Goal: Transaction & Acquisition: Purchase product/service

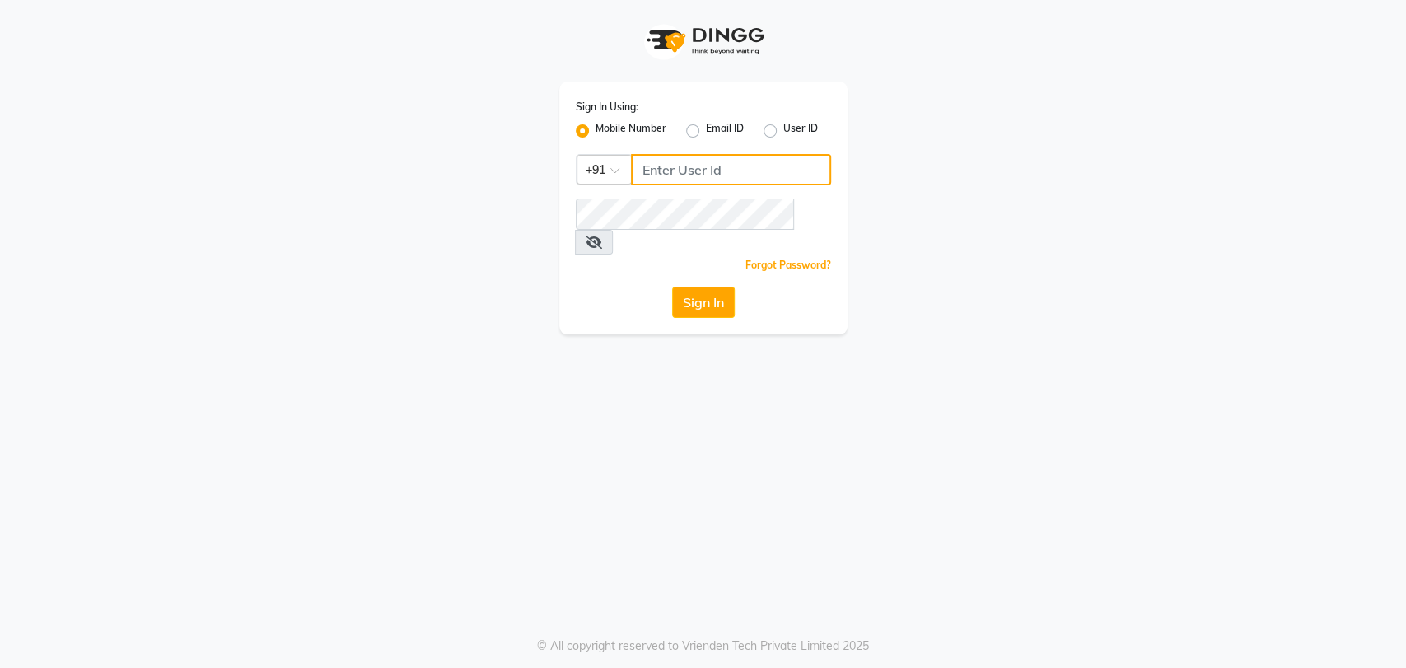
click at [639, 165] on input "Username" at bounding box center [731, 169] width 200 height 31
type input "9022448147"
click at [672, 287] on button "Sign In" at bounding box center [703, 302] width 63 height 31
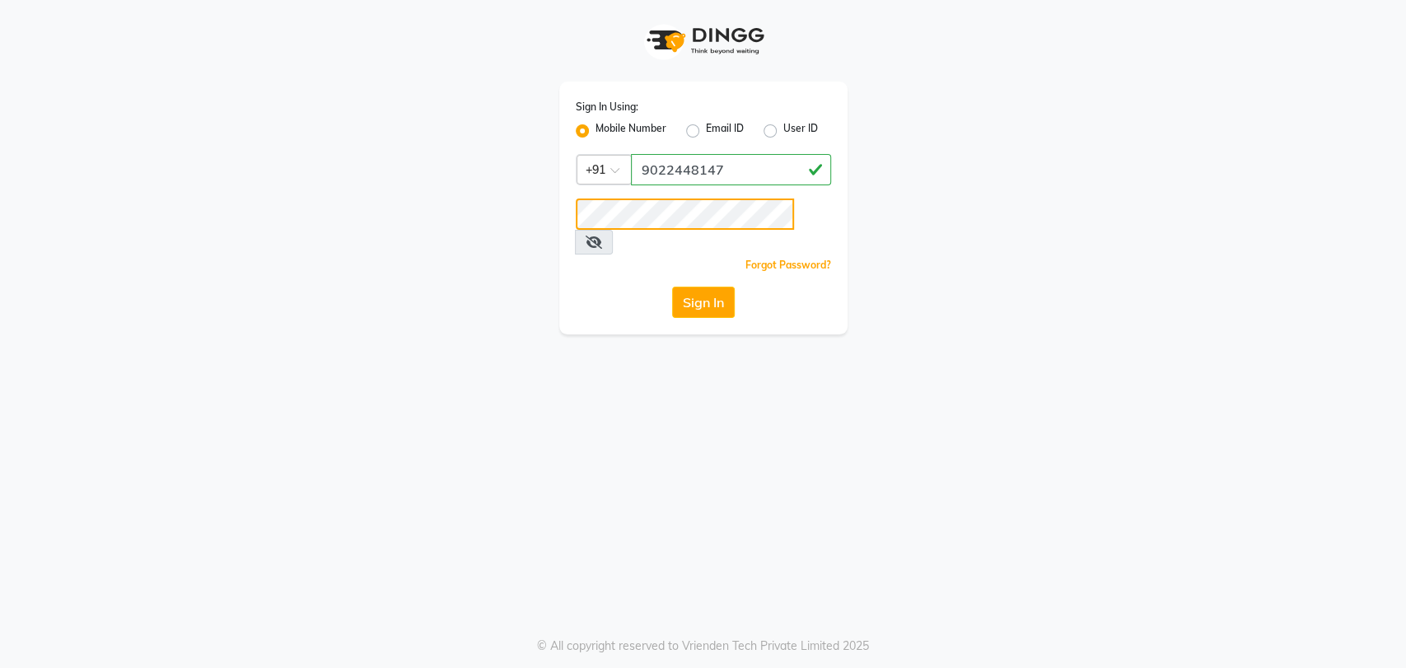
click at [672, 287] on button "Sign In" at bounding box center [703, 302] width 63 height 31
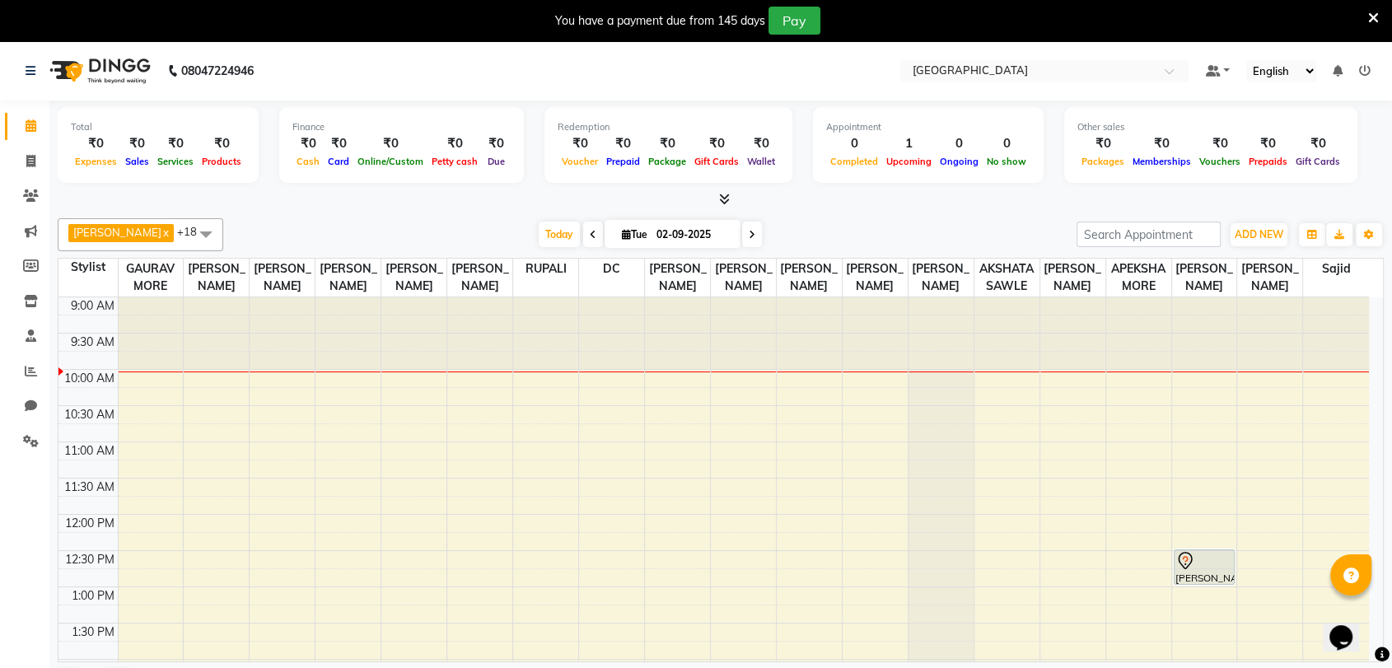
click at [1377, 14] on icon at bounding box center [1373, 18] width 11 height 15
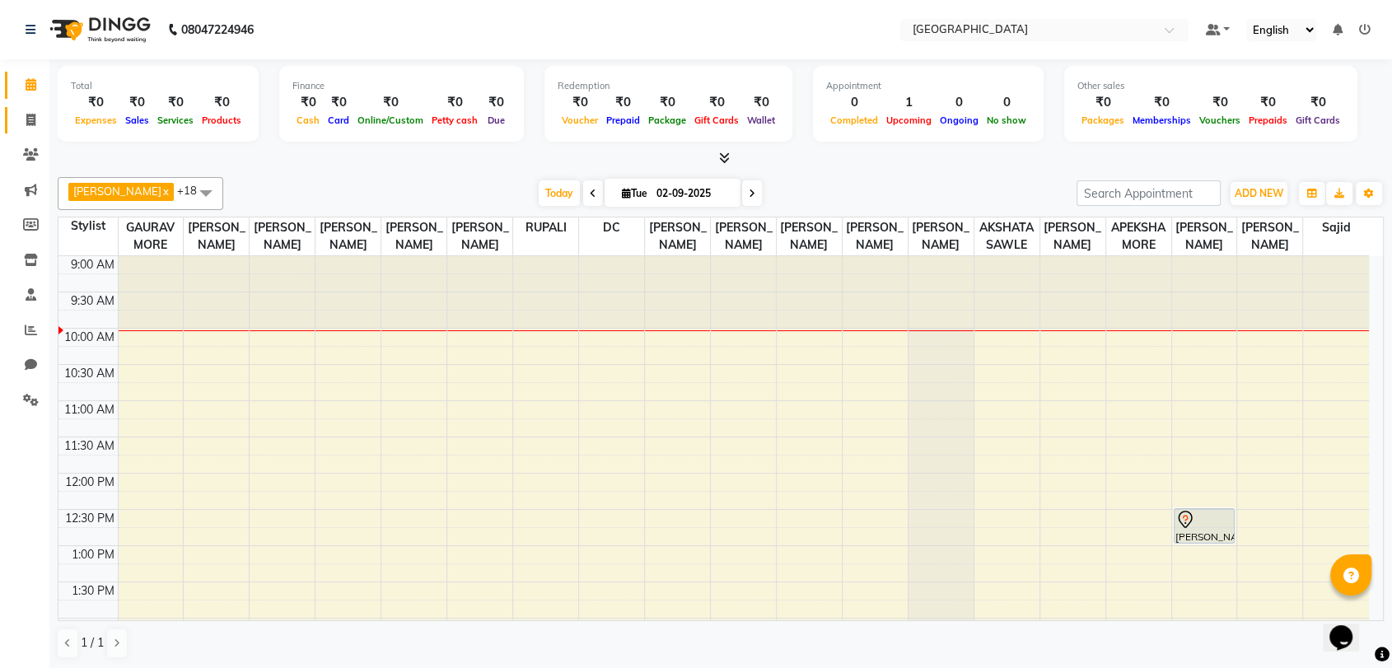
click at [38, 109] on link "Invoice" at bounding box center [25, 120] width 40 height 27
select select "service"
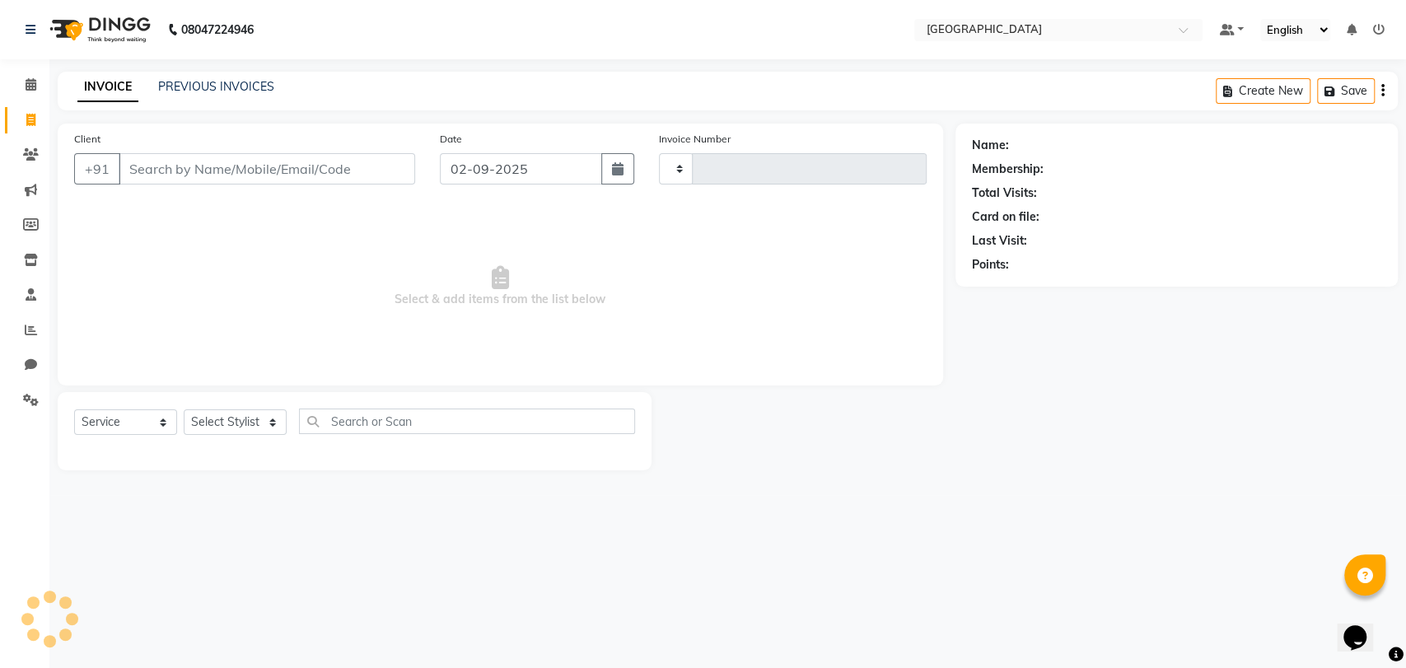
type input "3243"
select select "8096"
click at [33, 155] on icon at bounding box center [31, 154] width 16 height 12
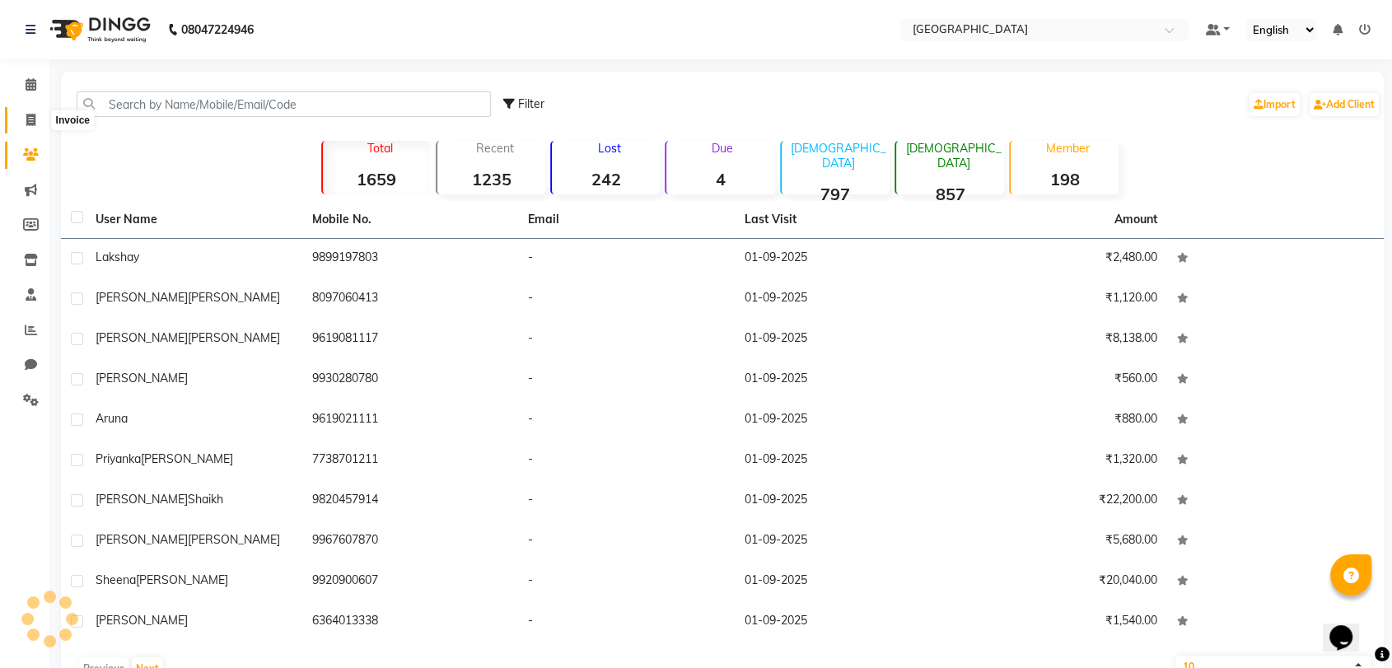
click at [26, 120] on icon at bounding box center [30, 120] width 9 height 12
select select "service"
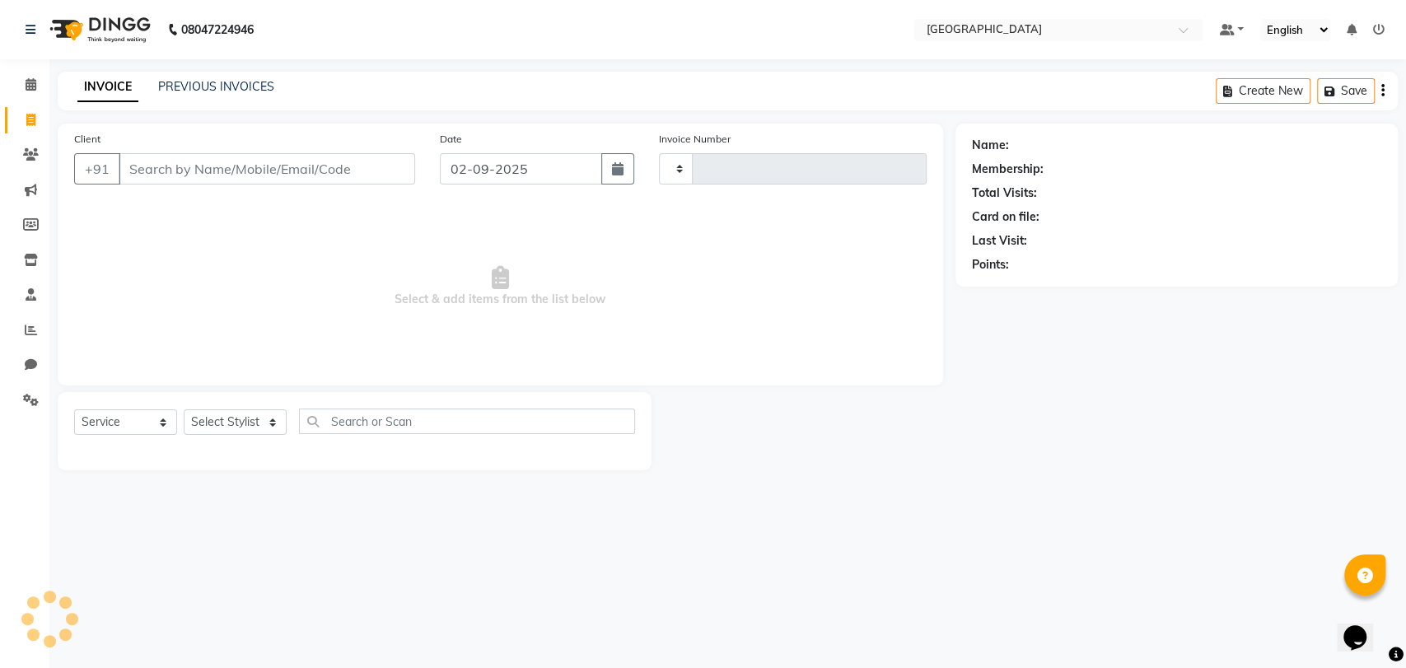
type input "3243"
select select "8096"
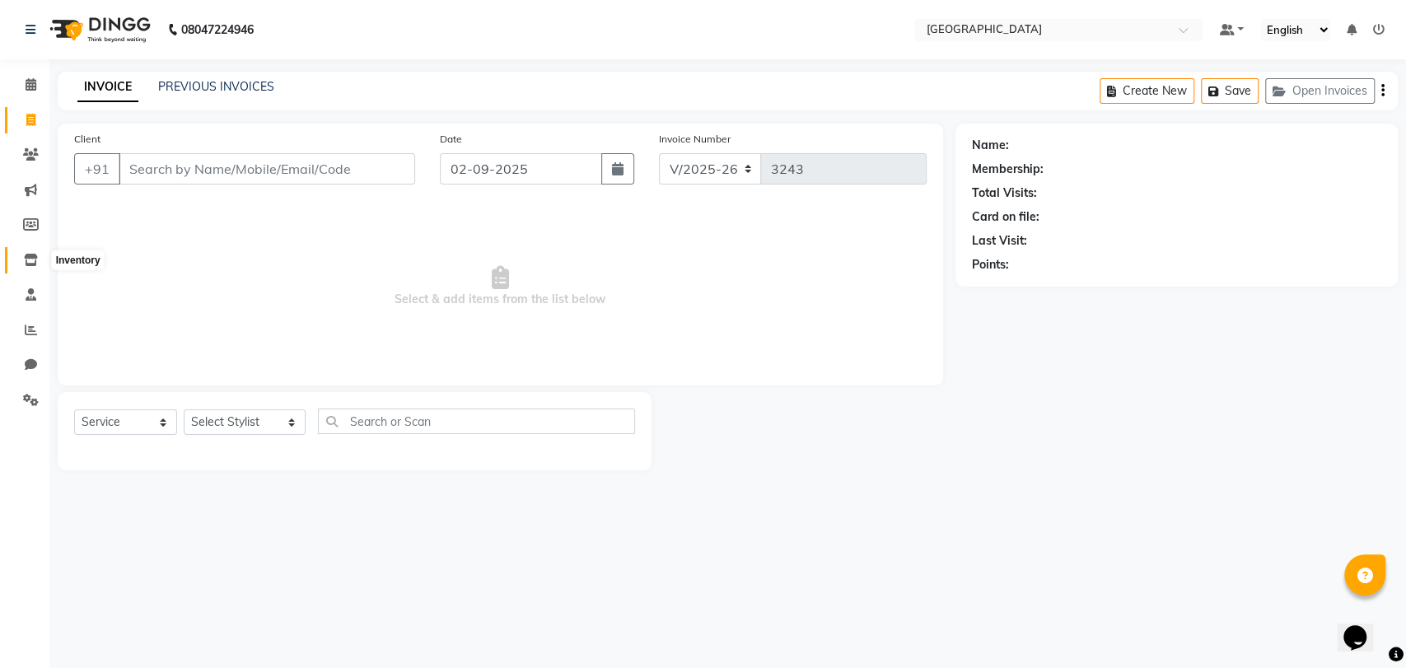
click at [41, 266] on span at bounding box center [30, 260] width 29 height 19
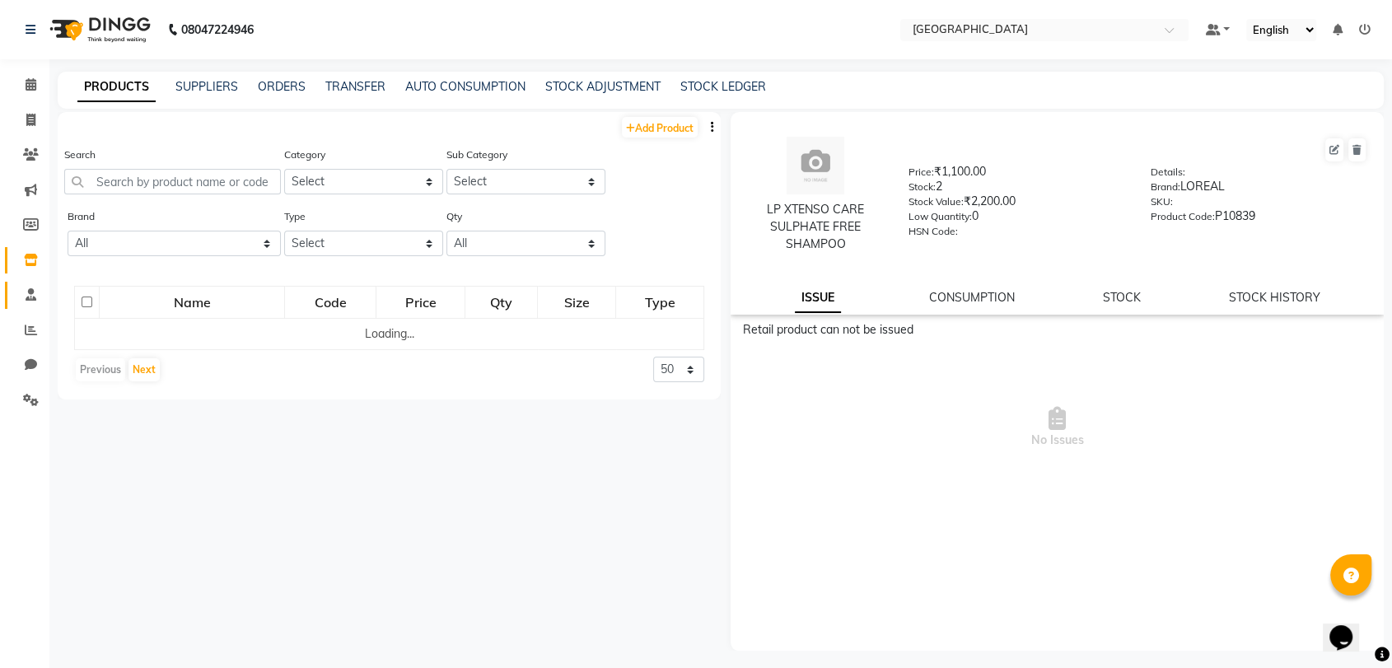
click at [35, 306] on link "Staff" at bounding box center [25, 295] width 40 height 27
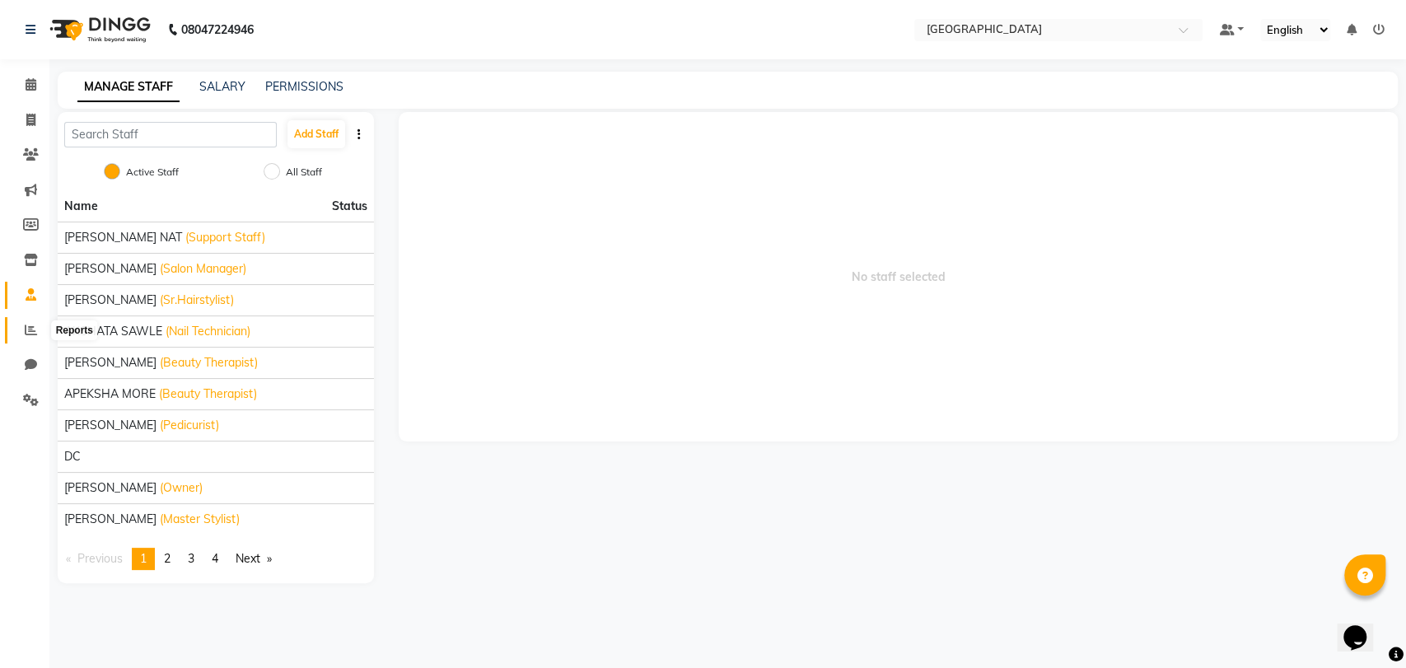
click at [33, 338] on span at bounding box center [30, 330] width 29 height 19
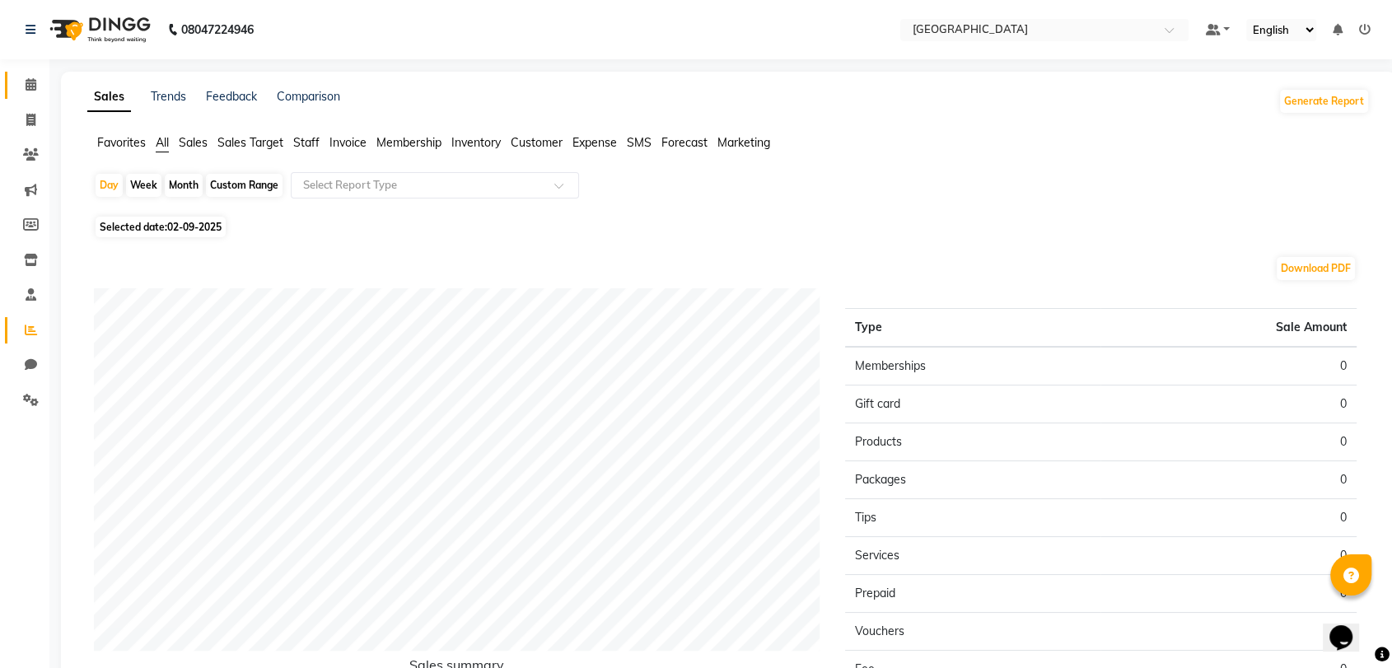
click at [27, 91] on icon at bounding box center [31, 84] width 11 height 12
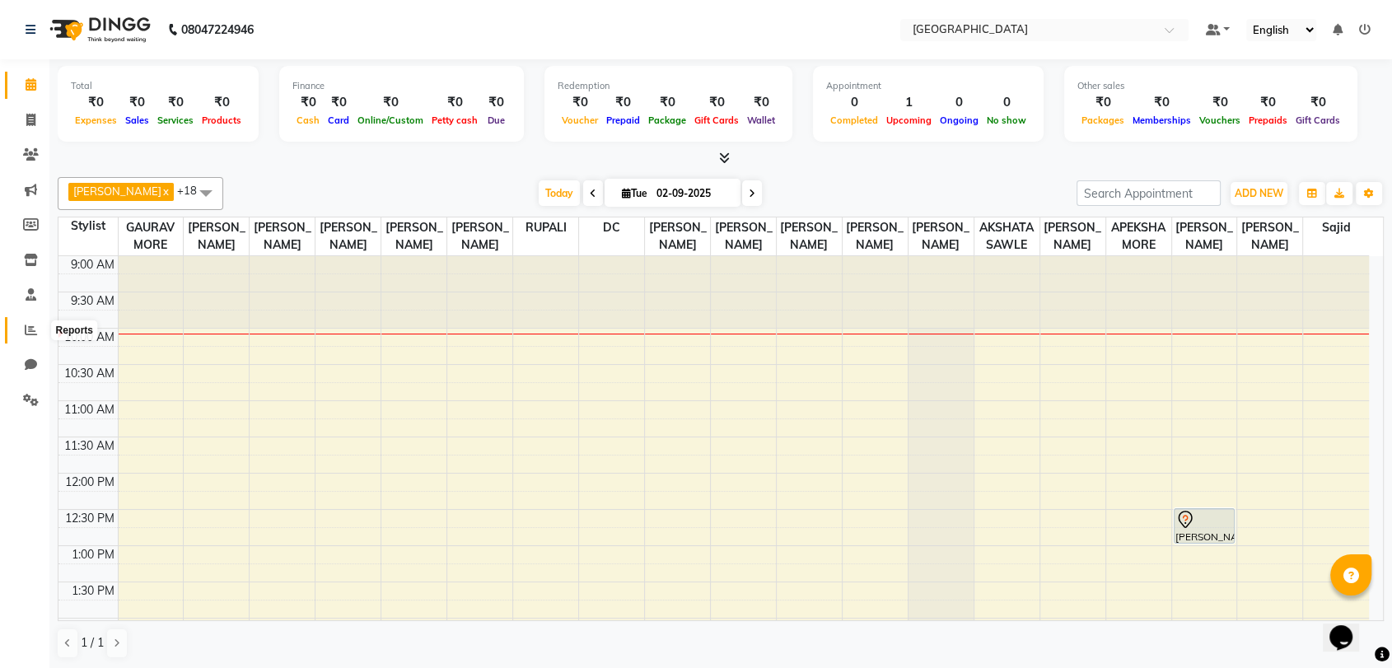
click at [28, 333] on icon at bounding box center [31, 330] width 12 height 12
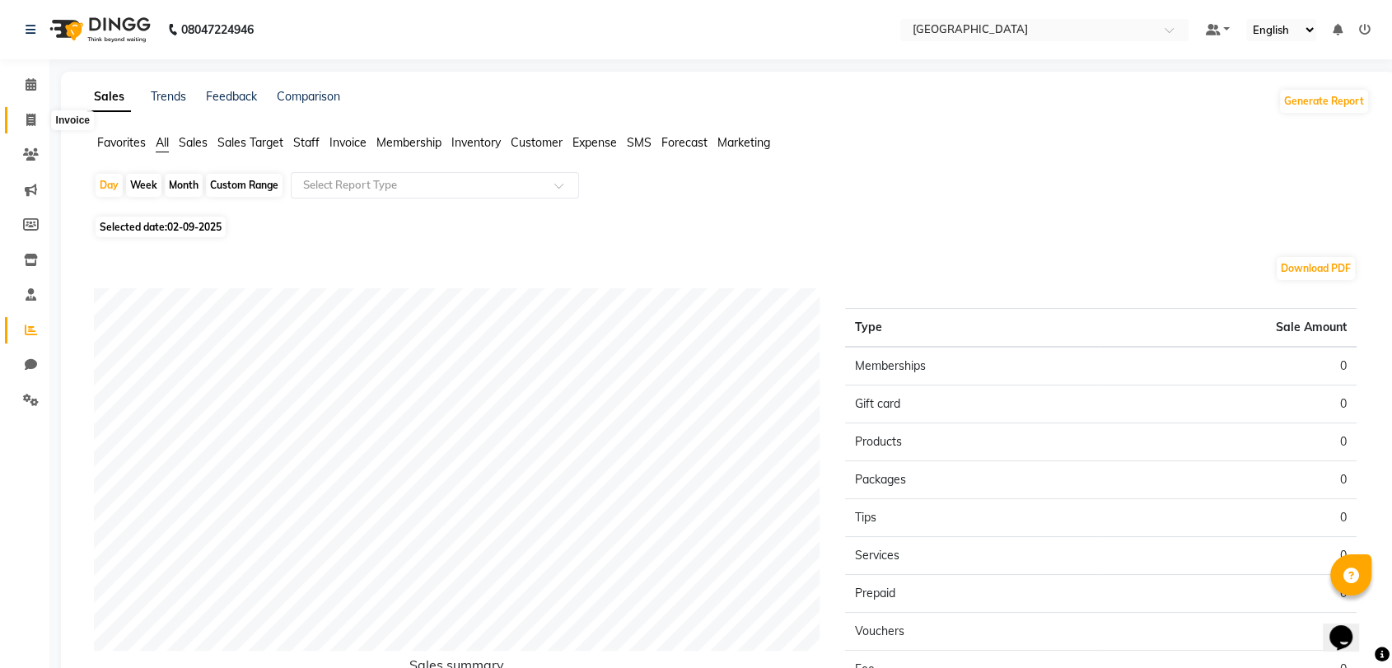
click at [28, 120] on icon at bounding box center [30, 120] width 9 height 12
select select "service"
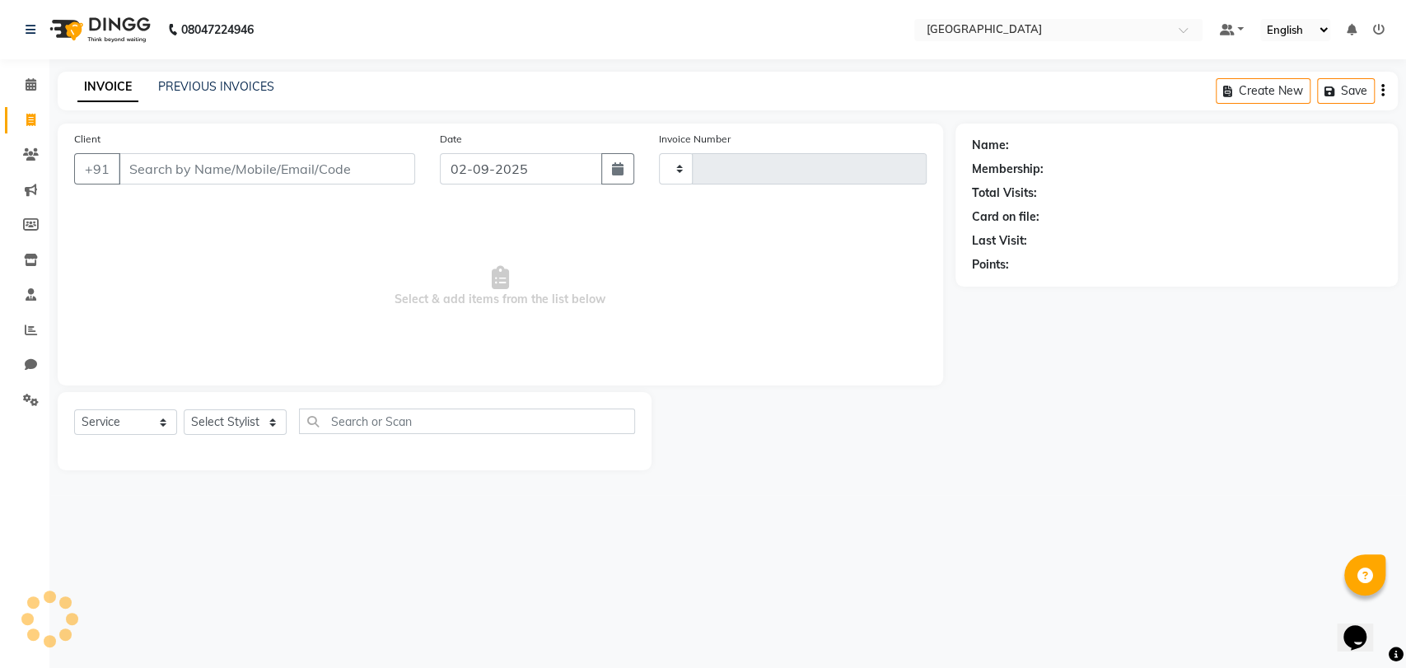
type input "3243"
select select "8096"
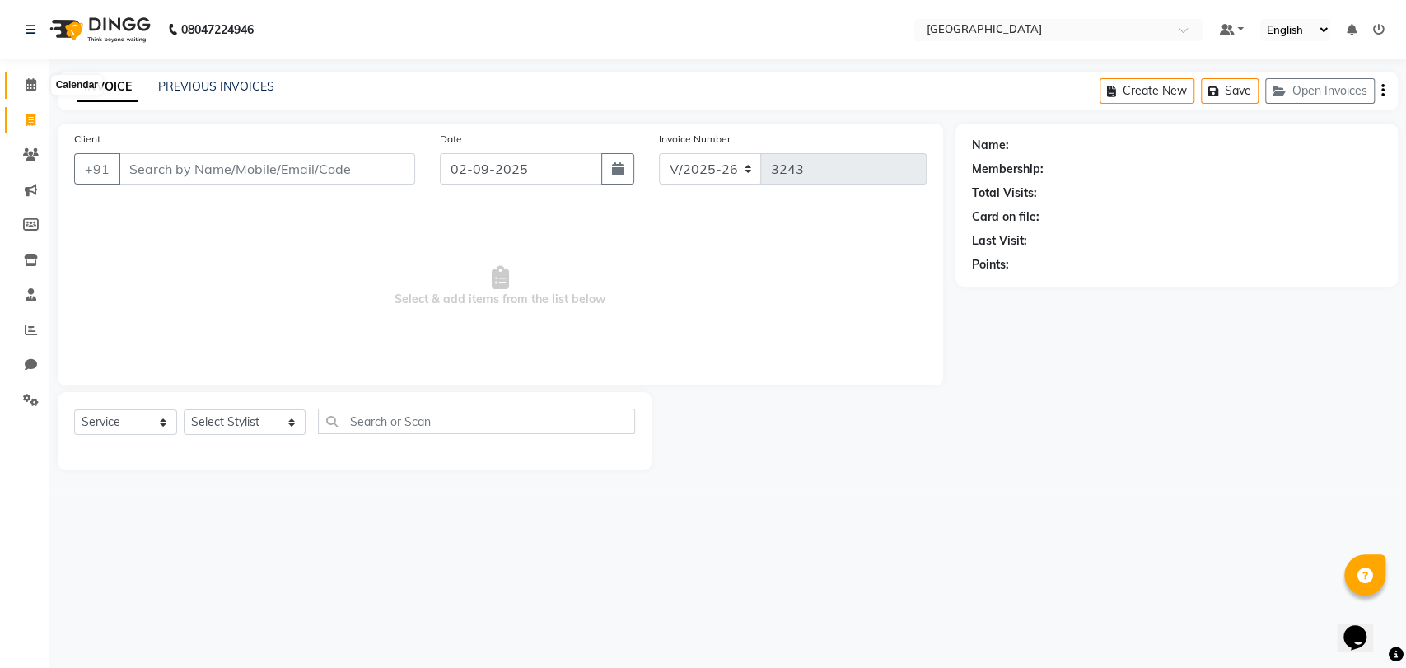
click at [38, 82] on span at bounding box center [30, 85] width 29 height 19
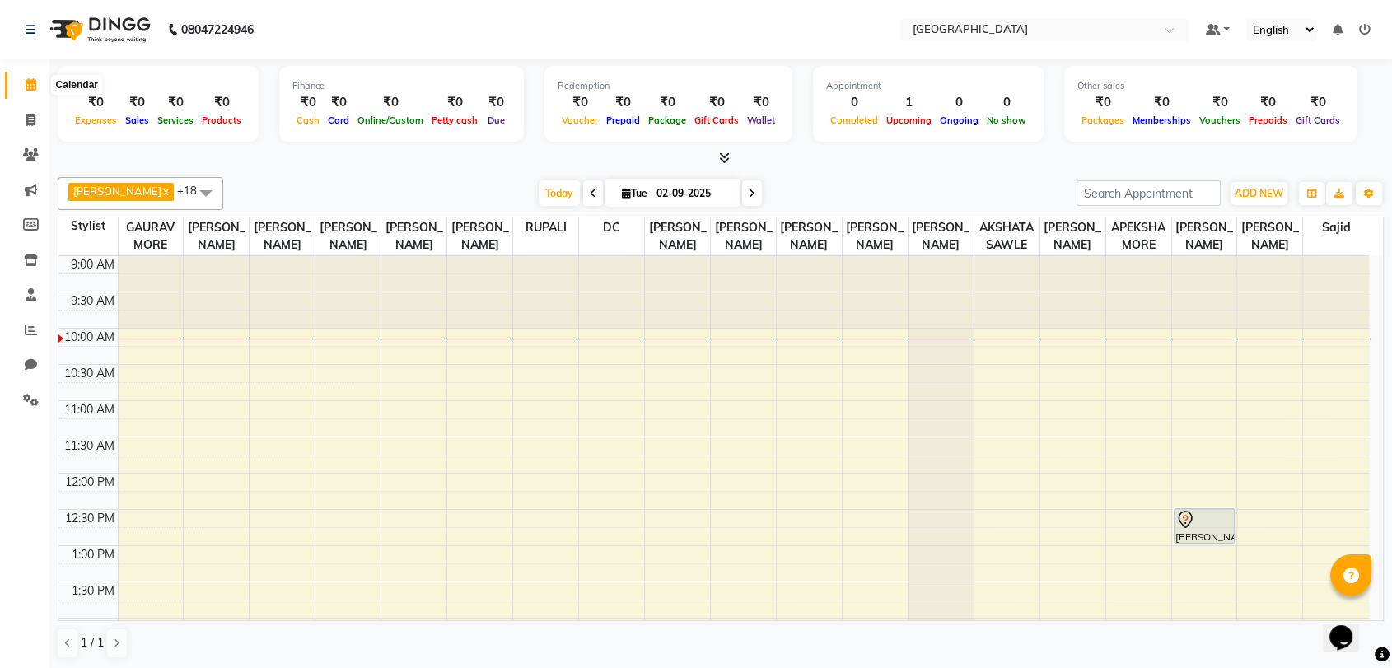
click at [33, 86] on icon at bounding box center [31, 84] width 11 height 12
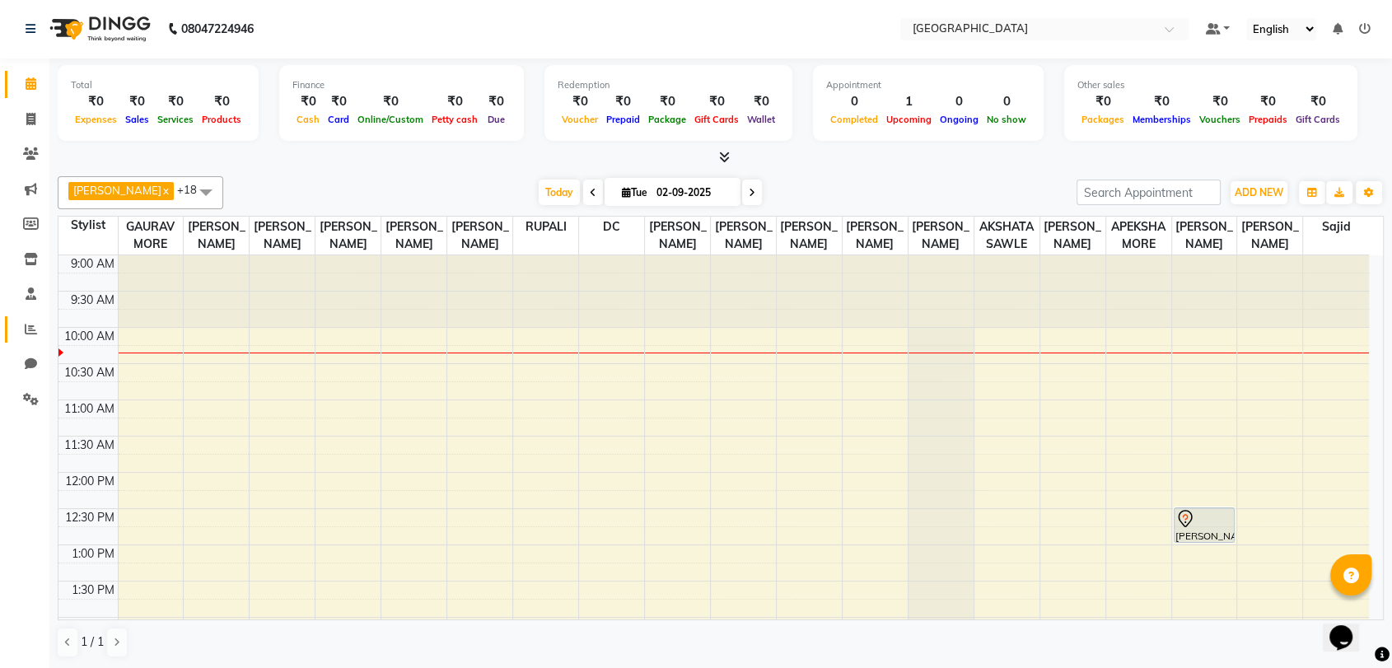
click at [26, 316] on link "Reports" at bounding box center [25, 329] width 40 height 27
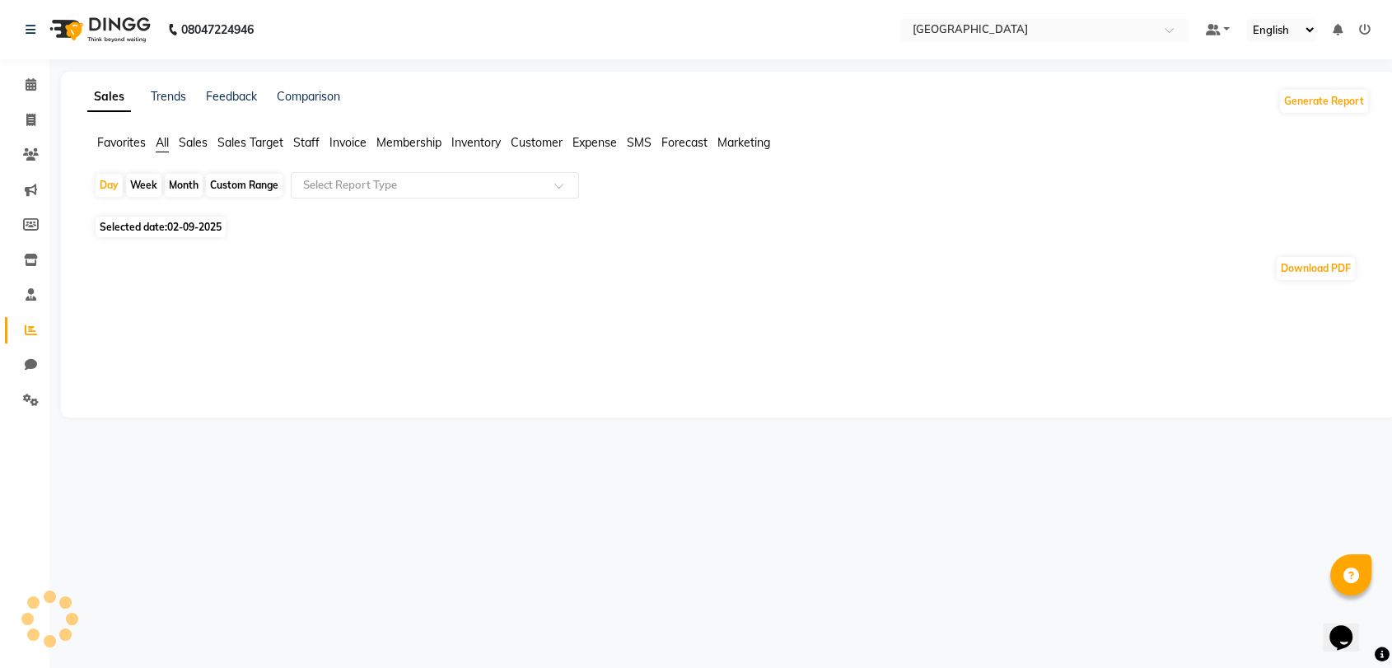
click at [29, 275] on li "Inventory" at bounding box center [24, 260] width 49 height 35
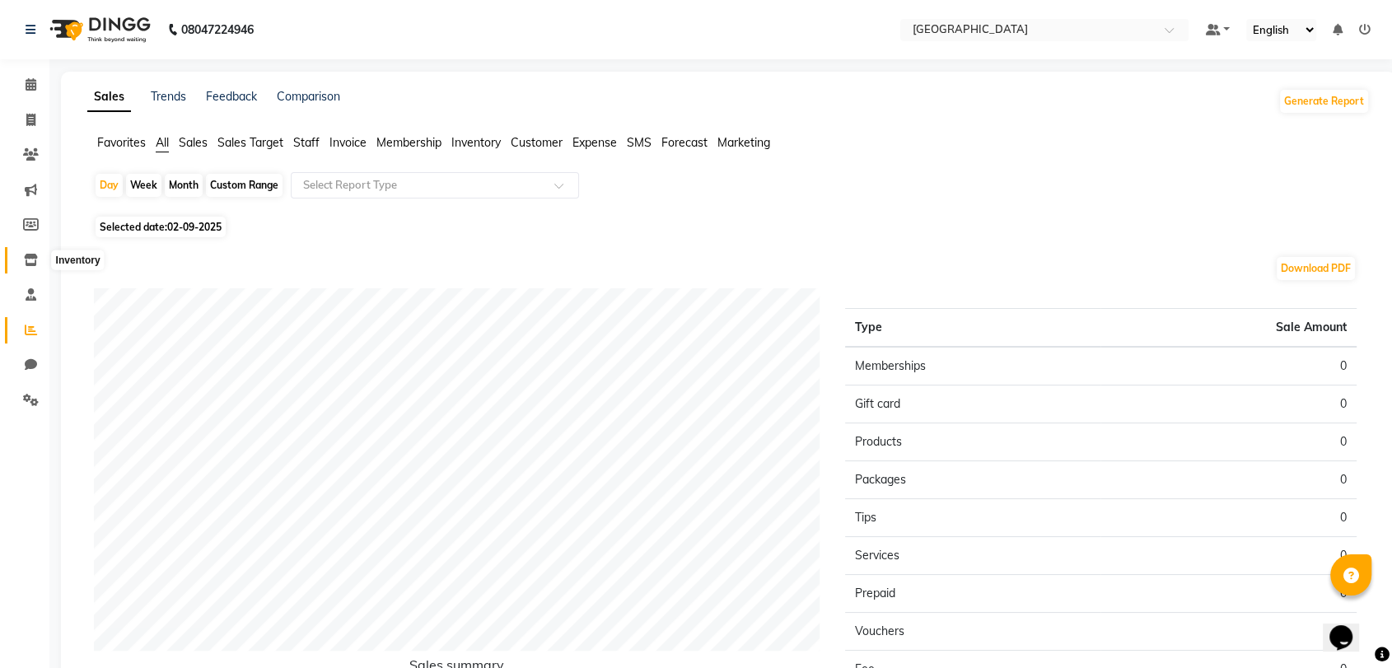
click at [29, 265] on icon at bounding box center [31, 260] width 14 height 12
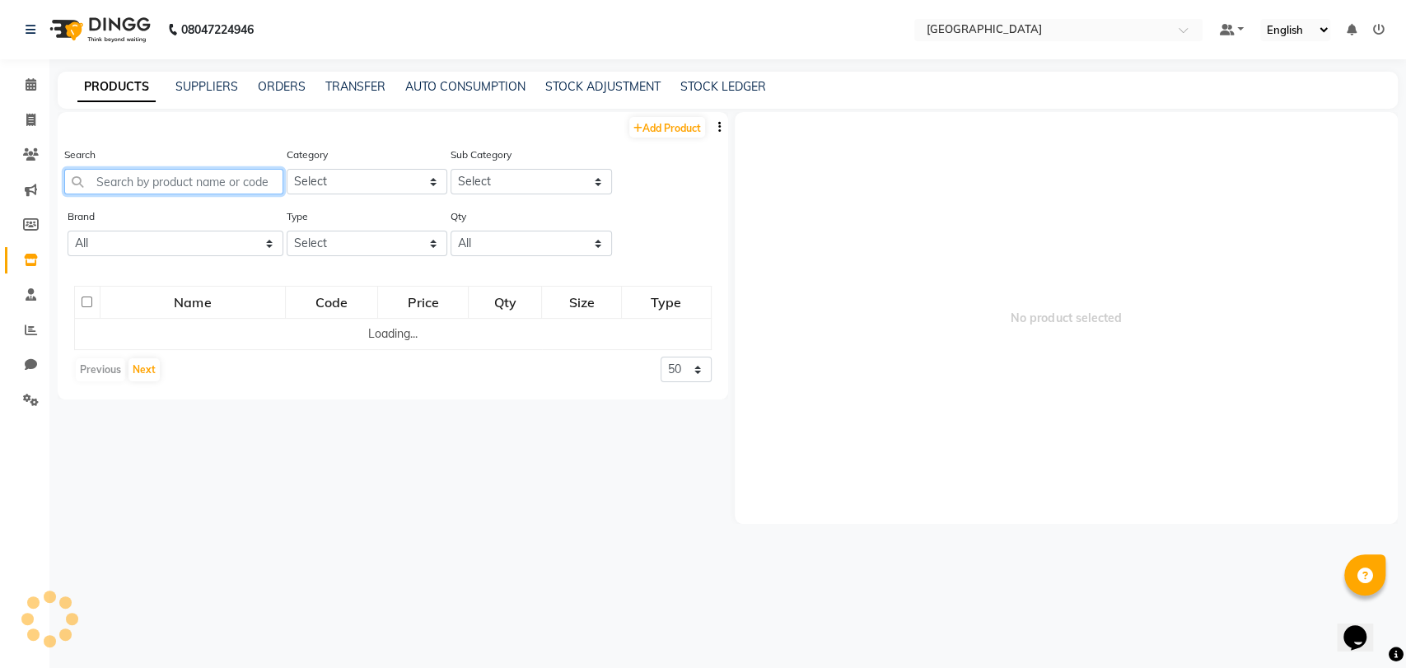
click at [218, 189] on input "text" at bounding box center [173, 182] width 219 height 26
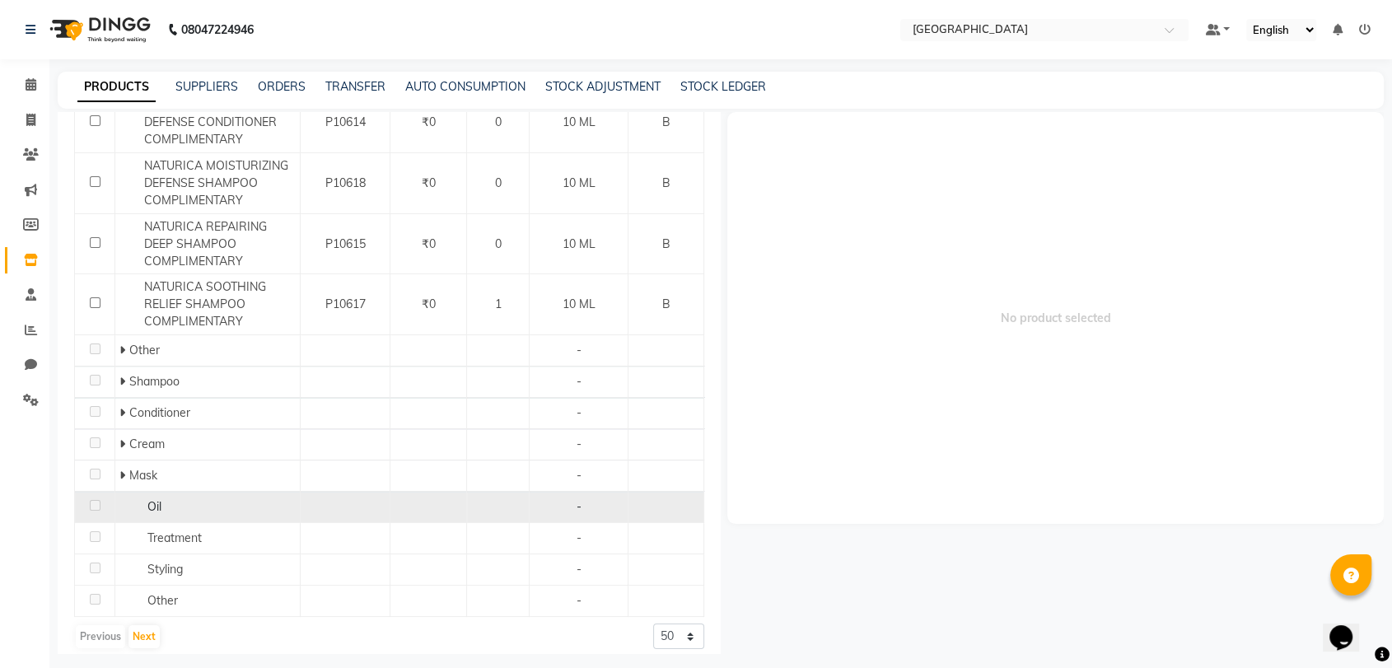
scroll to position [468, 0]
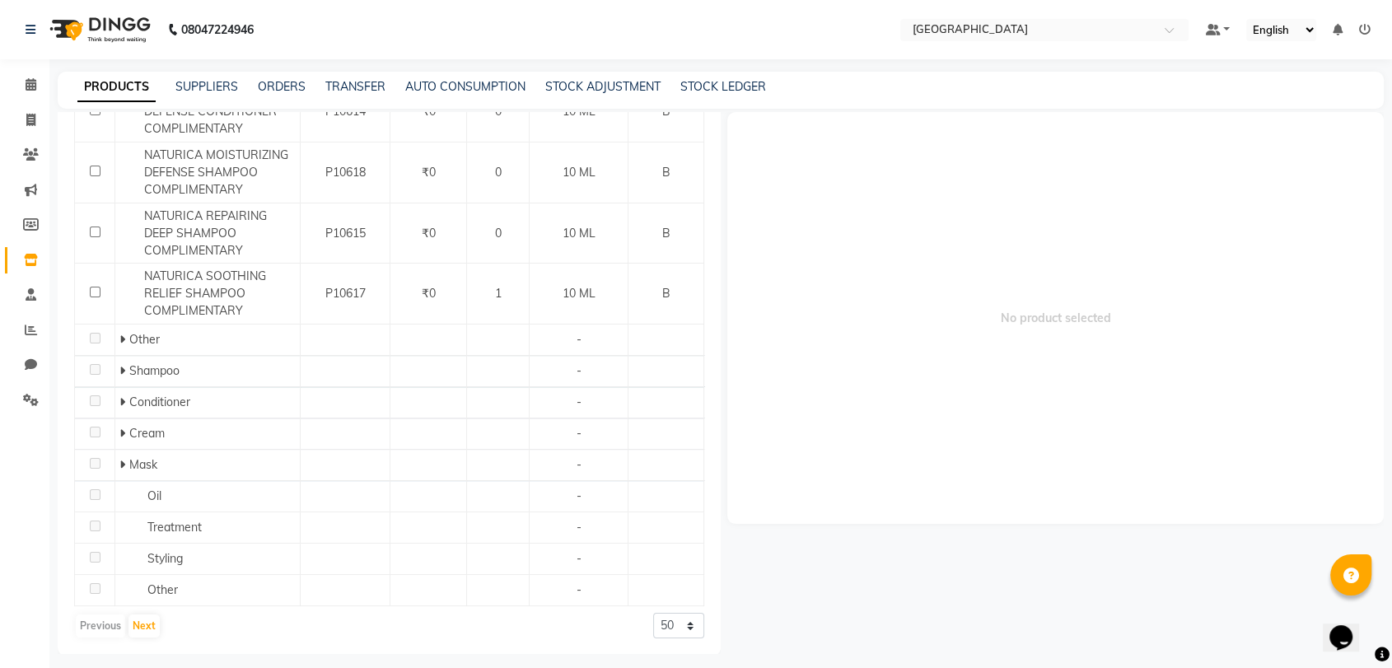
type input "rica"
click at [653, 624] on select "50 100 500" at bounding box center [678, 626] width 51 height 26
select select "500"
click at [653, 613] on select "50 100 500" at bounding box center [678, 626] width 51 height 26
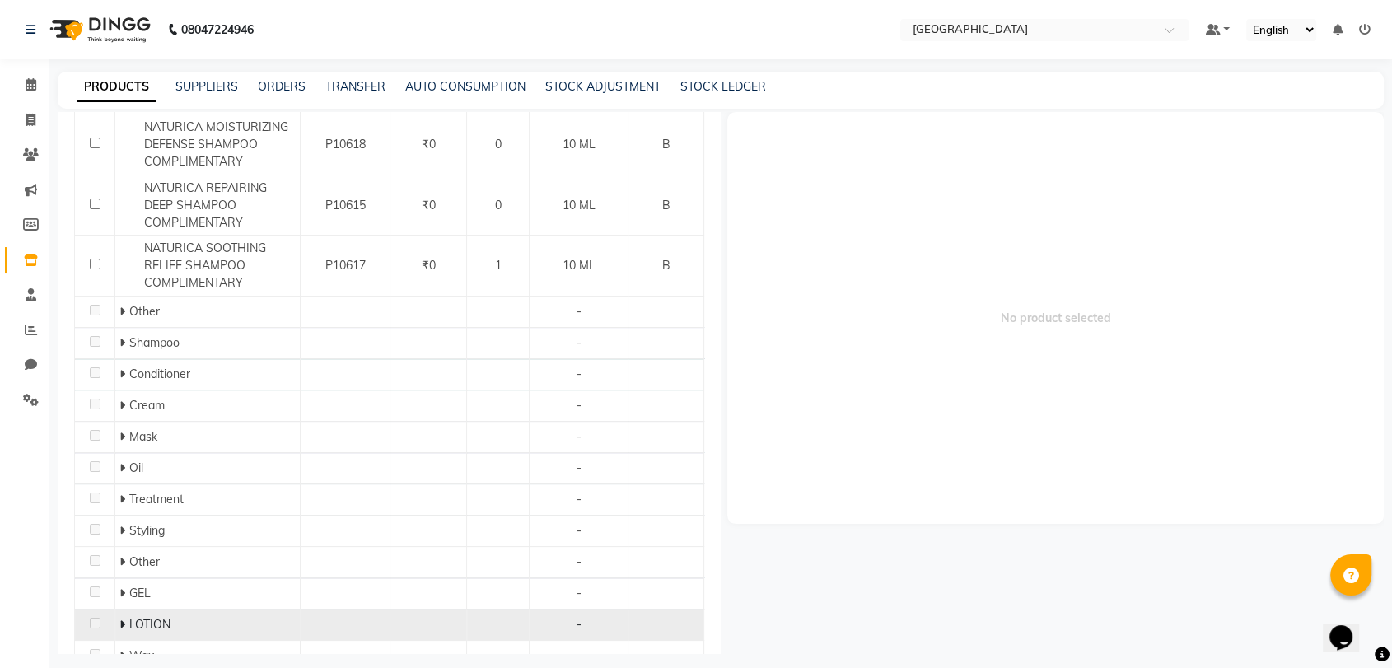
scroll to position [560, 0]
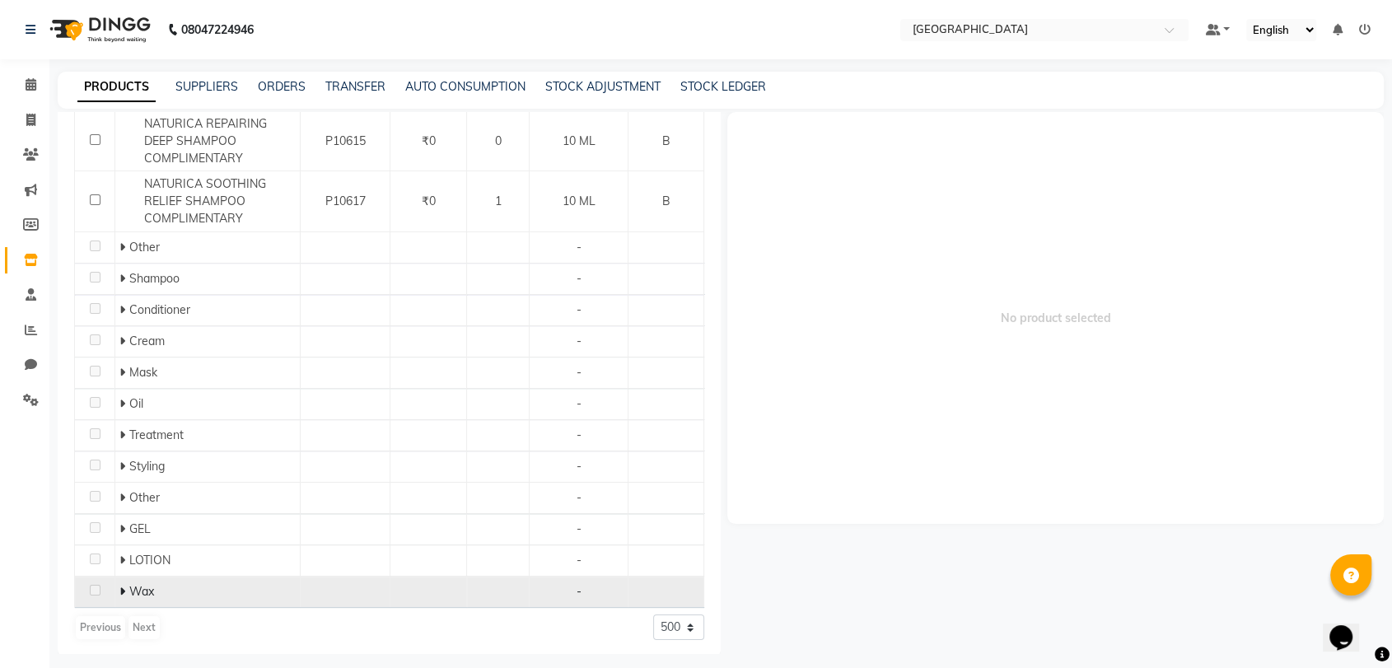
click at [125, 584] on span at bounding box center [124, 591] width 10 height 15
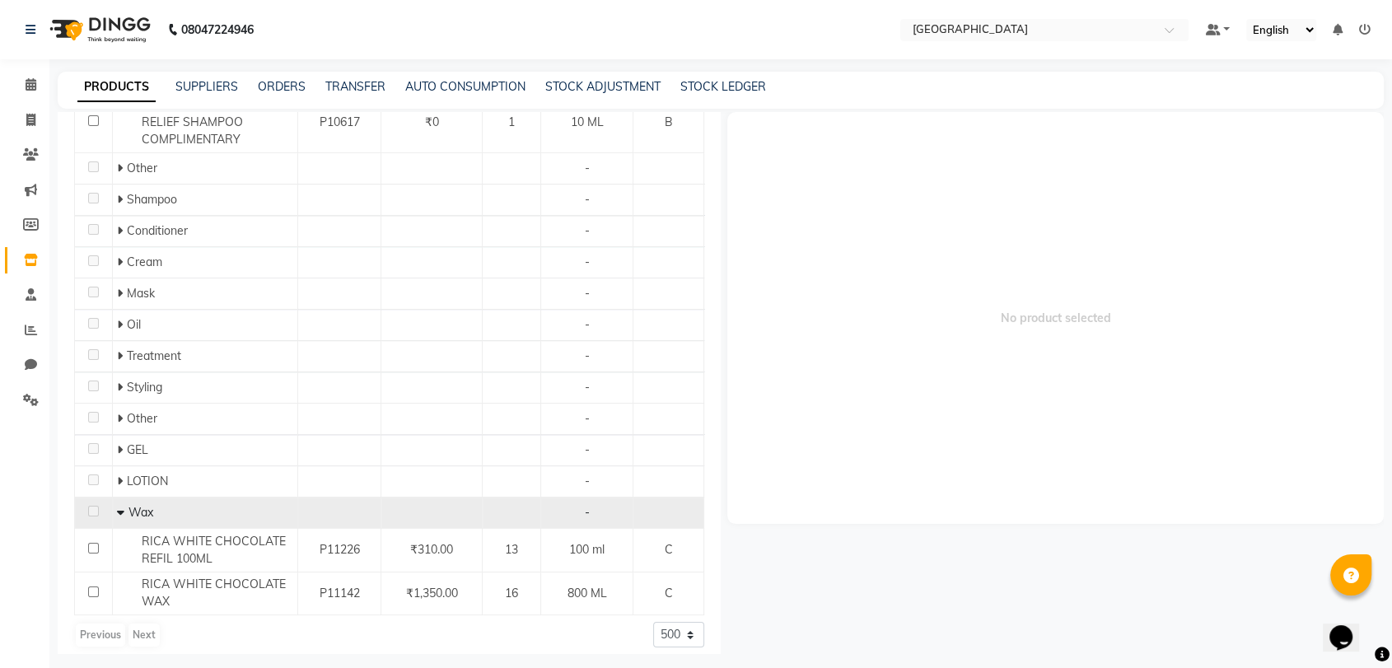
scroll to position [646, 0]
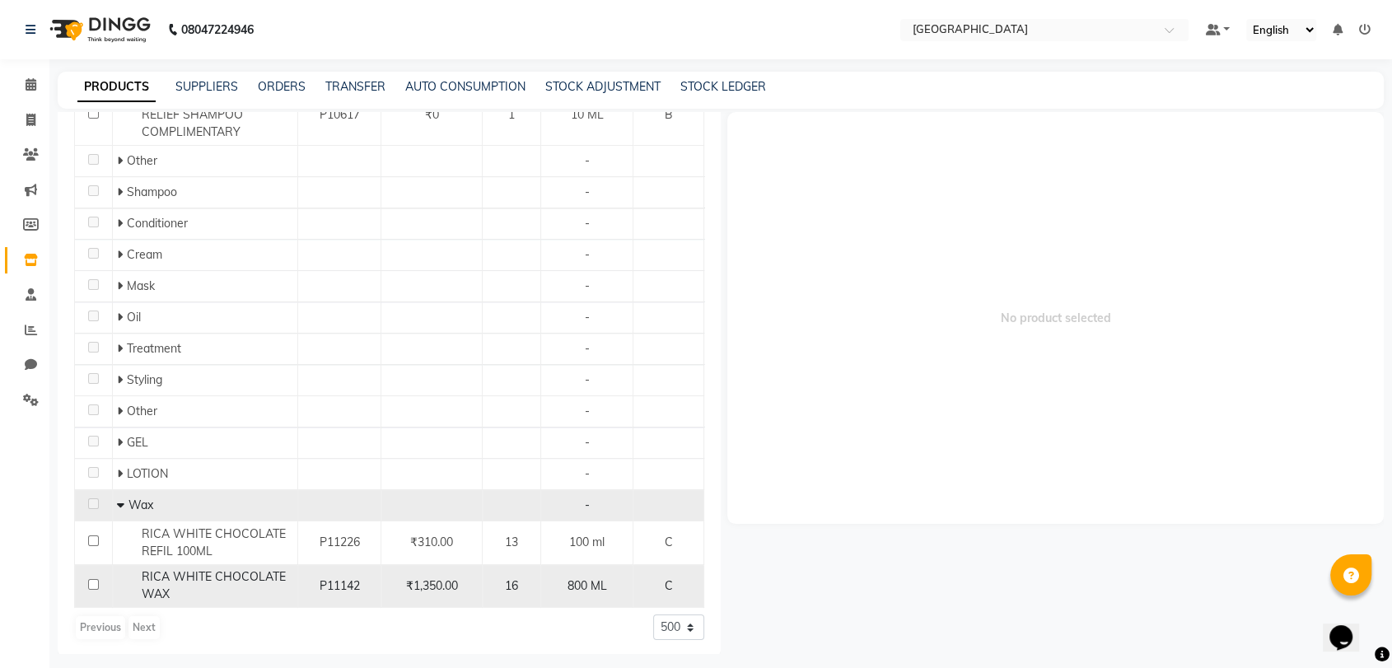
click at [223, 590] on div "RICA WHITE CHOCOLATE WAX" at bounding box center [205, 585] width 176 height 35
select select
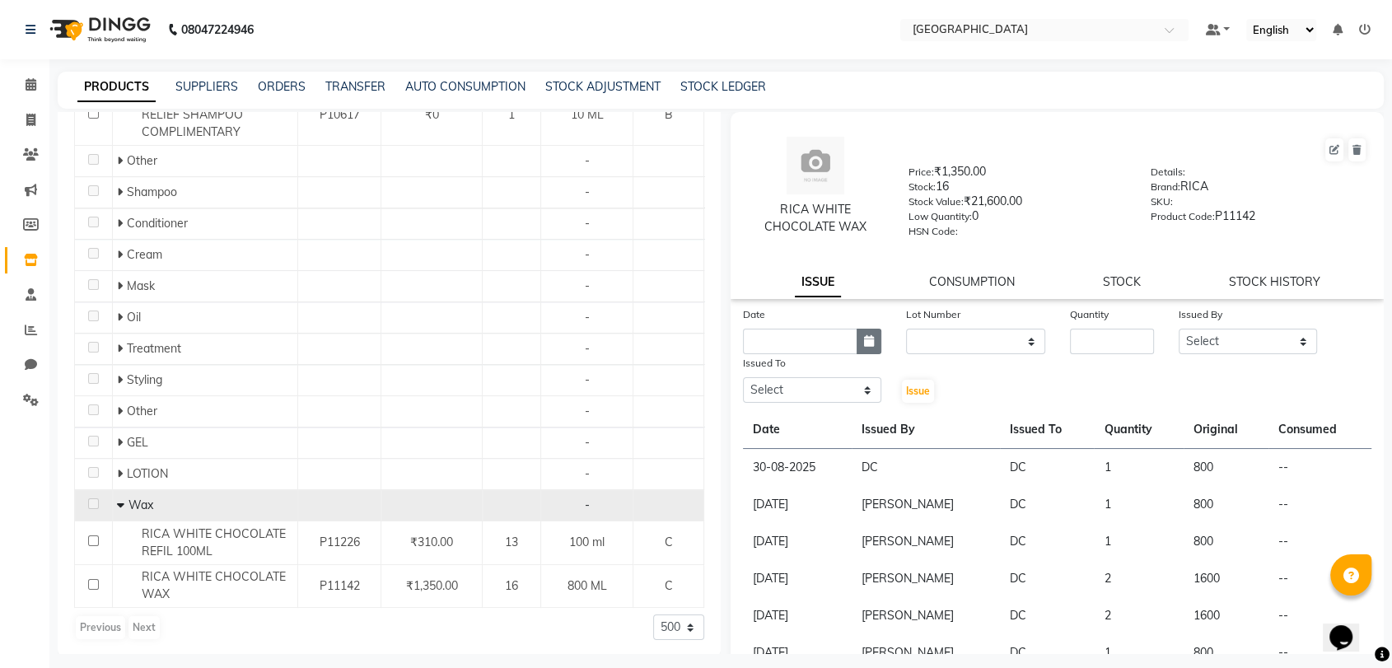
click at [861, 346] on button "button" at bounding box center [868, 342] width 25 height 26
select select "9"
select select "2025"
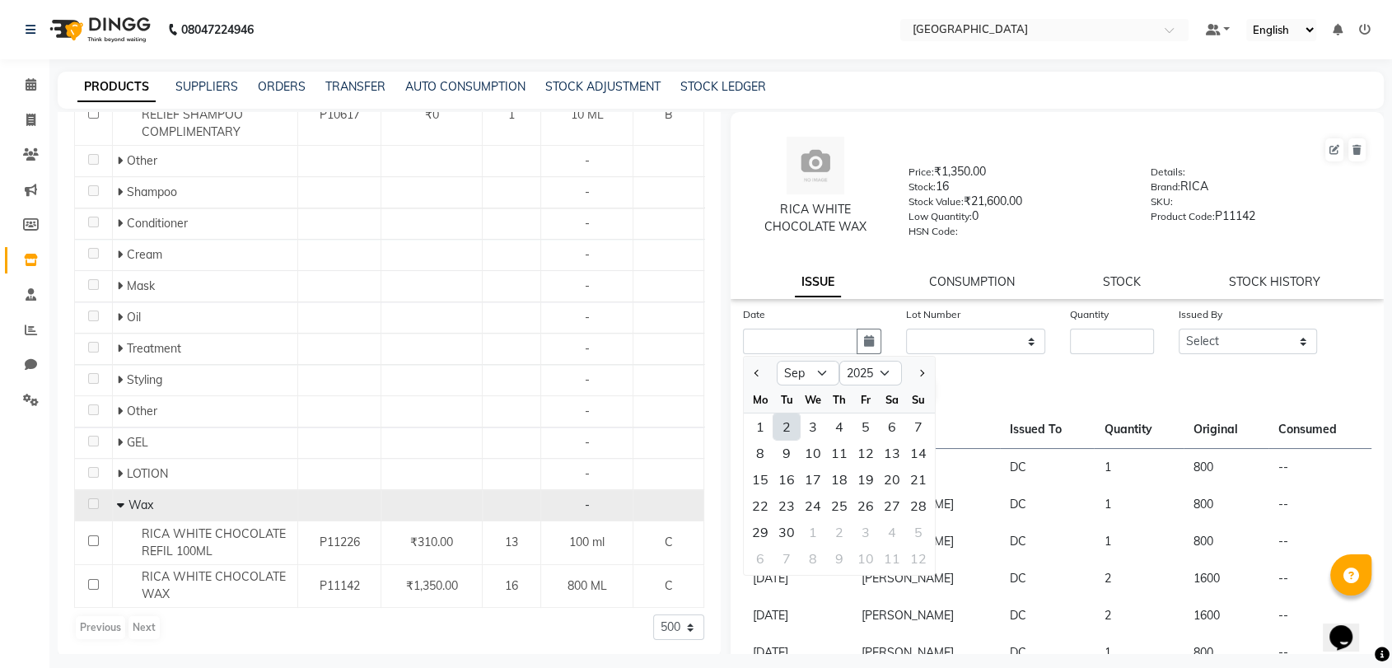
click at [795, 427] on div "2" at bounding box center [786, 426] width 26 height 26
type input "02-09-2025"
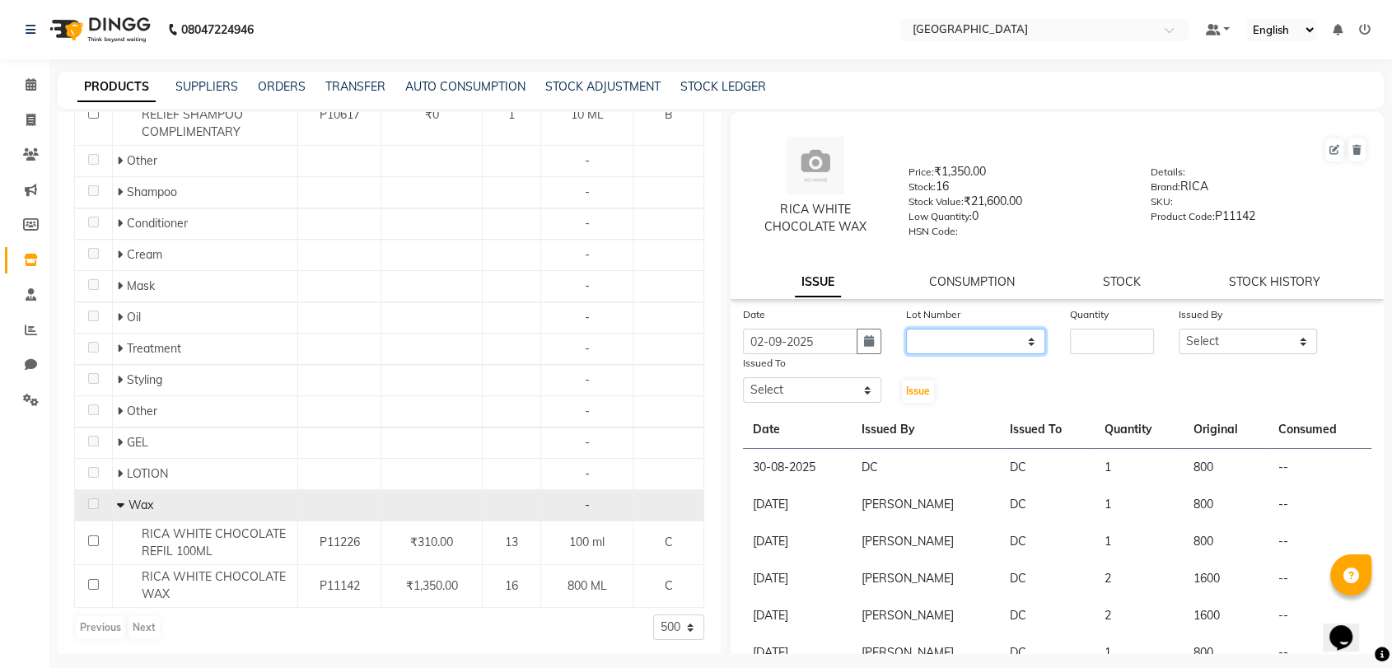
drag, startPoint x: 992, startPoint y: 331, endPoint x: 983, endPoint y: 343, distance: 15.3
click at [992, 331] on select "None" at bounding box center [975, 342] width 138 height 26
select select "0: null"
click at [906, 329] on select "None" at bounding box center [975, 342] width 138 height 26
click at [1089, 344] on input "number" at bounding box center [1112, 342] width 84 height 26
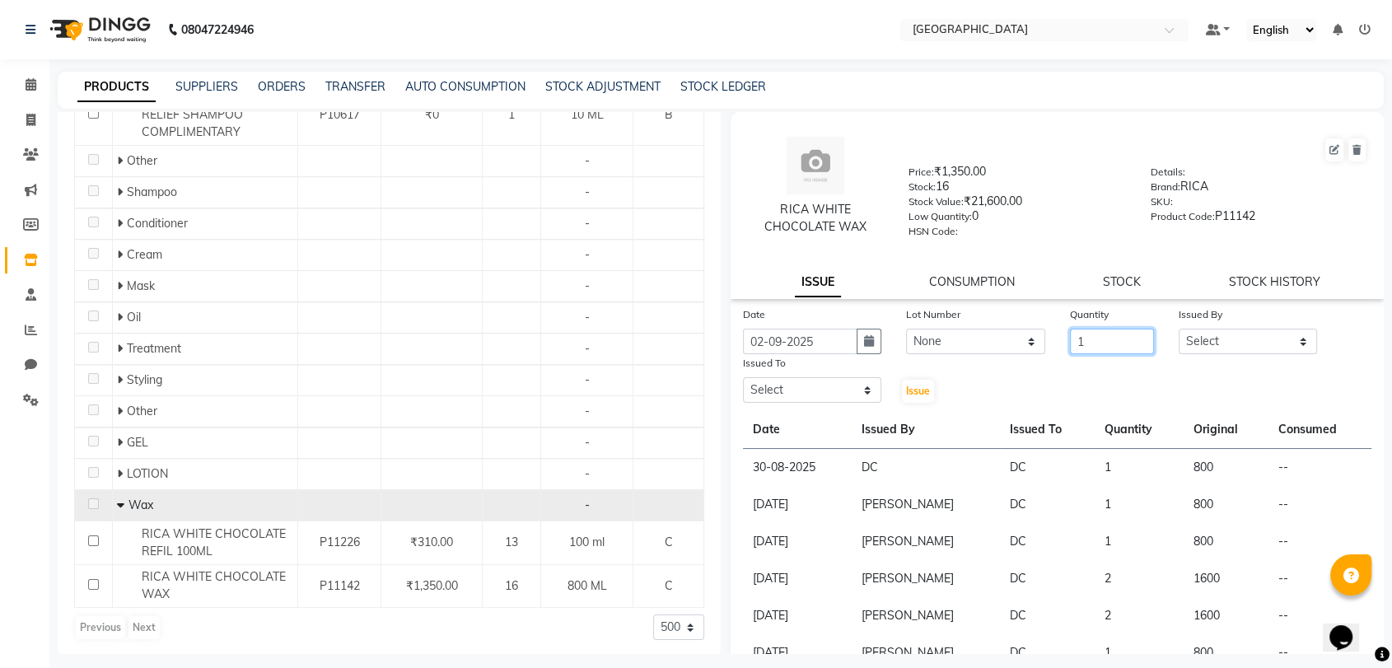
type input "1"
click at [1278, 324] on div "Issued By" at bounding box center [1247, 316] width 138 height 23
click at [1274, 305] on div "Issued By" at bounding box center [1247, 316] width 138 height 23
drag, startPoint x: 1252, startPoint y: 333, endPoint x: 1241, endPoint y: 333, distance: 11.5
click at [1252, 333] on select "Select AAKASH MADHIWAL NAT AARTI SURI ABDUL KALAM AKSHATA SAWLE ANITA JHADAV AP…" at bounding box center [1247, 342] width 138 height 26
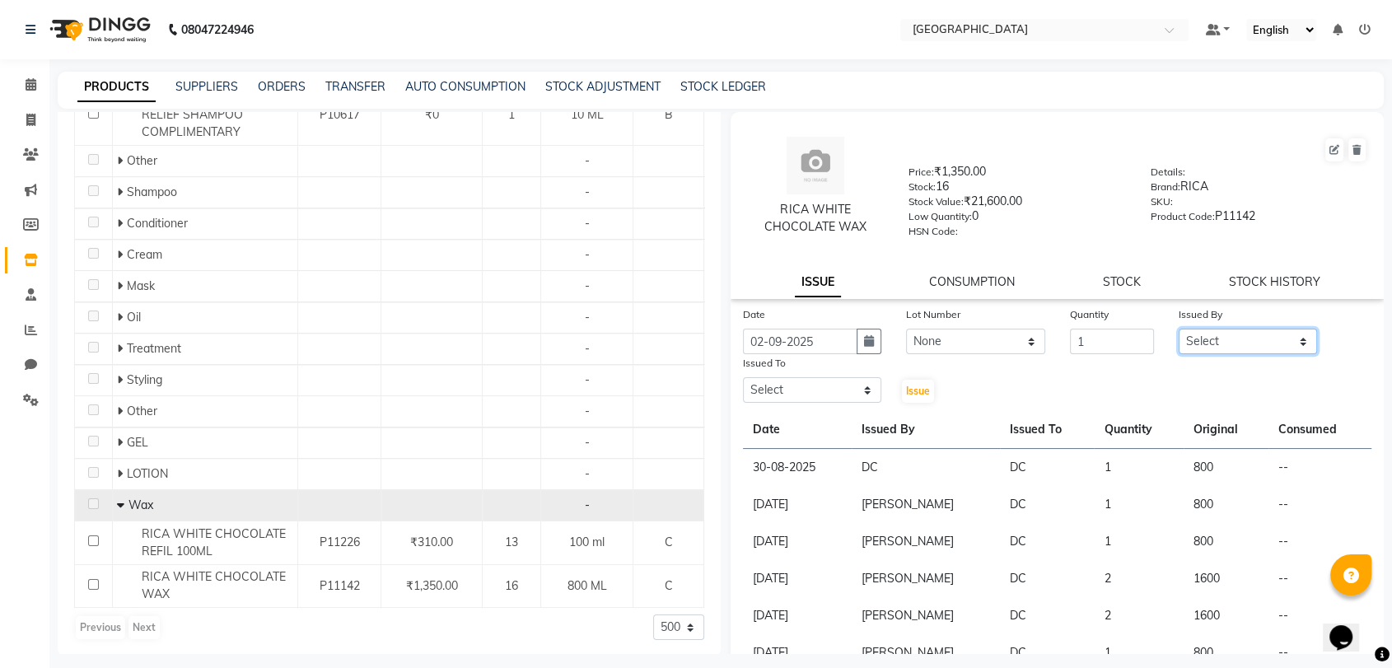
select select "82730"
click at [1178, 329] on select "Select AAKASH MADHIWAL NAT AARTI SURI ABDUL KALAM AKSHATA SAWLE ANITA JHADAV AP…" at bounding box center [1247, 342] width 138 height 26
click at [815, 378] on select "Select AAKASH MADHIWAL NAT AARTI SURI ABDUL KALAM AKSHATA SAWLE ANITA JHADAV AP…" at bounding box center [812, 390] width 138 height 26
select select "77532"
click at [743, 377] on select "Select AAKASH MADHIWAL NAT AARTI SURI ABDUL KALAM AKSHATA SAWLE ANITA JHADAV AP…" at bounding box center [812, 390] width 138 height 26
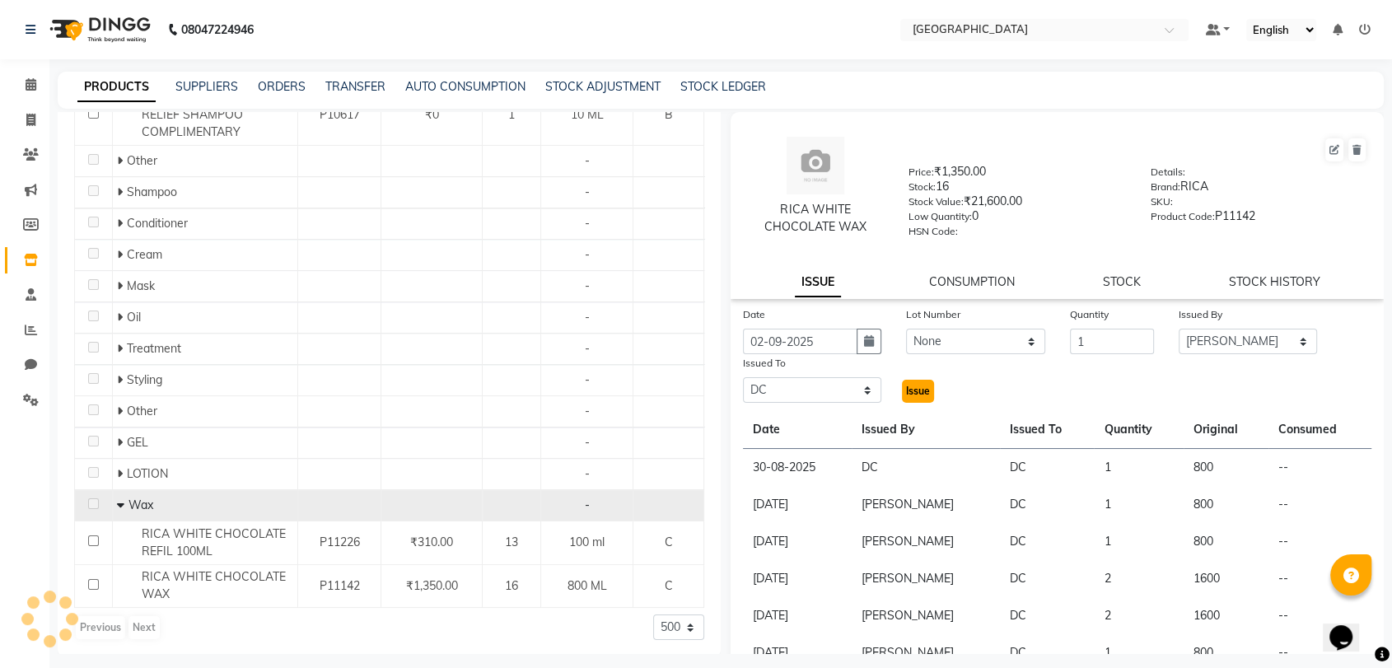
click at [929, 398] on button "Issue" at bounding box center [918, 391] width 32 height 23
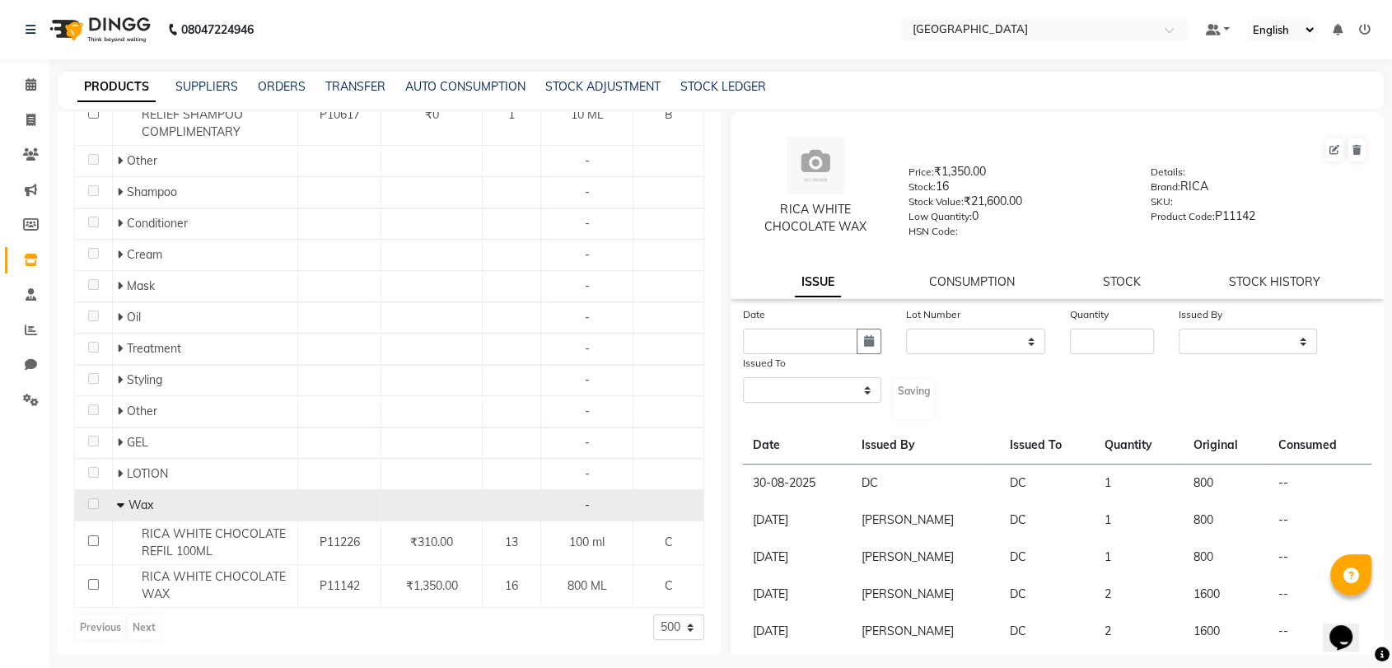
select select
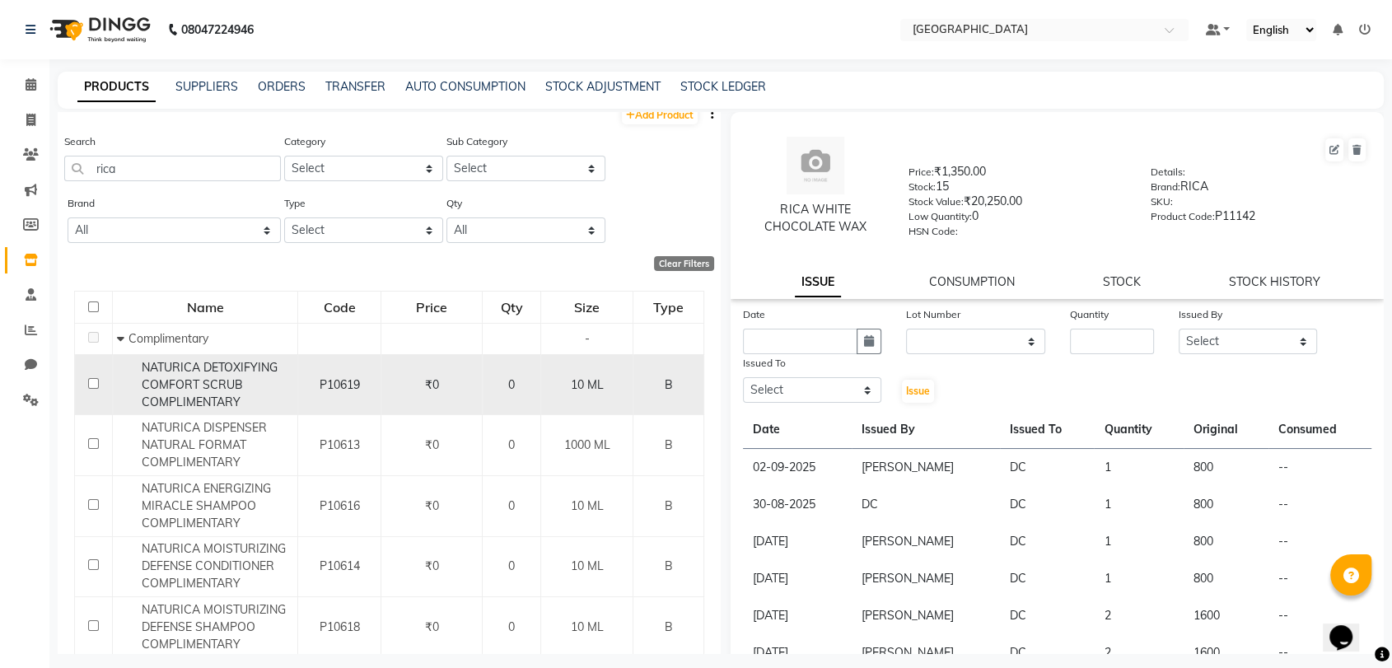
scroll to position [0, 0]
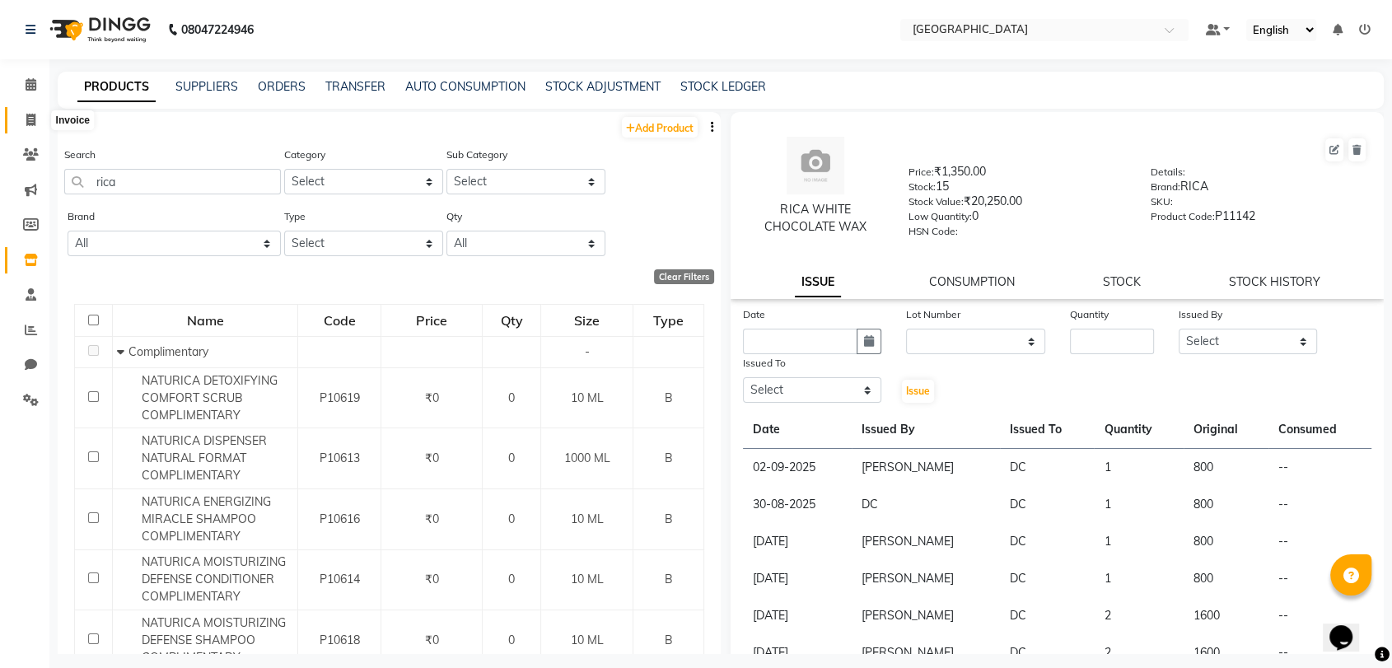
click at [23, 127] on span at bounding box center [30, 120] width 29 height 19
select select "service"
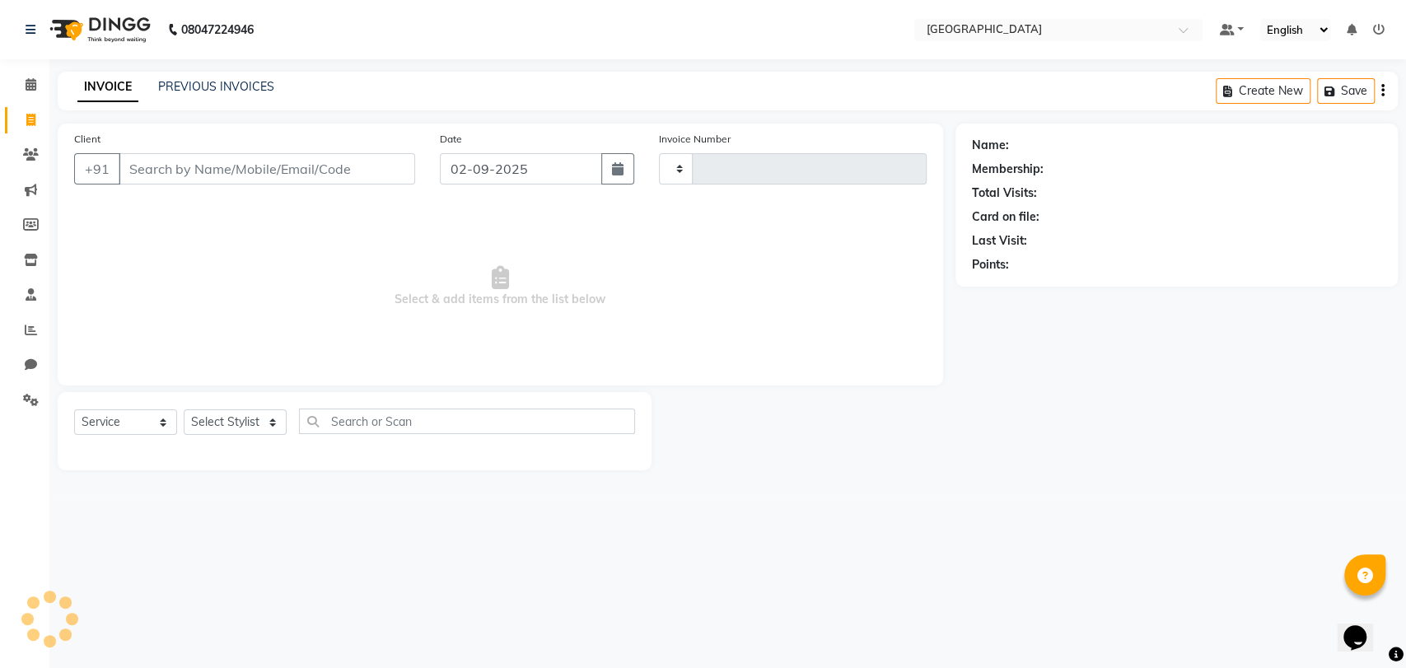
type input "3243"
select select "8096"
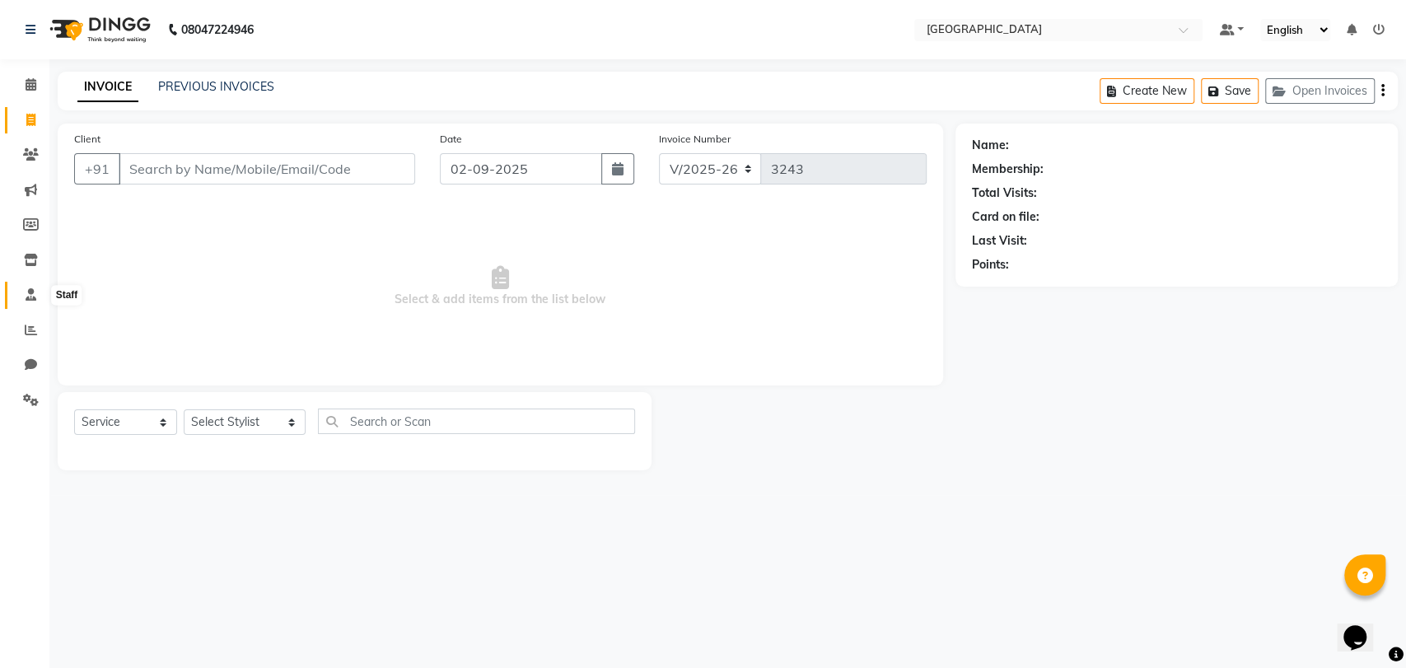
click at [33, 283] on link "Staff" at bounding box center [25, 295] width 40 height 27
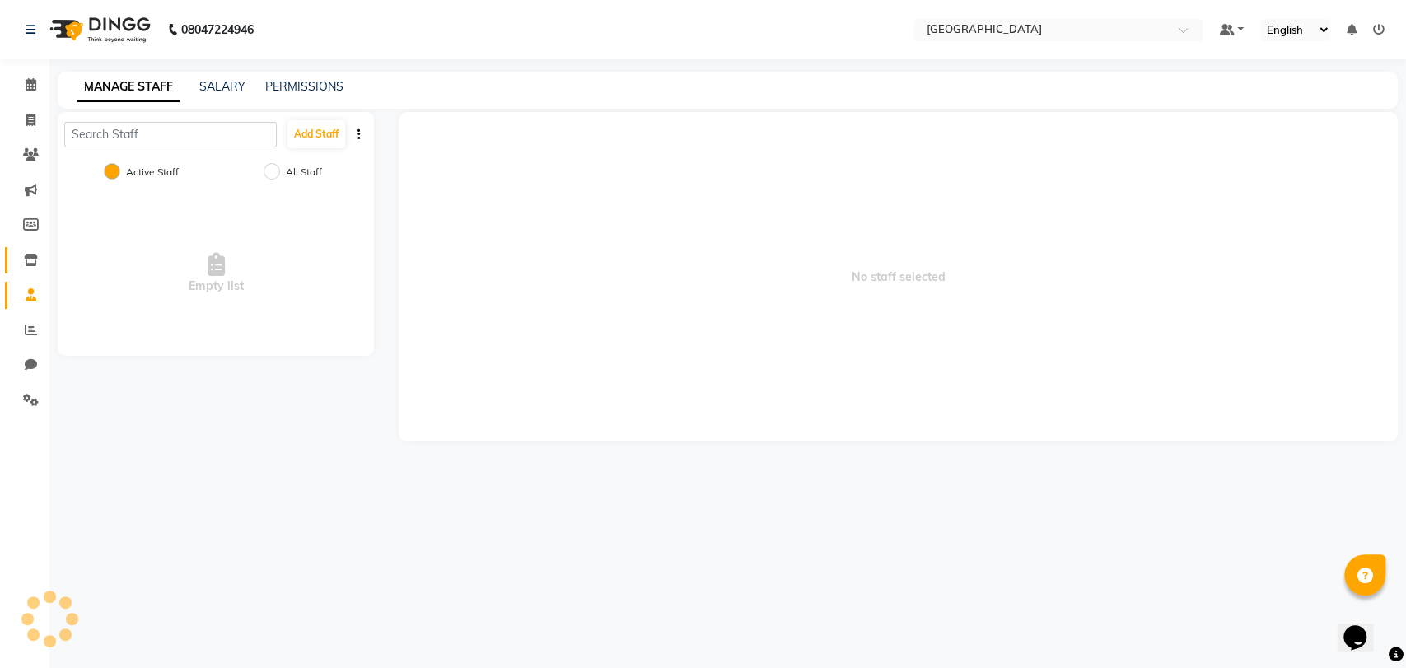
click at [20, 268] on span at bounding box center [30, 260] width 29 height 19
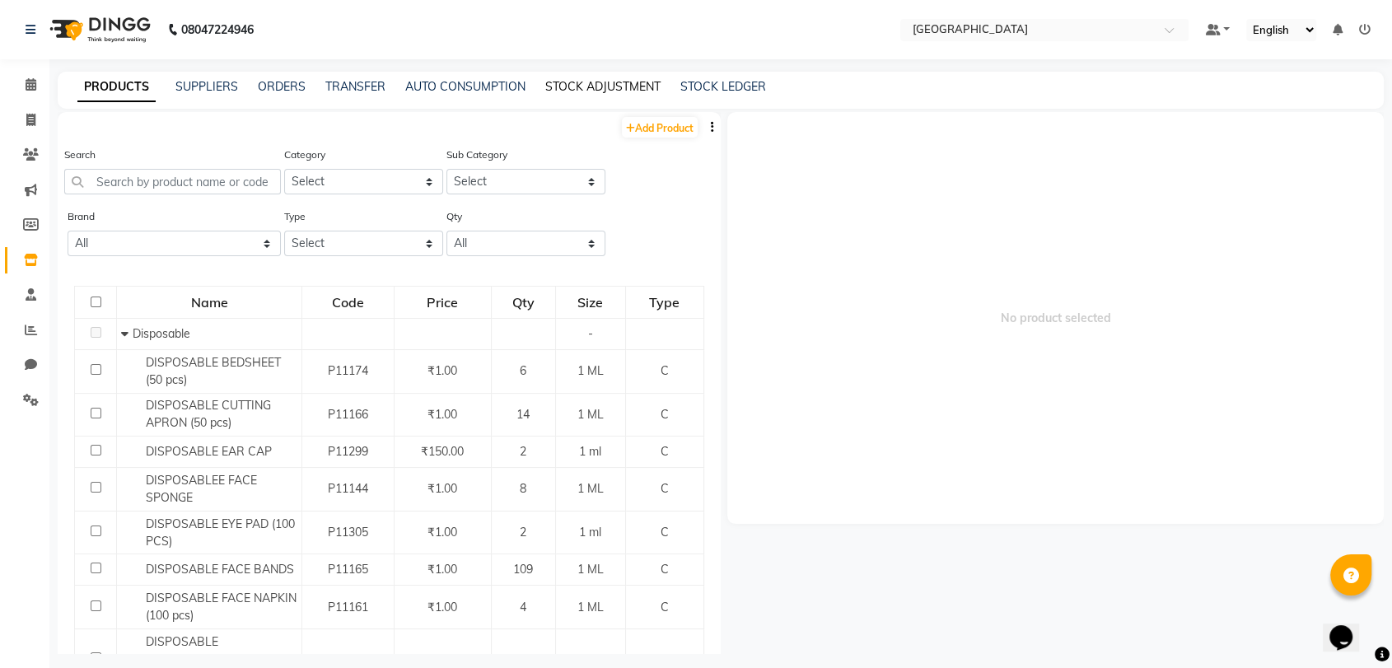
click at [610, 85] on link "STOCK ADJUSTMENT" at bounding box center [602, 86] width 115 height 15
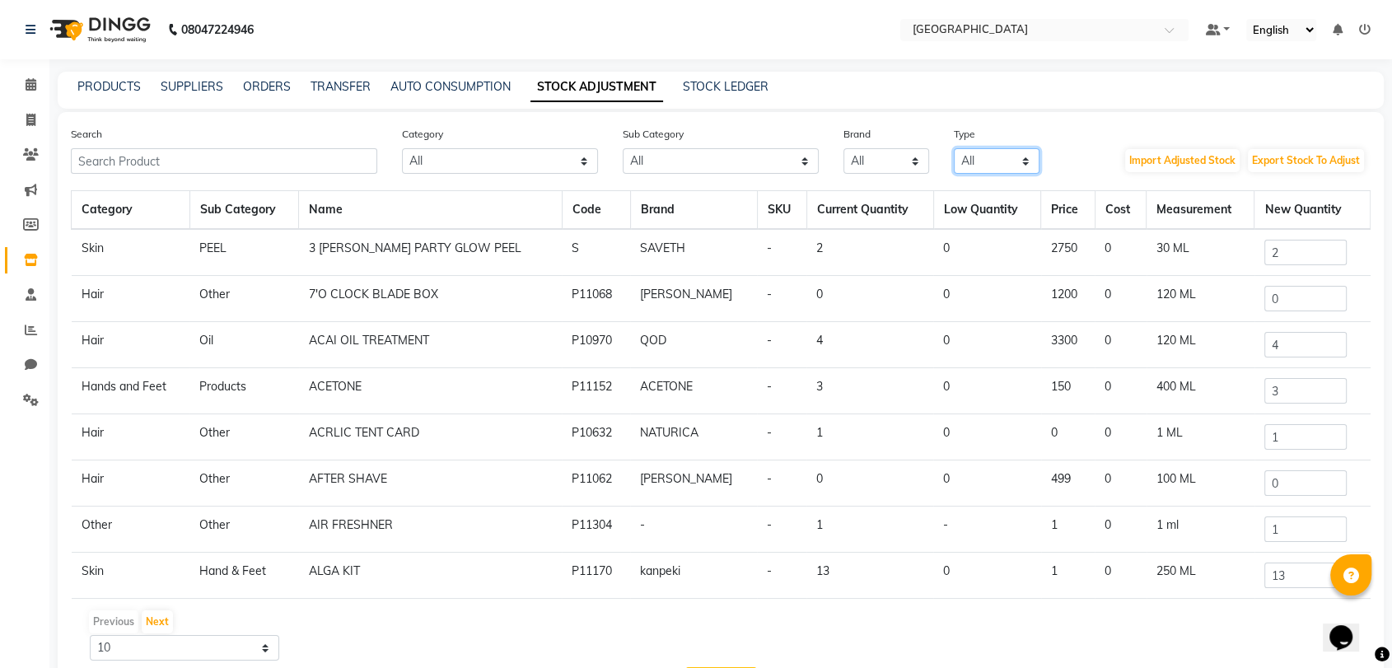
click at [964, 158] on select "All Both Consumable Retail" at bounding box center [996, 161] width 86 height 26
select select "B"
click at [953, 148] on select "All Both Consumable Retail" at bounding box center [996, 161] width 86 height 26
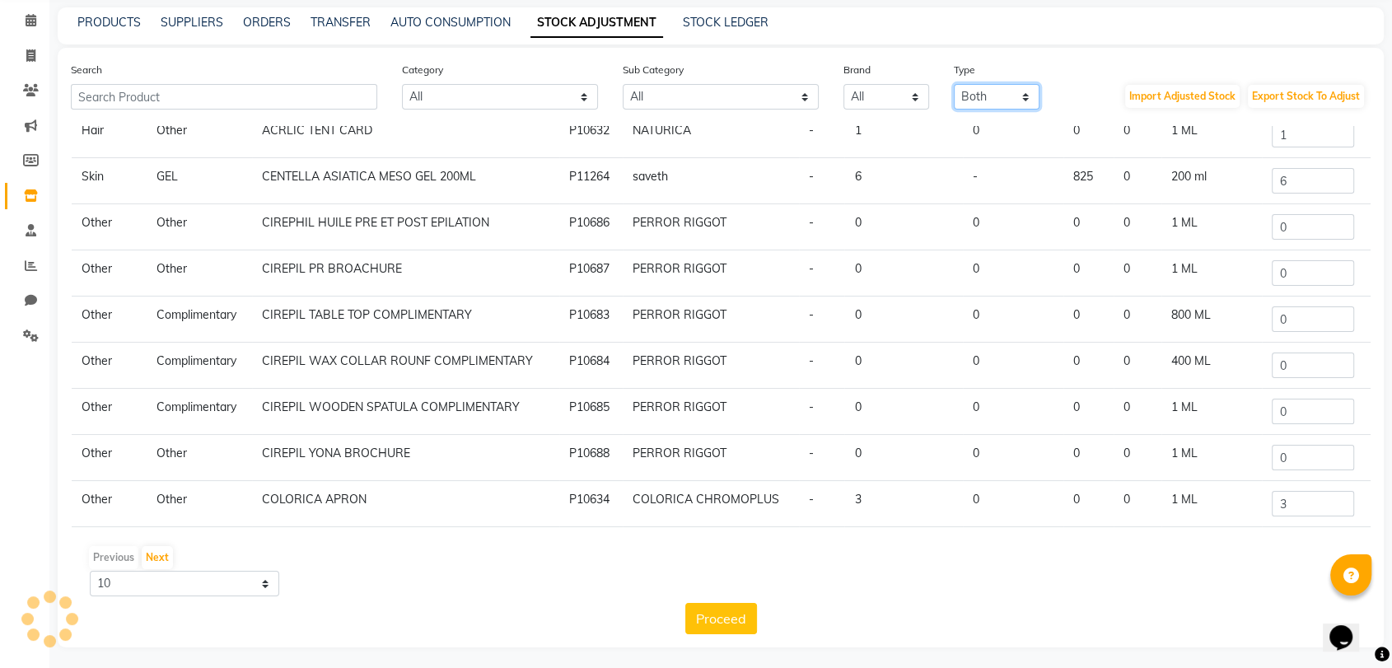
scroll to position [68, 0]
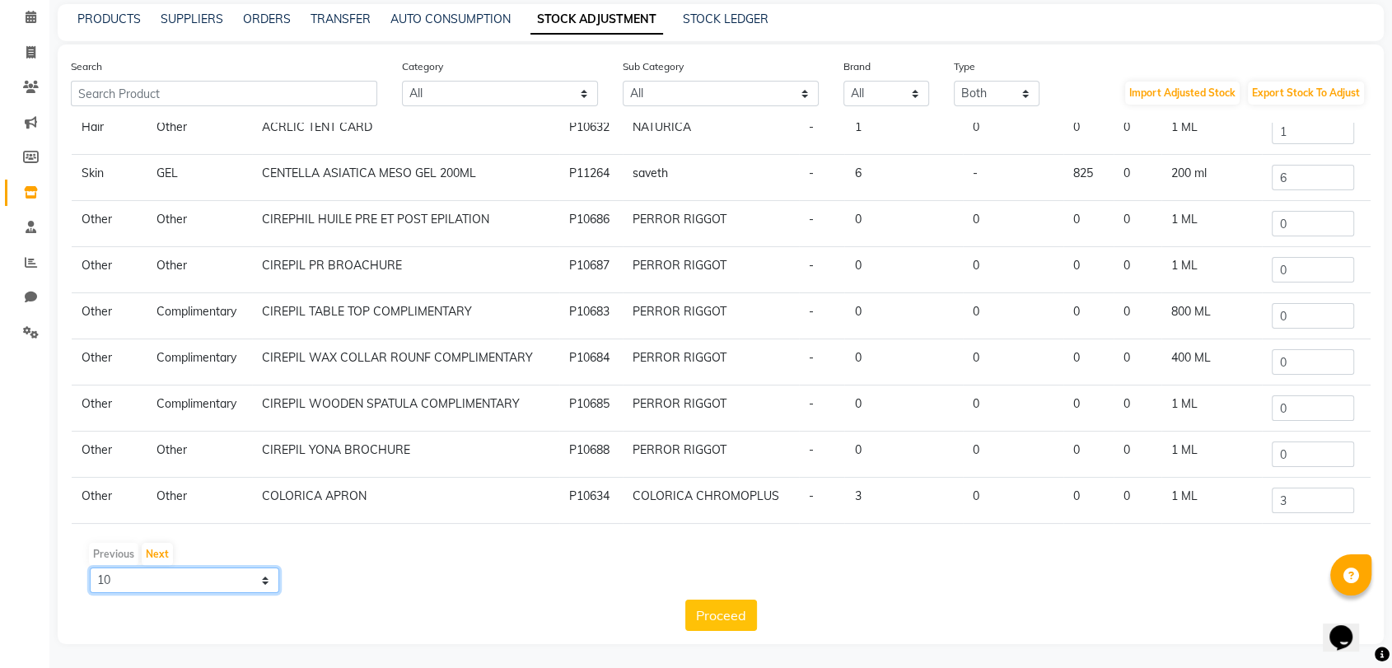
click at [118, 570] on select "10 50 100" at bounding box center [184, 580] width 189 height 26
select select "100"
click at [90, 567] on select "10 50 100" at bounding box center [184, 580] width 189 height 26
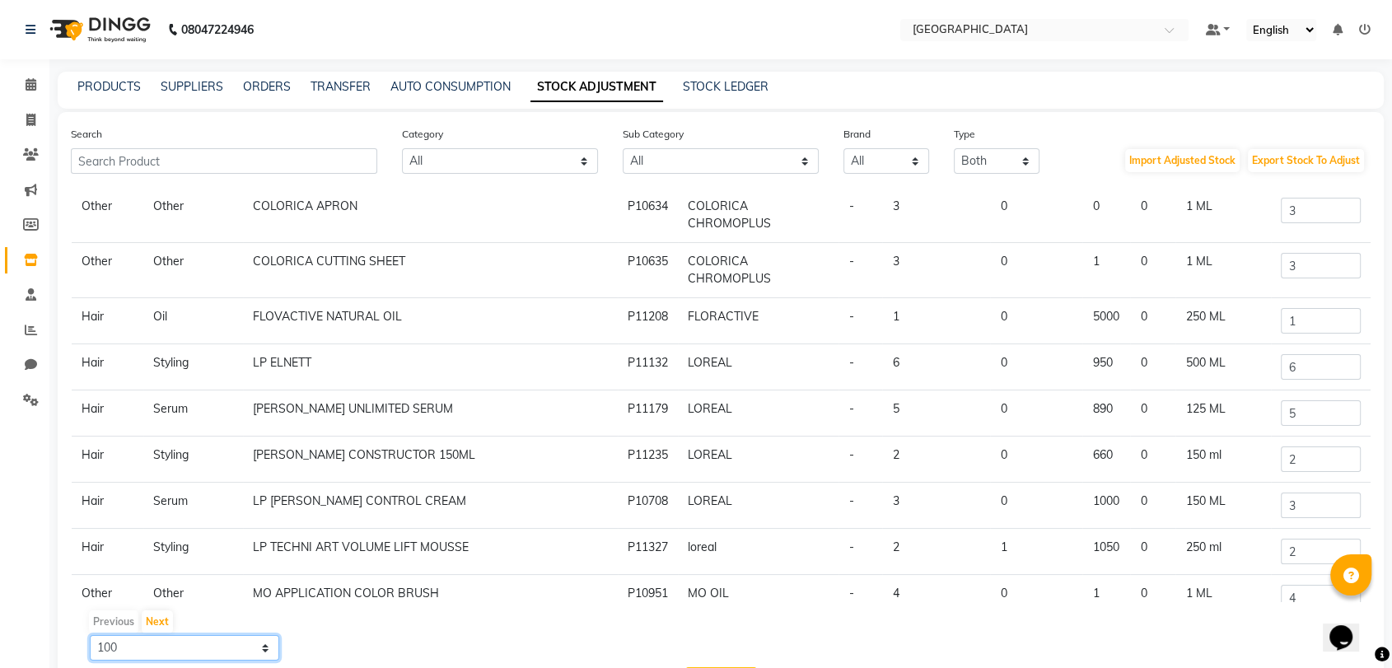
scroll to position [0, 0]
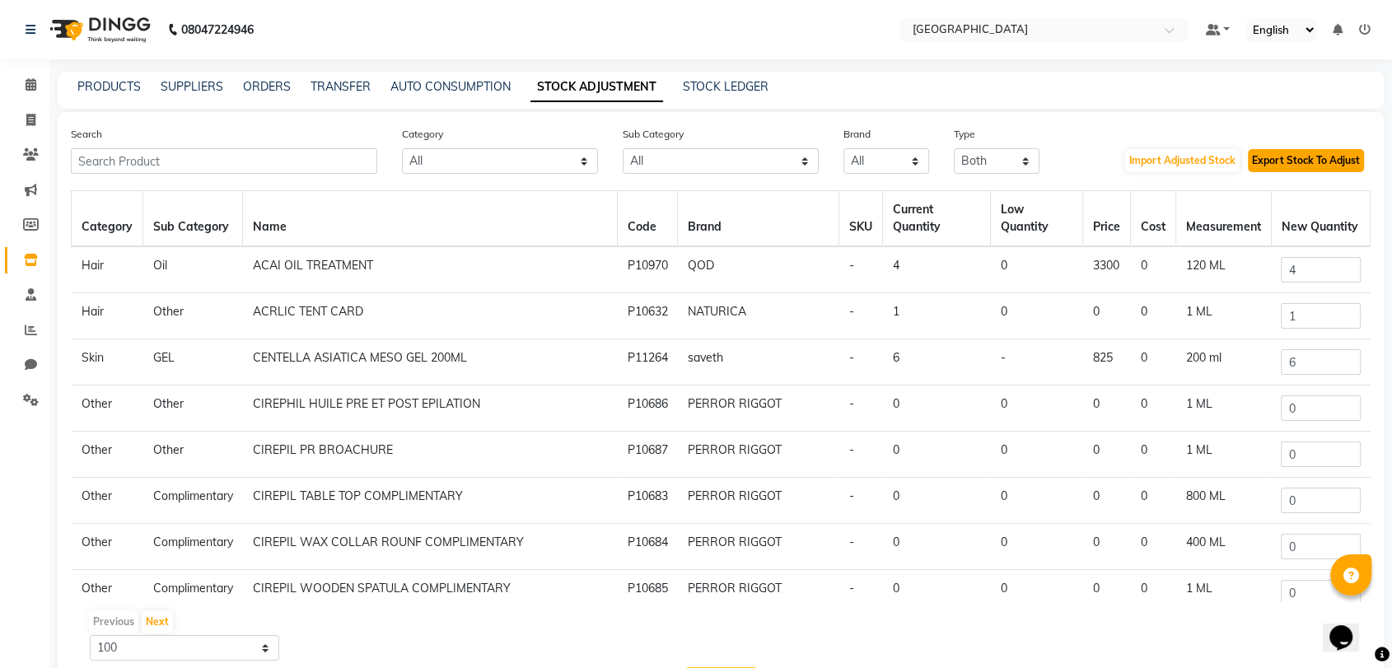
click at [1296, 167] on button "Export Stock To Adjust" at bounding box center [1305, 160] width 116 height 23
click at [998, 166] on select "All Both Consumable Retail" at bounding box center [996, 161] width 86 height 26
select select "R"
click at [953, 148] on select "All Both Consumable Retail" at bounding box center [996, 161] width 86 height 26
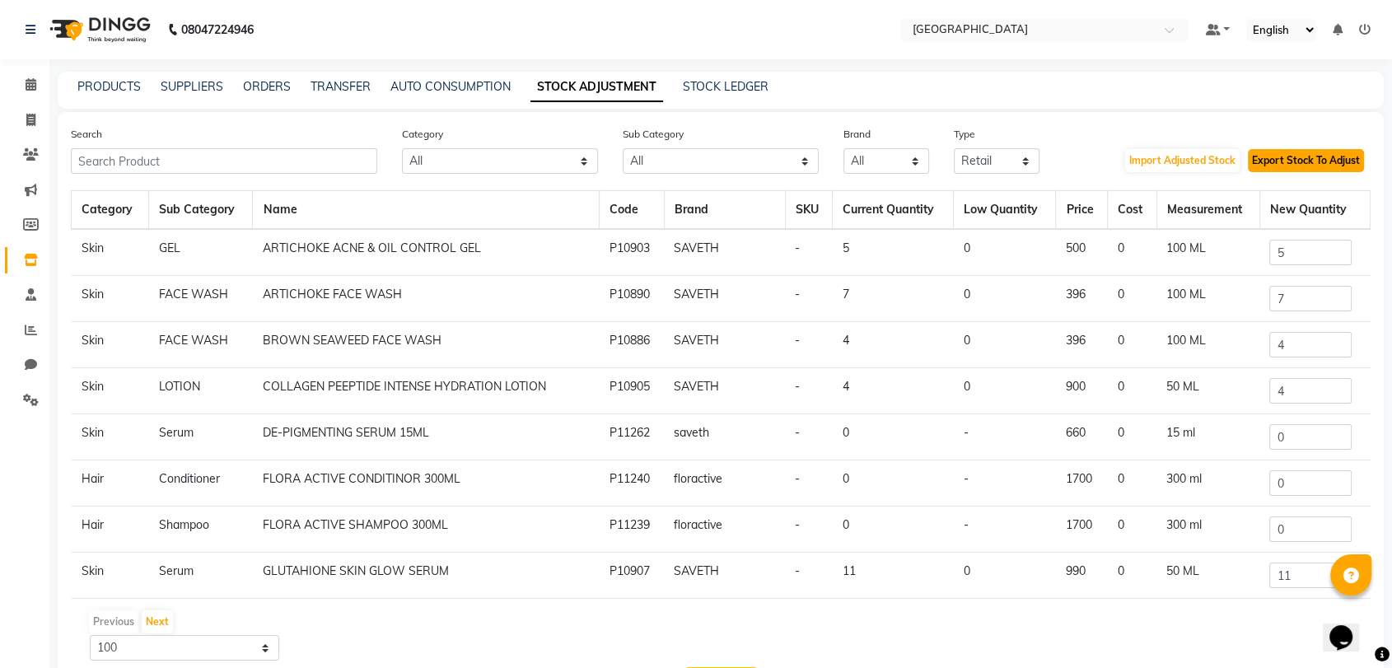
click at [1279, 166] on button "Export Stock To Adjust" at bounding box center [1305, 160] width 116 height 23
click at [511, 41] on nav "08047224946 Select Location × Salt Salon, Mira Road Default Panel My Panel Engl…" at bounding box center [696, 29] width 1392 height 59
click at [40, 287] on span at bounding box center [30, 295] width 29 height 19
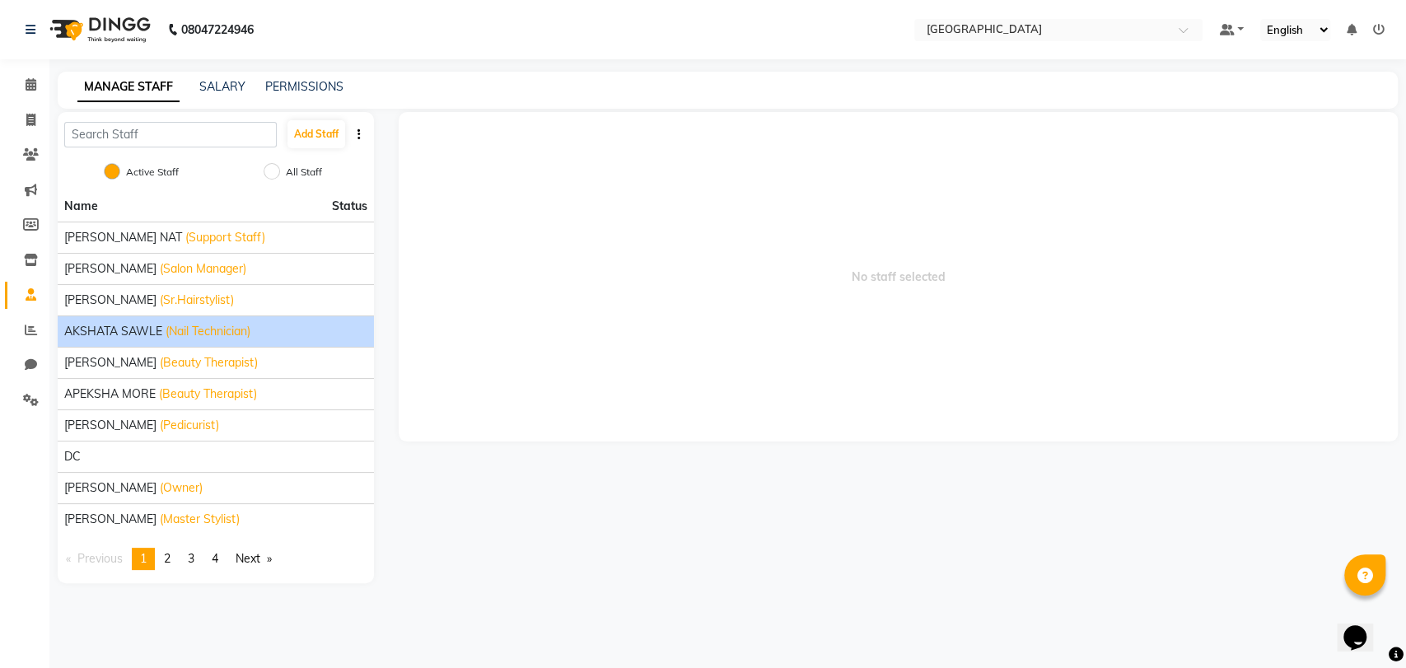
click at [152, 324] on span "AKSHATA SAWLE" at bounding box center [113, 331] width 98 height 17
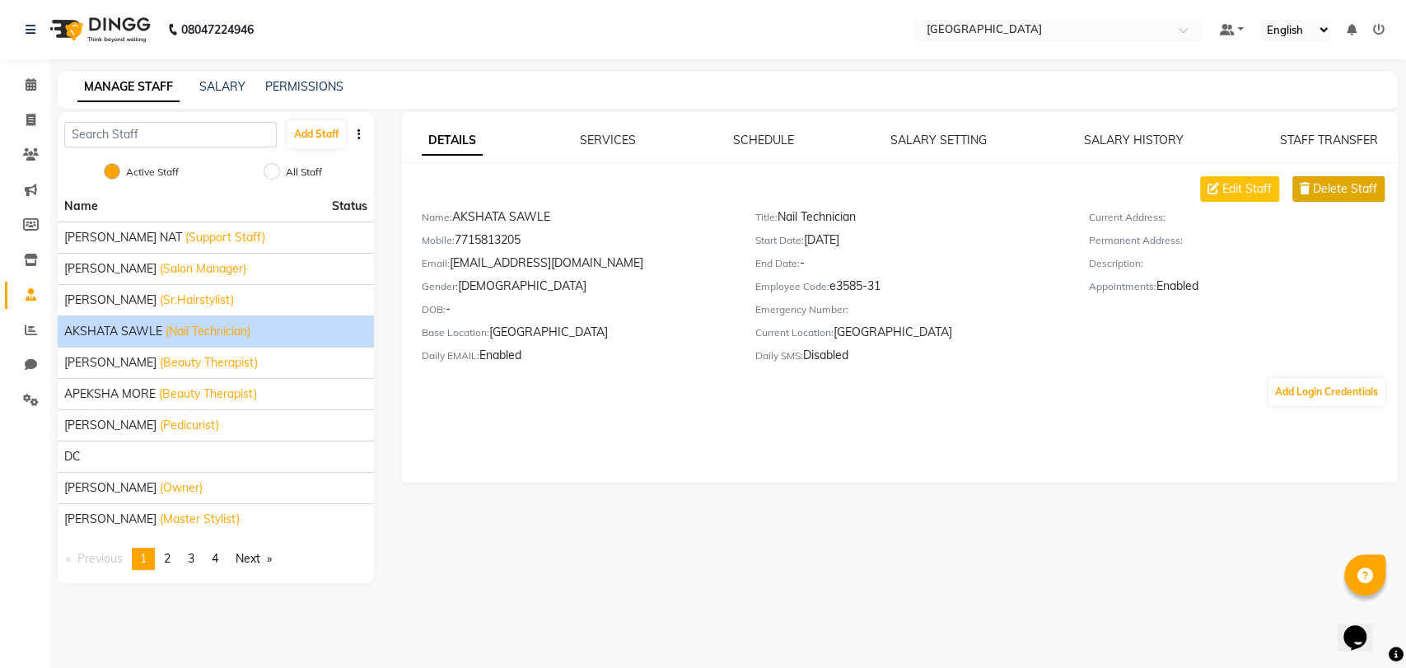
click at [1320, 183] on span "Delete Staff" at bounding box center [1344, 188] width 64 height 17
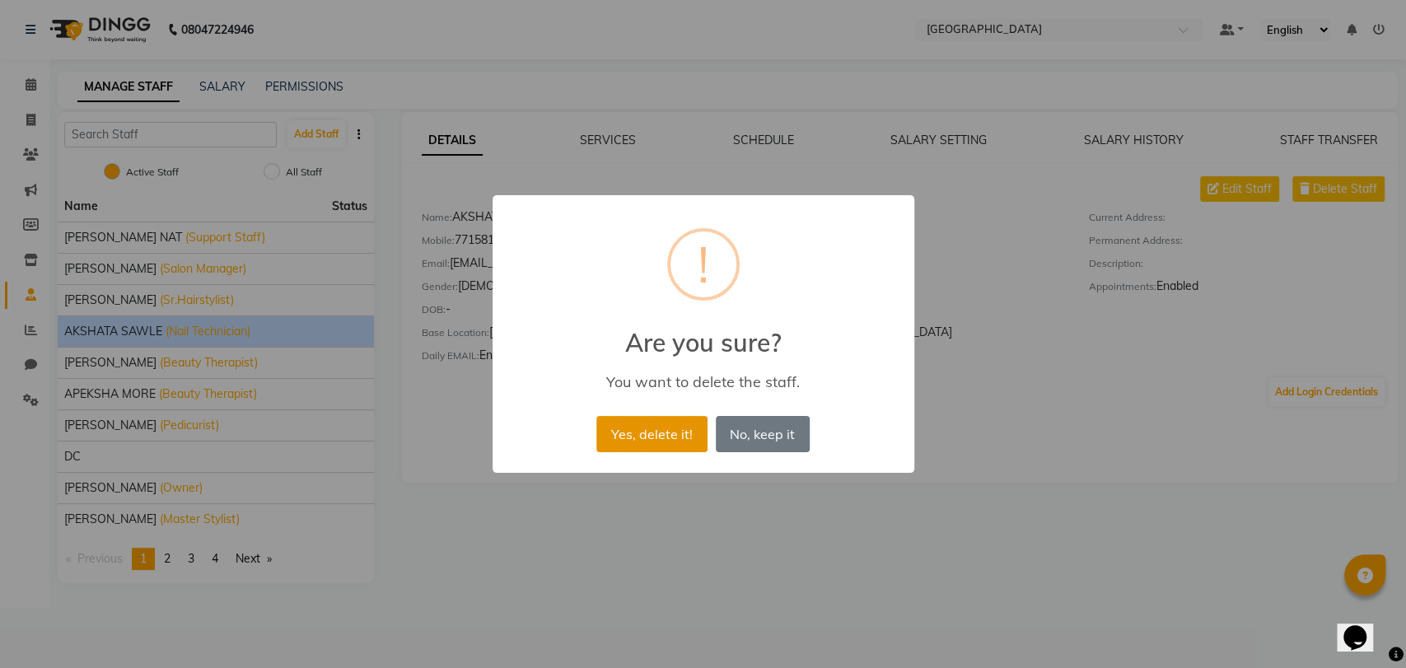
click at [660, 429] on button "Yes, delete it!" at bounding box center [651, 434] width 110 height 36
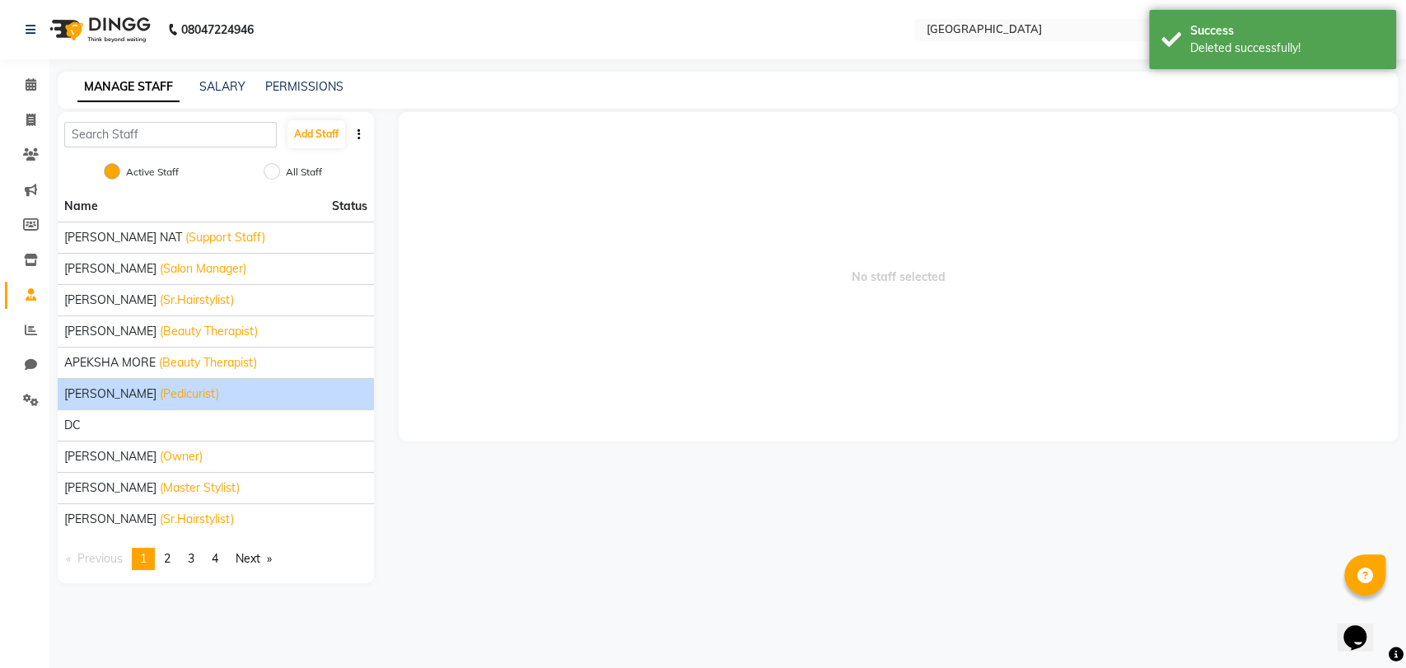
click at [129, 385] on span "ATUL RATHOD" at bounding box center [110, 393] width 92 height 17
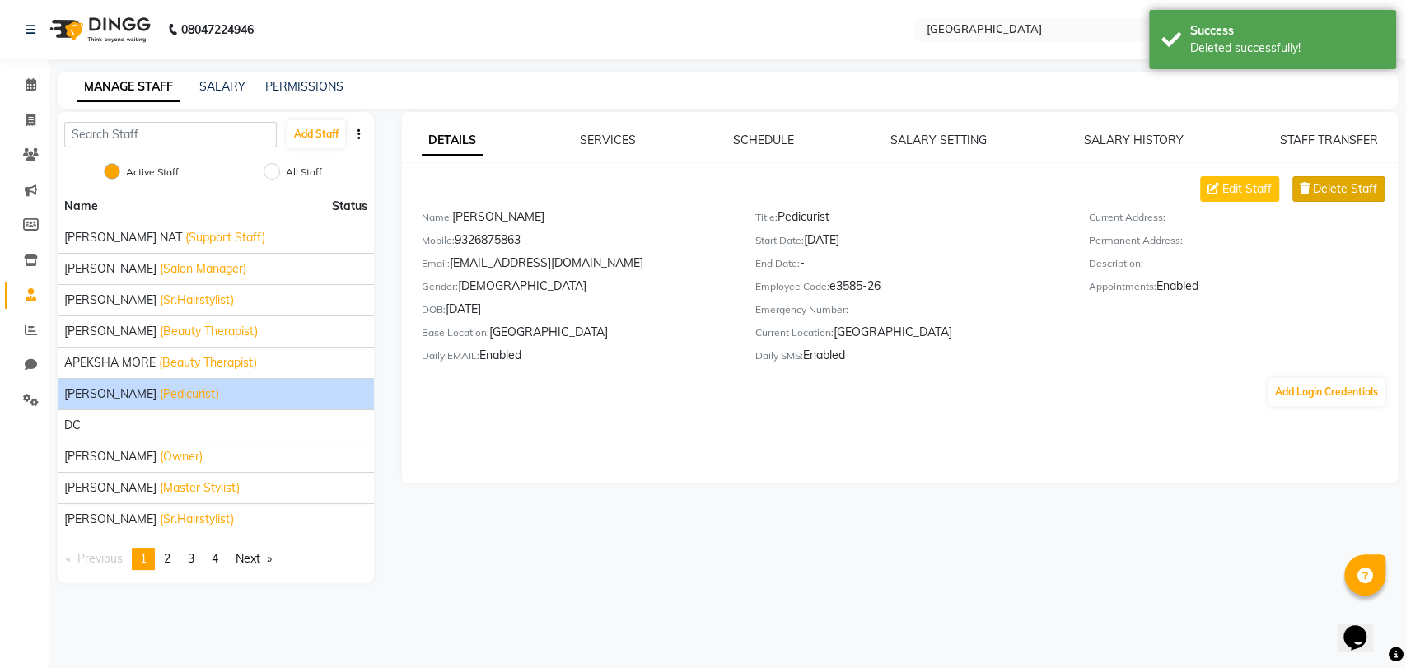
click at [1323, 189] on span "Delete Staff" at bounding box center [1344, 188] width 64 height 17
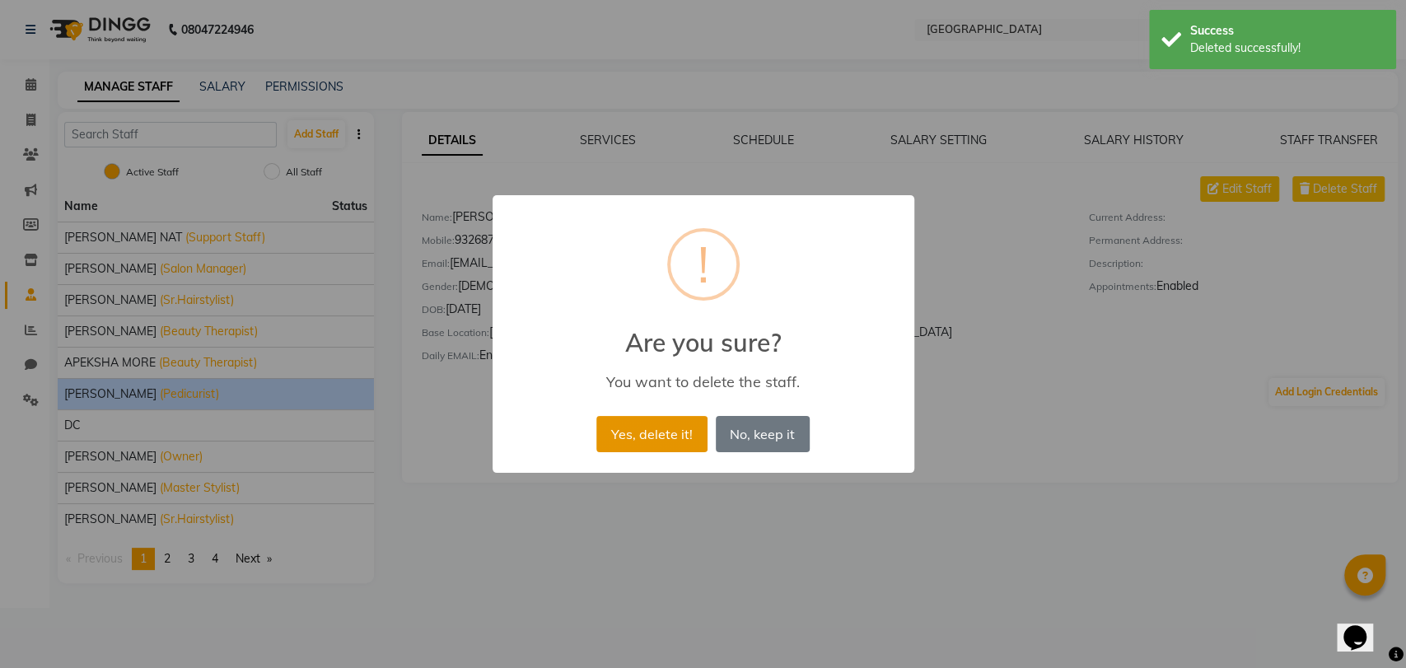
click at [664, 427] on button "Yes, delete it!" at bounding box center [651, 434] width 110 height 36
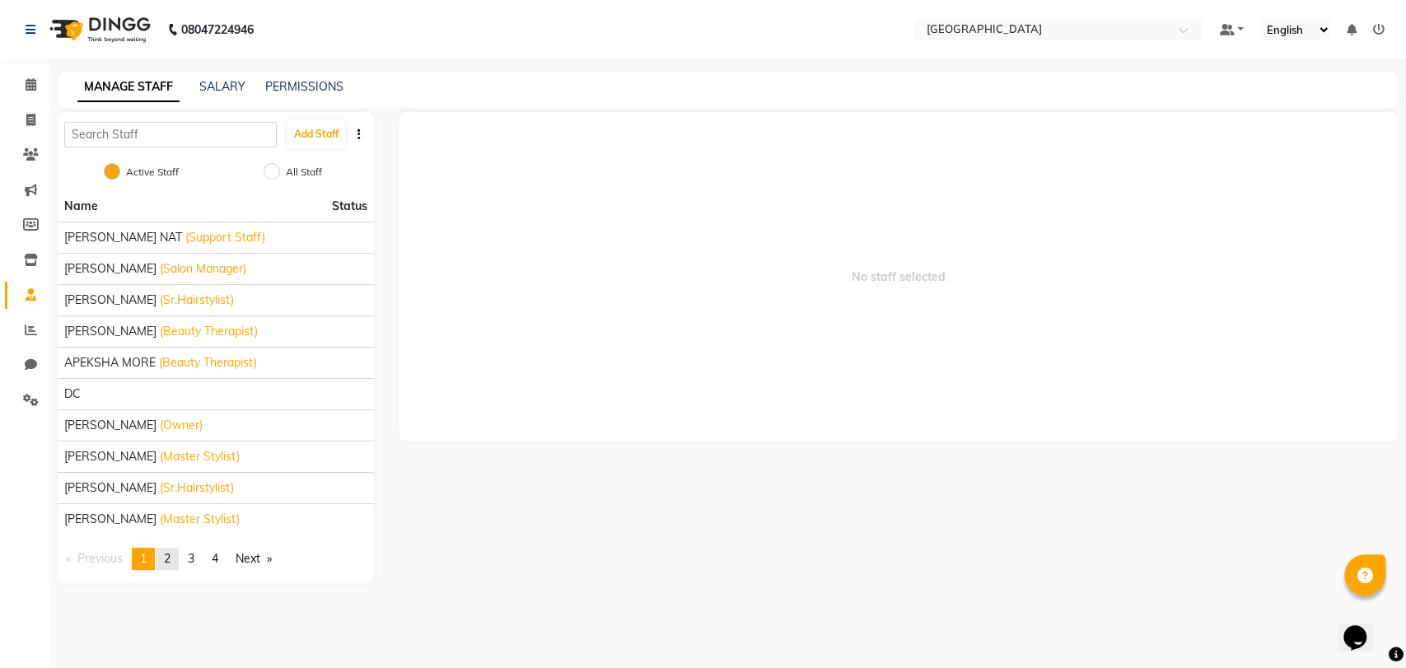
click at [169, 557] on span "2" at bounding box center [167, 558] width 7 height 15
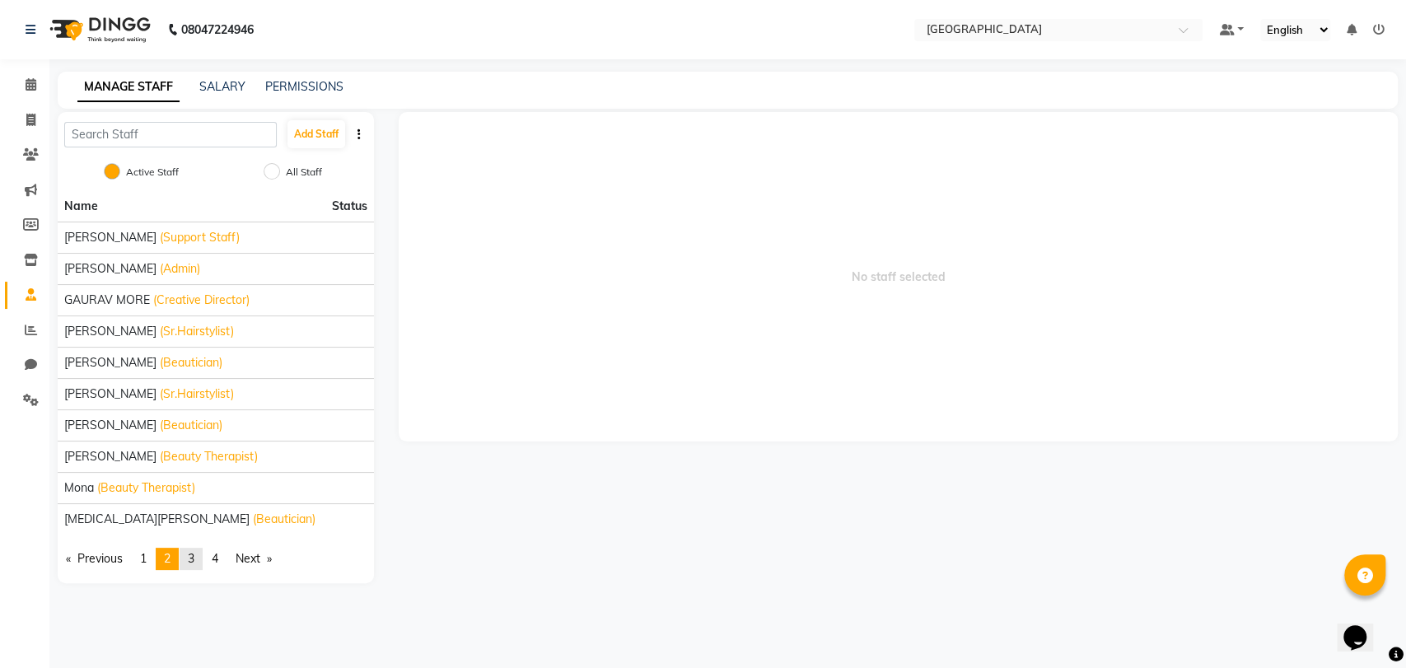
click at [188, 556] on link "page 3" at bounding box center [191, 559] width 23 height 22
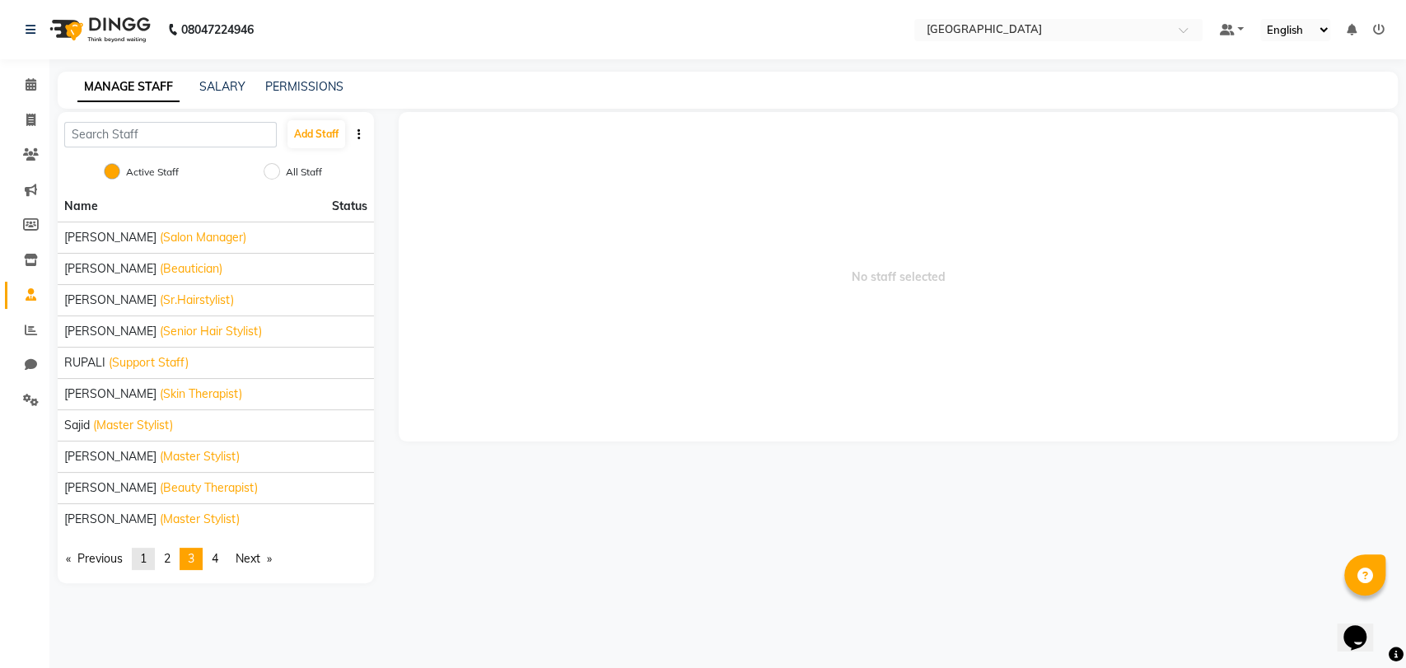
click at [143, 556] on span "1" at bounding box center [143, 558] width 7 height 15
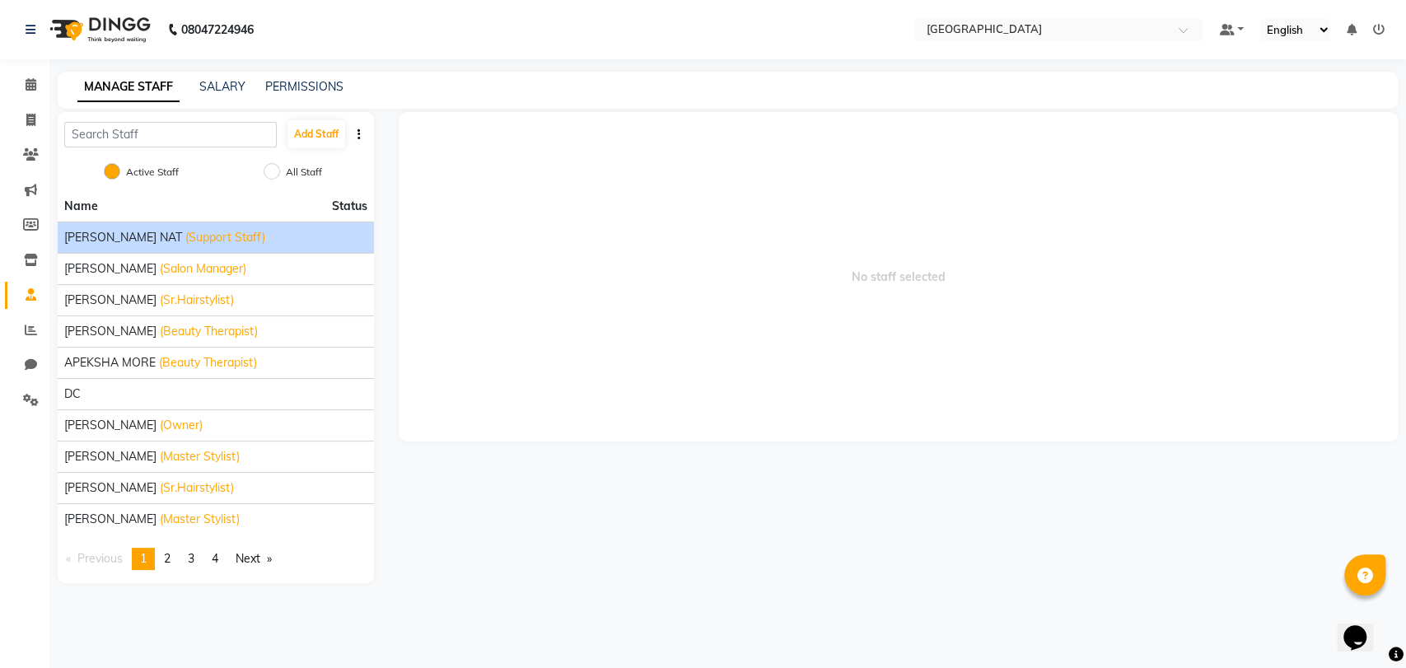
click at [218, 231] on span "(Support Staff)" at bounding box center [225, 237] width 80 height 17
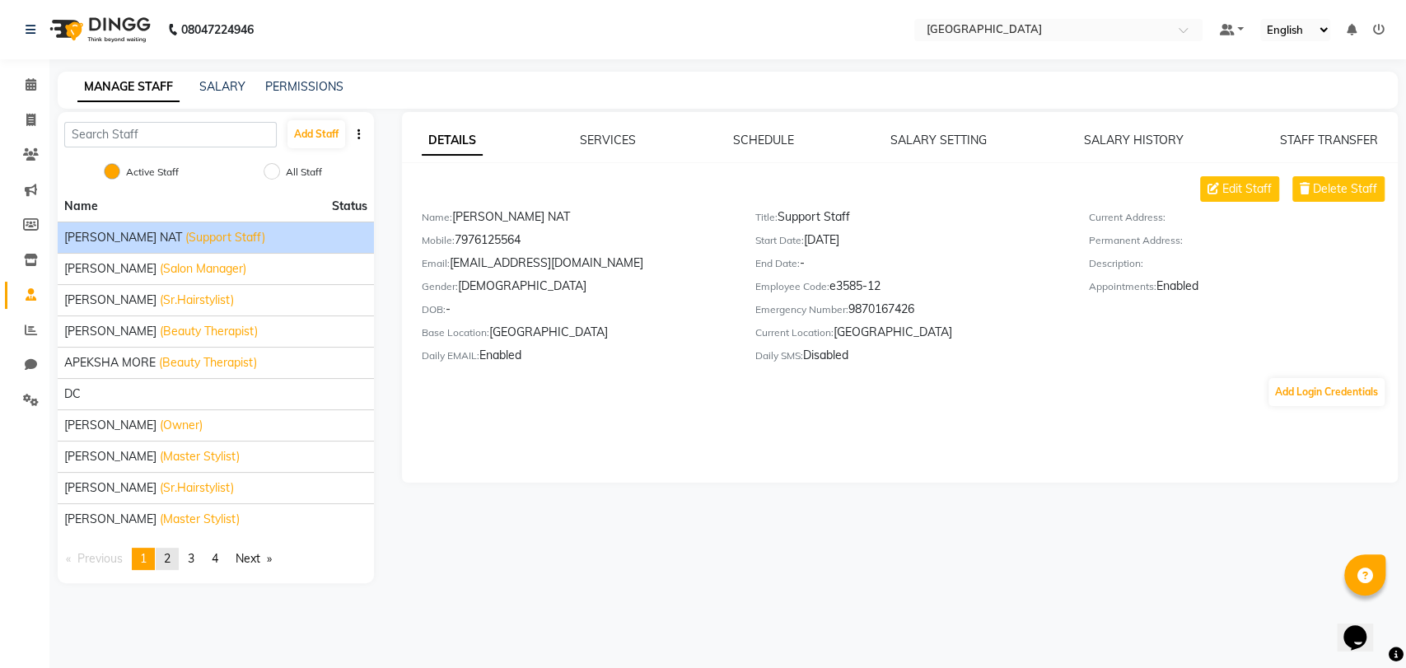
click at [170, 562] on span "2" at bounding box center [167, 558] width 7 height 15
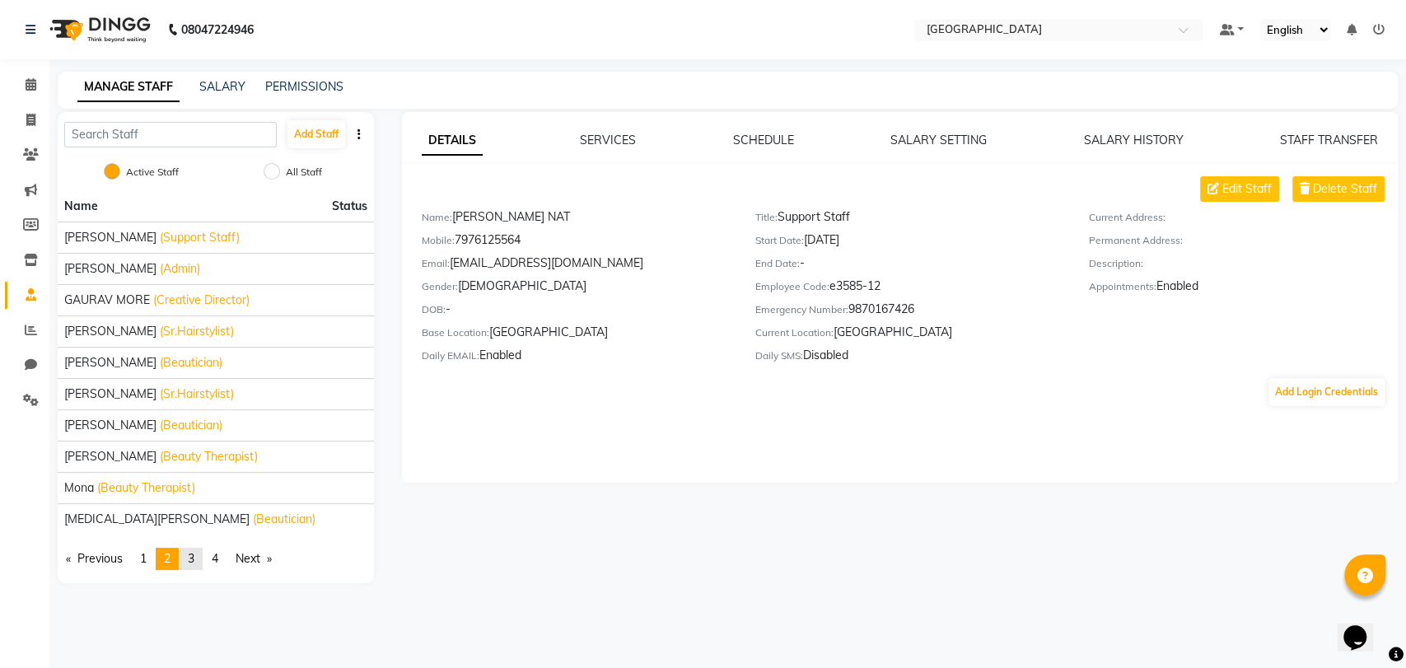
click at [200, 548] on link "page 3" at bounding box center [191, 559] width 23 height 22
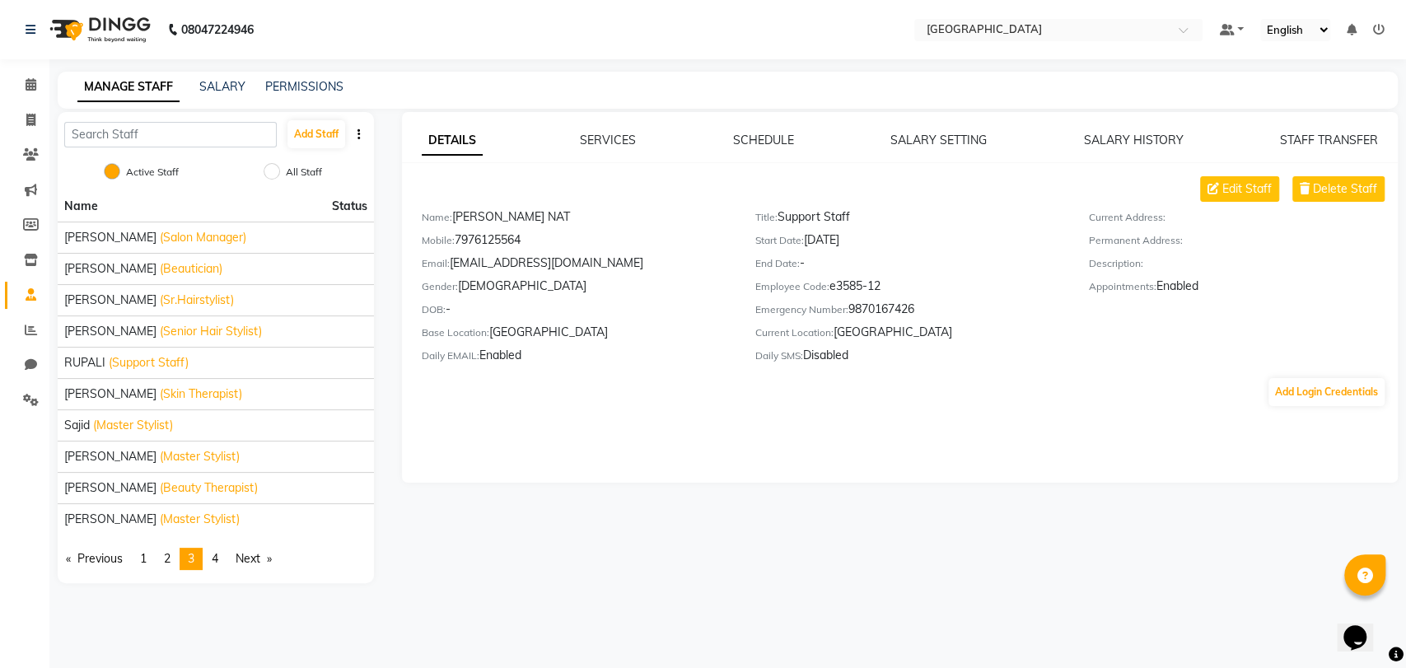
click at [157, 568] on div "Name Status PRATIKSHA SAWANTH (Salon Manager) PRAVEEN SHAIKH (Beautician) Raiss…" at bounding box center [216, 387] width 316 height 392
click at [152, 560] on link "page 1" at bounding box center [143, 559] width 23 height 22
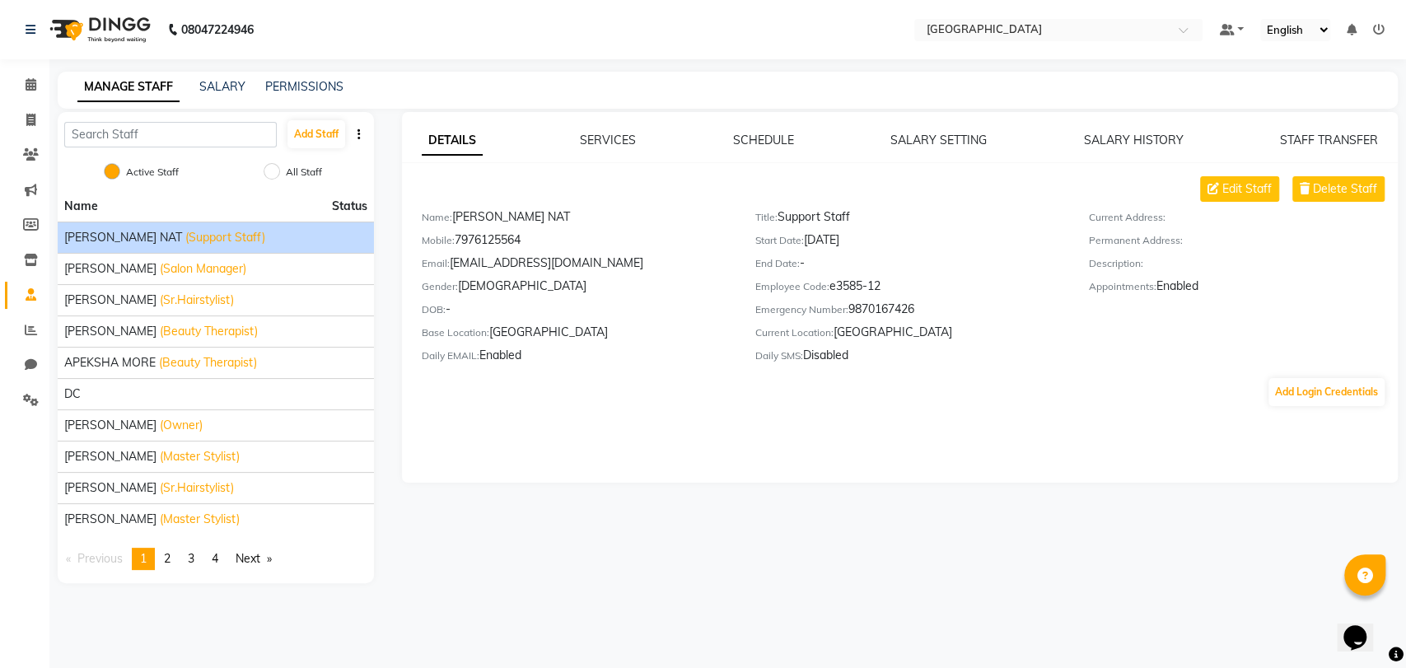
click at [182, 239] on span "AAKASH MADHIWAL NAT" at bounding box center [123, 237] width 118 height 17
click at [1330, 178] on button "Delete Staff" at bounding box center [1338, 189] width 92 height 26
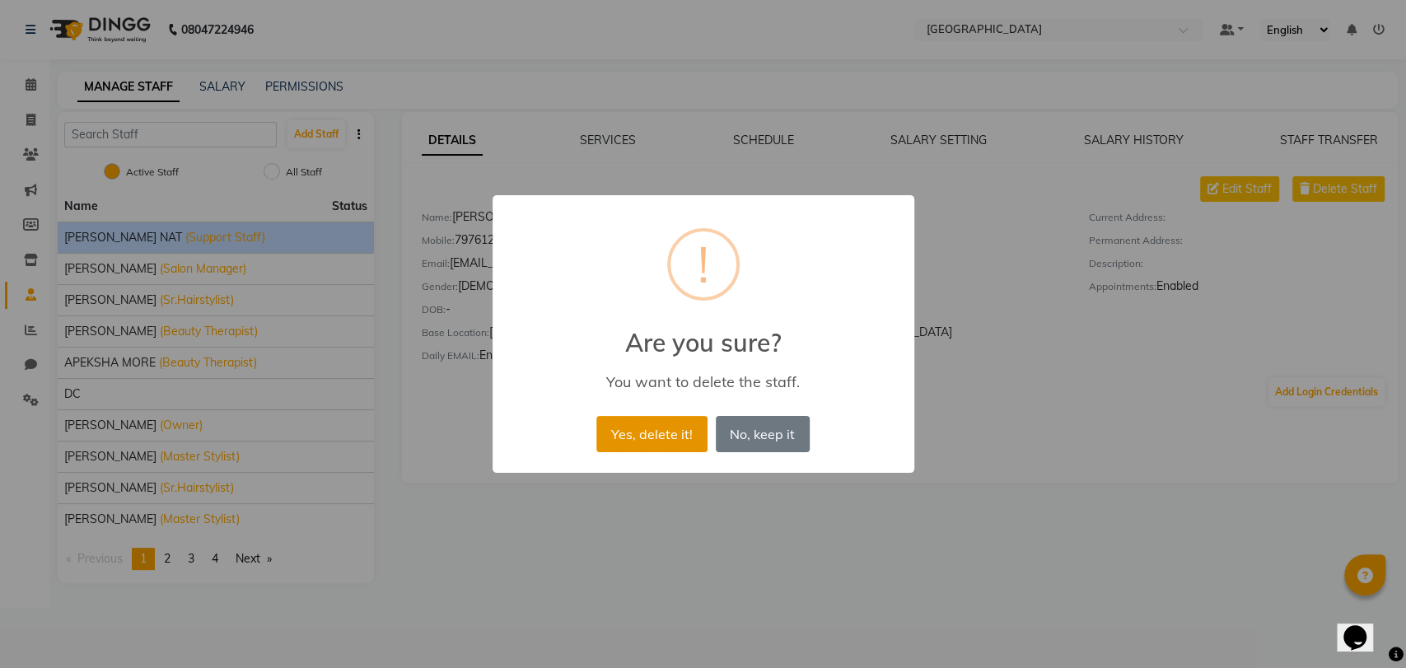
click at [660, 429] on button "Yes, delete it!" at bounding box center [651, 434] width 110 height 36
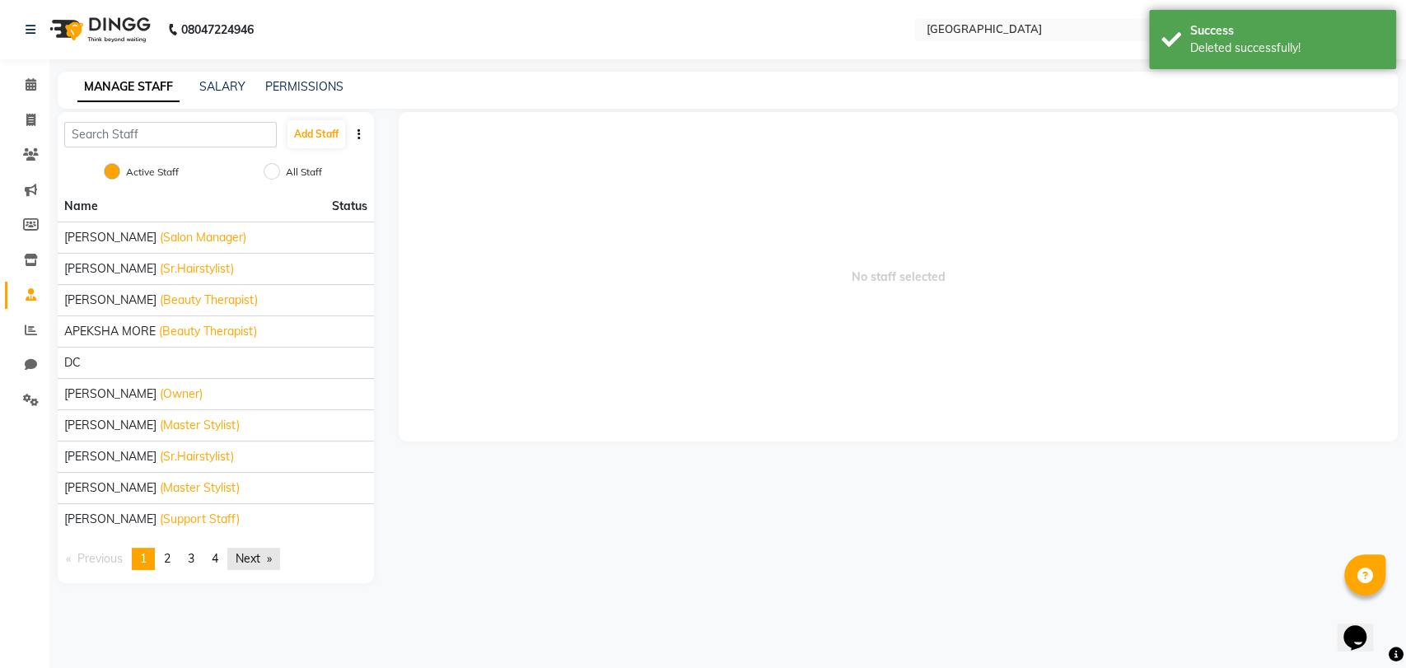
click at [232, 562] on link "Next page" at bounding box center [253, 559] width 53 height 22
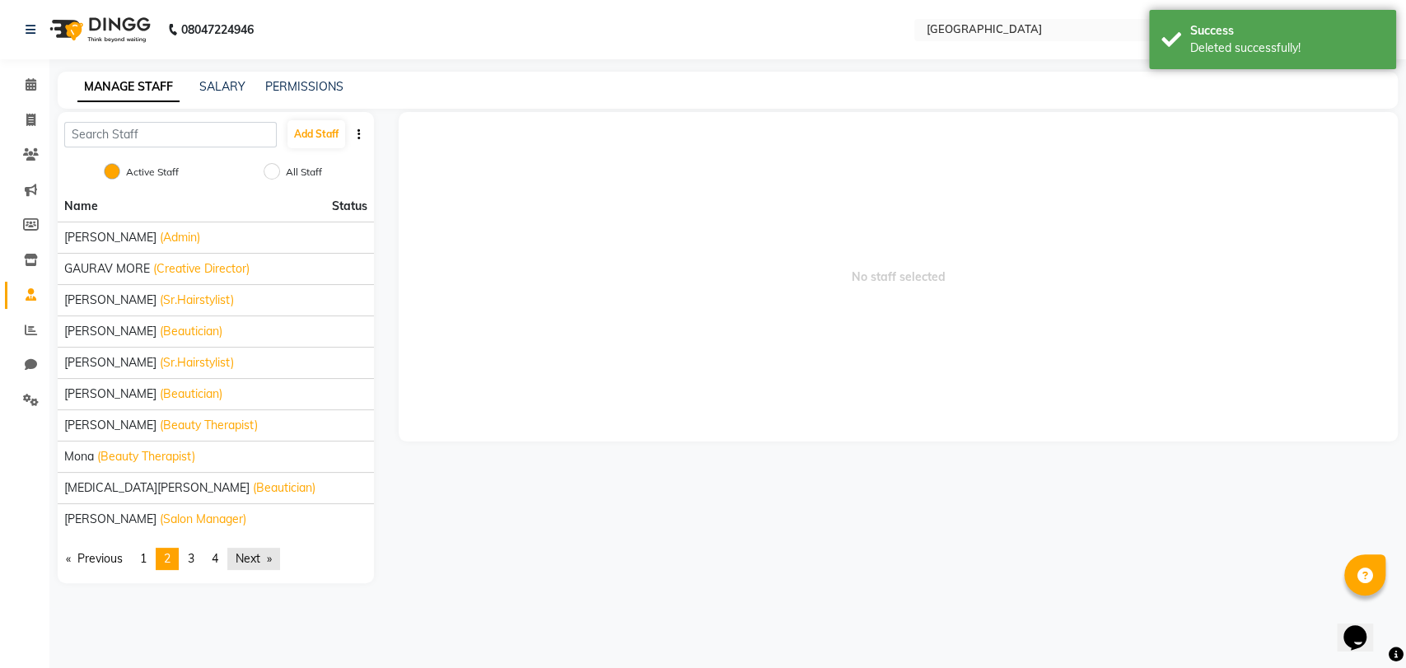
click at [257, 557] on link "Next page" at bounding box center [253, 559] width 53 height 22
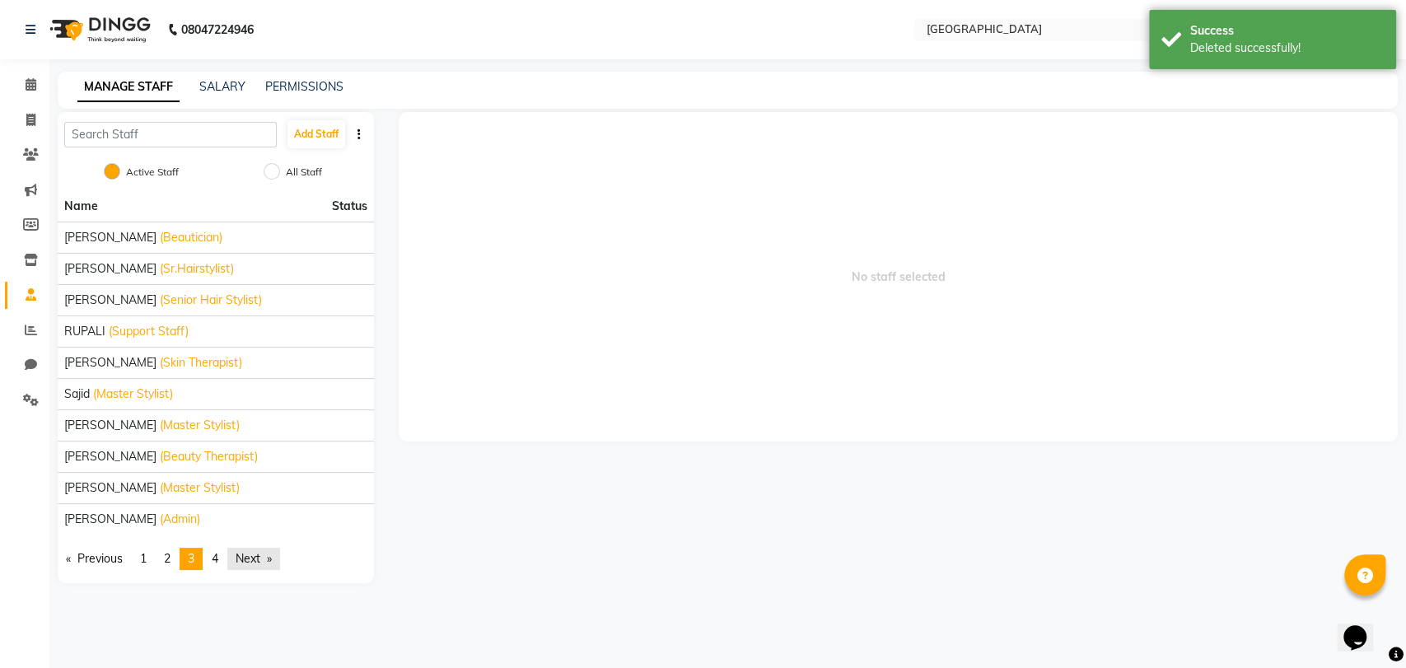
click at [257, 557] on link "Next page" at bounding box center [253, 559] width 53 height 22
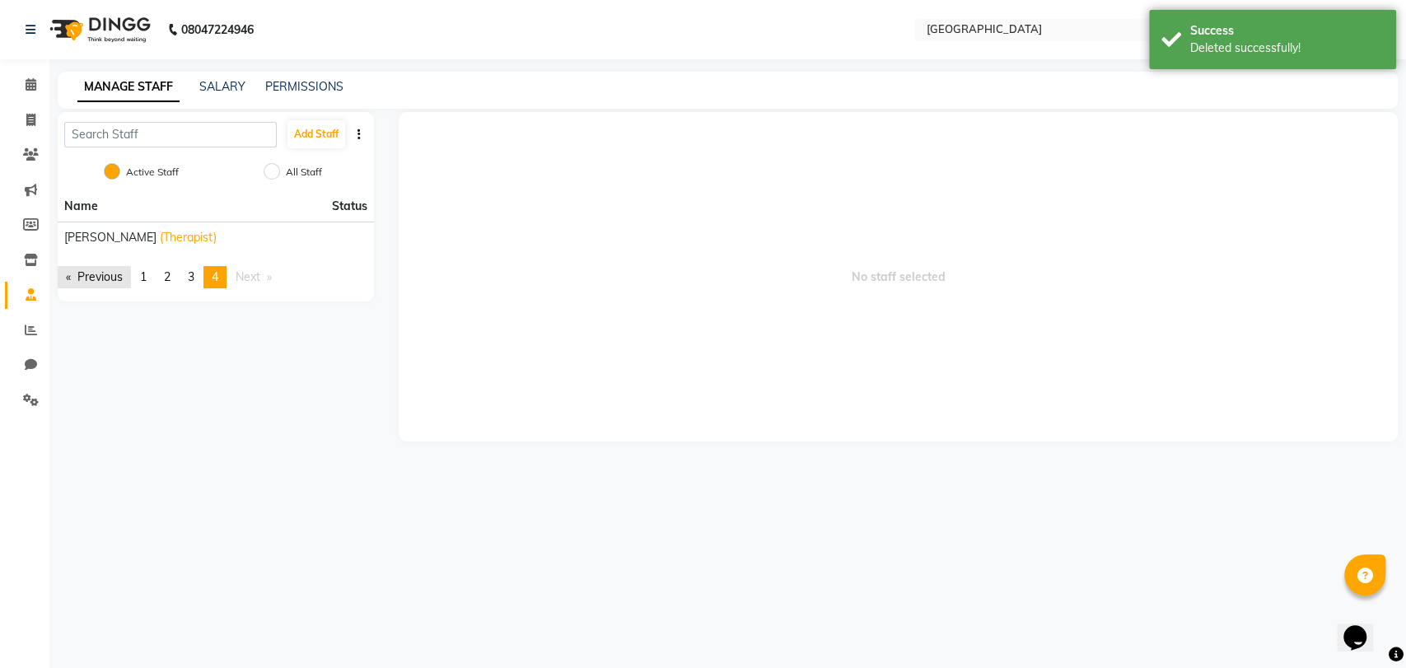
click at [119, 277] on link "Previous page" at bounding box center [94, 277] width 73 height 22
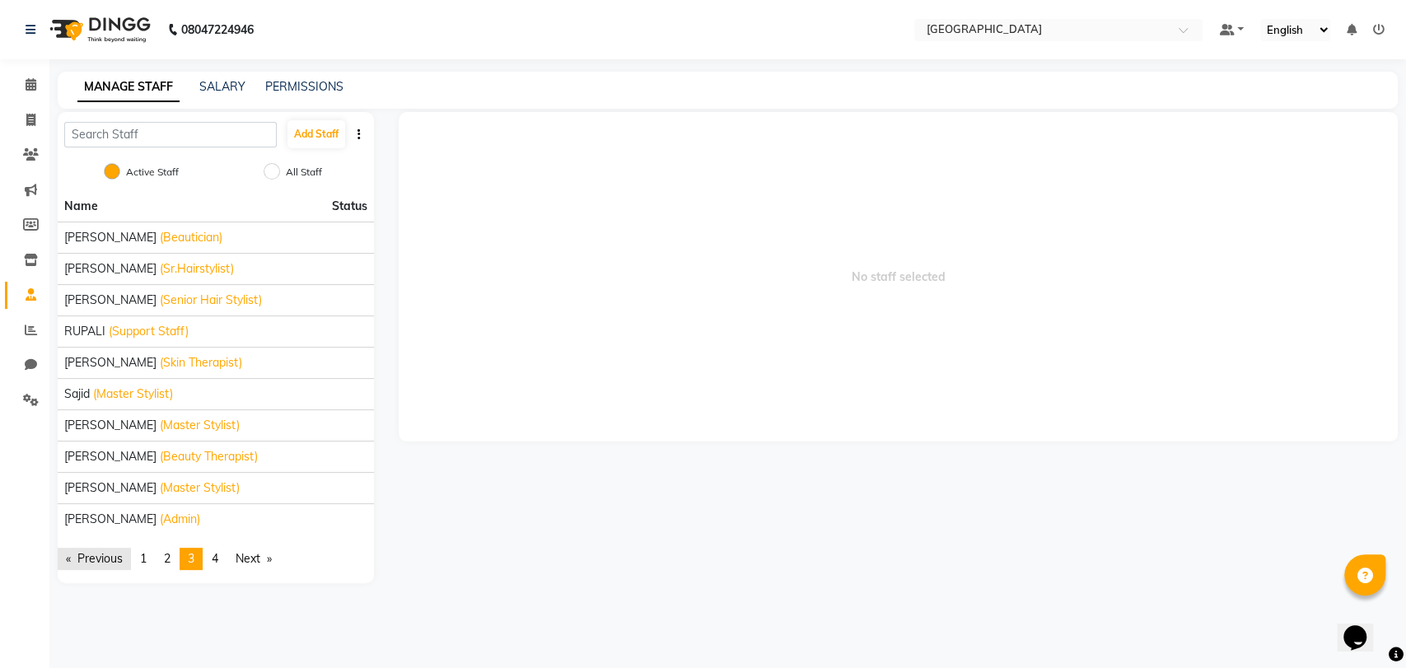
click at [84, 562] on link "Previous page" at bounding box center [94, 559] width 73 height 22
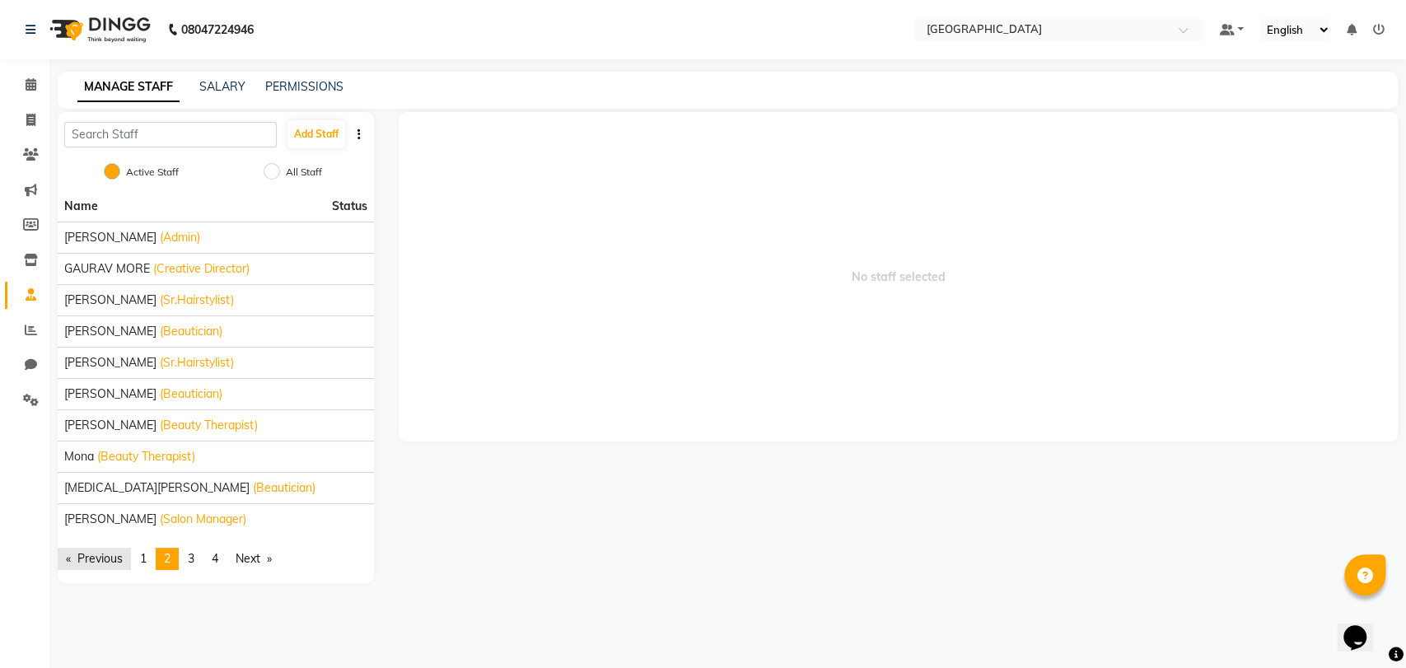
click at [94, 562] on link "Previous page" at bounding box center [94, 559] width 73 height 22
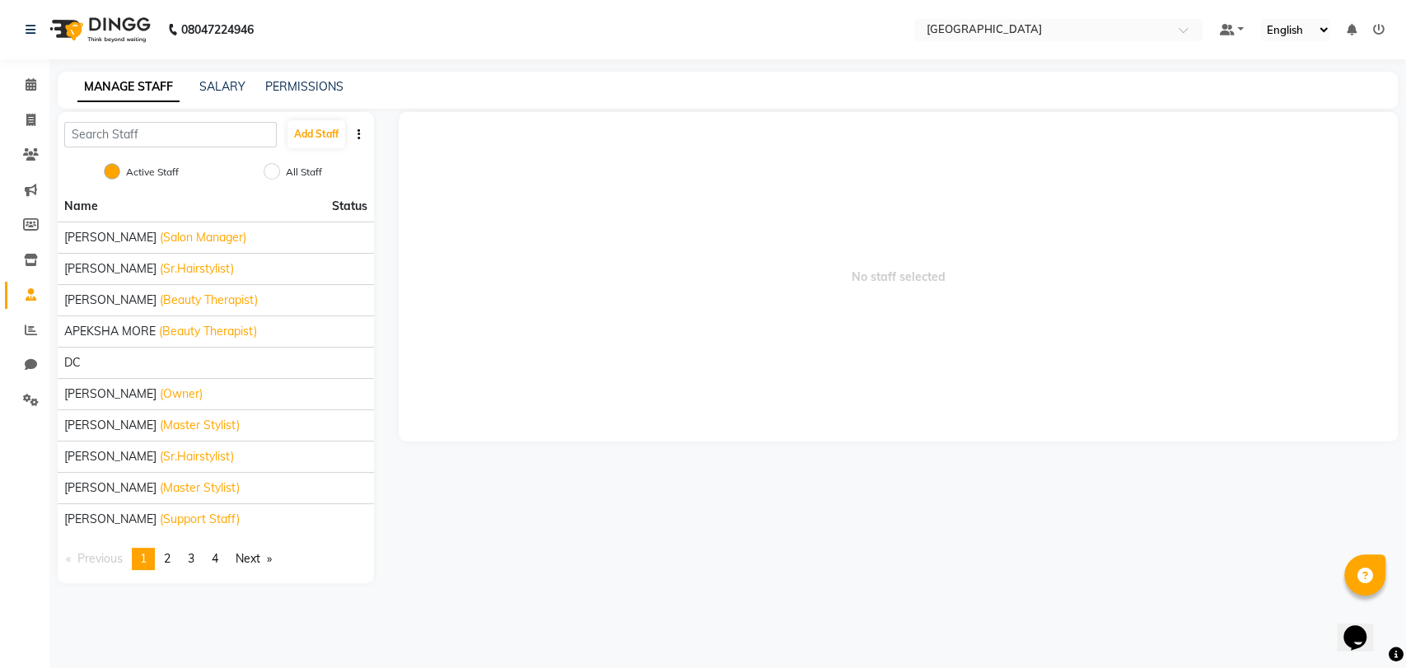
click at [741, 263] on span "No staff selected" at bounding box center [898, 276] width 999 height 329
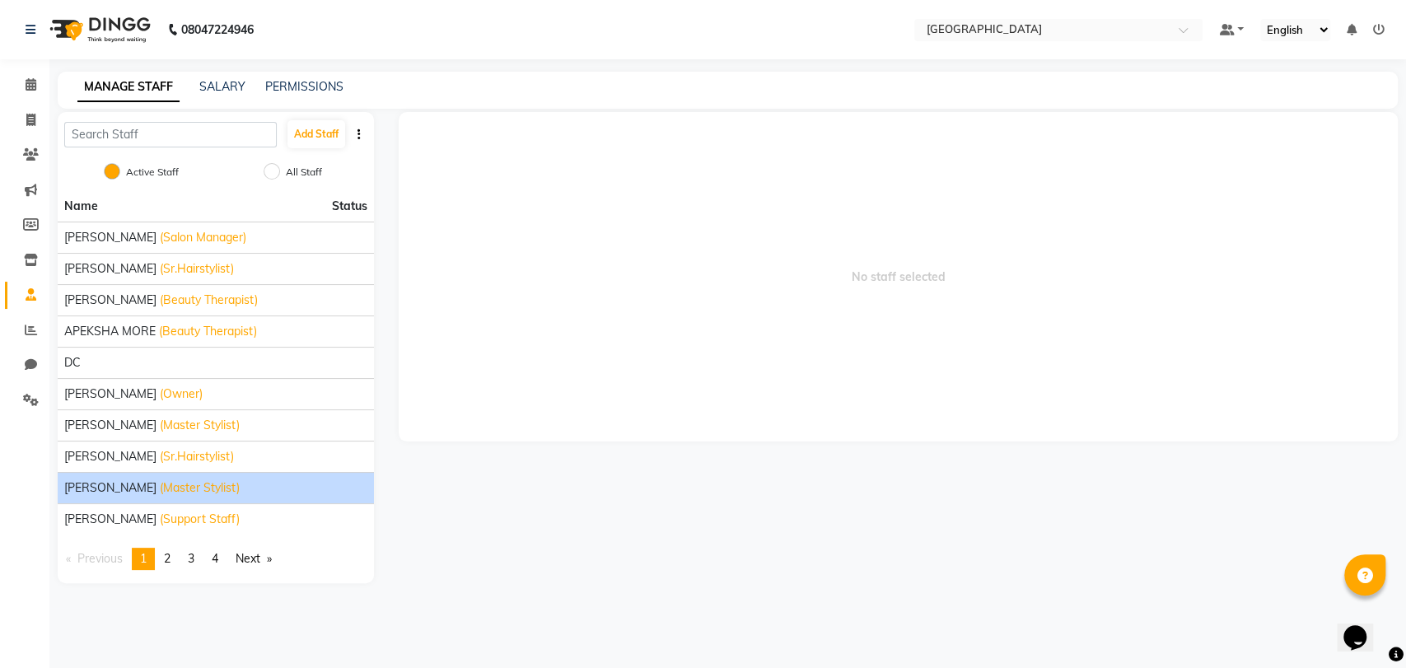
click at [100, 480] on span "Farhan Shaikh" at bounding box center [110, 487] width 92 height 17
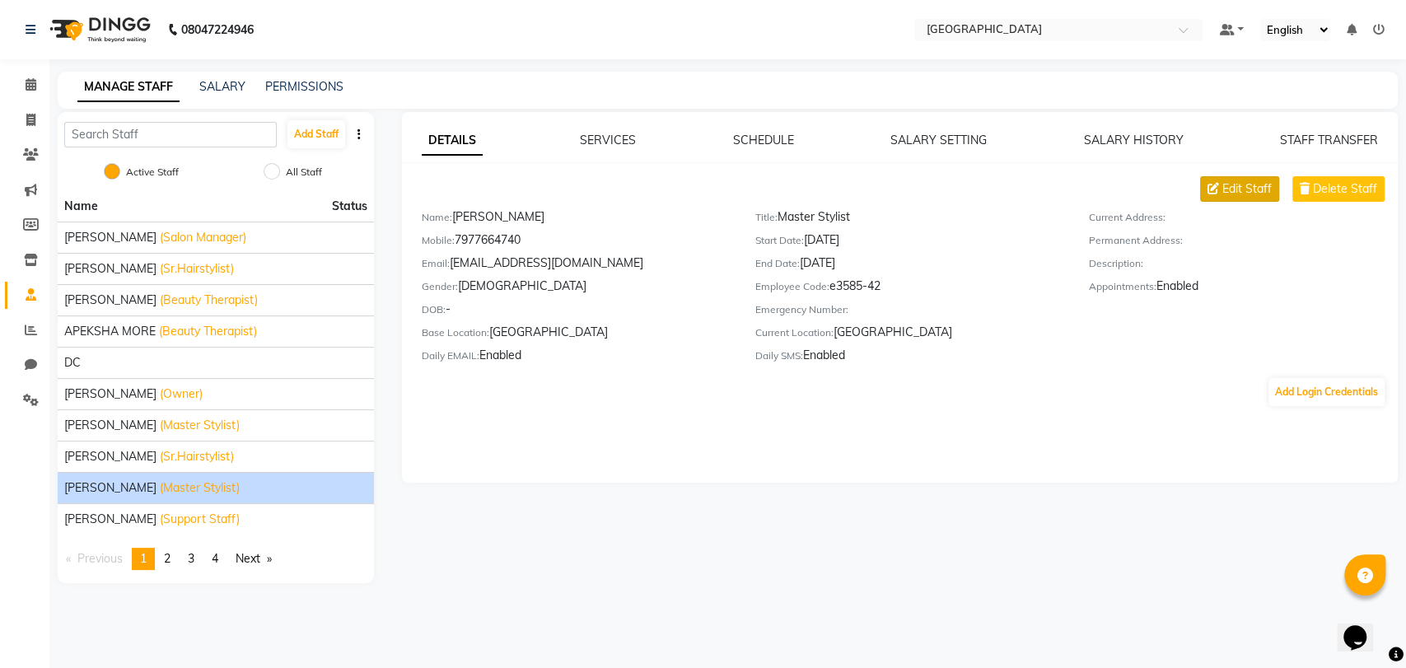
click at [1245, 186] on span "Edit Staff" at bounding box center [1246, 188] width 49 height 17
select select "male"
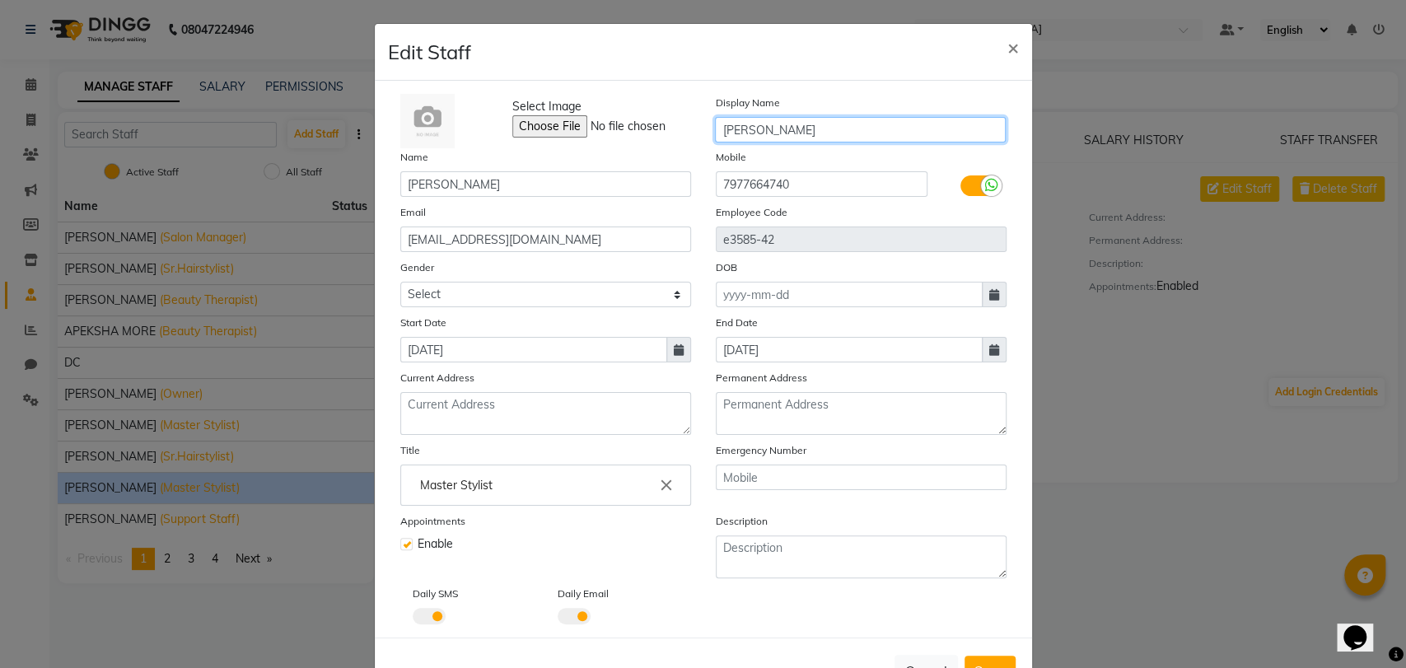
drag, startPoint x: 751, startPoint y: 133, endPoint x: 717, endPoint y: 132, distance: 33.8
click at [717, 132] on input "Farhan" at bounding box center [860, 130] width 291 height 26
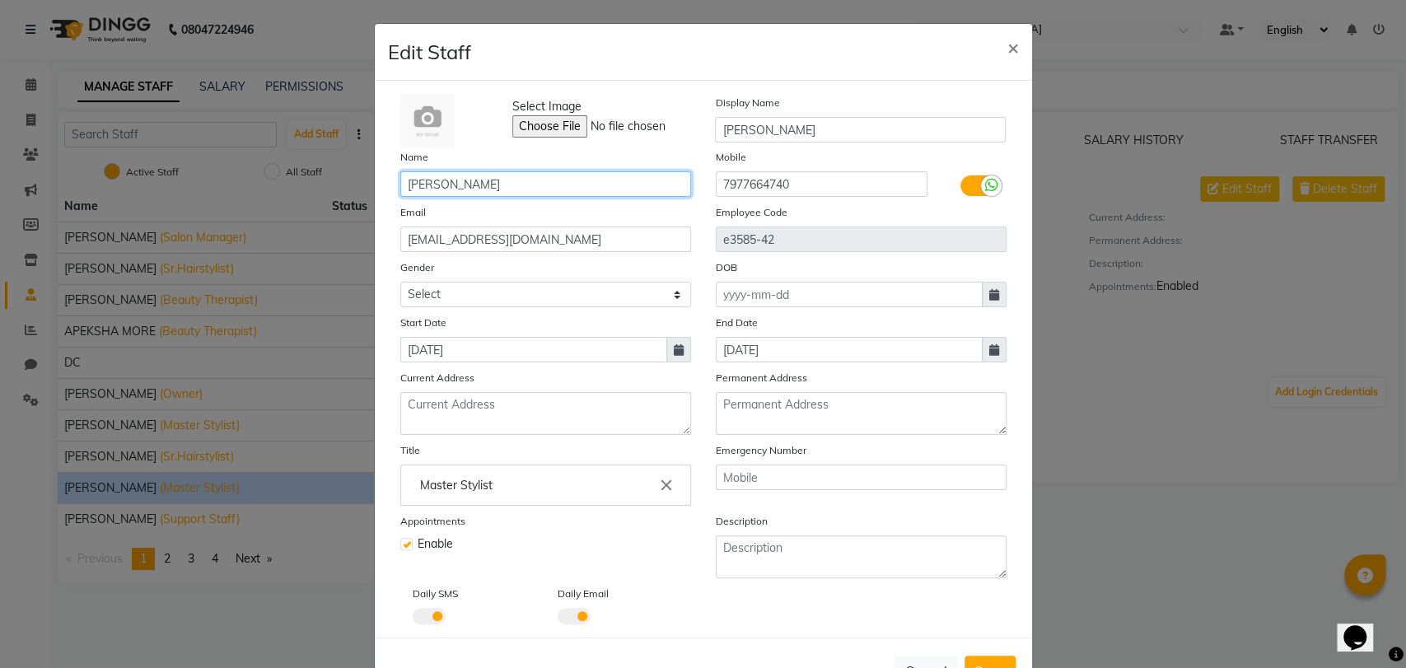
drag, startPoint x: 473, startPoint y: 180, endPoint x: 397, endPoint y: 180, distance: 76.6
click at [400, 180] on input "Farhan Shaikh" at bounding box center [545, 184] width 291 height 26
drag, startPoint x: 494, startPoint y: 183, endPoint x: 387, endPoint y: 183, distance: 107.0
click at [388, 183] on div "Name Farhan Shaikh" at bounding box center [545, 172] width 315 height 49
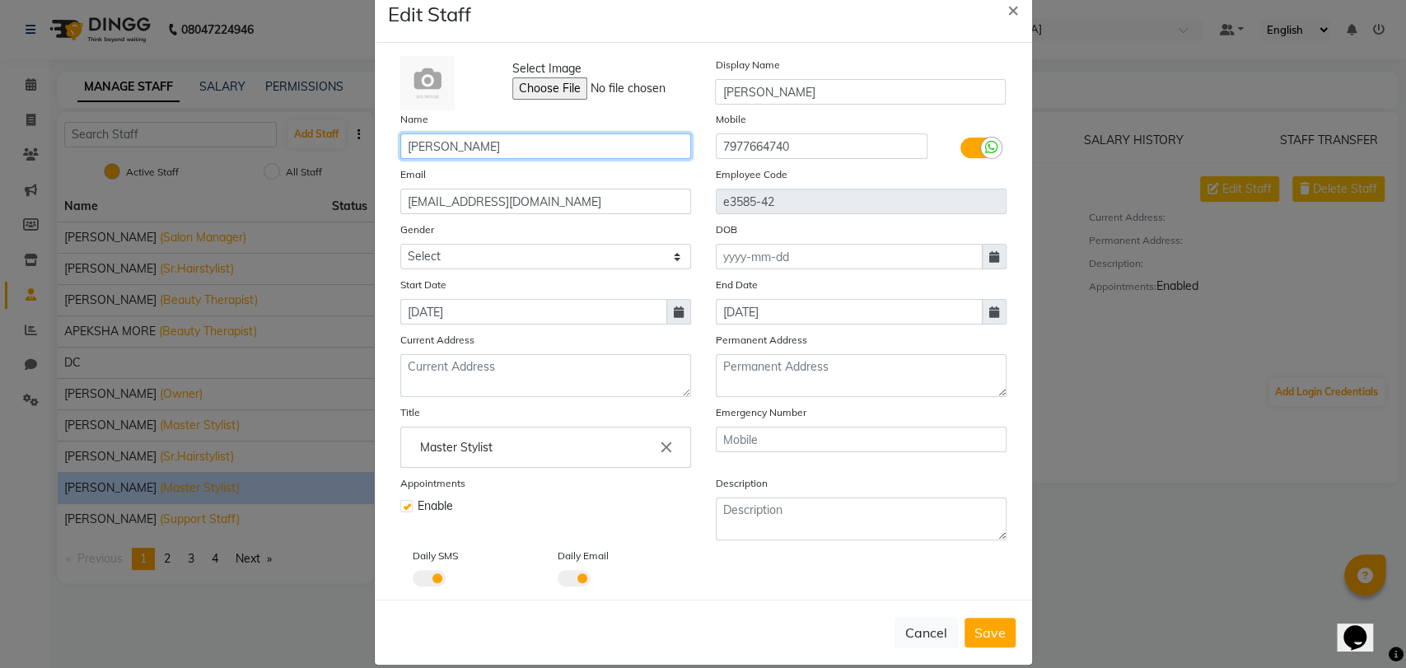
scroll to position [56, 0]
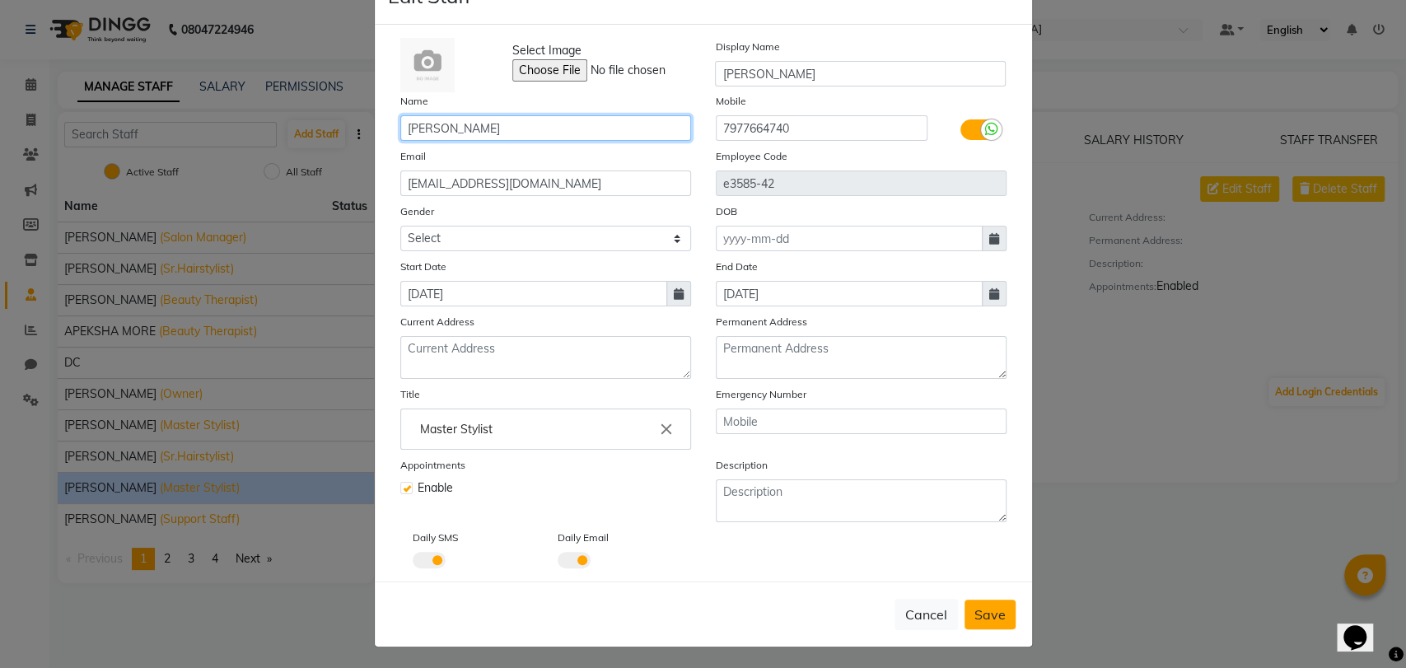
type input "[PERSON_NAME]"
click at [995, 613] on span "Save" at bounding box center [989, 614] width 31 height 16
select select
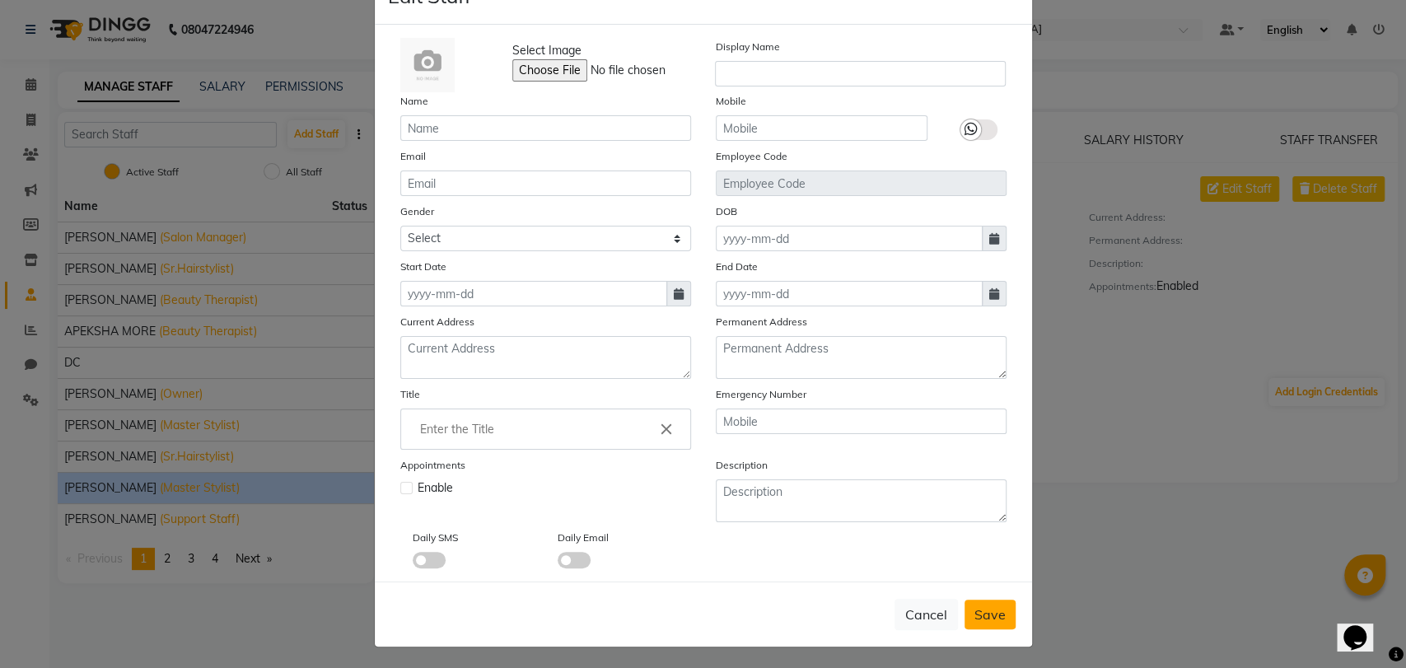
checkbox input "false"
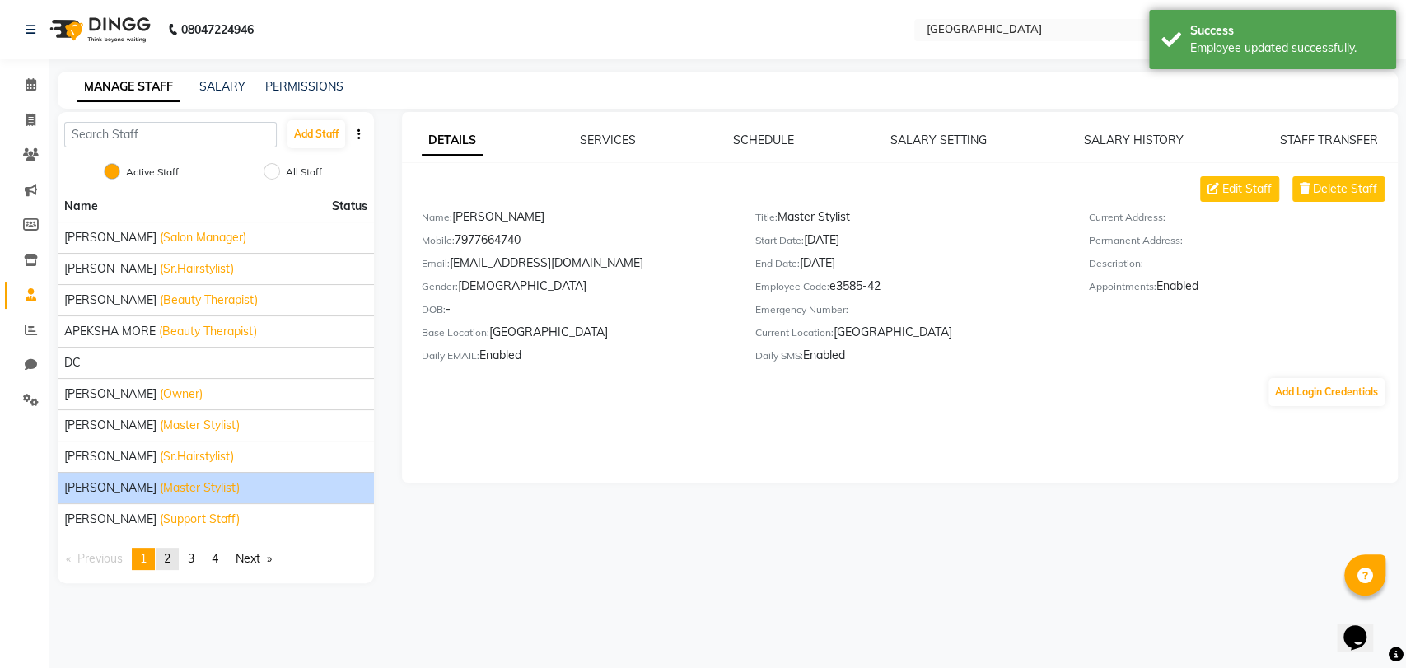
click at [170, 555] on span "2" at bounding box center [167, 558] width 7 height 15
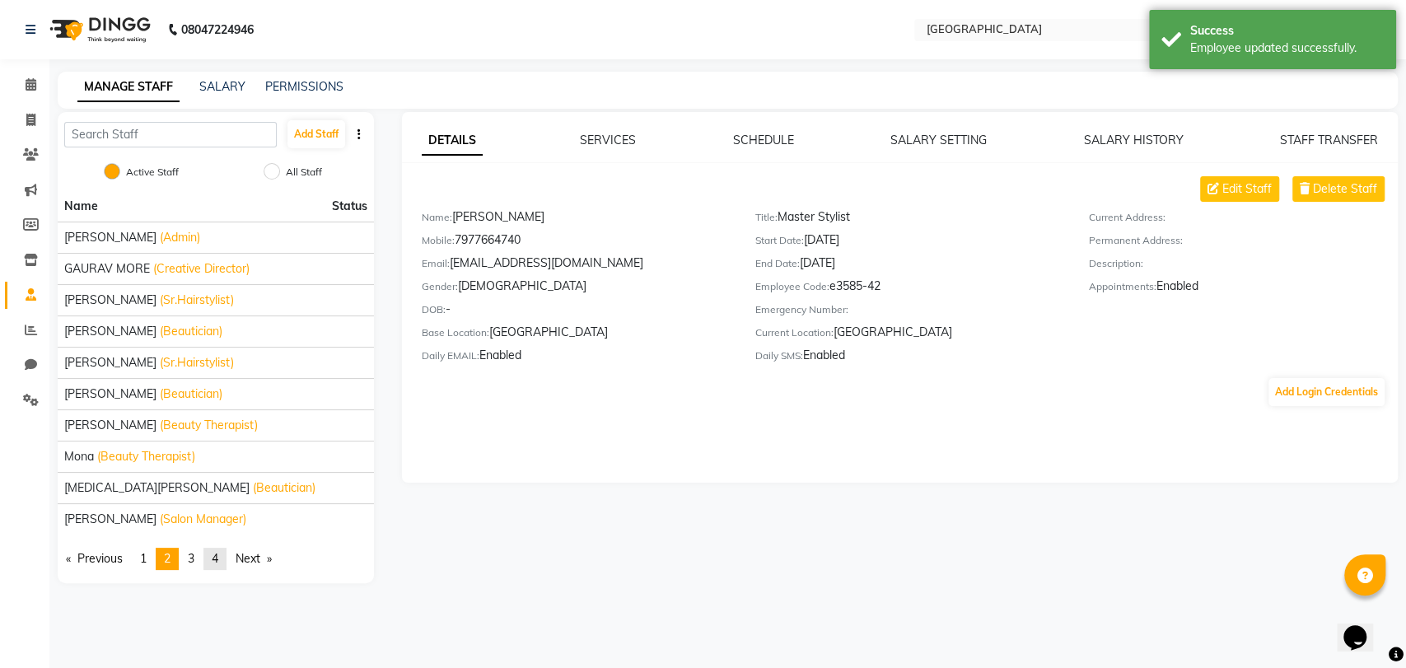
click at [207, 561] on link "page 4" at bounding box center [214, 559] width 23 height 22
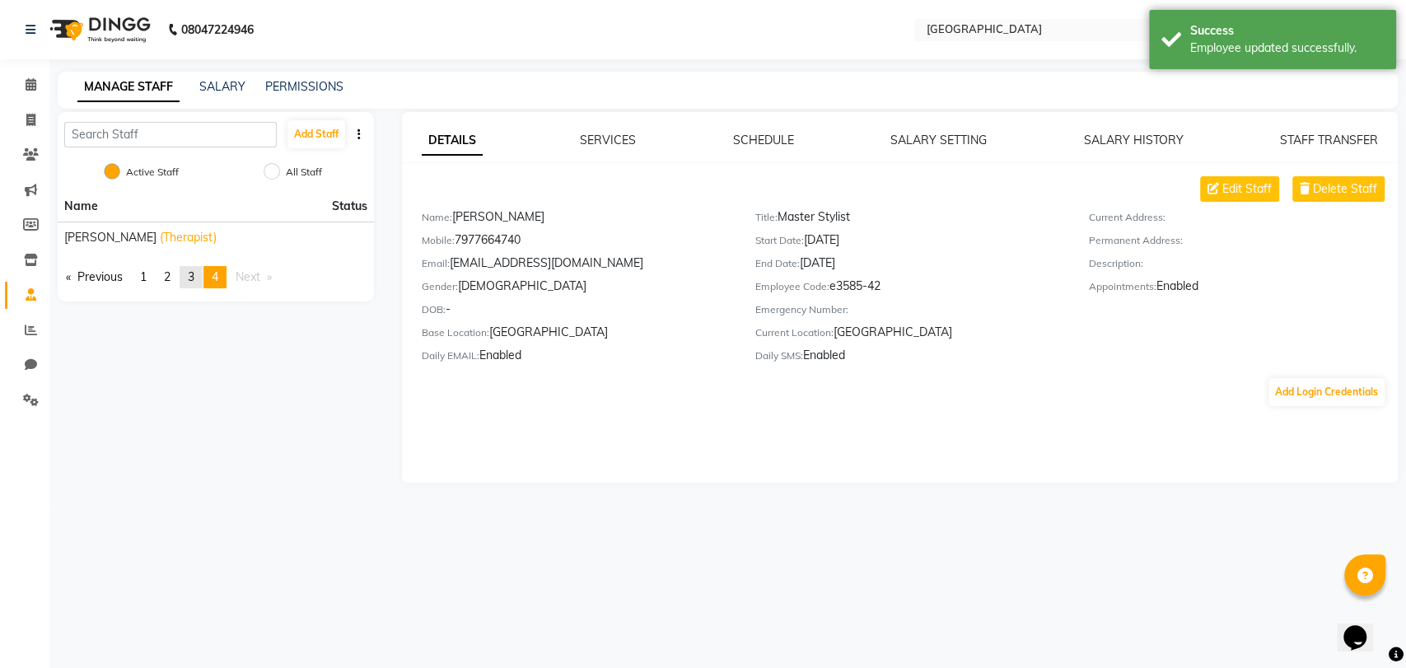
click at [191, 280] on span "3" at bounding box center [191, 276] width 7 height 15
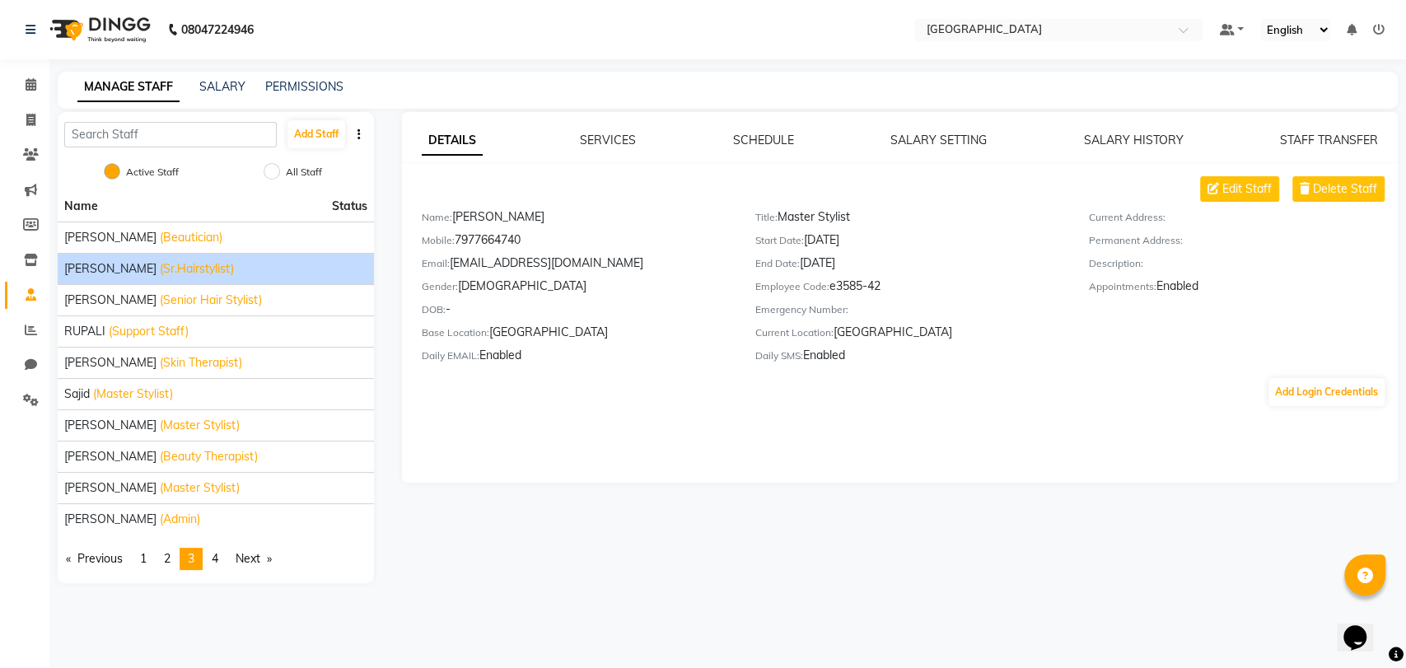
click at [186, 266] on span "(Sr.Hairstylist)" at bounding box center [197, 268] width 74 height 17
click at [1266, 190] on span "Edit Staff" at bounding box center [1246, 188] width 49 height 17
select select "female"
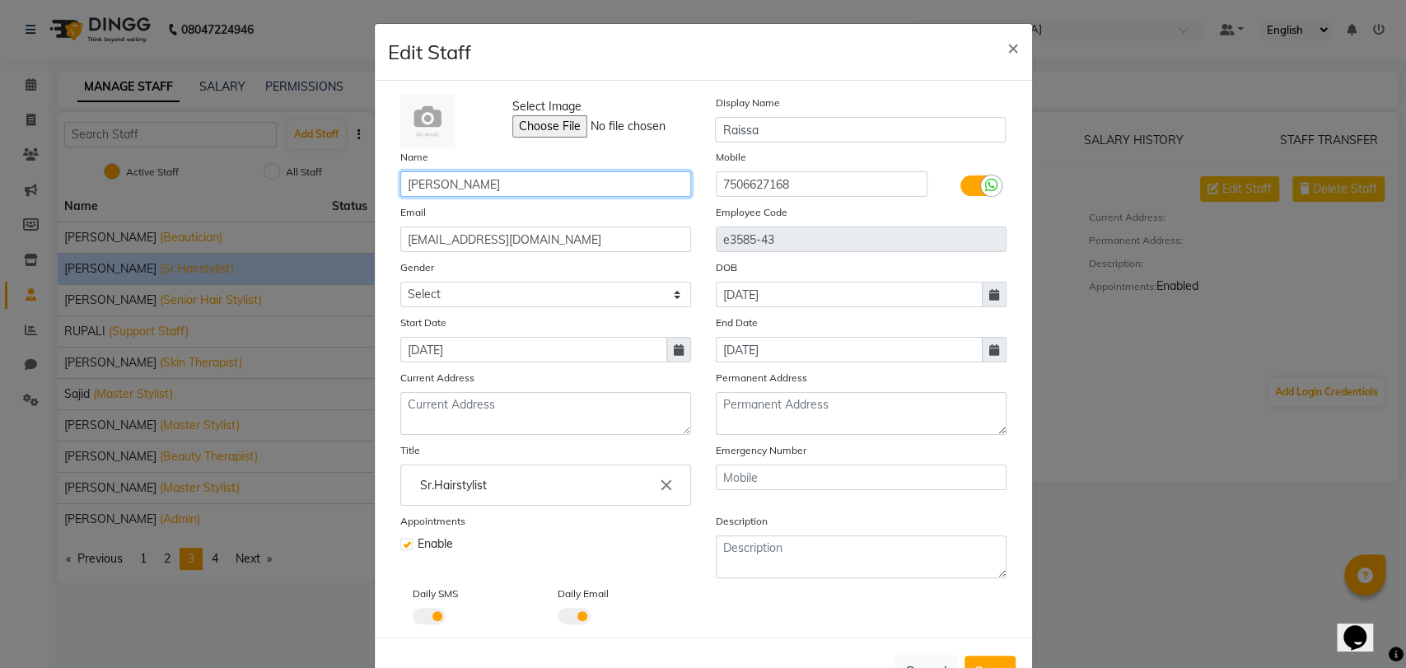
drag, startPoint x: 441, startPoint y: 183, endPoint x: 501, endPoint y: 178, distance: 59.5
click at [501, 178] on input "Raissa Aranha" at bounding box center [545, 184] width 291 height 26
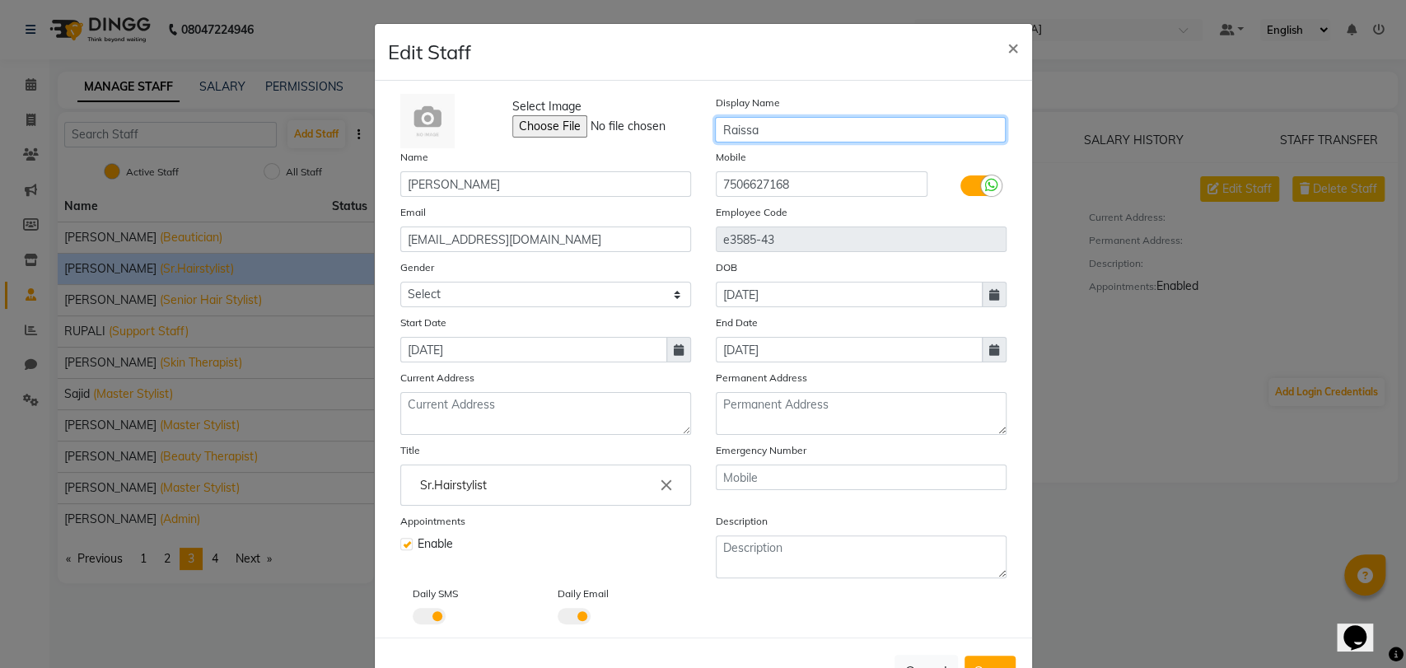
click at [782, 132] on input "Raissa" at bounding box center [860, 130] width 291 height 26
paste input "Aranha"
type input "Raissa Aranha"
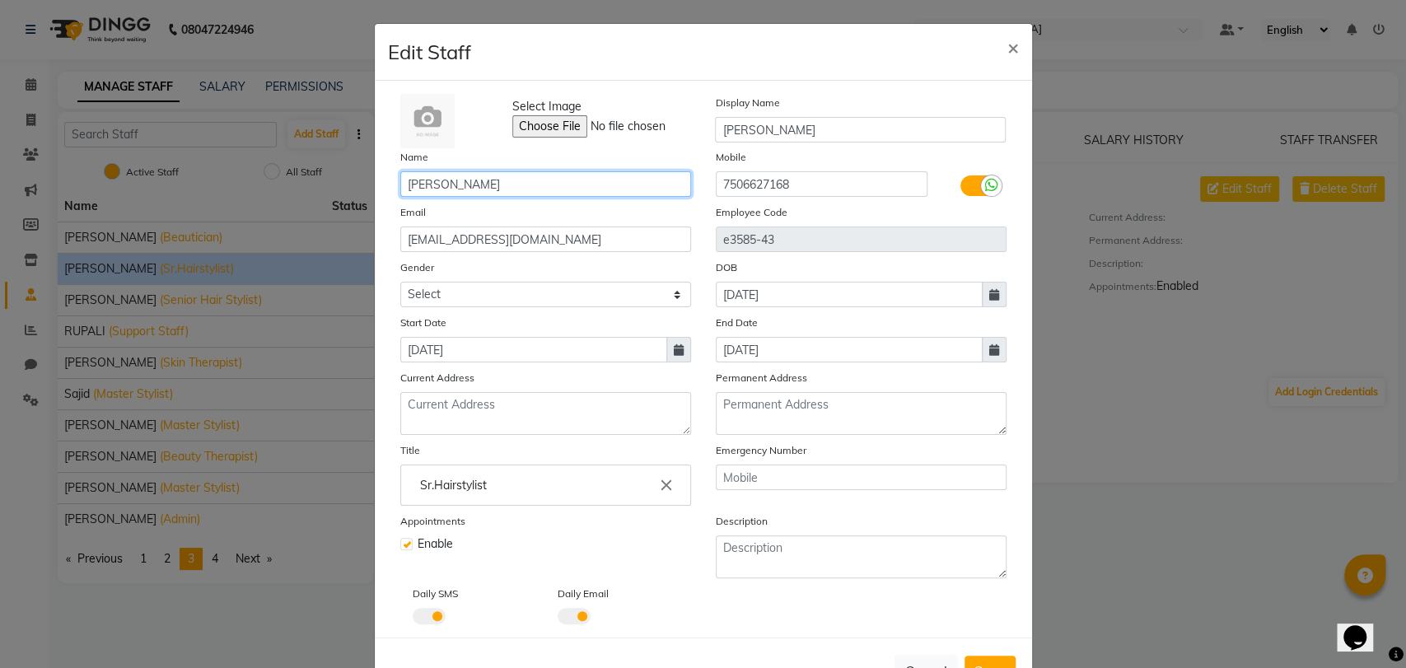
drag, startPoint x: 485, startPoint y: 185, endPoint x: 359, endPoint y: 186, distance: 126.0
click at [359, 186] on ngb-modal-window "Edit Staff × Select Image Display Name Raissa Aranha Name Raissa Aranha Mobile …" at bounding box center [703, 334] width 1406 height 668
type input "[PERSON_NAME]"
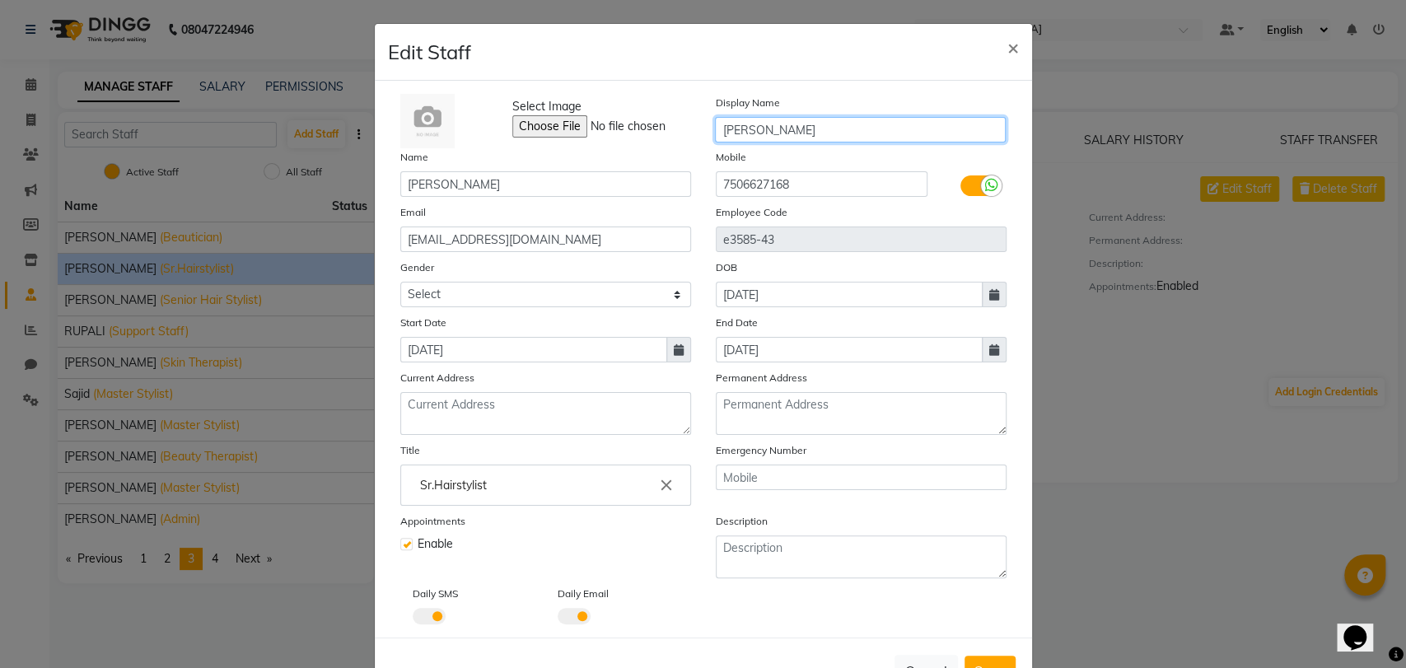
drag, startPoint x: 757, startPoint y: 129, endPoint x: 794, endPoint y: 127, distance: 37.1
click at [794, 127] on input "Raissa Aranha" at bounding box center [860, 130] width 291 height 26
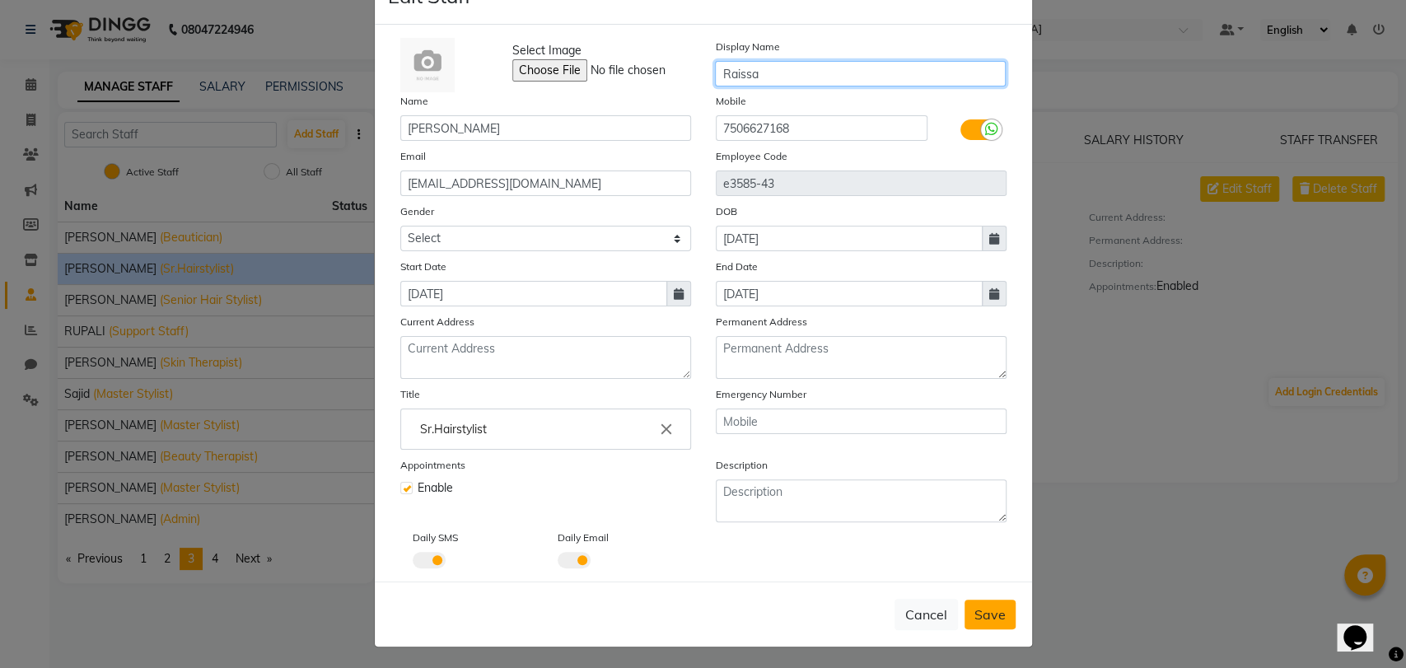
type input "Raissa"
click at [979, 608] on span "Save" at bounding box center [989, 614] width 31 height 16
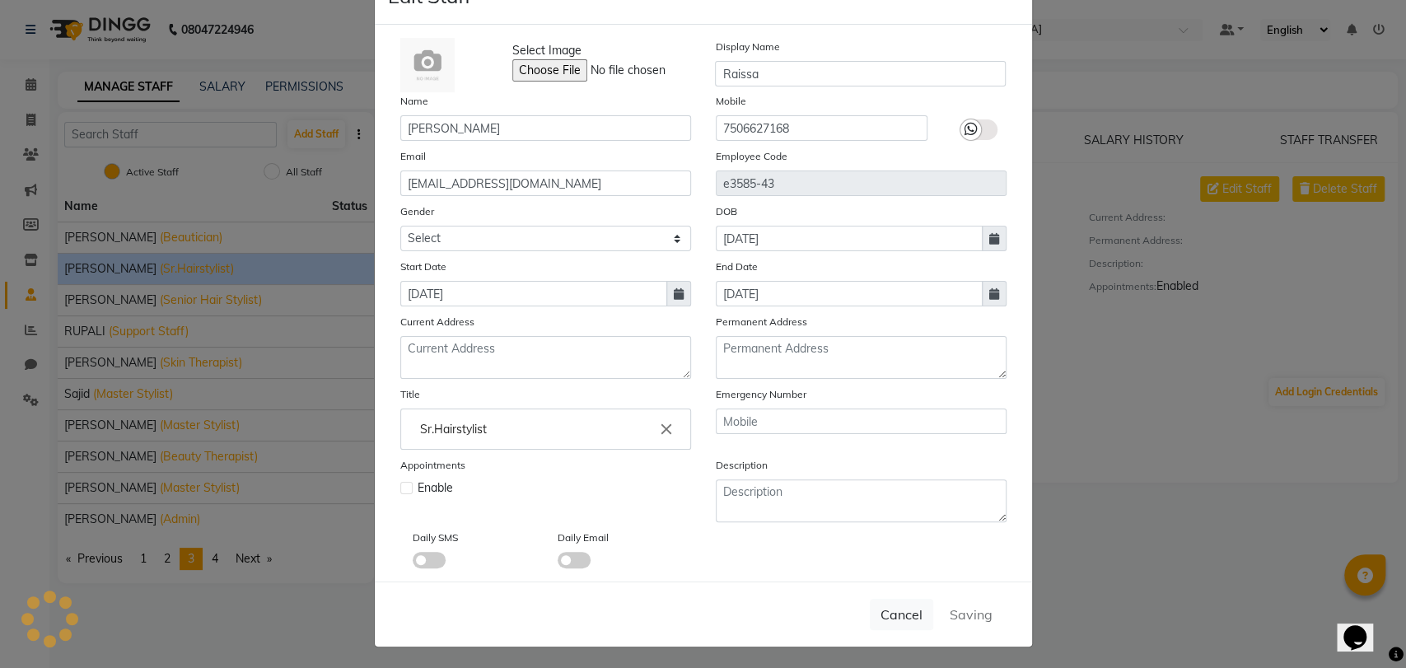
select select
checkbox input "false"
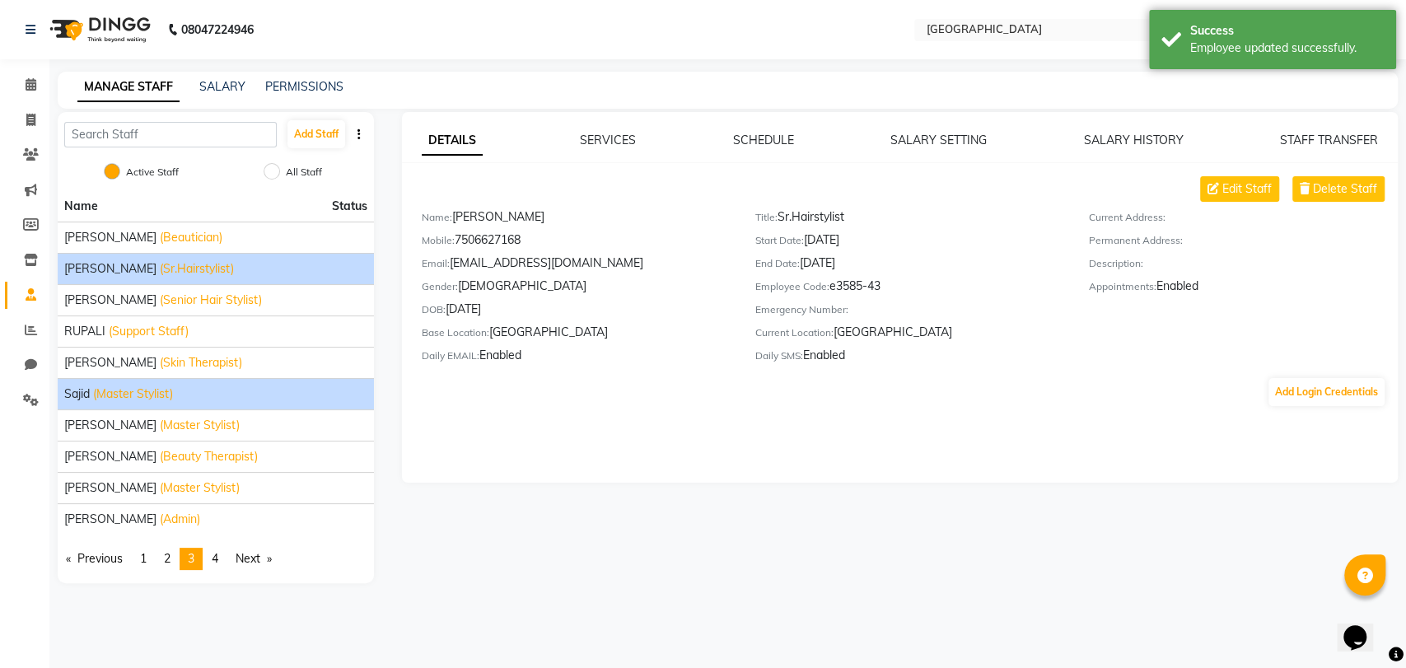
click at [198, 397] on div "Sajid (Master Stylist)" at bounding box center [215, 393] width 303 height 17
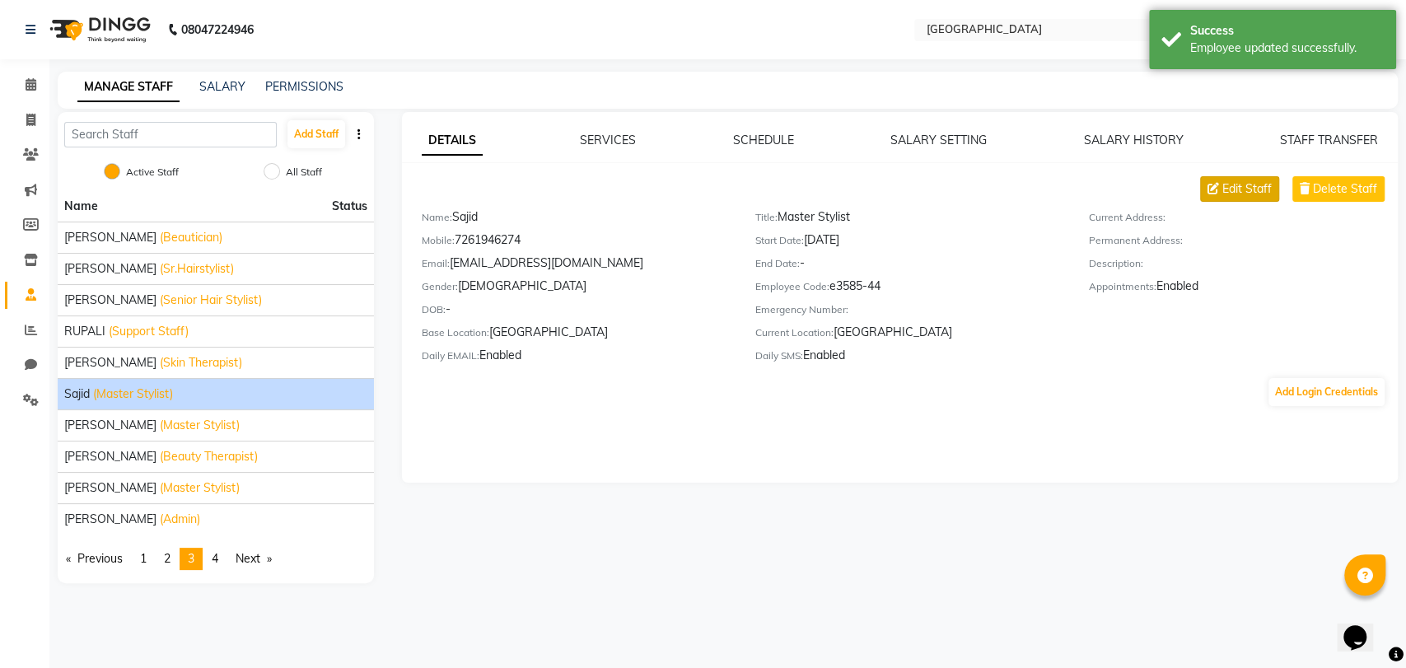
click at [1259, 184] on span "Edit Staff" at bounding box center [1246, 188] width 49 height 17
select select "male"
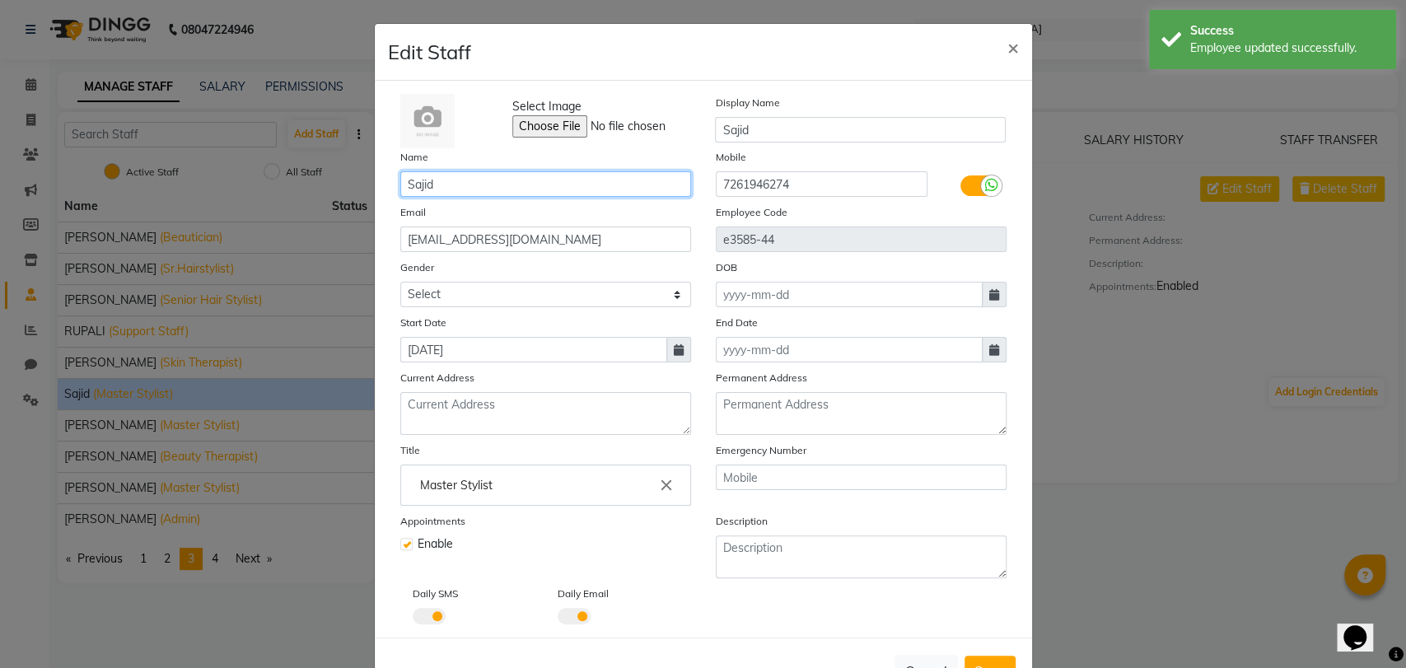
drag, startPoint x: 430, startPoint y: 186, endPoint x: 371, endPoint y: 193, distance: 59.7
click at [375, 193] on div "Select Image Display Name Sajid Name Sajid Mobile 7261946274 Email mohdsajidmoh…" at bounding box center [703, 359] width 657 height 557
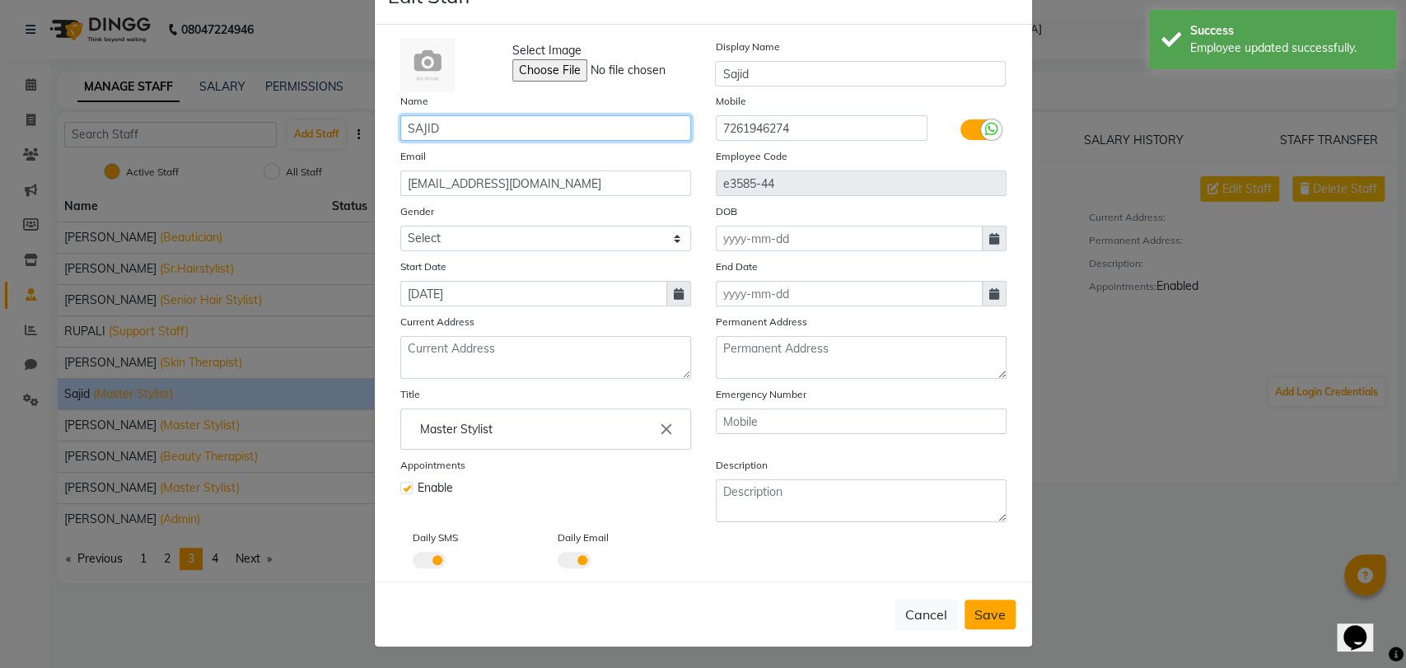
type input "SAJID"
click at [979, 600] on button "Save" at bounding box center [989, 614] width 51 height 30
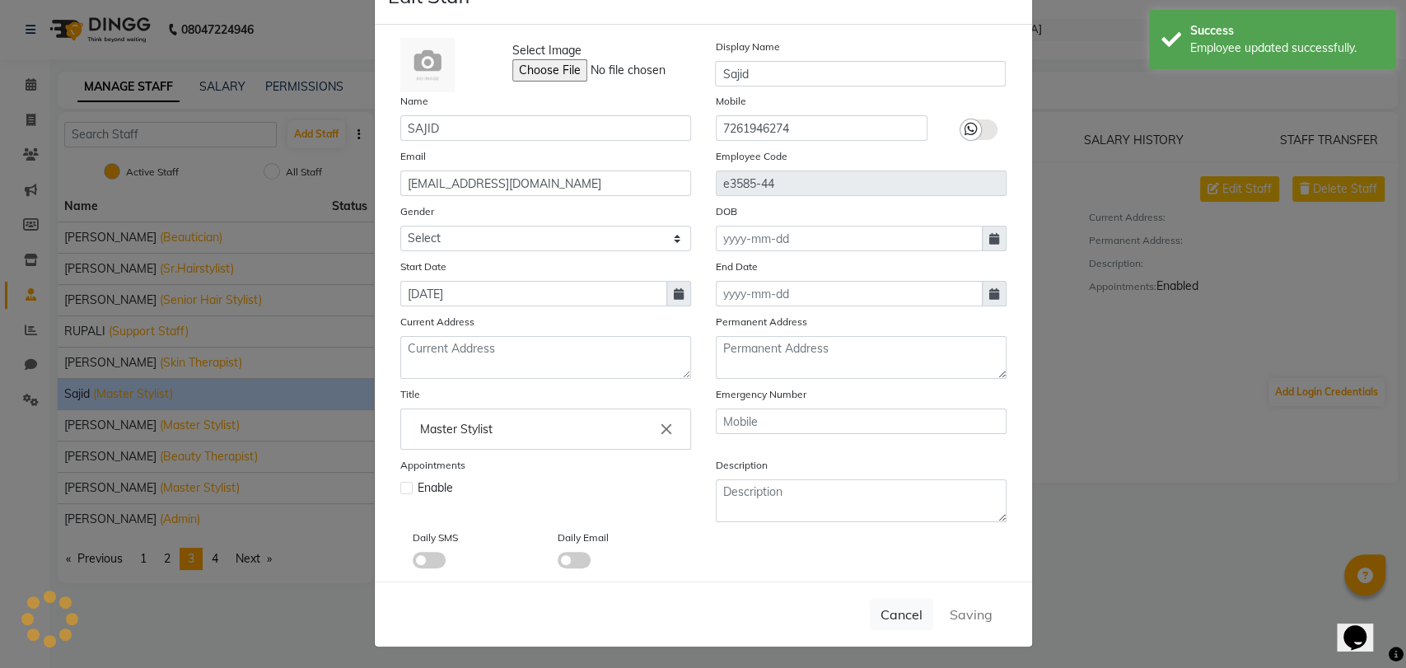
select select
checkbox input "false"
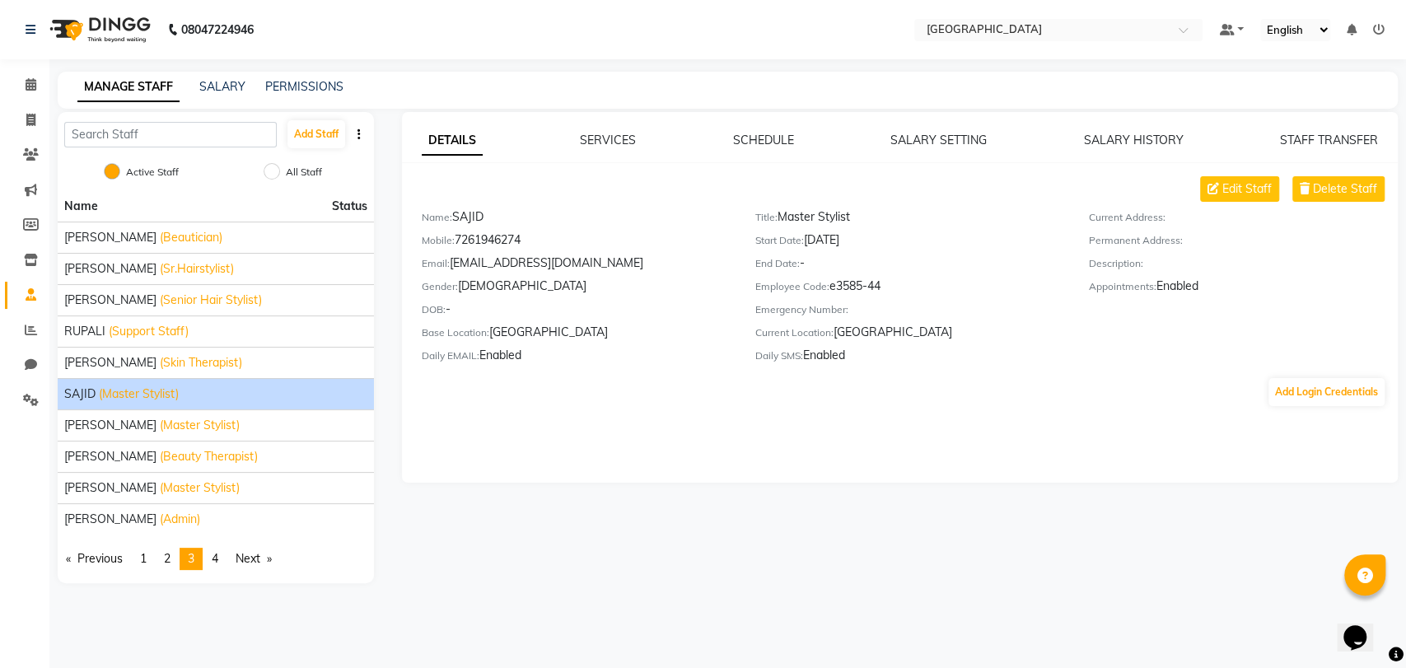
click at [226, 548] on link "page 4" at bounding box center [214, 559] width 23 height 22
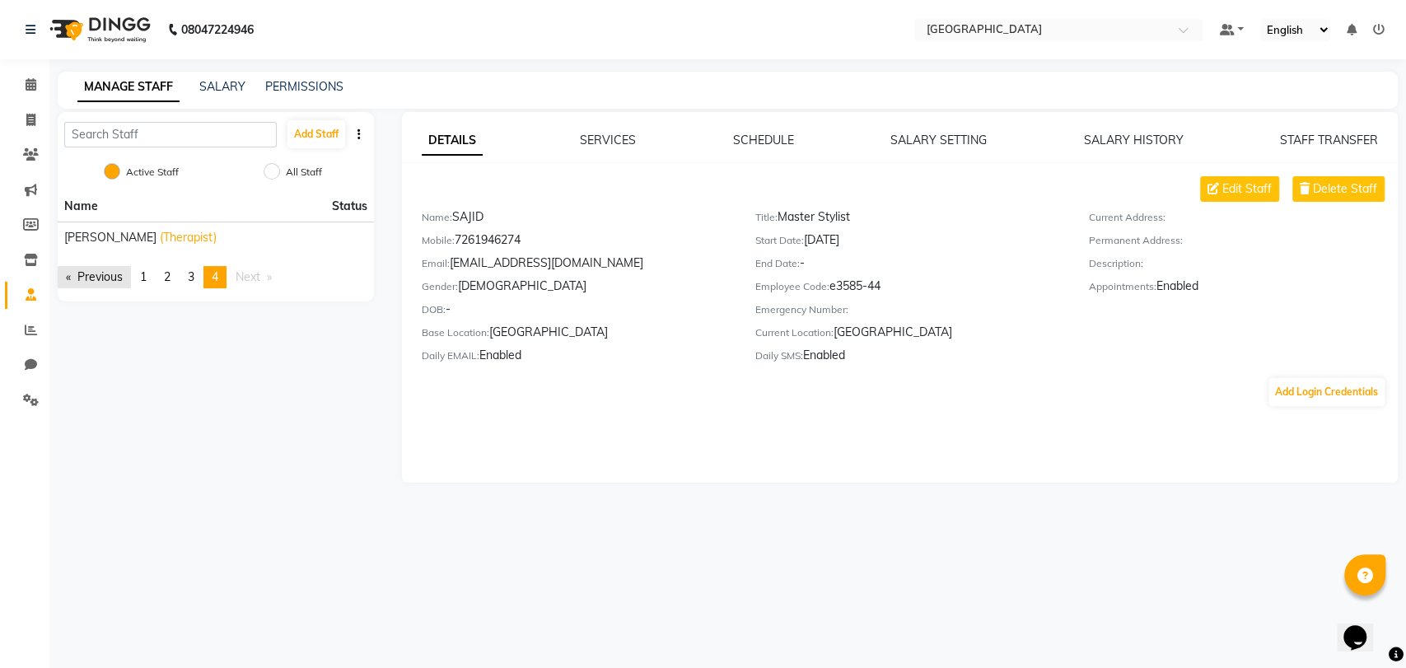
click at [87, 274] on link "Previous page" at bounding box center [94, 277] width 73 height 22
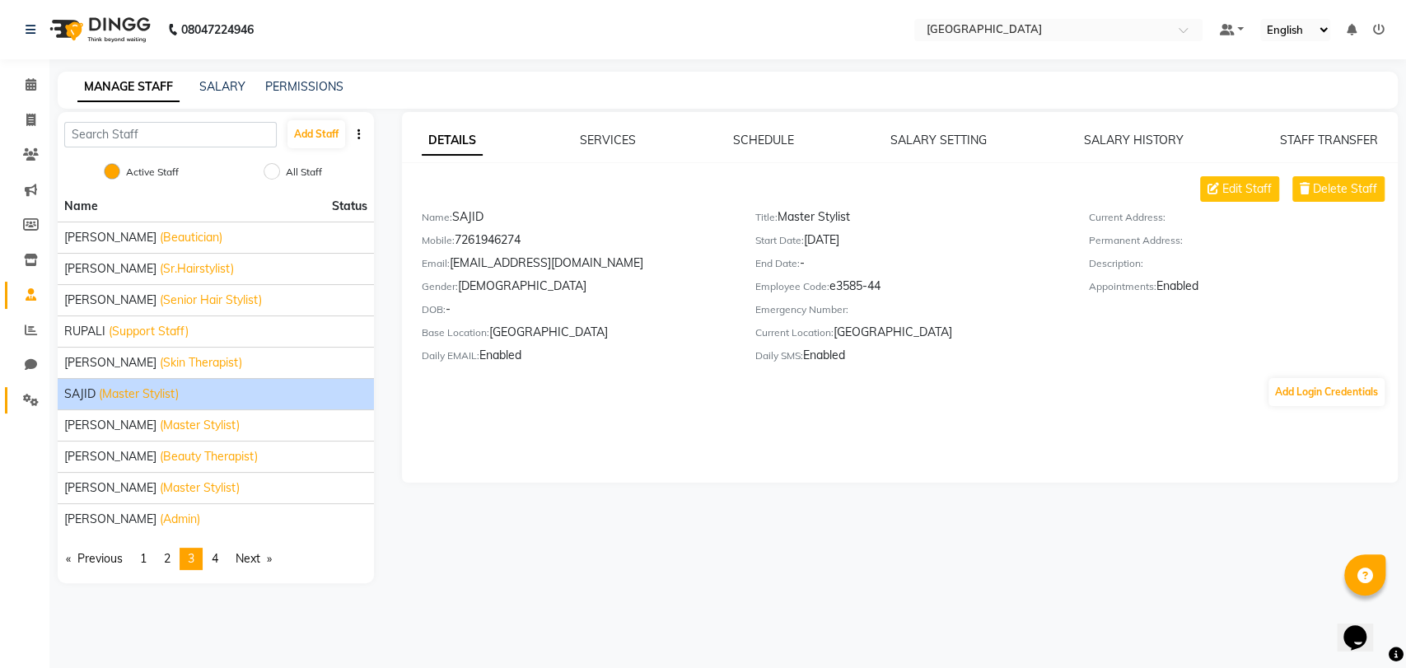
click at [16, 407] on span at bounding box center [30, 400] width 29 height 19
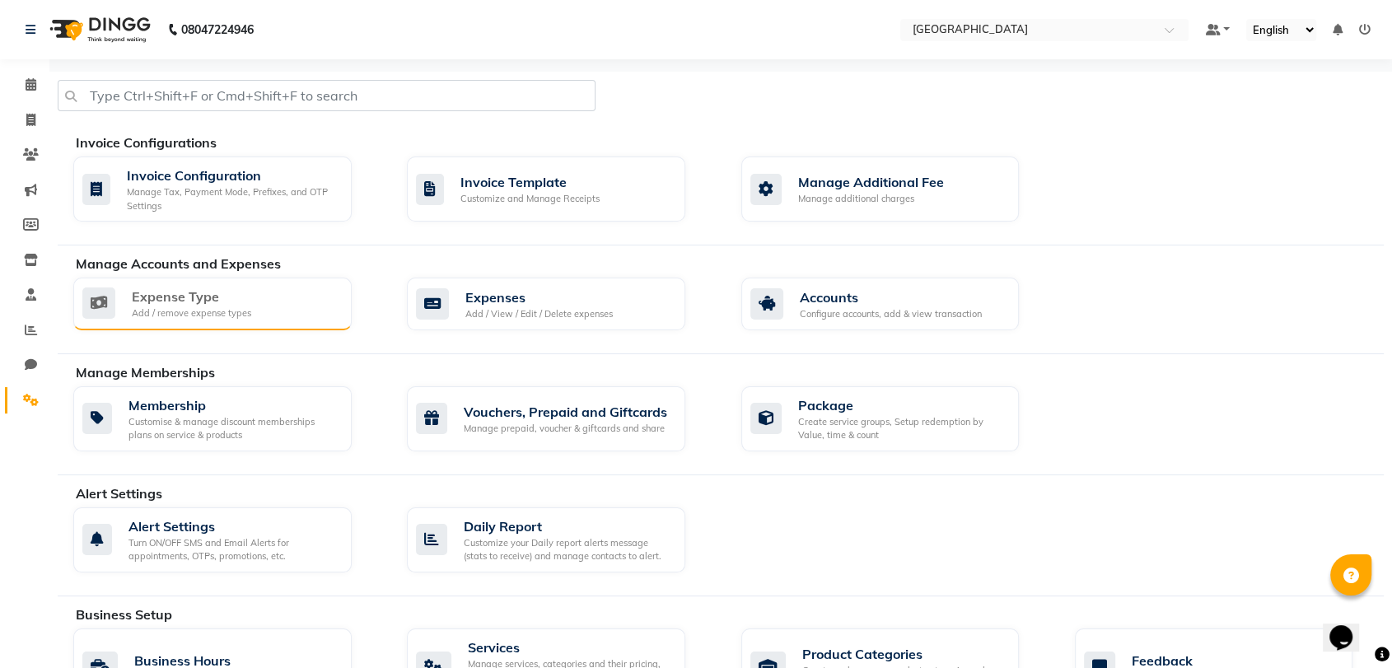
click at [211, 298] on div "Expense Type" at bounding box center [191, 297] width 119 height 20
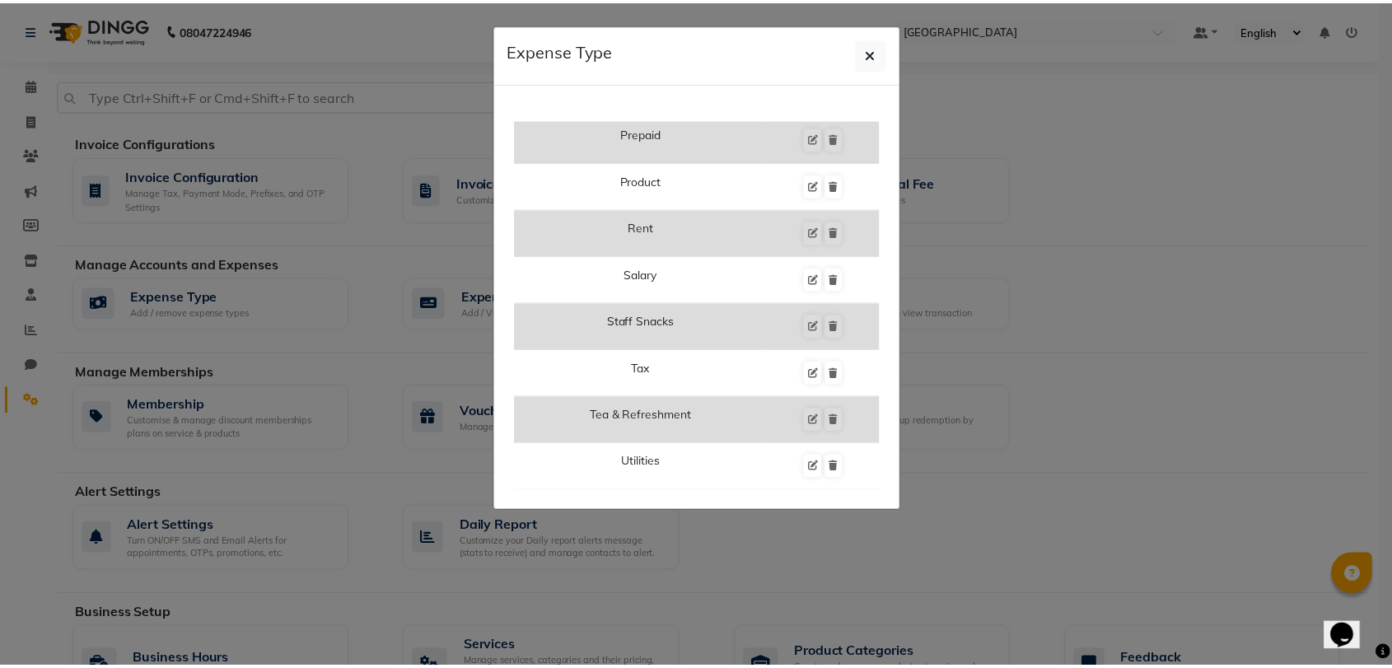
scroll to position [945, 0]
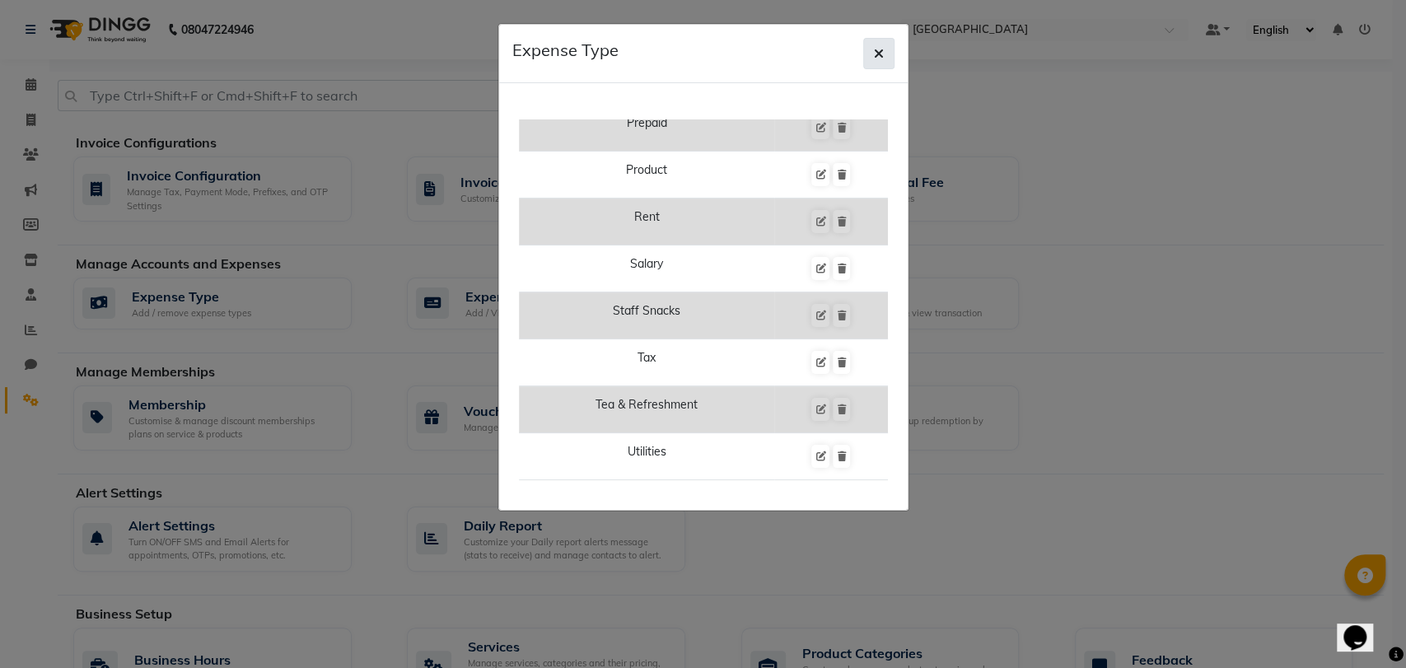
click at [874, 62] on button "button" at bounding box center [878, 53] width 31 height 31
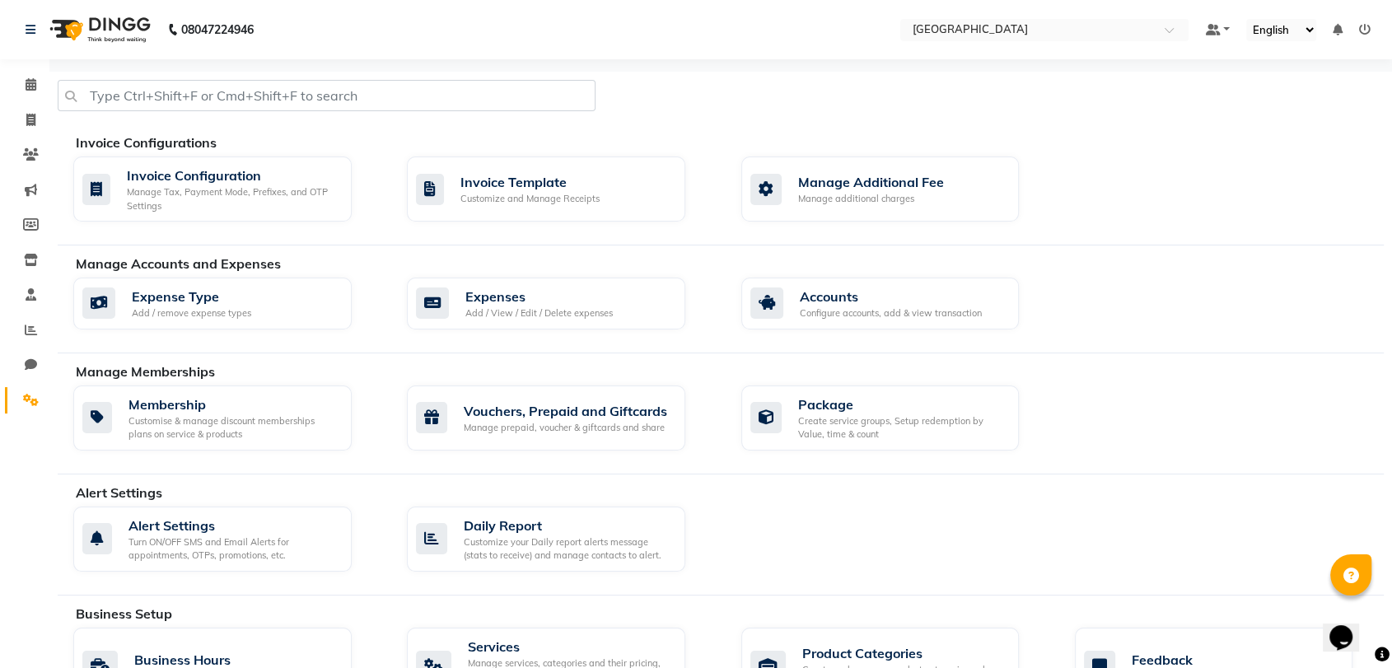
drag, startPoint x: 1166, startPoint y: 298, endPoint x: 366, endPoint y: 590, distance: 851.3
click at [366, 590] on div "Alert Settings Alert Settings Turn ON/OFF SMS and Email Alerts for appointments…" at bounding box center [721, 539] width 1326 height 113
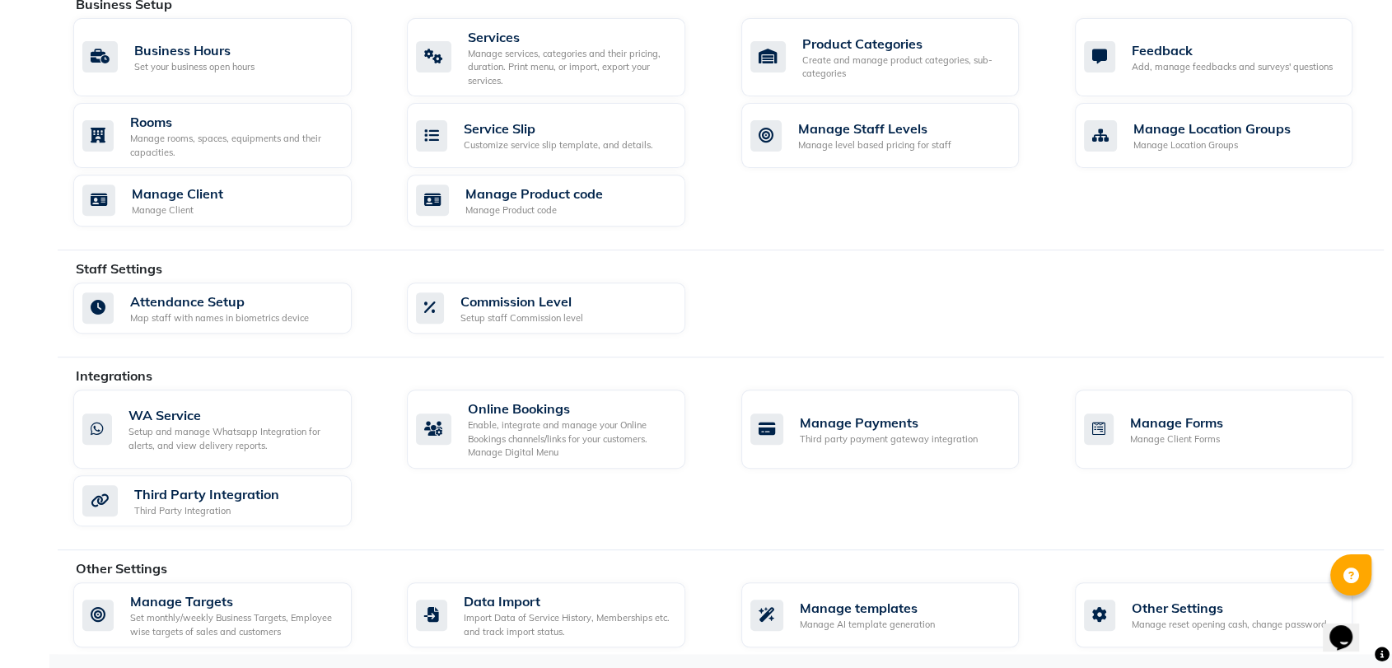
scroll to position [0, 0]
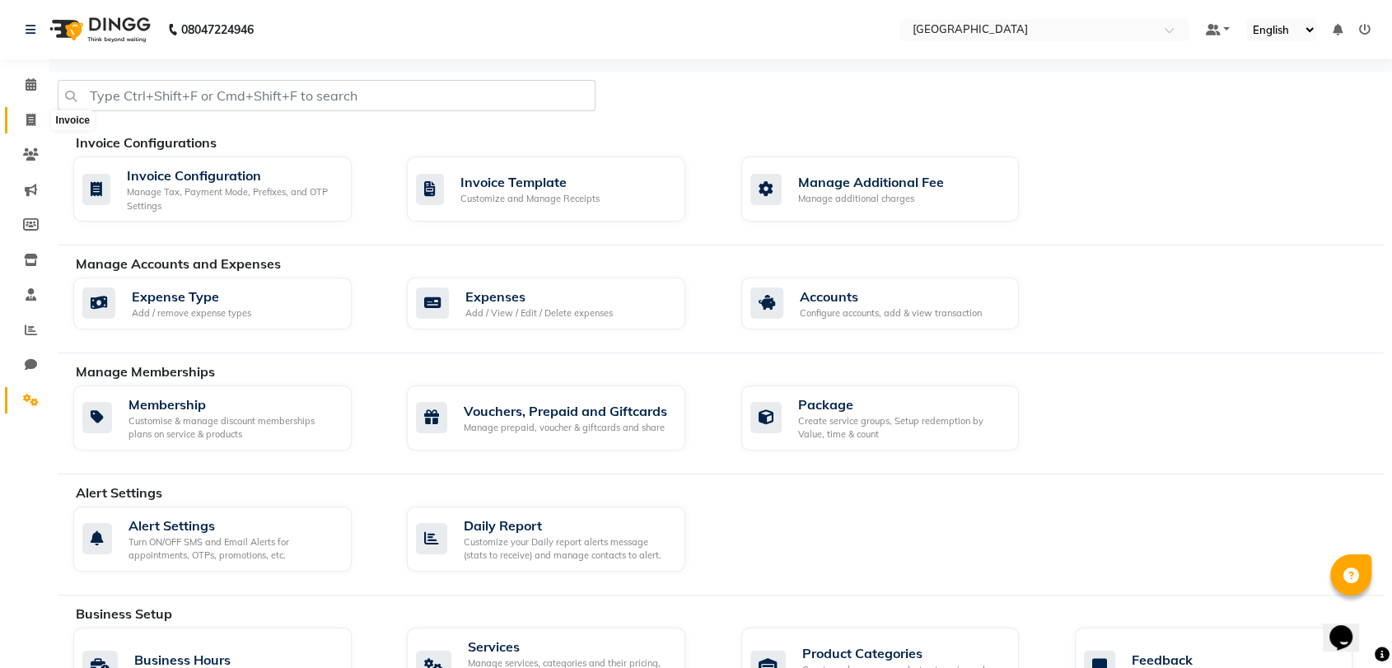
click at [26, 119] on icon at bounding box center [30, 120] width 9 height 12
select select "8096"
select select "service"
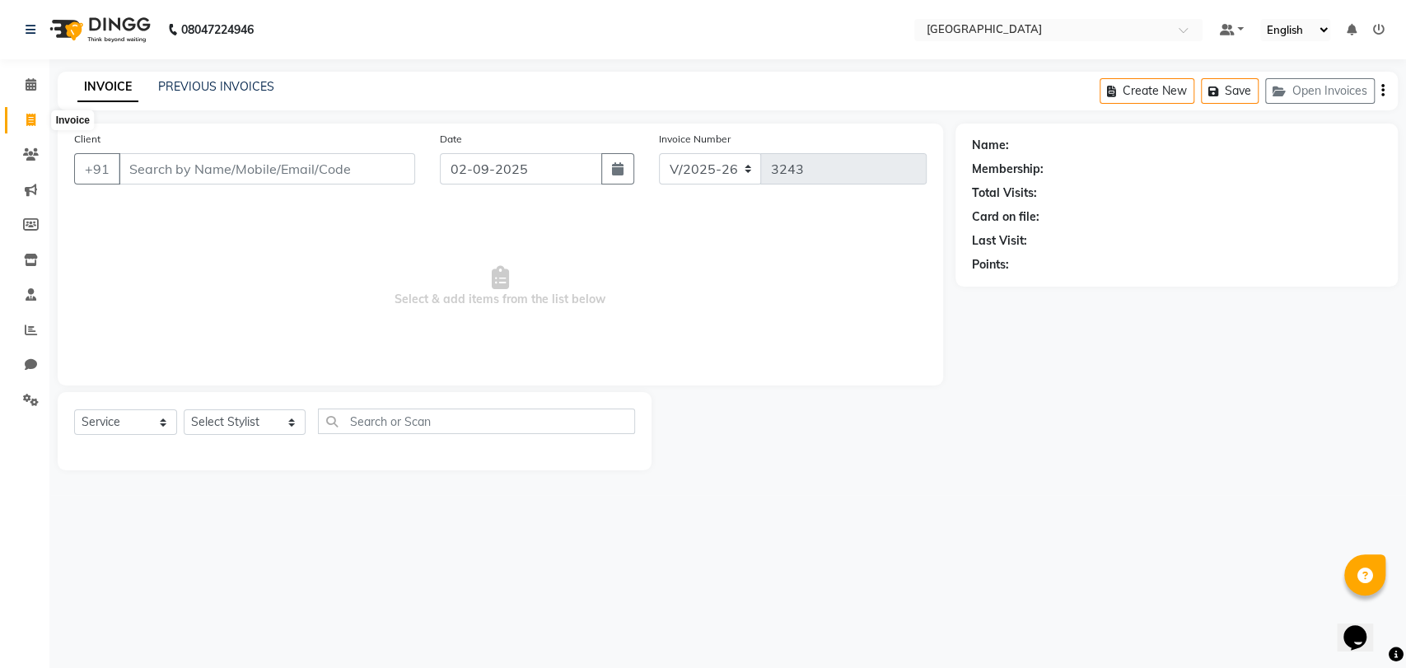
click at [32, 116] on icon at bounding box center [30, 120] width 9 height 12
select select "8096"
select select "service"
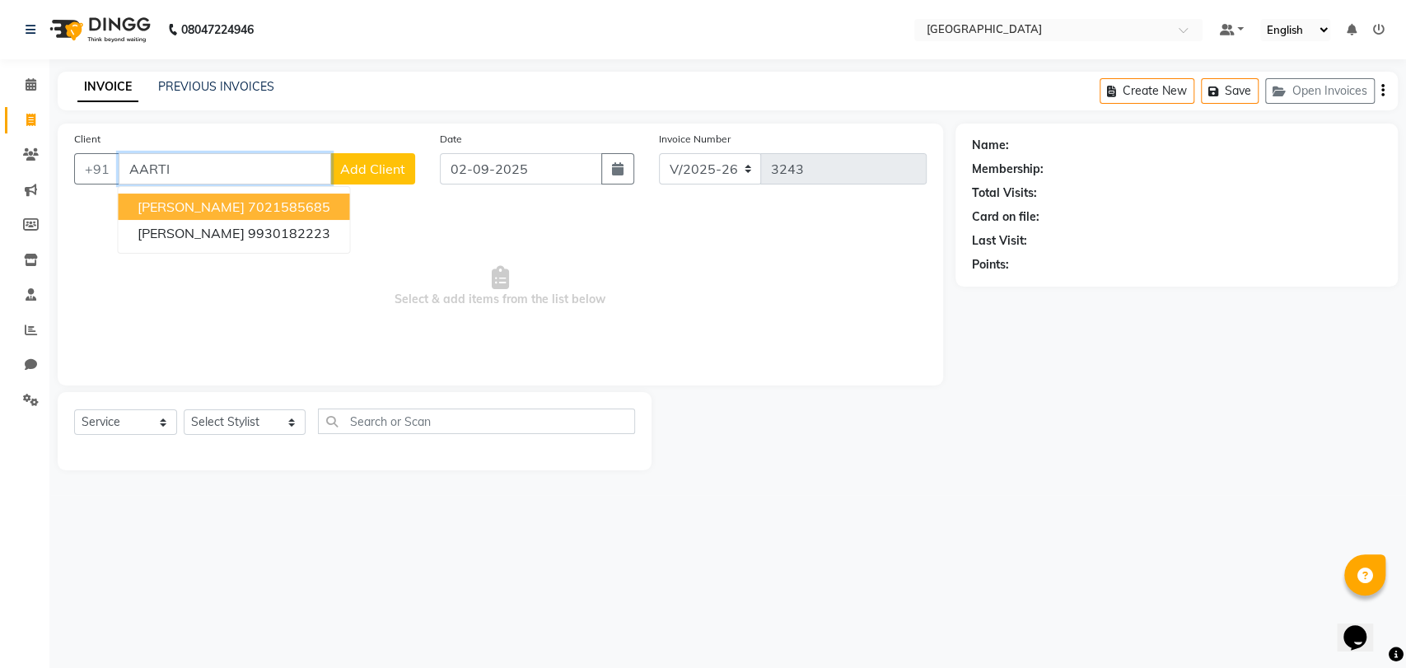
click at [180, 207] on span "AARTI MEHRA" at bounding box center [191, 206] width 106 height 16
type input "7021585685"
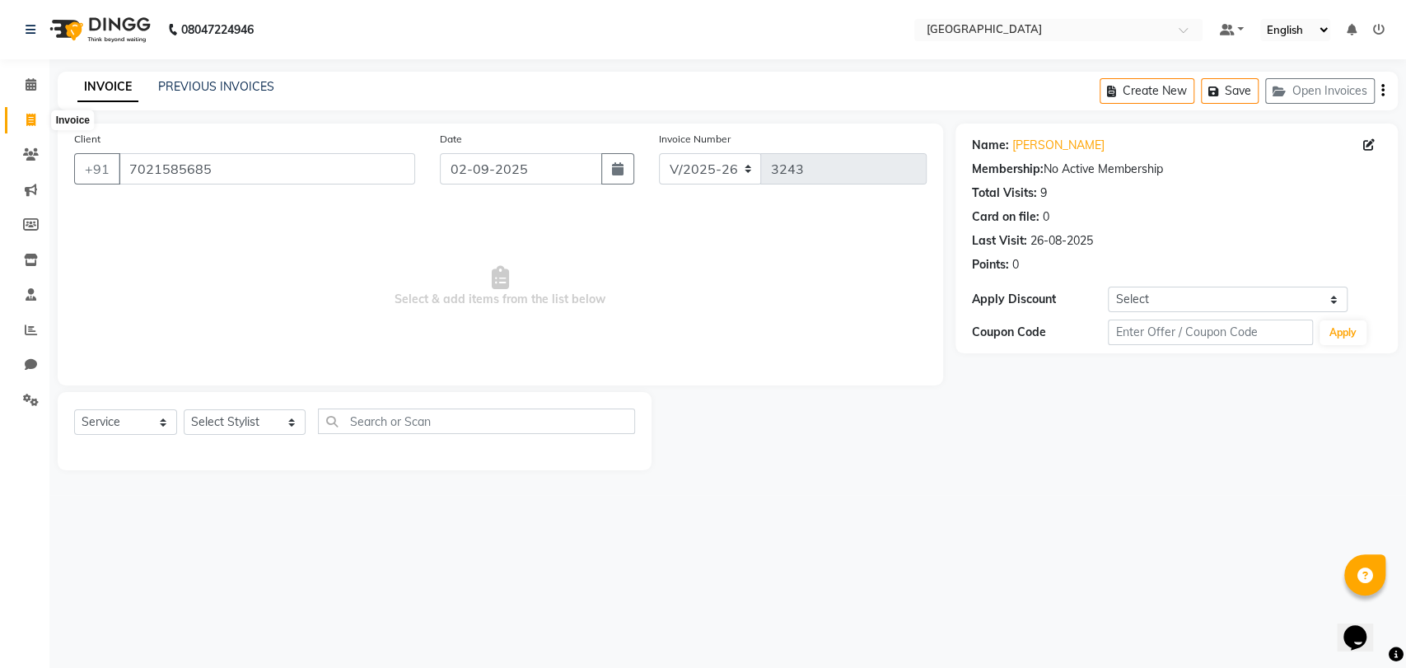
click at [37, 124] on span at bounding box center [30, 120] width 29 height 19
select select "service"
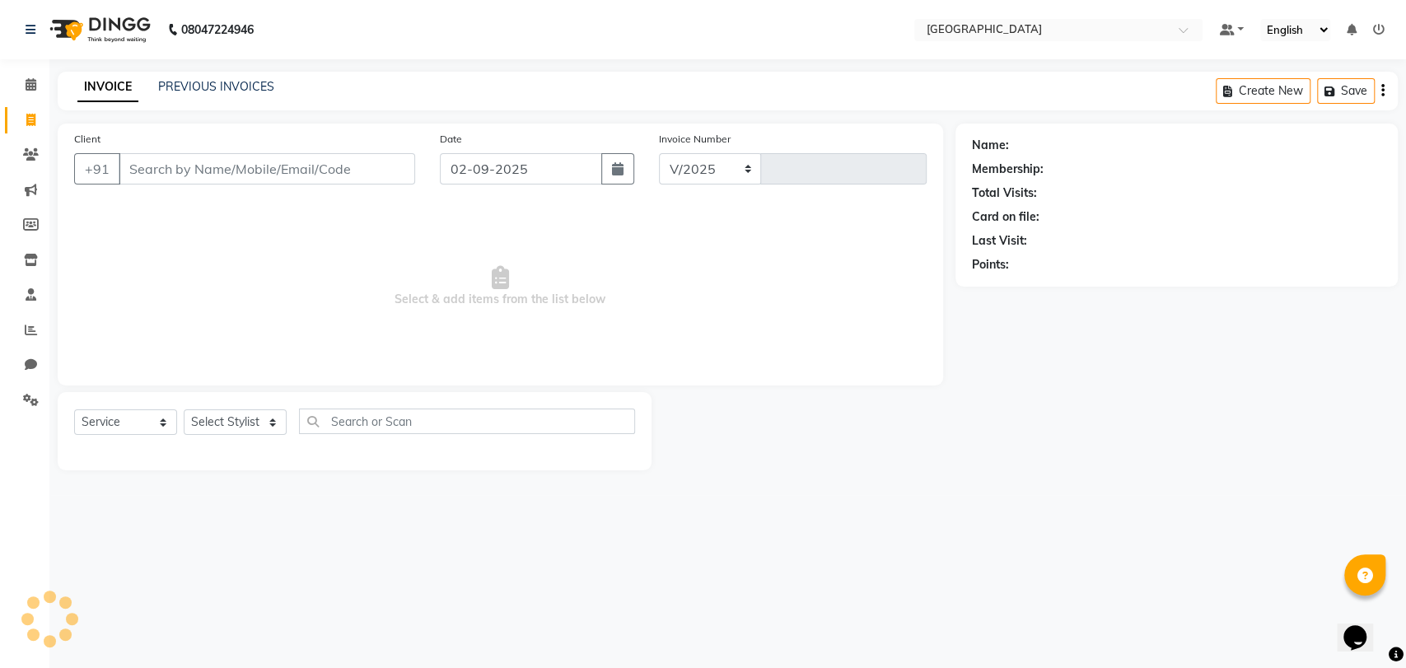
select select "8096"
type input "3243"
click at [17, 166] on link "Clients" at bounding box center [25, 155] width 40 height 27
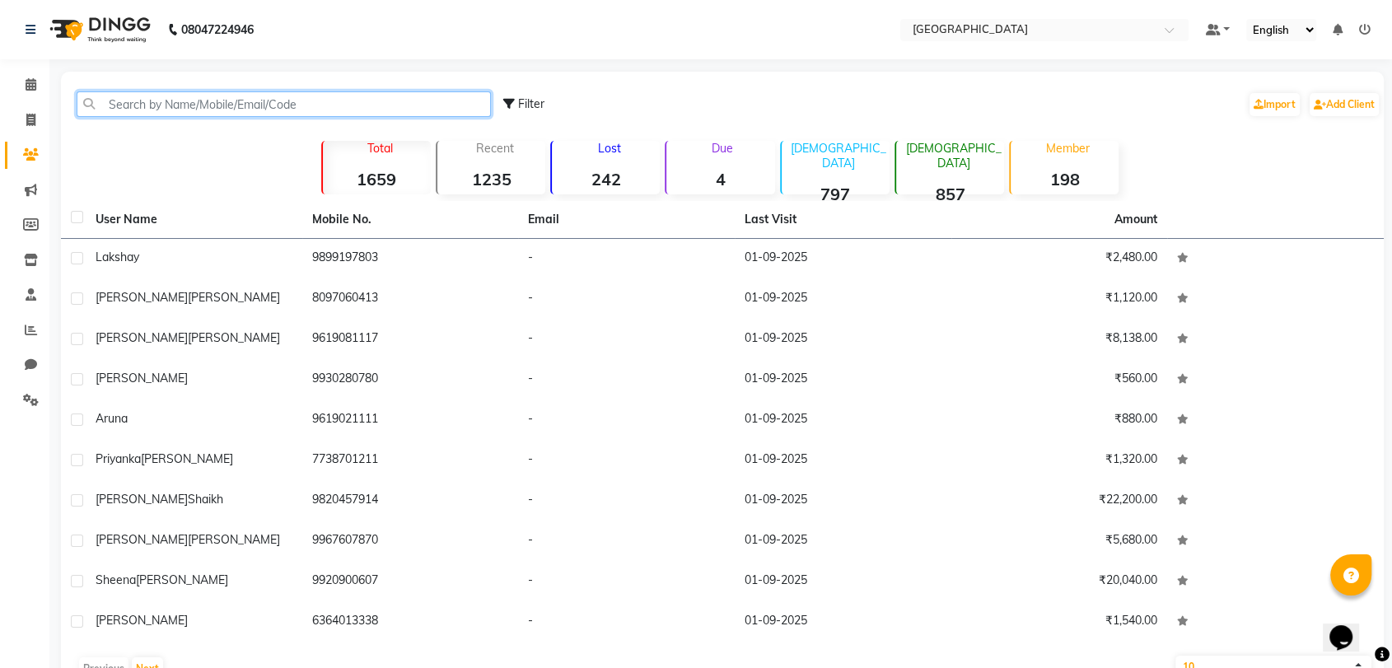
click at [212, 100] on input "text" at bounding box center [284, 104] width 414 height 26
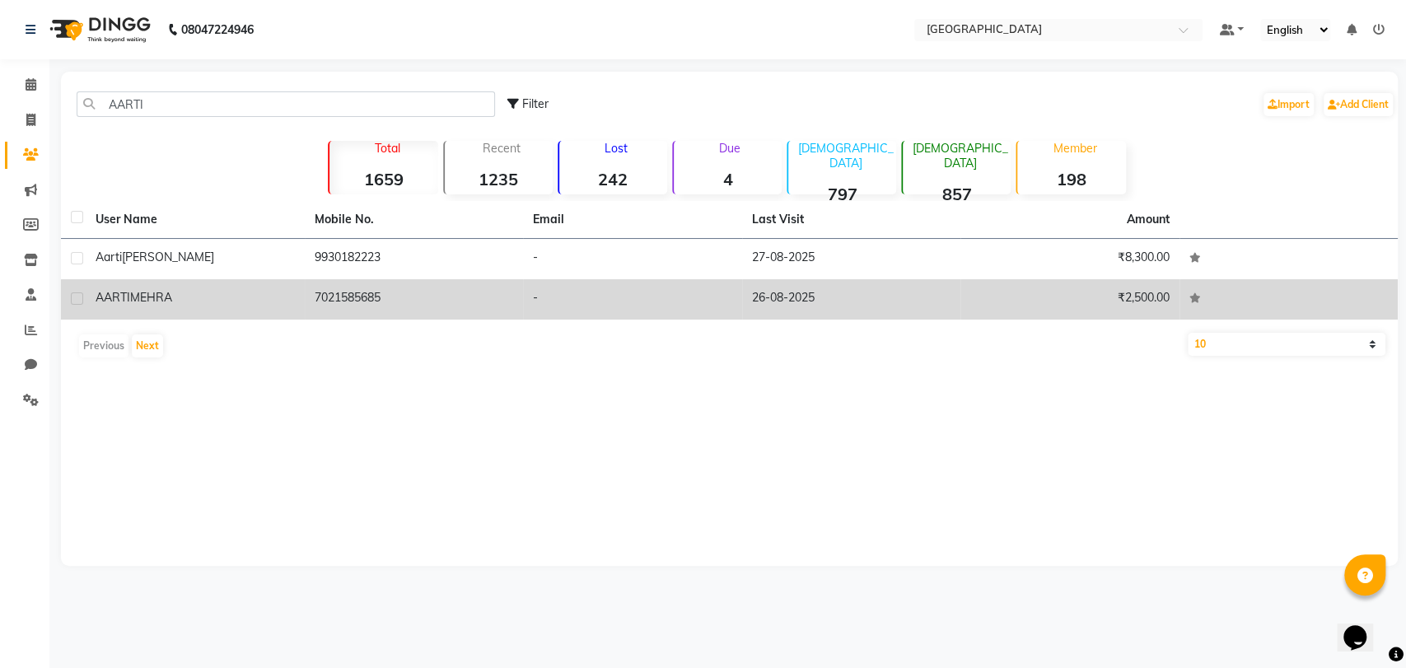
click at [758, 313] on td "26-08-2025" at bounding box center [851, 299] width 219 height 40
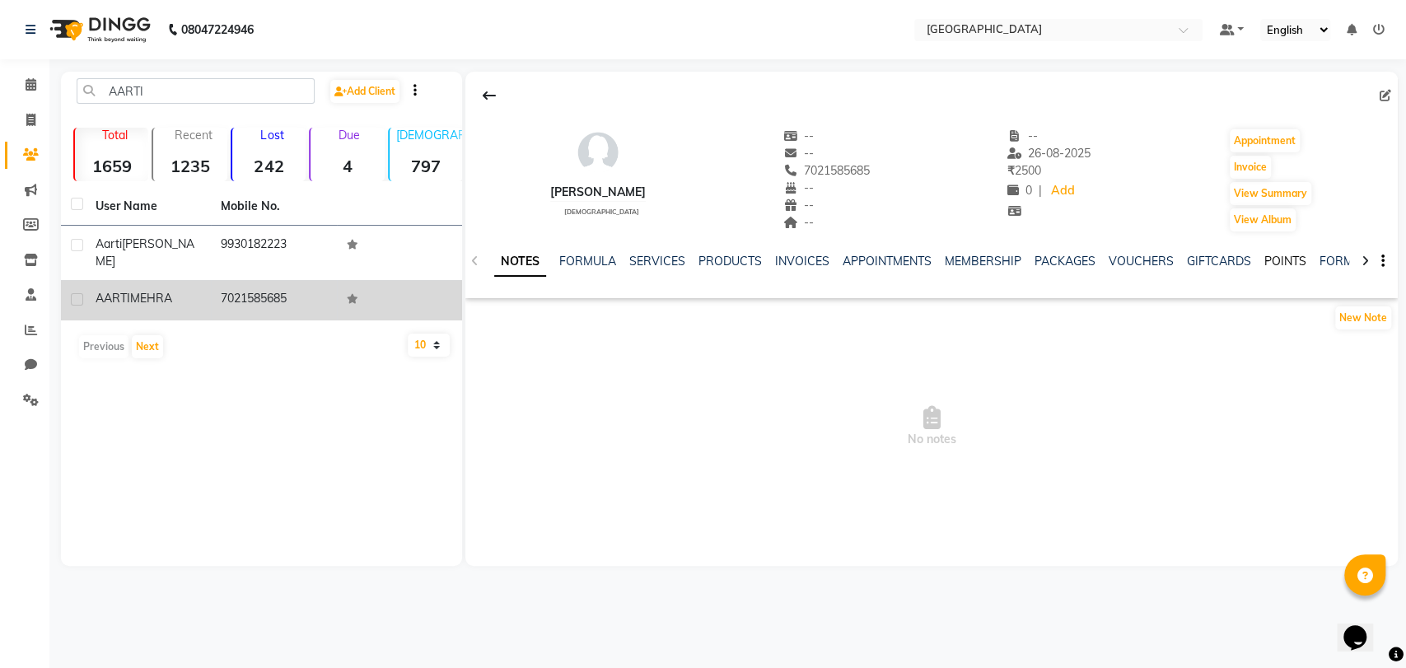
click at [1264, 265] on link "POINTS" at bounding box center [1285, 261] width 42 height 15
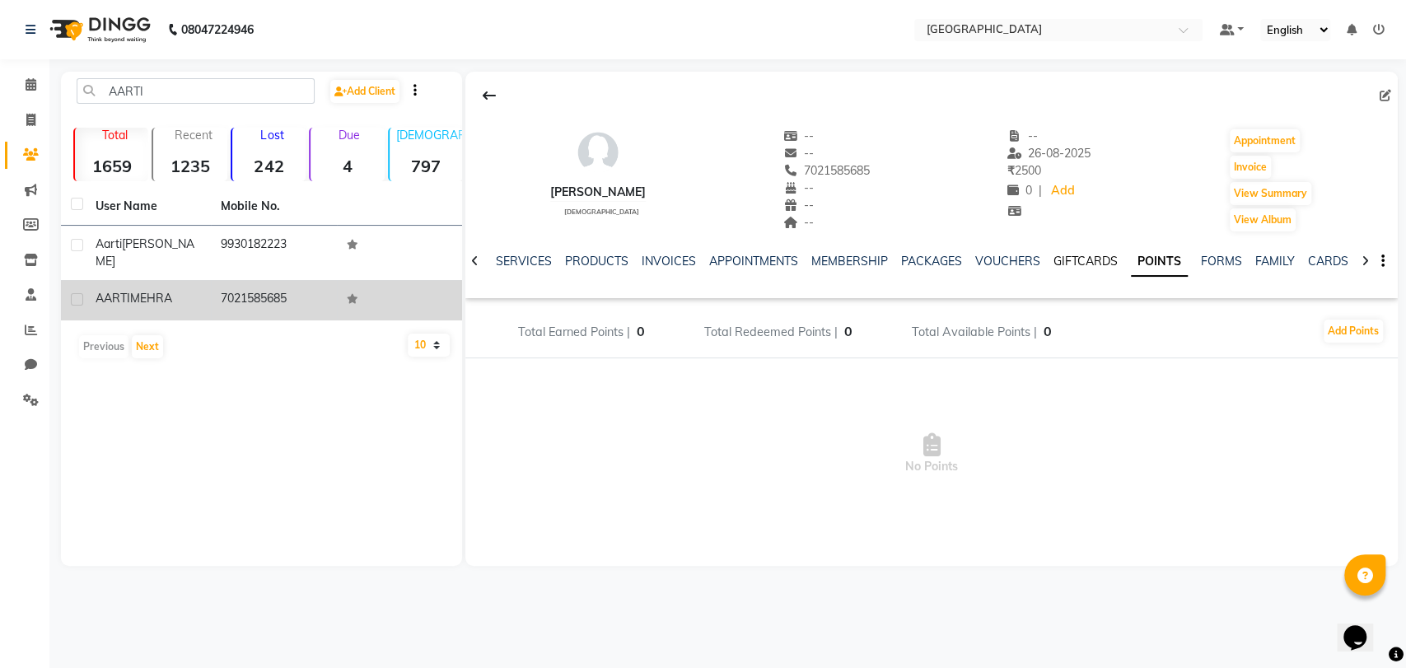
drag, startPoint x: 1080, startPoint y: 263, endPoint x: 1051, endPoint y: 267, distance: 29.9
click at [1080, 265] on link "GIFTCARDS" at bounding box center [1085, 261] width 64 height 15
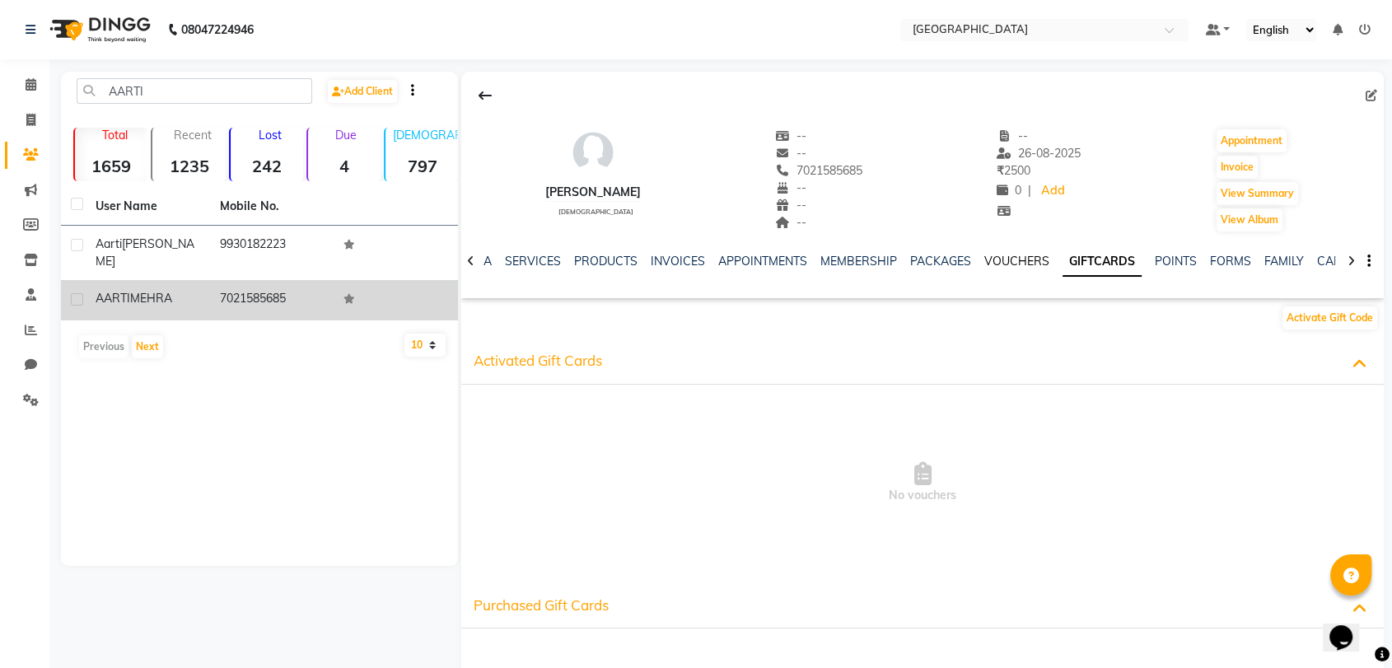
click at [1012, 265] on link "VOUCHERS" at bounding box center [1016, 261] width 65 height 15
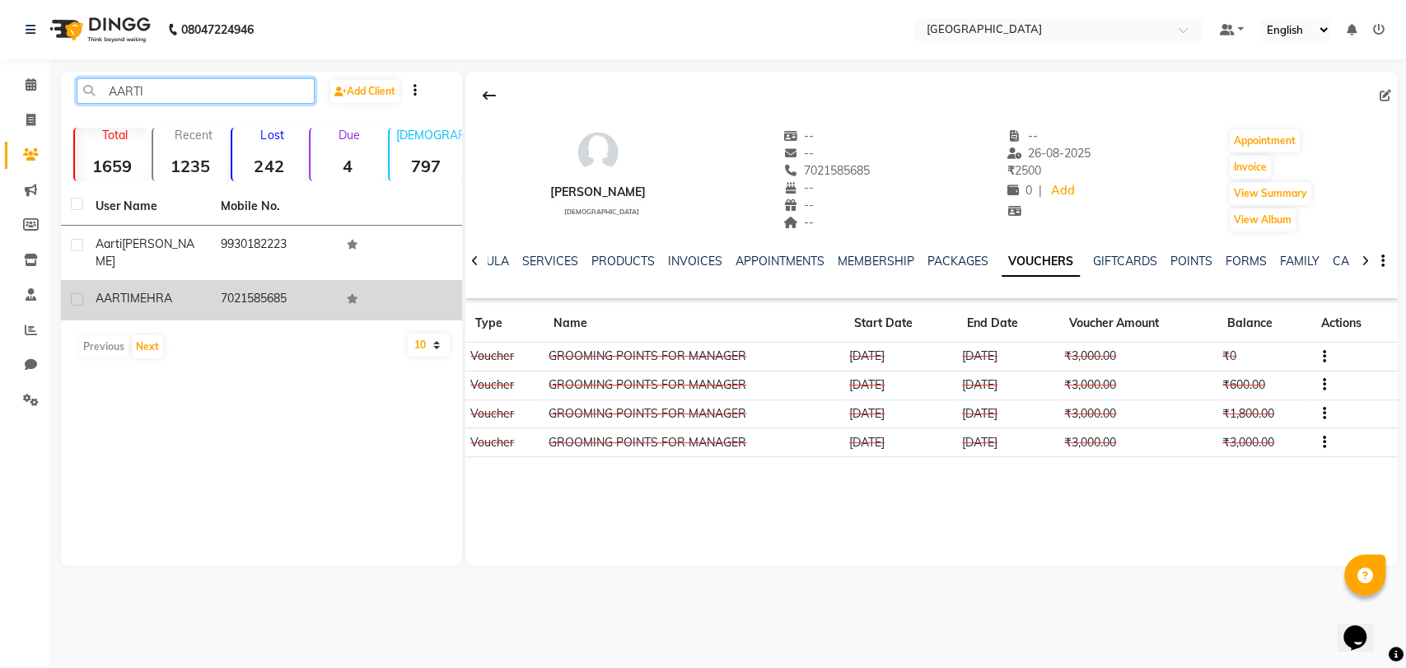
click at [181, 88] on input "AARTI" at bounding box center [196, 91] width 238 height 26
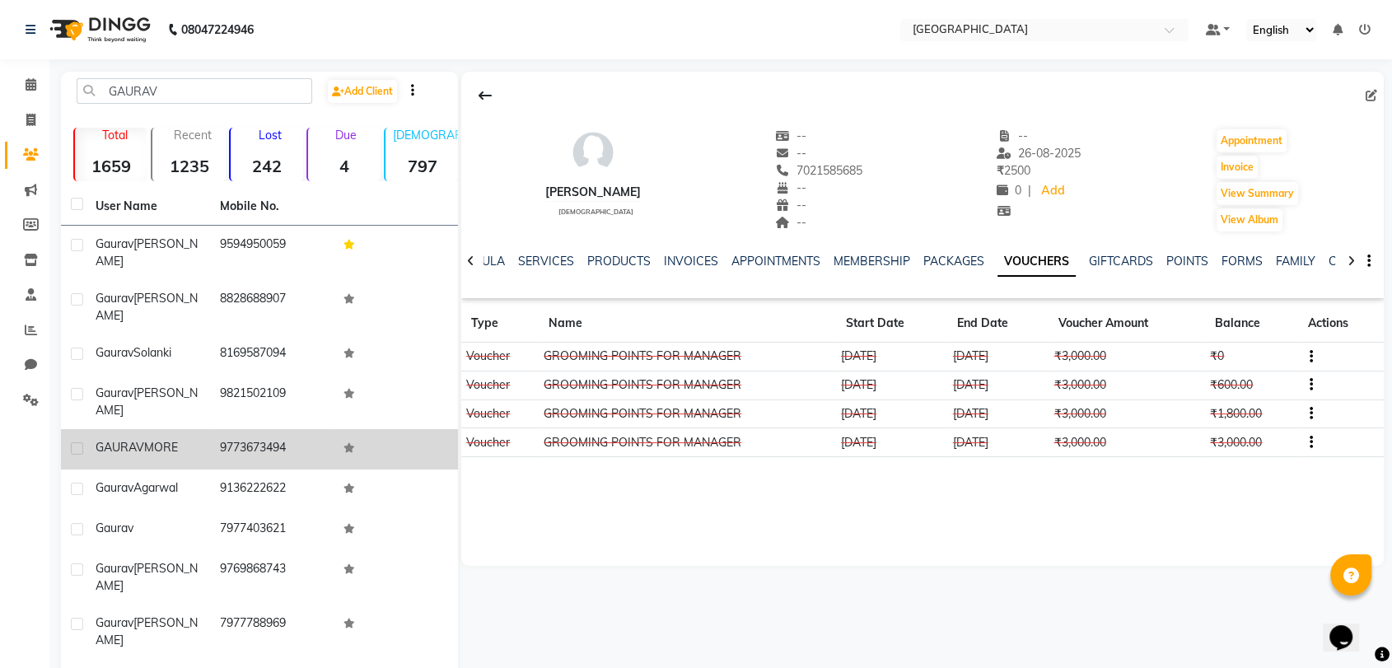
click at [175, 439] on div "GAURAV MORE" at bounding box center [148, 447] width 105 height 17
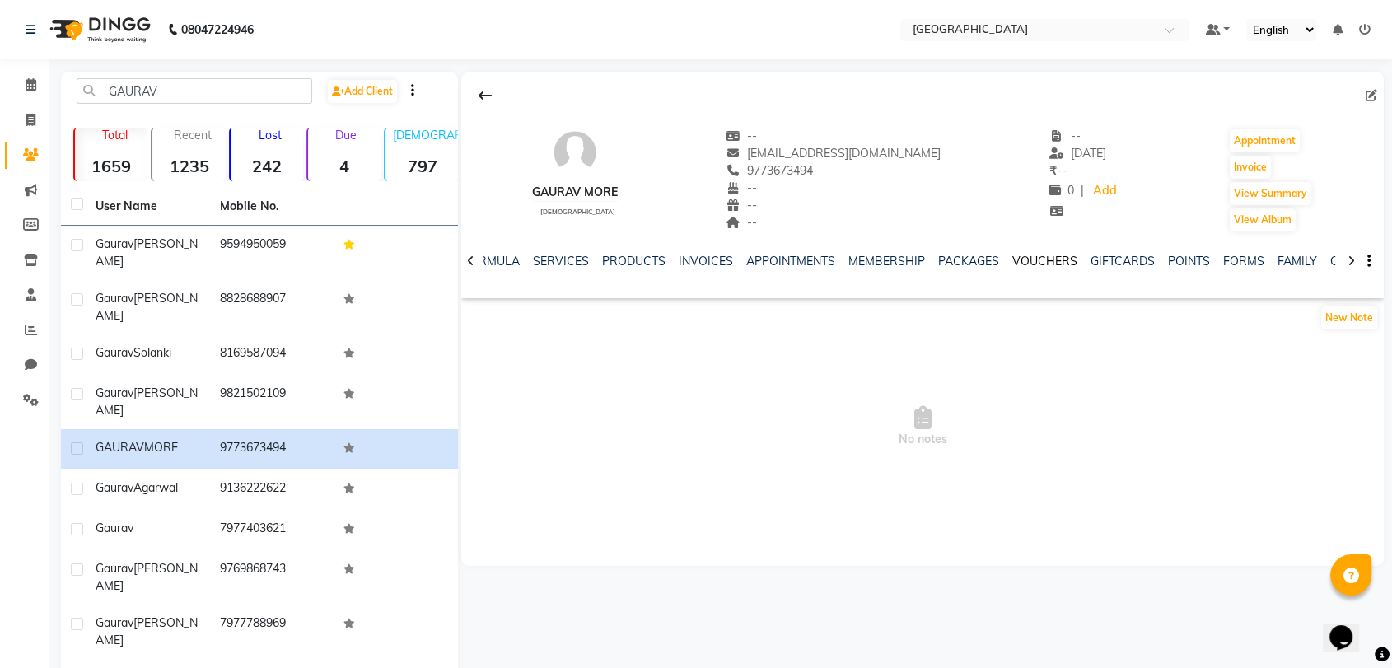
click at [1035, 265] on link "VOUCHERS" at bounding box center [1044, 261] width 65 height 15
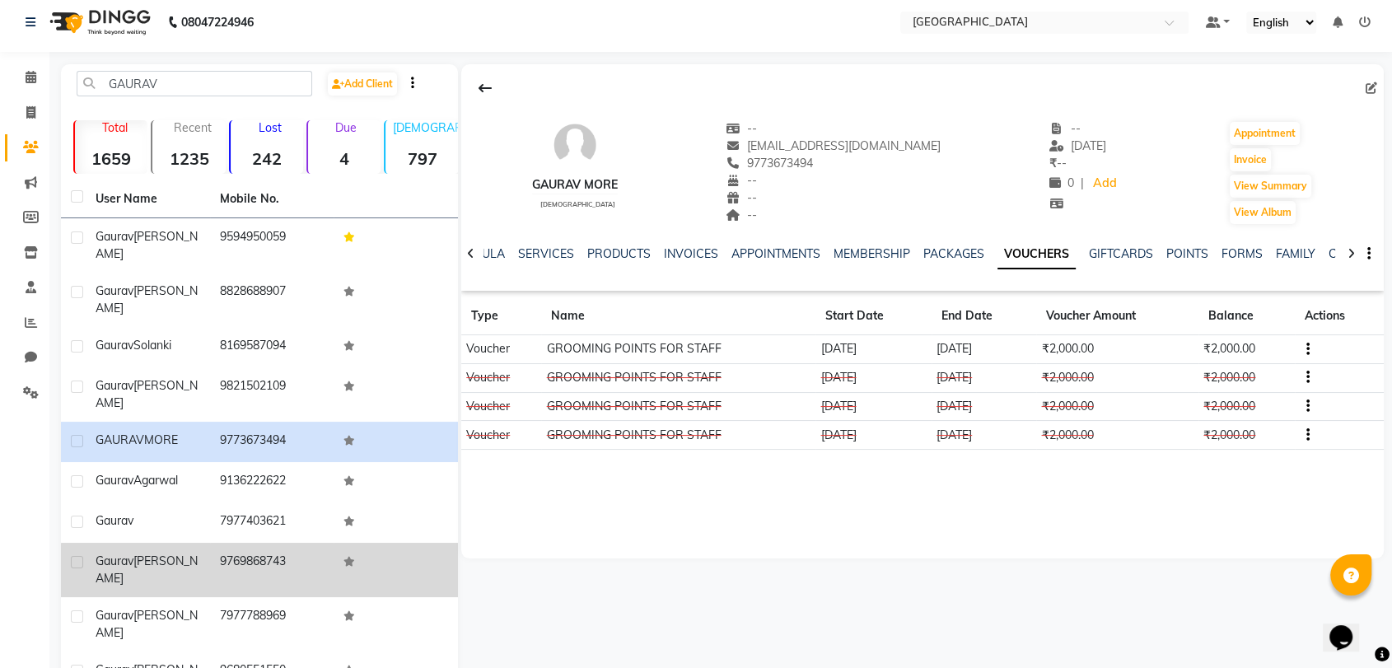
scroll to position [32, 0]
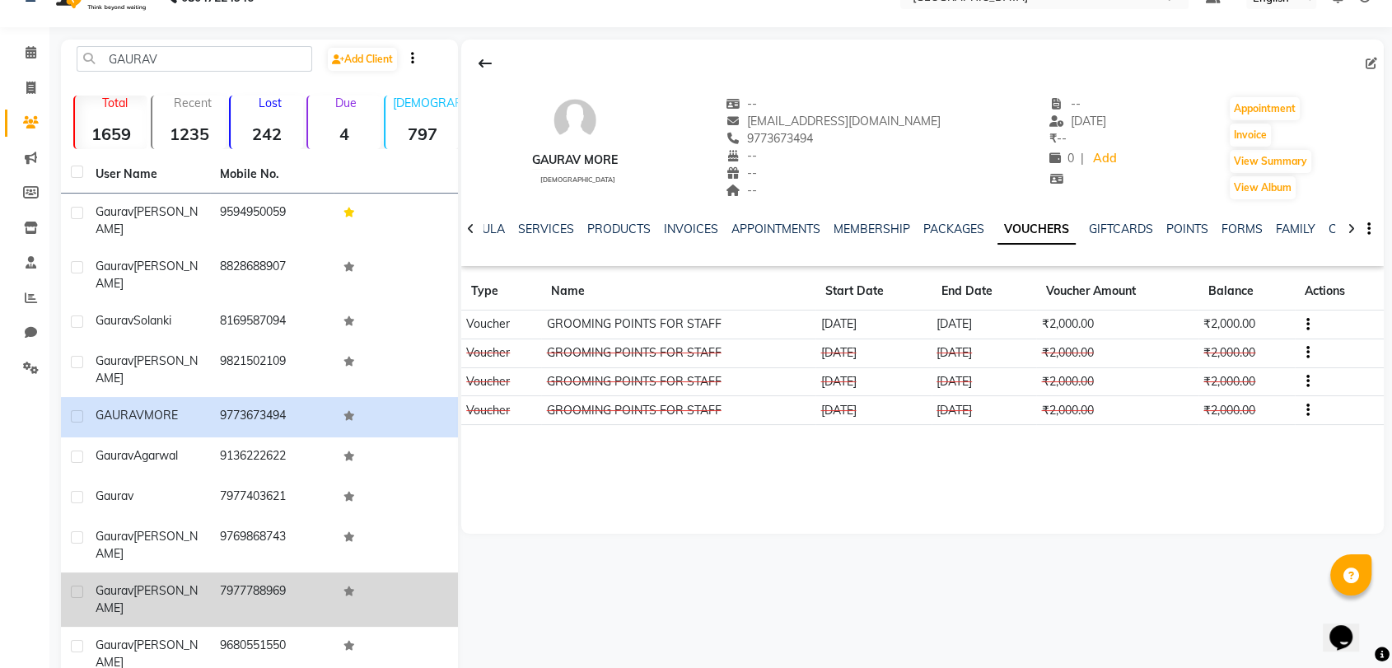
click at [181, 582] on div "Gaurav Raj" at bounding box center [148, 599] width 105 height 35
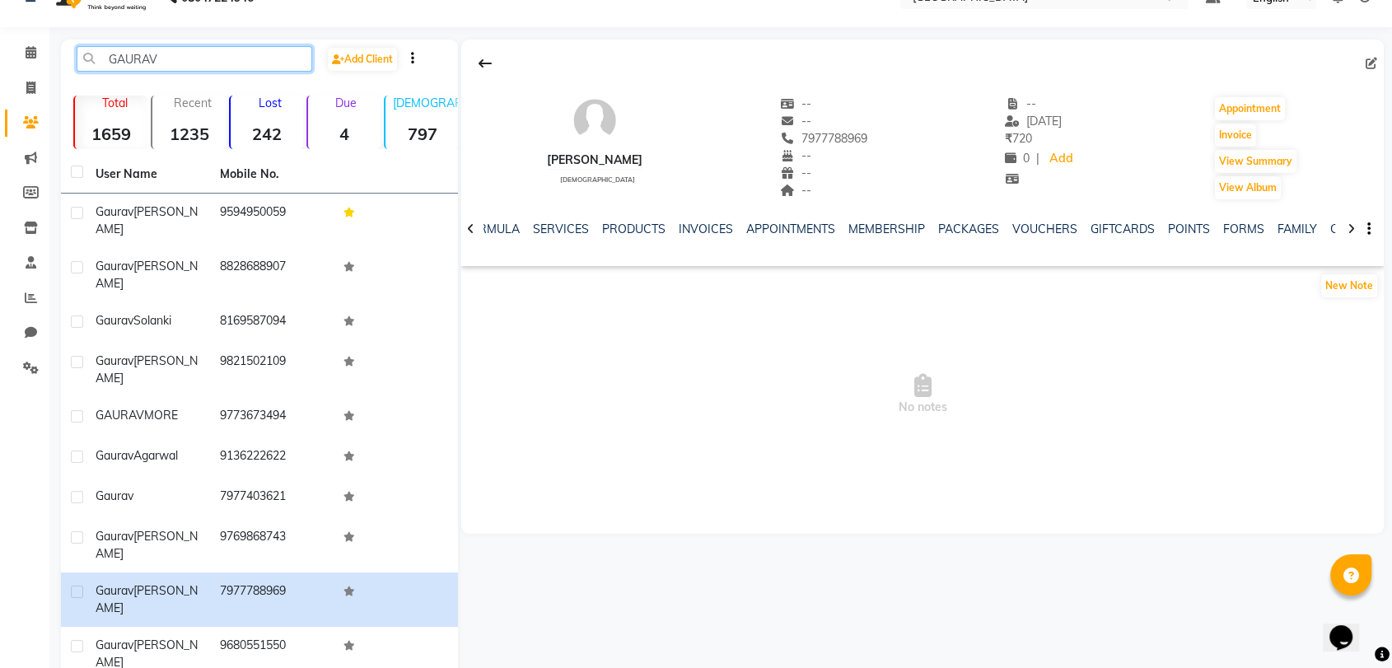
click at [124, 67] on input "GAURAV" at bounding box center [194, 59] width 235 height 26
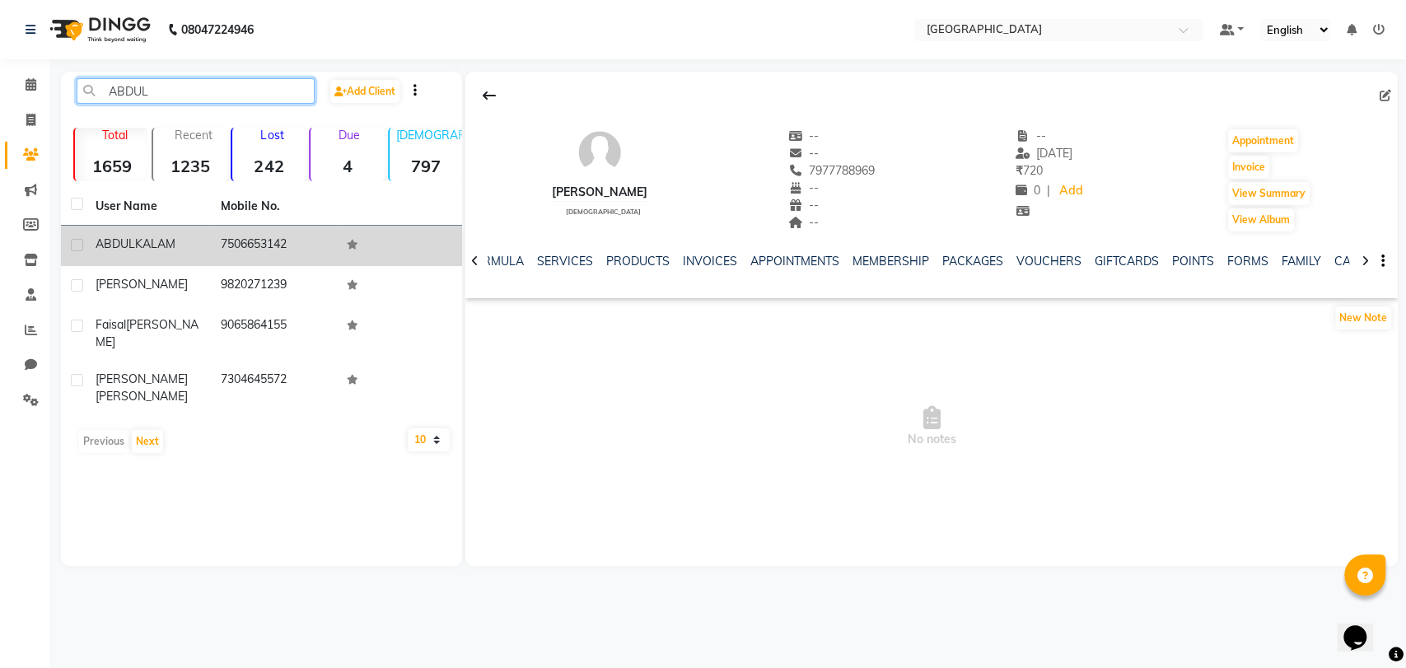
type input "ABDUL"
click at [150, 249] on span "KALAM" at bounding box center [155, 243] width 40 height 15
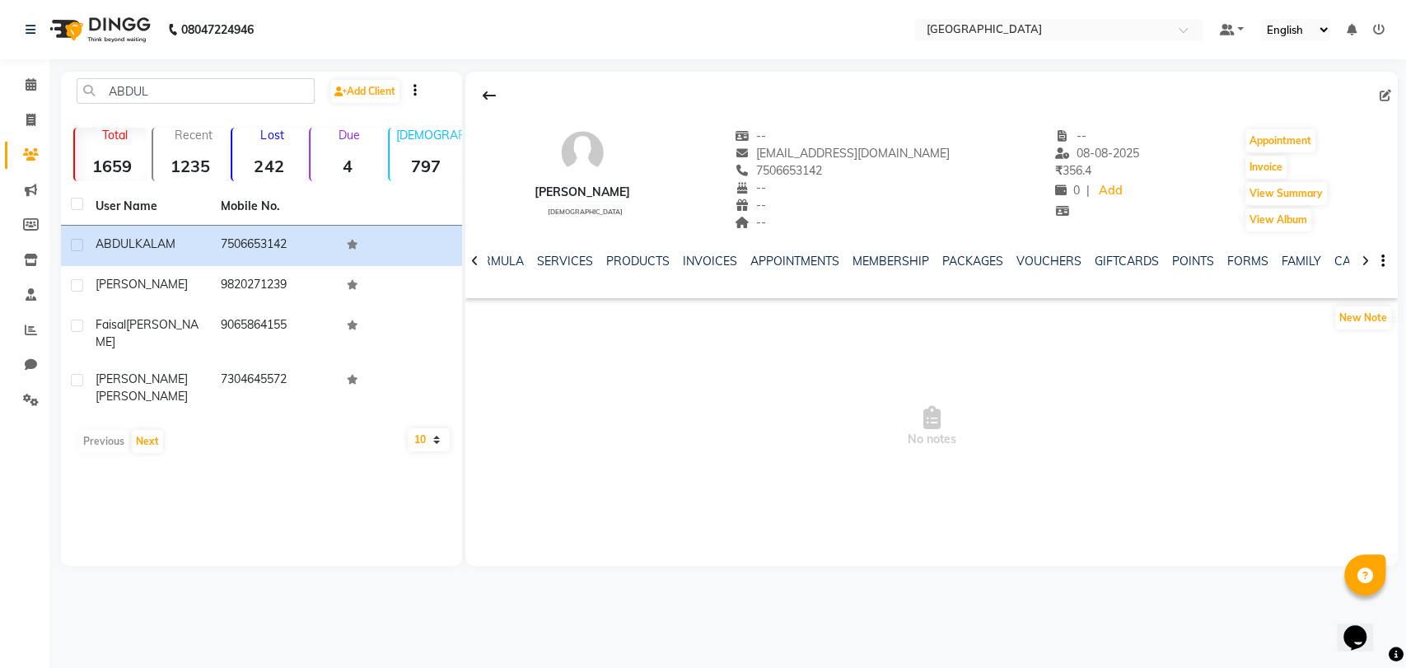
click at [1050, 268] on div "VOUCHERS" at bounding box center [1048, 261] width 65 height 17
click at [1024, 264] on link "VOUCHERS" at bounding box center [1048, 261] width 65 height 15
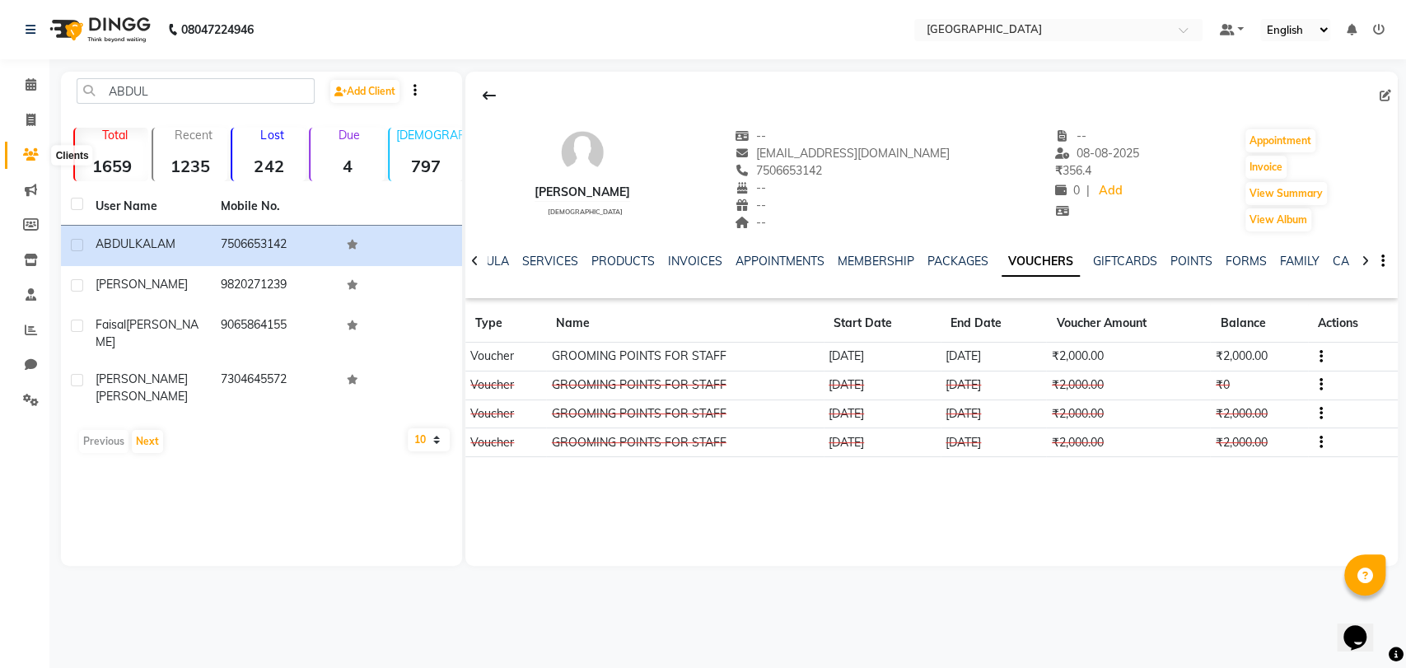
click at [21, 148] on span at bounding box center [30, 155] width 29 height 19
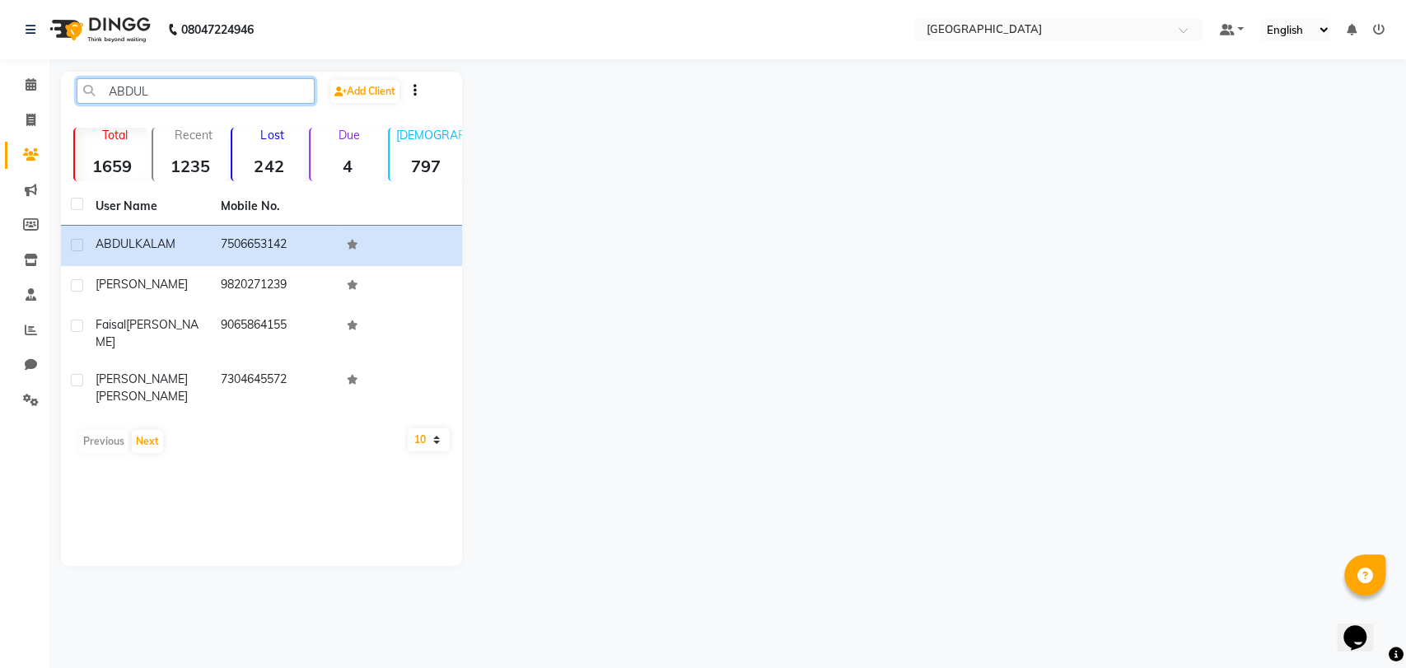
click at [161, 91] on input "ABDUL" at bounding box center [196, 91] width 238 height 26
click at [46, 77] on li "Calendar" at bounding box center [24, 85] width 49 height 35
click at [19, 91] on span at bounding box center [30, 85] width 29 height 19
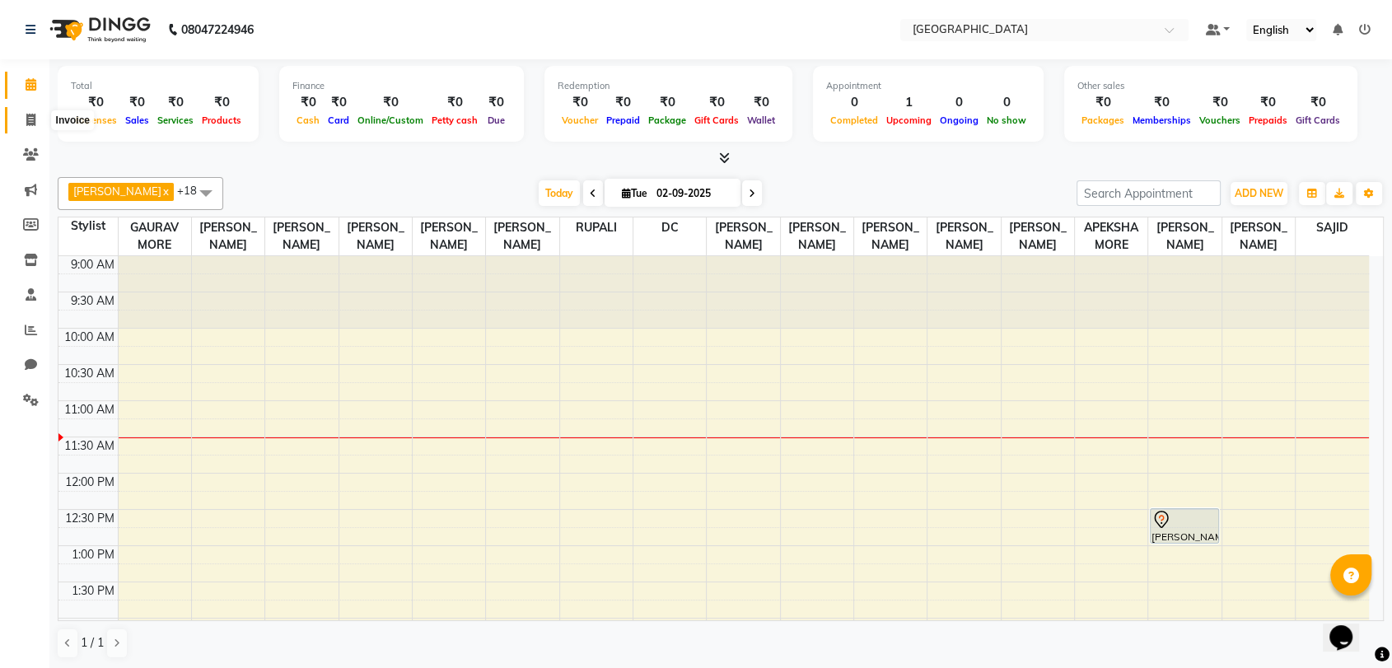
click at [28, 111] on span at bounding box center [30, 120] width 29 height 19
select select "8096"
select select "service"
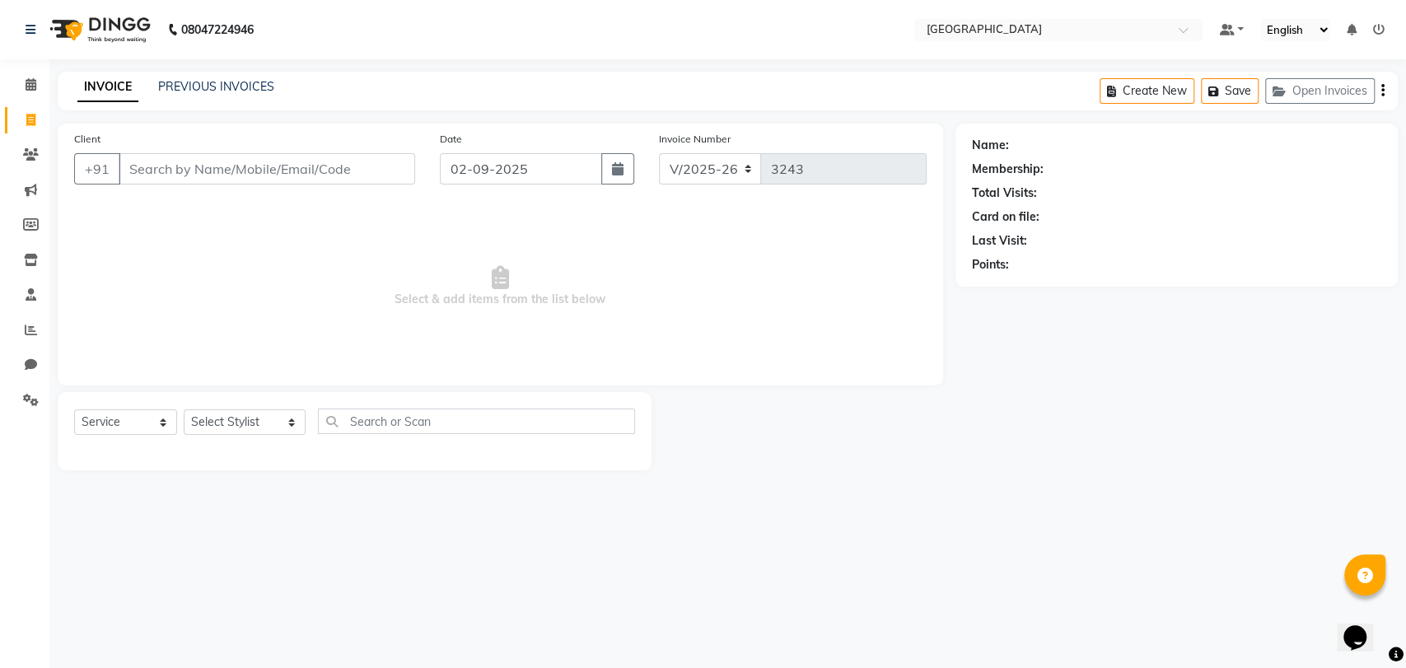
click at [224, 173] on input "Client" at bounding box center [267, 168] width 296 height 31
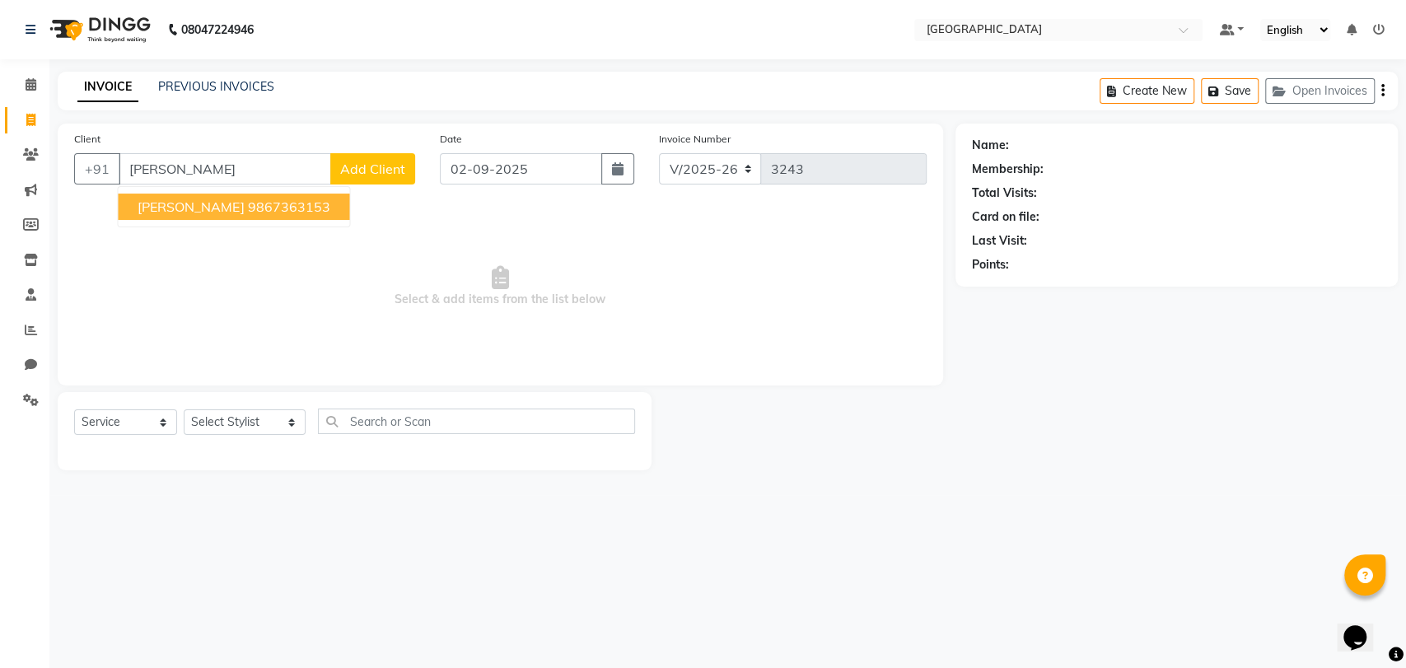
click at [247, 211] on ngb-highlight "9867363153" at bounding box center [288, 206] width 82 height 16
type input "9867363153"
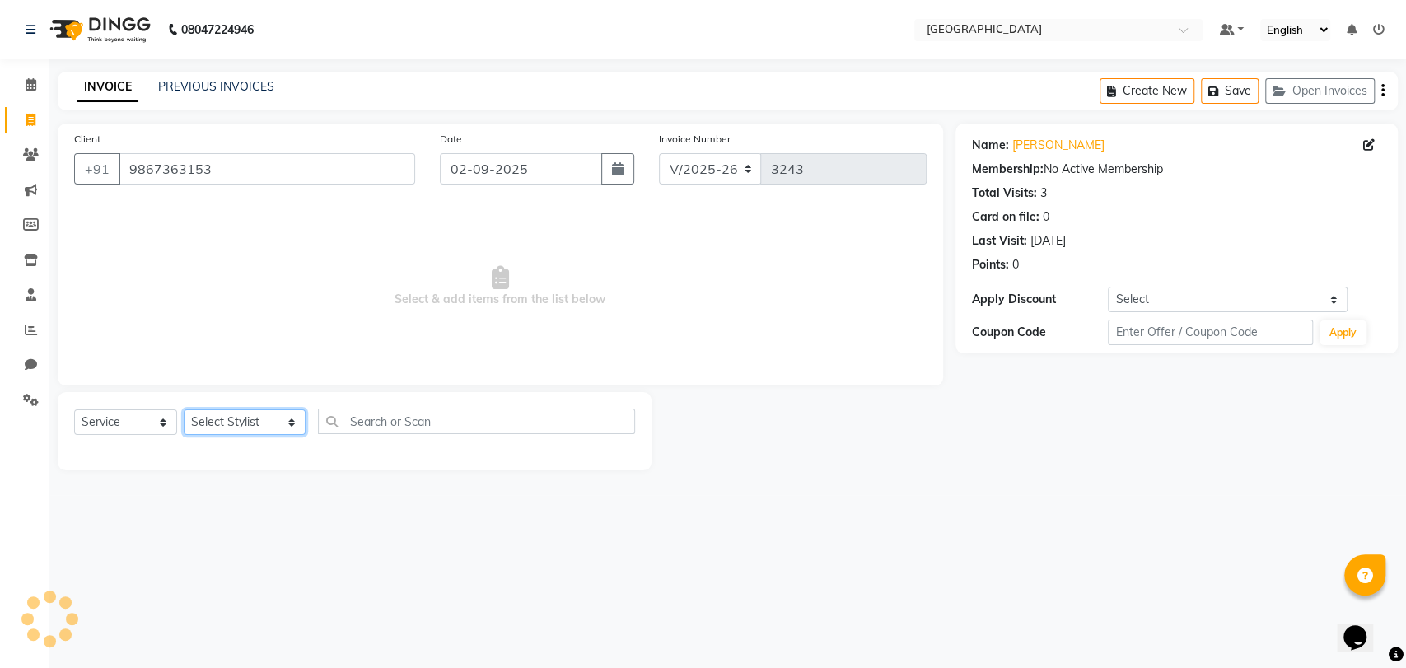
click at [226, 417] on select "Select Stylist AARTI SURI ABDUL KALAM ANITA JHADAV APEKSHA MORE DC DEEPIKA SHET…" at bounding box center [245, 422] width 122 height 26
select select "77225"
click at [184, 409] on select "Select Stylist AARTI SURI ABDUL KALAM ANITA JHADAV APEKSHA MORE DC DEEPIKA SHET…" at bounding box center [245, 422] width 122 height 26
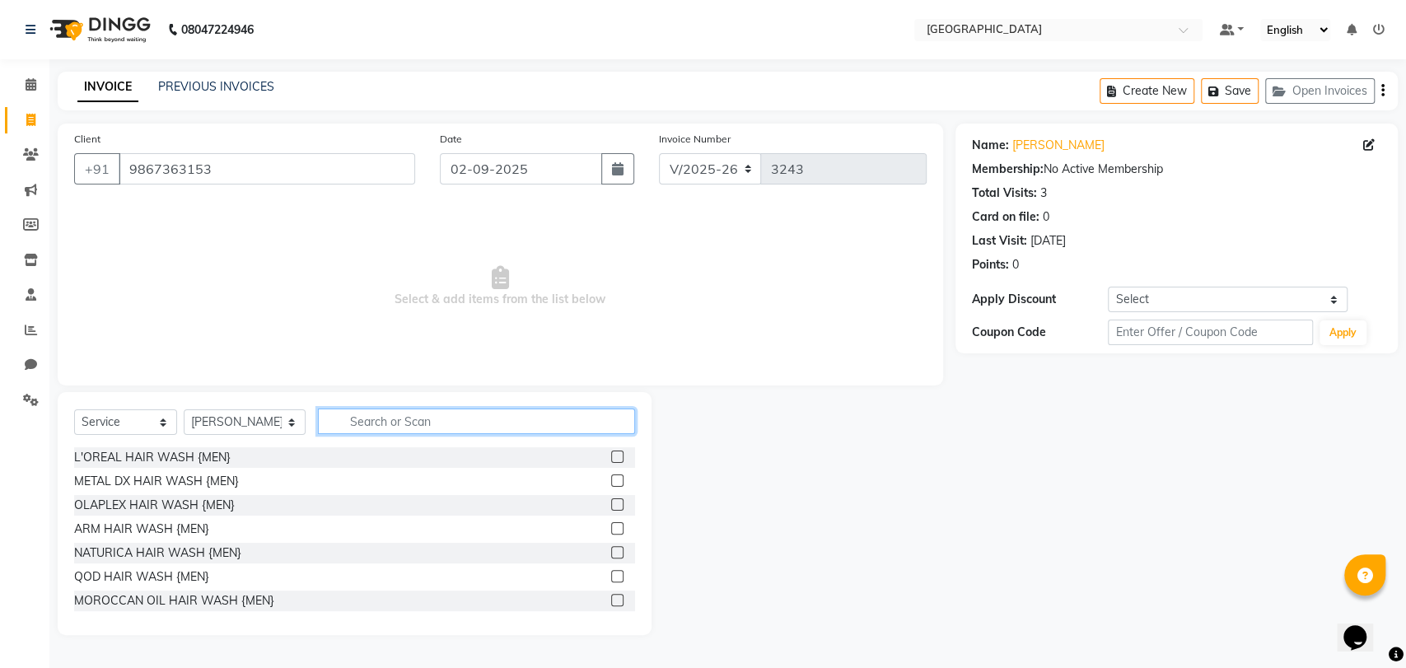
click at [348, 414] on input "text" at bounding box center [476, 421] width 317 height 26
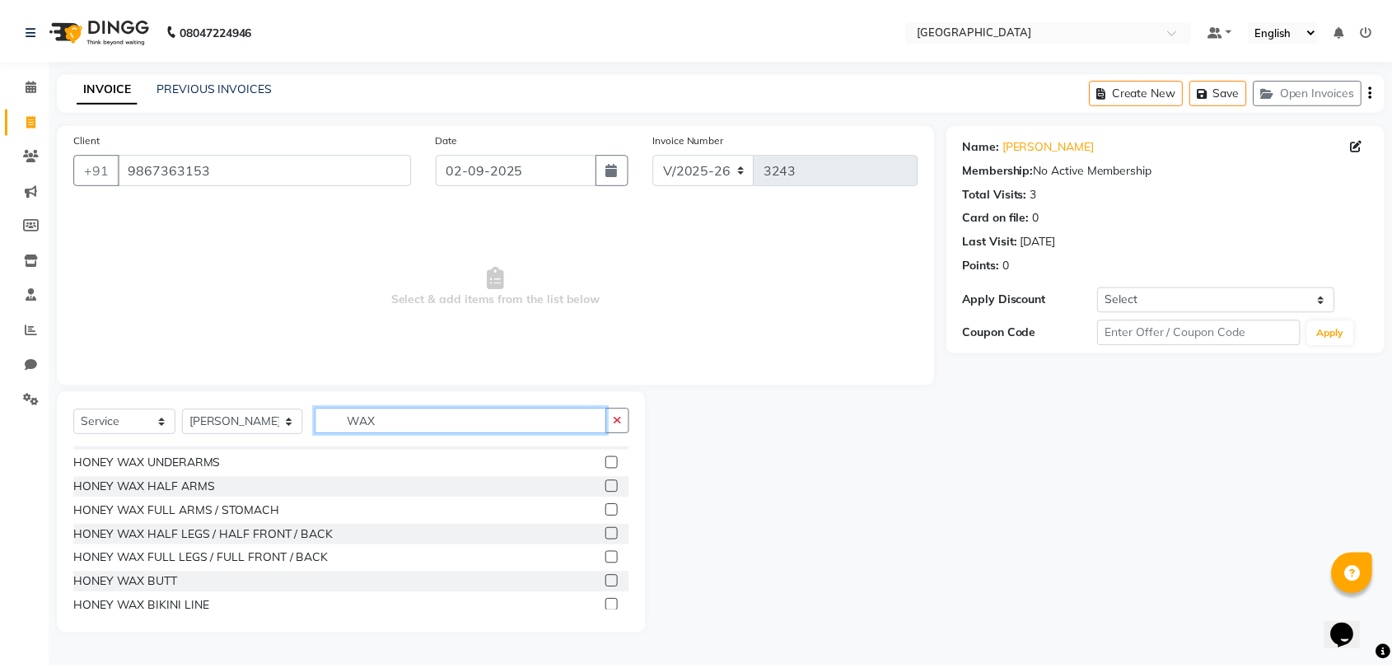
scroll to position [1028, 0]
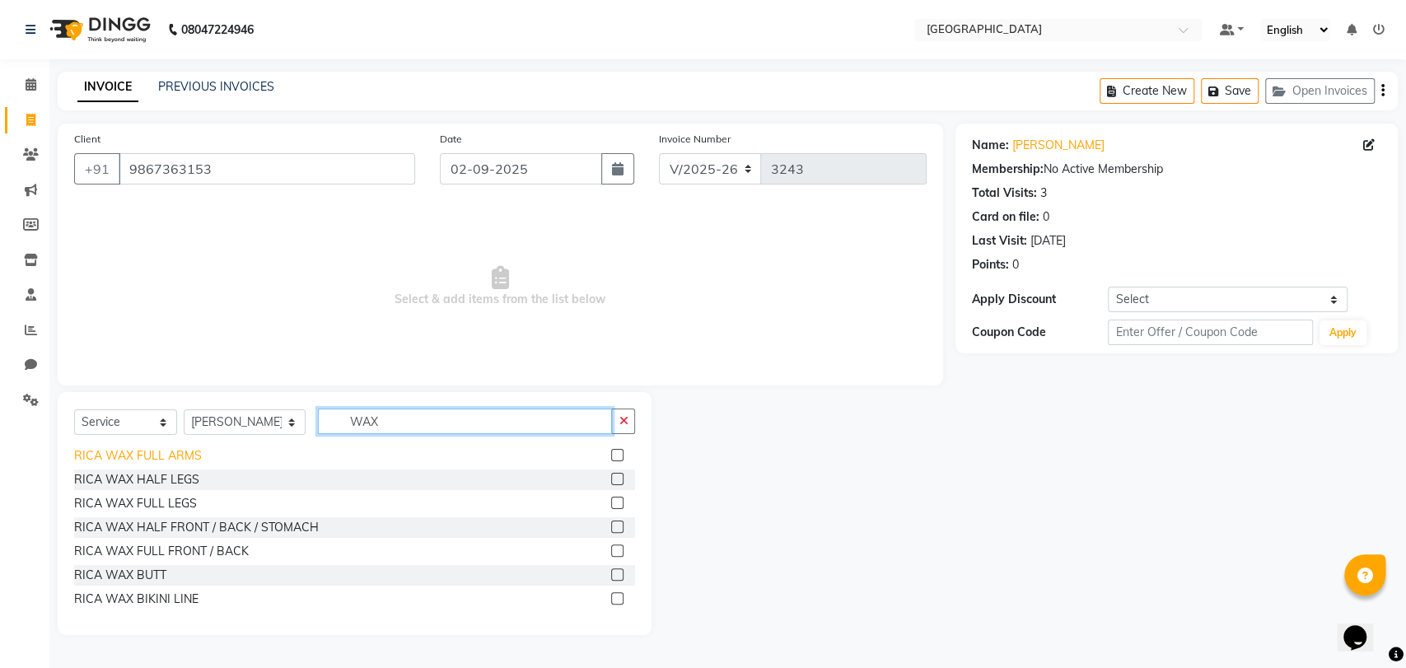
type input "WAX"
click at [164, 460] on div "RICA WAX FULL ARMS" at bounding box center [138, 455] width 128 height 17
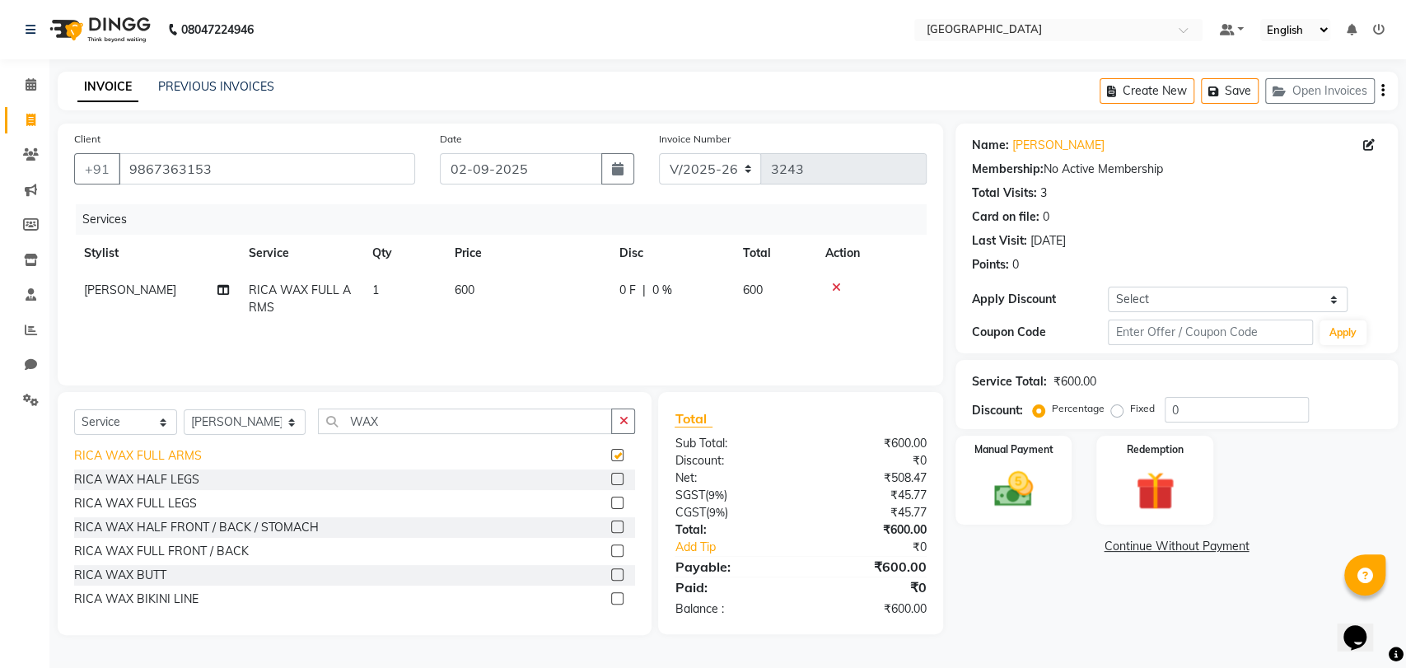
checkbox input "false"
click at [147, 502] on div "RICA WAX FULL LEGS" at bounding box center [135, 503] width 123 height 17
checkbox input "false"
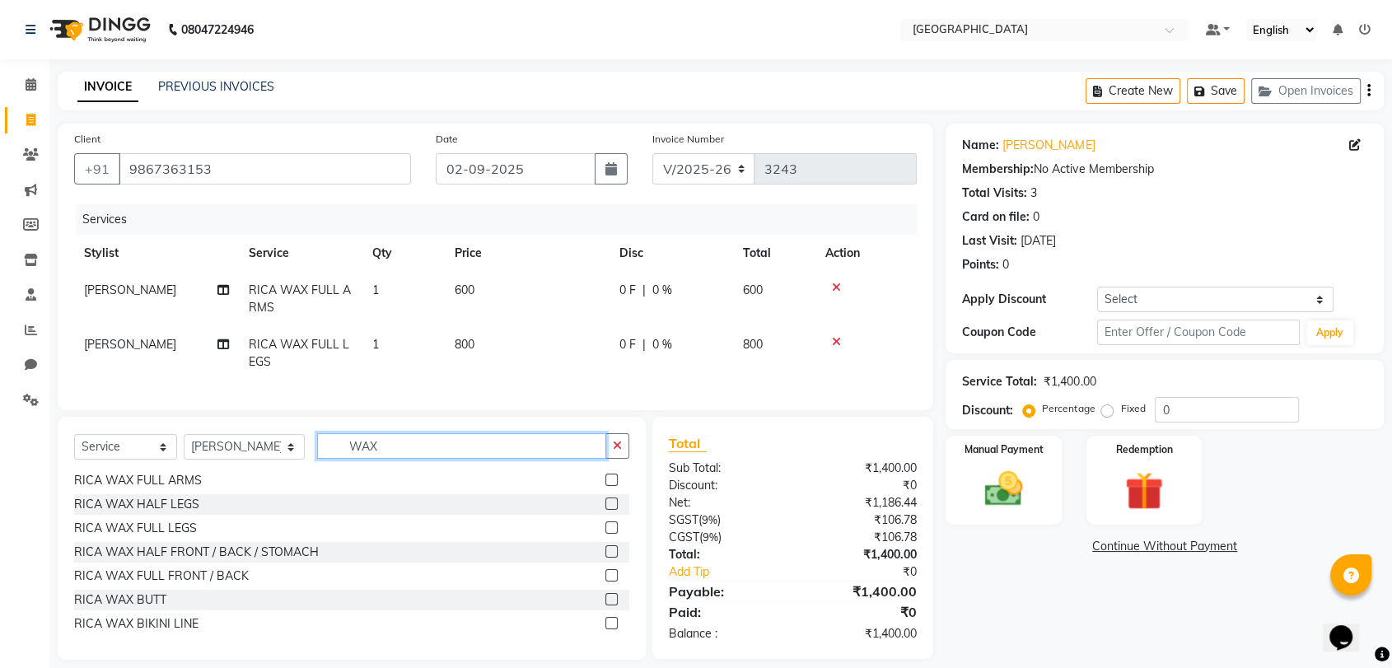
click at [356, 456] on input "WAX" at bounding box center [461, 446] width 289 height 26
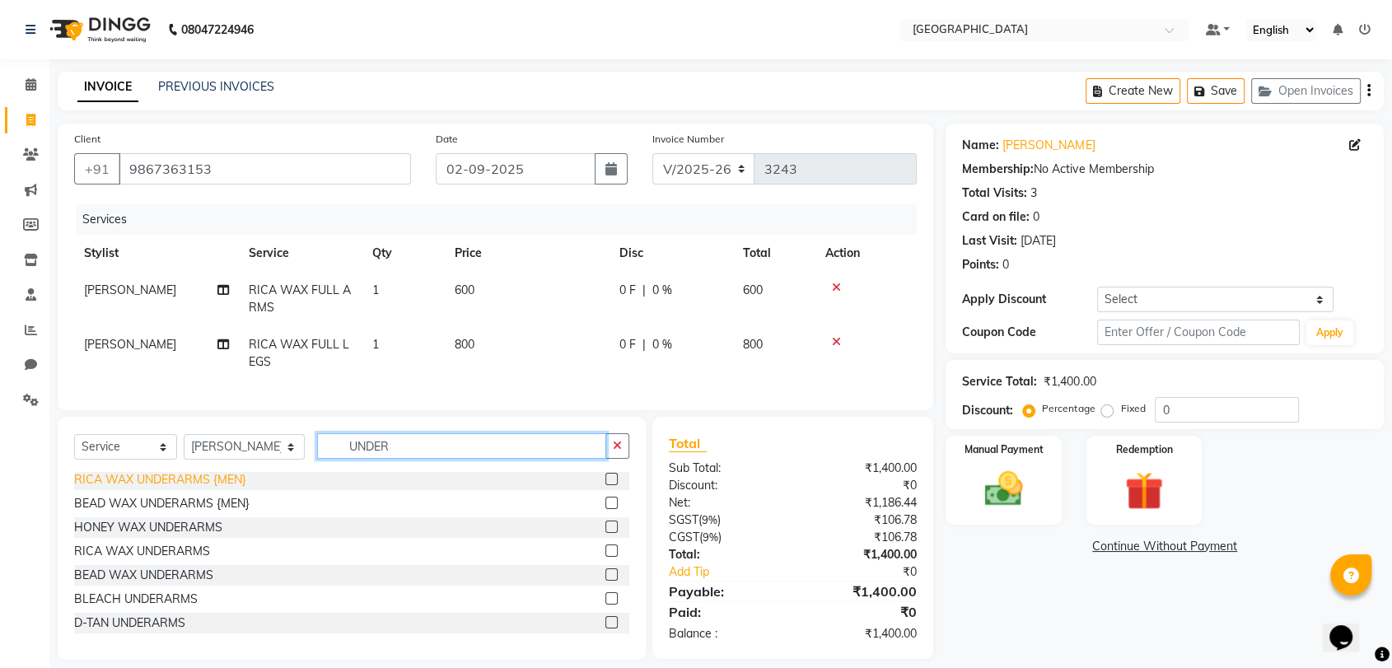
scroll to position [91, 0]
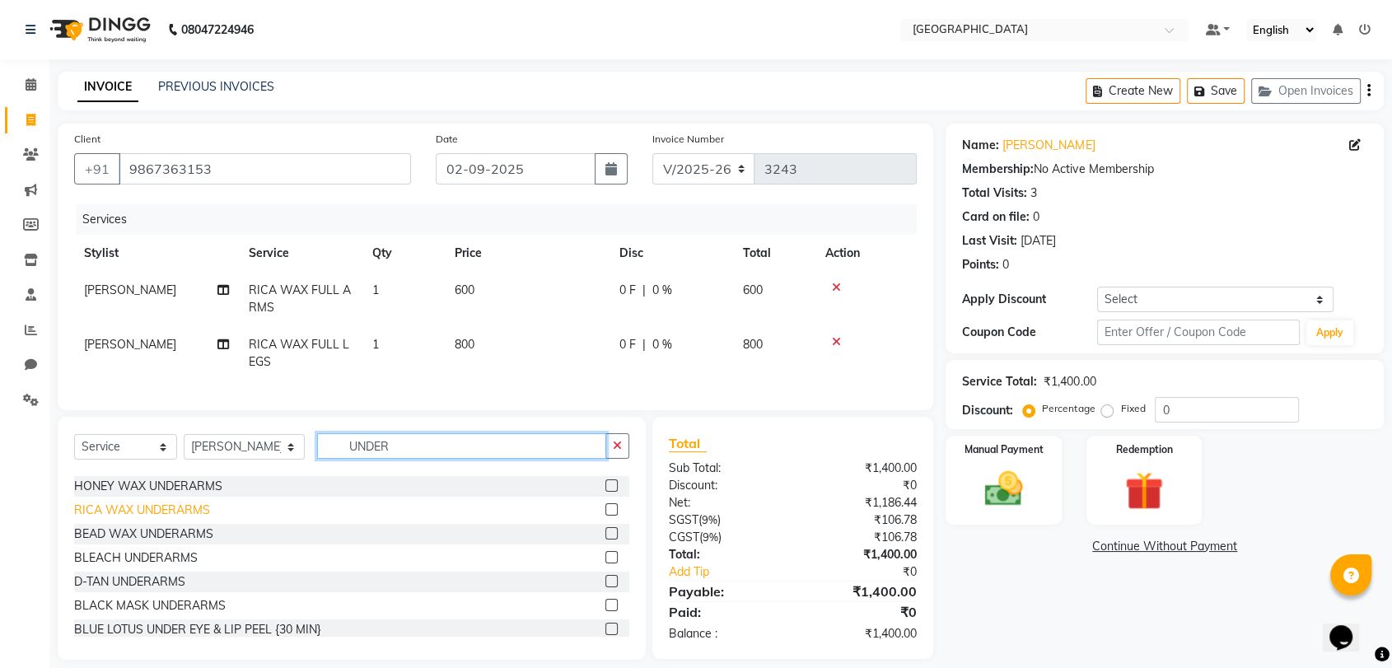
type input "UNDER"
click at [189, 519] on div "RICA WAX UNDERARMS" at bounding box center [142, 509] width 136 height 17
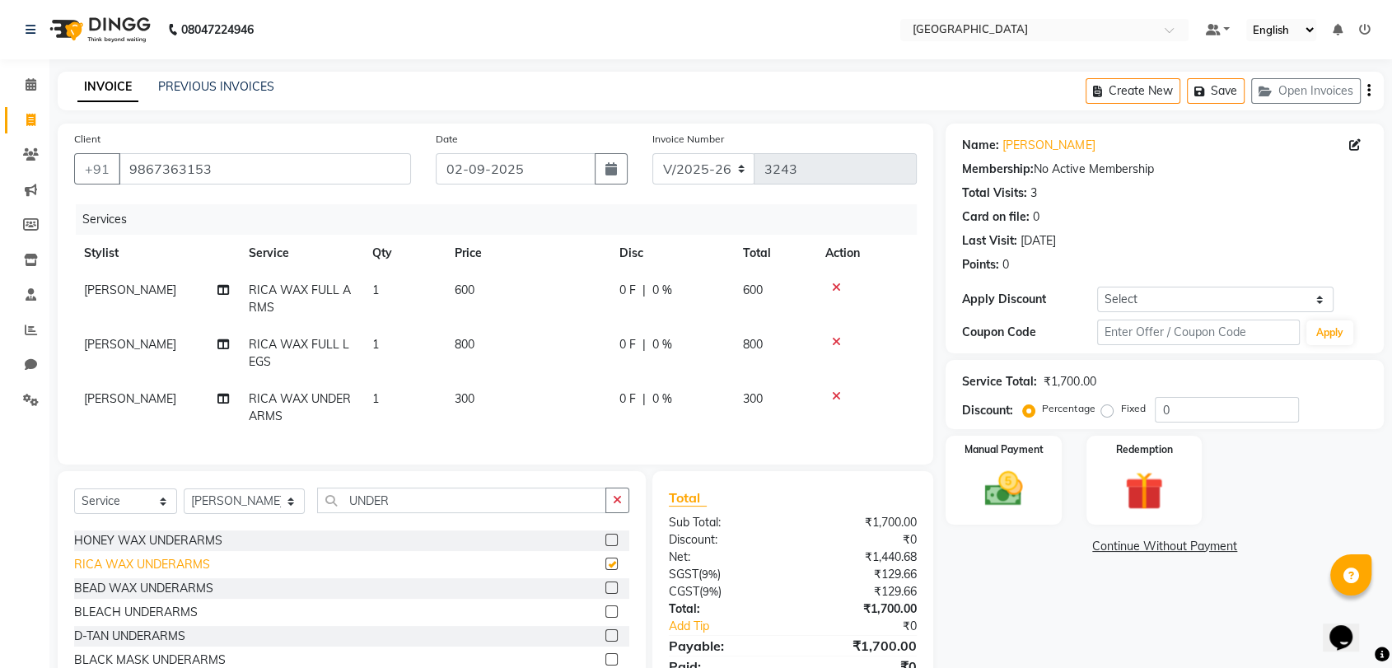
checkbox input "false"
click at [200, 549] on div "HONEY WAX UNDERARMS" at bounding box center [148, 540] width 148 height 17
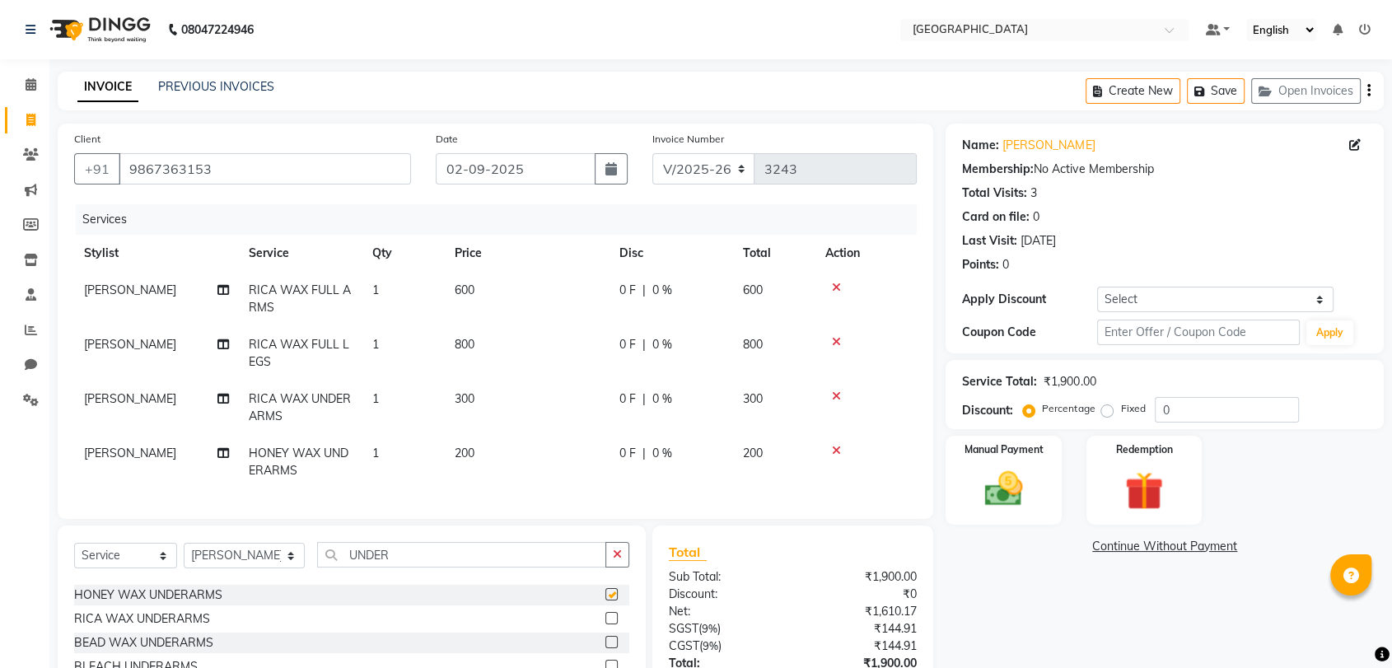
checkbox input "false"
click at [833, 392] on icon at bounding box center [836, 396] width 9 height 12
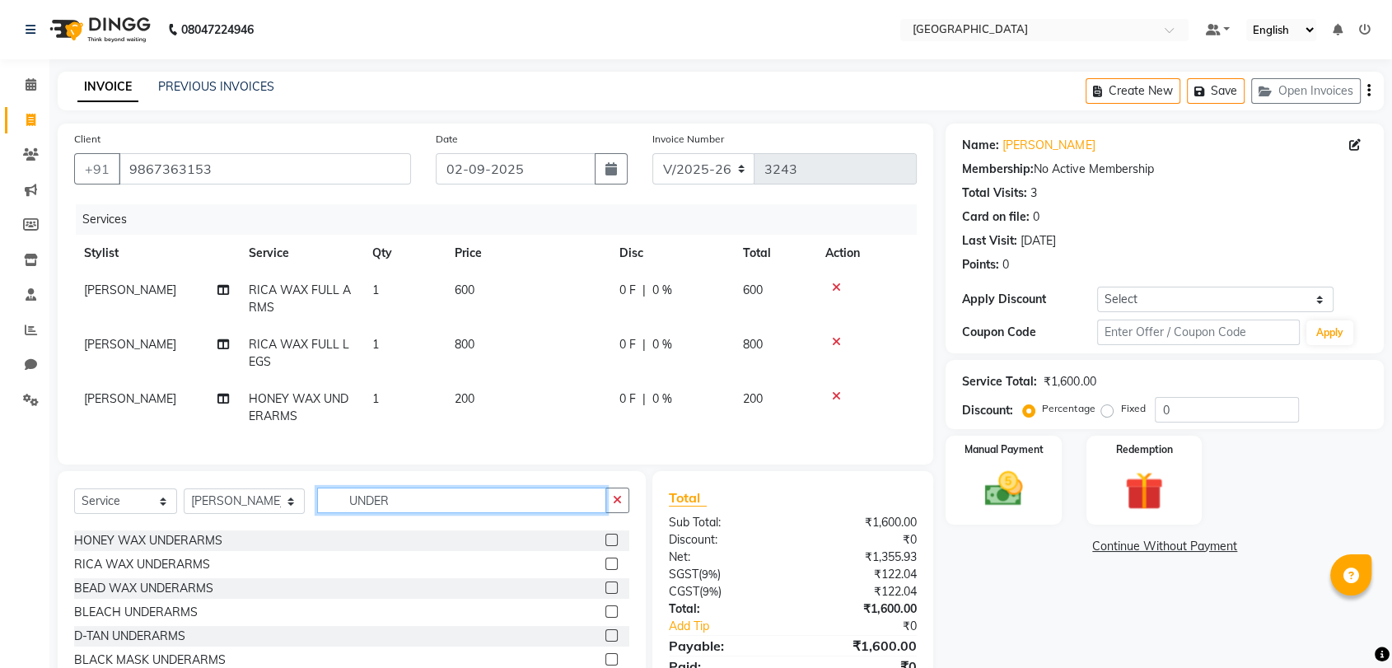
click at [349, 513] on input "UNDER" at bounding box center [461, 500] width 289 height 26
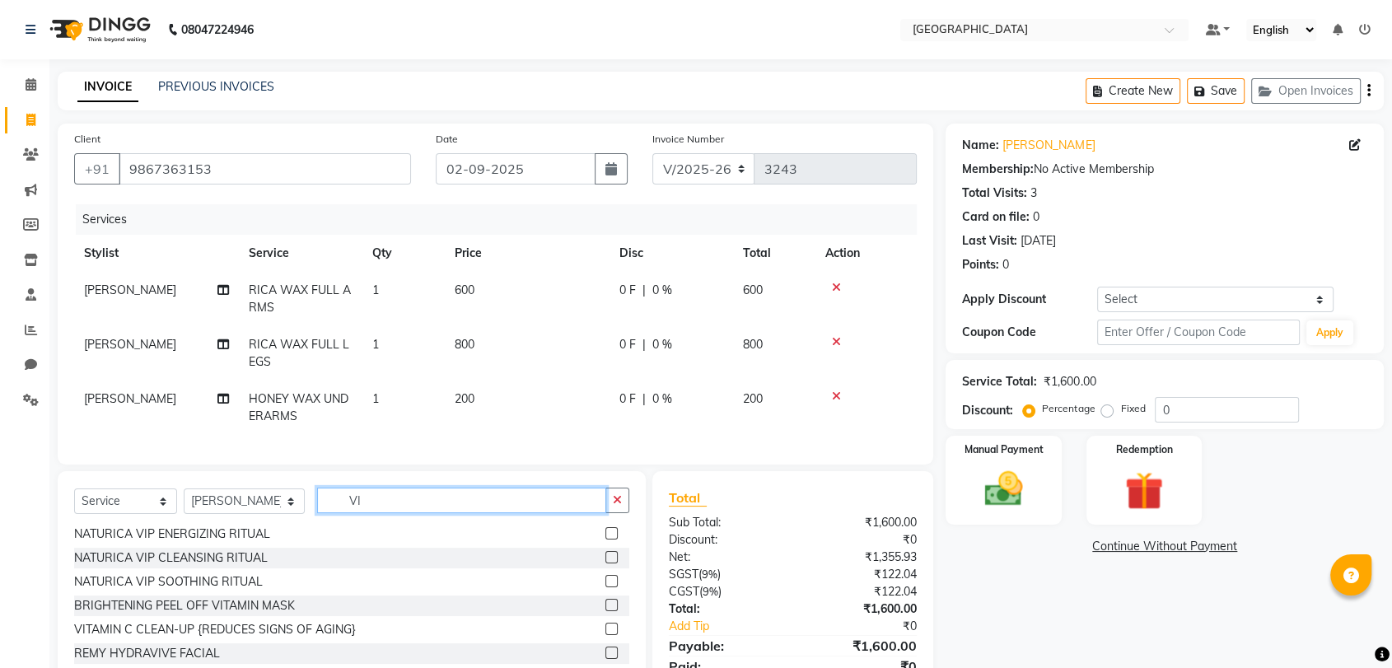
scroll to position [0, 0]
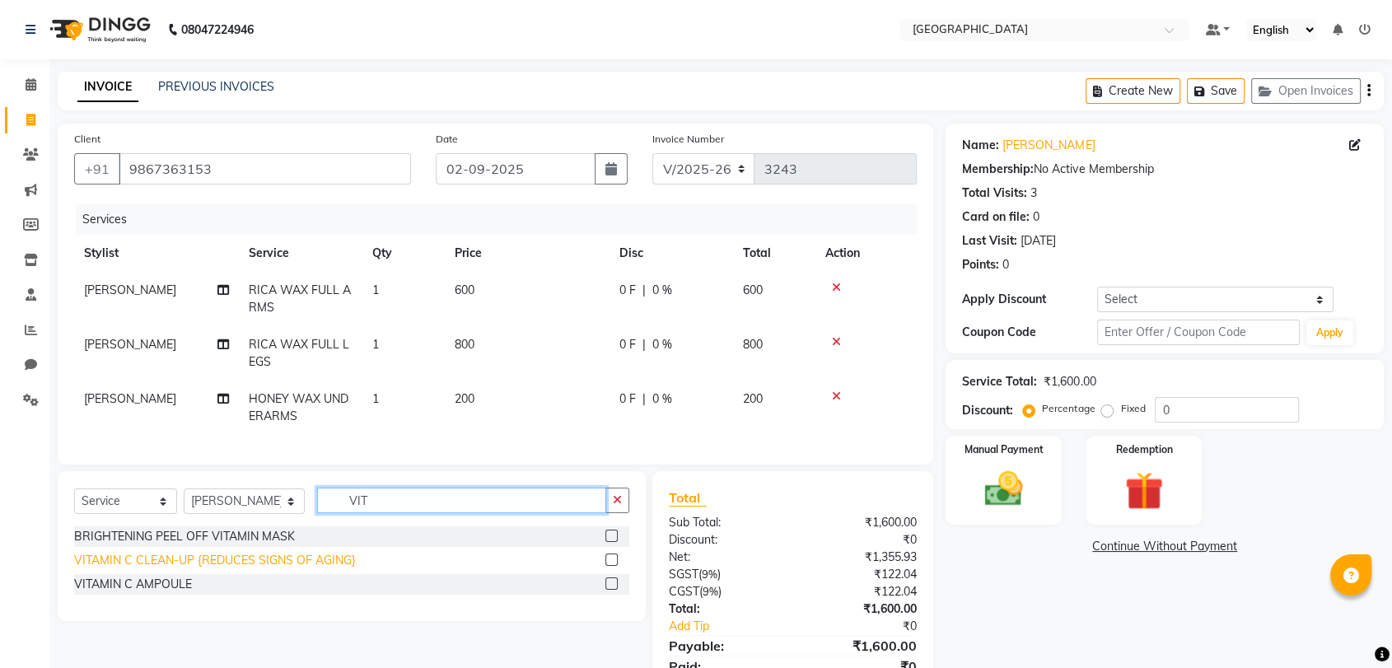
type input "VIT"
click at [168, 569] on div "VITAMIN C CLEAN-UP {REDUCES SIGNS OF AGING}" at bounding box center [215, 560] width 282 height 17
checkbox input "false"
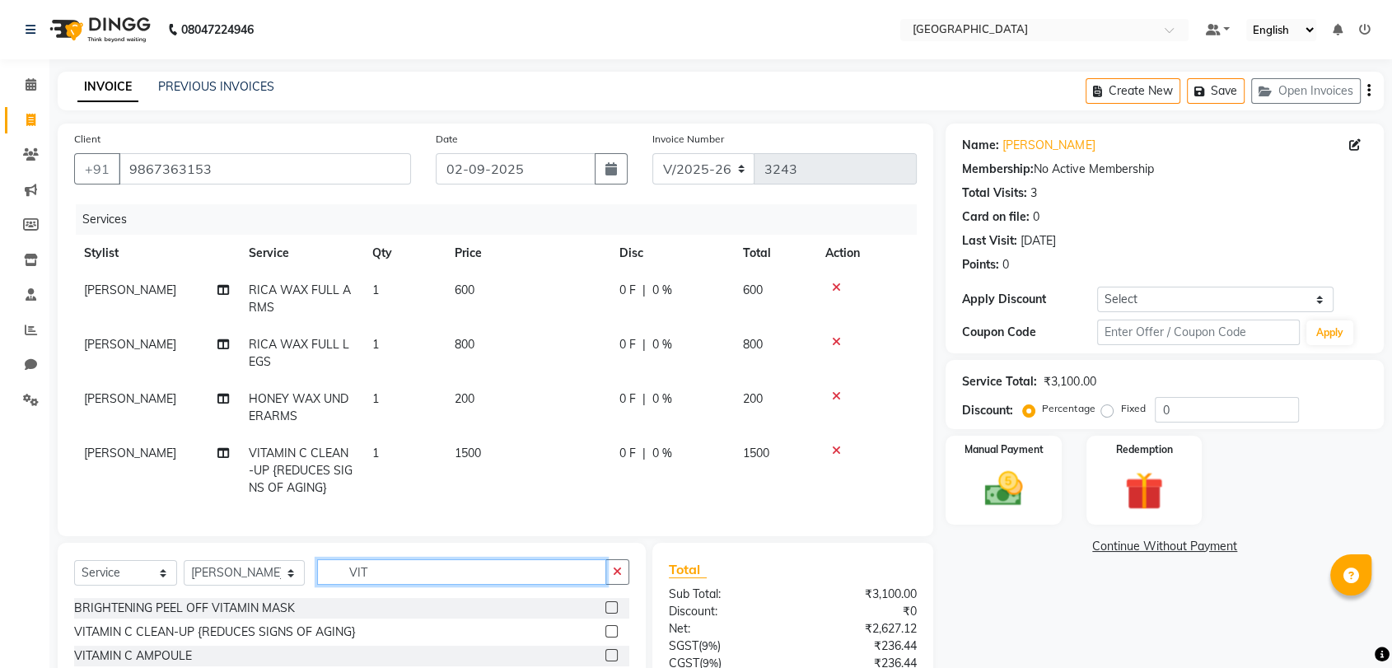
click at [334, 585] on input "VIT" at bounding box center [461, 572] width 289 height 26
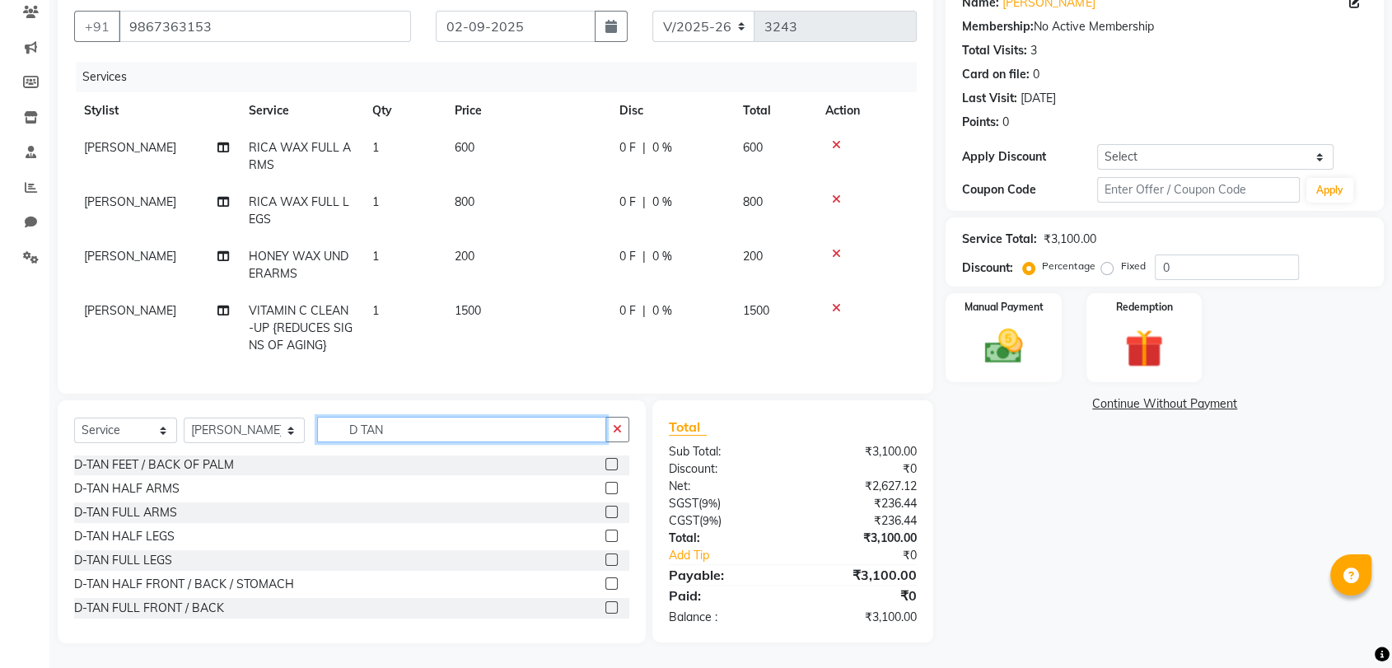
scroll to position [91, 0]
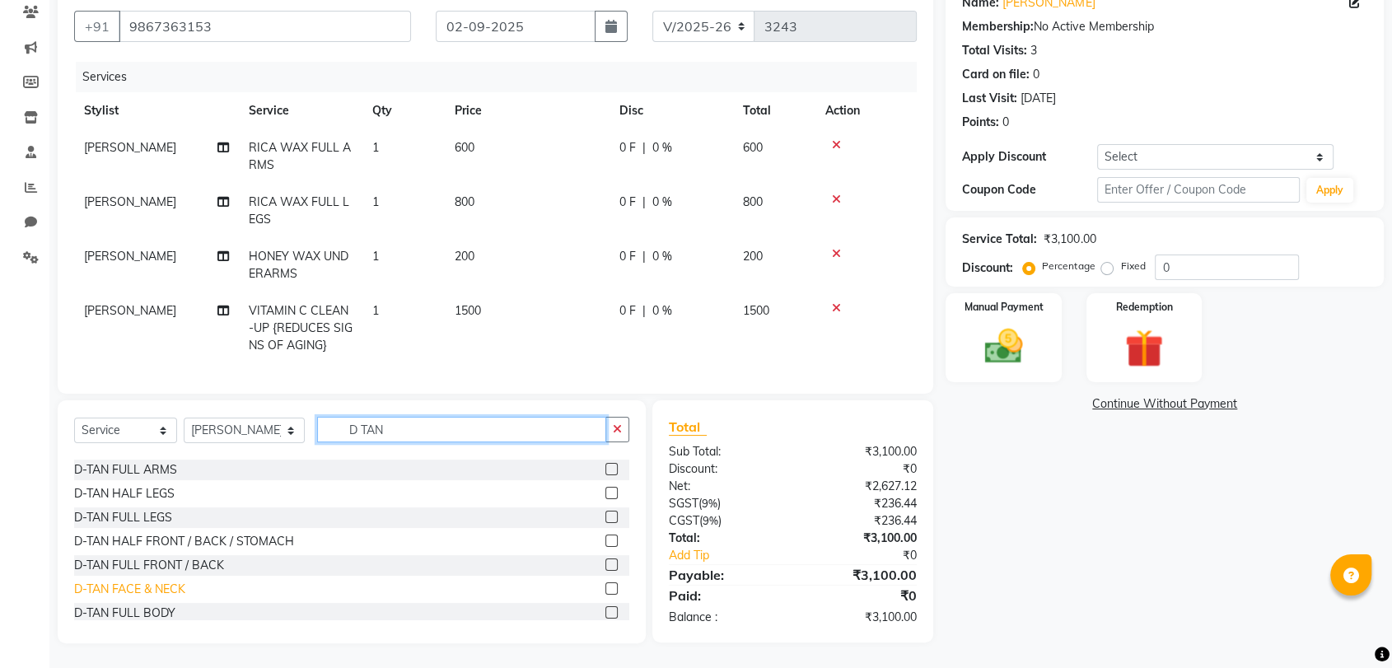
type input "D TAN"
click at [152, 590] on div "D-TAN FACE & NECK" at bounding box center [129, 588] width 111 height 17
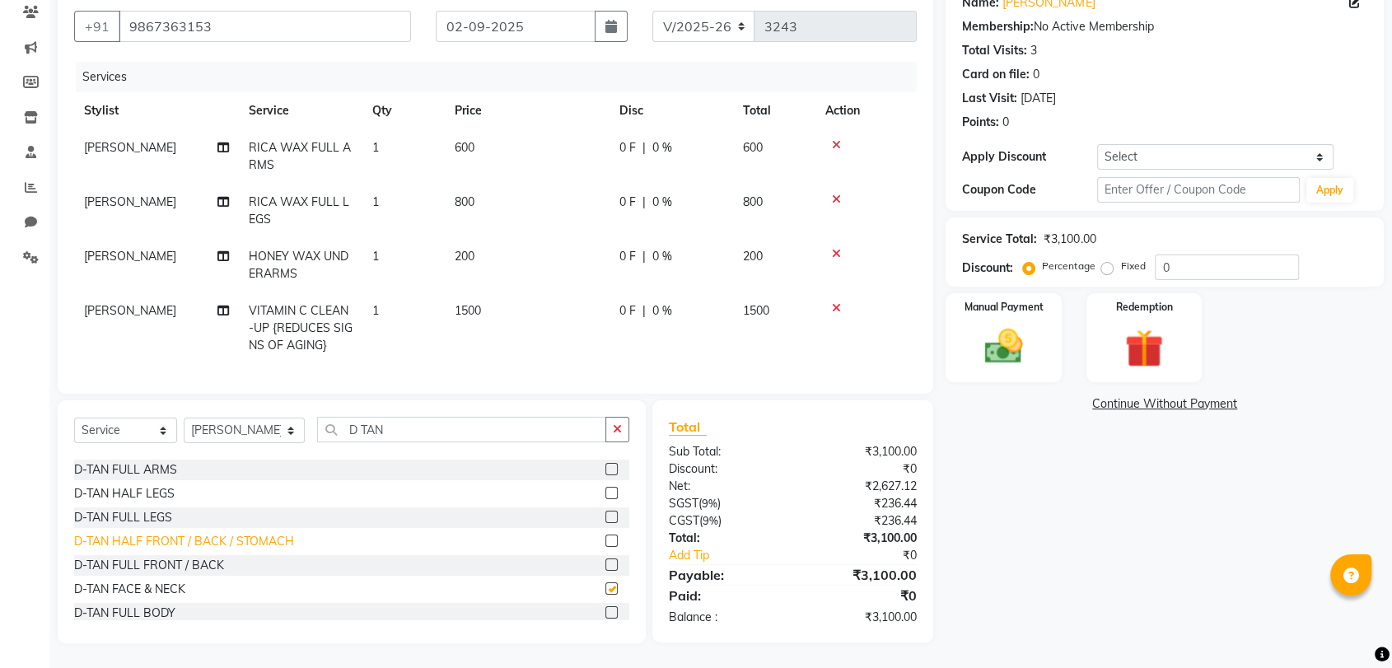
checkbox input "false"
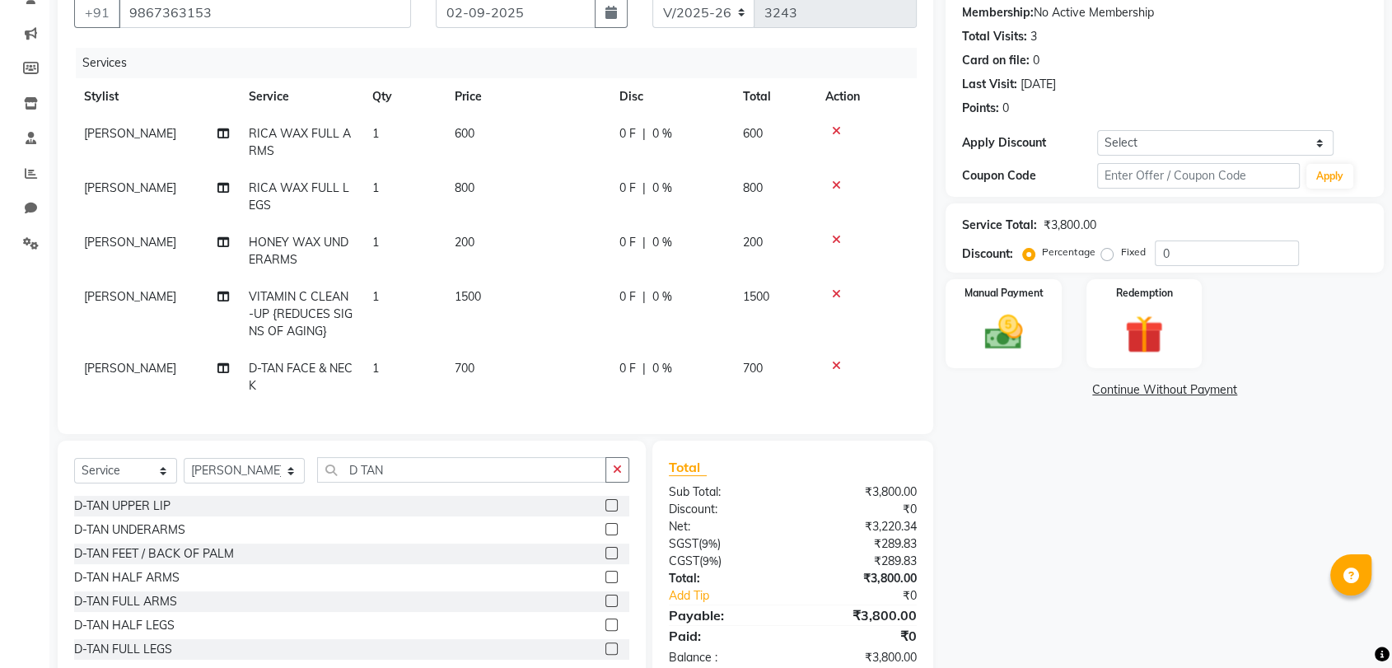
scroll to position [0, 0]
click at [341, 198] on td "RICA WAX FULL LEGS" at bounding box center [301, 197] width 124 height 54
select select "77225"
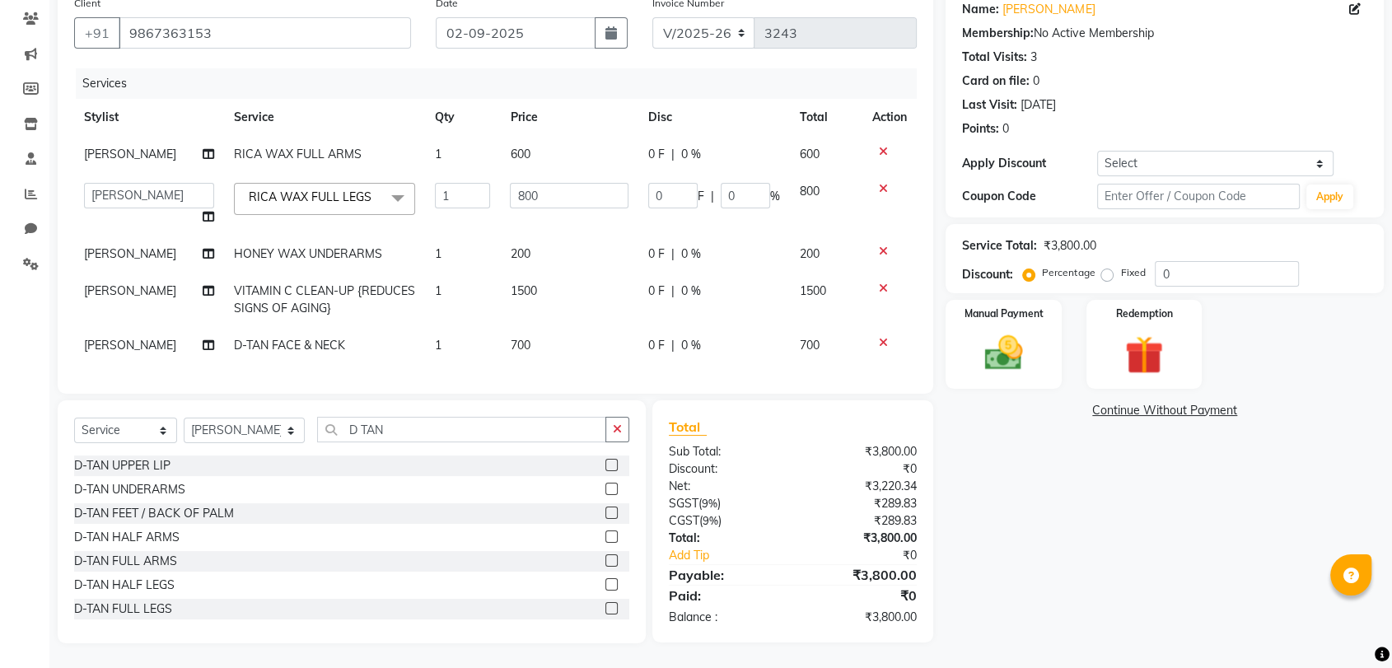
click at [382, 193] on span at bounding box center [397, 198] width 33 height 31
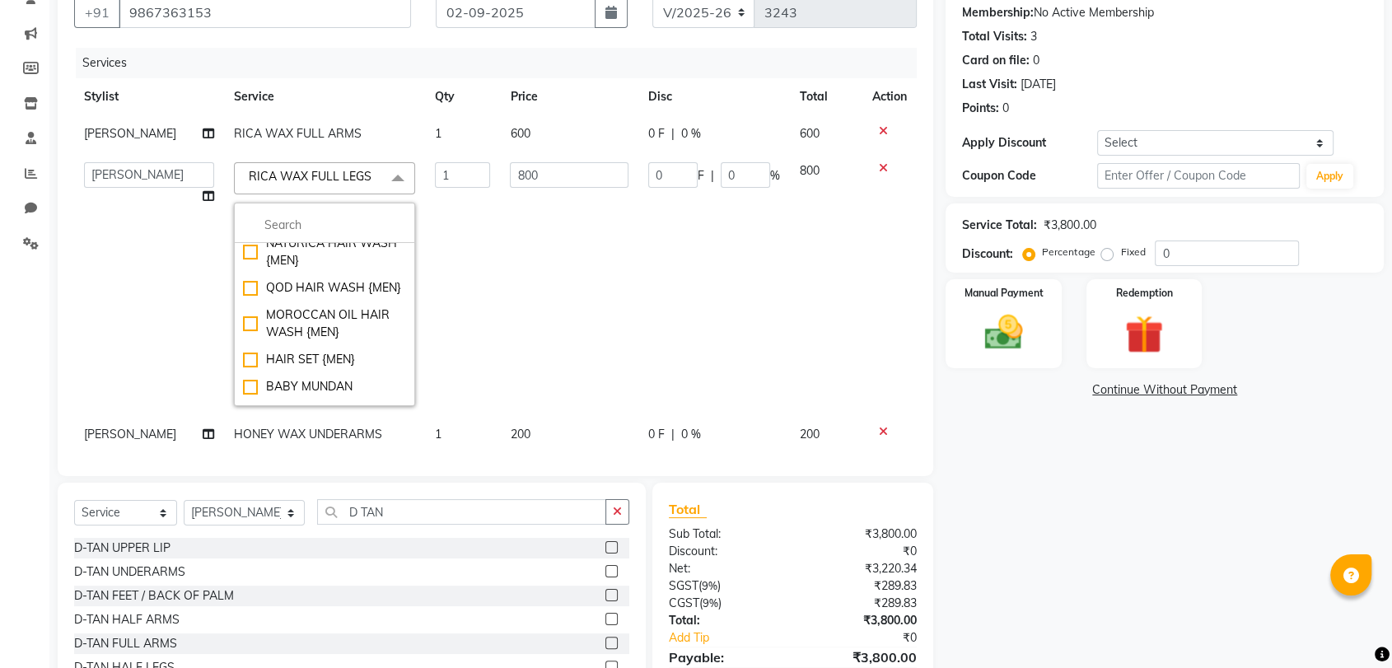
scroll to position [183, 0]
click at [319, 234] on input "multiselect-search" at bounding box center [324, 225] width 163 height 17
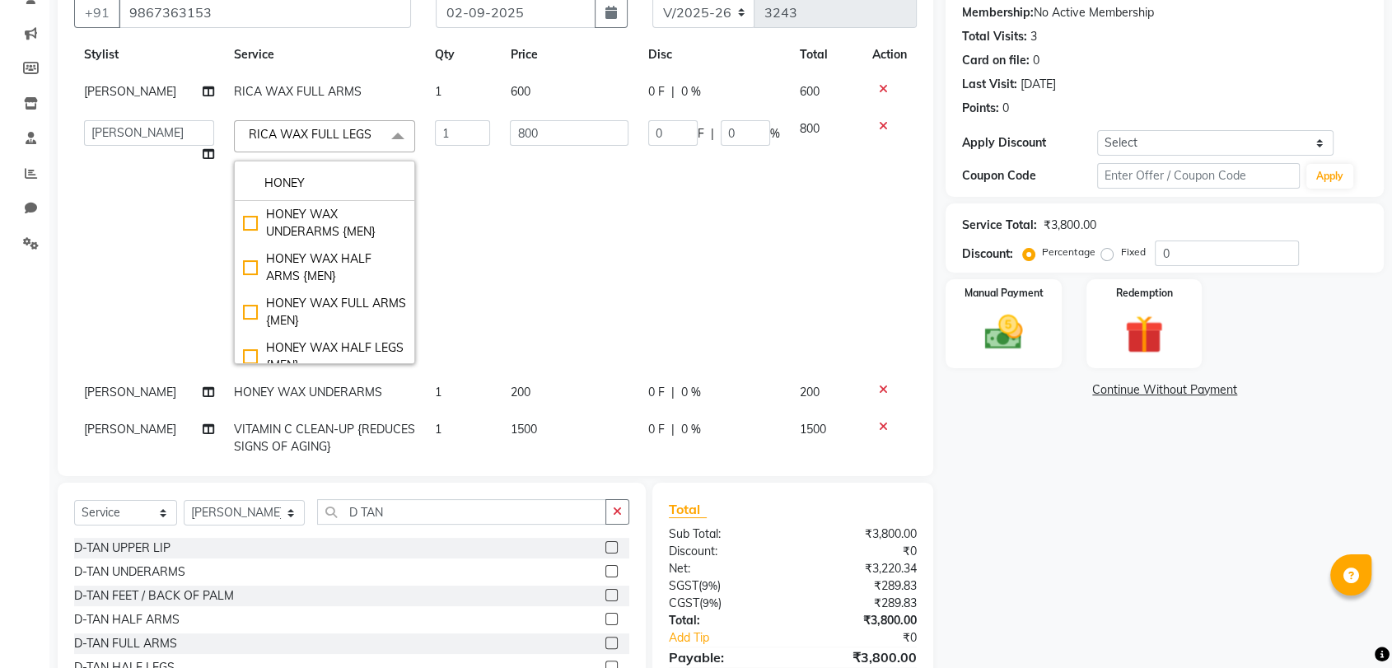
scroll to position [0, 0]
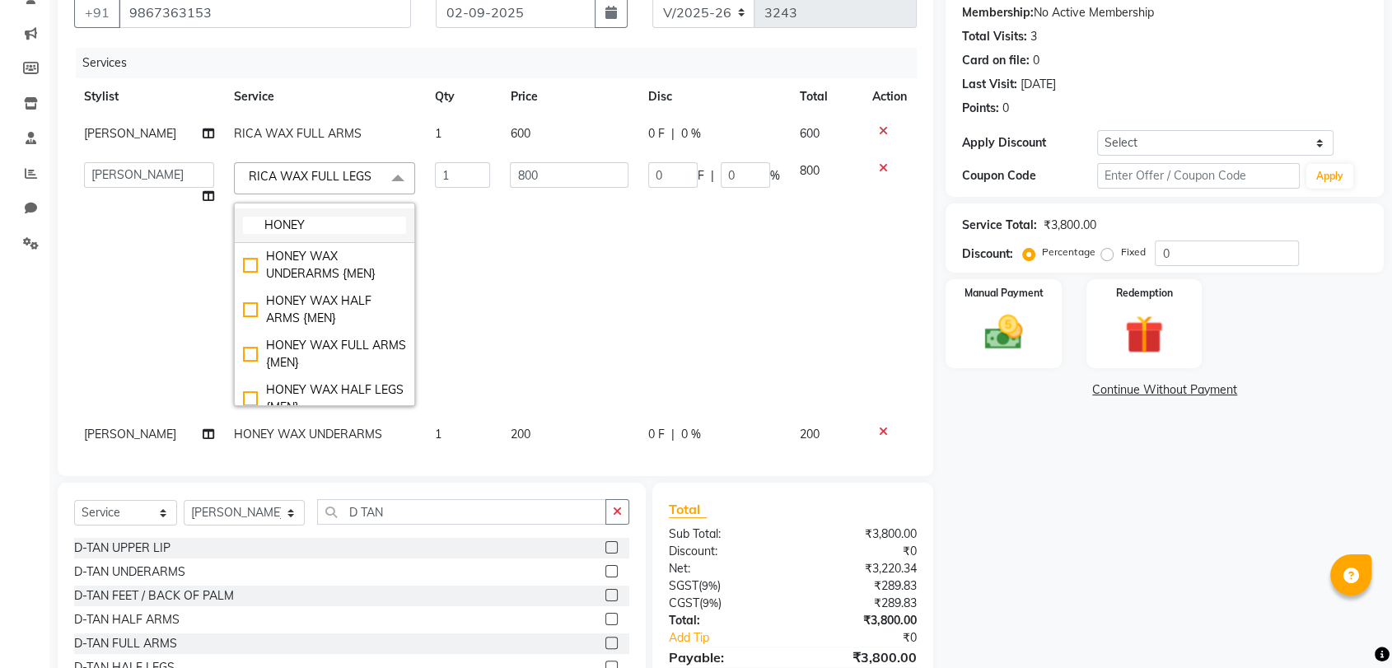
click at [305, 234] on input "HONEY" at bounding box center [324, 225] width 163 height 17
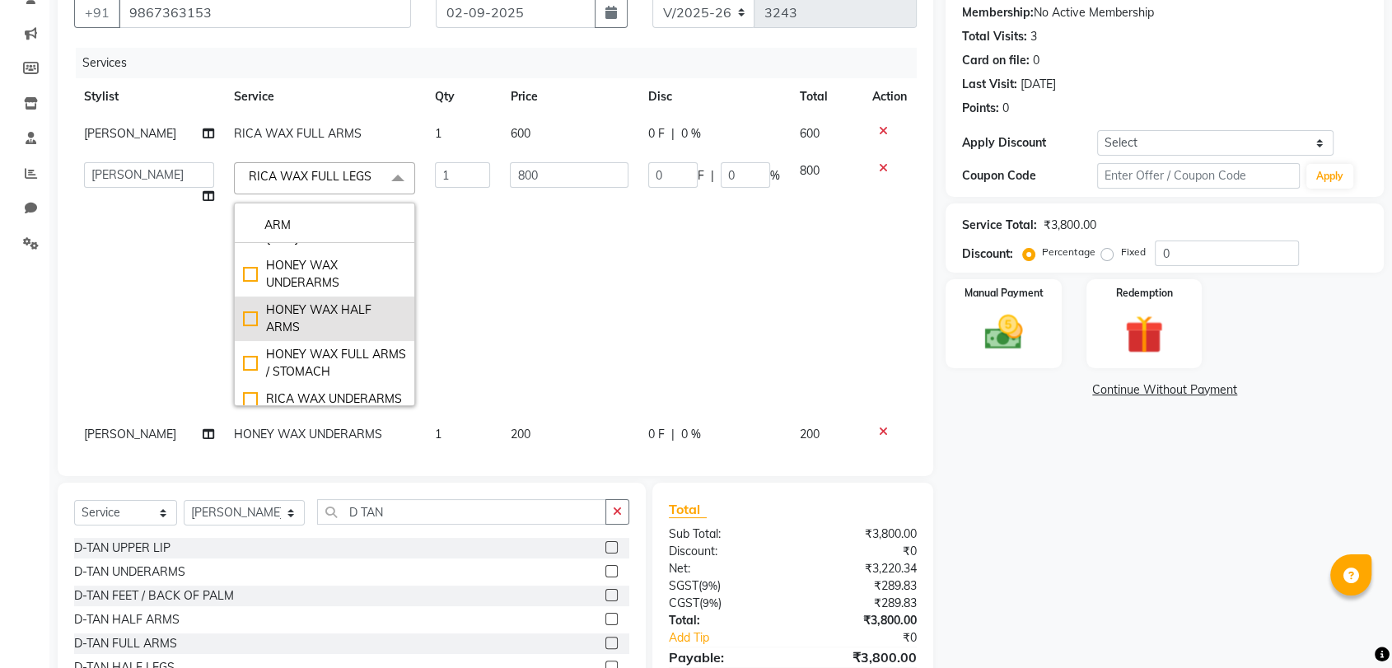
scroll to position [548, 0]
type input "ARM"
click at [338, 339] on div "HONEY WAX FULL ARMS / STOMACH" at bounding box center [324, 322] width 163 height 35
type input "400"
checkbox input "true"
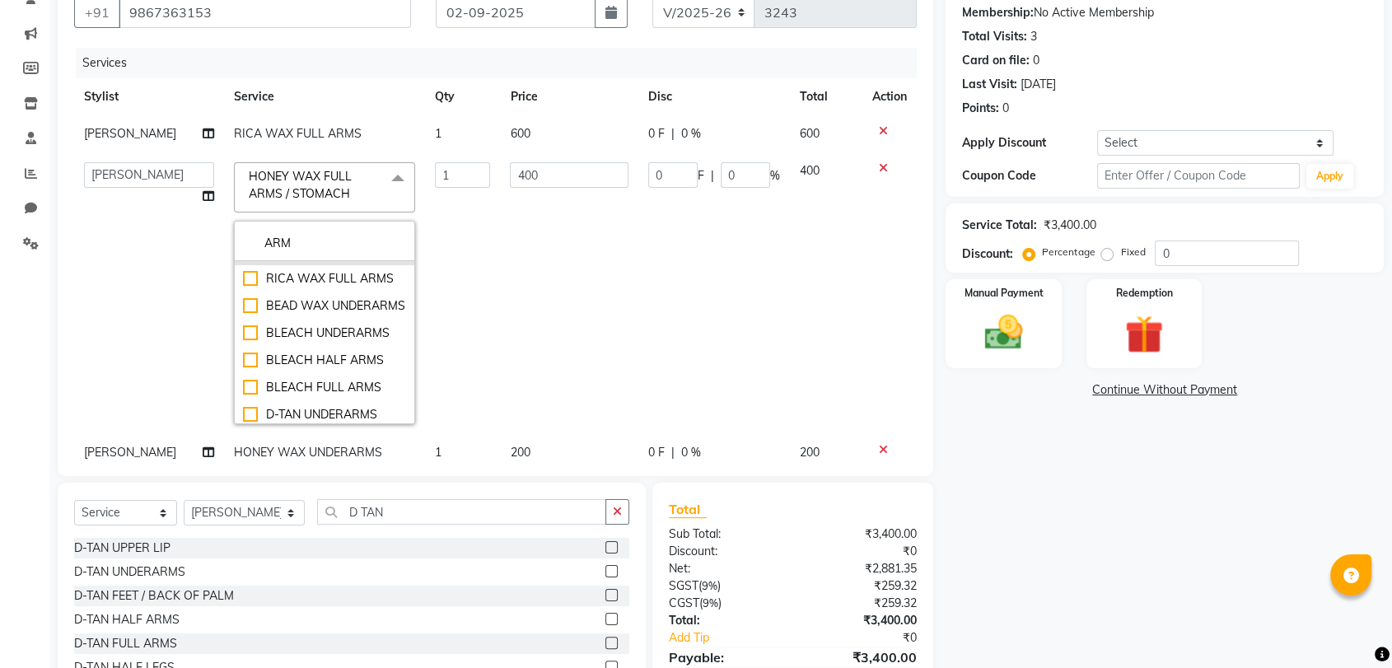
scroll to position [731, 0]
click at [485, 357] on td "1" at bounding box center [462, 293] width 75 height 282
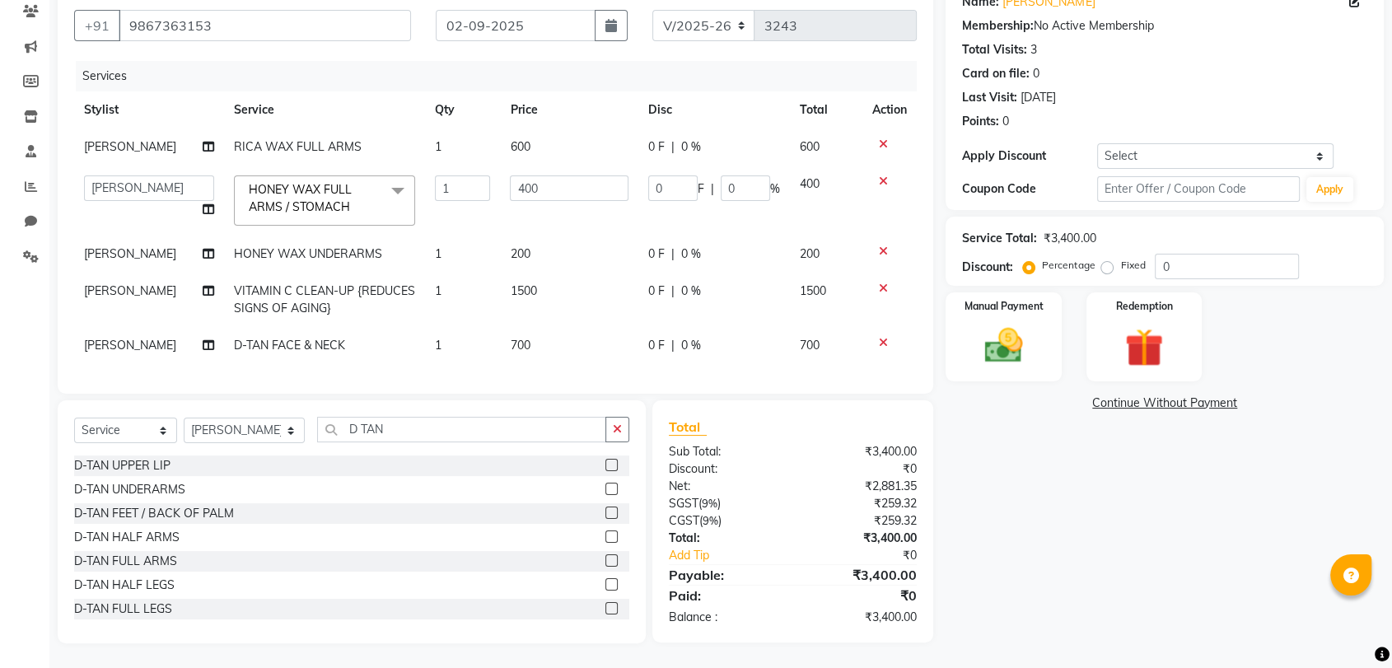
click at [362, 142] on td "RICA WAX FULL ARMS" at bounding box center [324, 146] width 201 height 37
select select "77225"
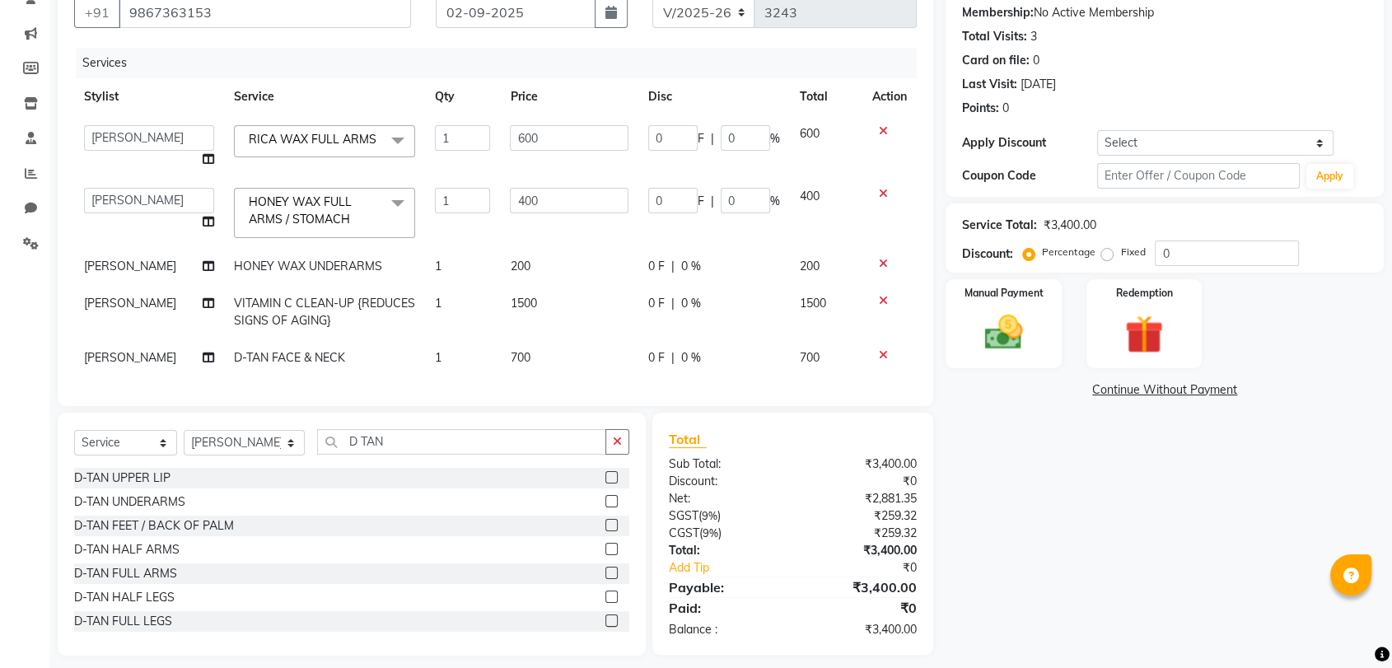
click at [385, 137] on span at bounding box center [397, 140] width 33 height 31
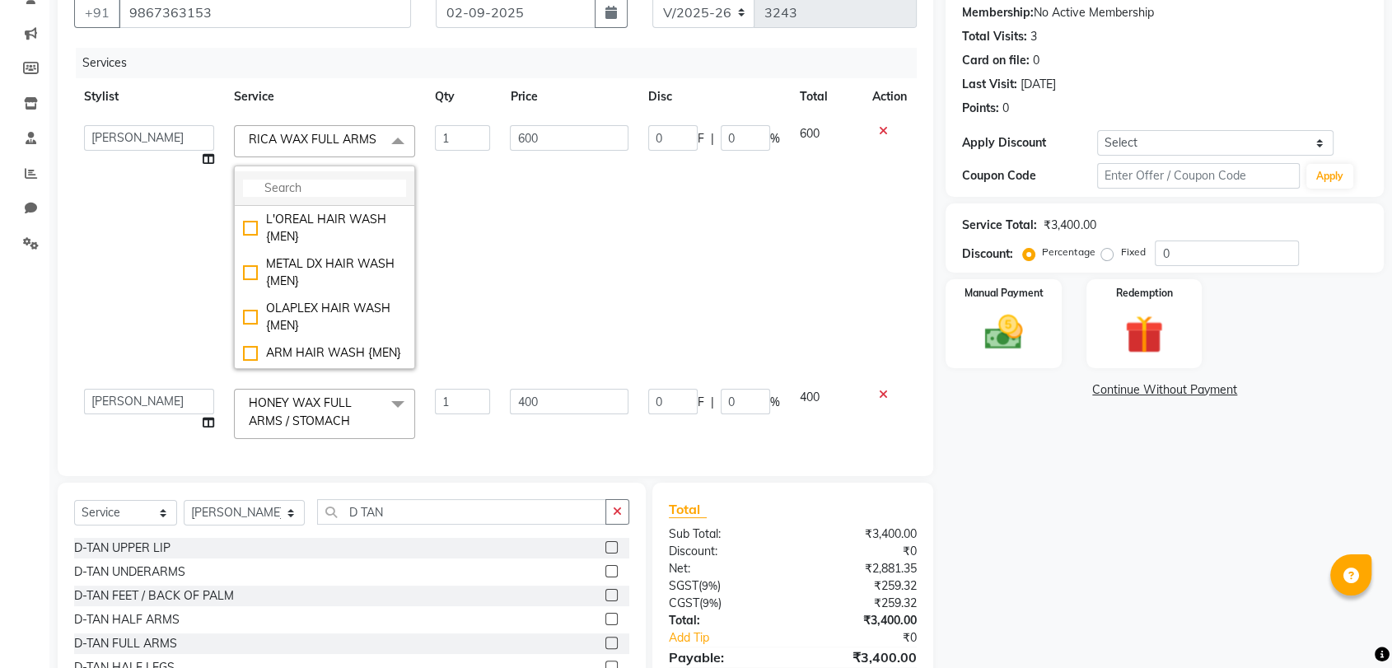
click at [312, 197] on input "multiselect-search" at bounding box center [324, 188] width 163 height 17
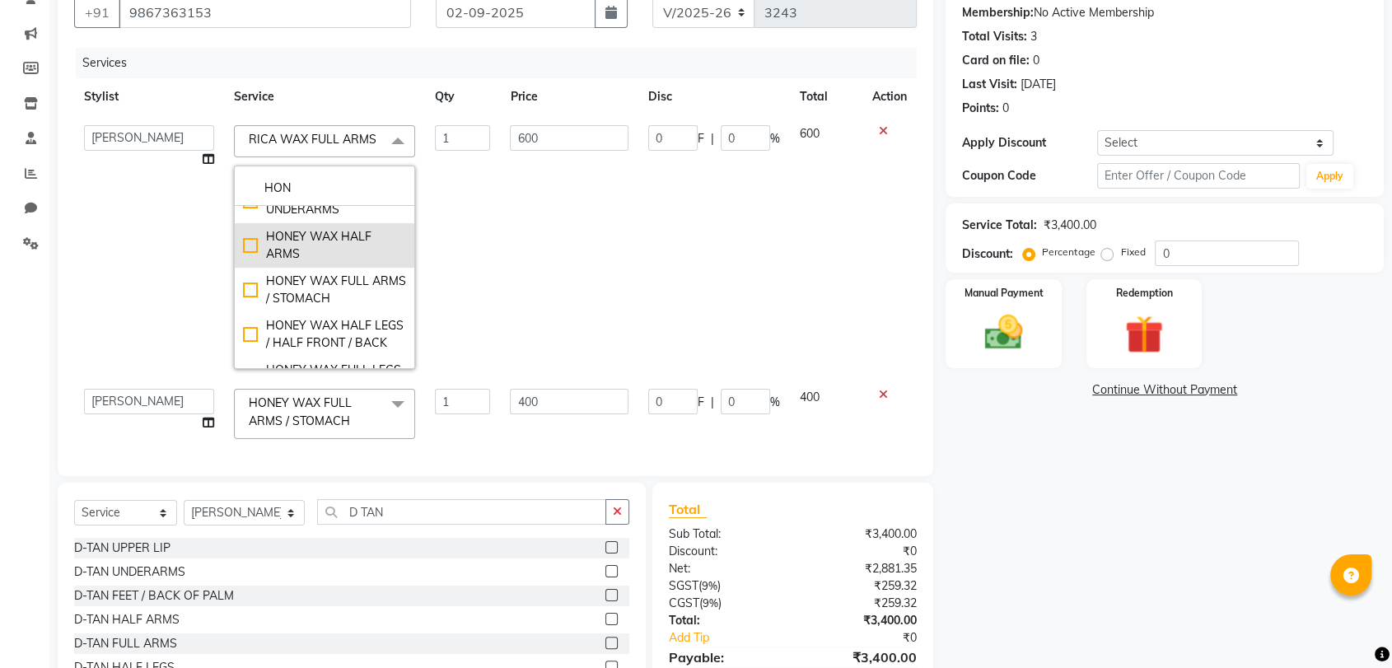
scroll to position [457, 0]
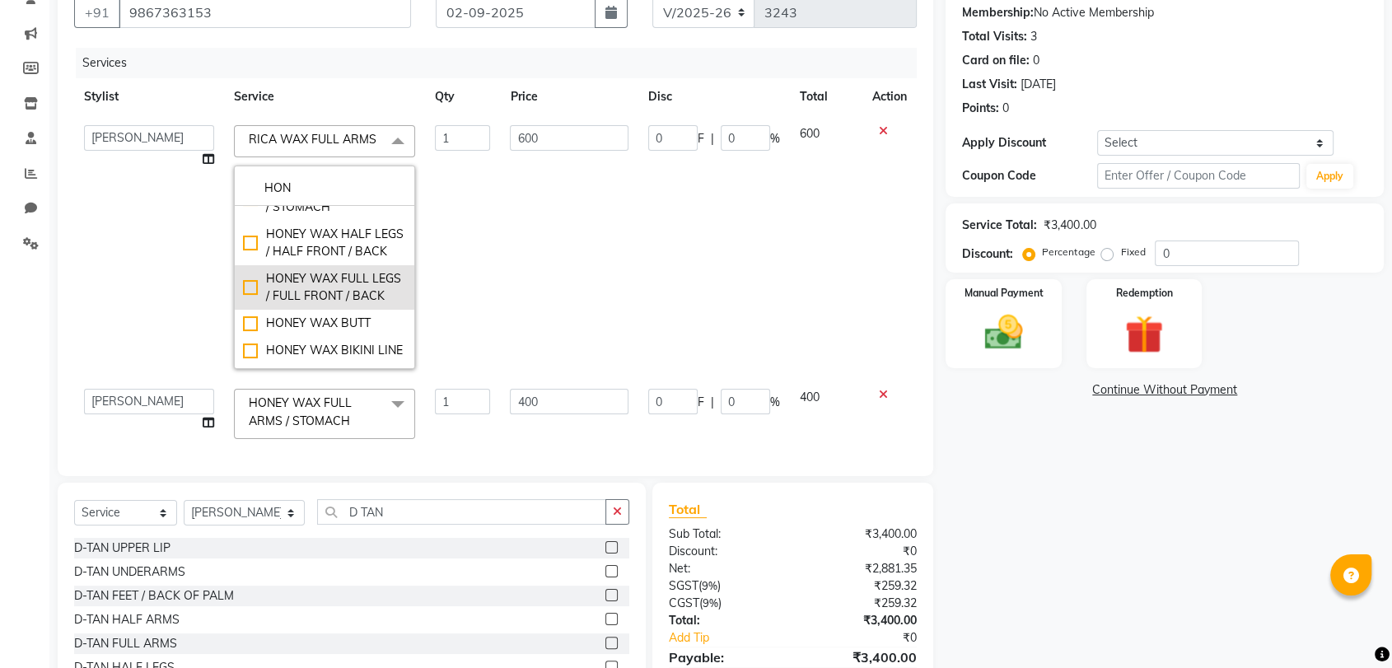
type input "HON"
click at [336, 305] on div "HONEY WAX FULL LEGS / FULL FRONT / BACK" at bounding box center [324, 287] width 163 height 35
checkbox input "true"
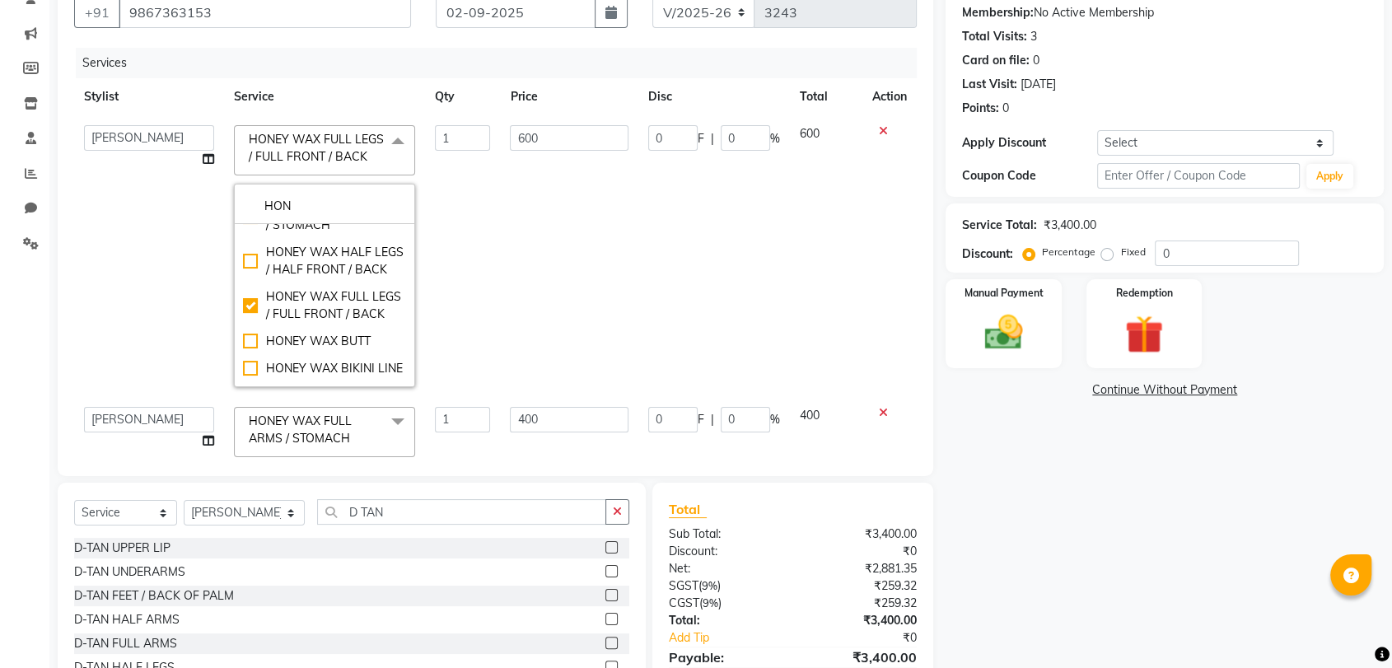
click at [653, 249] on td "0 F | 0 %" at bounding box center [714, 256] width 152 height 282
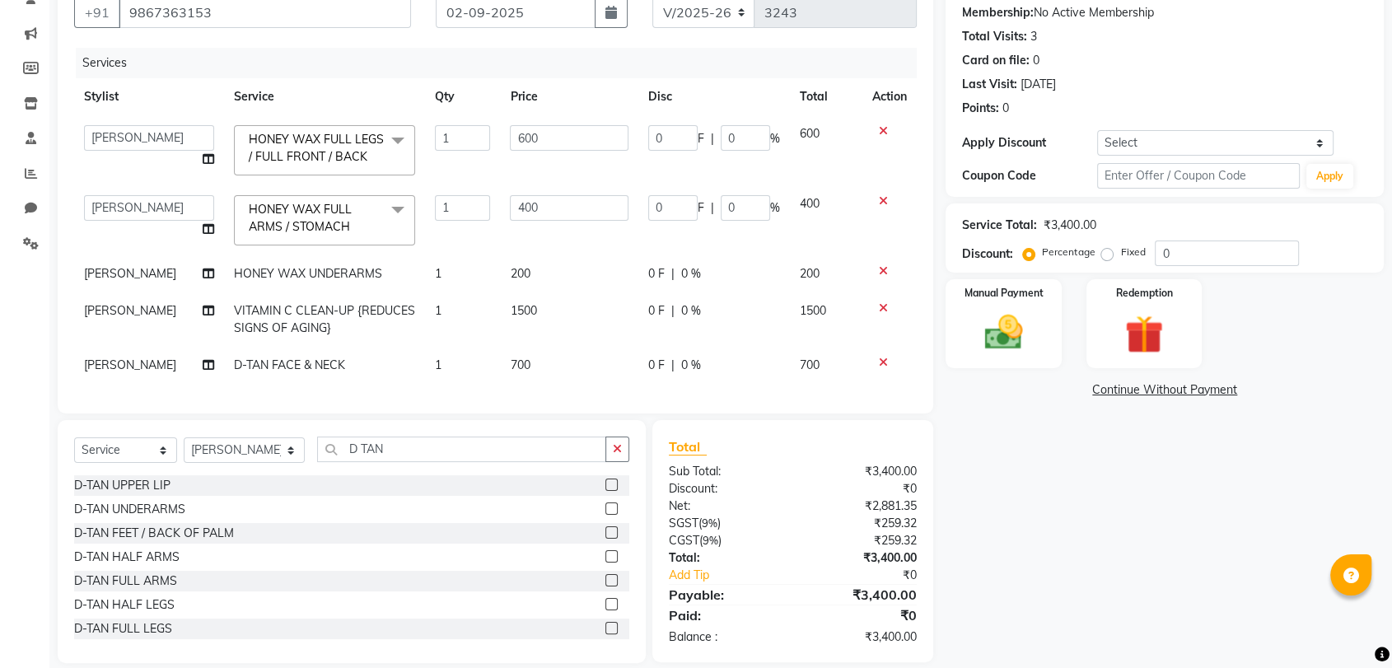
click at [481, 384] on td "1" at bounding box center [462, 365] width 75 height 37
select select "77225"
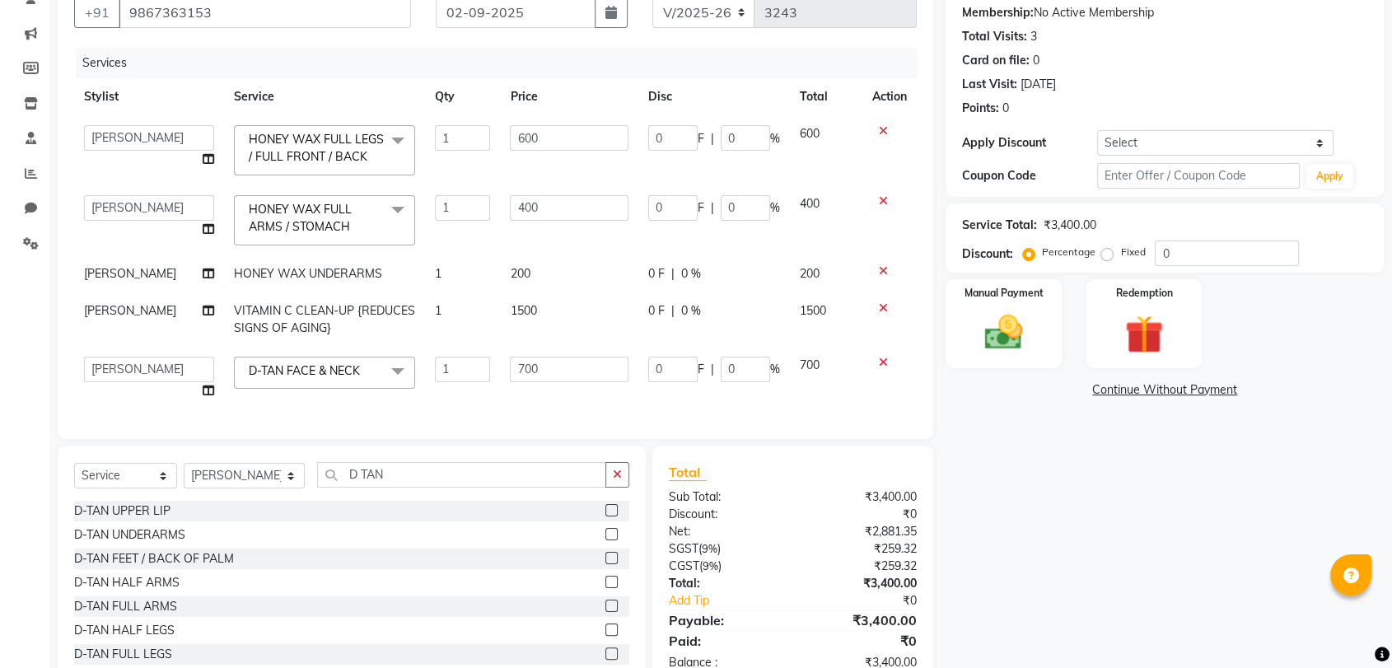
click at [1084, 455] on div "Name: Suchi Kapoor Membership: No Active Membership Total Visits: 3 Card on fil…" at bounding box center [1170, 327] width 450 height 721
click at [1028, 474] on div "Name: Suchi Kapoor Membership: No Active Membership Total Visits: 3 Card on fil…" at bounding box center [1170, 327] width 450 height 721
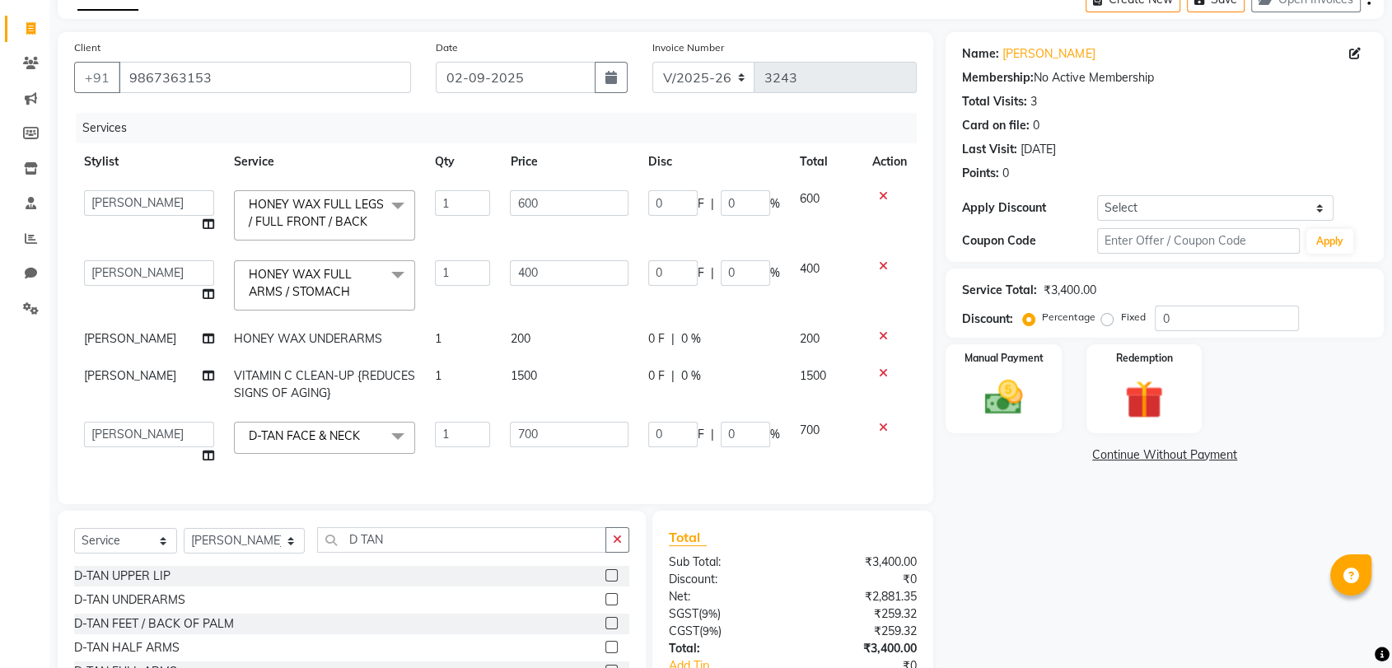
scroll to position [231, 0]
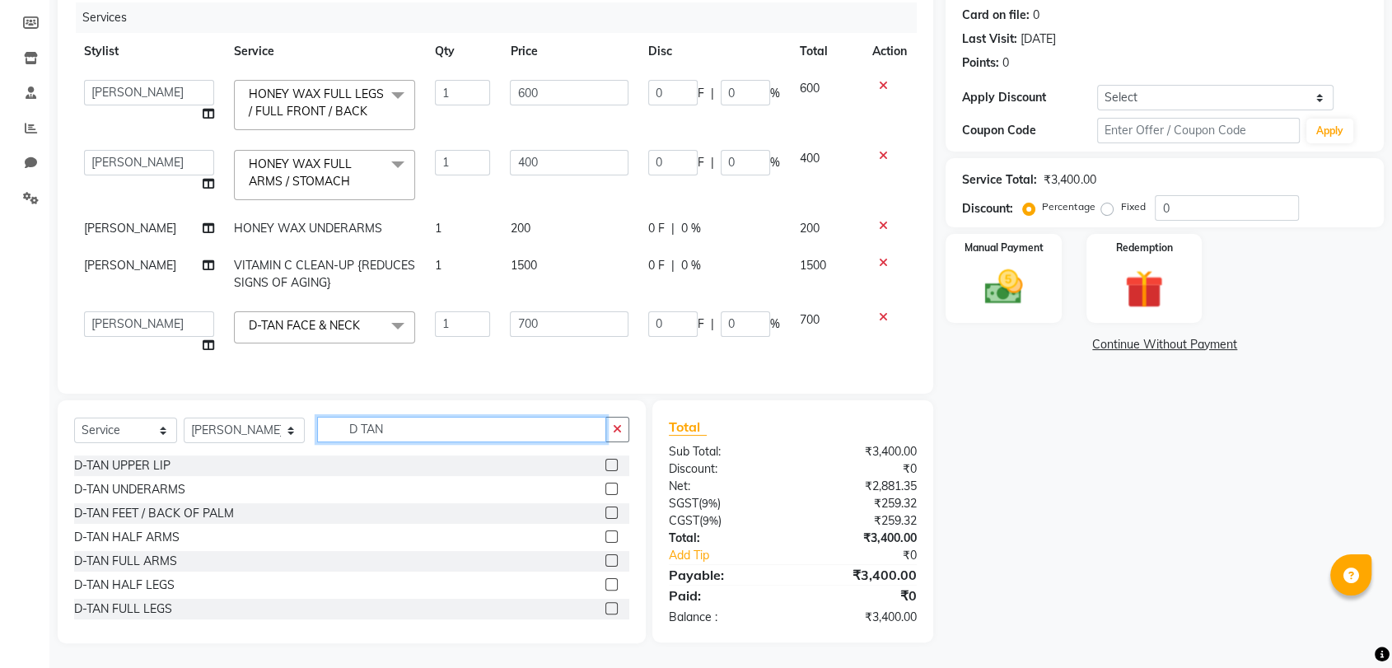
click at [368, 421] on input "D TAN" at bounding box center [461, 430] width 289 height 26
click at [366, 422] on input "D TAN" at bounding box center [461, 430] width 289 height 26
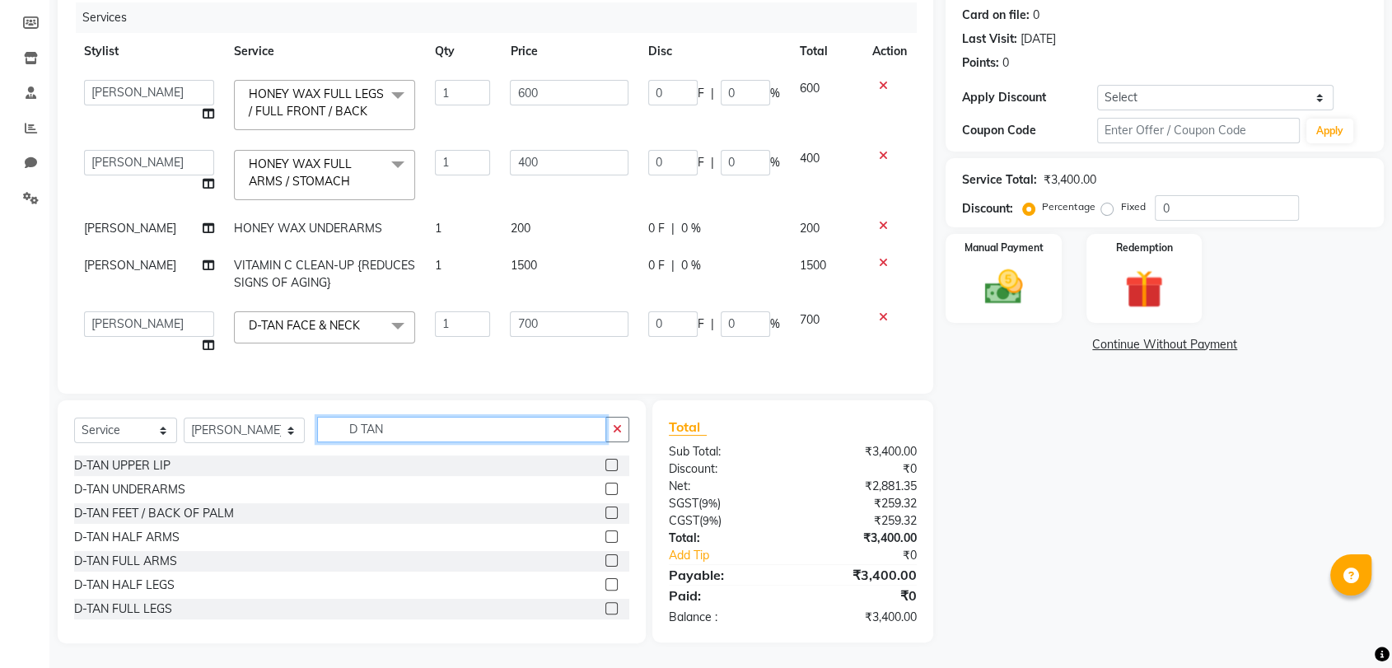
click at [366, 422] on input "D TAN" at bounding box center [461, 430] width 289 height 26
type input "EYEBROW"
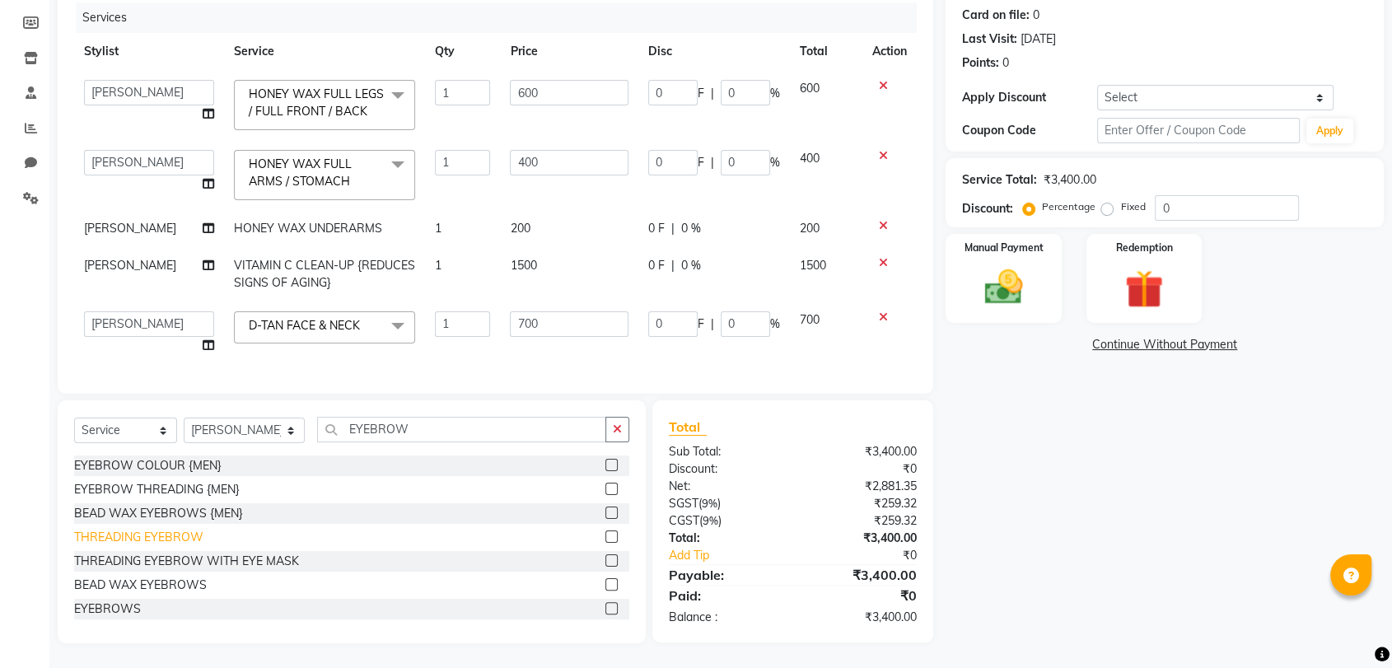
click at [193, 530] on div "THREADING EYEBROW" at bounding box center [138, 537] width 129 height 17
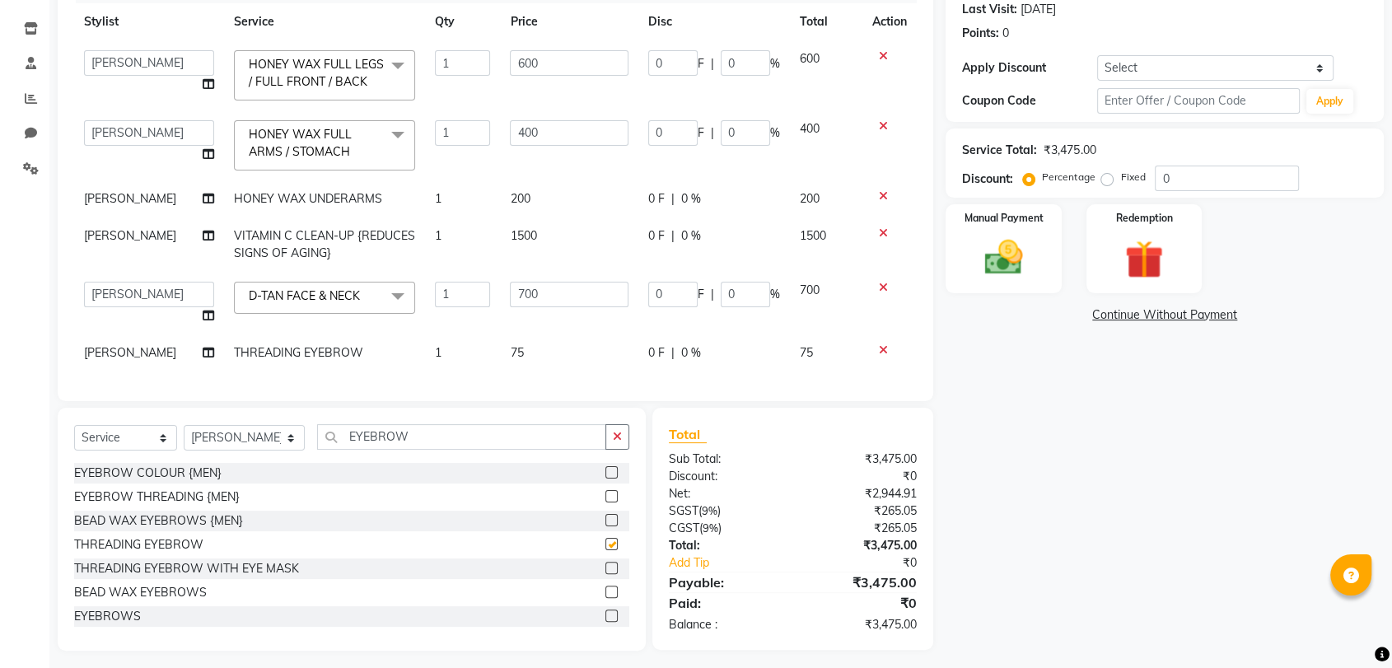
checkbox input "false"
click at [1104, 503] on div "Name: Suchi Kapoor Membership: No Active Membership Total Visits: 3 Card on fil…" at bounding box center [1170, 271] width 450 height 758
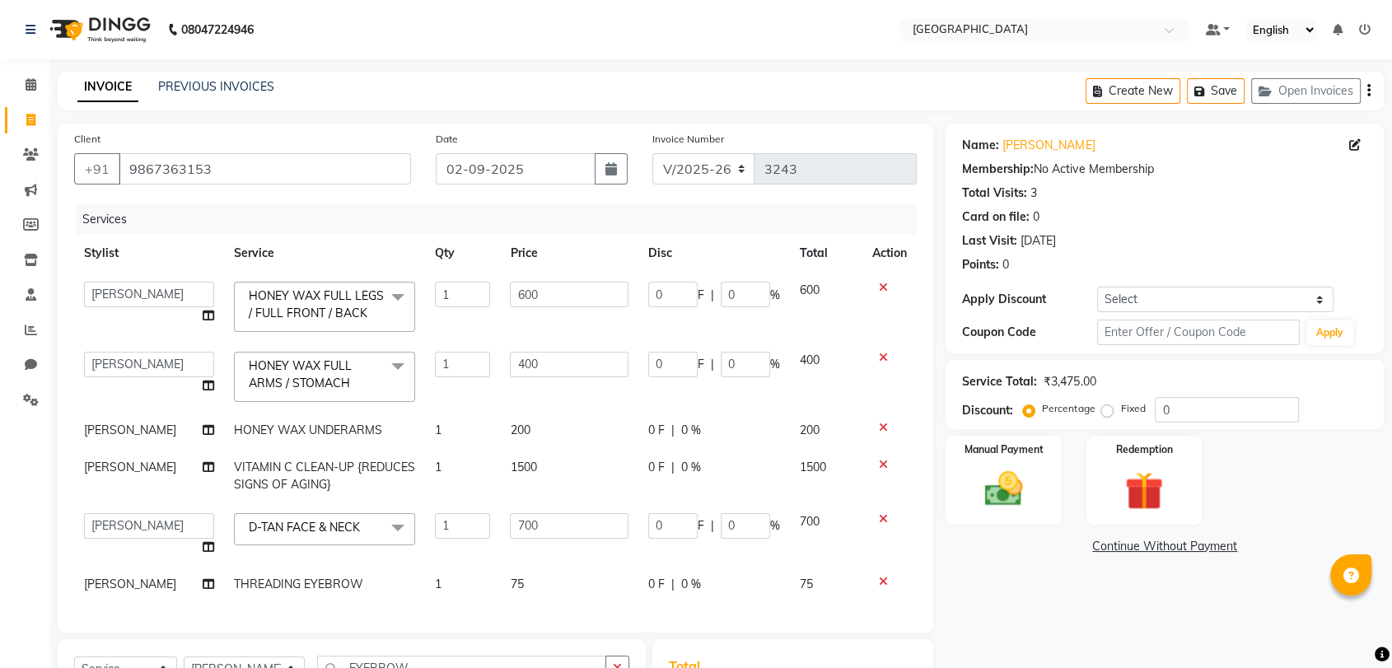
click at [879, 282] on icon at bounding box center [883, 288] width 9 height 12
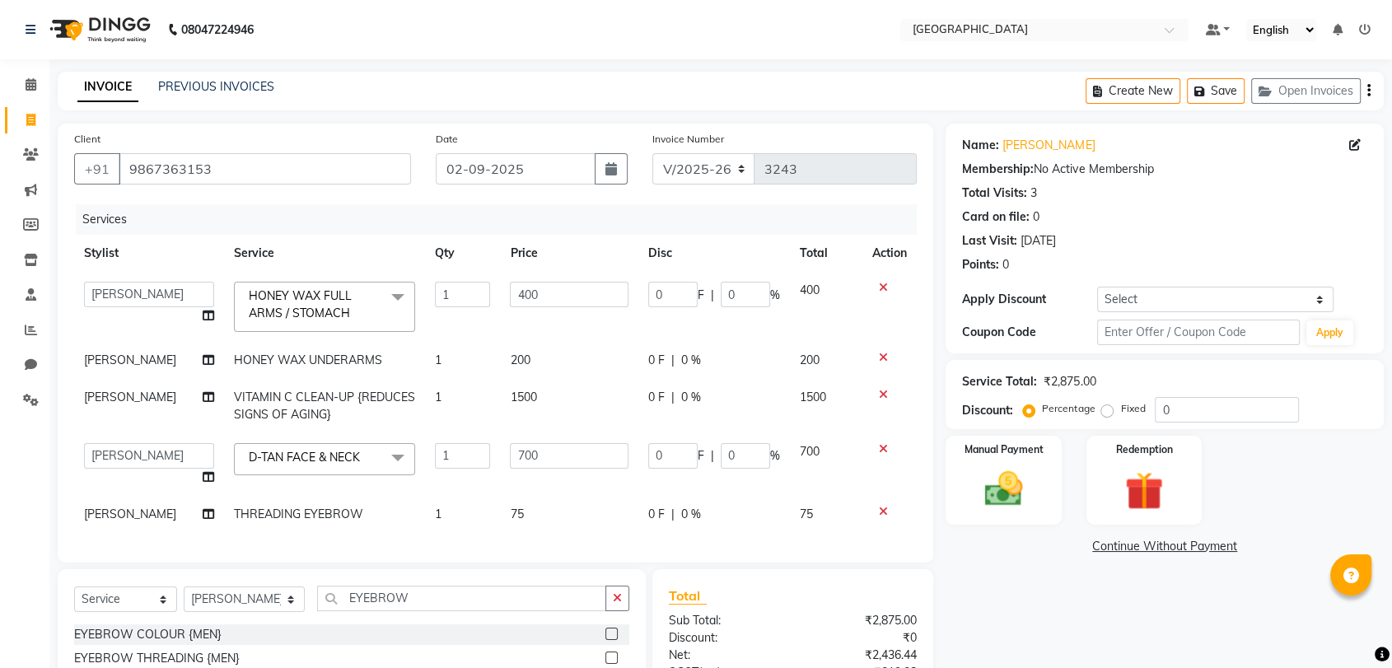
click at [1274, 484] on div "Manual Payment Redemption" at bounding box center [1164, 480] width 463 height 89
click at [1153, 310] on select "Select Coupon → 500 Coupons Coupon → Kalpataru20 Coupon → Veda20 Coupon → Salt-…" at bounding box center [1215, 300] width 236 height 26
select select "4: Object"
click at [1097, 287] on select "Select Coupon → 500 Coupons Coupon → Kalpataru20 Coupon → Veda20 Coupon → Salt-…" at bounding box center [1215, 300] width 236 height 26
type input "20"
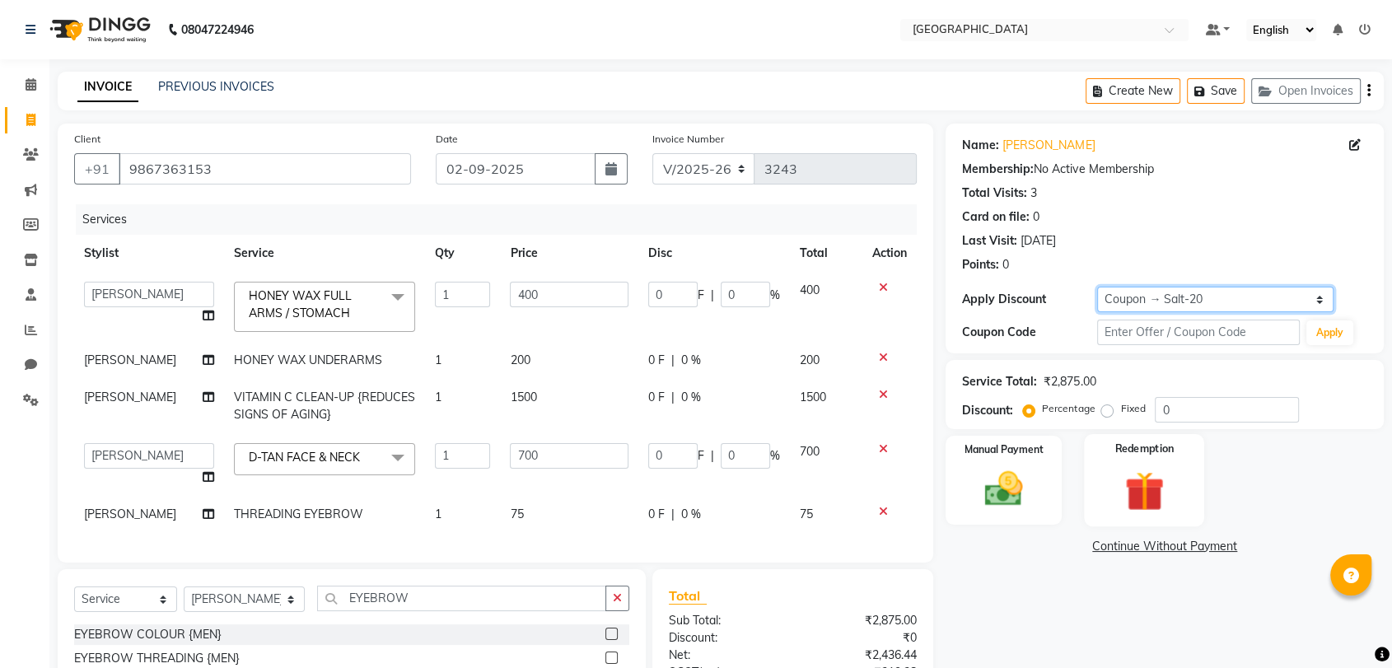
type input "80"
type input "20"
type input "140"
type input "20"
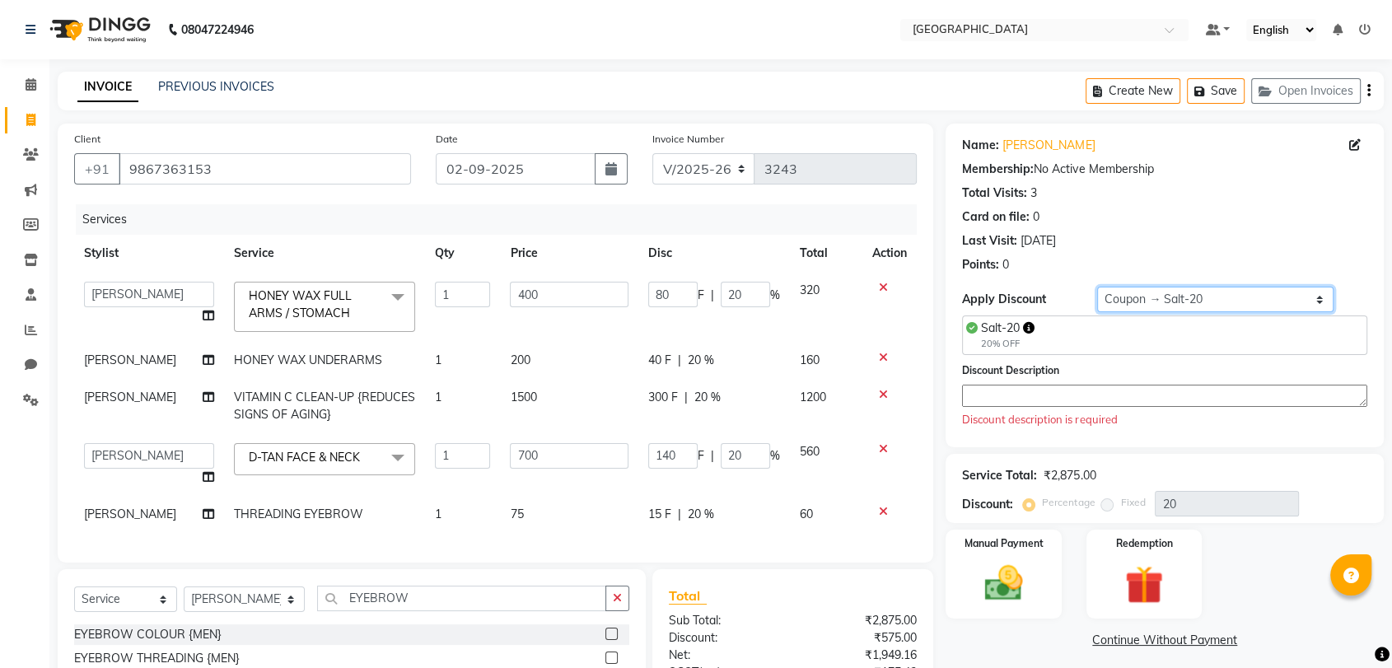
click at [1140, 305] on select "Select Coupon → 500 Coupons Coupon → Kalpataru20 Coupon → Veda20 Coupon → Salt-…" at bounding box center [1215, 300] width 236 height 26
select select "0:"
click at [1097, 287] on select "Select Coupon → 500 Coupons Coupon → Kalpataru20 Coupon → Veda20 Coupon → Salt-…" at bounding box center [1215, 300] width 236 height 26
type input "0"
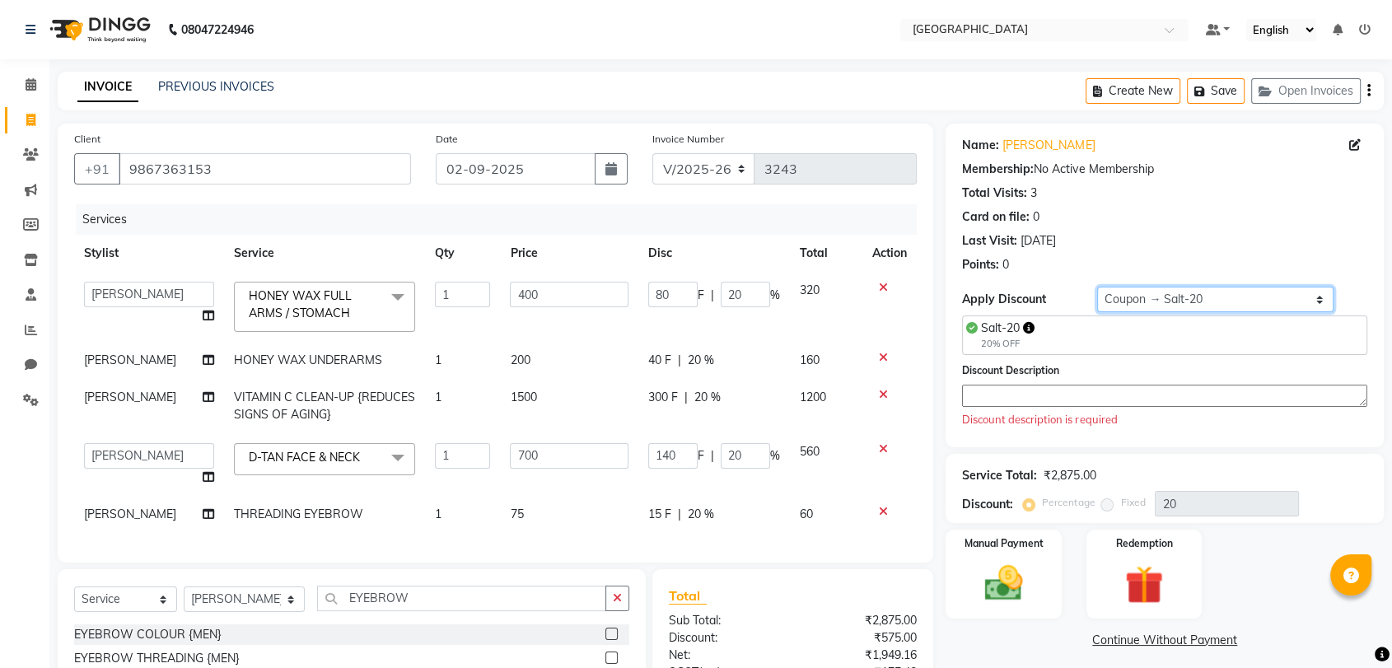
type input "0"
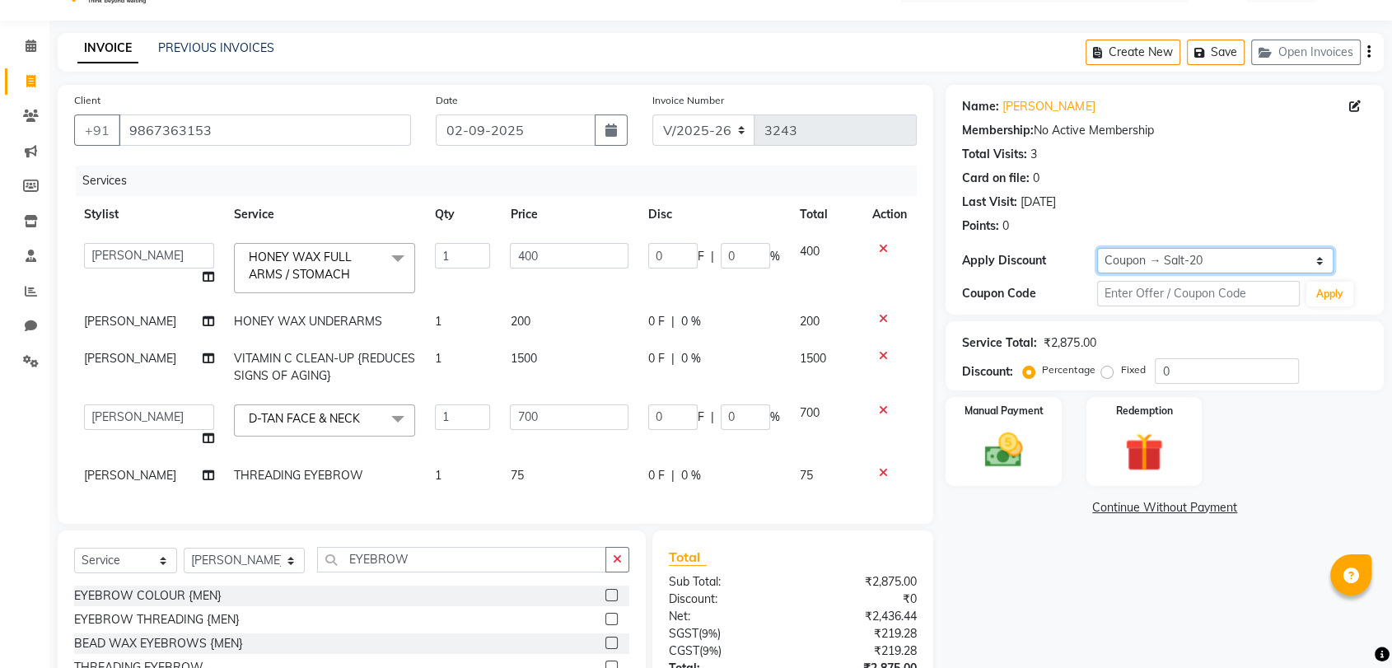
scroll to position [183, 0]
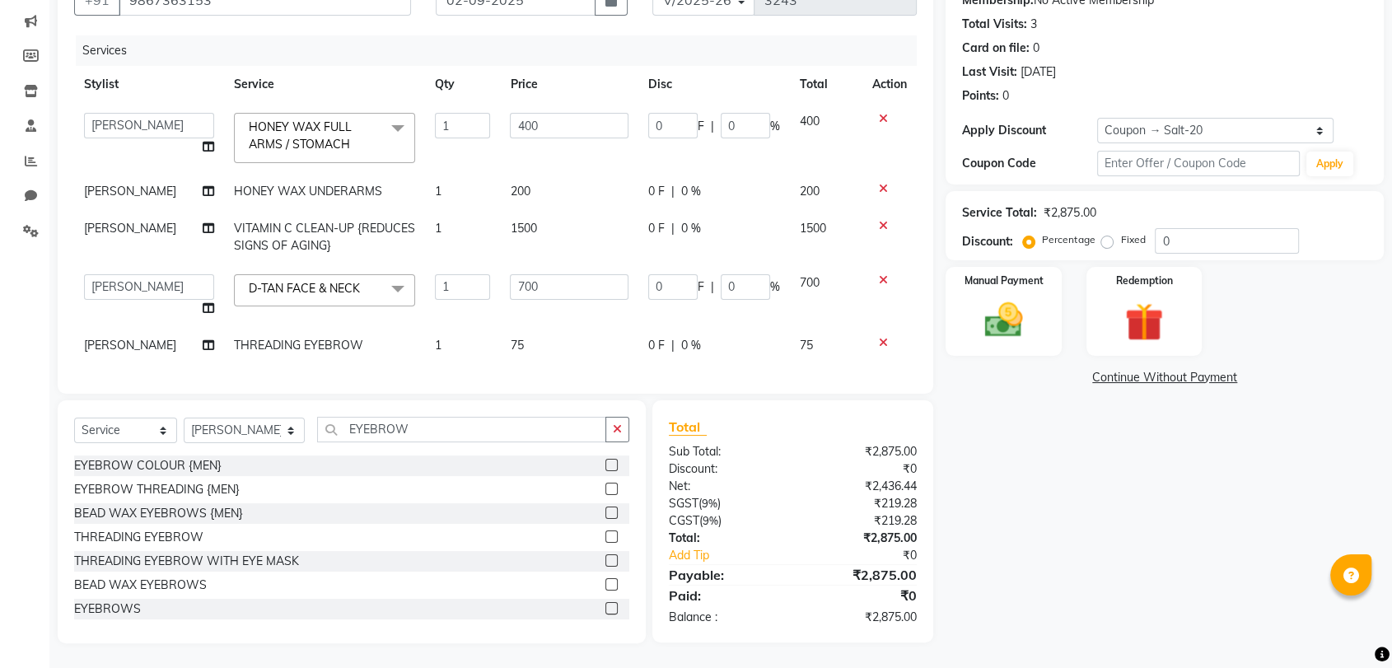
click at [1188, 101] on div "Name: Suchi Kapoor Membership: No Active Membership Total Visits: 3 Card on fil…" at bounding box center [1164, 70] width 438 height 230
click at [1196, 118] on select "Select Coupon → 500 Coupons Coupon → Kalpataru20 Coupon → Veda20 Coupon → Salt-…" at bounding box center [1215, 131] width 236 height 26
select select "4: Object"
click at [1097, 118] on select "Select Coupon → 500 Coupons Coupon → Kalpataru20 Coupon → Veda20 Coupon → Salt-…" at bounding box center [1215, 131] width 236 height 26
type input "20"
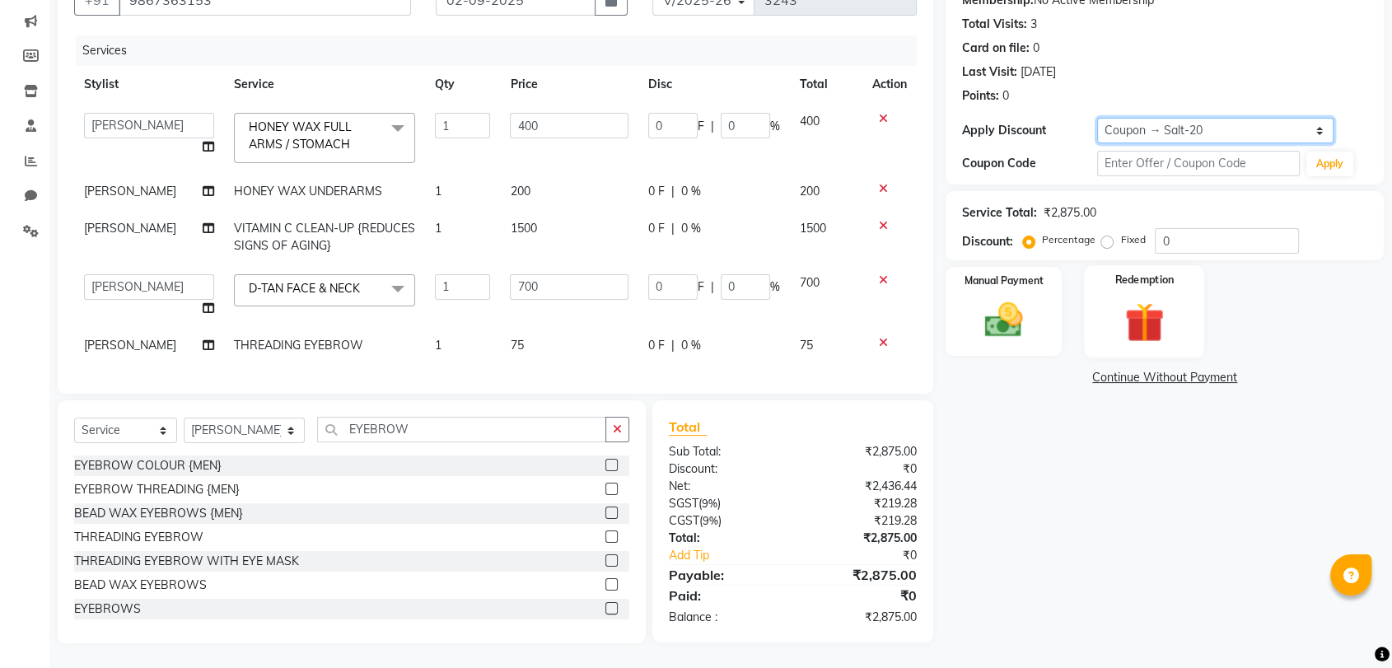
type input "80"
type input "20"
type input "140"
type input "20"
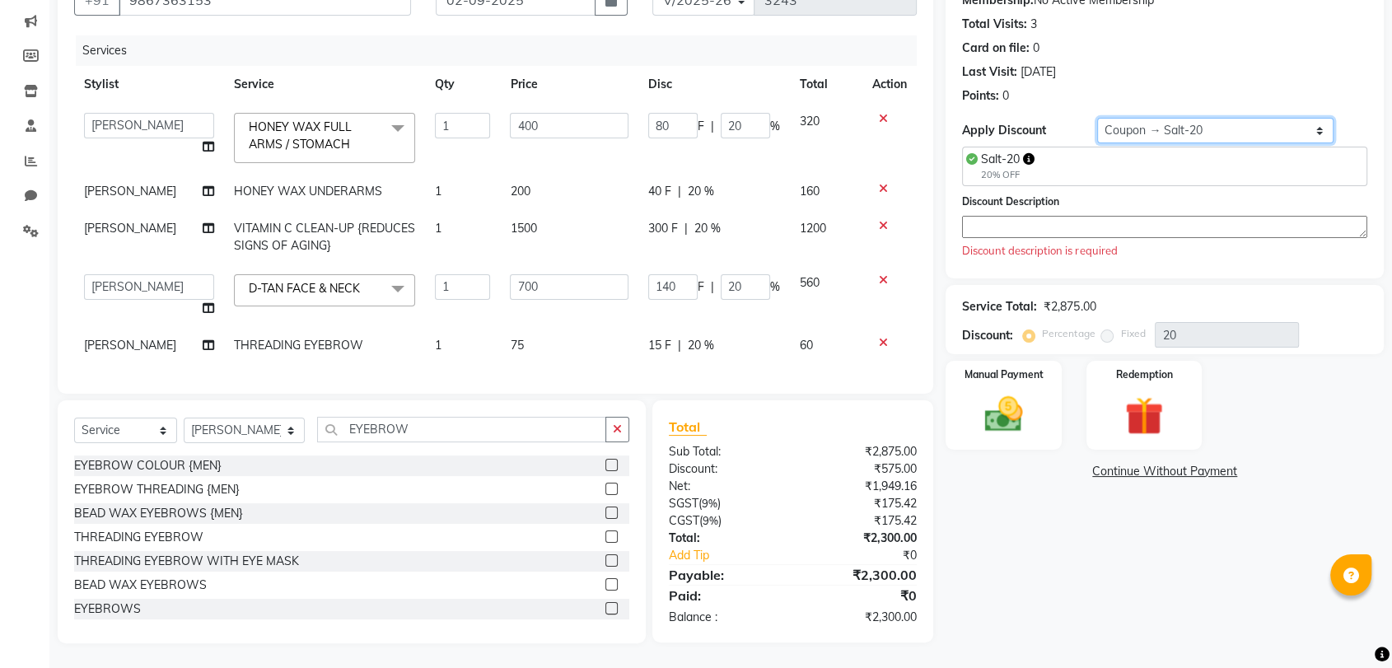
scroll to position [91, 0]
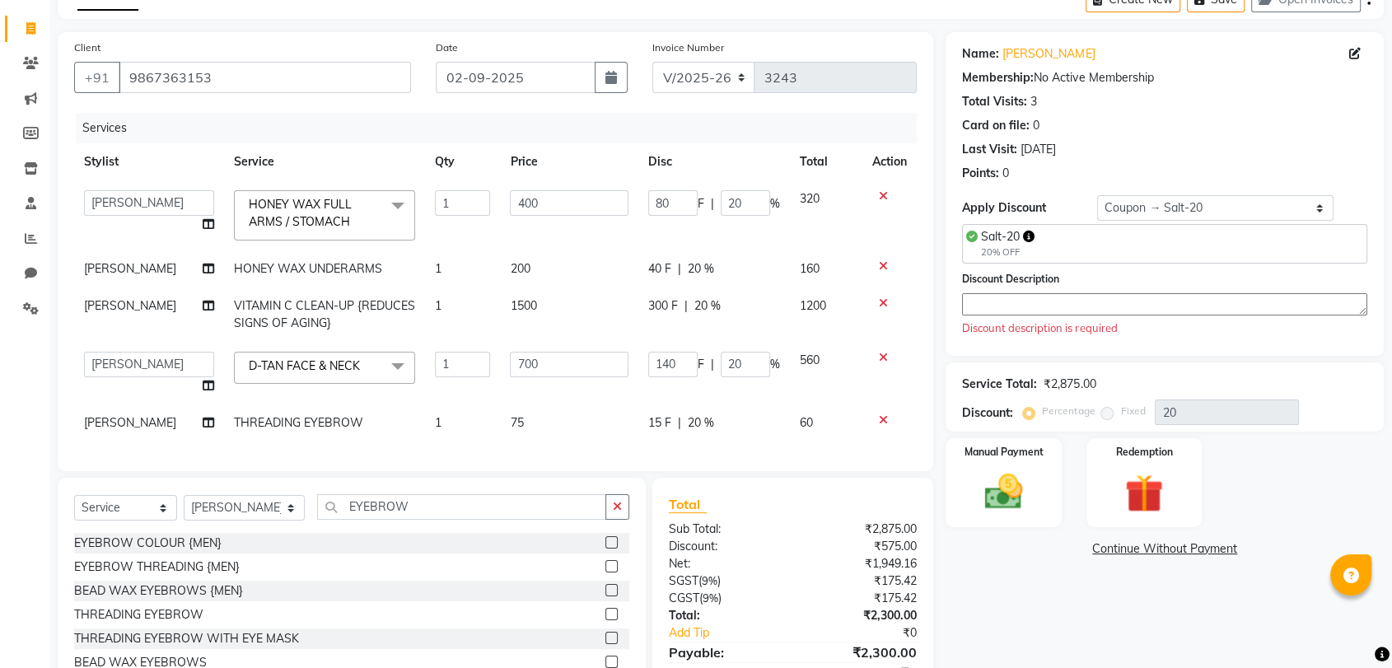
click at [1135, 272] on div "Discount Description Discount description is required" at bounding box center [1164, 303] width 405 height 67
click at [1125, 290] on div "Discount Description Discount description is required" at bounding box center [1164, 303] width 405 height 67
click at [1119, 298] on textarea at bounding box center [1164, 304] width 405 height 22
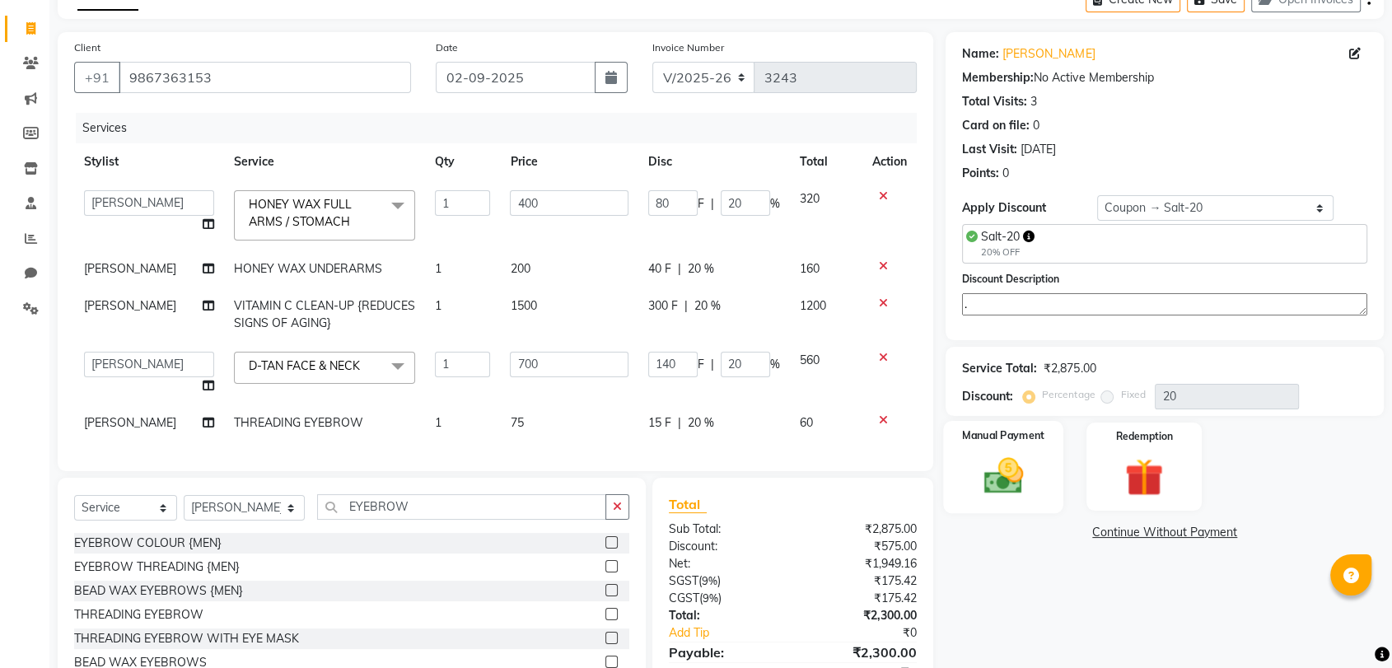
type textarea "."
click at [1023, 464] on img at bounding box center [1003, 476] width 64 height 46
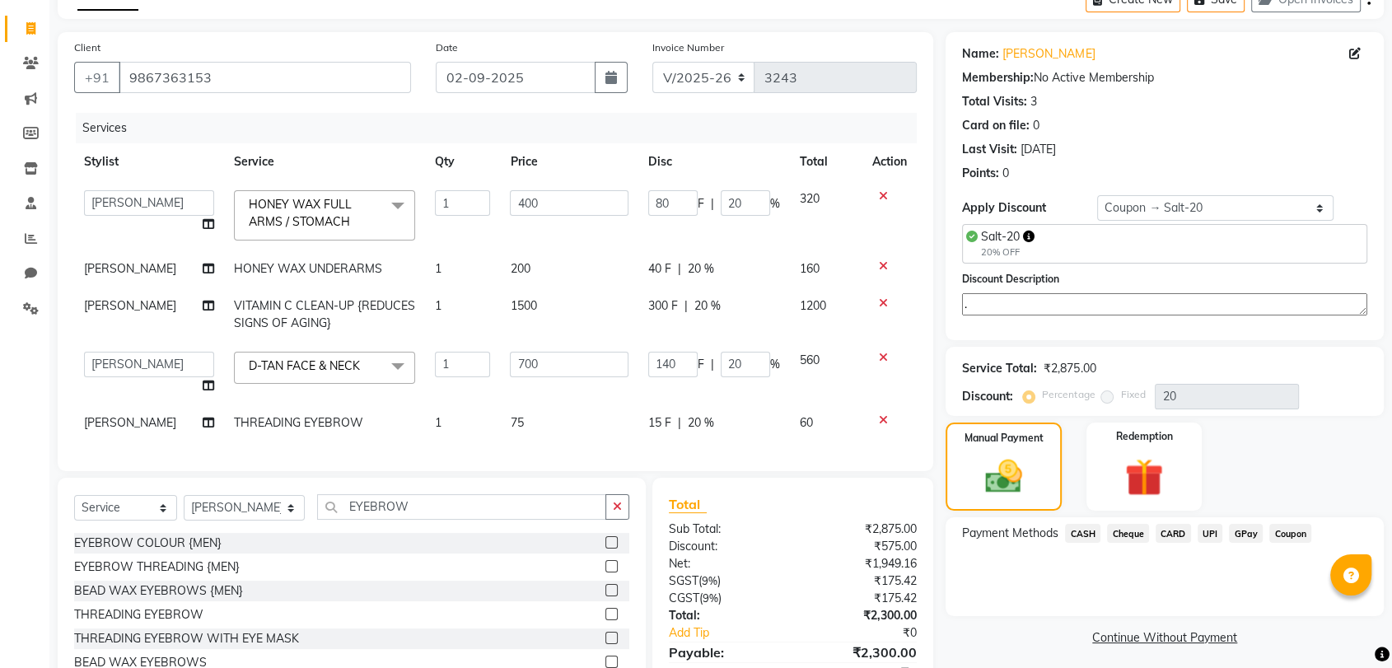
click at [1250, 531] on span "GPay" at bounding box center [1246, 533] width 34 height 19
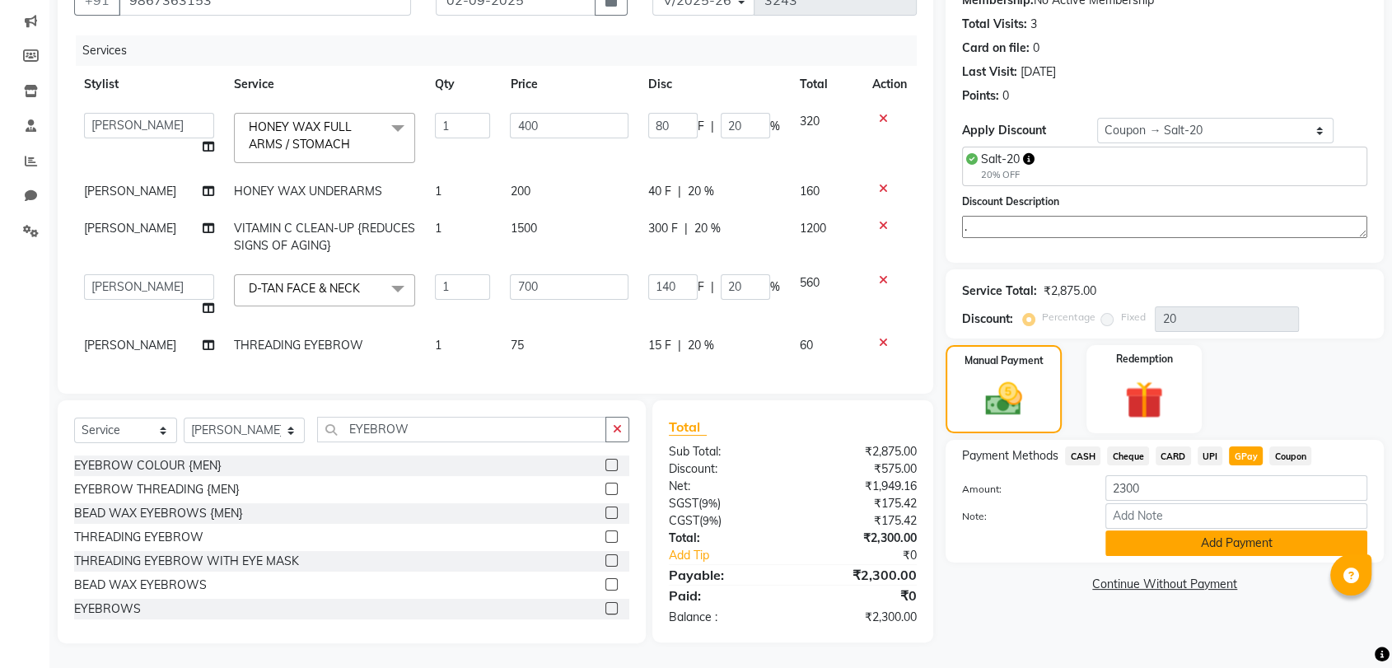
scroll to position [217, 0]
click at [1169, 530] on button "Add Payment" at bounding box center [1236, 543] width 262 height 26
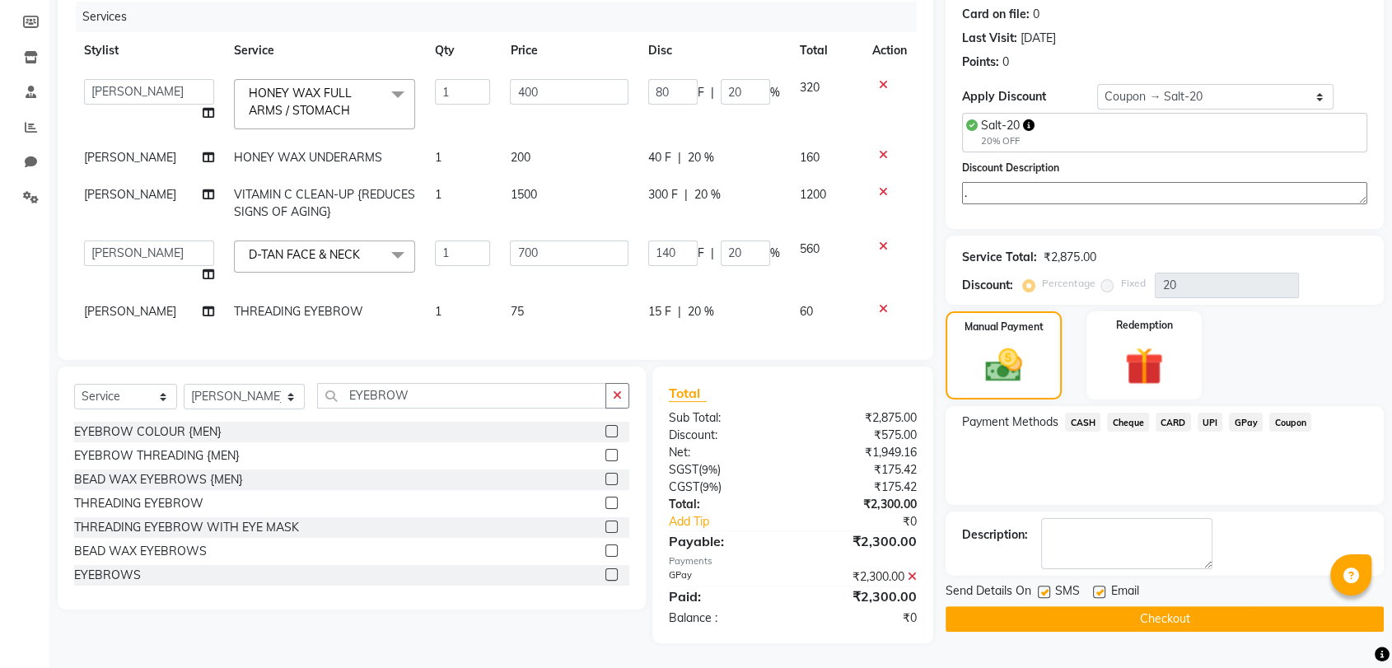
click at [1153, 606] on button "Checkout" at bounding box center [1164, 619] width 438 height 26
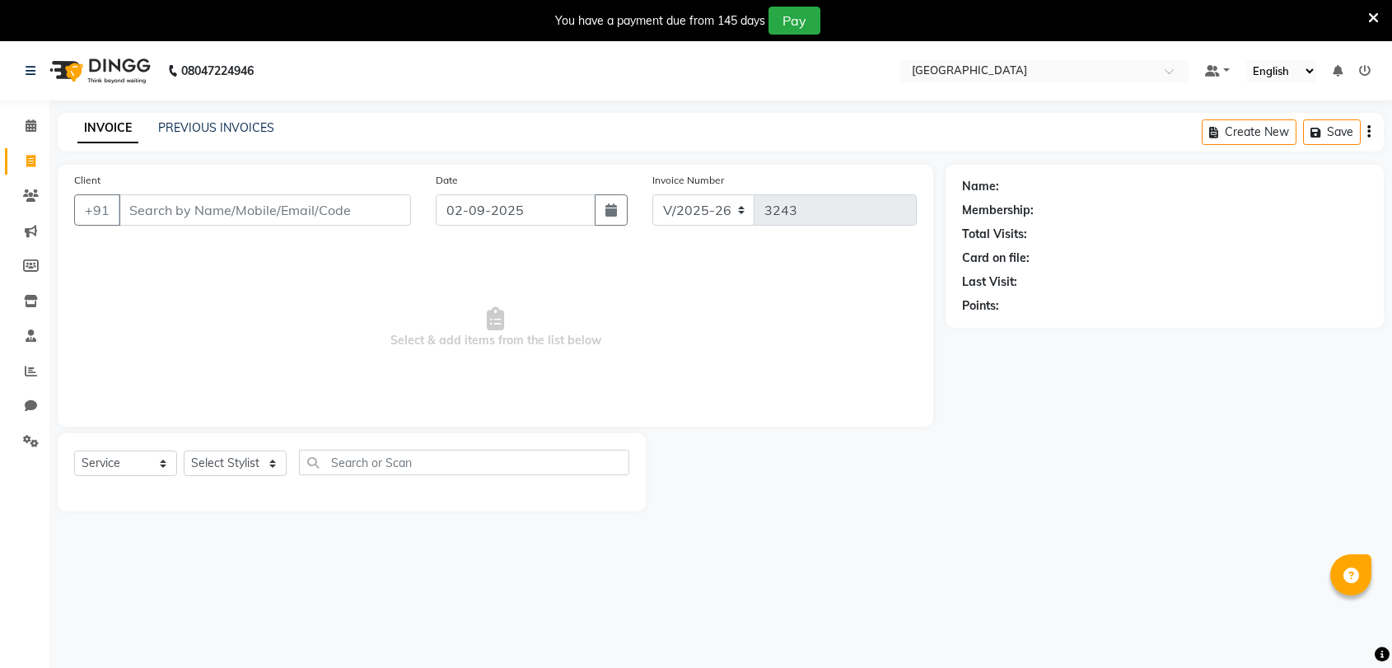
select select "8096"
select select "service"
click at [1372, 14] on icon at bounding box center [1373, 18] width 11 height 15
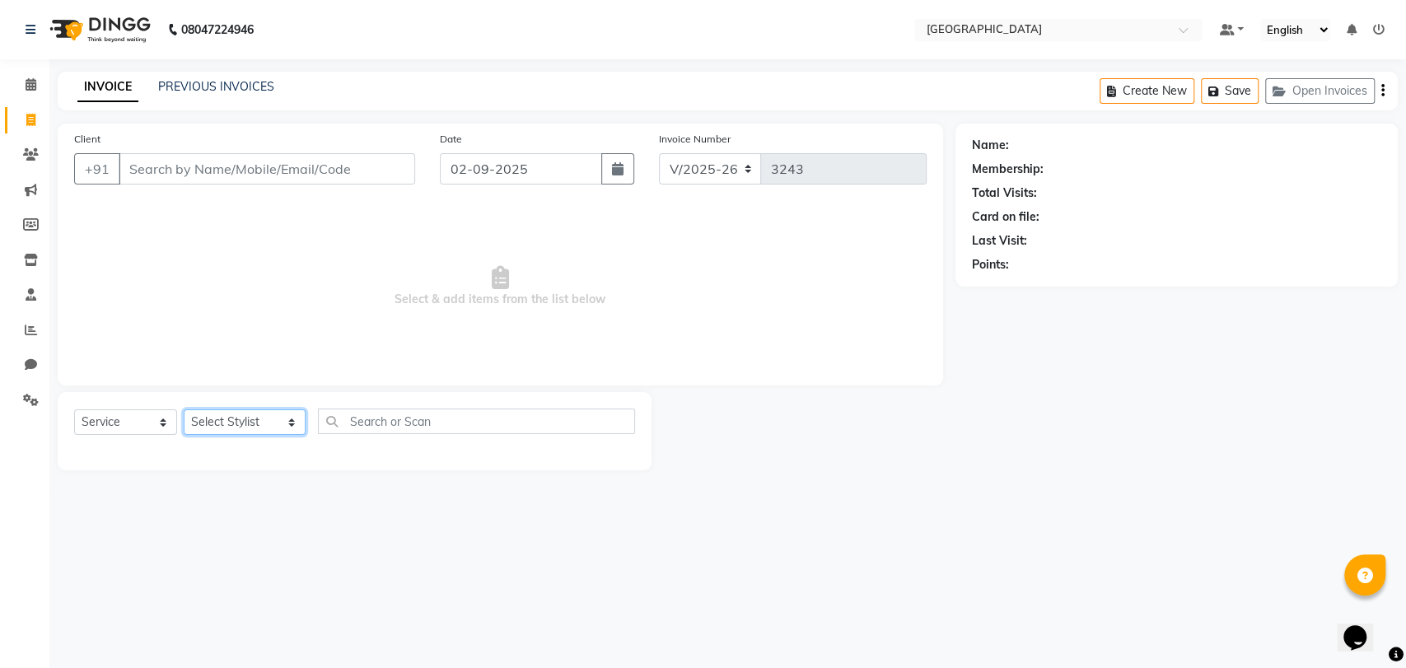
click at [233, 417] on select "Select Stylist AARTI SURI ABDUL KALAM ANITA JHADAV APEKSHA MORE DC DEEPIKA SHET…" at bounding box center [245, 422] width 122 height 26
select select "77225"
click at [184, 409] on select "Select Stylist AARTI SURI ABDUL KALAM ANITA JHADAV APEKSHA MORE DC DEEPIKA SHET…" at bounding box center [245, 422] width 122 height 26
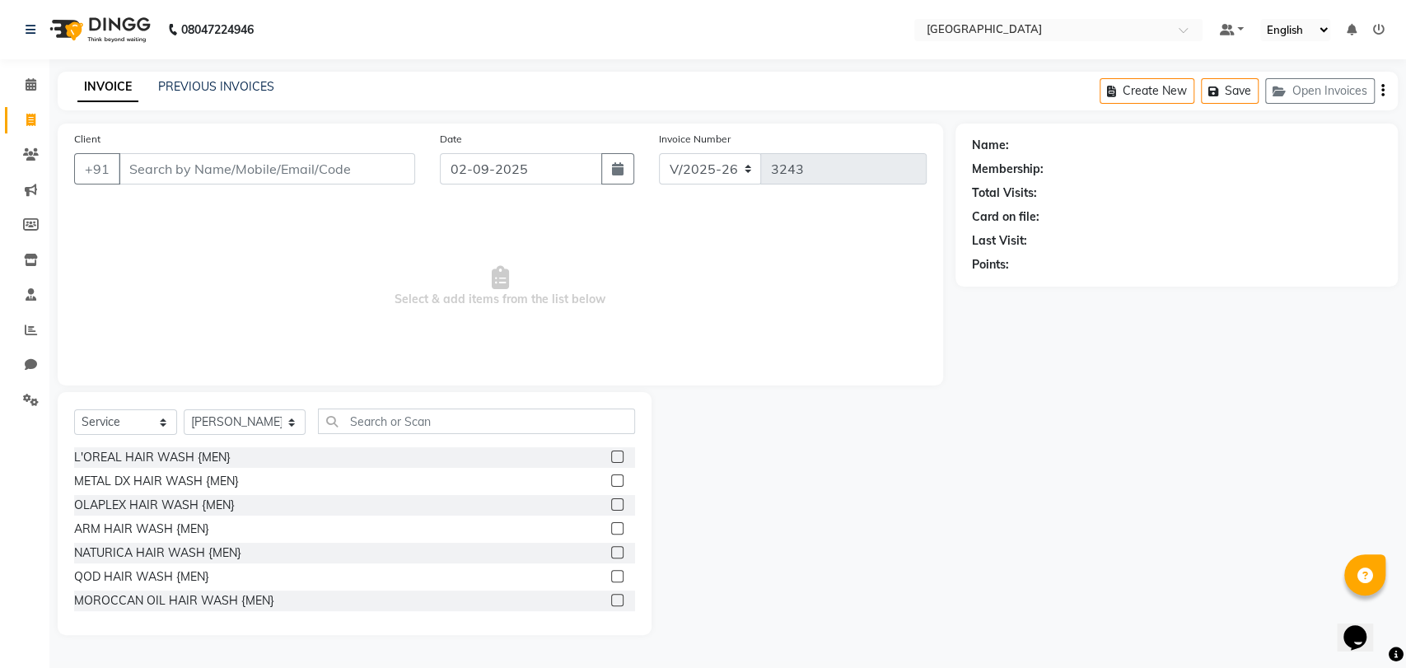
click at [385, 407] on div "Select Service Product Membership Package Voucher Prepaid Gift Card Select Styl…" at bounding box center [355, 513] width 594 height 243
click at [377, 440] on div "Select Service Product Membership Package Voucher Prepaid Gift Card Select Styl…" at bounding box center [354, 427] width 561 height 39
click at [380, 430] on input "text" at bounding box center [476, 421] width 317 height 26
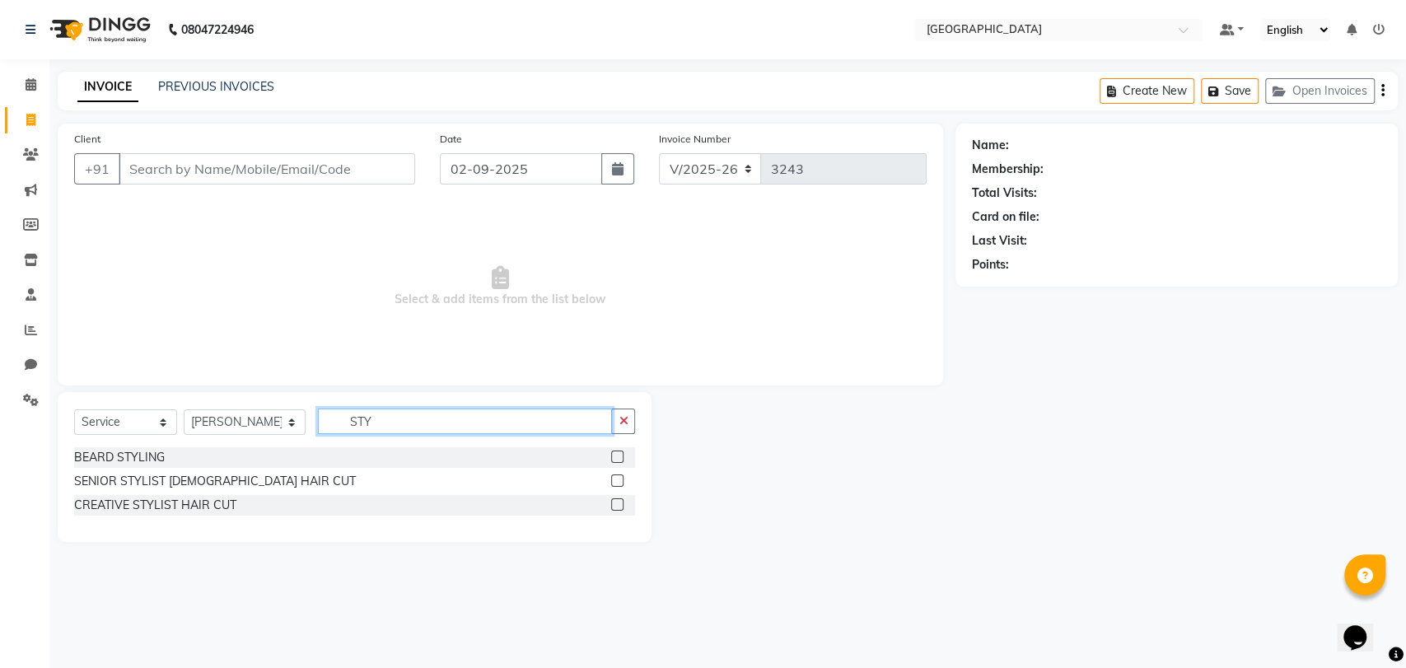
click at [348, 425] on input "STY" at bounding box center [465, 421] width 294 height 26
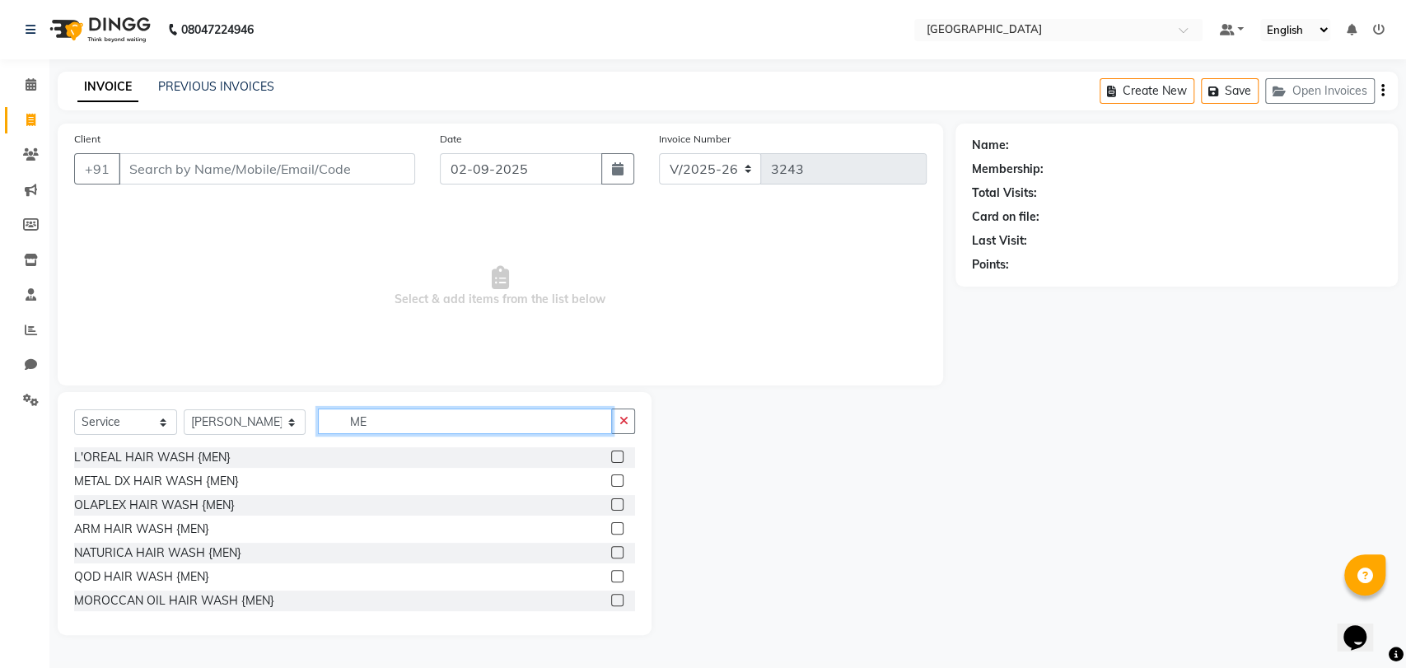
type input "M"
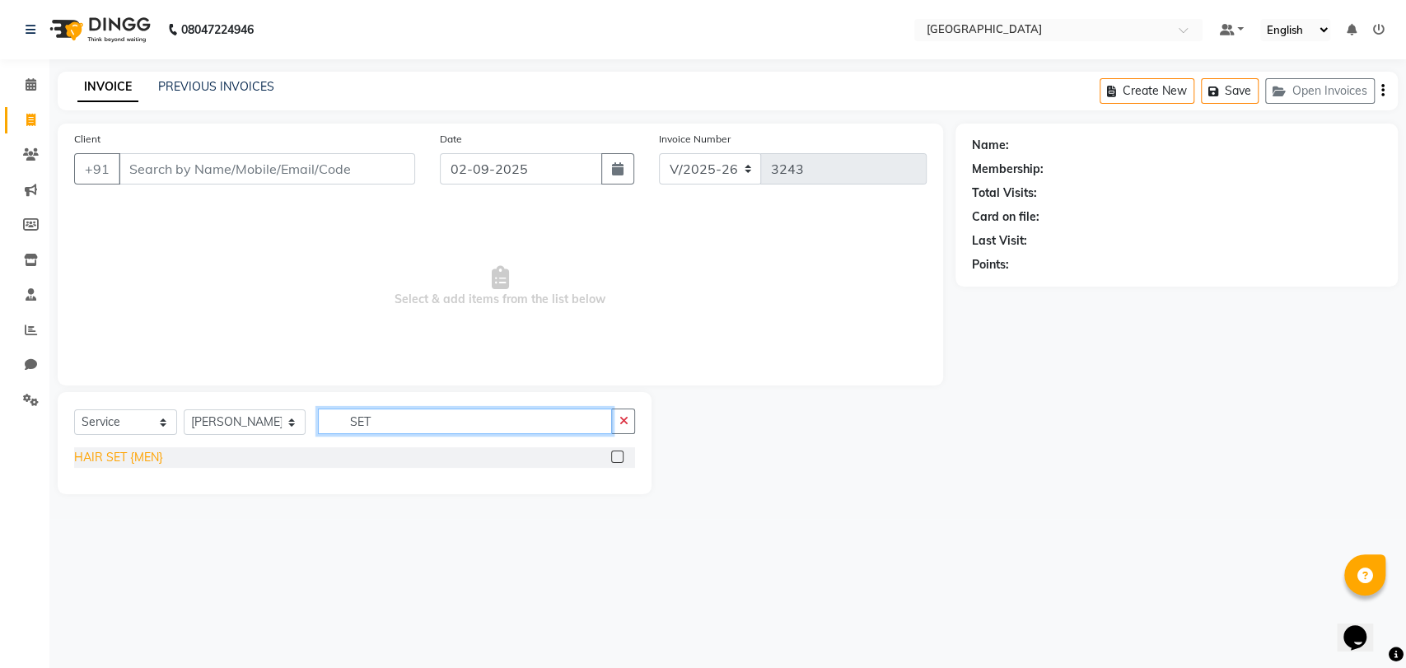
type input "SET"
click at [149, 452] on div "HAIR SET {MEN}" at bounding box center [118, 457] width 89 height 17
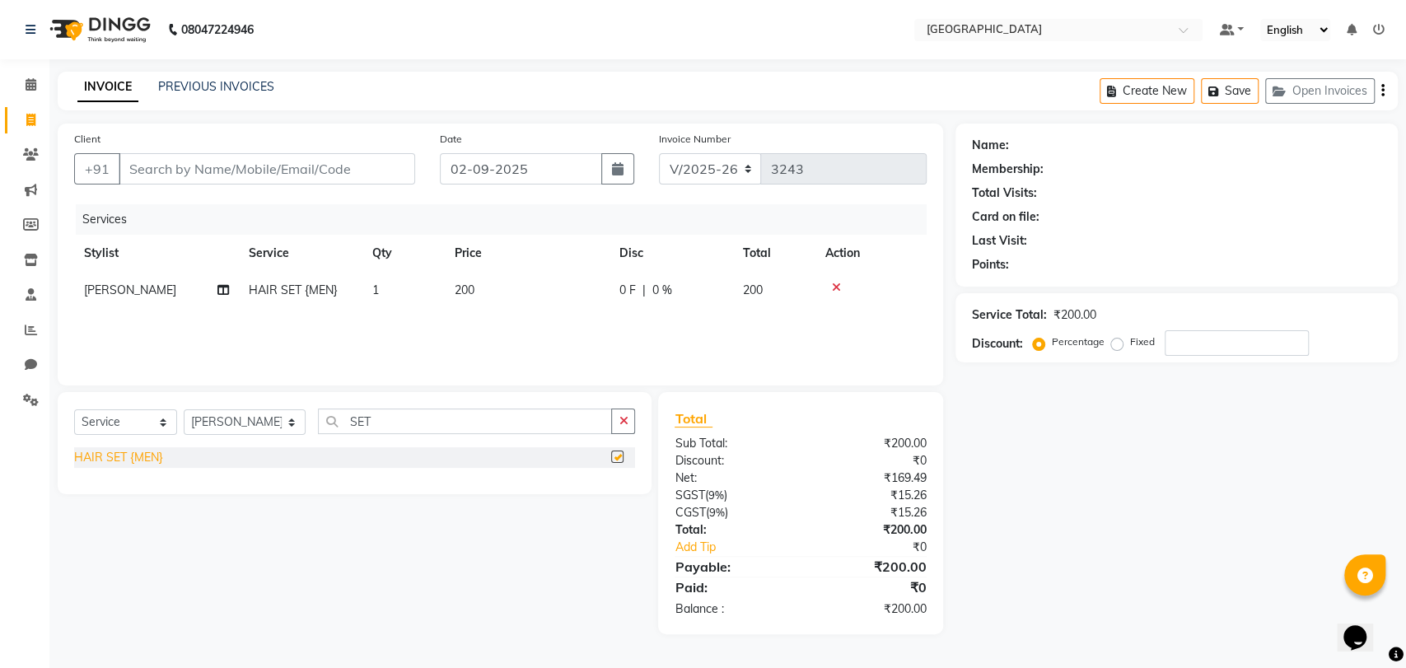
checkbox input "false"
click at [837, 287] on icon at bounding box center [836, 288] width 9 height 12
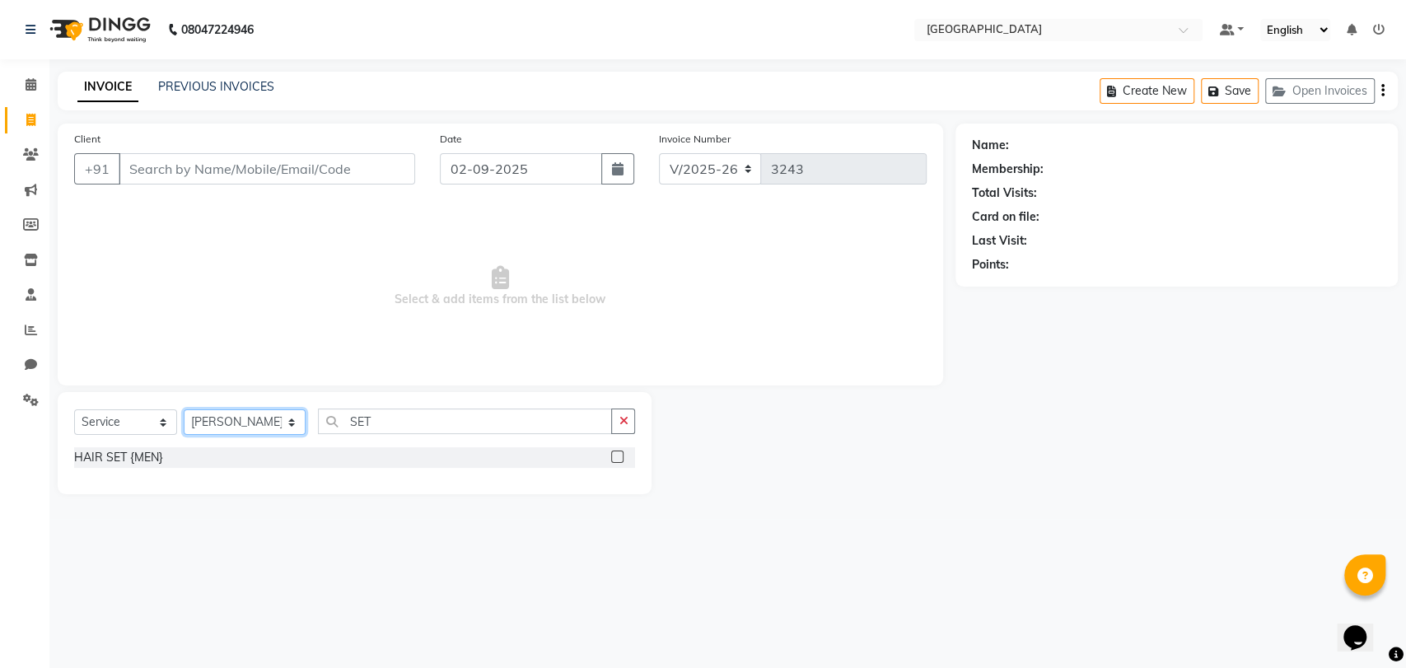
click at [263, 418] on select "Select Stylist [PERSON_NAME] [PERSON_NAME] [PERSON_NAME] [PERSON_NAME] MORE DC …" at bounding box center [245, 422] width 122 height 26
select select "85941"
click at [184, 409] on select "Select Stylist [PERSON_NAME] [PERSON_NAME] [PERSON_NAME] [PERSON_NAME] MORE DC …" at bounding box center [245, 422] width 122 height 26
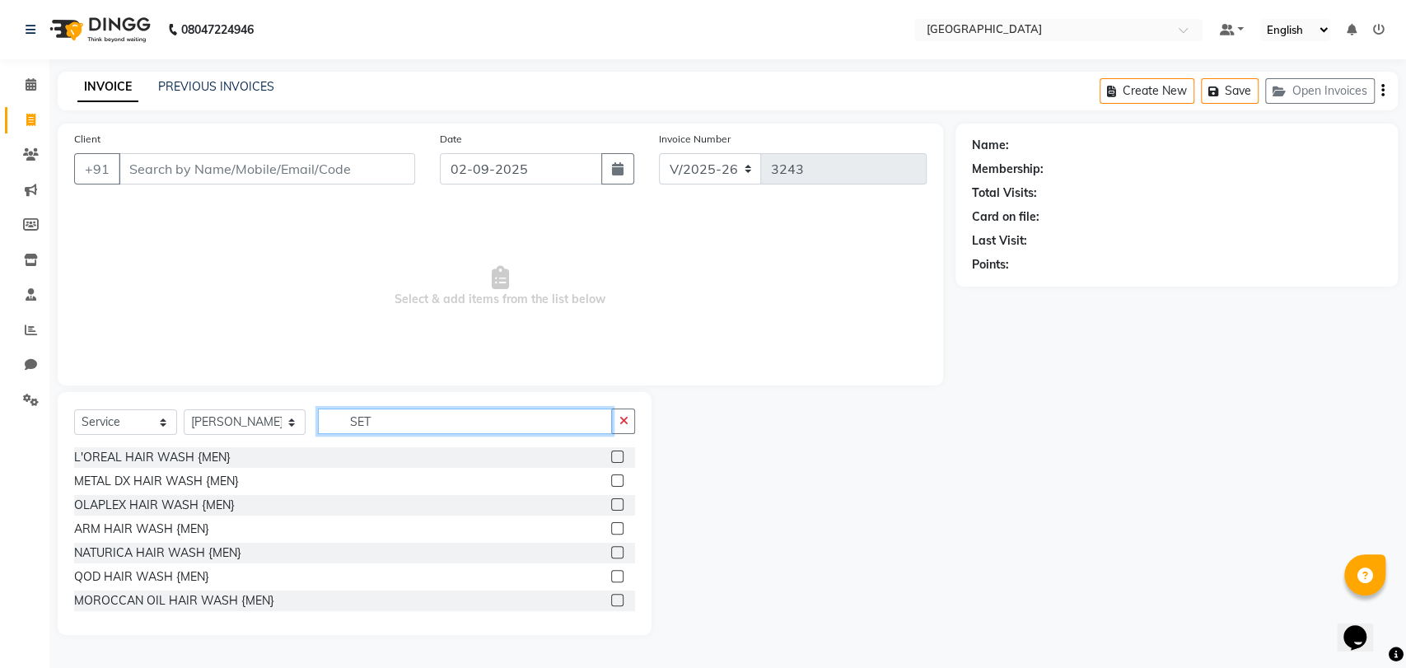
click at [371, 426] on input "SET" at bounding box center [465, 421] width 294 height 26
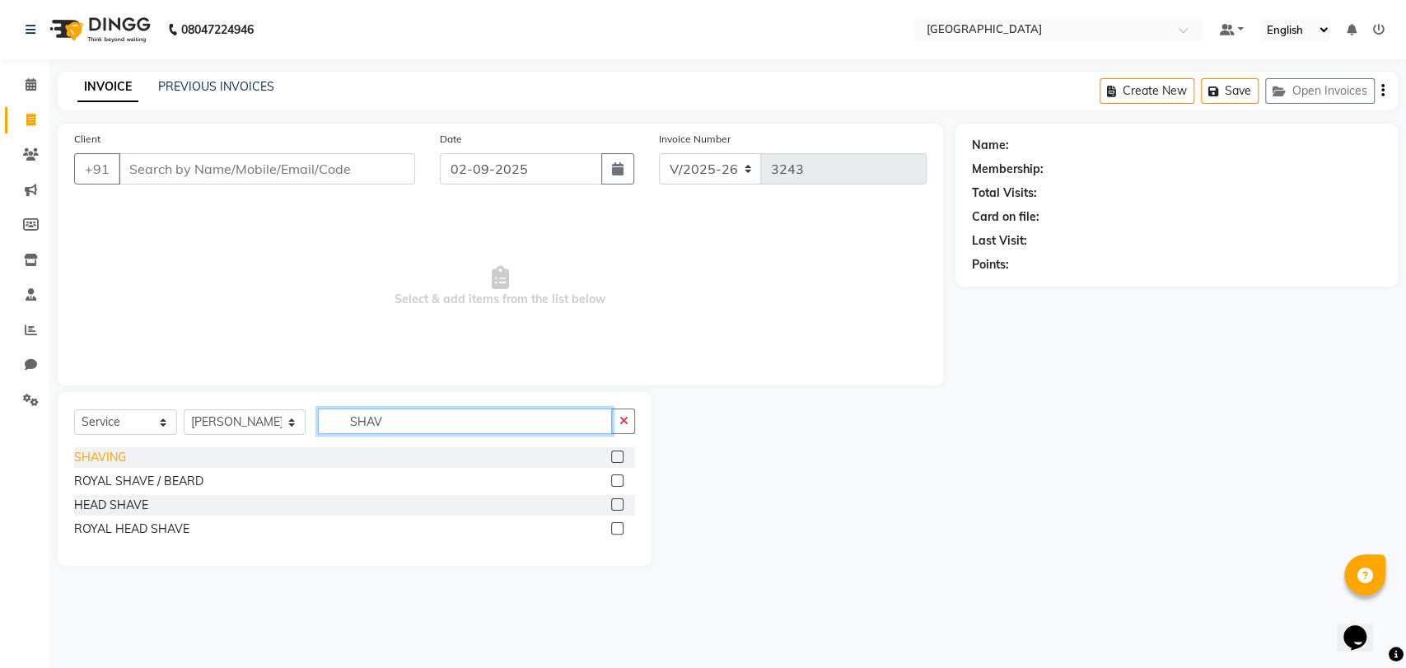
type input "SHAV"
click at [108, 459] on div "SHAVING" at bounding box center [100, 457] width 52 height 17
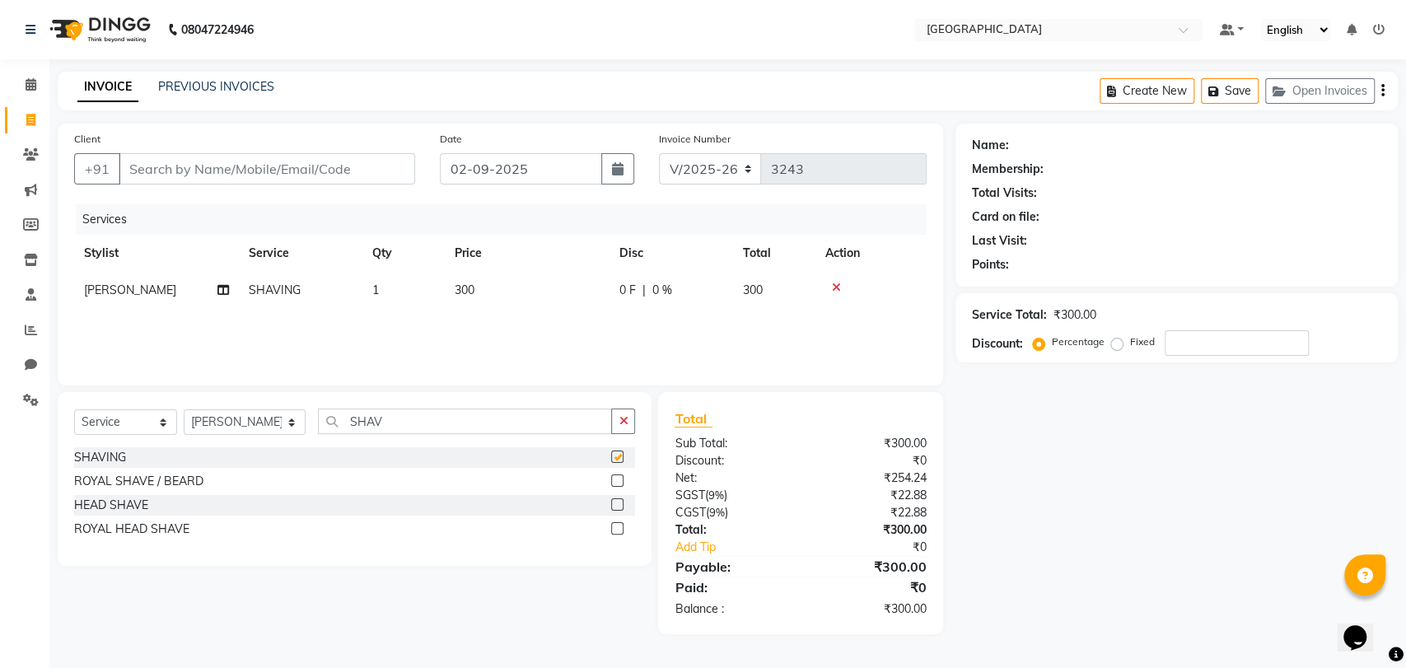
checkbox input "false"
click at [377, 413] on input "SHAV" at bounding box center [465, 421] width 294 height 26
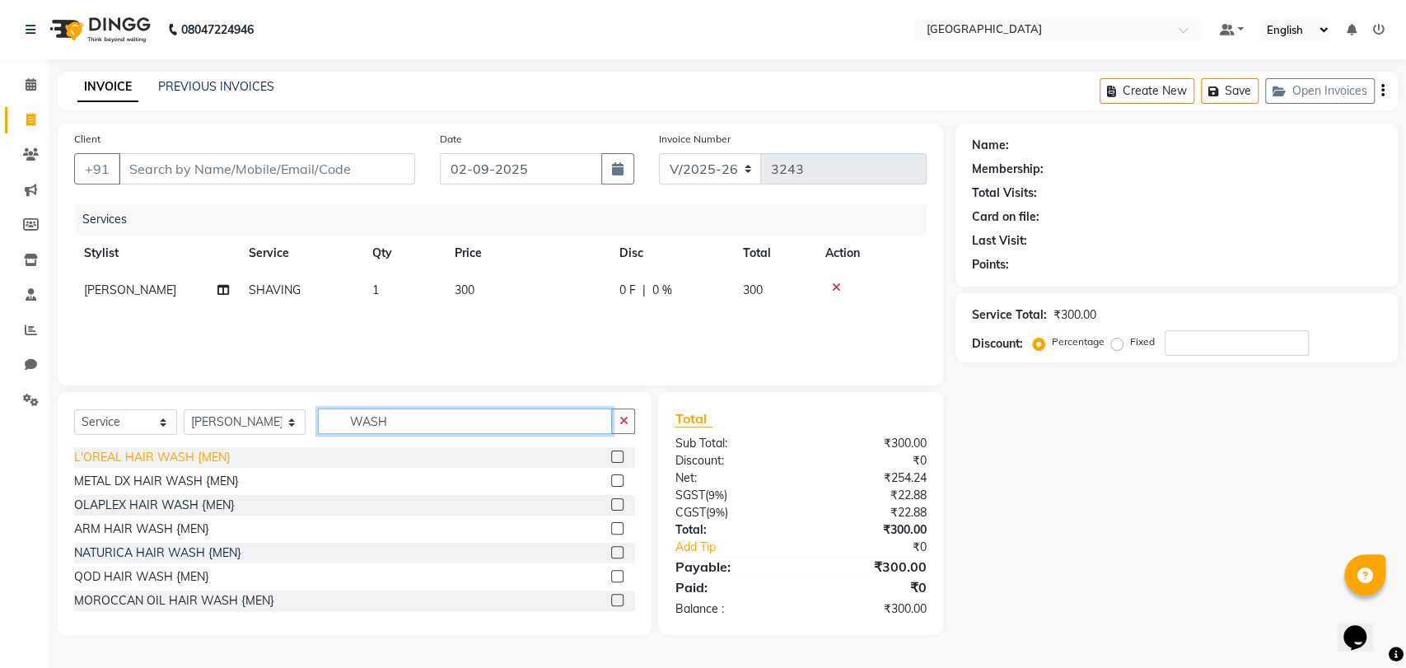
type input "WASH"
click at [189, 452] on div "L'OREAL HAIR WASH {MEN}" at bounding box center [152, 457] width 156 height 17
checkbox input "false"
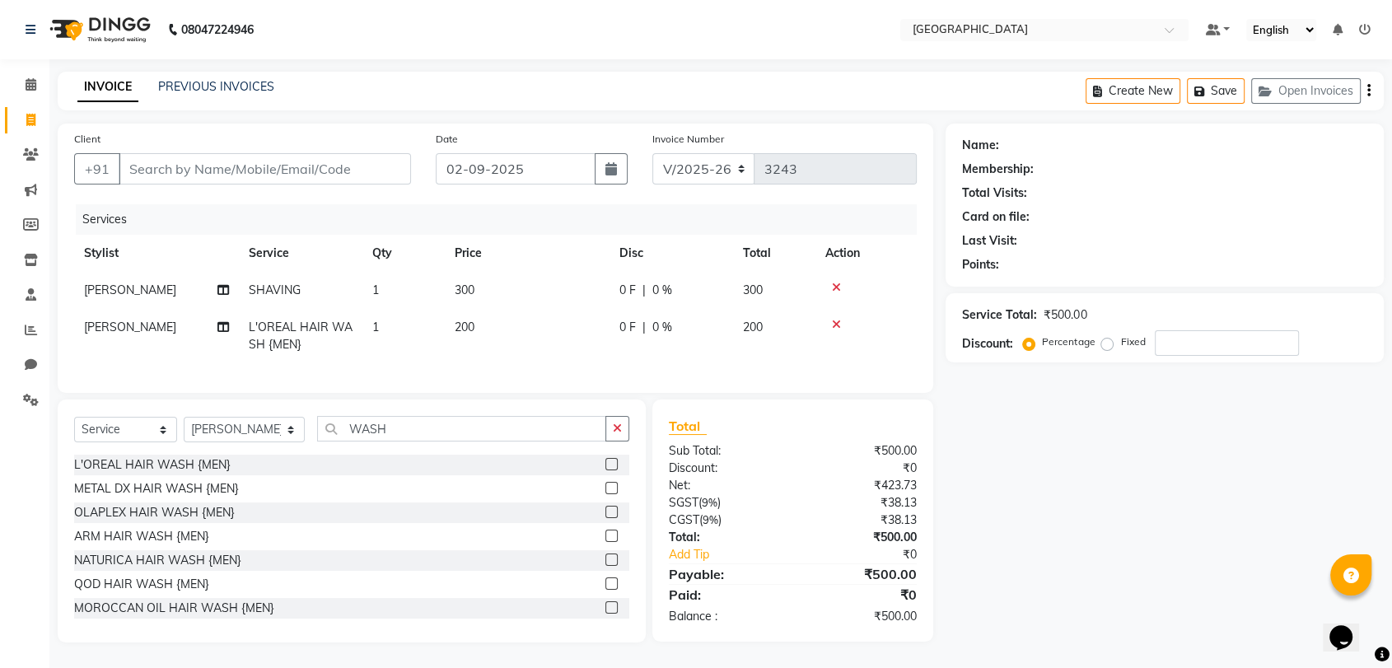
click at [1153, 514] on div "Name: Membership: Total Visits: Card on file: Last Visit: Points: Service Total…" at bounding box center [1170, 383] width 450 height 519
click at [226, 160] on input "Client" at bounding box center [265, 168] width 292 height 31
type input "9"
type input "0"
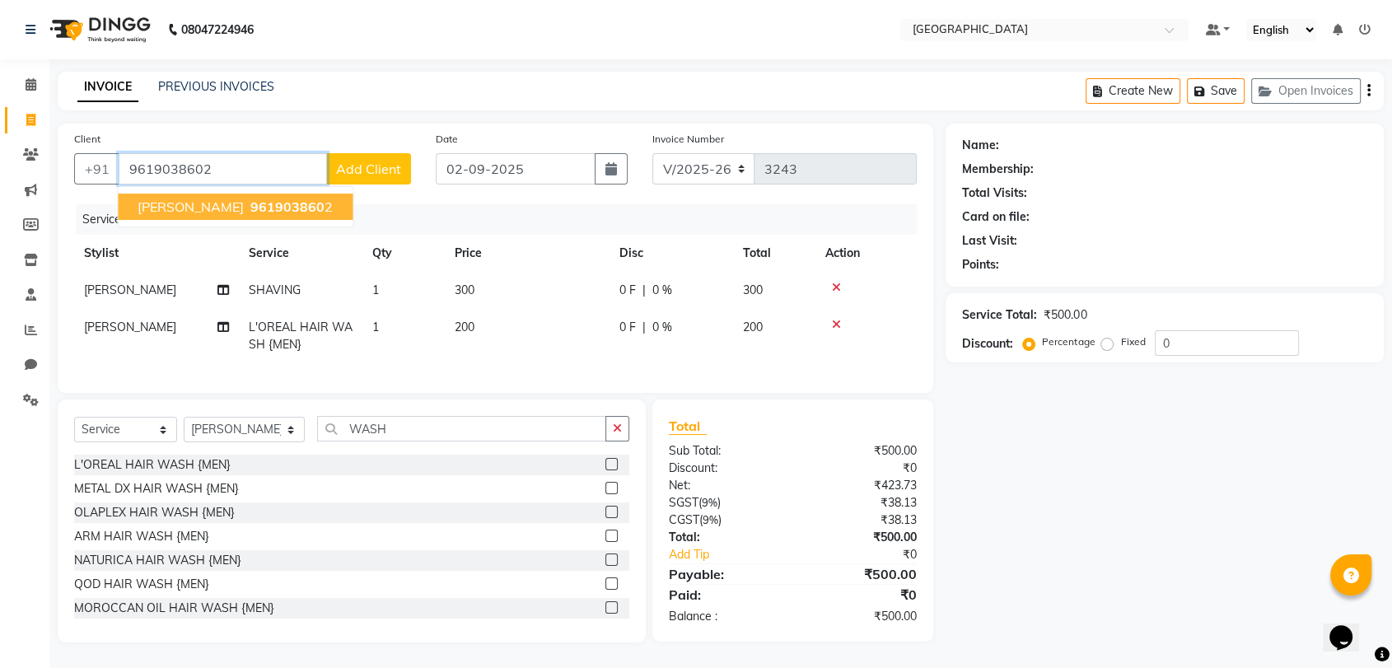
type input "9619038602"
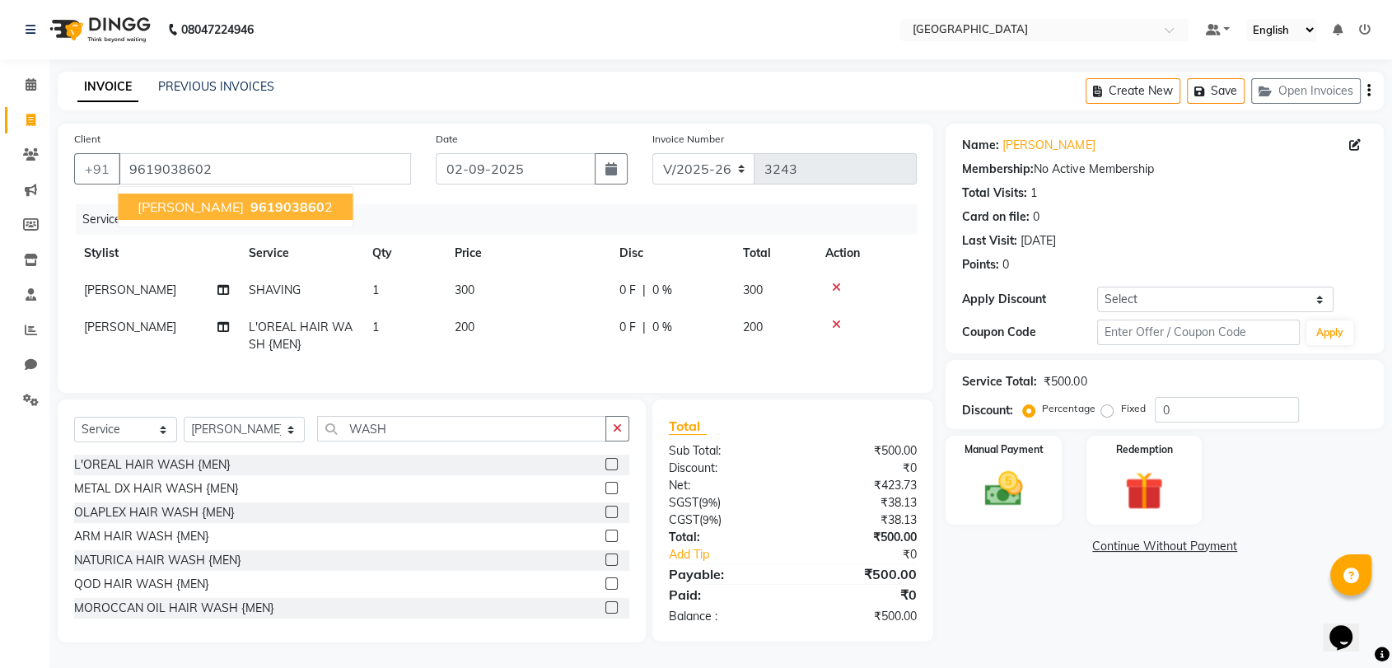
click at [175, 211] on span "NIshid saxena" at bounding box center [191, 206] width 106 height 16
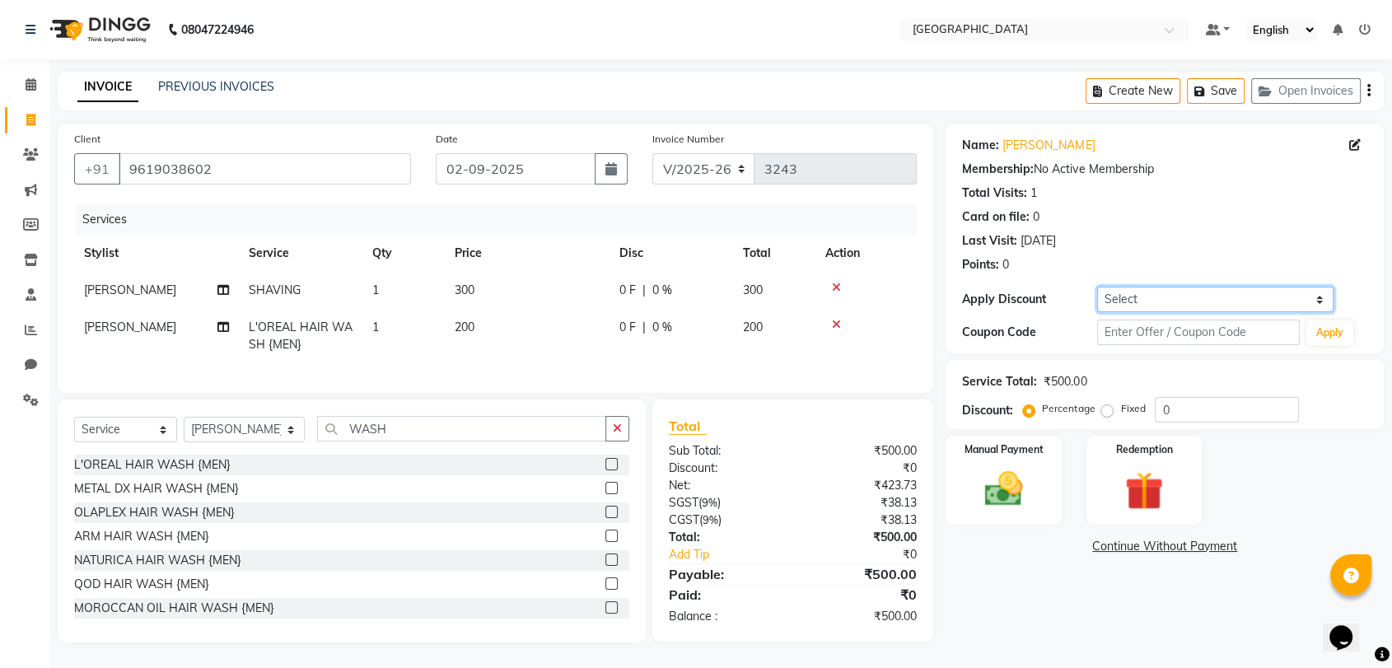
click at [1126, 292] on select "Select Coupon → 500 Coupons Coupon → Kalpataru20 Coupon → Veda20 Coupon → Salt-…" at bounding box center [1215, 300] width 236 height 26
select select "4: Object"
click at [1097, 287] on select "Select Coupon → 500 Coupons Coupon → Kalpataru20 Coupon → Veda20 Coupon → Salt-…" at bounding box center [1215, 300] width 236 height 26
type input "20"
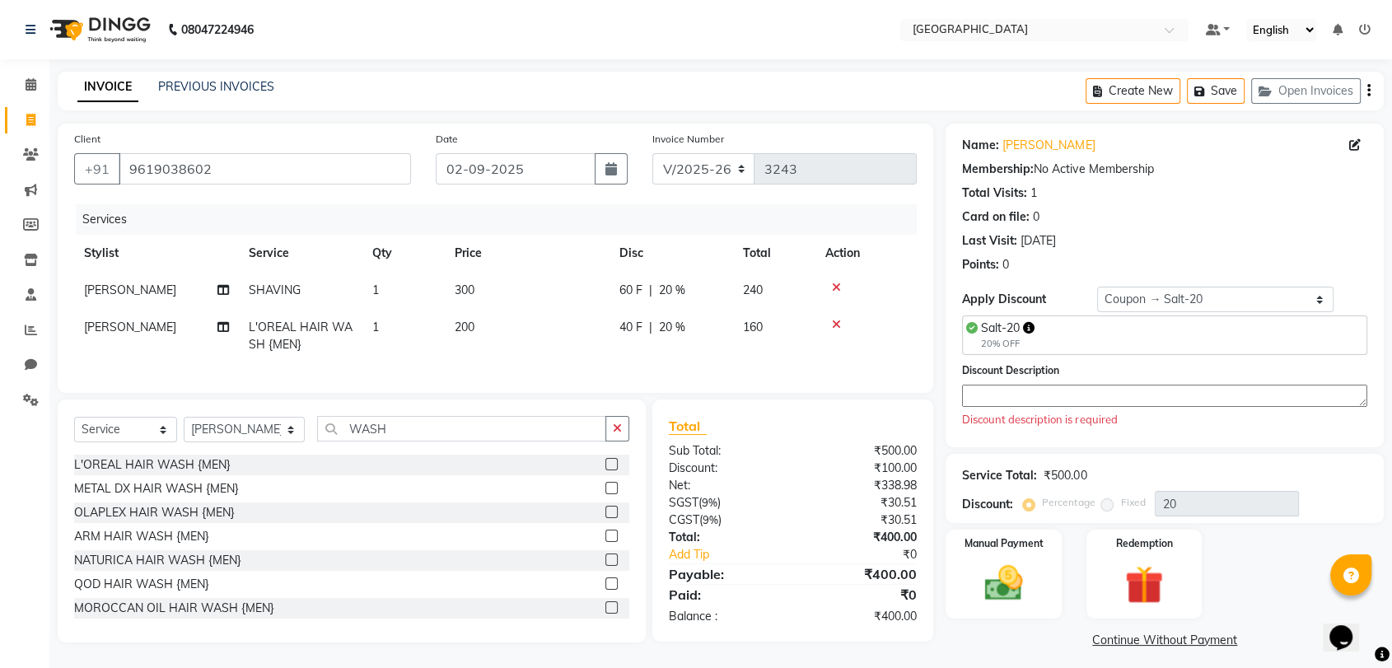
click at [997, 388] on textarea at bounding box center [1164, 396] width 405 height 22
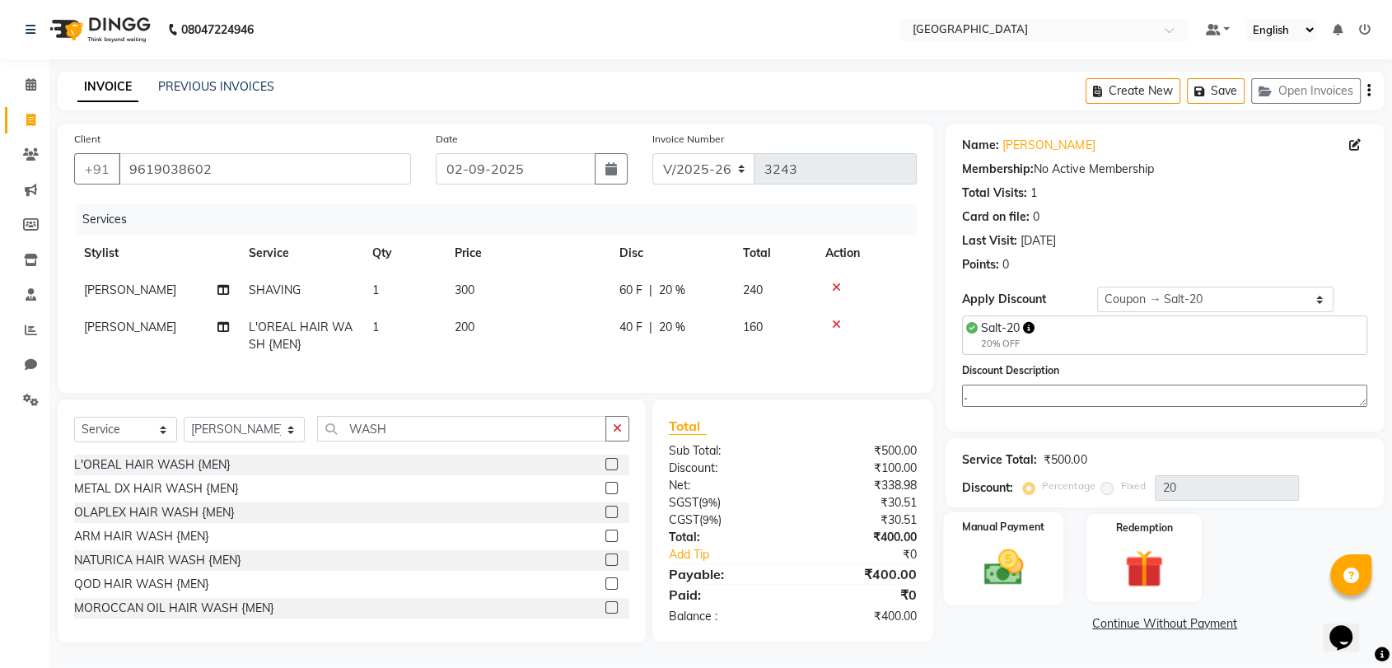
type textarea "."
click at [1036, 547] on div "Manual Payment" at bounding box center [1004, 558] width 120 height 92
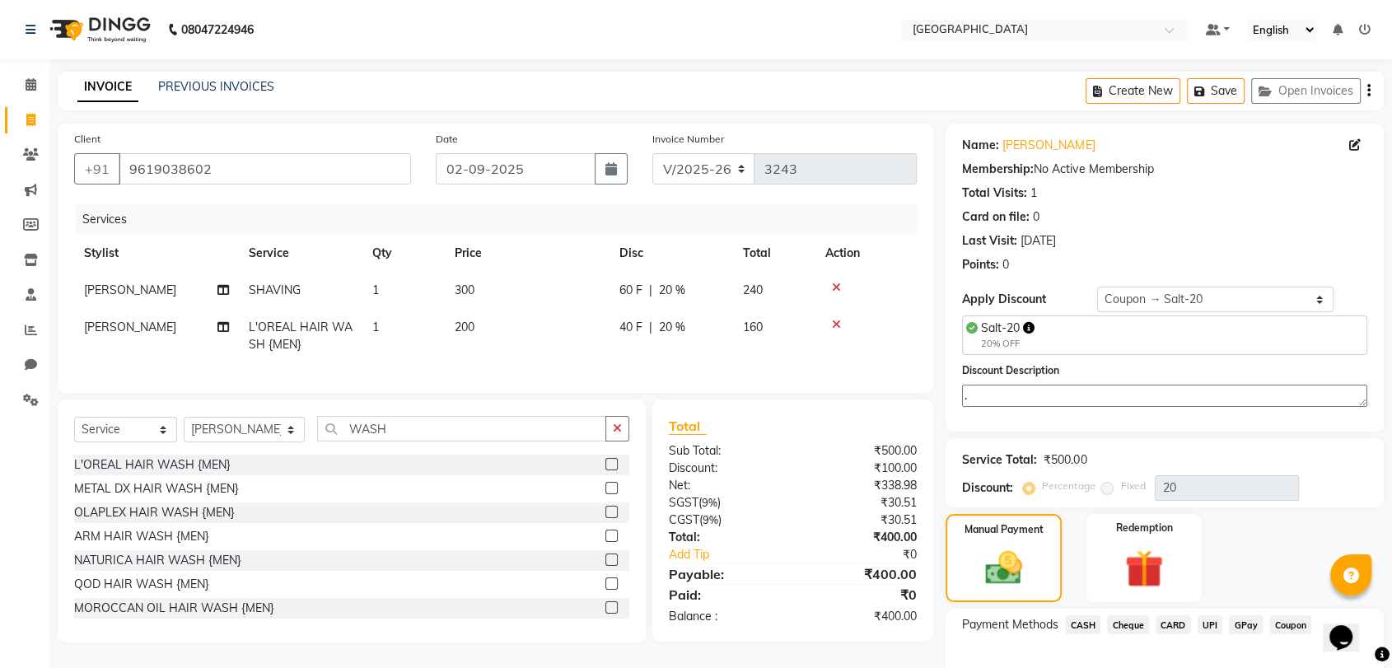
click at [1240, 627] on span "GPay" at bounding box center [1246, 624] width 34 height 19
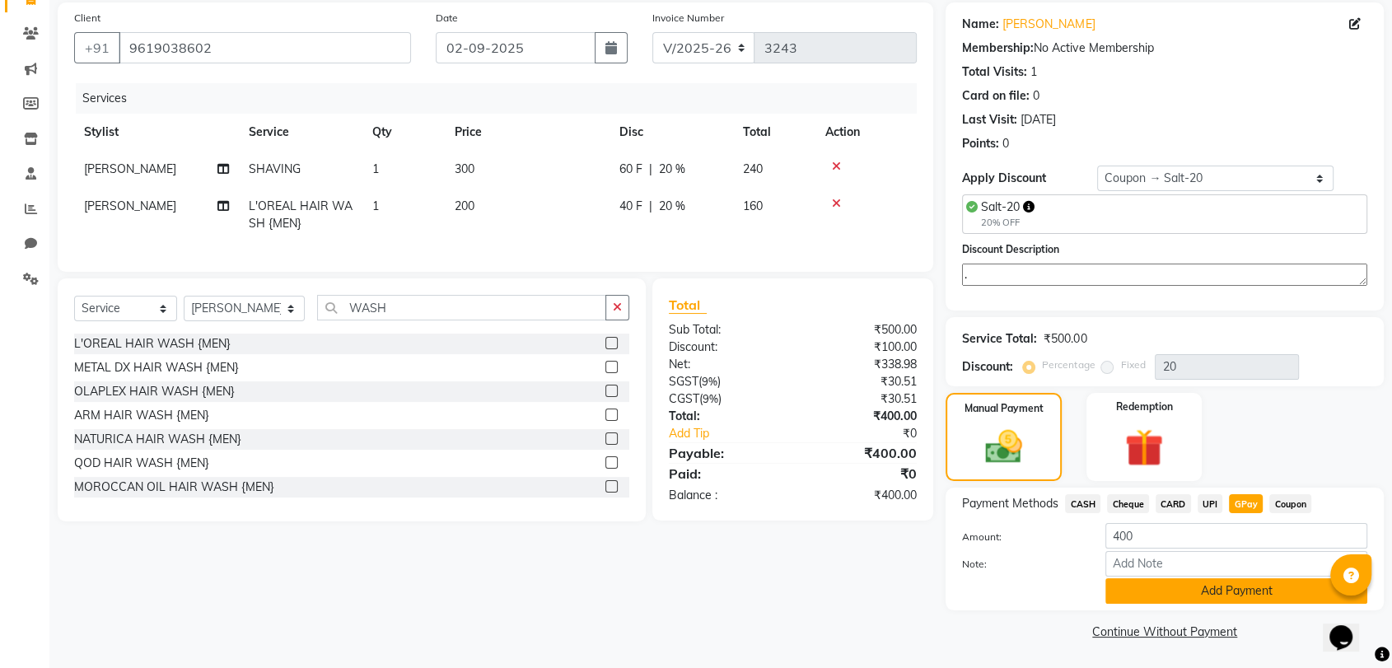
click at [1209, 586] on button "Add Payment" at bounding box center [1236, 591] width 262 height 26
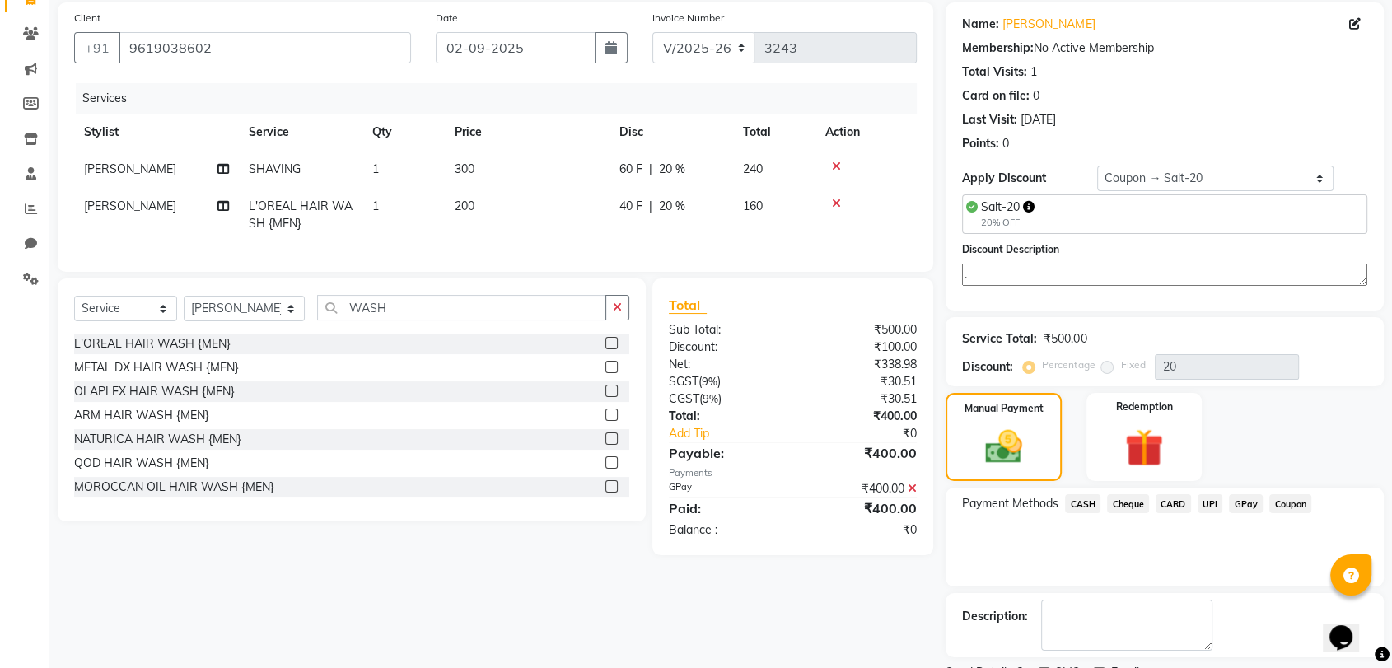
scroll to position [190, 0]
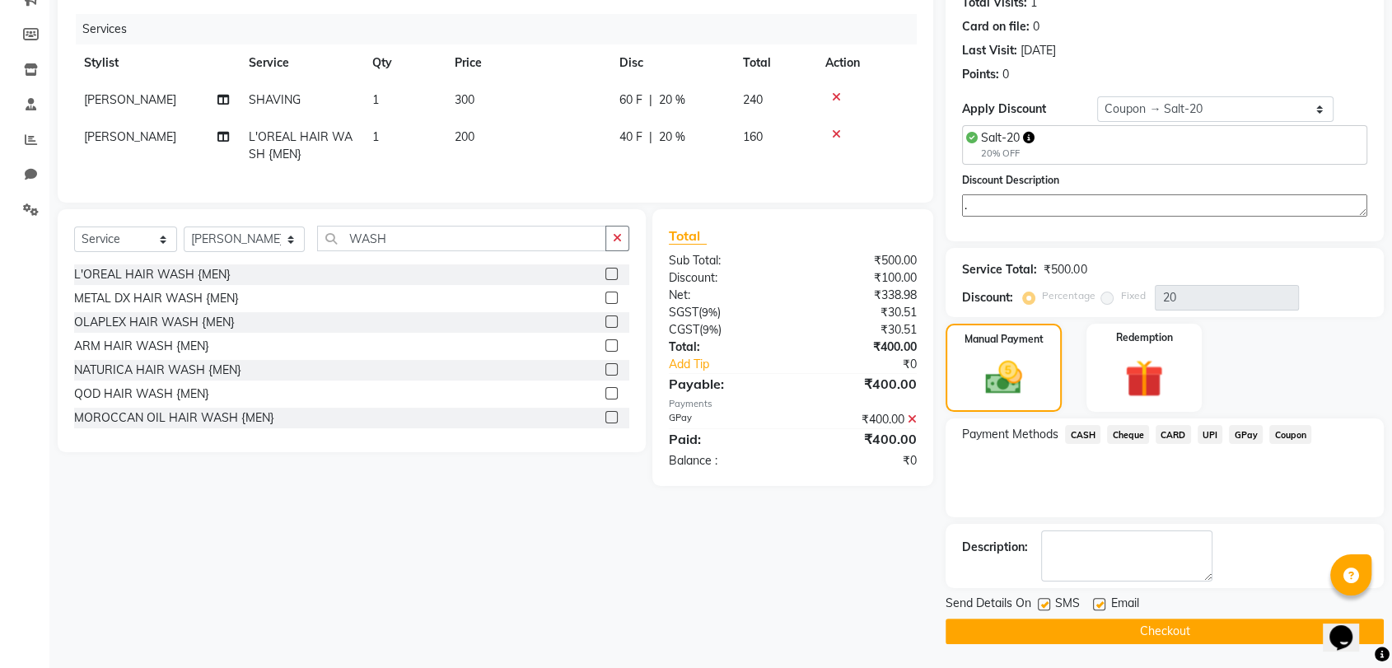
click at [1104, 632] on button "Checkout" at bounding box center [1164, 631] width 438 height 26
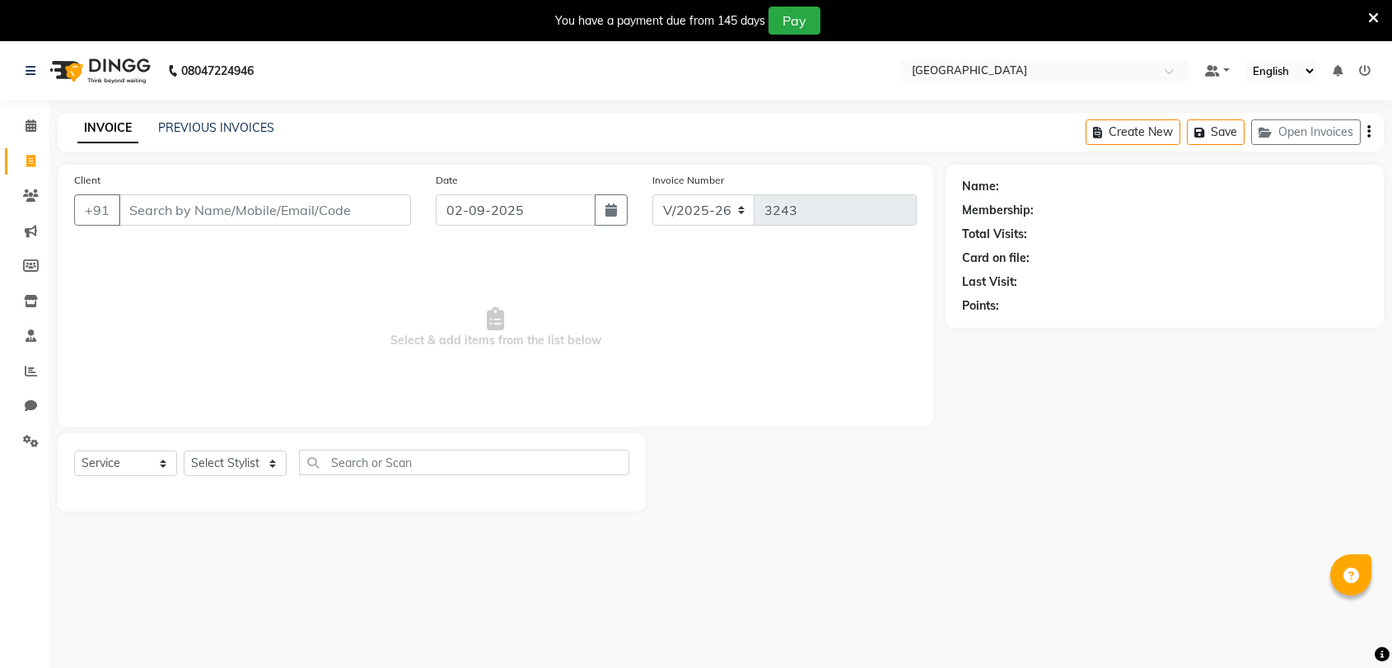
select select "8096"
select select "service"
click at [19, 114] on link "Calendar" at bounding box center [25, 126] width 40 height 27
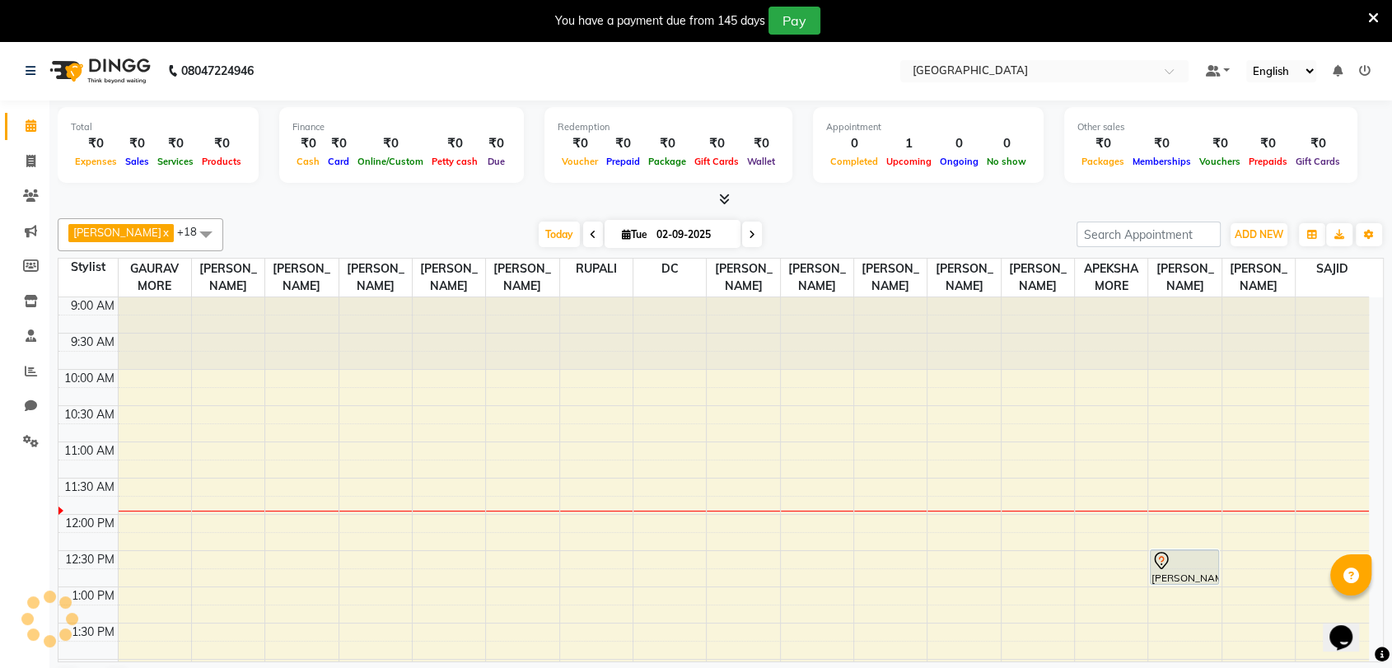
scroll to position [145, 0]
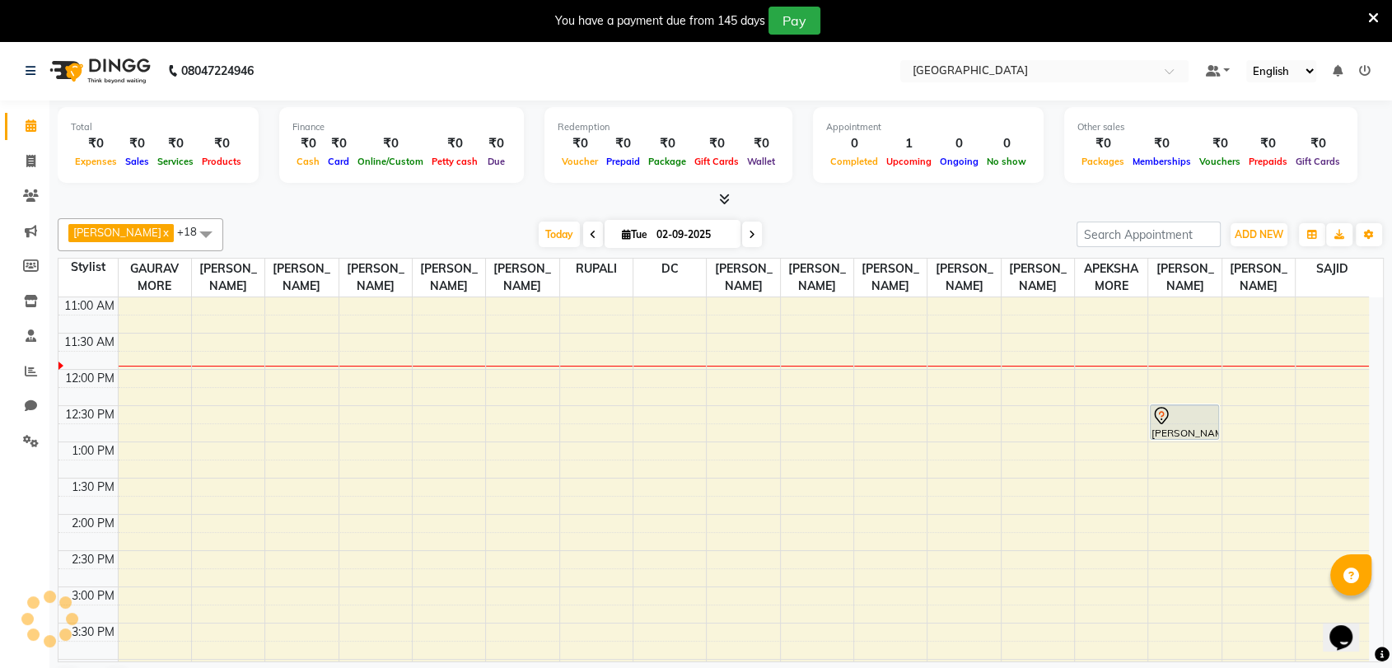
click at [1377, 11] on icon at bounding box center [1373, 18] width 11 height 15
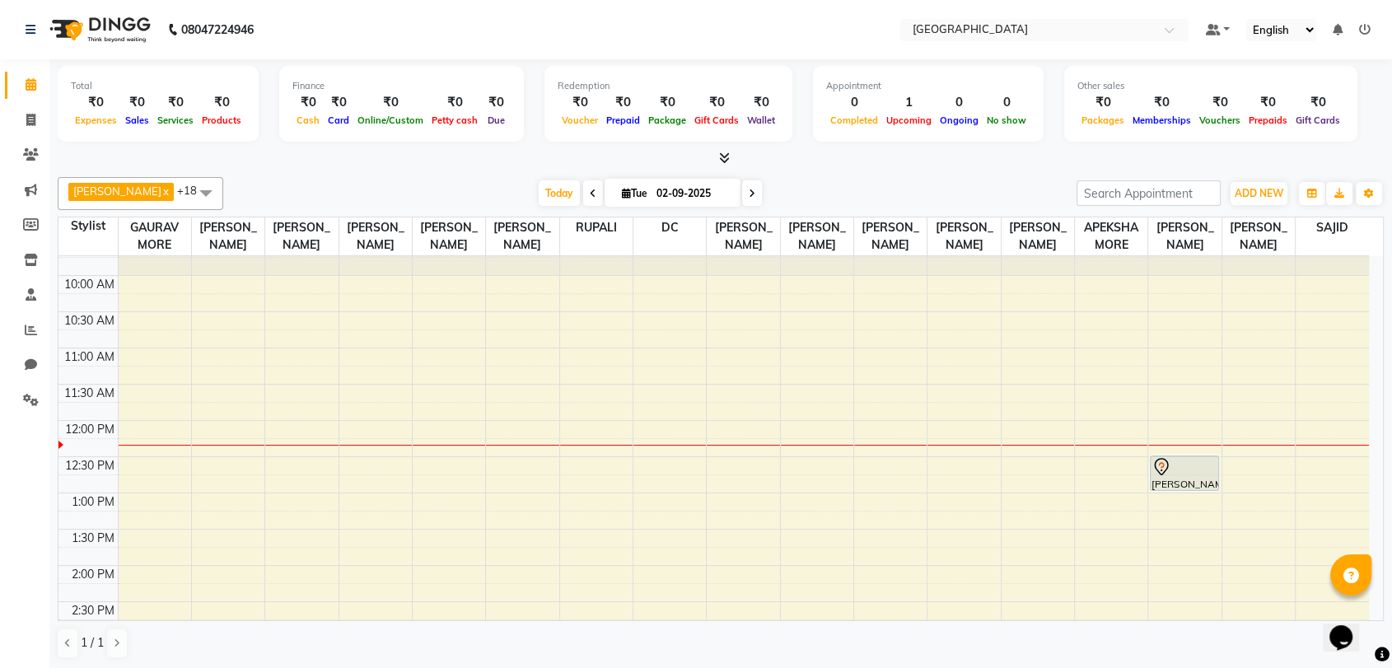
scroll to position [91, 0]
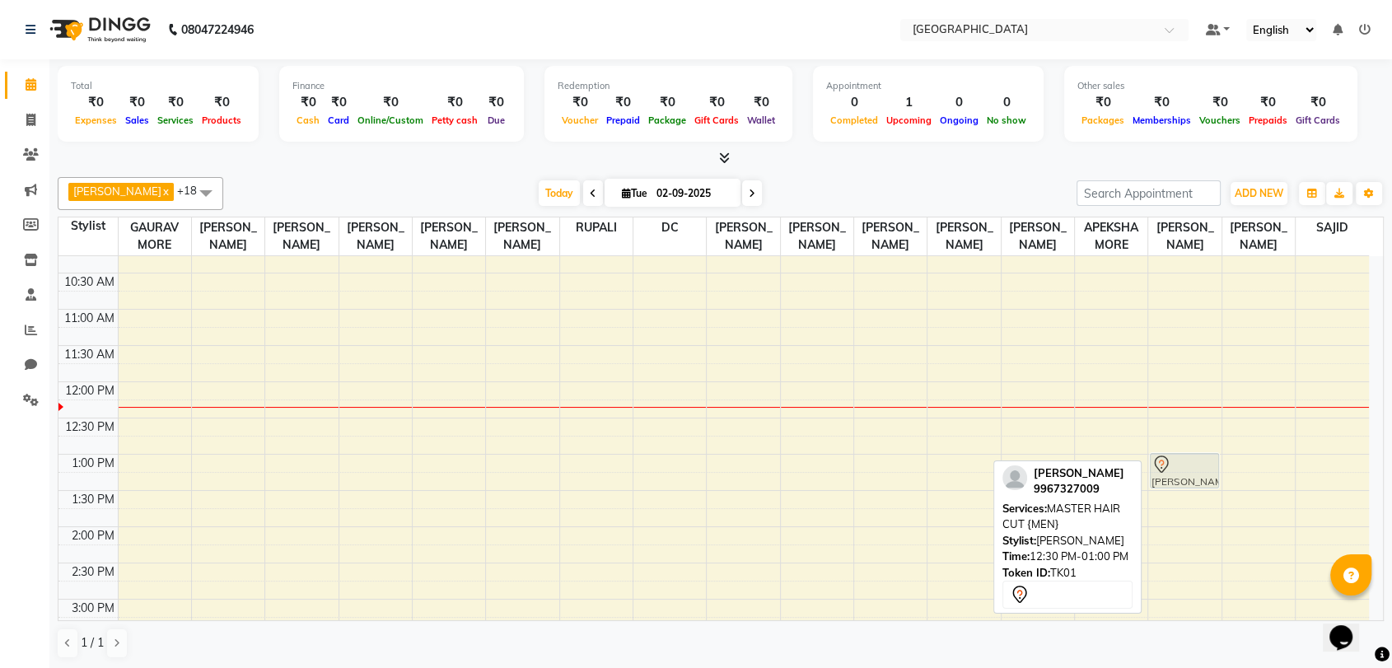
drag, startPoint x: 1164, startPoint y: 450, endPoint x: 1166, endPoint y: 484, distance: 33.8
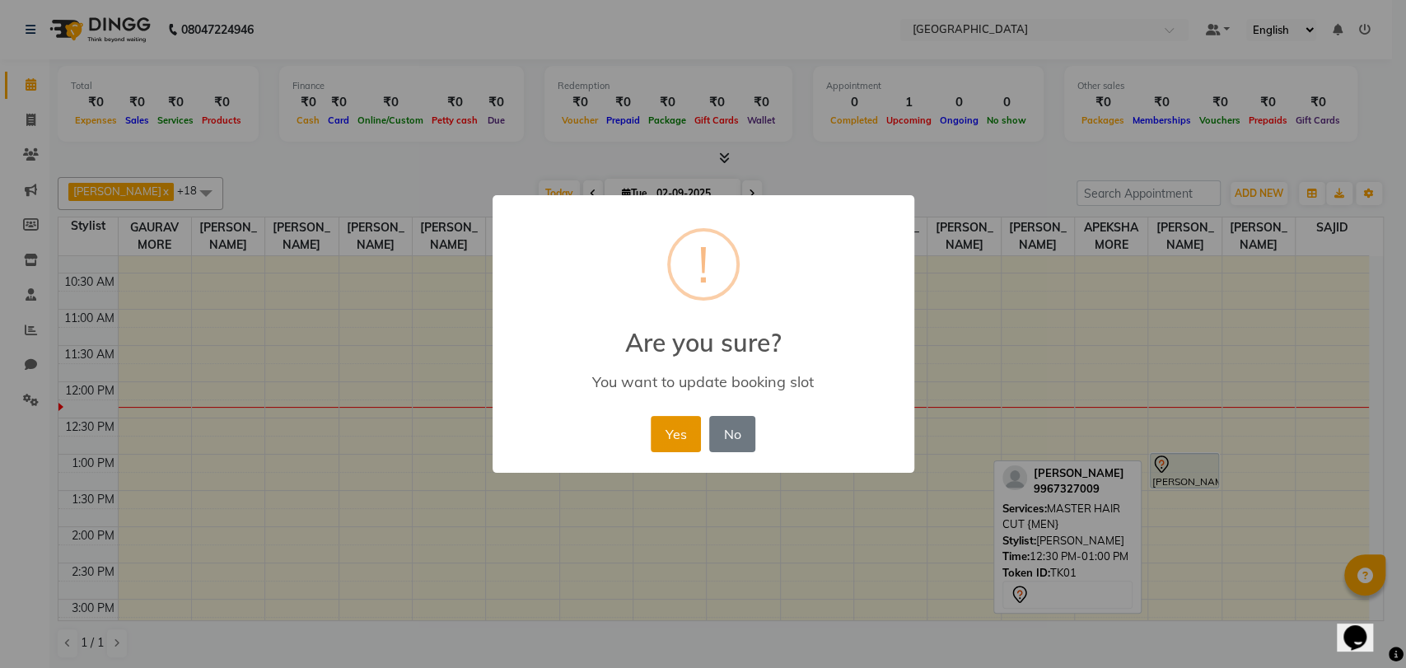
click at [678, 427] on button "Yes" at bounding box center [675, 434] width 50 height 36
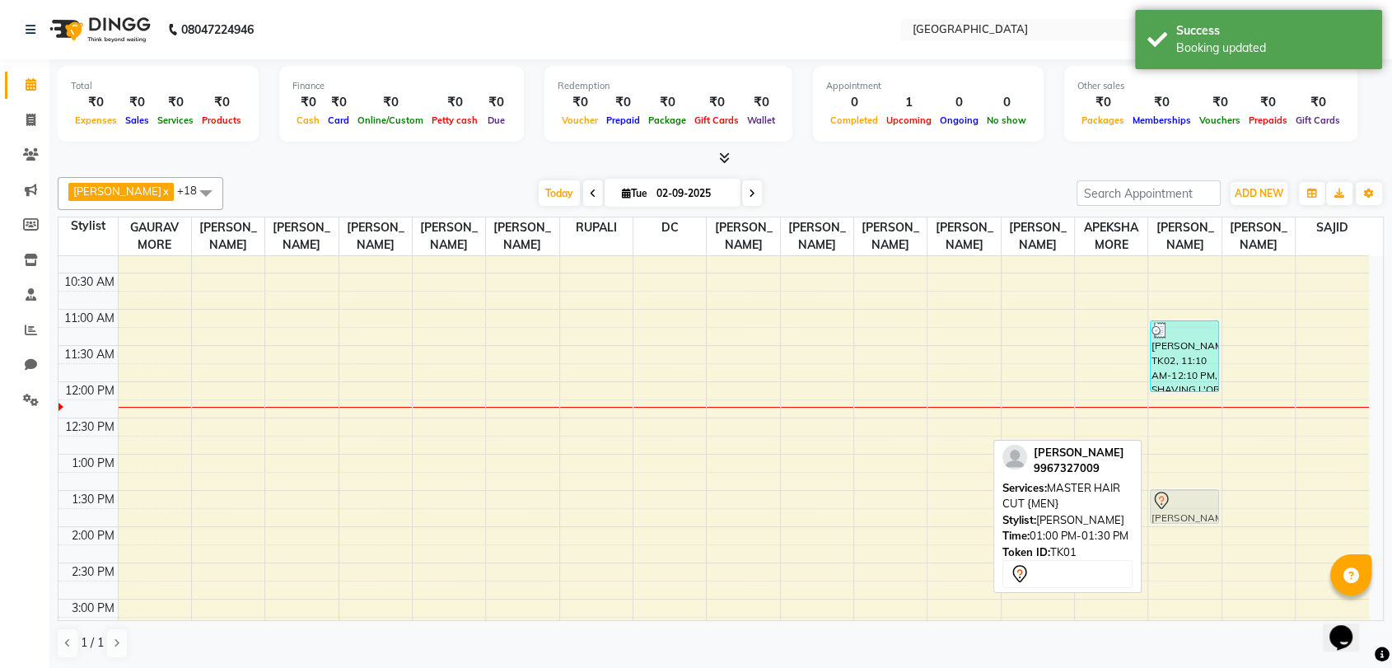
drag, startPoint x: 1159, startPoint y: 490, endPoint x: 1153, endPoint y: 515, distance: 26.4
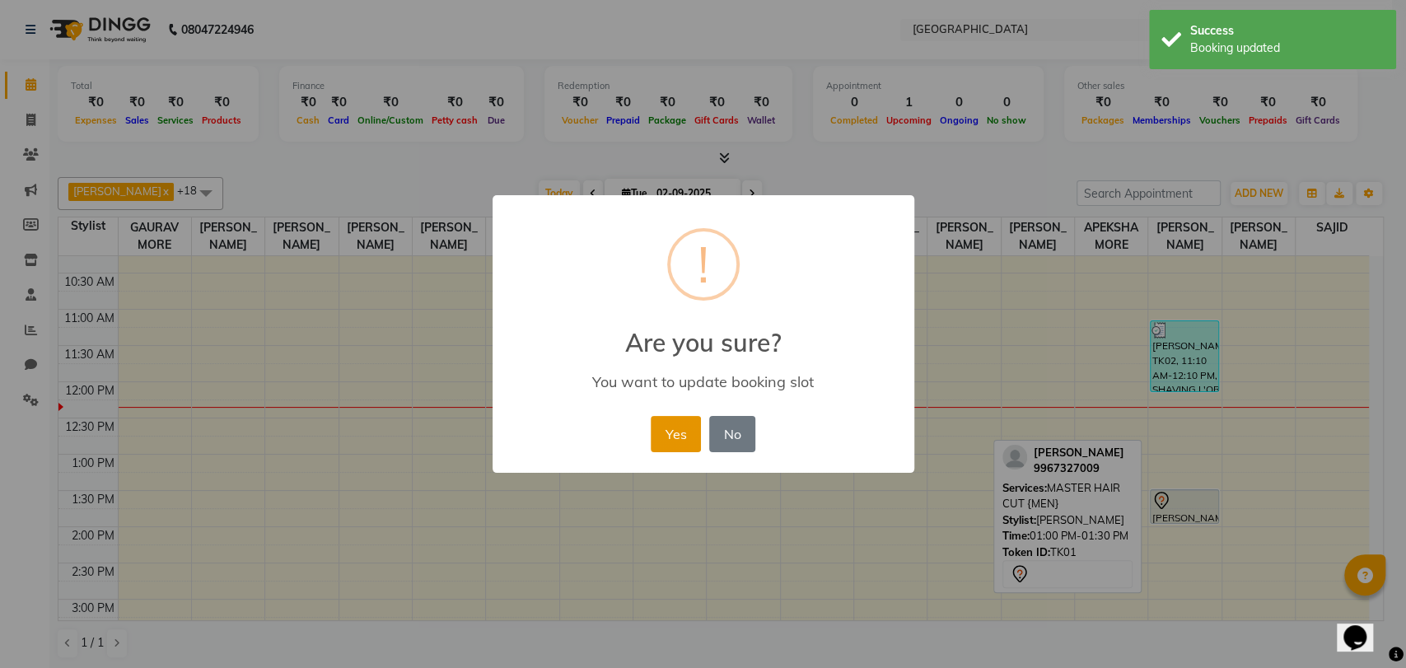
click at [679, 422] on button "Yes" at bounding box center [675, 434] width 50 height 36
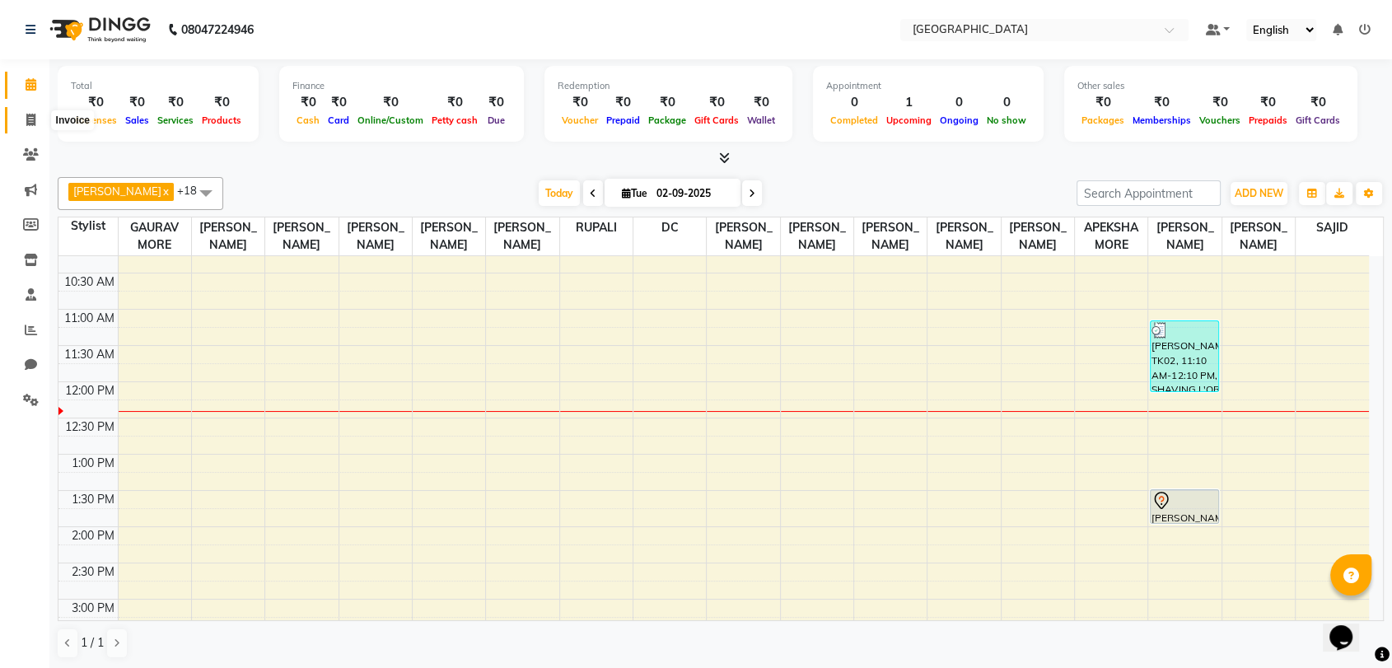
click at [16, 124] on span at bounding box center [30, 120] width 29 height 19
select select "service"
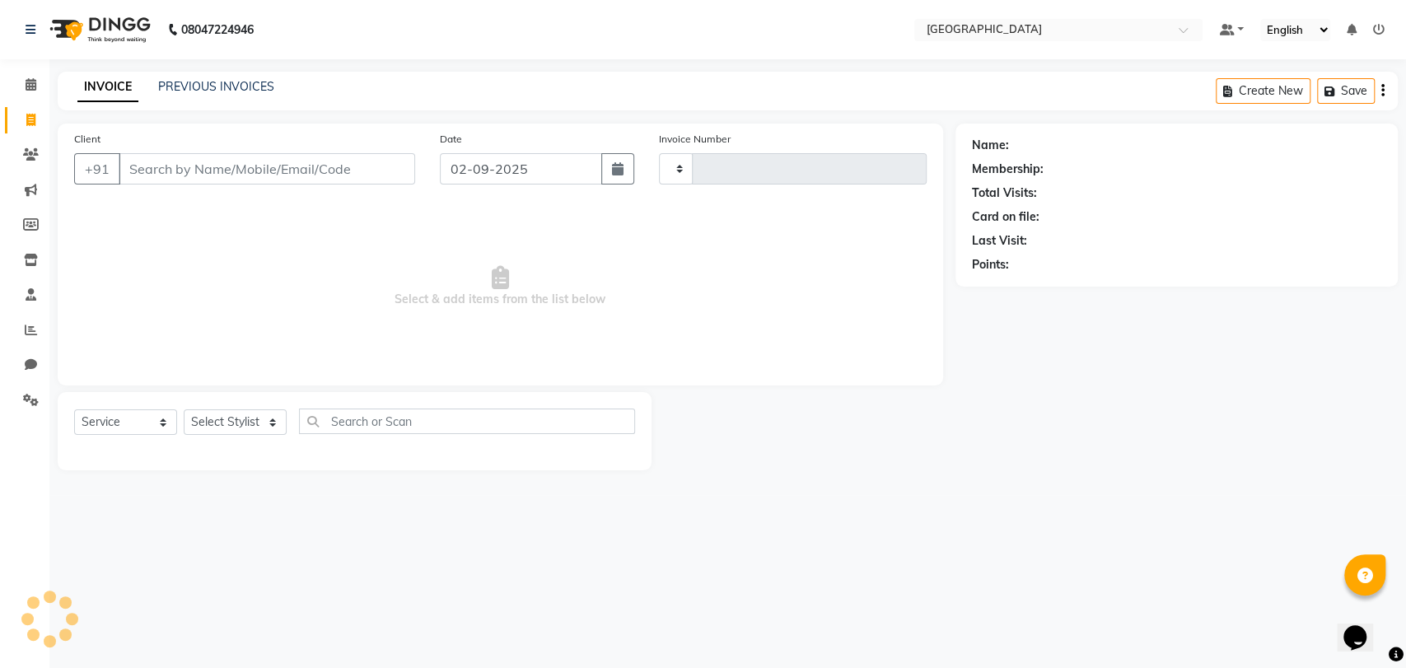
type input "3244"
select select "8096"
click at [730, 174] on select "V/2025 V/2025-26" at bounding box center [710, 168] width 103 height 31
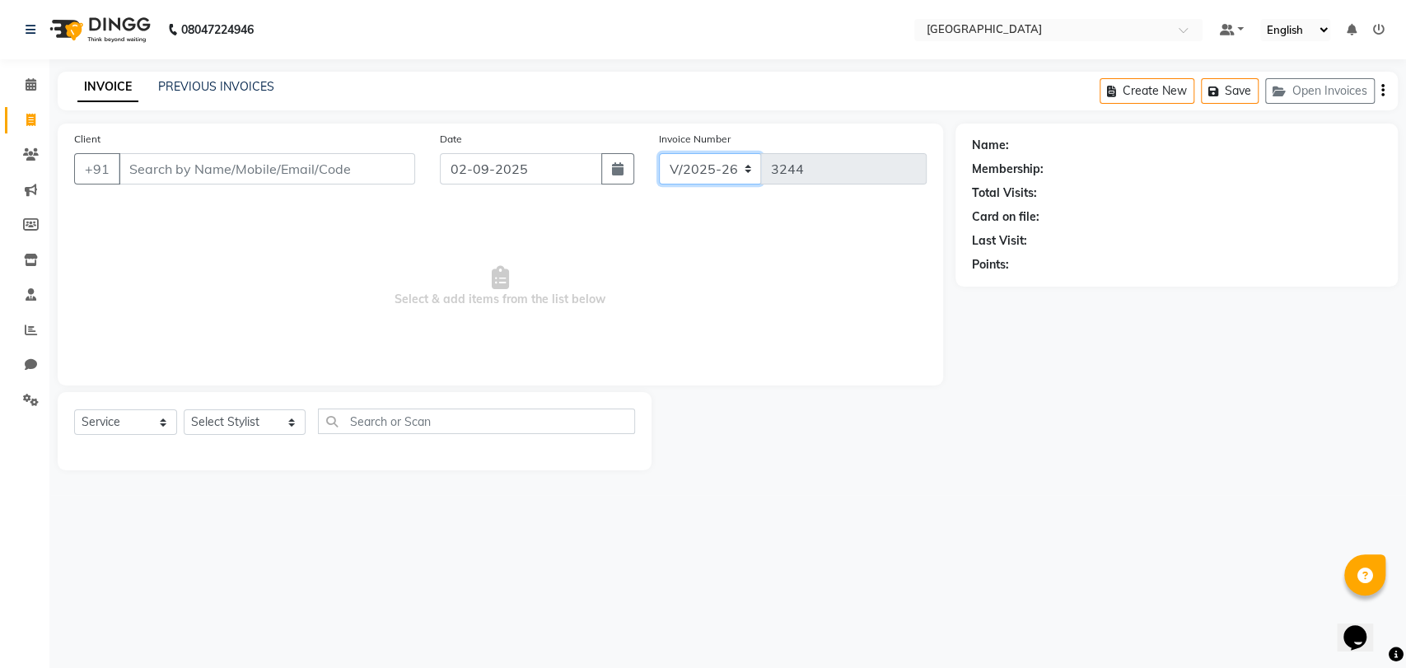
click at [724, 173] on select "V/2025 V/2025-26" at bounding box center [710, 168] width 103 height 31
click at [38, 86] on span at bounding box center [30, 85] width 29 height 19
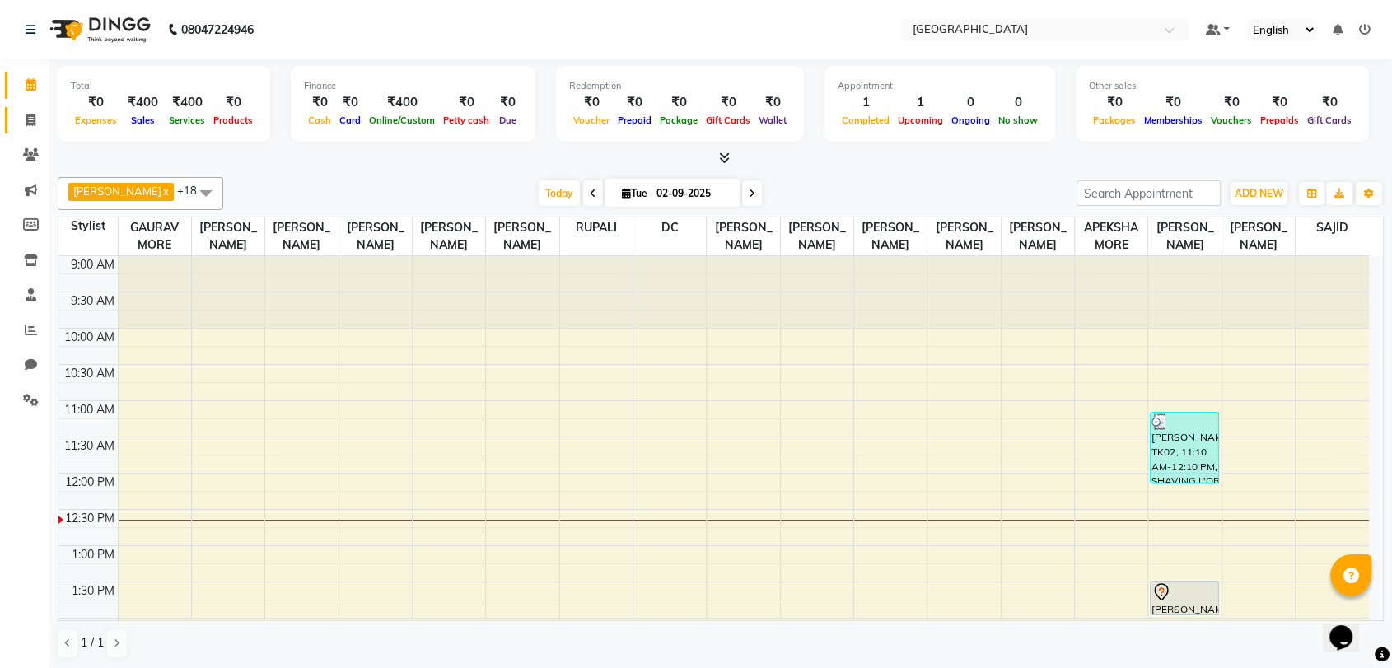
click at [32, 130] on link "Invoice" at bounding box center [25, 120] width 40 height 27
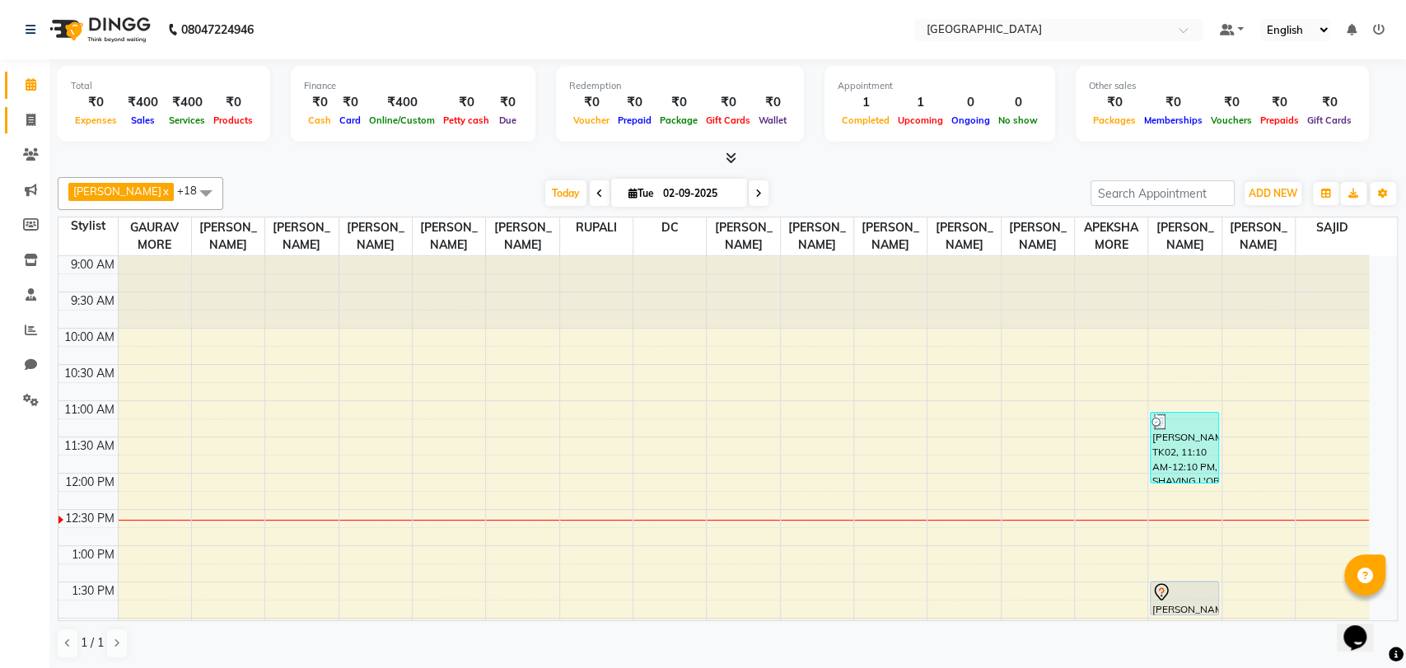
select select "service"
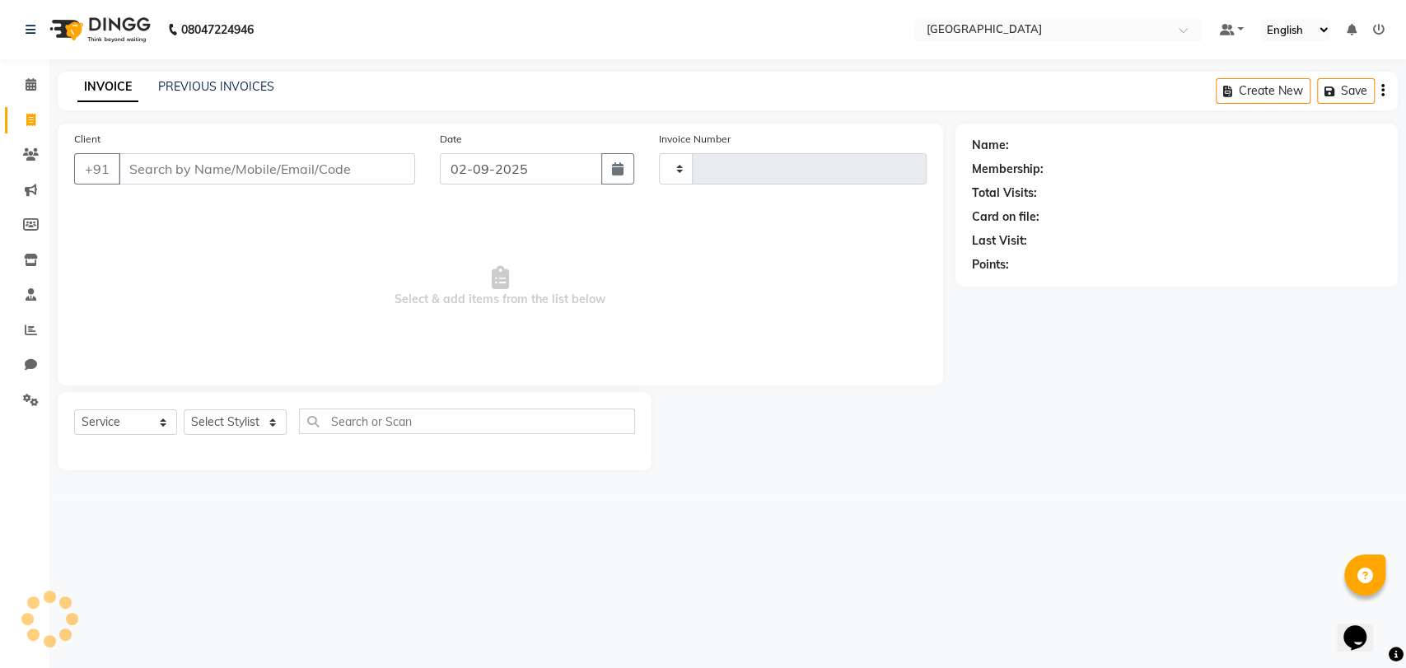
type input "3244"
select select "8096"
click at [256, 422] on select "Select Stylist" at bounding box center [235, 422] width 103 height 26
click at [241, 417] on select "Select Stylist" at bounding box center [235, 422] width 103 height 26
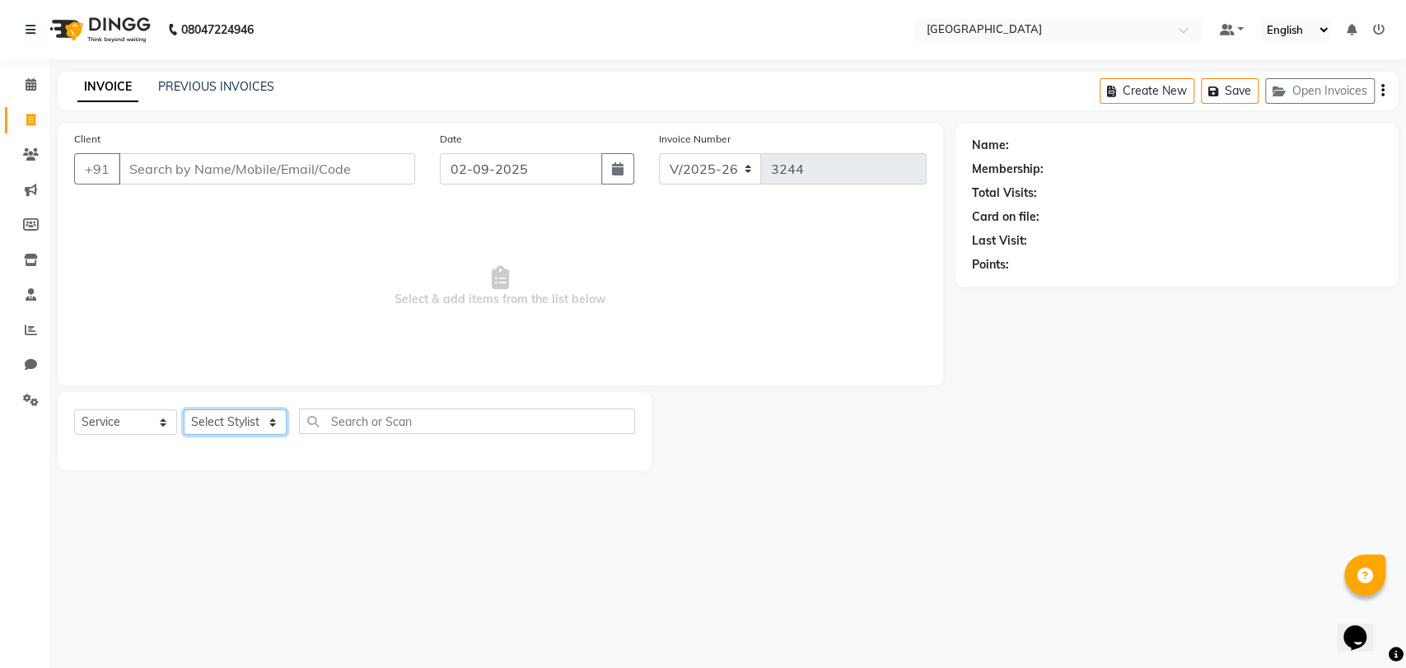
click at [241, 417] on select "Select Stylist" at bounding box center [235, 422] width 103 height 26
select select "77222"
click at [184, 409] on select "Select Stylist AARTI SURI ABDUL KALAM ANITA JHADAV APEKSHA MORE DC DEEPIKA SHET…" at bounding box center [245, 422] width 122 height 26
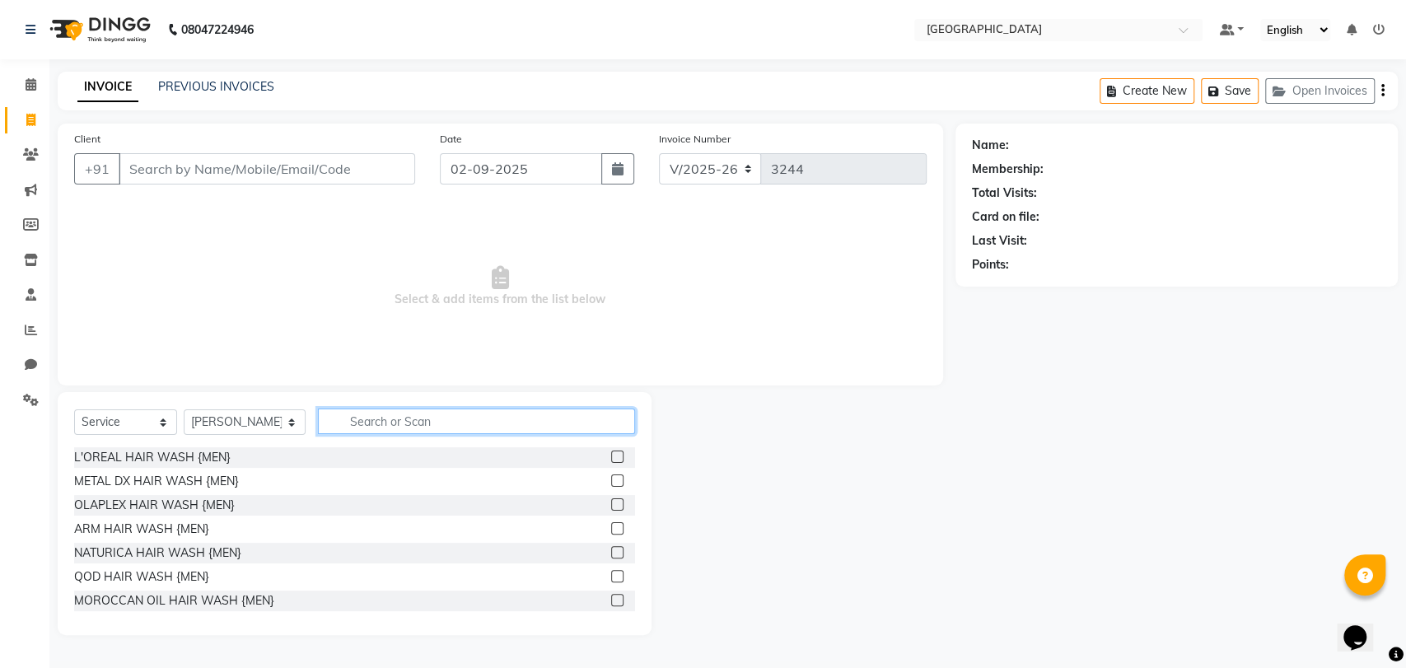
click at [356, 421] on input "text" at bounding box center [476, 421] width 317 height 26
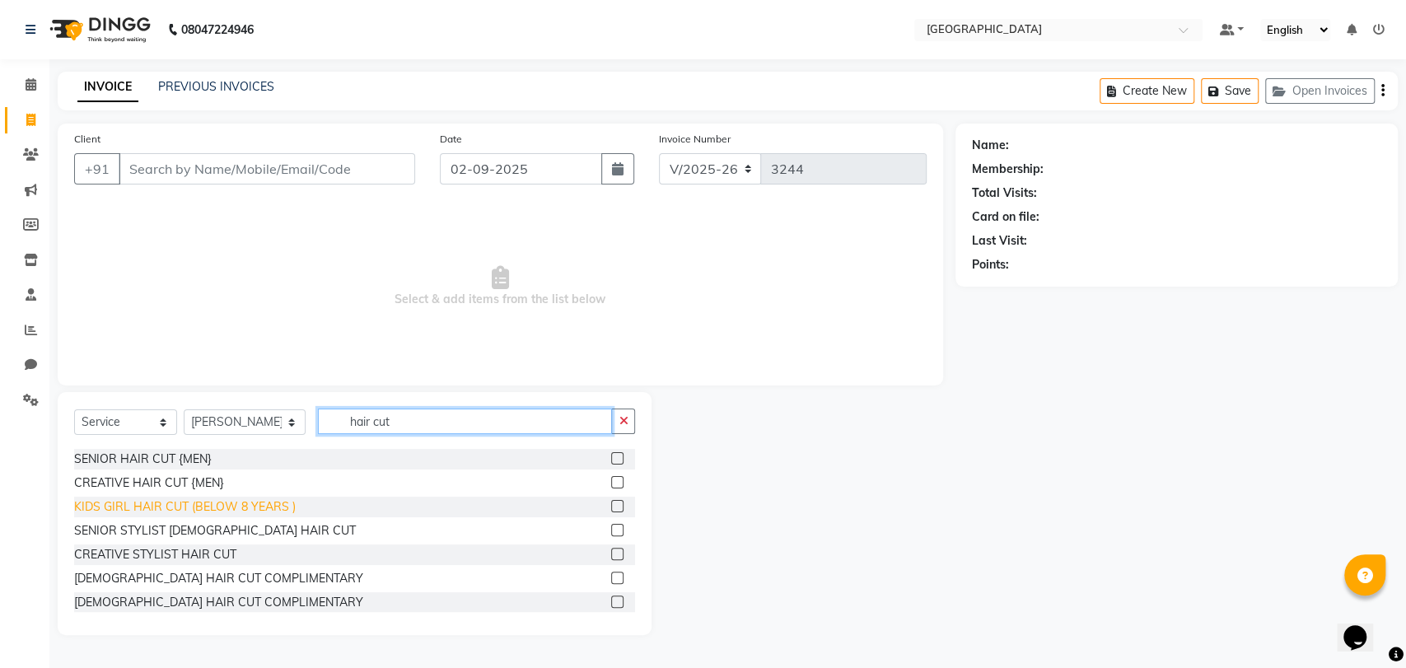
scroll to position [50, 0]
type input "hair cut"
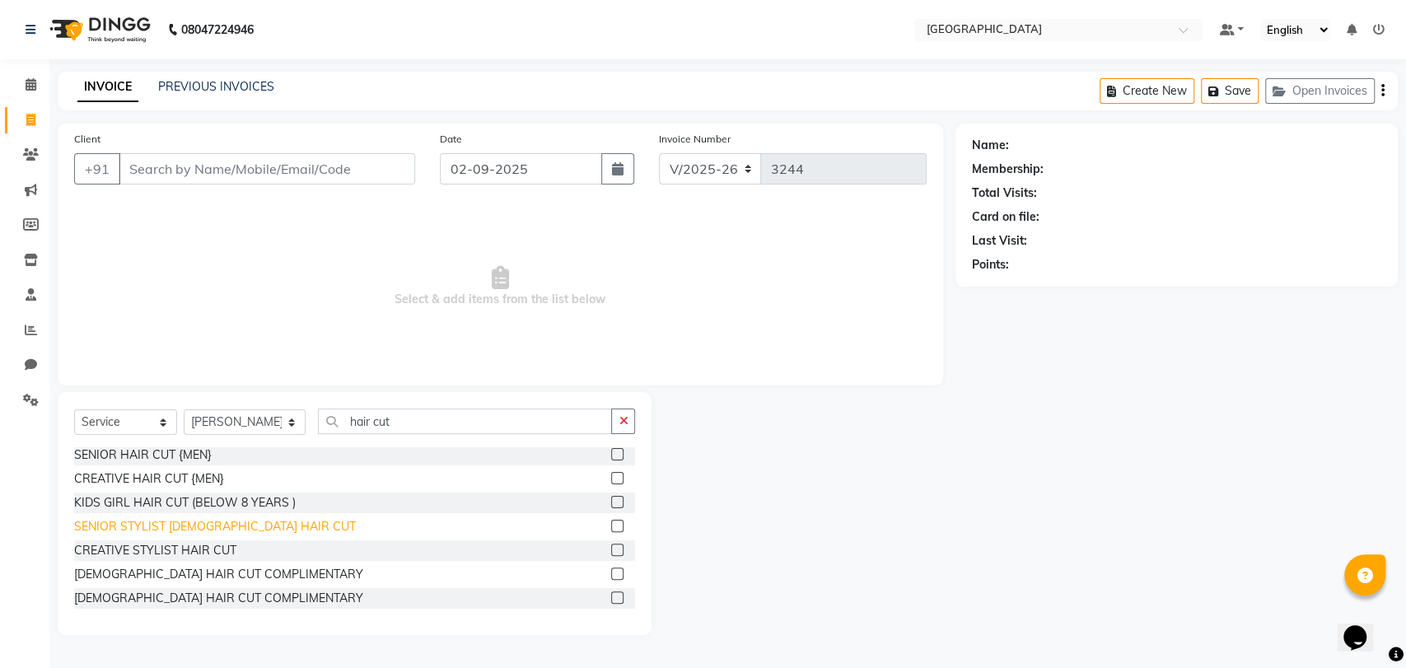
click at [145, 529] on div "SENIOR STYLIST [DEMOGRAPHIC_DATA] HAIR CUT" at bounding box center [215, 526] width 282 height 17
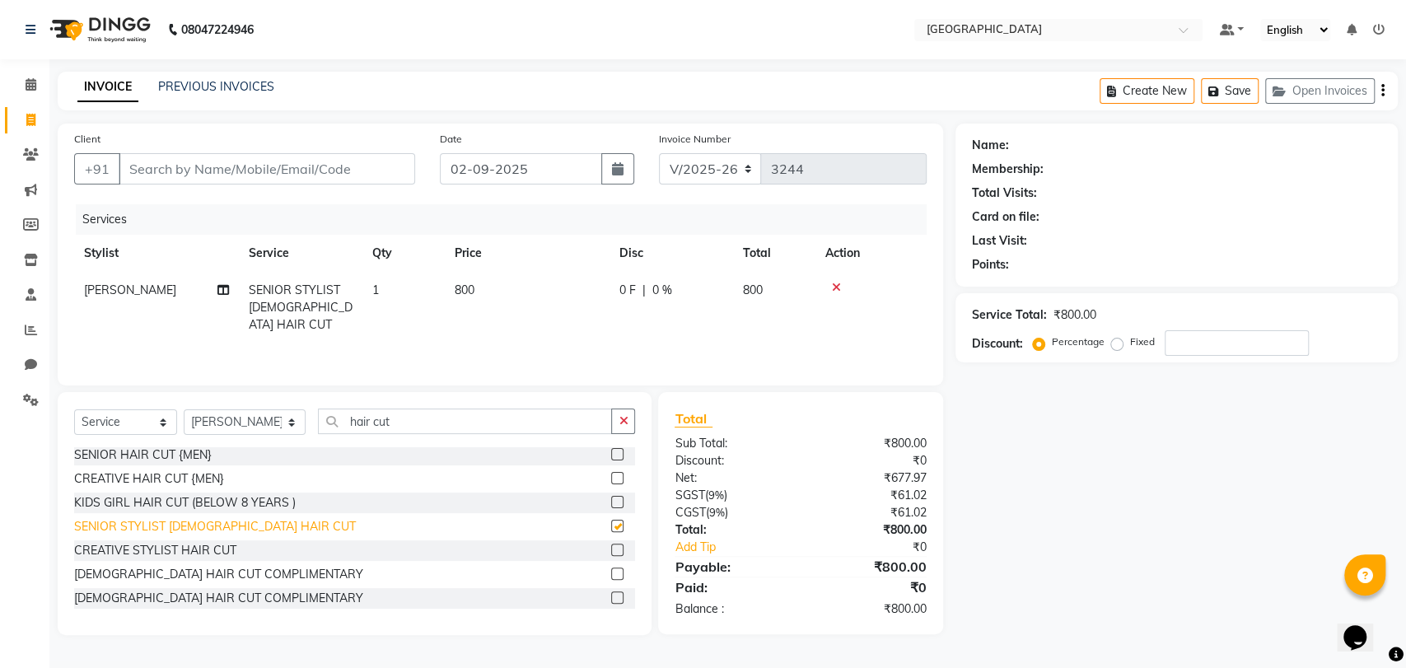
checkbox input "false"
click at [626, 430] on button "button" at bounding box center [623, 421] width 24 height 26
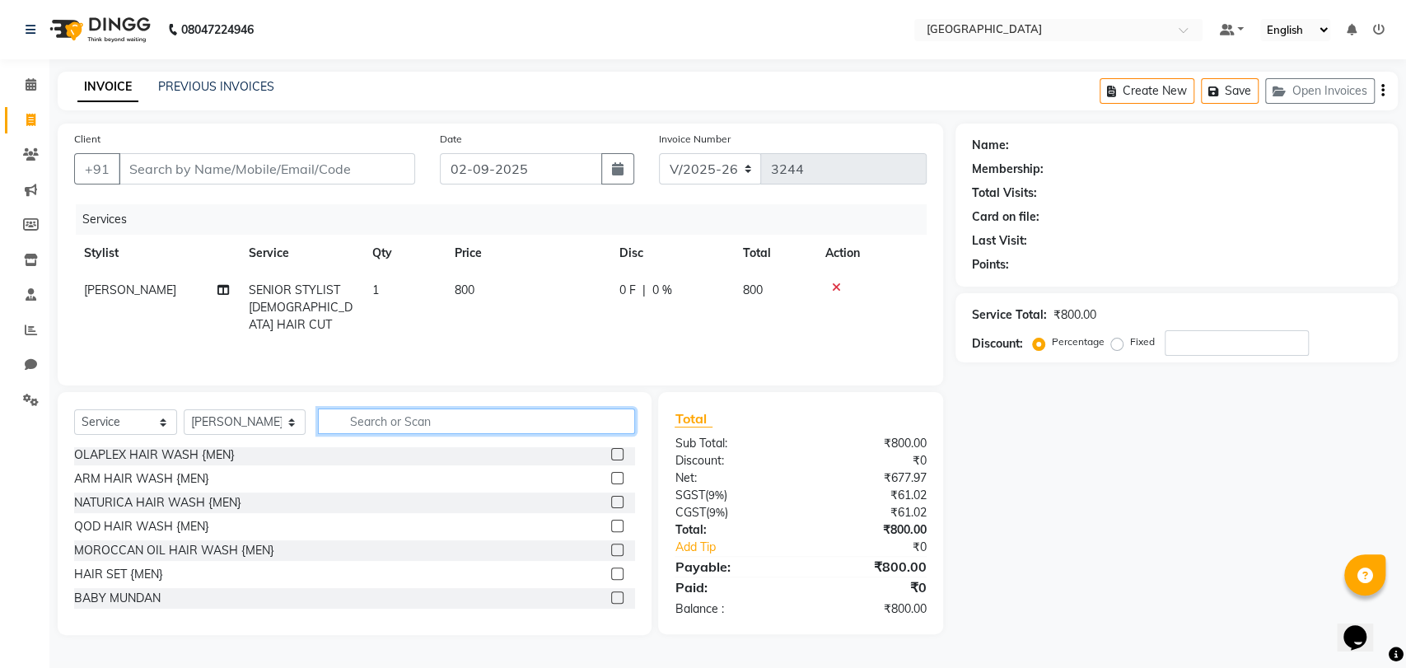
scroll to position [264, 0]
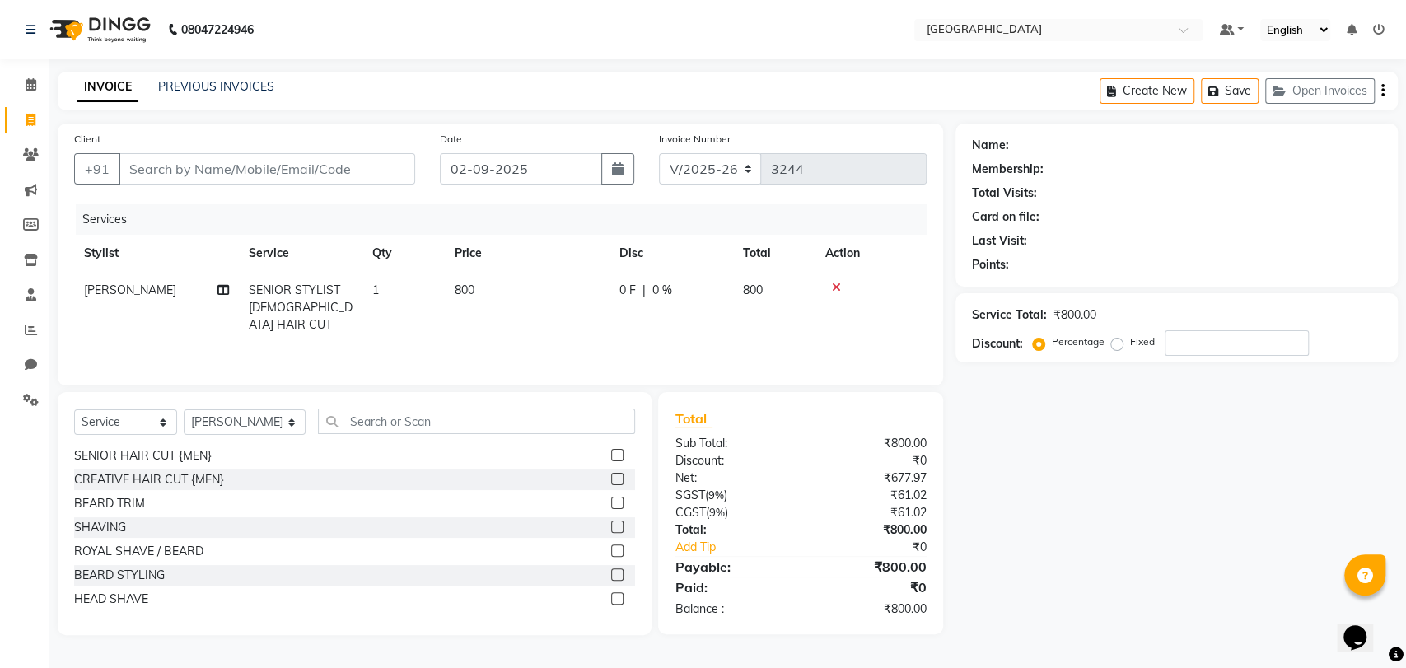
click at [1108, 463] on div "Name: Membership: Total Visits: Card on file: Last Visit: Points: Service Total…" at bounding box center [1182, 379] width 455 height 511
click at [367, 413] on input "text" at bounding box center [476, 421] width 317 height 26
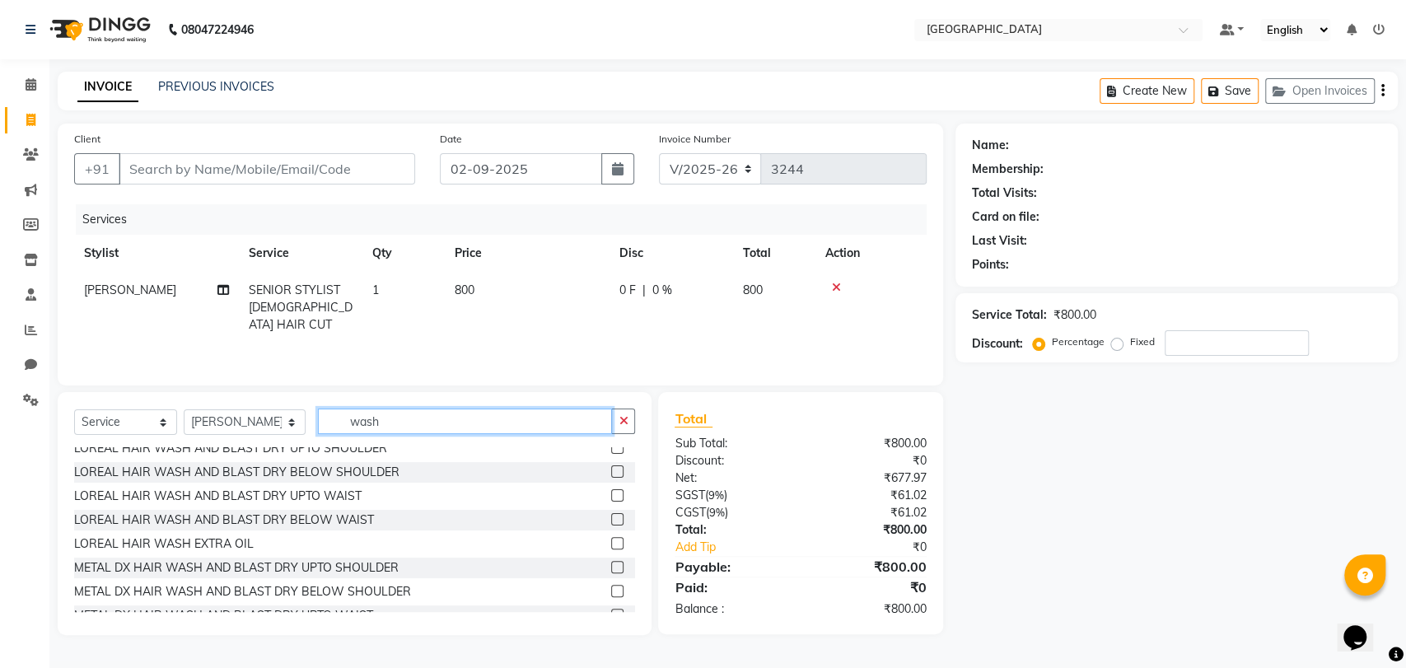
scroll to position [183, 0]
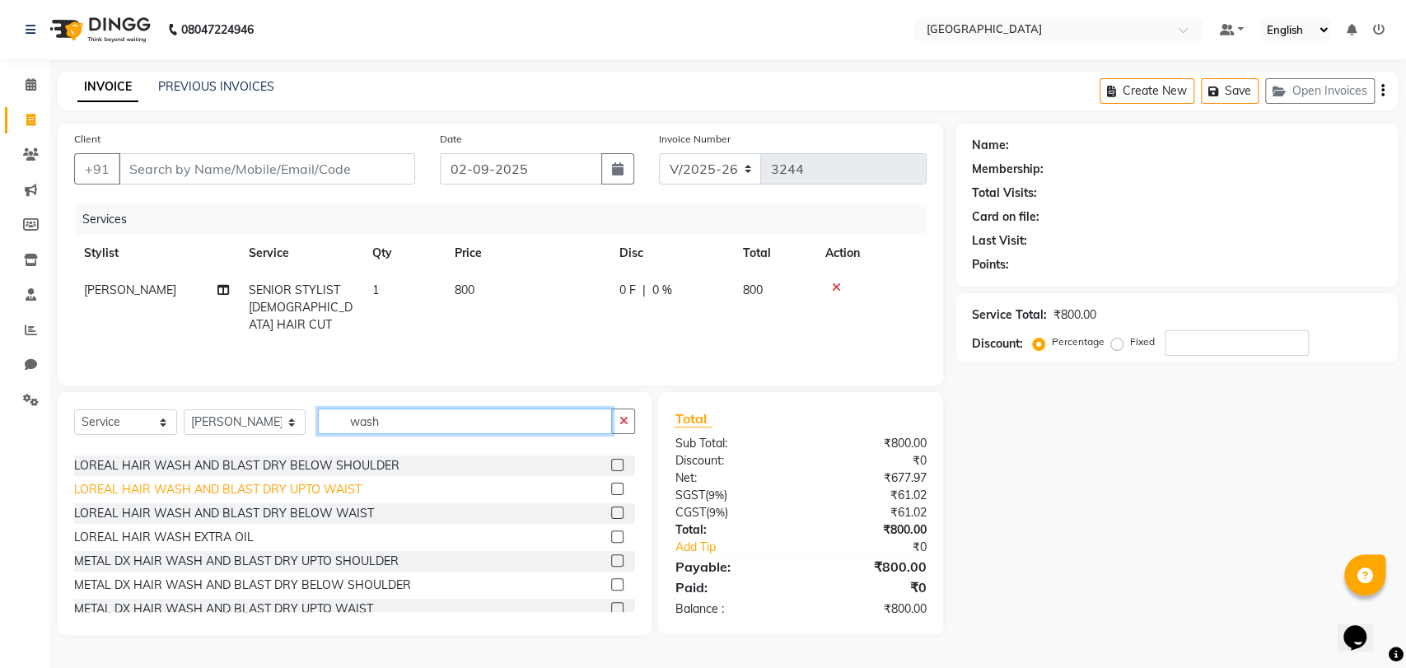
type input "wash"
click at [224, 493] on div "LOREAL HAIR WASH AND BLAST DRY UPTO WAIST" at bounding box center [217, 489] width 287 height 17
checkbox input "false"
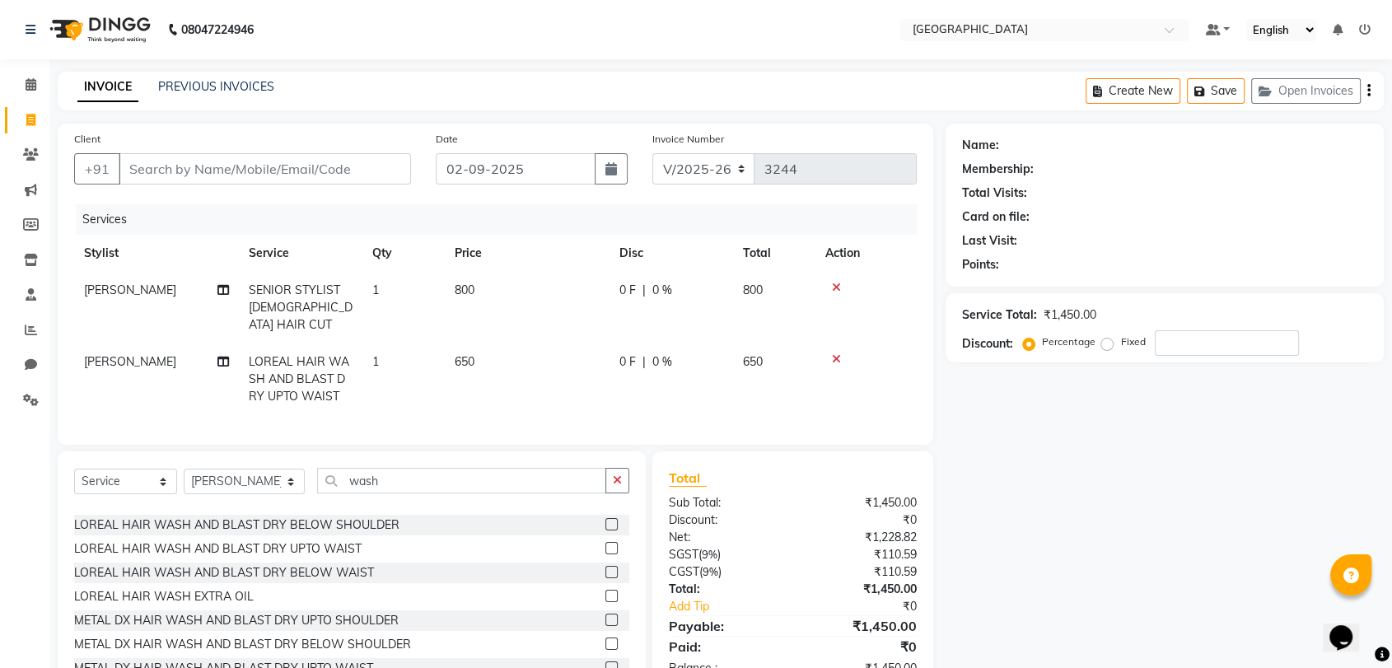
click at [838, 353] on icon at bounding box center [836, 359] width 9 height 12
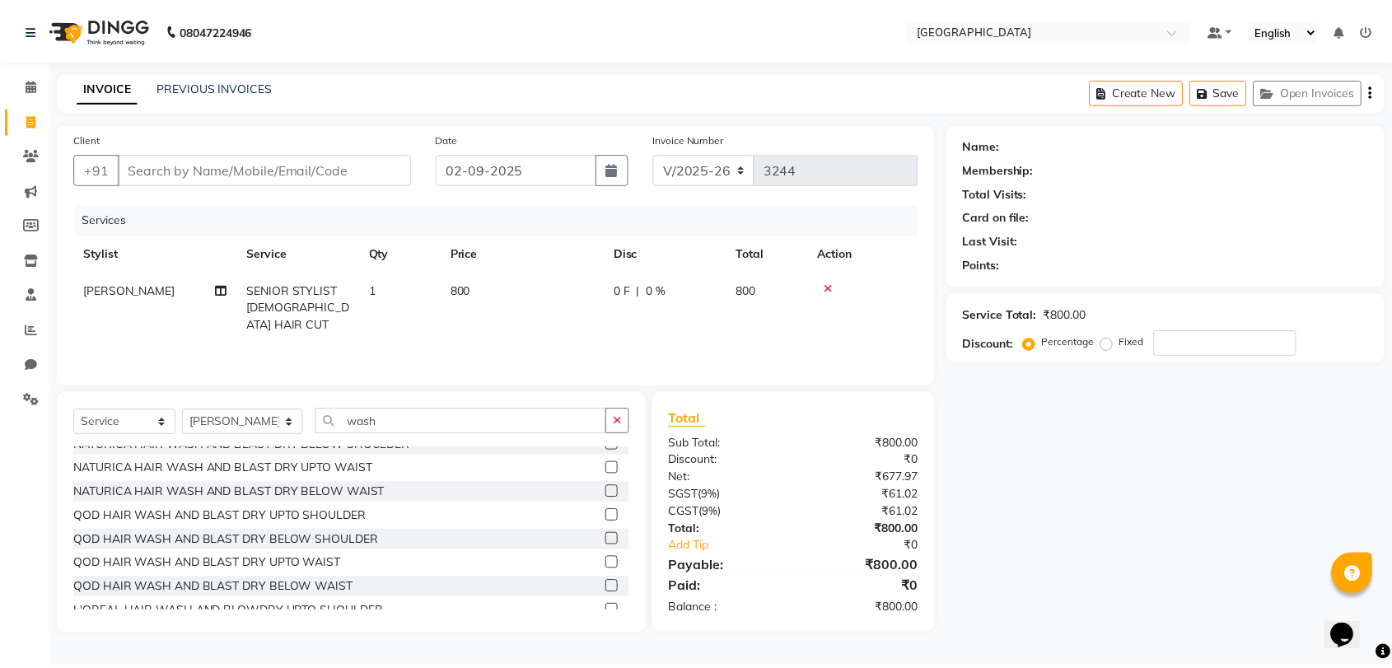
scroll to position [640, 0]
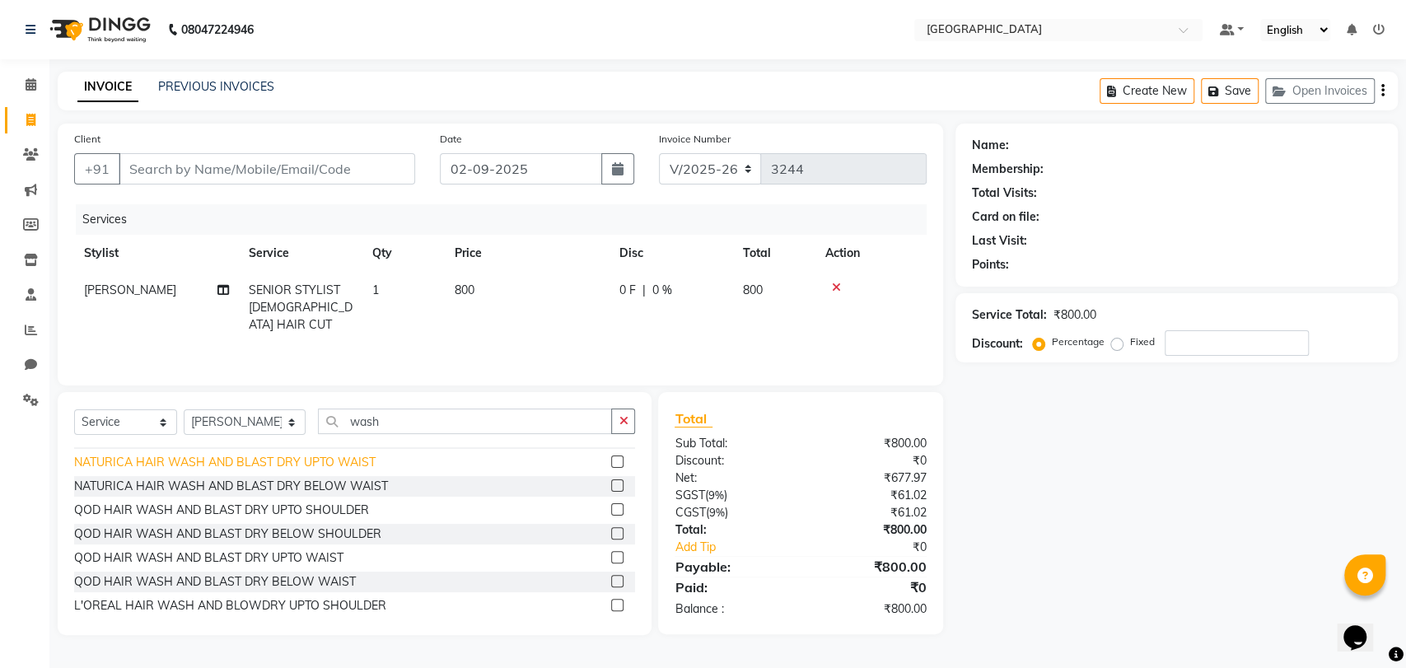
click at [343, 464] on div "NATURICA HAIR WASH AND BLAST DRY UPTO WAIST" at bounding box center [224, 462] width 301 height 17
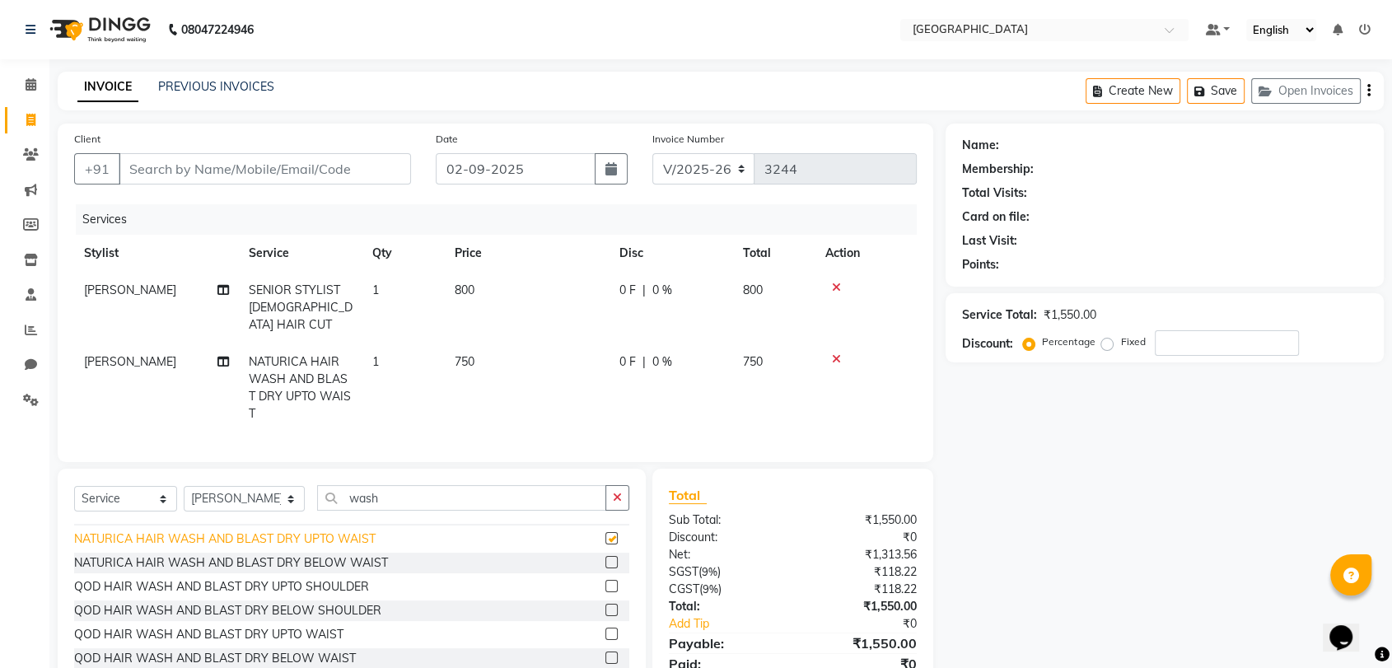
checkbox input "false"
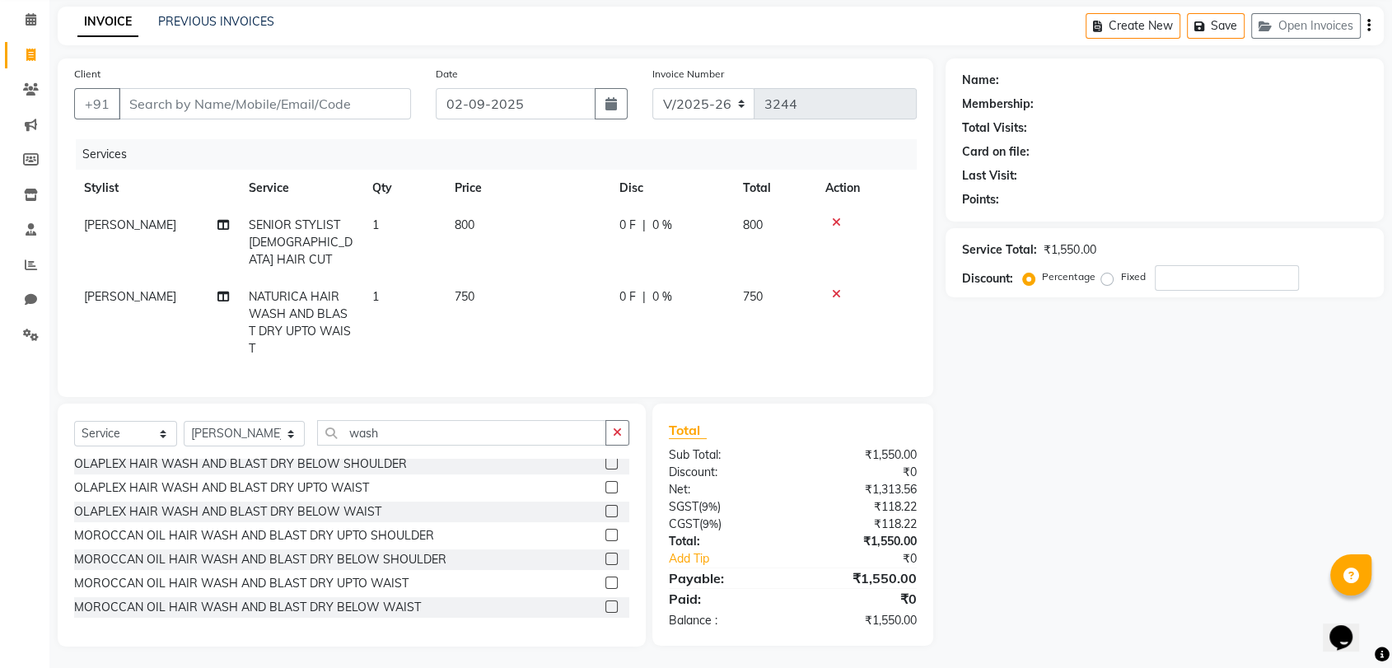
scroll to position [389, 0]
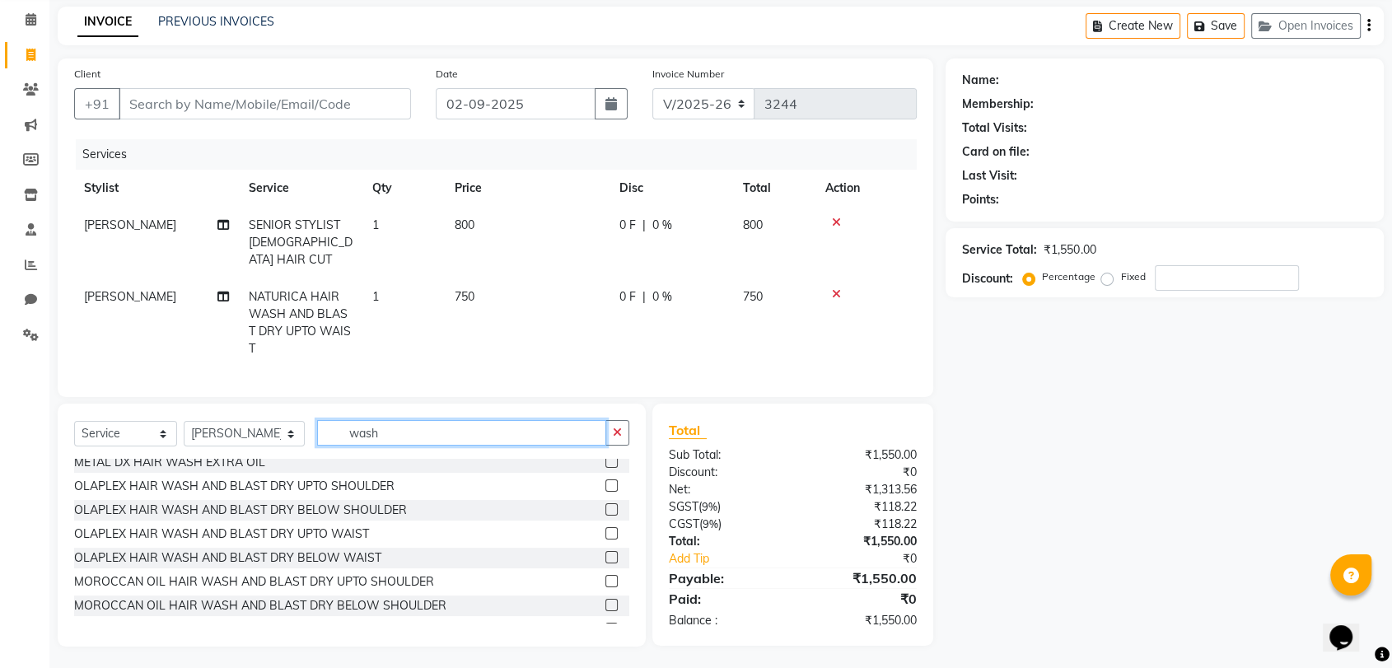
click at [395, 434] on input "wash" at bounding box center [461, 433] width 289 height 26
click at [389, 434] on input "wash" at bounding box center [461, 433] width 289 height 26
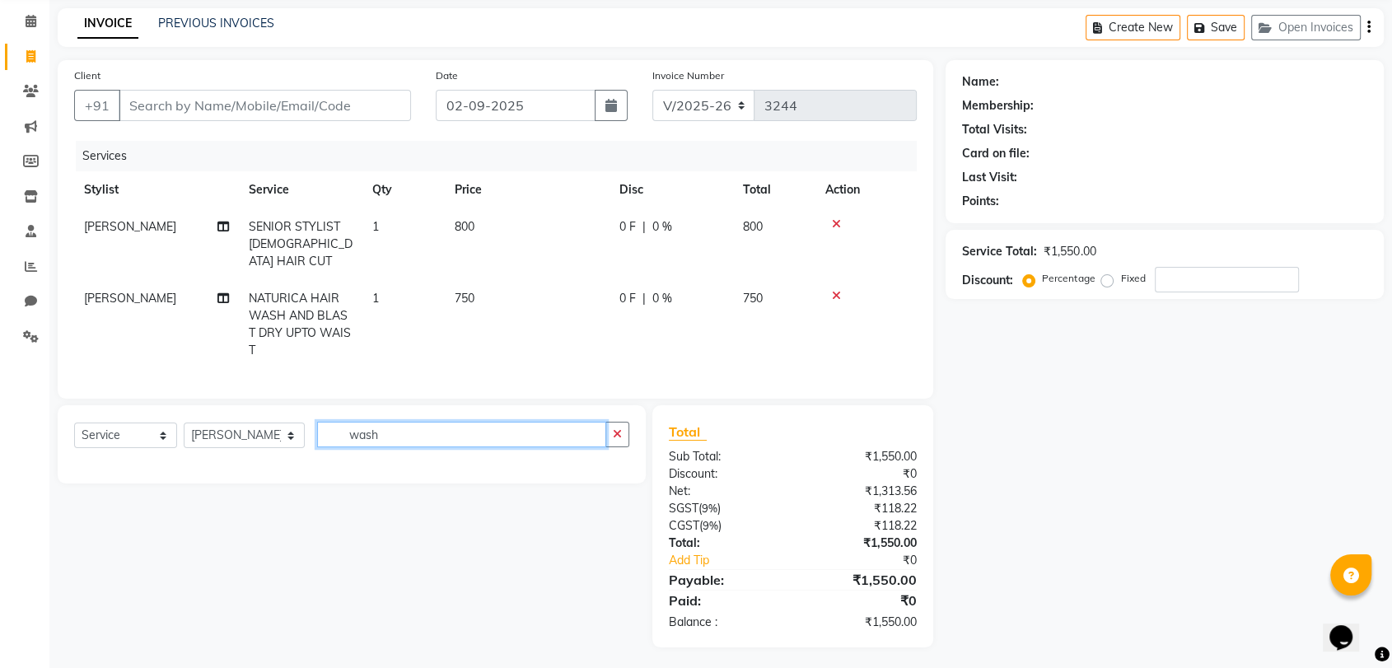
scroll to position [65, 0]
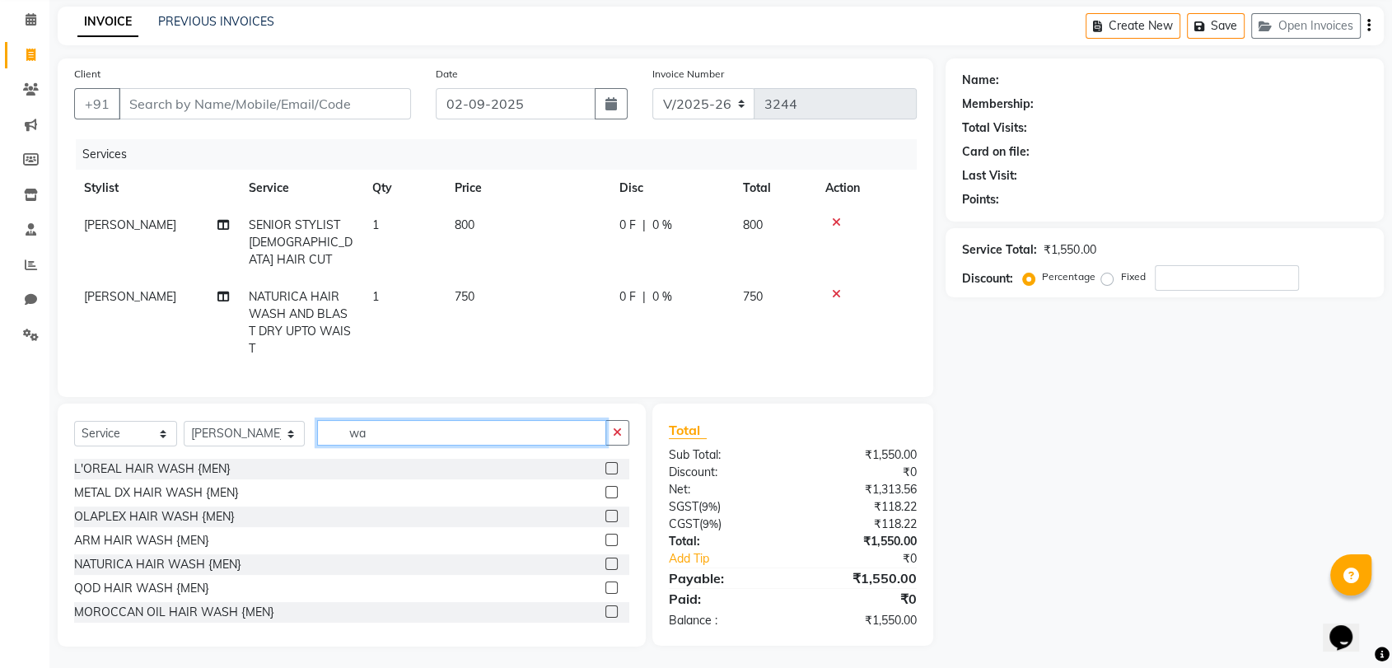
type input "w"
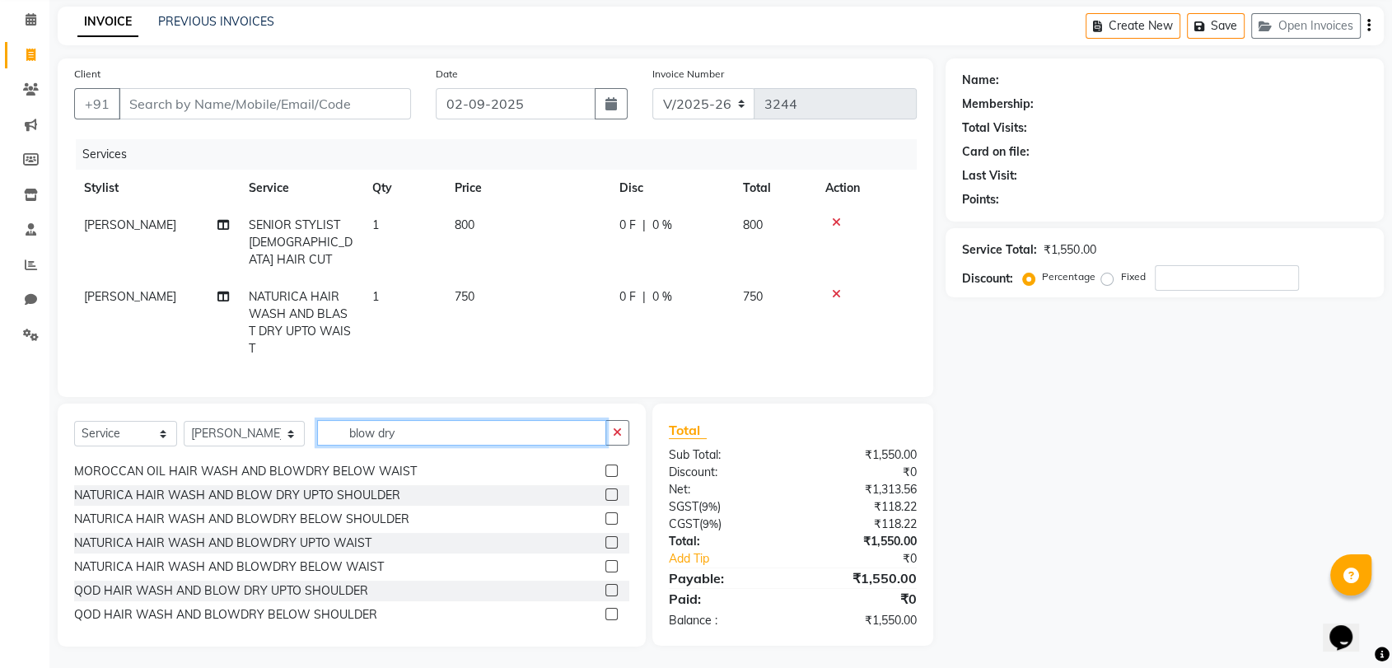
scroll to position [457, 0]
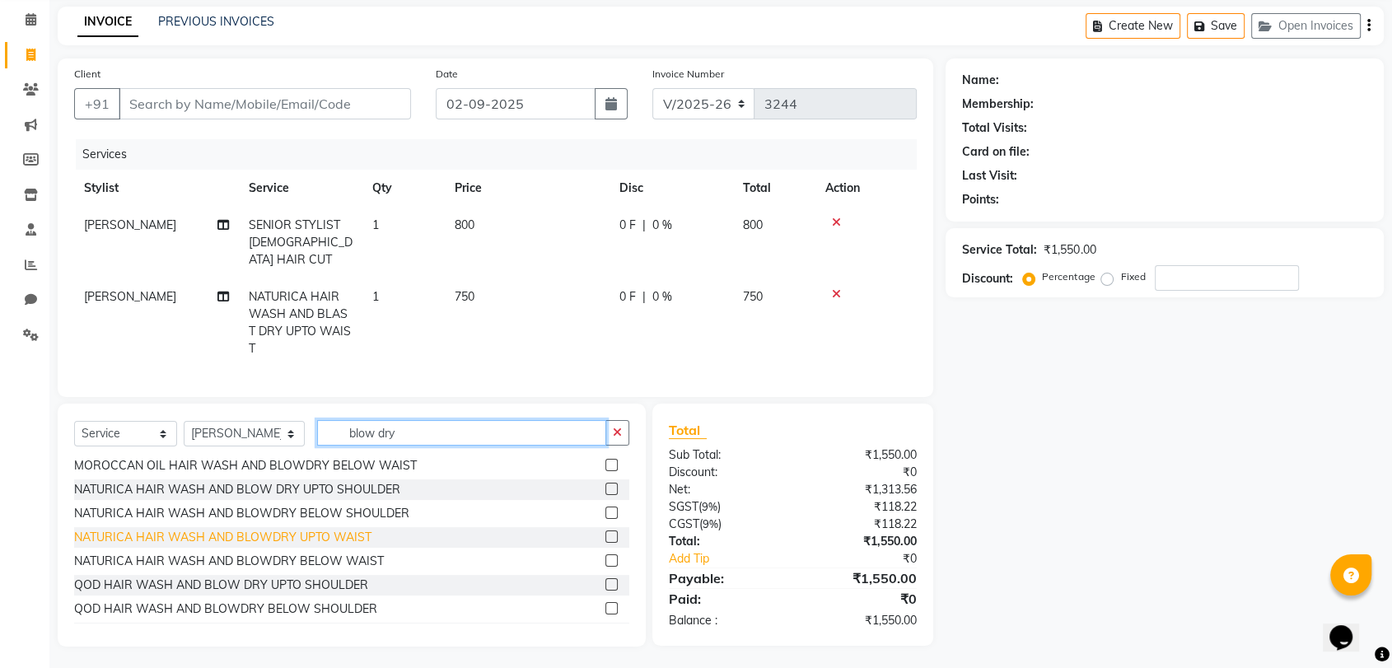
type input "blow dry"
click at [295, 535] on div "NATURICA HAIR WASH AND BLOWDRY UPTO WAIST" at bounding box center [222, 537] width 297 height 17
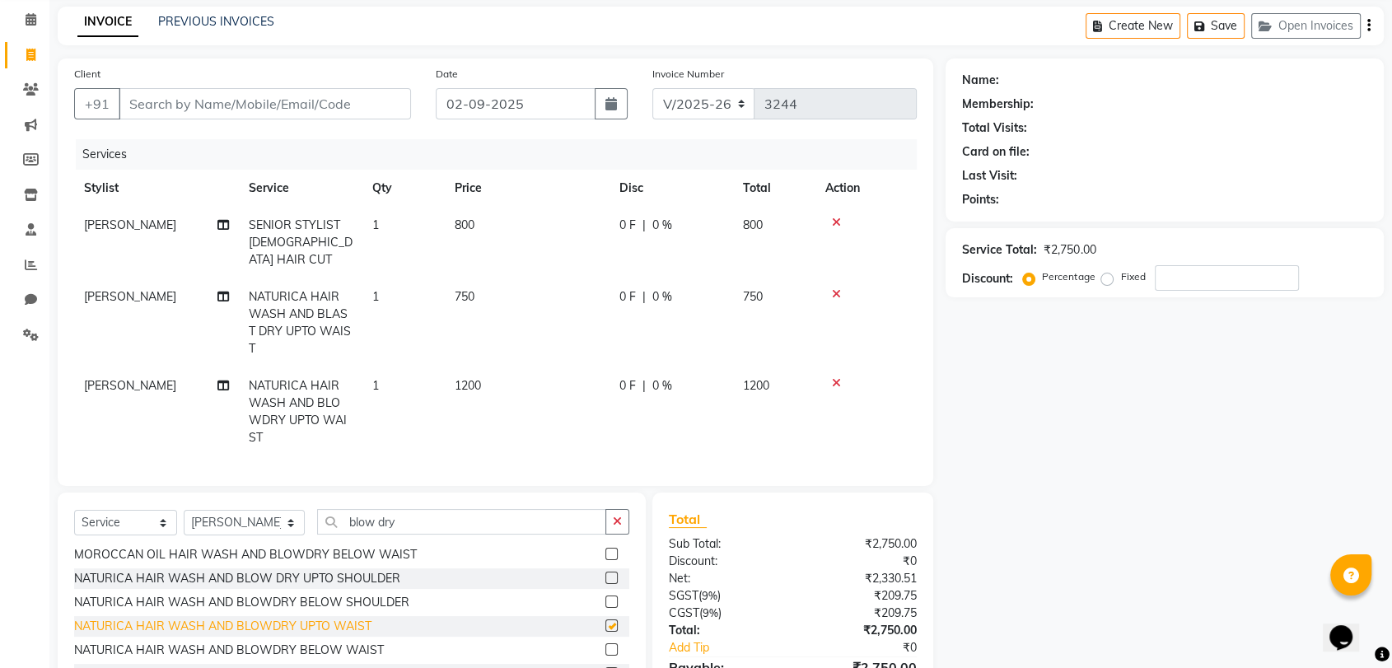
checkbox input "false"
click at [838, 288] on icon at bounding box center [836, 294] width 9 height 12
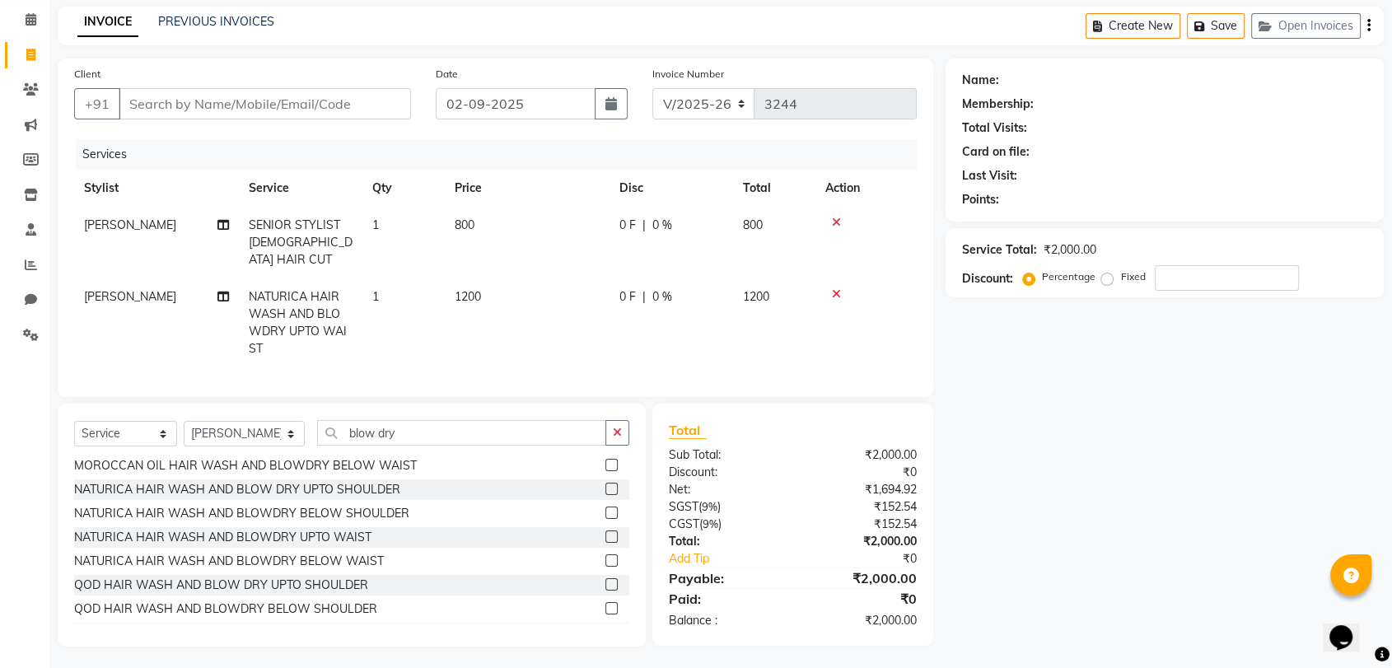
scroll to position [47, 0]
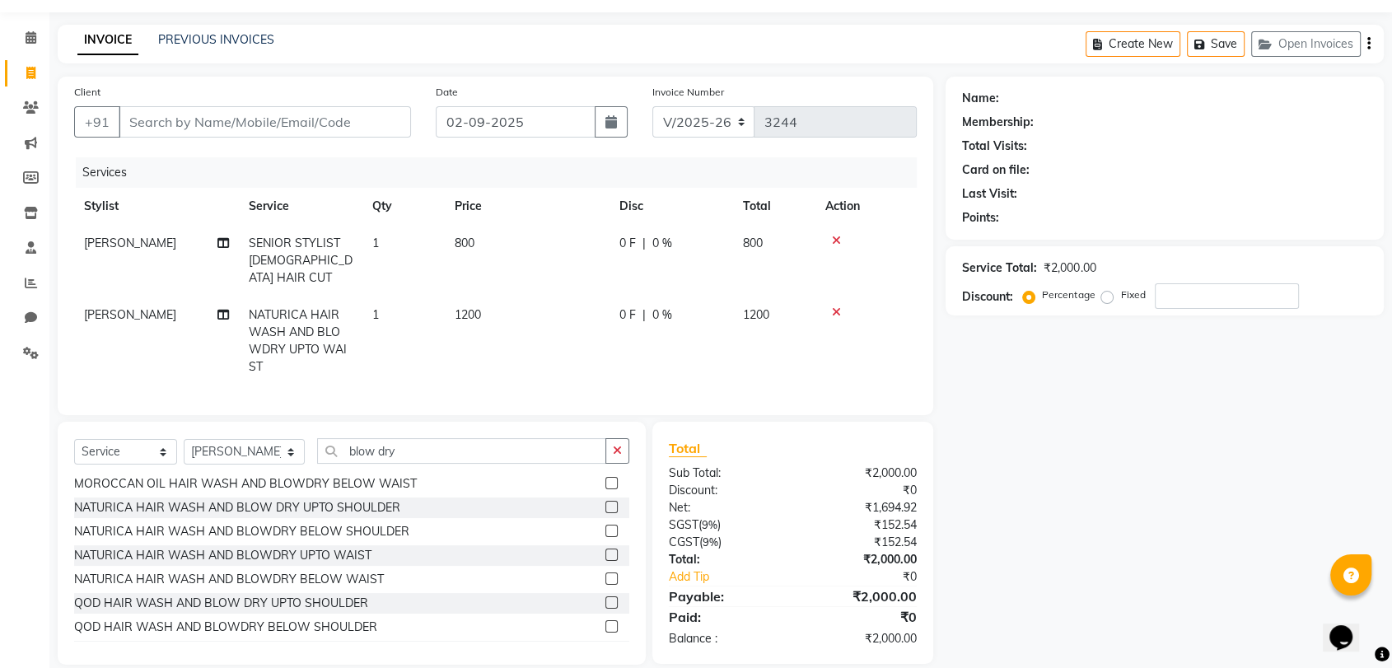
click at [836, 306] on icon at bounding box center [836, 312] width 9 height 12
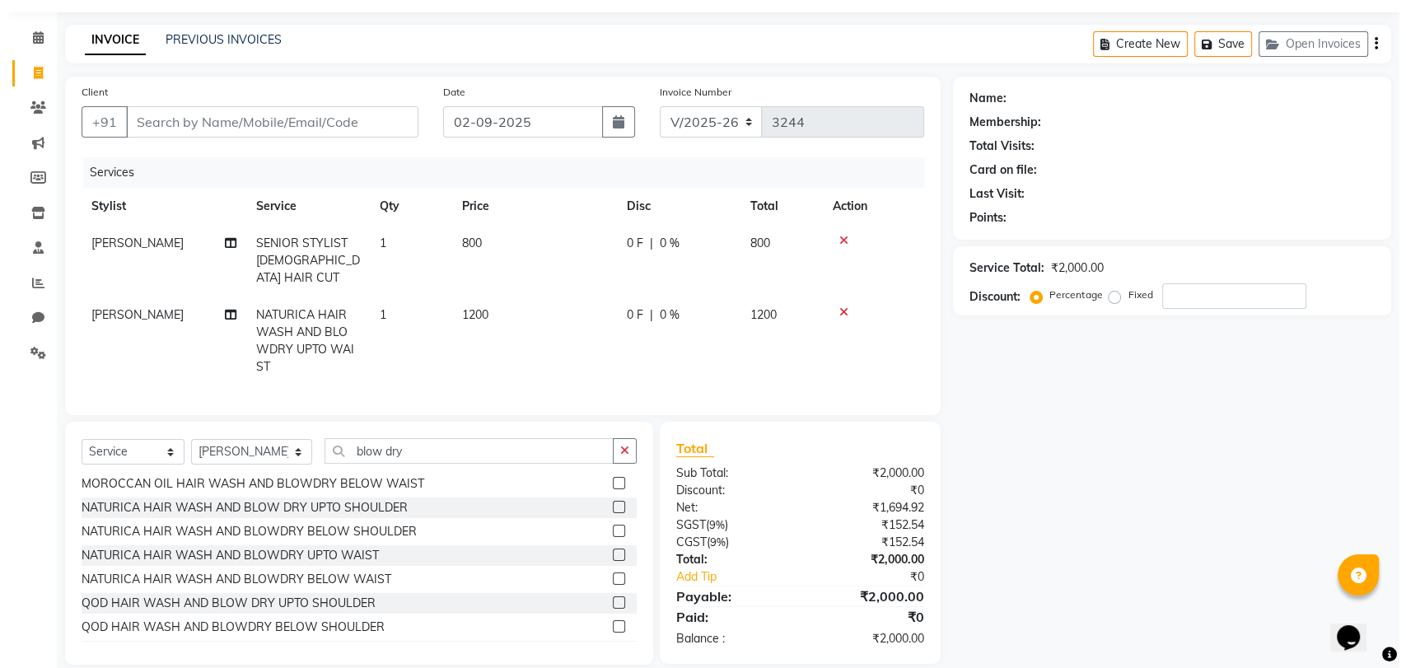
scroll to position [0, 0]
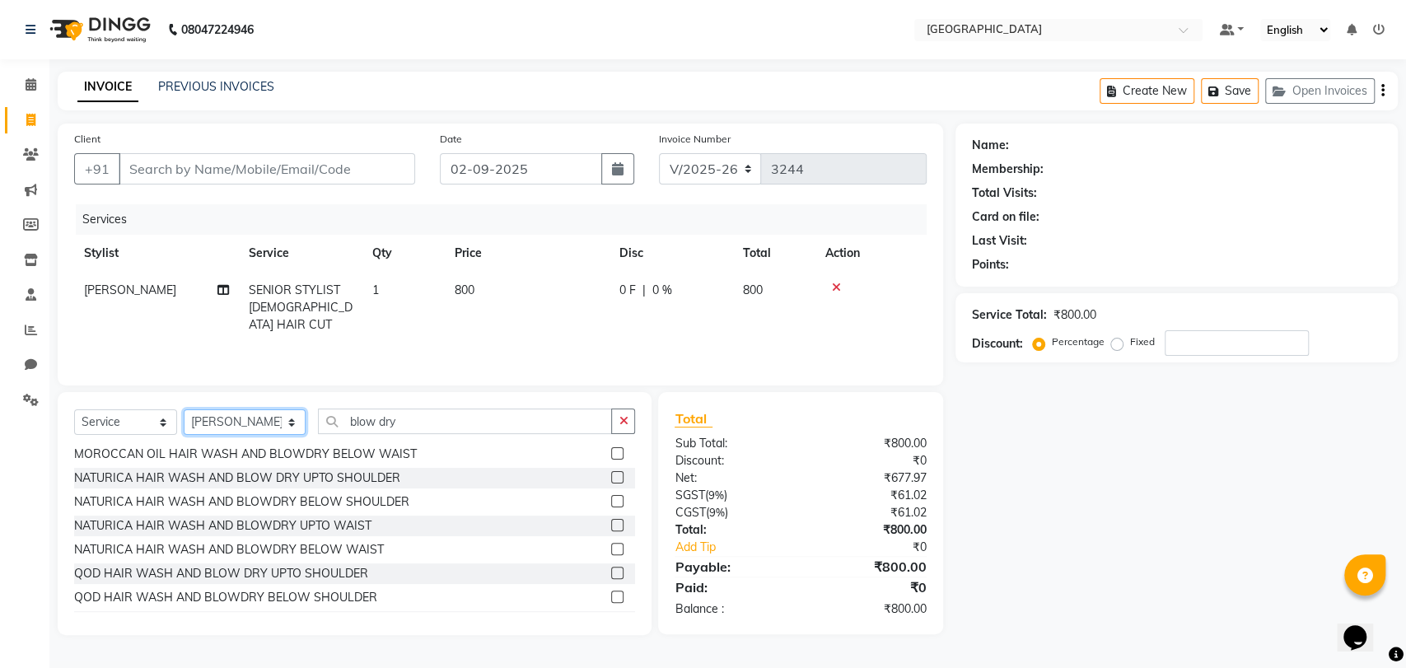
click at [248, 422] on select "Select Stylist AARTI SURI ABDUL KALAM ANITA JHADAV APEKSHA MORE DC DEEPIKA SHET…" at bounding box center [245, 422] width 122 height 26
select select "82508"
click at [184, 409] on select "Select Stylist AARTI SURI ABDUL KALAM ANITA JHADAV APEKSHA MORE DC DEEPIKA SHET…" at bounding box center [245, 422] width 122 height 26
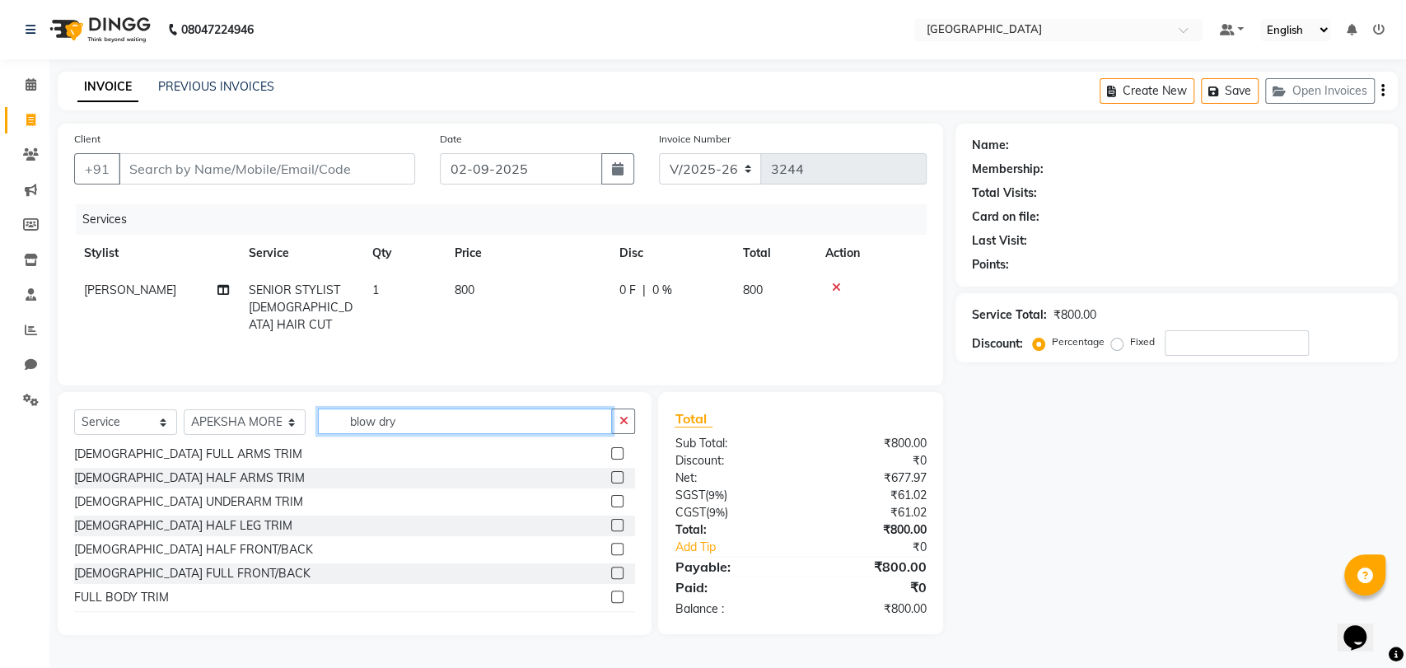
click at [362, 419] on input "blow dry" at bounding box center [465, 421] width 294 height 26
click at [361, 419] on input "blow dry" at bounding box center [465, 421] width 294 height 26
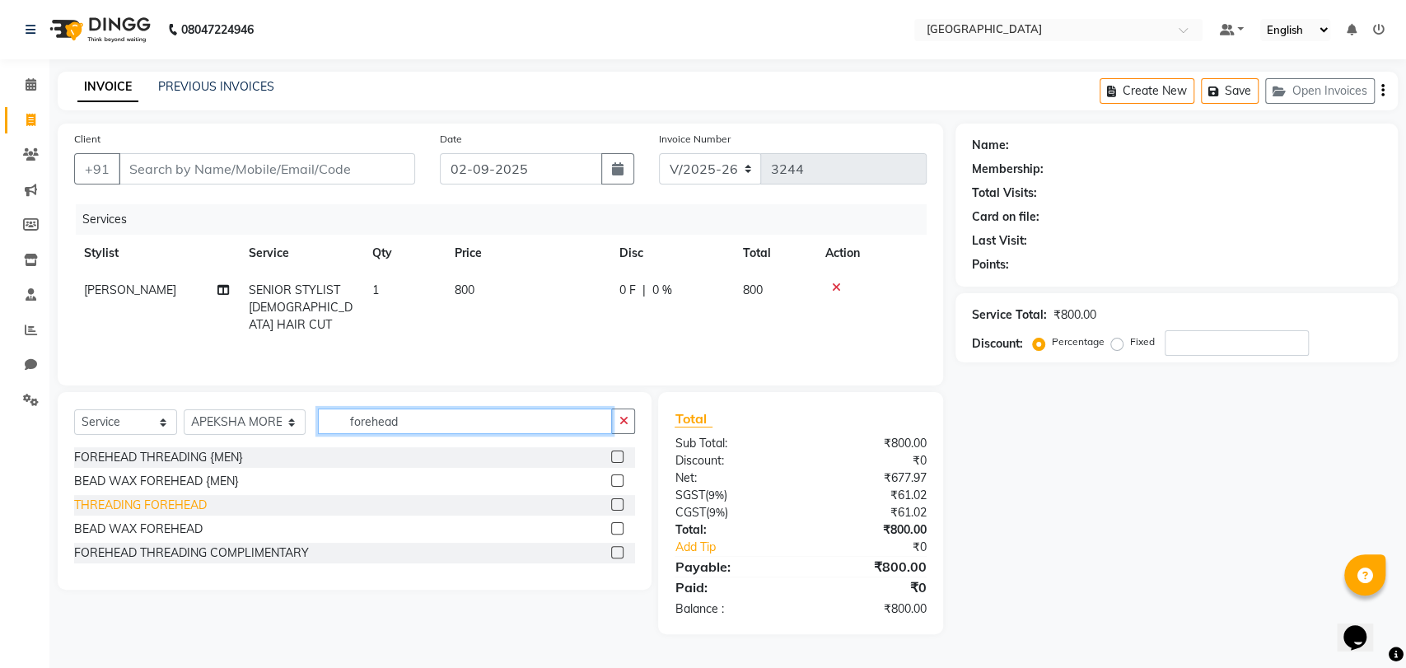
type input "forehead"
click at [128, 506] on div "THREADING FOREHEAD" at bounding box center [140, 505] width 133 height 17
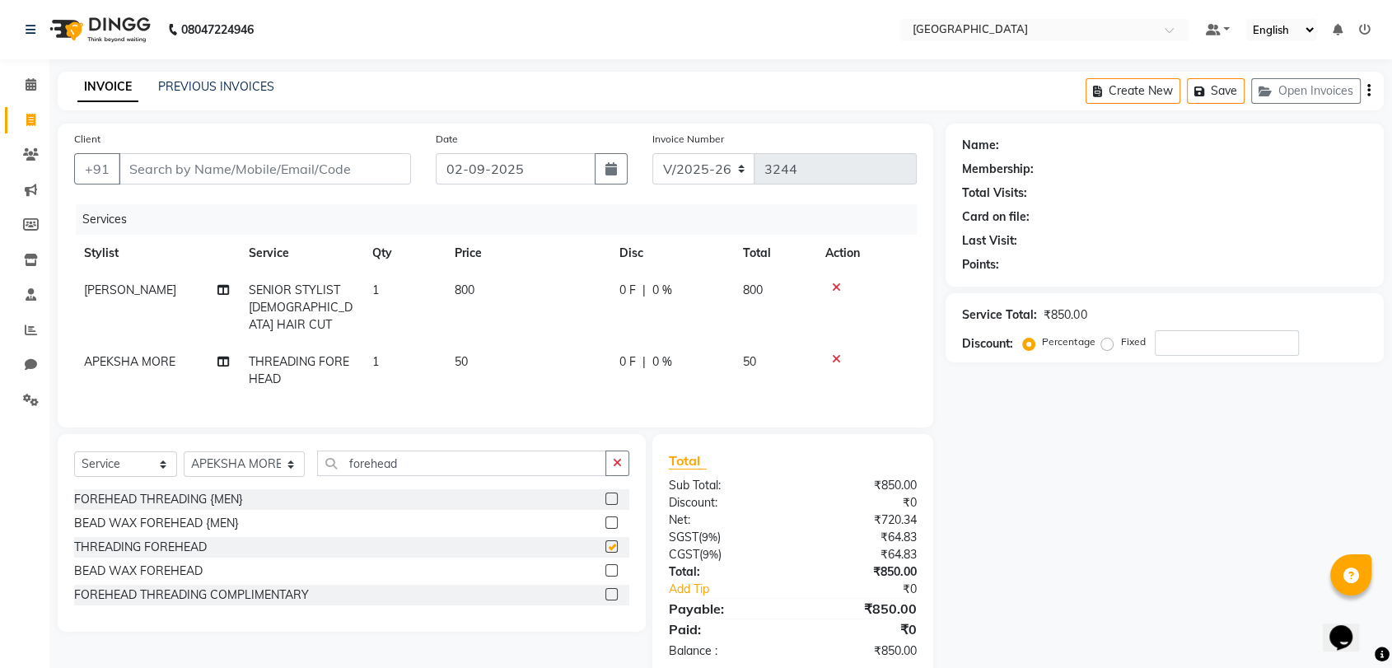
checkbox input "false"
click at [361, 469] on input "forehead" at bounding box center [461, 463] width 289 height 26
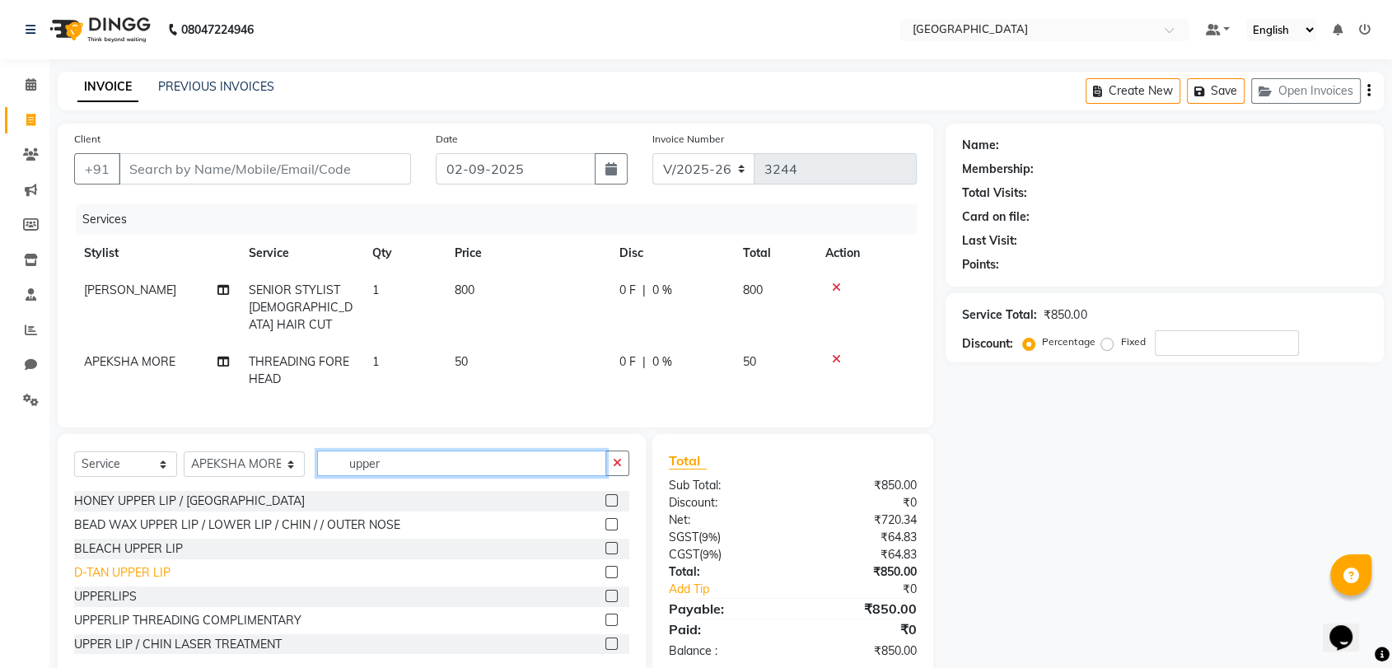
scroll to position [50, 0]
type input "upper"
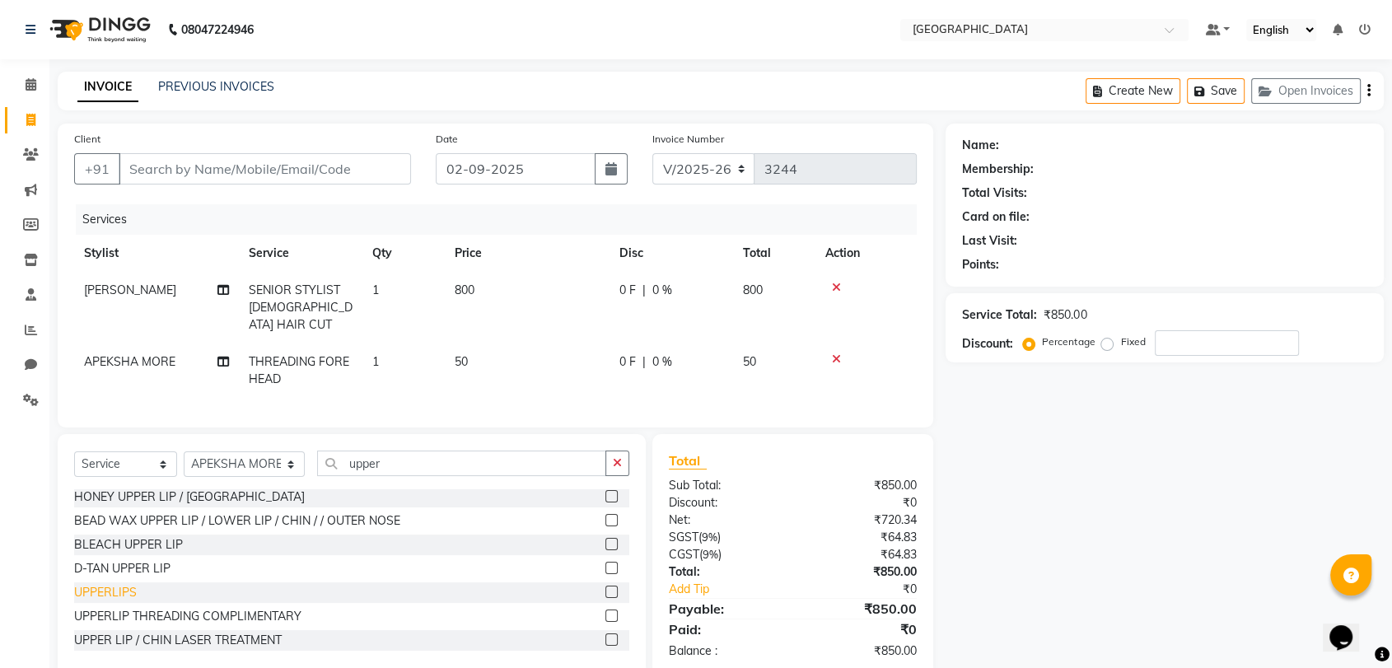
click at [135, 588] on div "UPPERLIPS" at bounding box center [105, 592] width 63 height 17
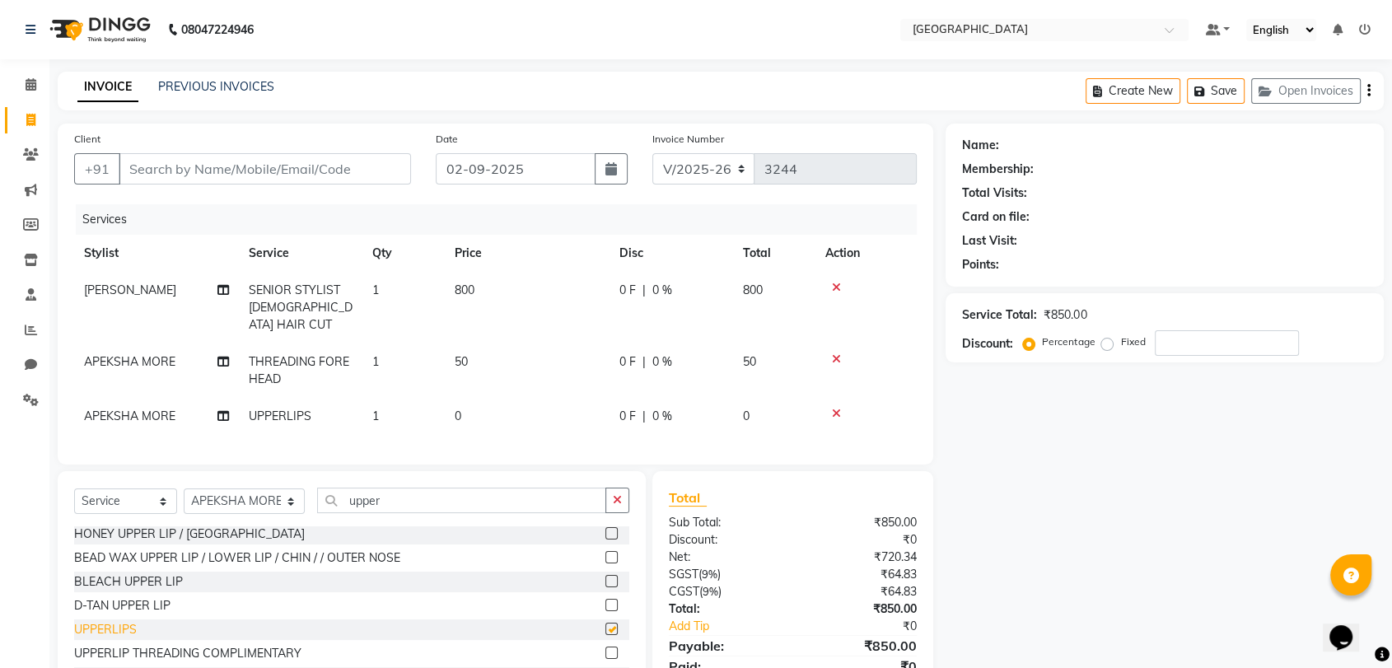
checkbox input "false"
click at [832, 408] on icon at bounding box center [836, 414] width 9 height 12
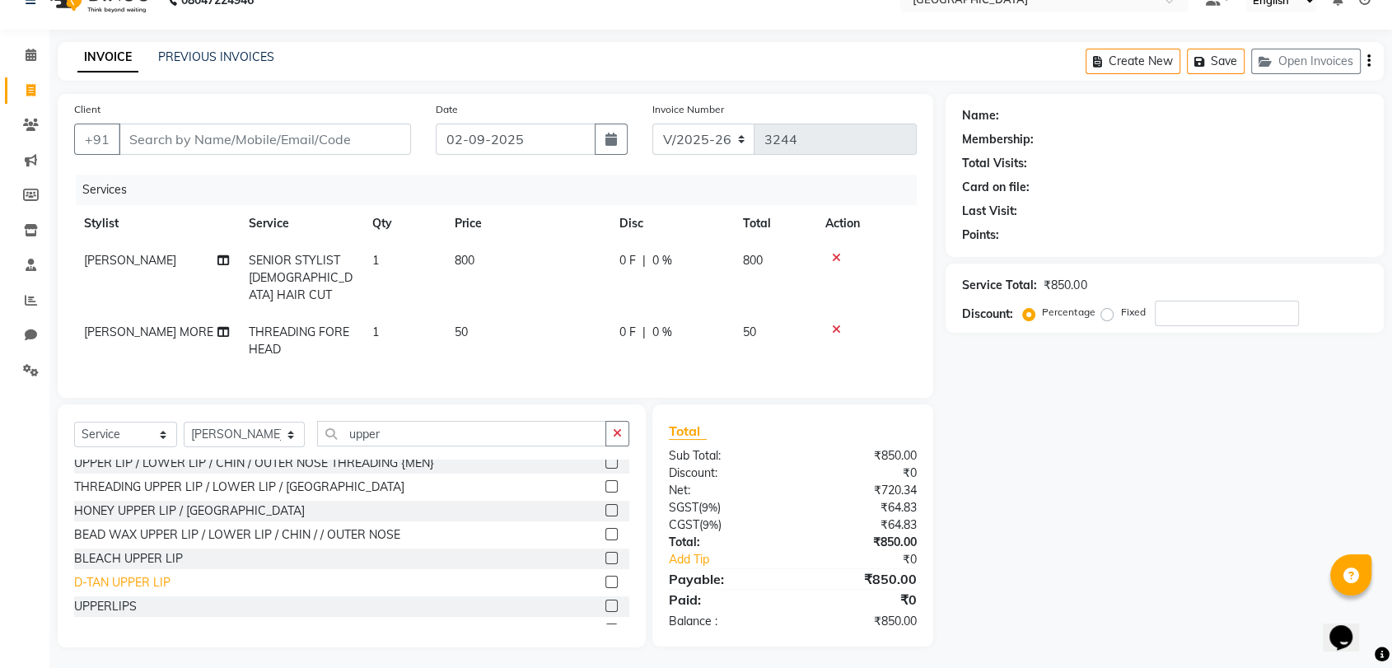
scroll to position [0, 0]
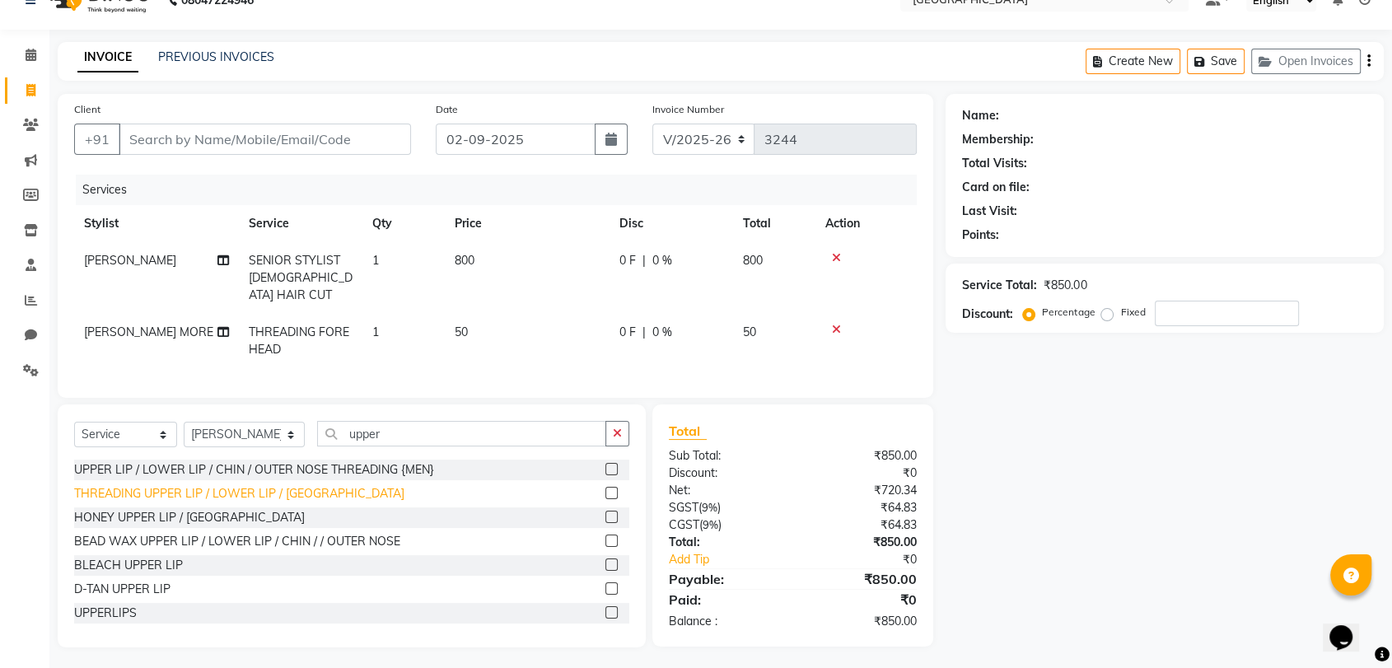
click at [182, 493] on div "THREADING UPPER LIP / LOWER LIP / CHIN" at bounding box center [239, 493] width 330 height 17
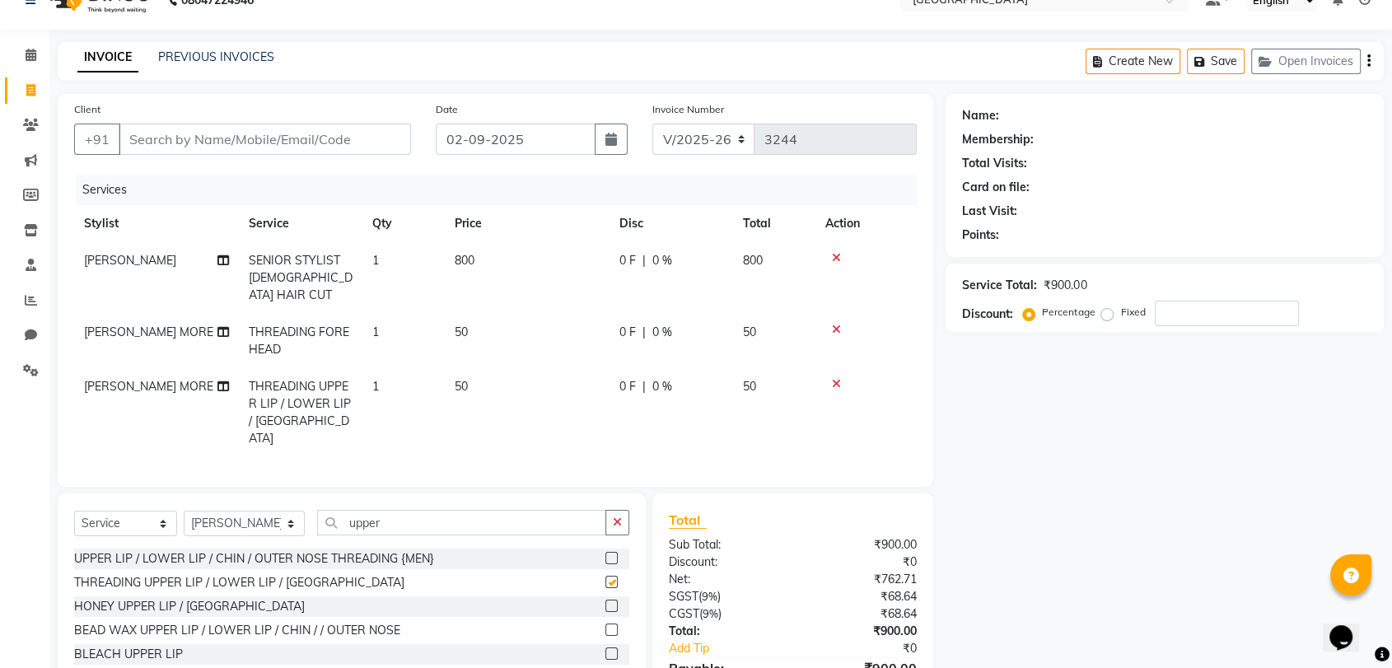
checkbox input "false"
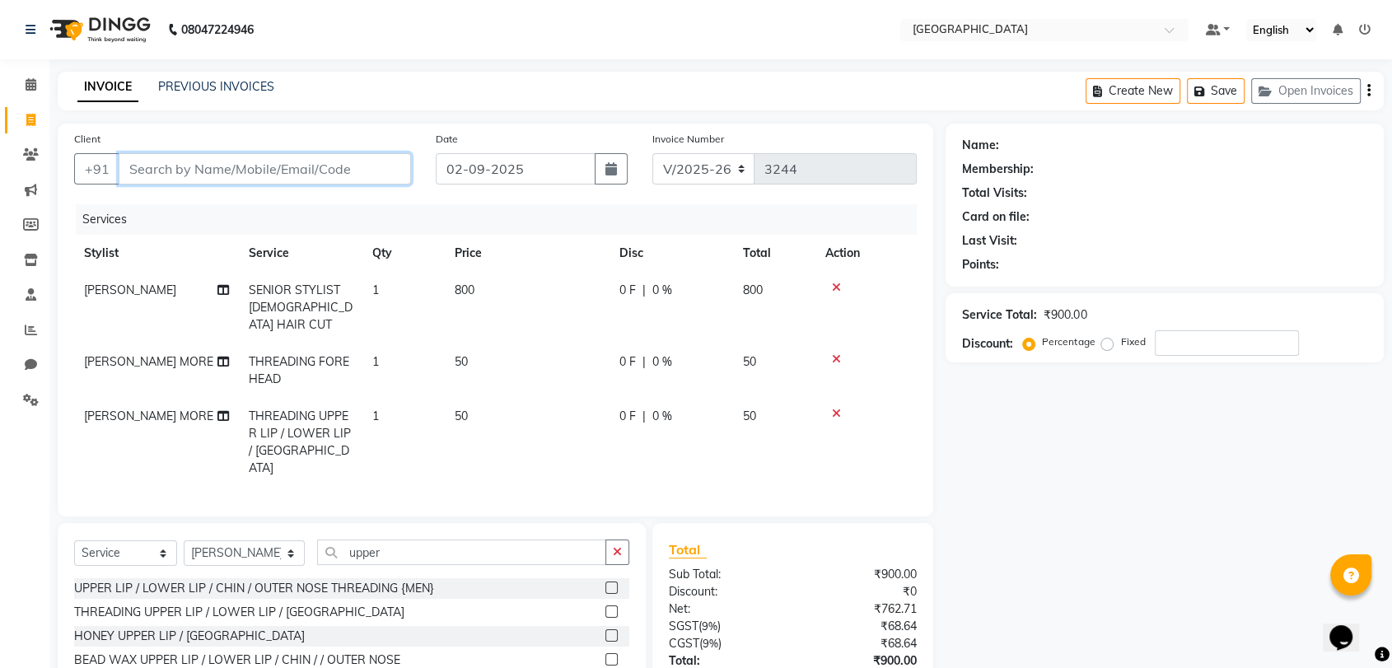
click at [300, 167] on input "Client" at bounding box center [265, 168] width 292 height 31
type input "9"
type input "0"
type input "9464594918"
click at [399, 177] on button "Add Client" at bounding box center [368, 168] width 85 height 31
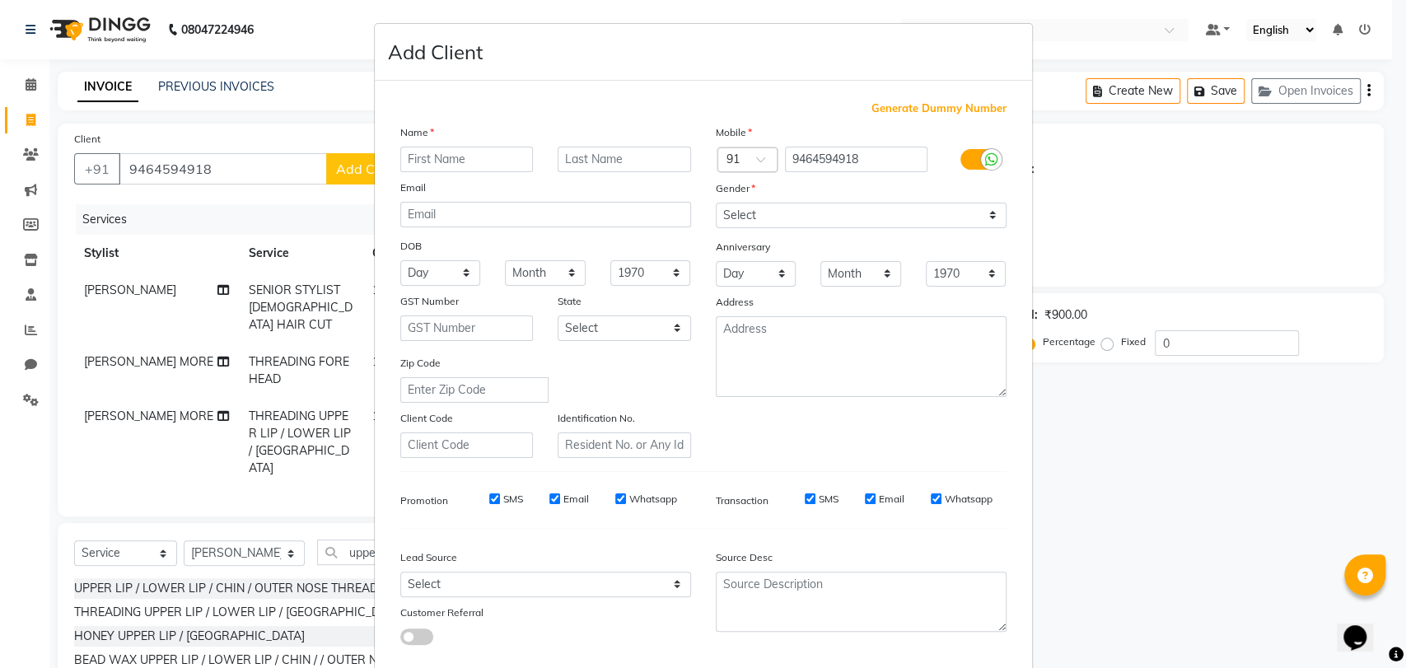
click at [496, 165] on input "text" at bounding box center [466, 160] width 133 height 26
type input "Kashish"
click at [836, 216] on select "Select Male Female Other Prefer Not To Say" at bounding box center [861, 216] width 291 height 26
click at [716, 203] on select "Select Male Female Other Prefer Not To Say" at bounding box center [861, 216] width 291 height 26
click at [771, 228] on div "Mobile Country Code × 91 9464594918 Gender Select Male Female Other Prefer Not …" at bounding box center [860, 291] width 315 height 334
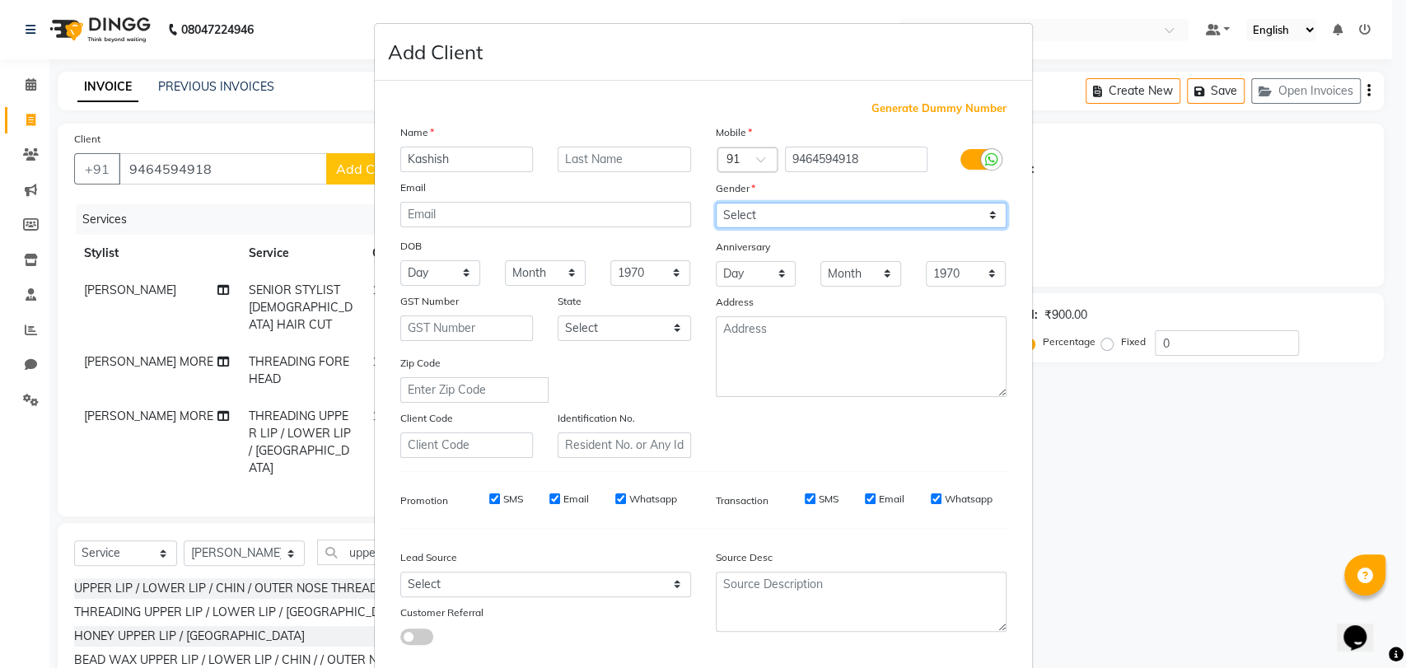
click at [778, 222] on select "Select Male Female Other Prefer Not To Say" at bounding box center [861, 216] width 291 height 26
select select "female"
click at [716, 203] on select "Select Male Female Other Prefer Not To Say" at bounding box center [861, 216] width 291 height 26
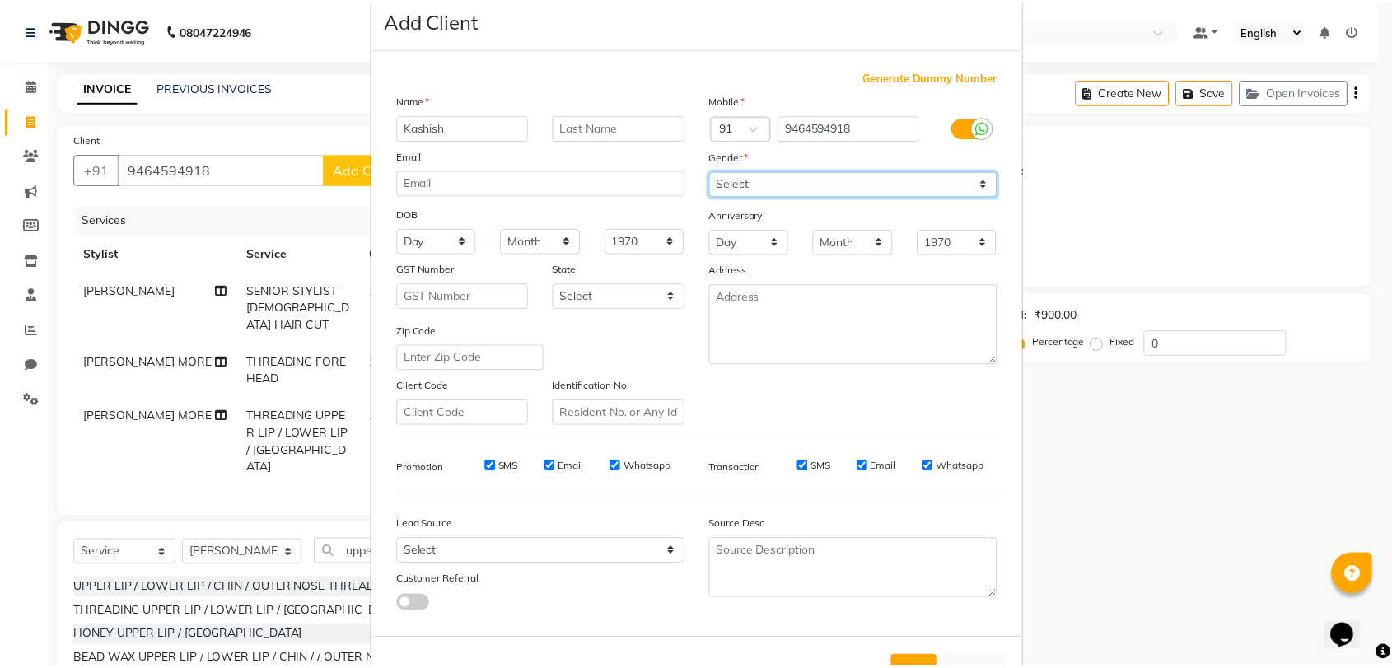
scroll to position [89, 0]
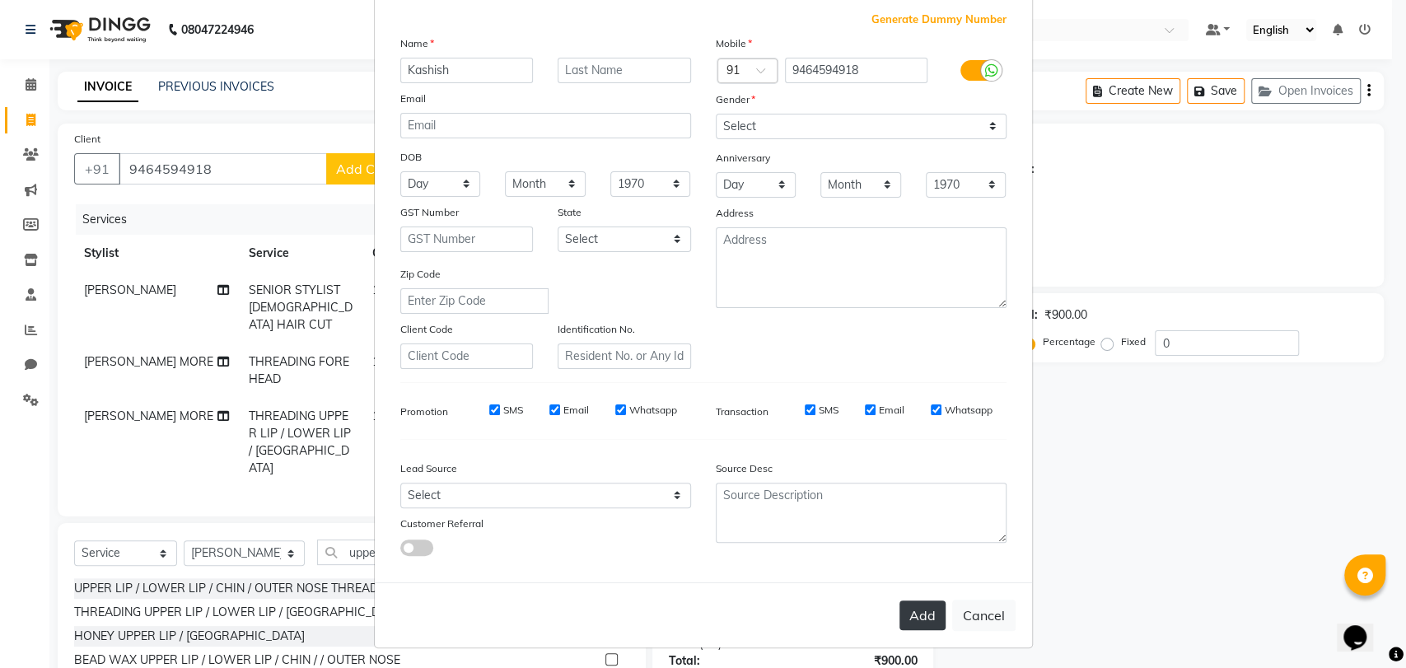
click at [906, 608] on button "Add" at bounding box center [922, 615] width 46 height 30
select select
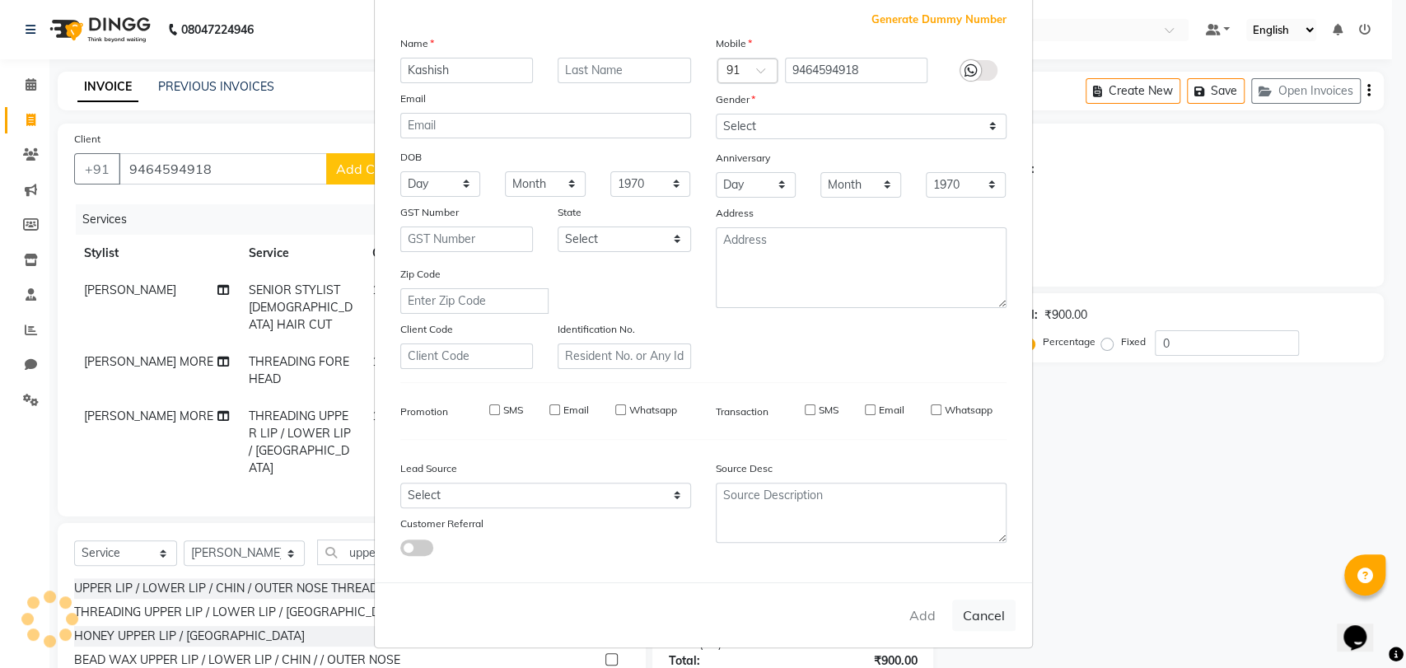
select select
checkbox input "false"
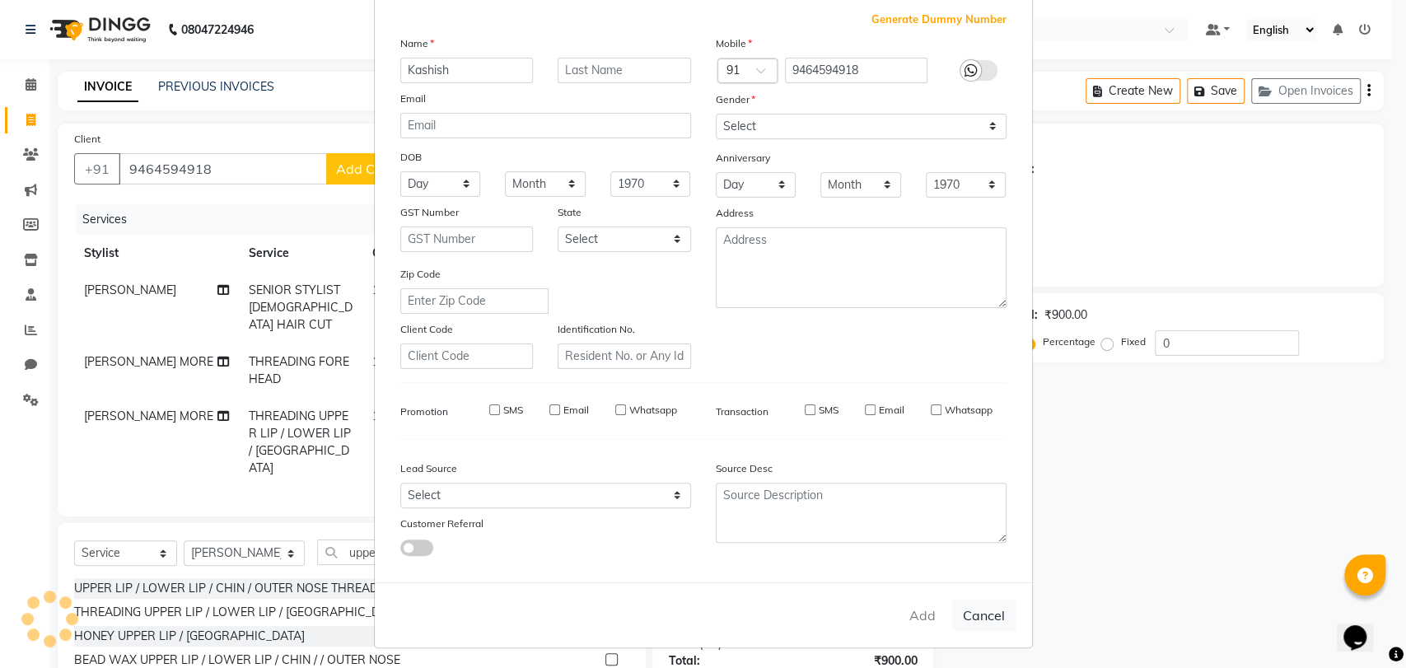
checkbox input "false"
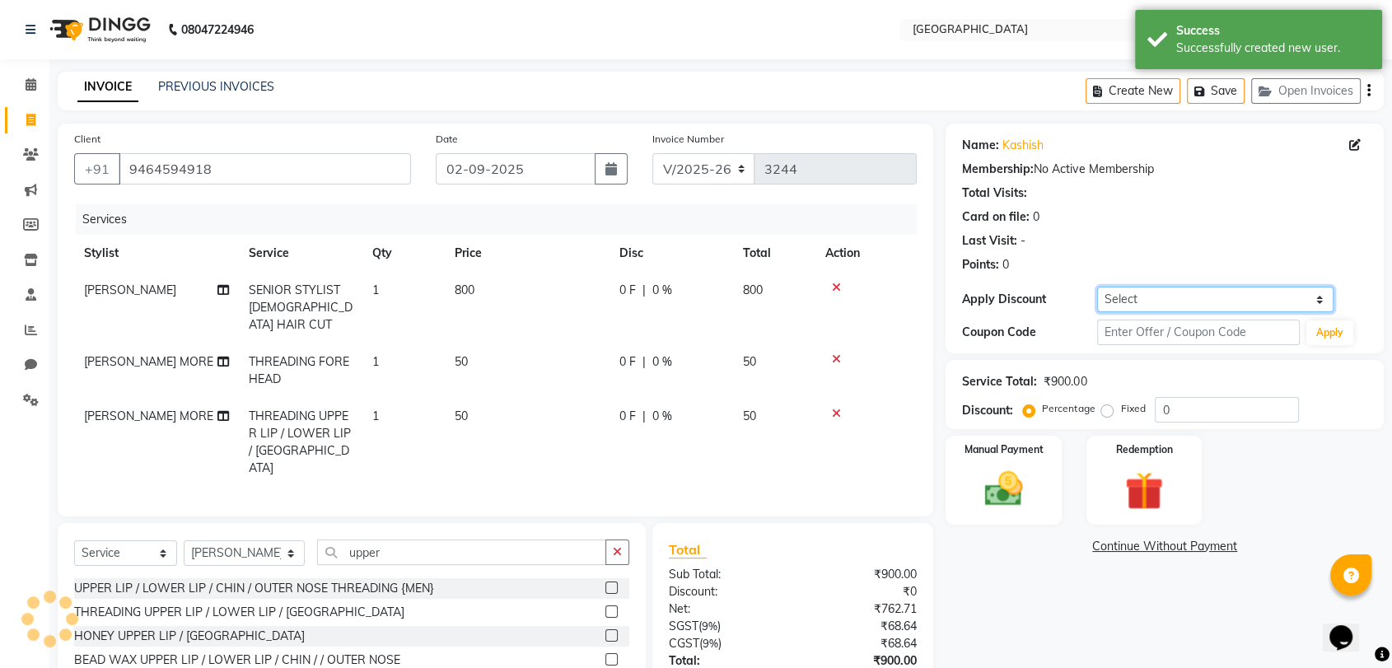
click at [1154, 296] on select "Select Coupon → 500 Coupons Coupon → Kalpataru20 Coupon → Veda20 Coupon → Salt-…" at bounding box center [1215, 300] width 236 height 26
select select "4: Object"
click at [1097, 287] on select "Select Coupon → 500 Coupons Coupon → Kalpataru20 Coupon → Veda20 Coupon → Salt-…" at bounding box center [1215, 300] width 236 height 26
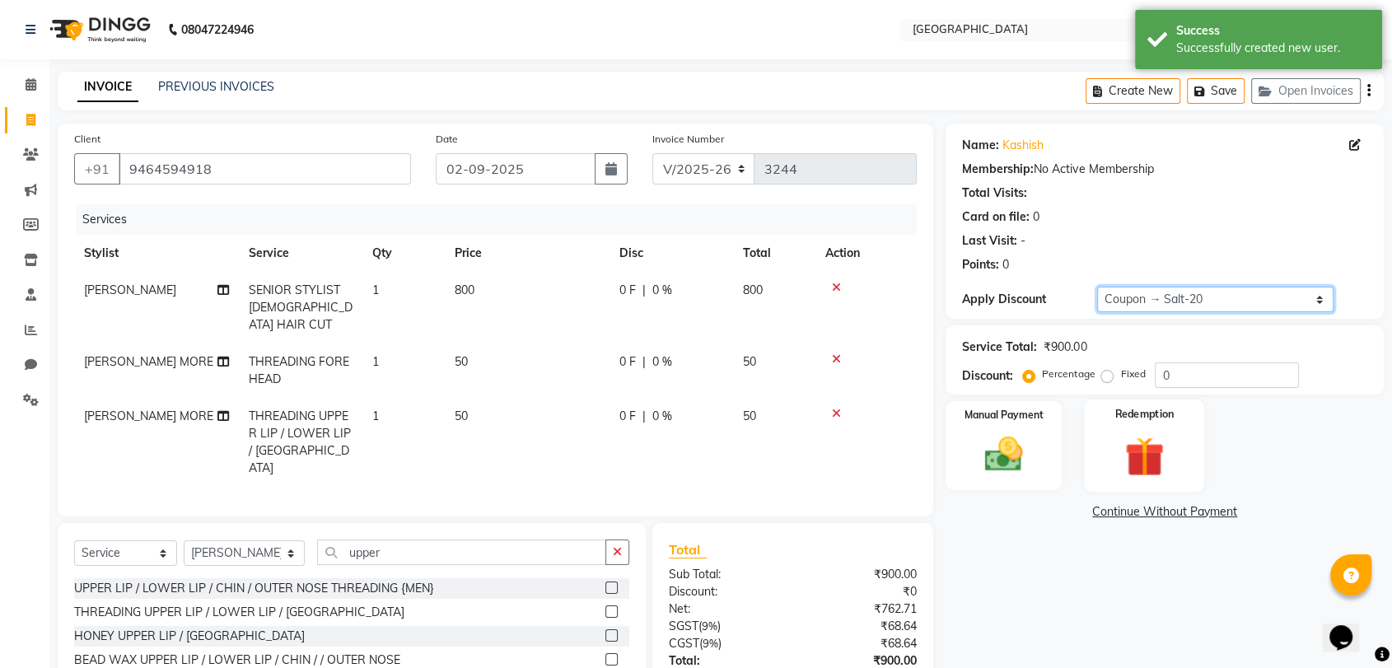
type input "20"
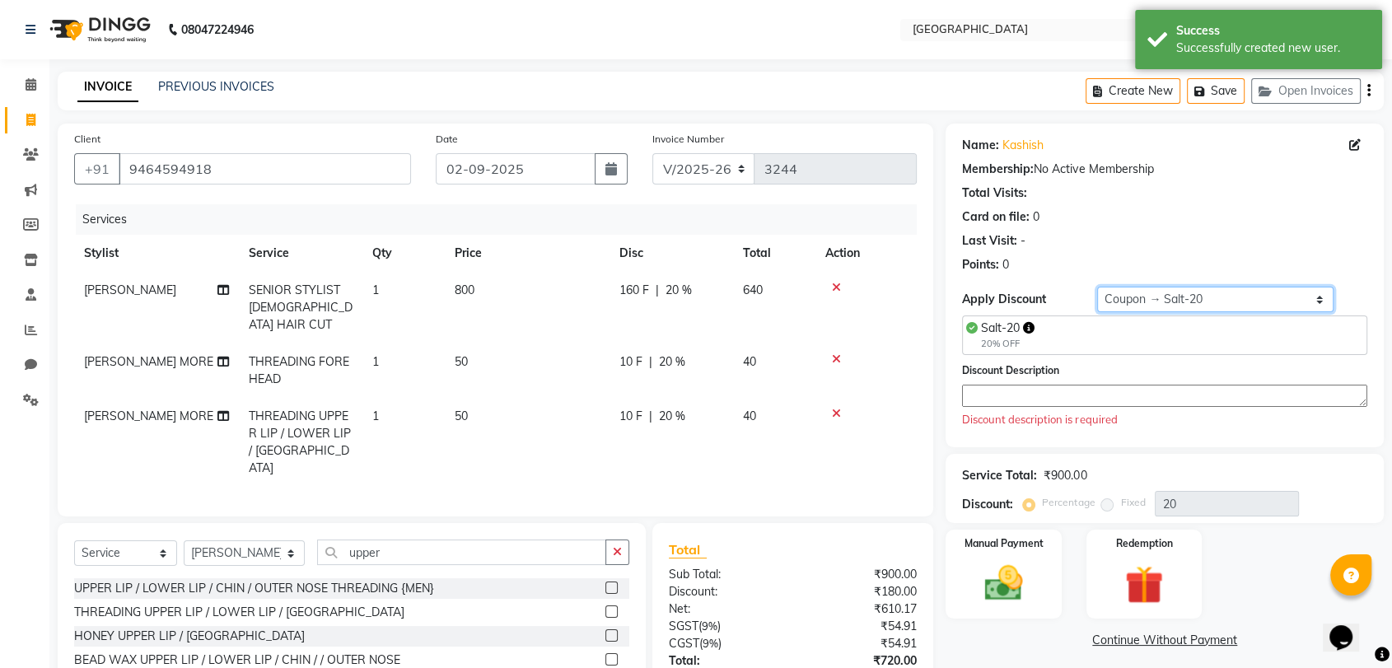
scroll to position [91, 0]
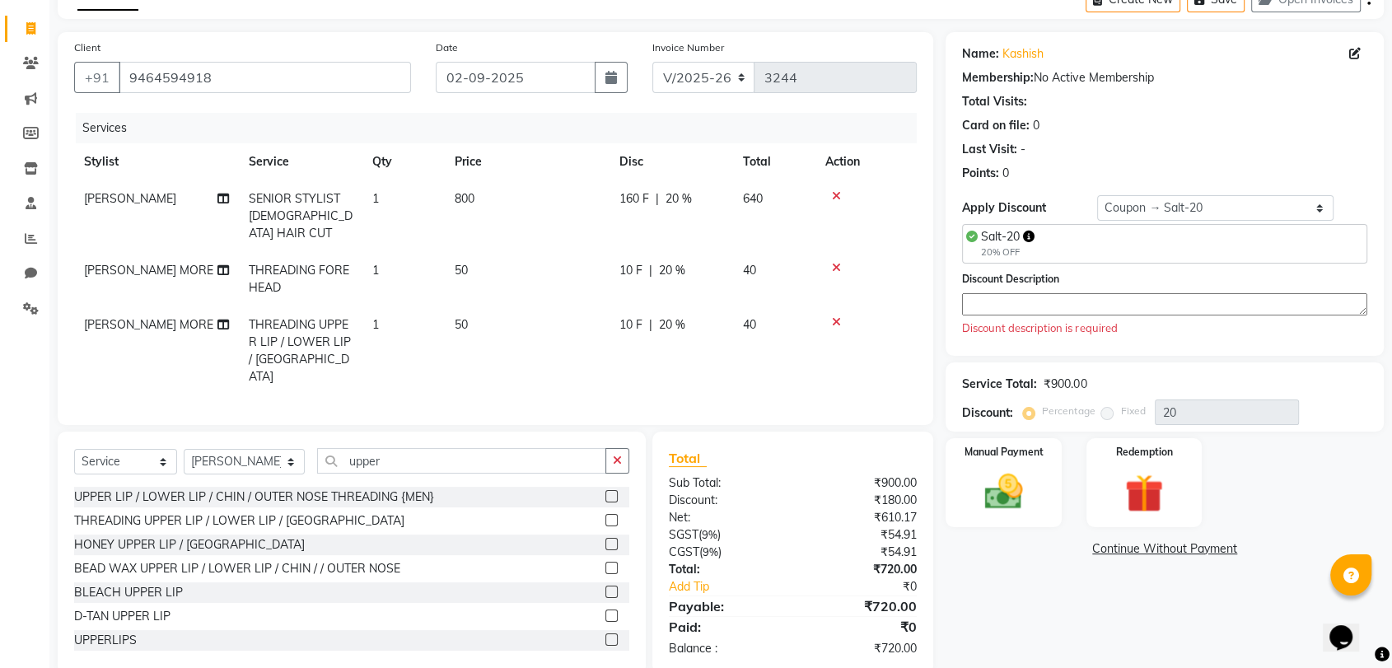
click at [1000, 314] on textarea at bounding box center [1164, 304] width 405 height 22
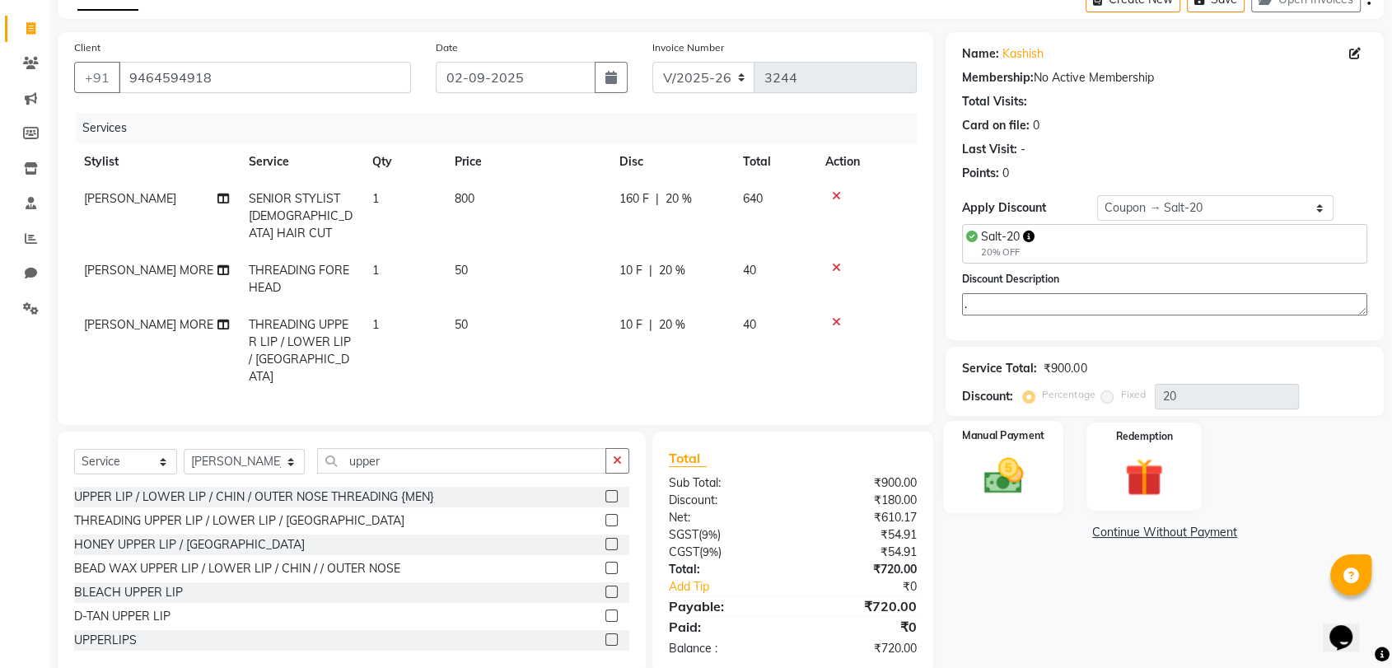
type textarea "."
click at [988, 460] on img at bounding box center [1003, 476] width 64 height 46
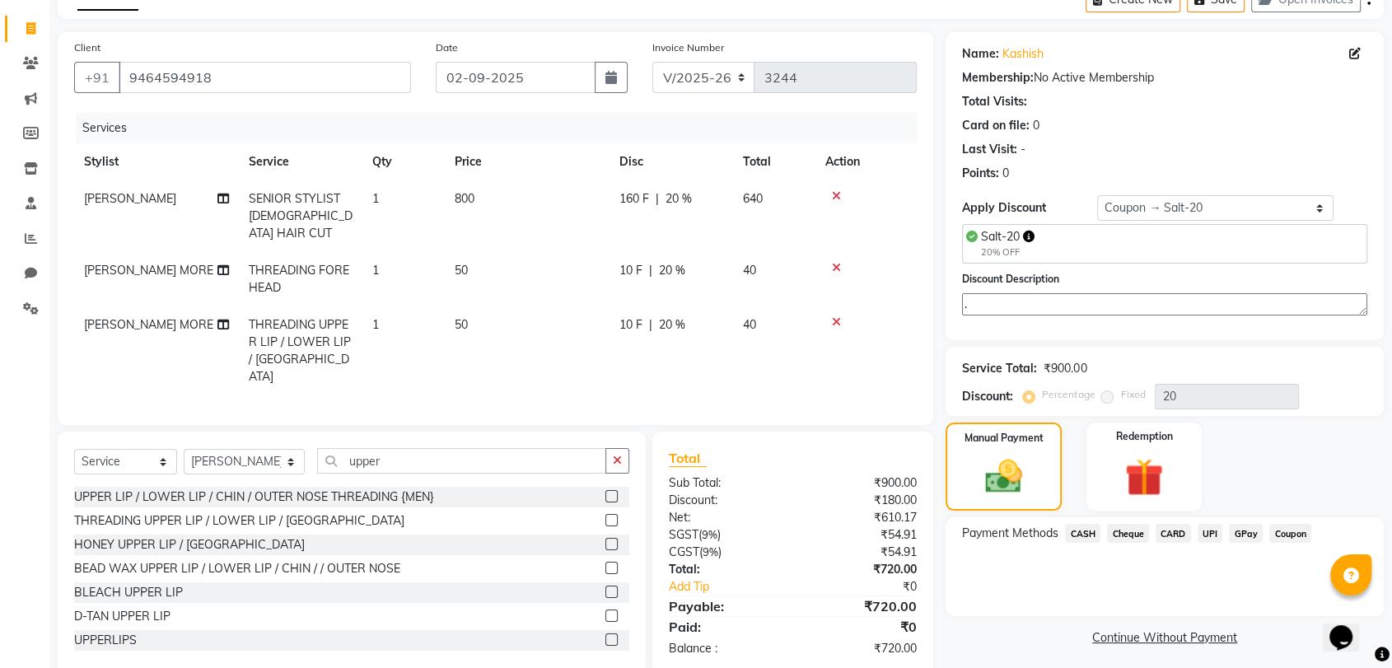
click at [1247, 535] on span "GPay" at bounding box center [1246, 533] width 34 height 19
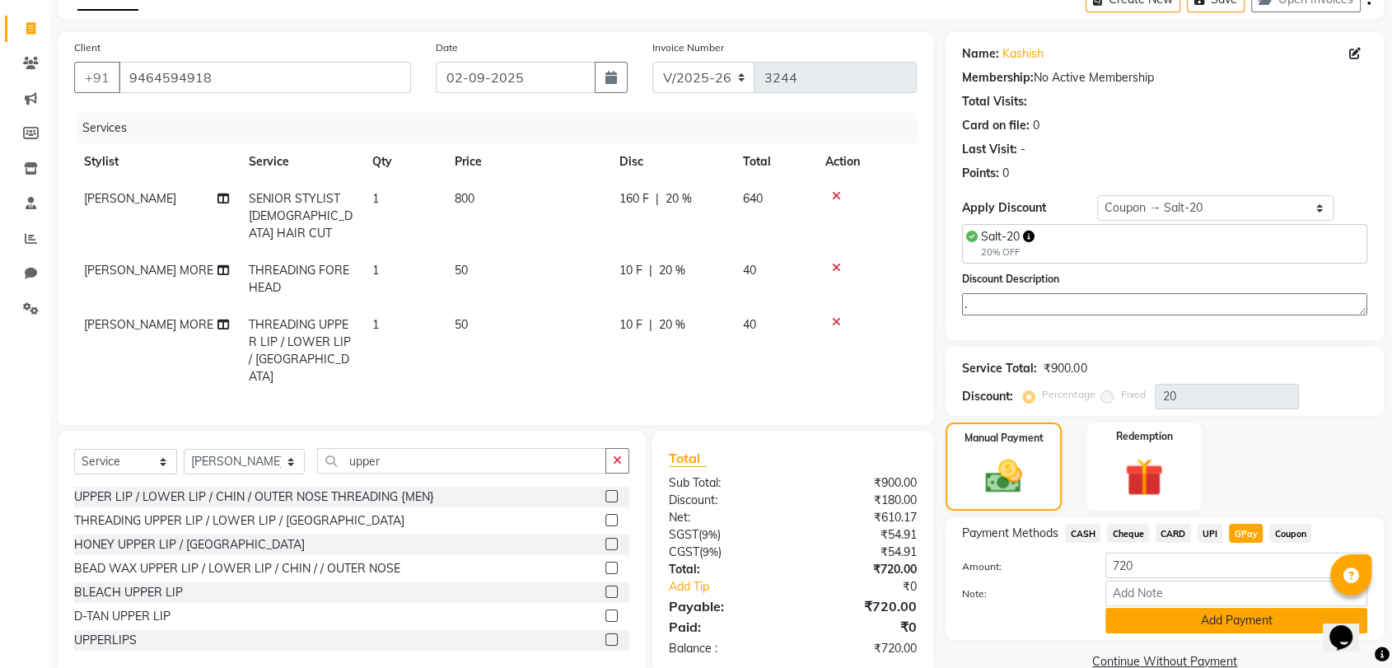
click at [1210, 621] on button "Add Payment" at bounding box center [1236, 621] width 262 height 26
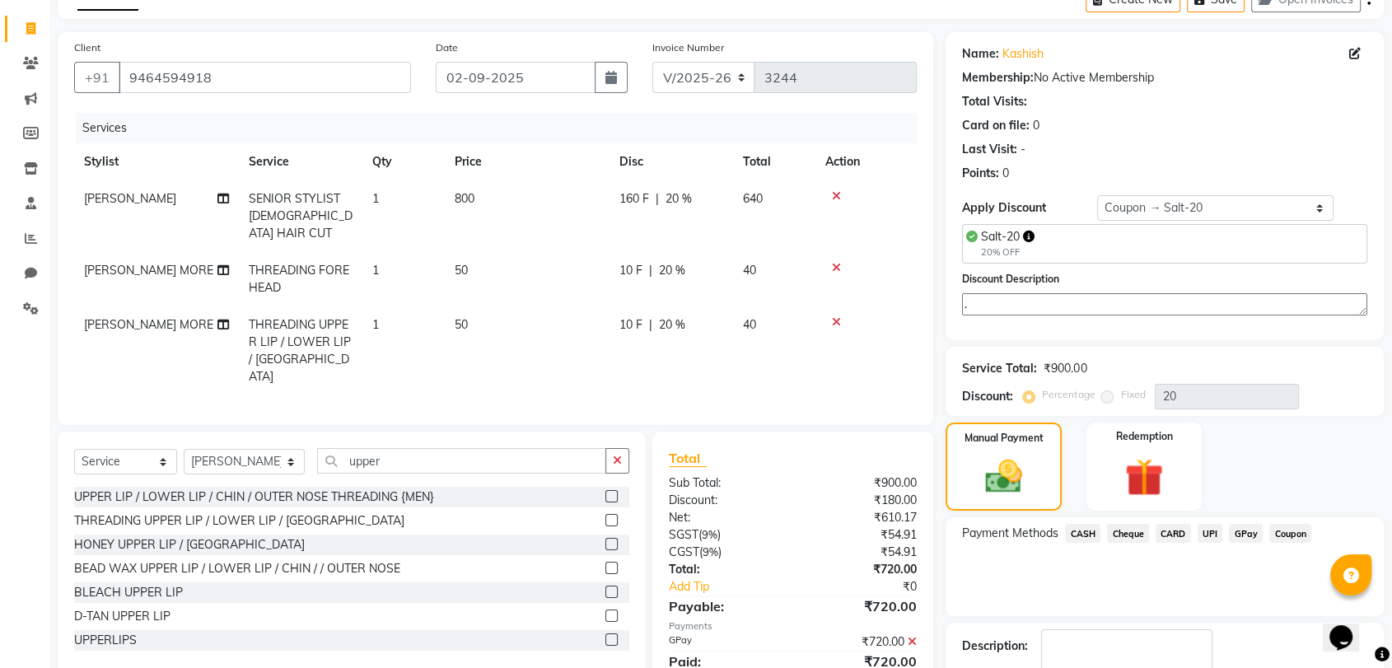
scroll to position [190, 0]
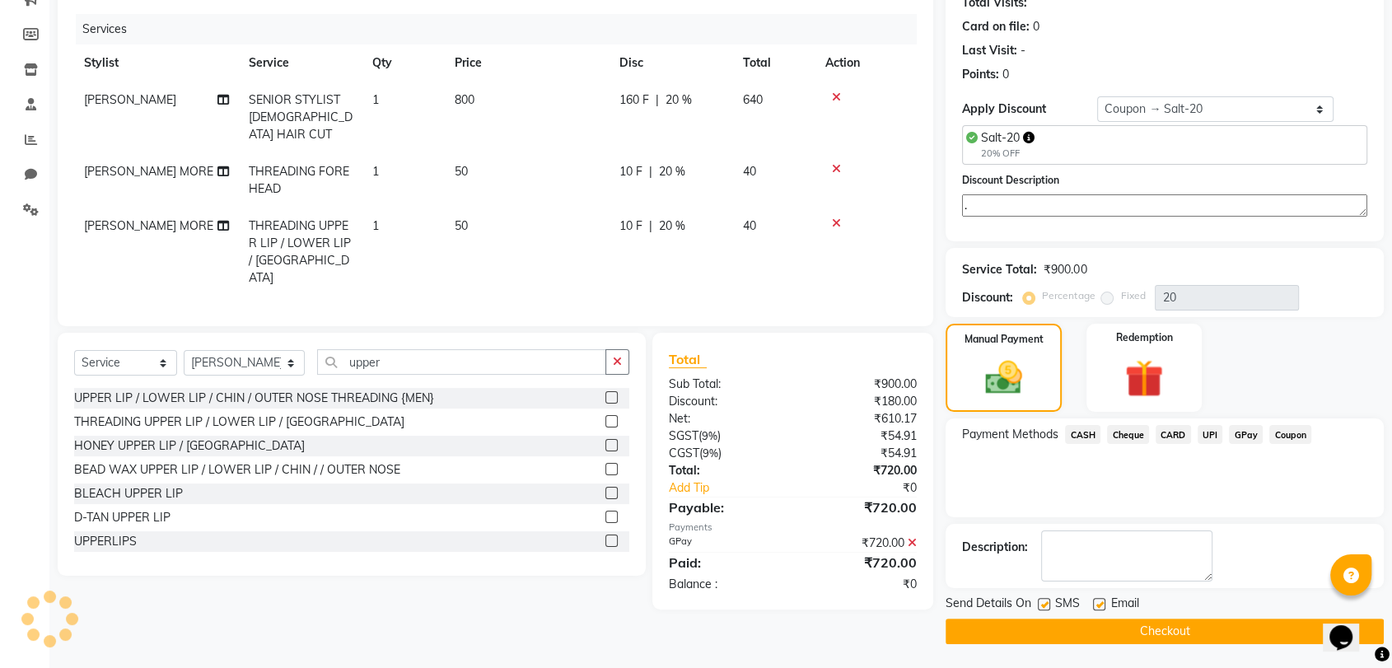
click at [1145, 625] on button "Checkout" at bounding box center [1164, 631] width 438 height 26
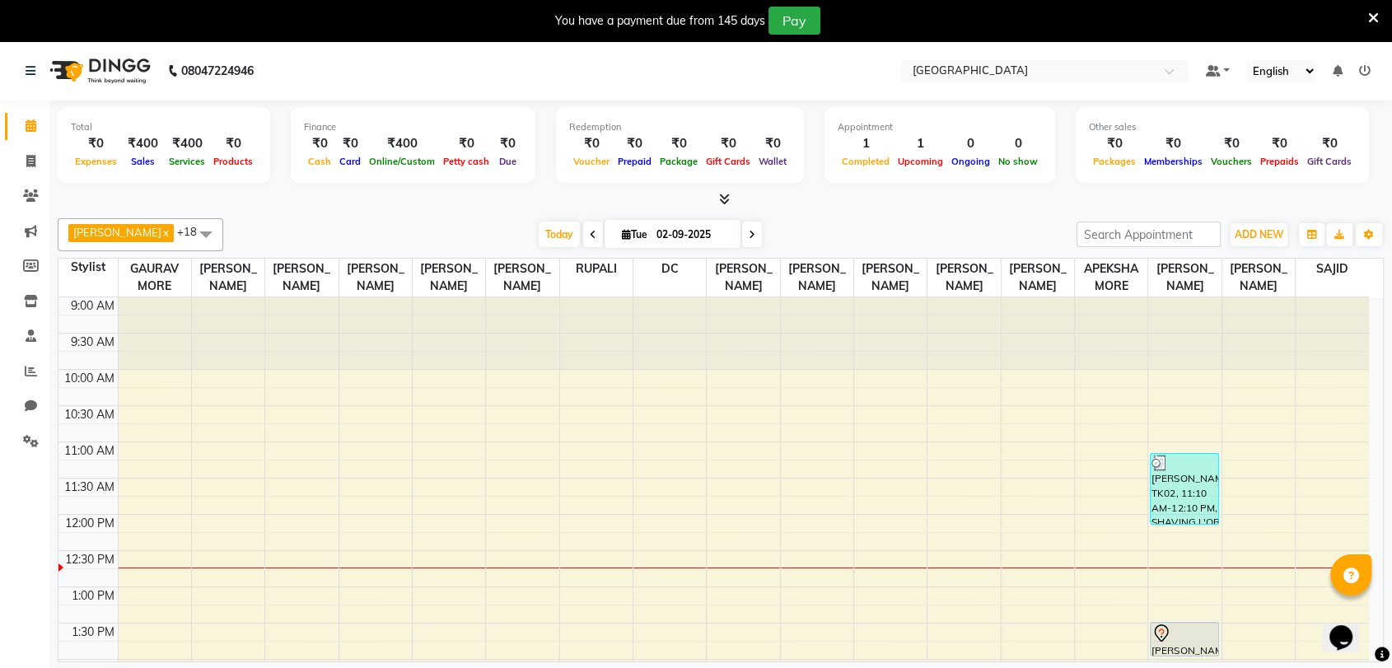
scroll to position [217, 0]
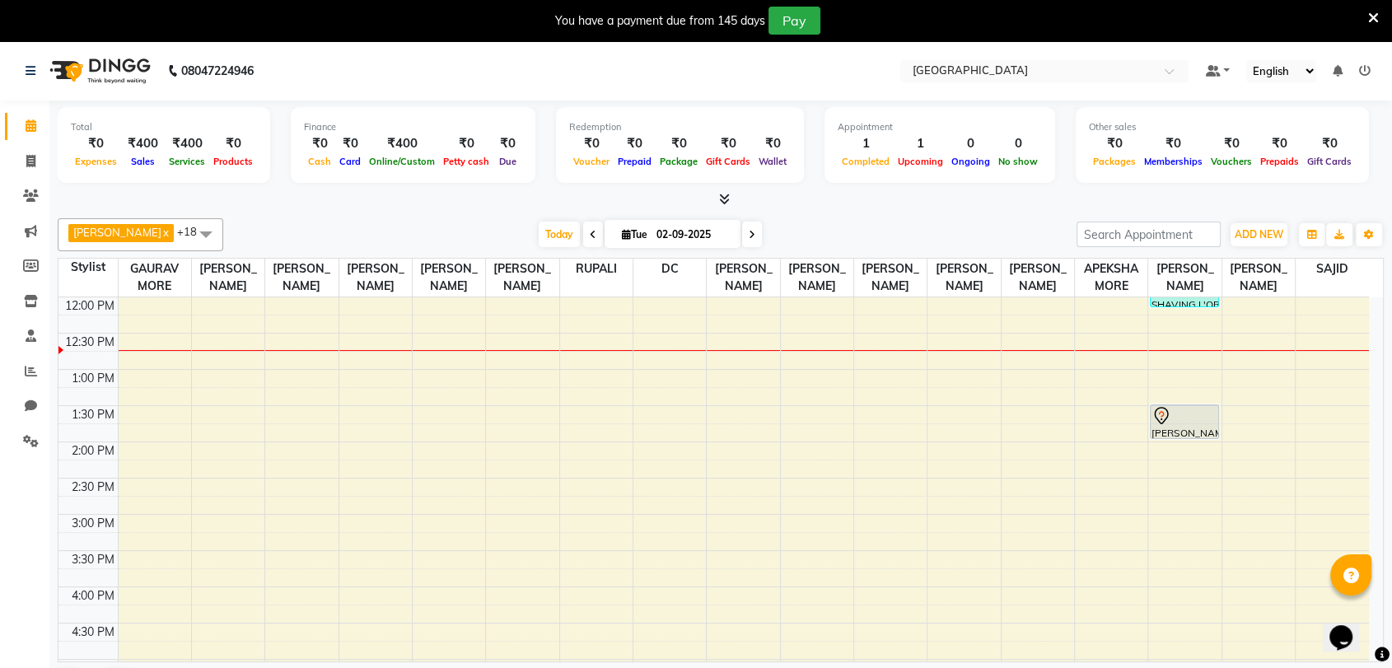
click at [1374, 15] on icon at bounding box center [1373, 18] width 11 height 15
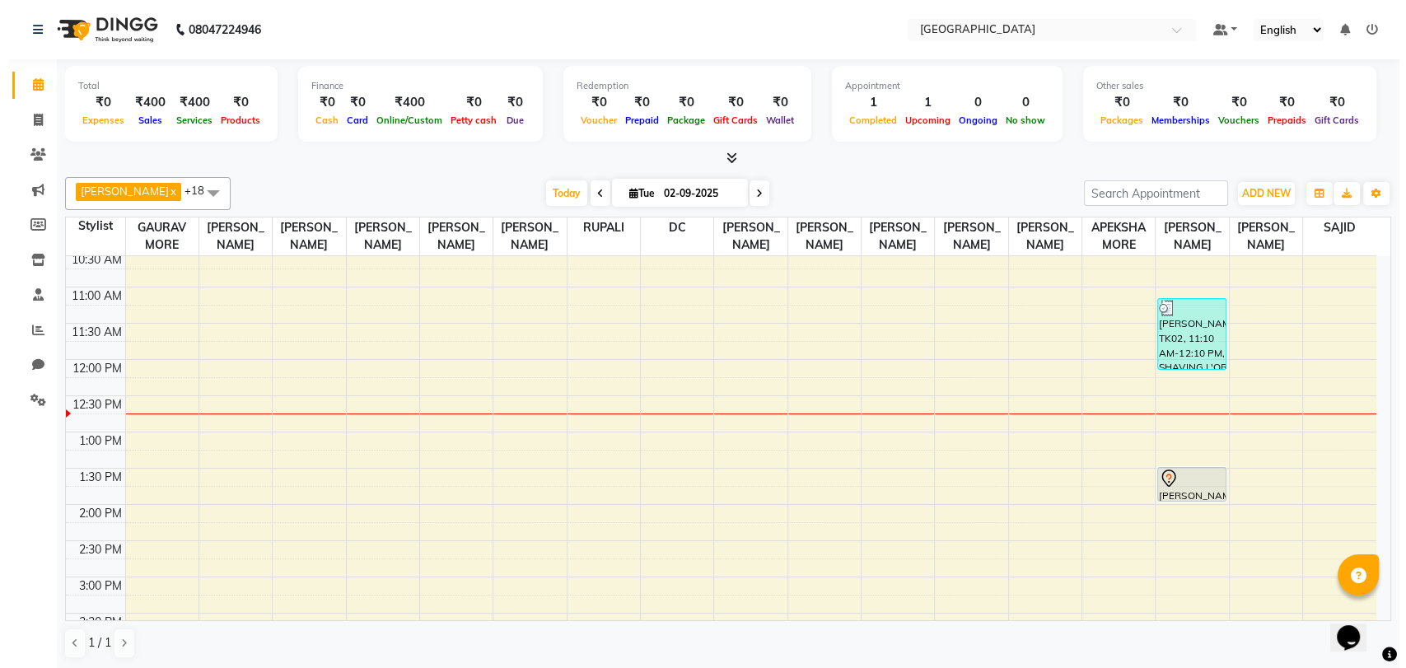
scroll to position [112, 0]
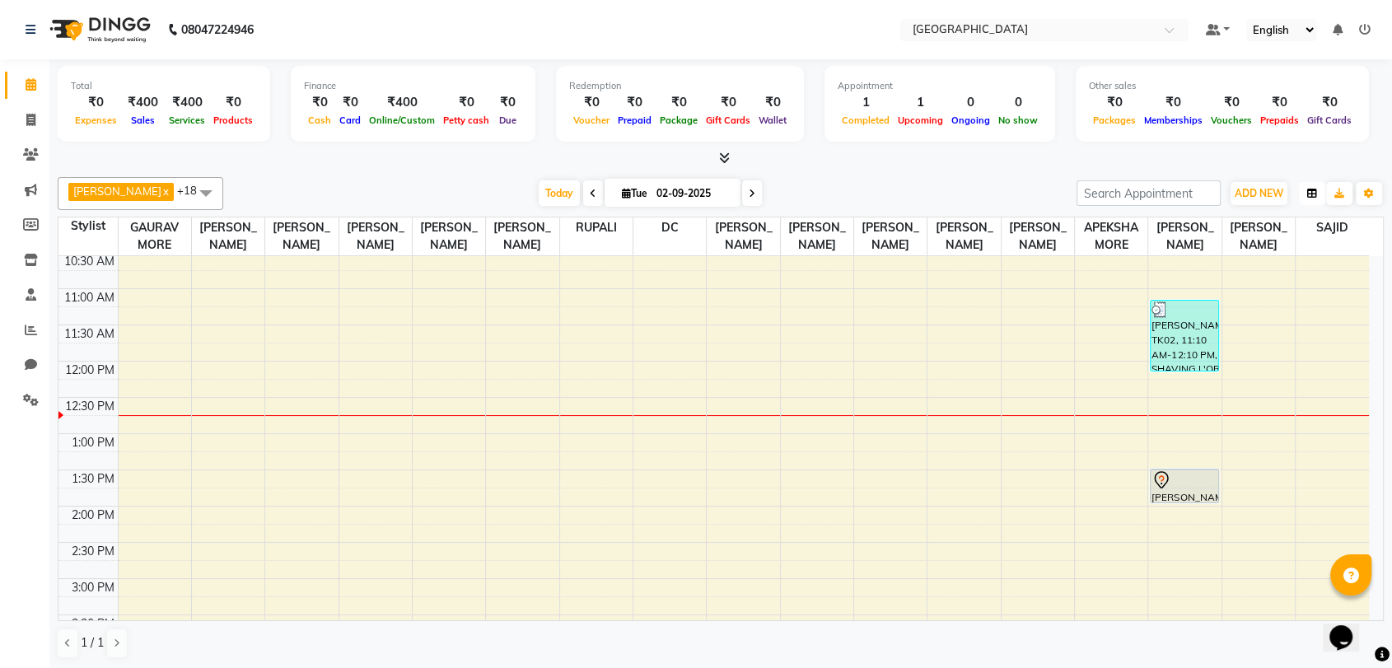
click at [1317, 194] on button "button" at bounding box center [1311, 193] width 26 height 23
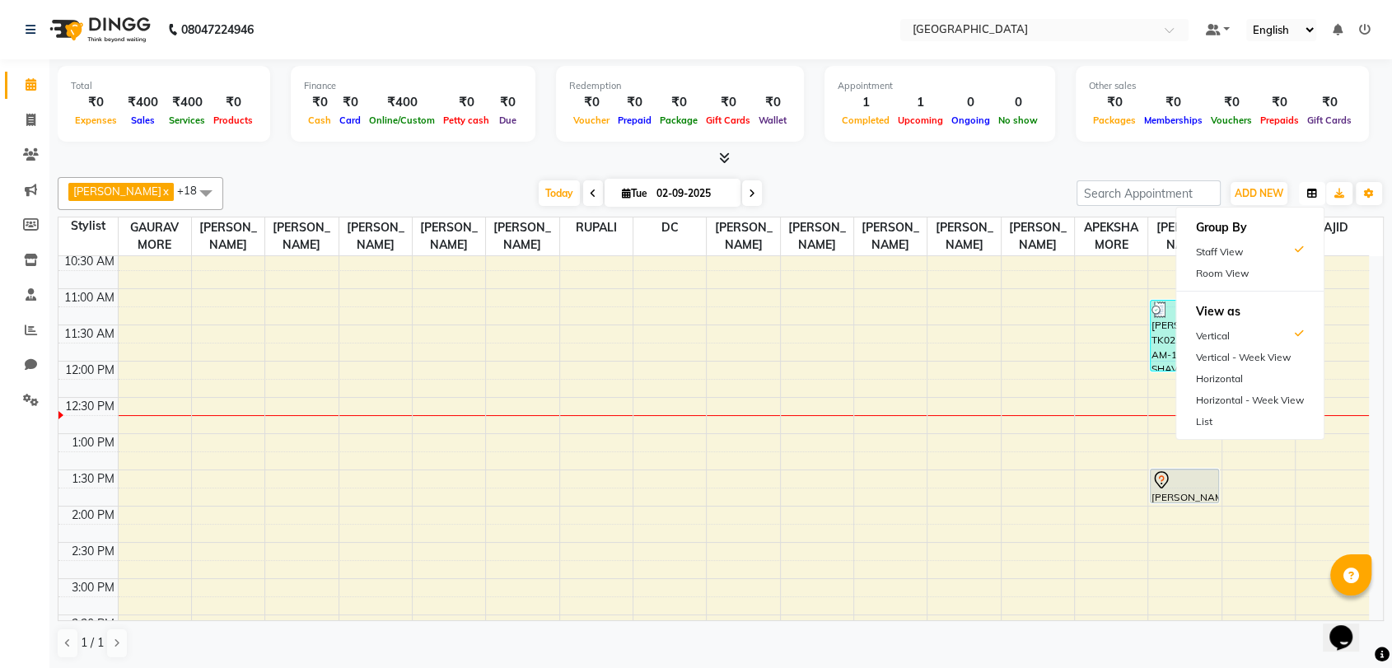
click at [1317, 194] on button "button" at bounding box center [1311, 193] width 26 height 23
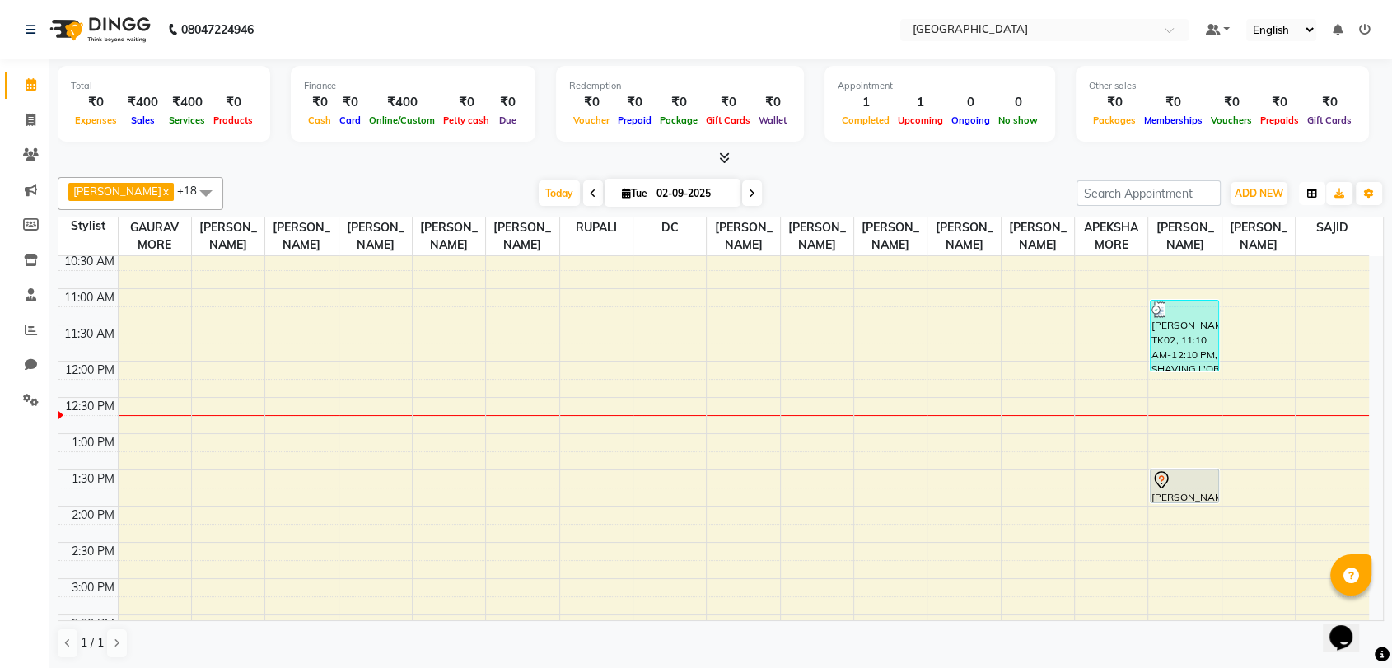
click at [1311, 194] on icon "button" at bounding box center [1312, 194] width 10 height 10
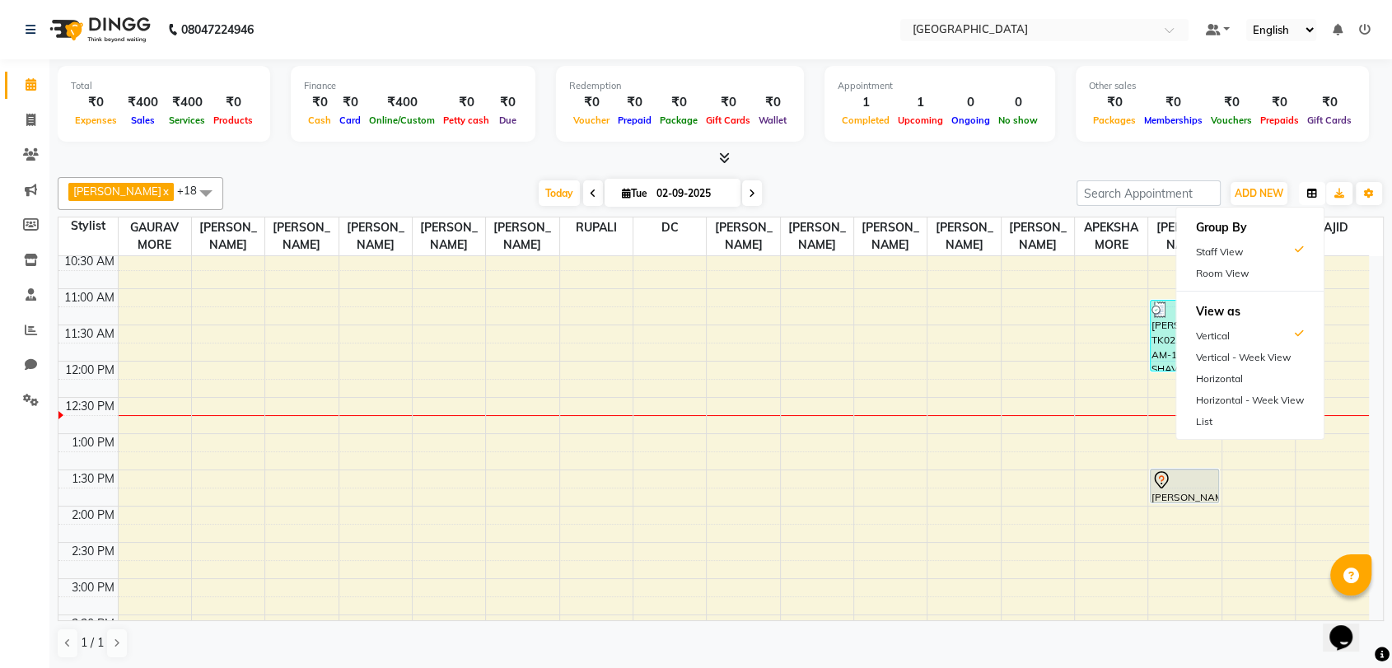
click at [1311, 194] on icon "button" at bounding box center [1312, 194] width 10 height 10
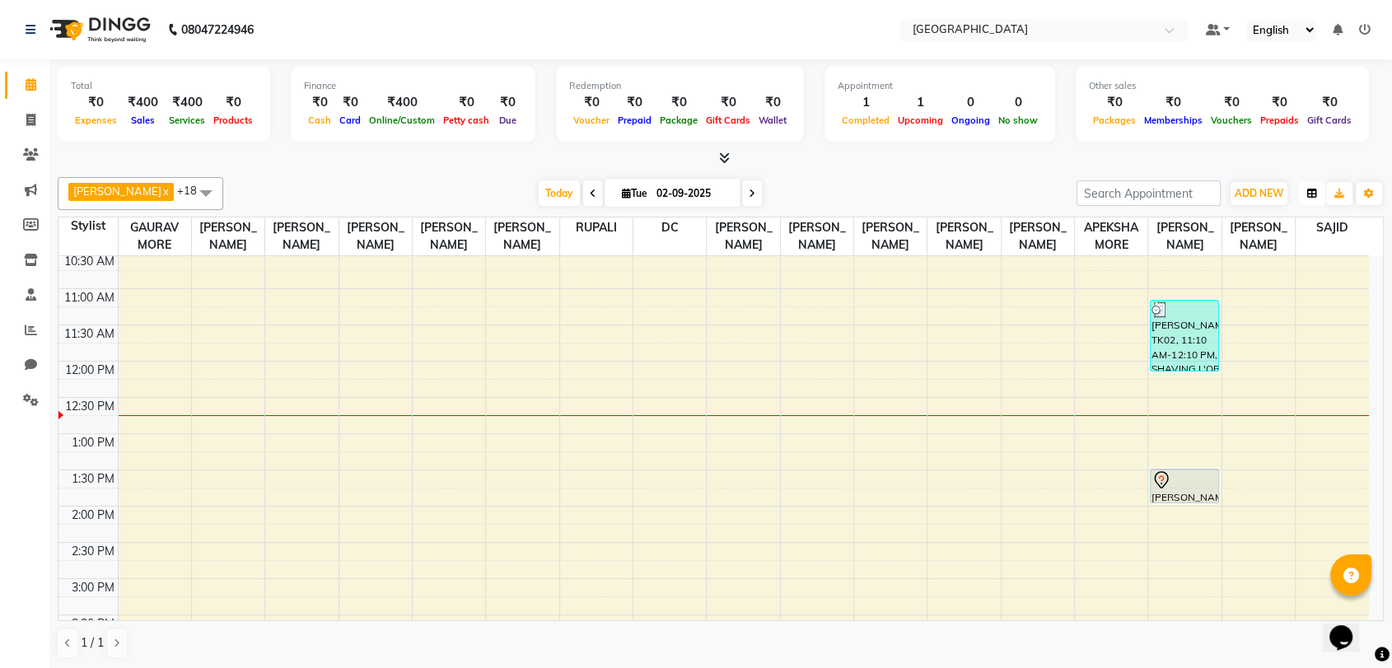
click at [1310, 194] on icon "button" at bounding box center [1312, 194] width 10 height 10
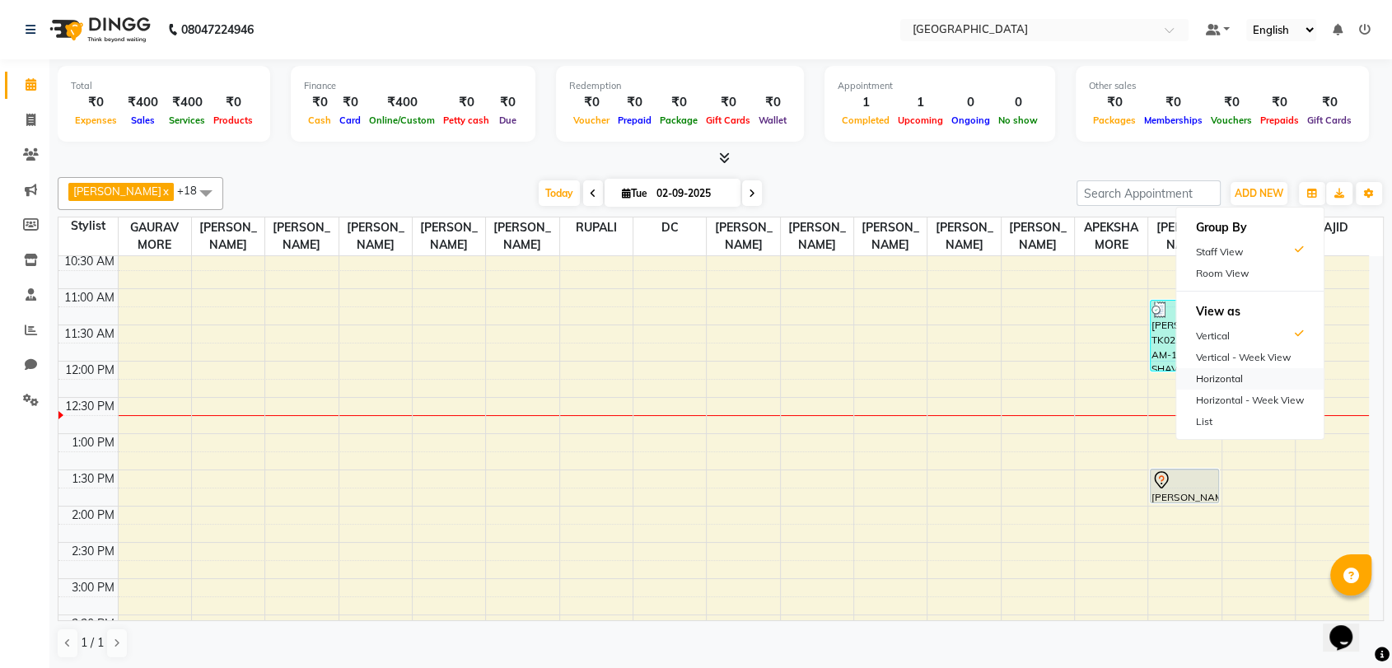
click at [1239, 383] on div "Horizontal" at bounding box center [1249, 378] width 147 height 21
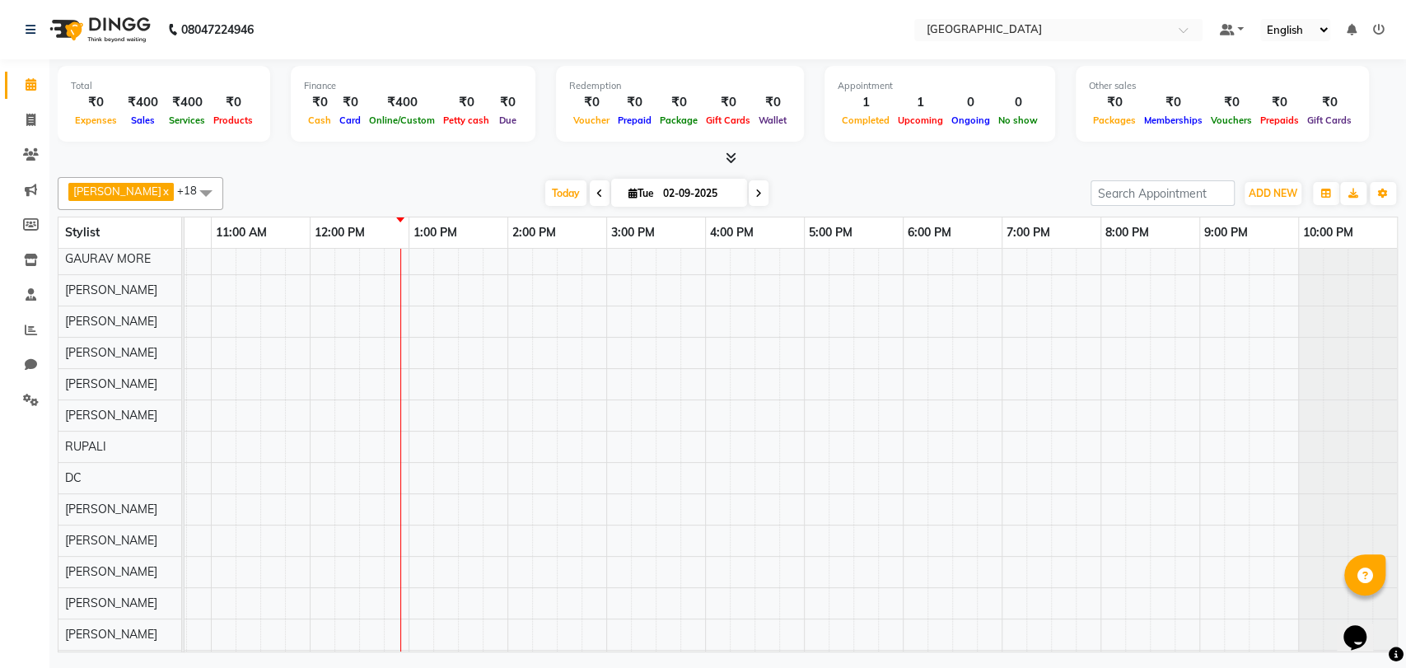
scroll to position [0, 0]
click at [427, 385] on div "NIshid saxena, TK02, 11:10 AM-12:10 PM, SHAVING,L'OREAL HAIR WASH {MEN} Piyush …" at bounding box center [704, 523] width 1383 height 549
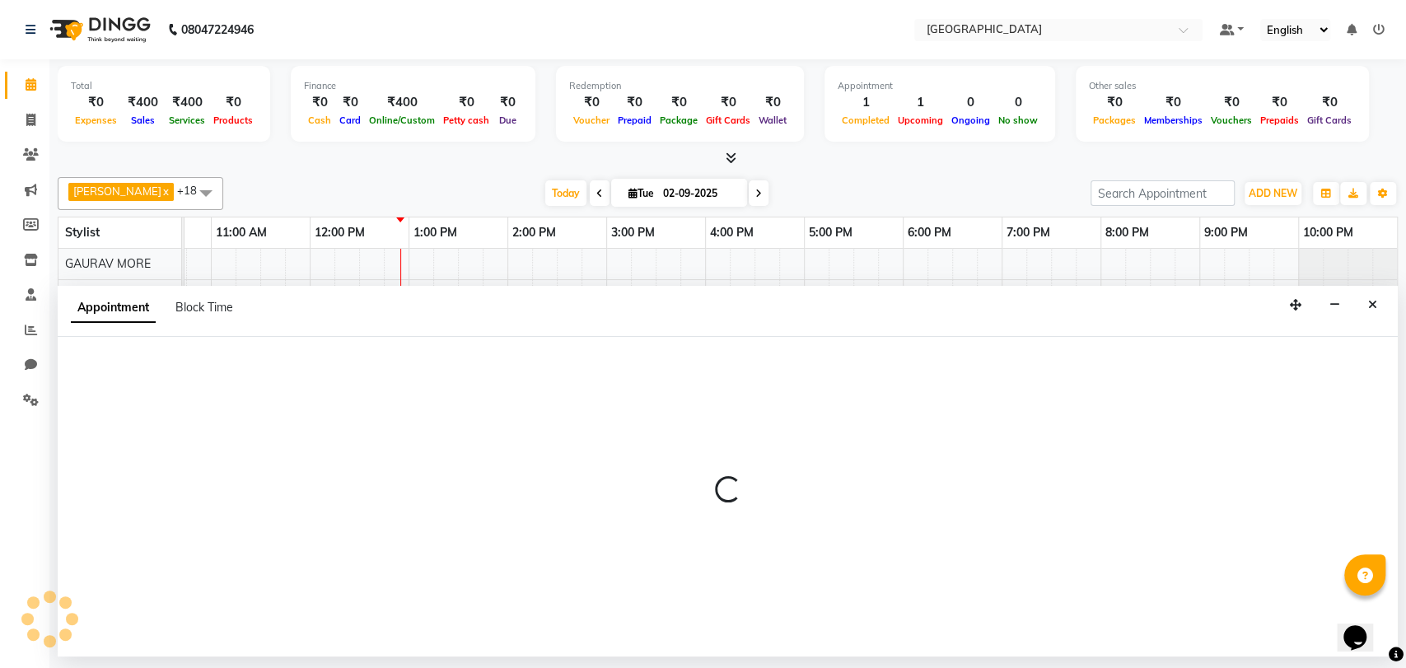
select select "77225"
select select "795"
select select "tentative"
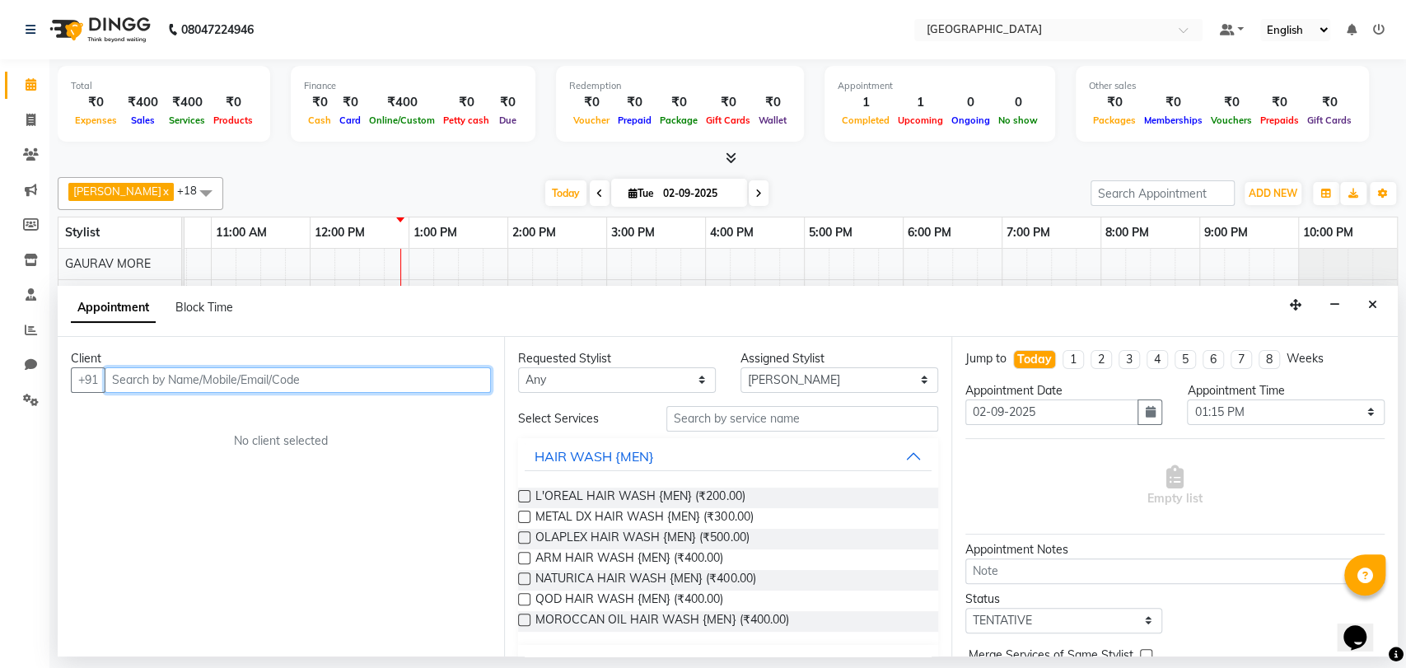
click at [198, 371] on input "text" at bounding box center [298, 380] width 386 height 26
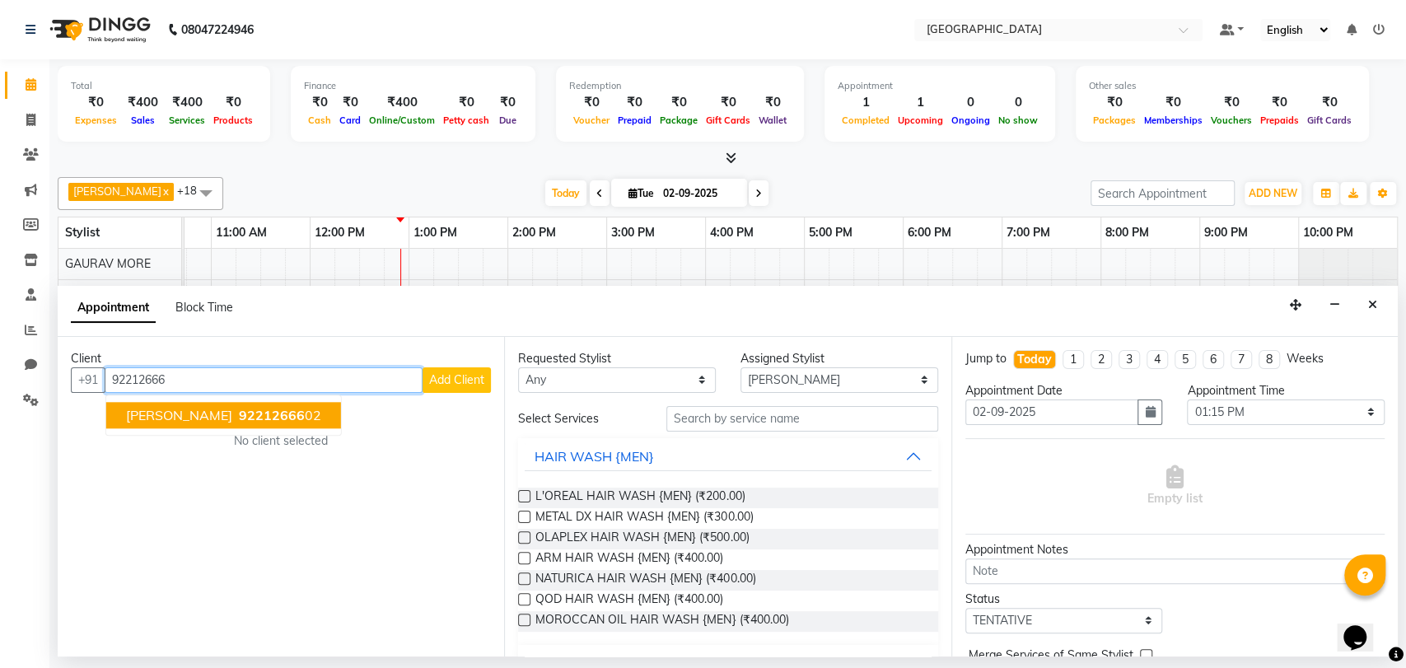
click at [239, 408] on span "92212666" at bounding box center [272, 415] width 66 height 16
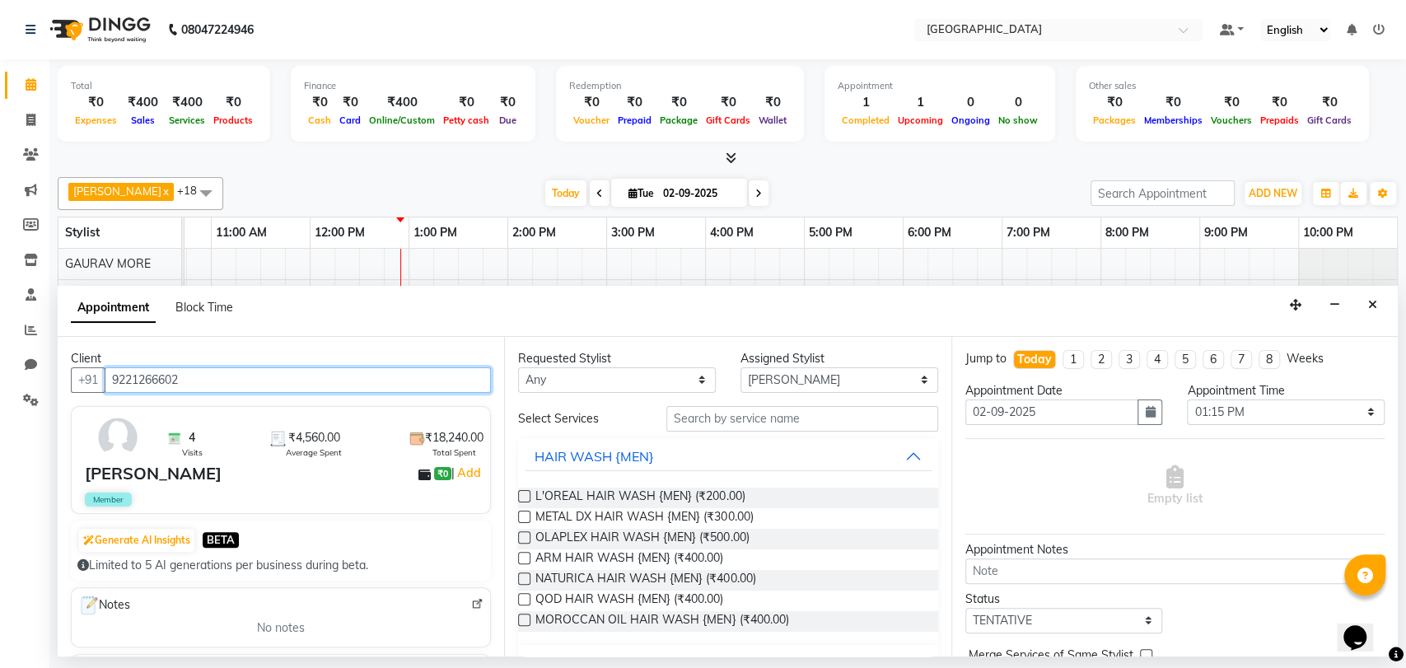
type input "9221266602"
click at [553, 383] on select "Any AARTI SURI ABDUL KALAM ANITA JHADAV APEKSHA MORE DC DEEPIKA SHETTY DILSHAD …" at bounding box center [617, 380] width 198 height 26
select select "77225"
click at [518, 367] on select "Any AARTI SURI ABDUL KALAM ANITA JHADAV APEKSHA MORE DC DEEPIKA SHETTY DILSHAD …" at bounding box center [617, 380] width 198 height 26
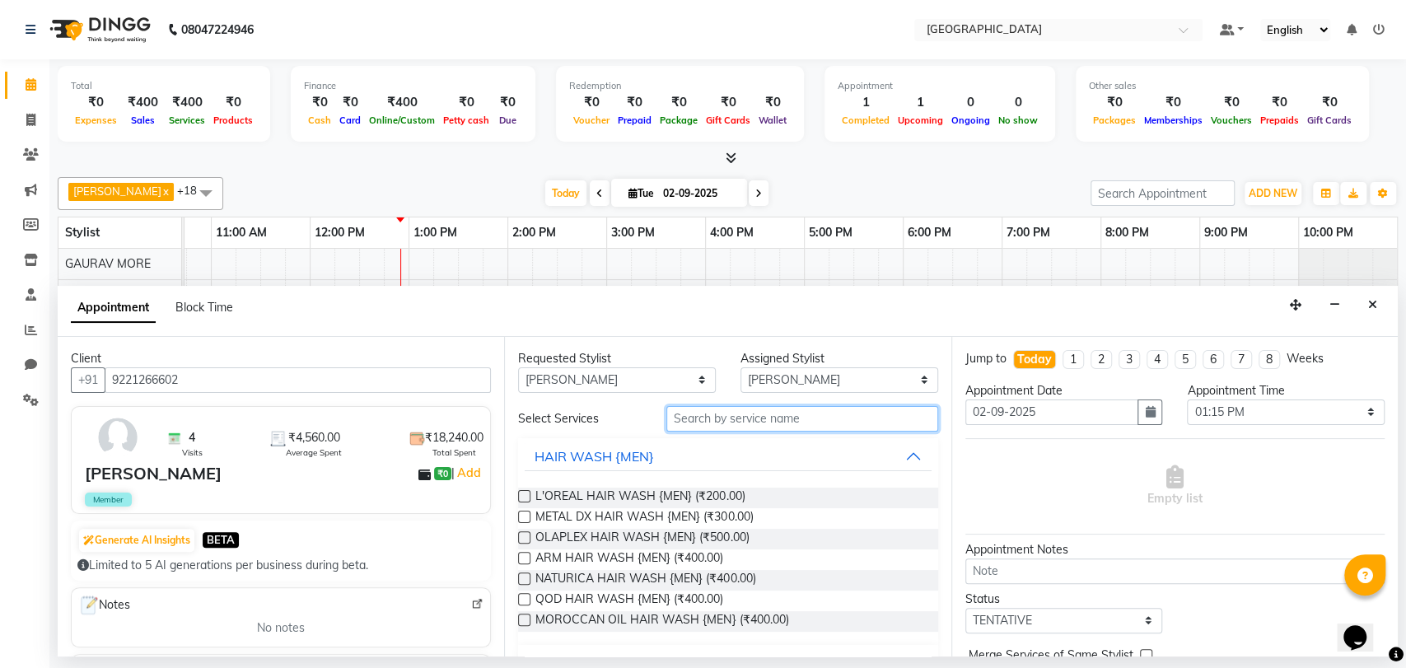
click at [683, 415] on input "text" at bounding box center [802, 419] width 272 height 26
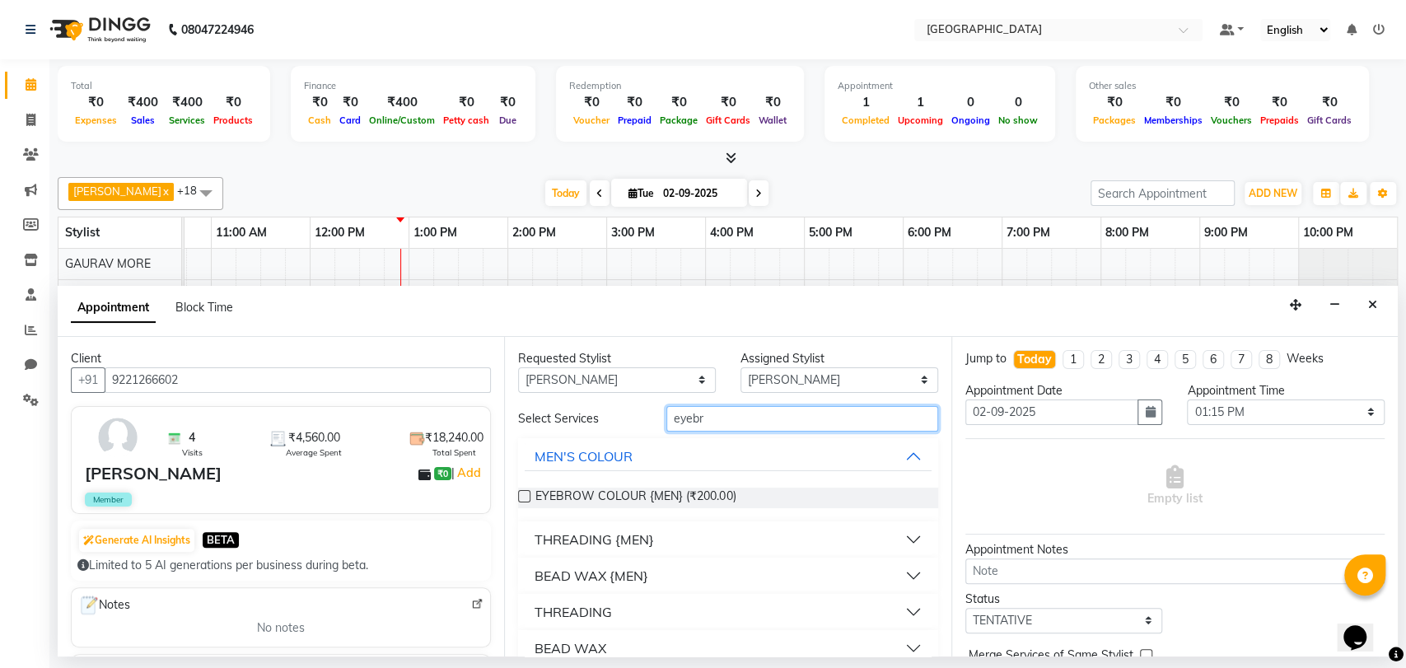
type input "eyebr"
click at [563, 602] on div "THREADING" at bounding box center [572, 612] width 77 height 20
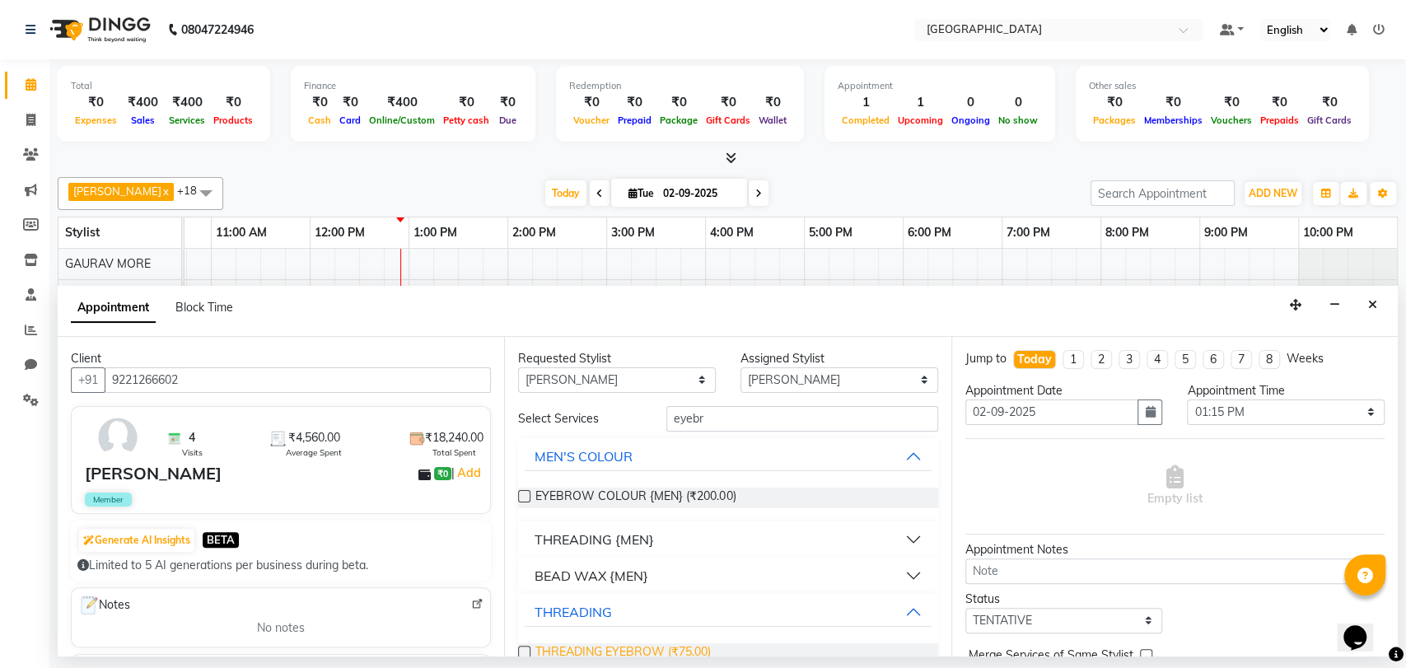
click at [552, 643] on span "THREADING EYEBROW (₹75.00)" at bounding box center [622, 653] width 175 height 21
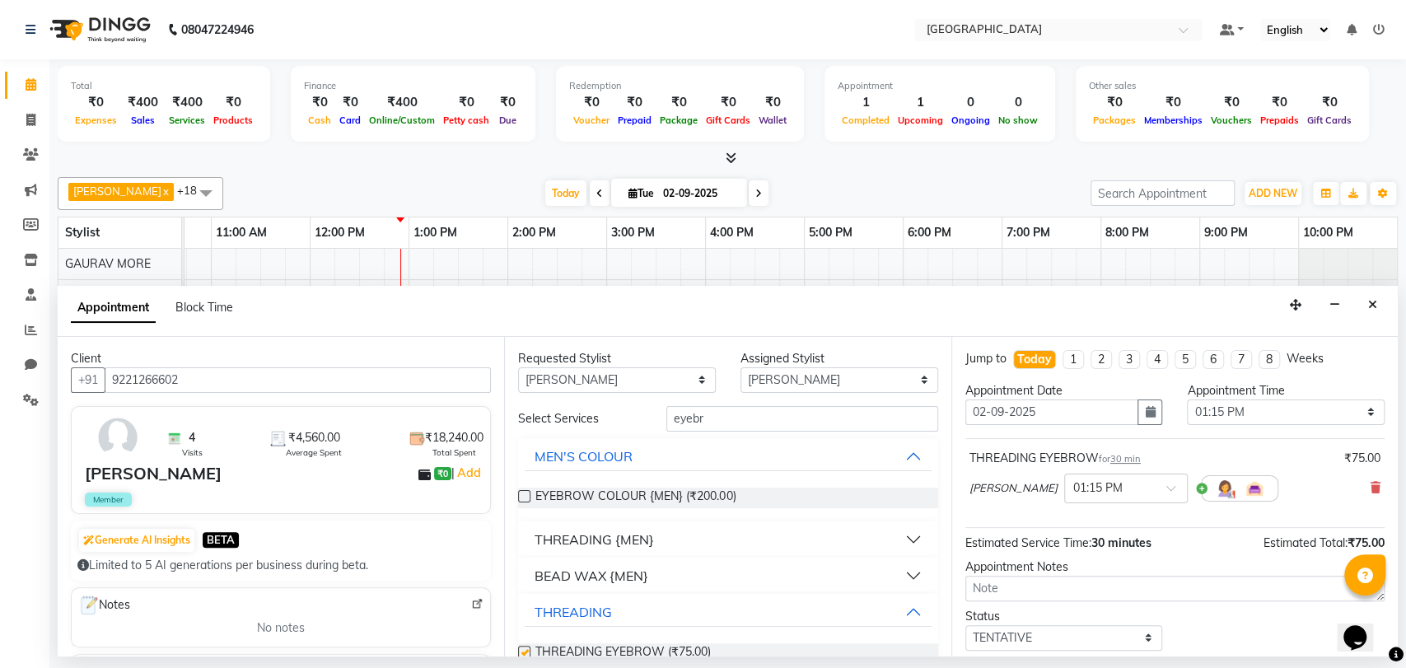
checkbox input "false"
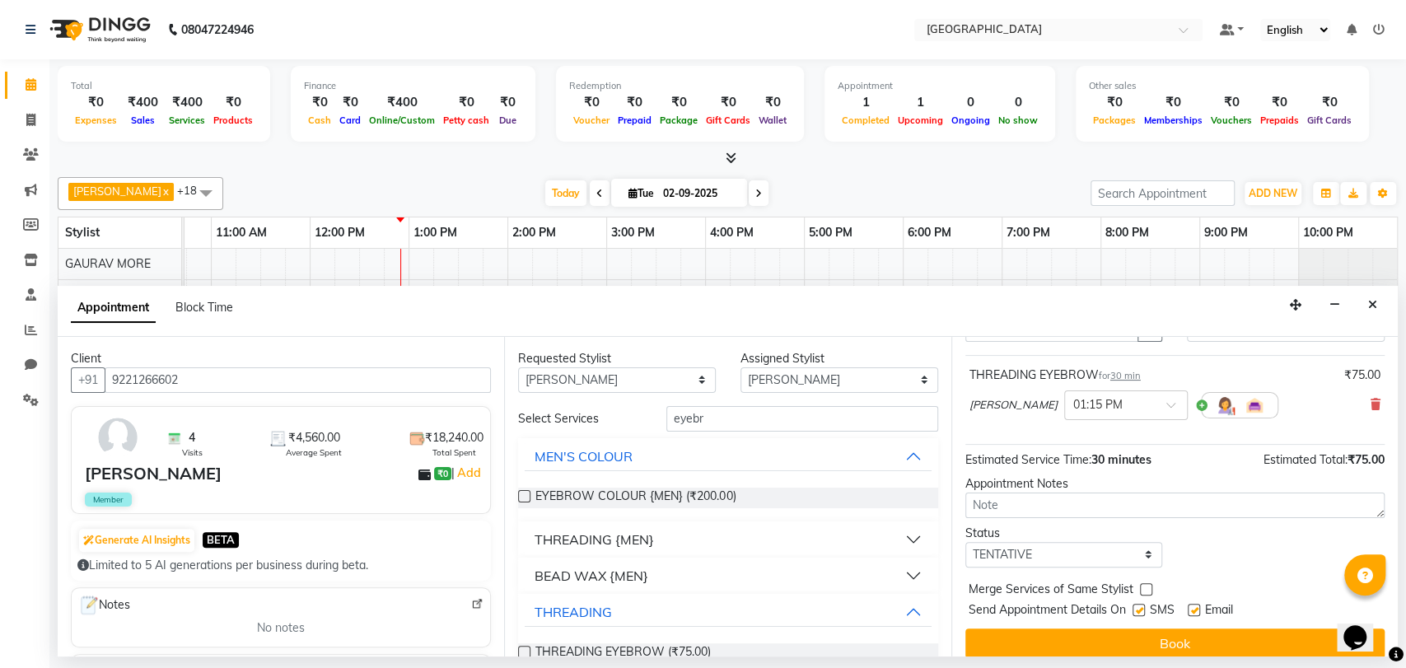
scroll to position [97, 0]
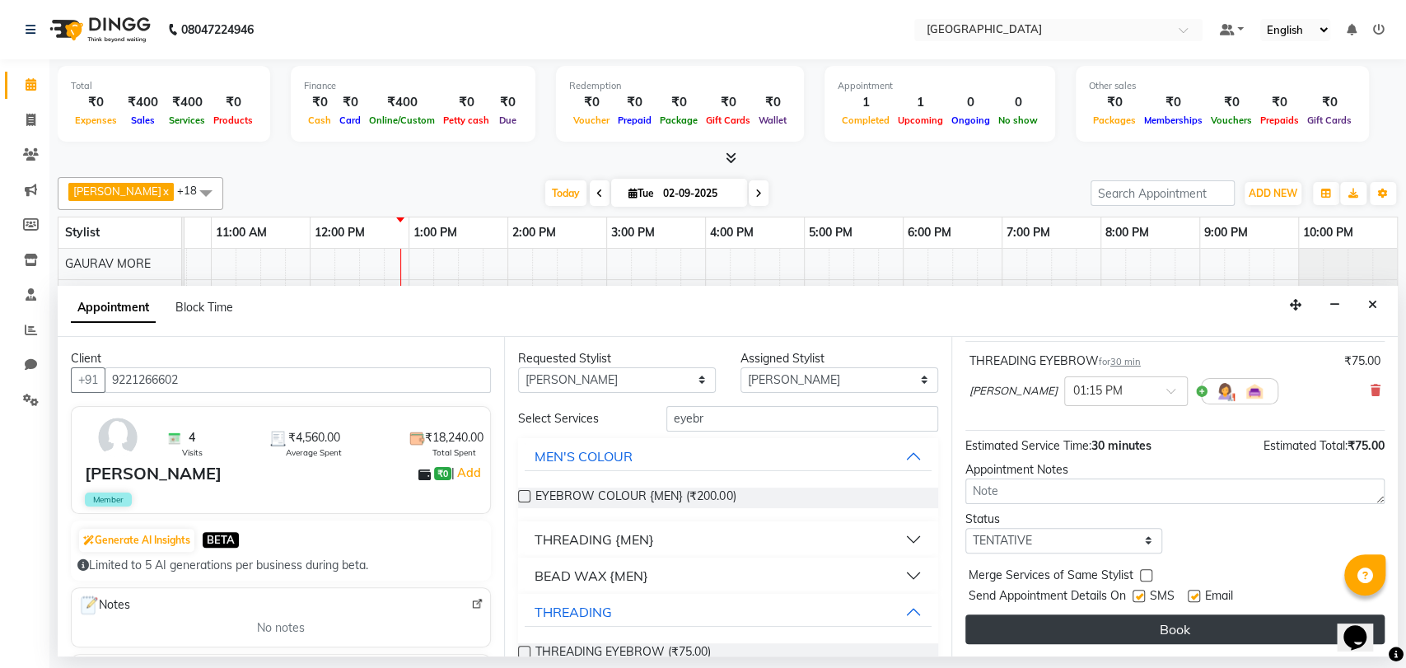
click at [1103, 633] on button "Book" at bounding box center [1174, 629] width 419 height 30
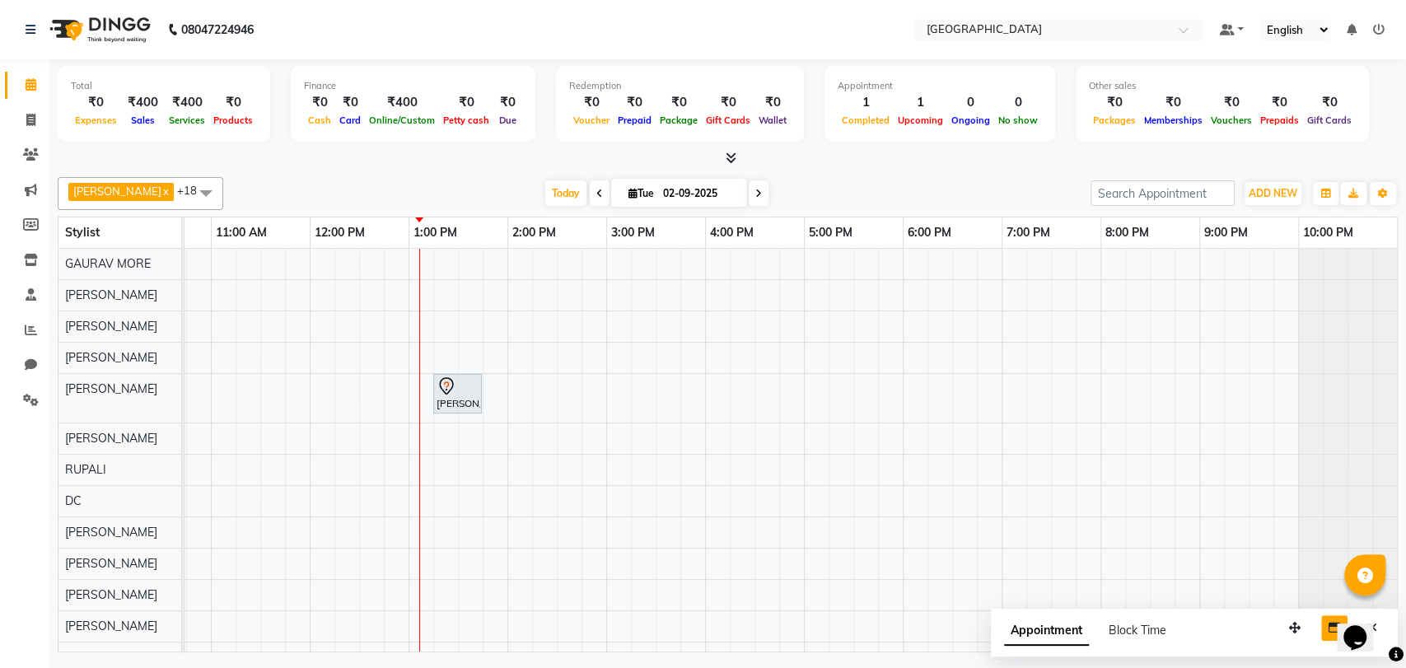
click at [1332, 622] on icon "button" at bounding box center [1334, 628] width 12 height 12
select select "tentative"
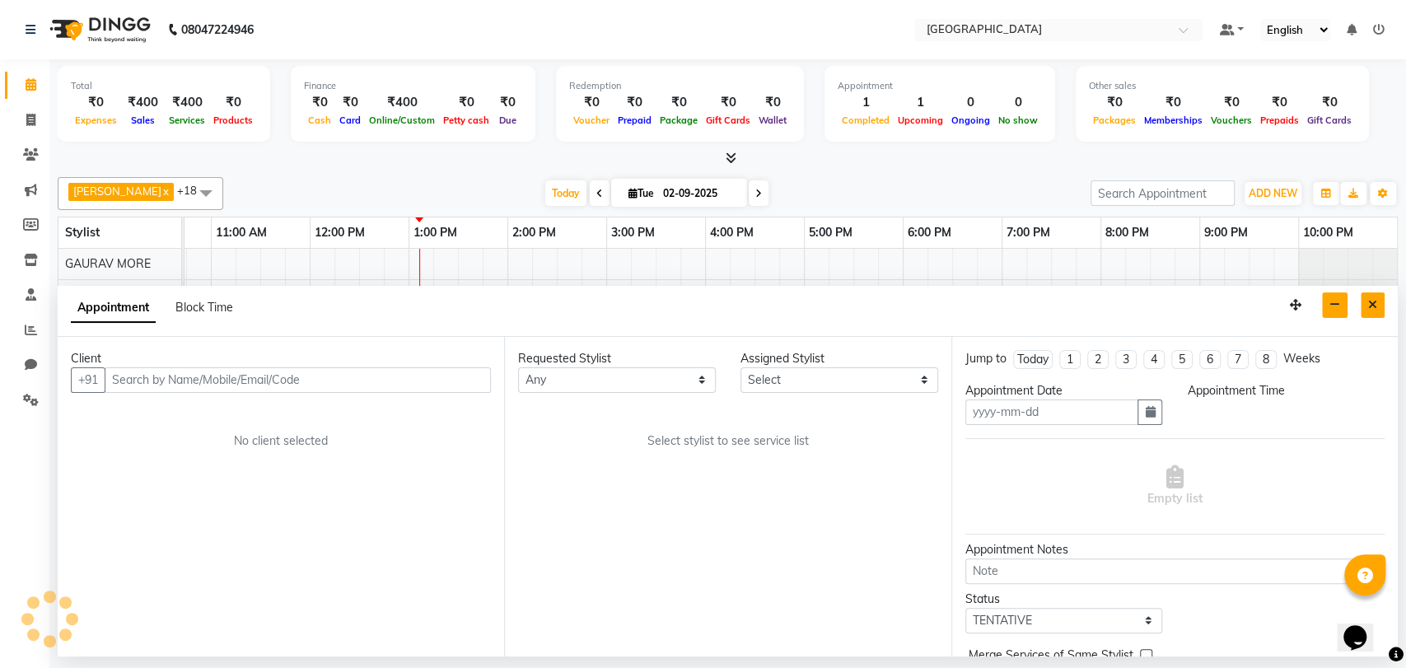
click at [1368, 301] on icon "Close" at bounding box center [1372, 305] width 9 height 12
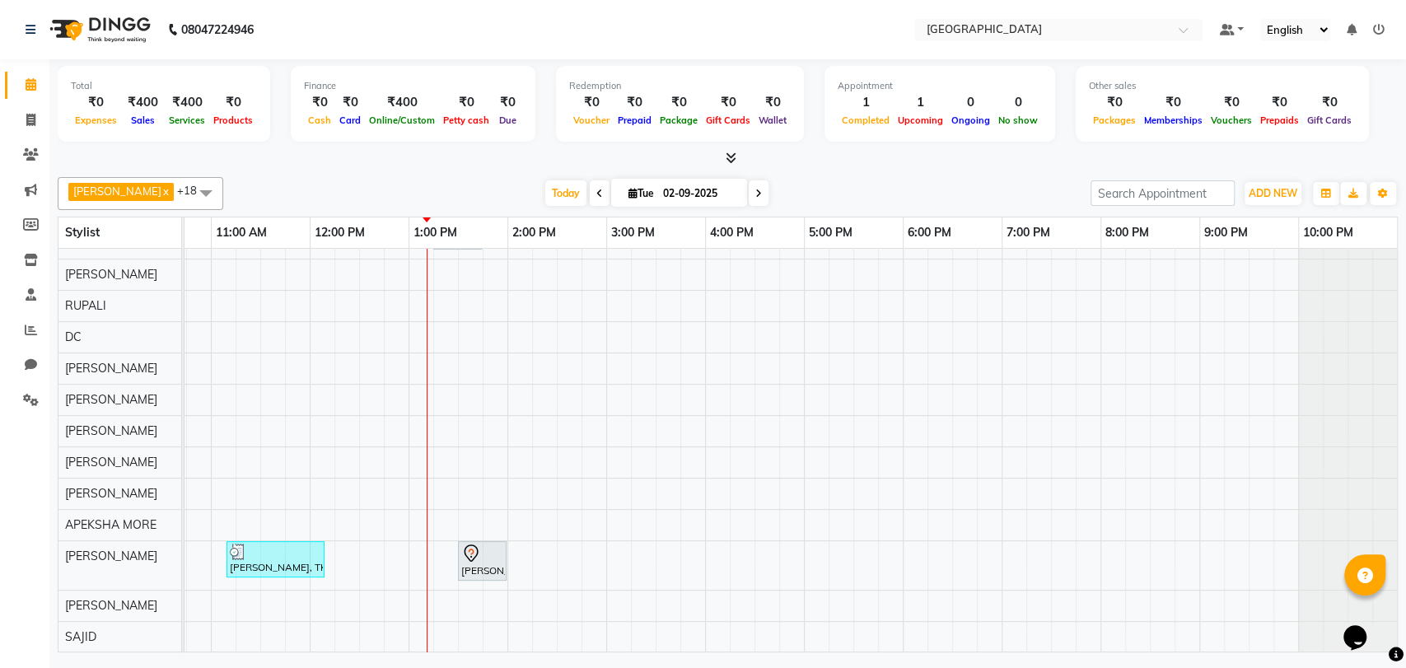
scroll to position [177, 0]
click at [904, 536] on div "Preeti Patil, TK03, 01:15 PM-01:45 PM, THREADING EYEBROW NIshid saxena, TK02, 1…" at bounding box center [704, 367] width 1383 height 567
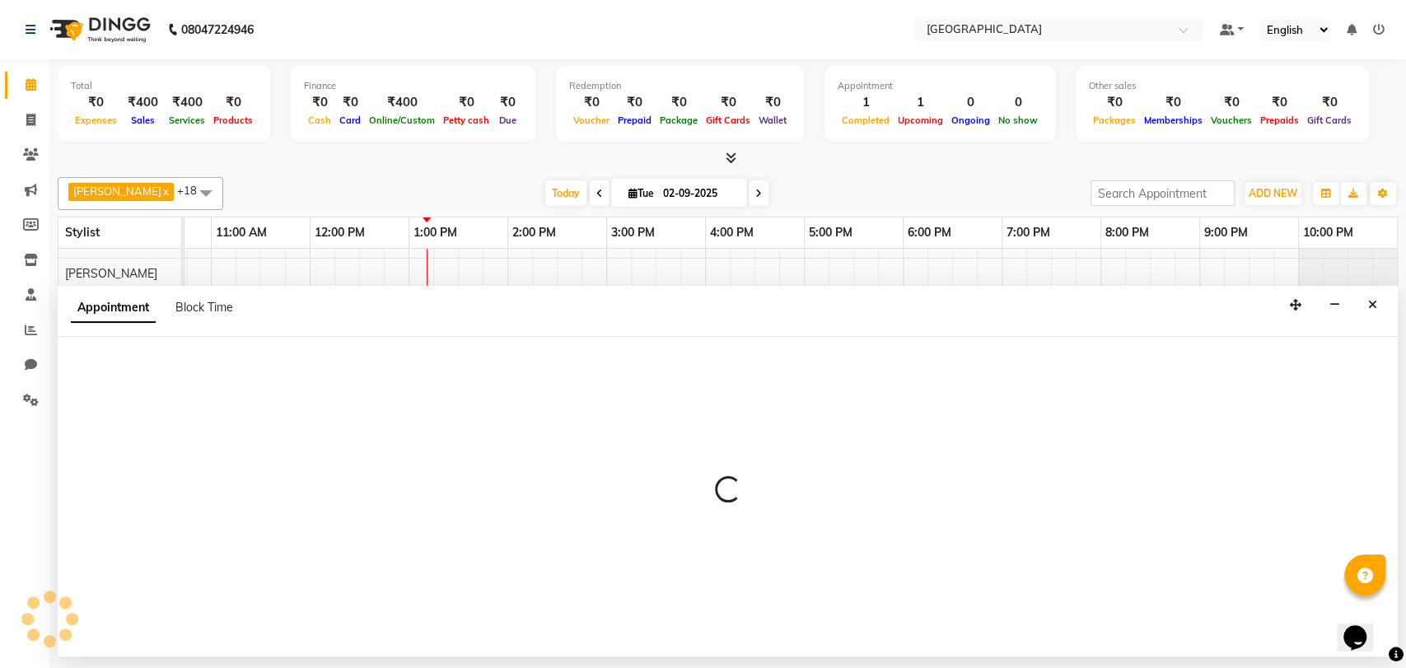
select select "85941"
select select "1080"
select select "tentative"
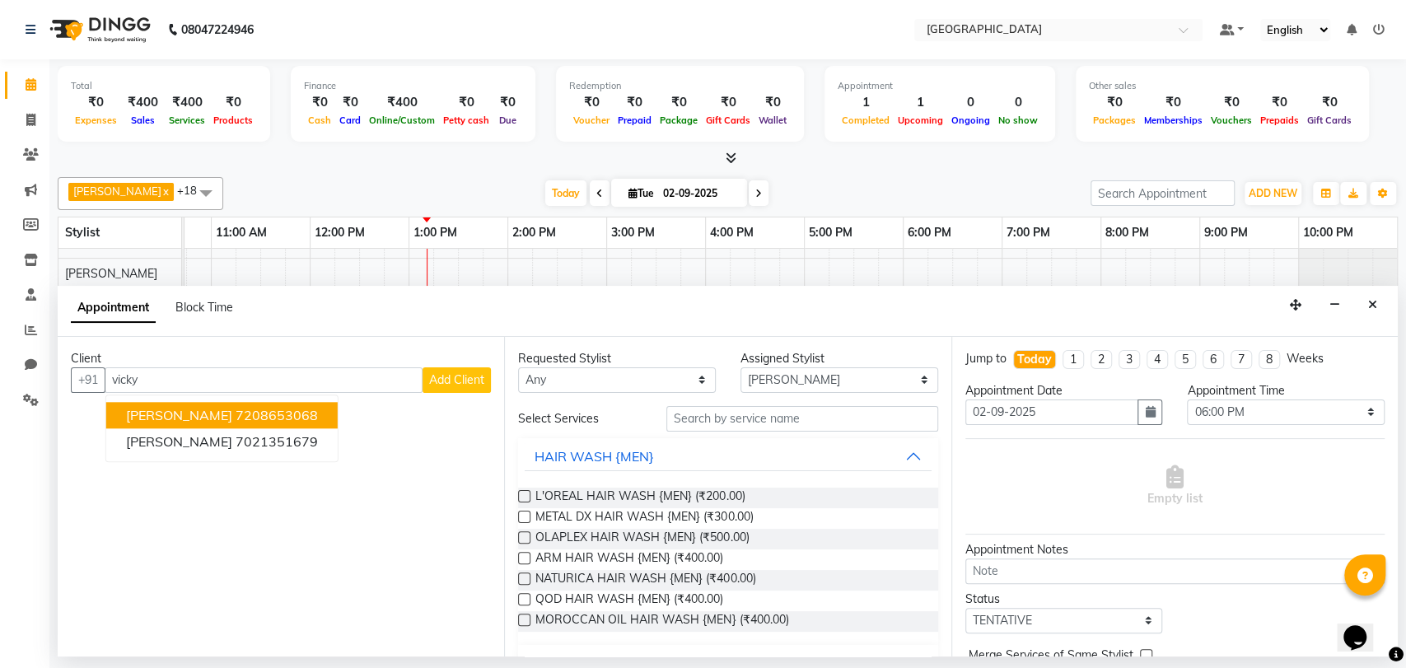
click at [224, 403] on button "Vicky Sharma 7208653068" at bounding box center [221, 415] width 231 height 26
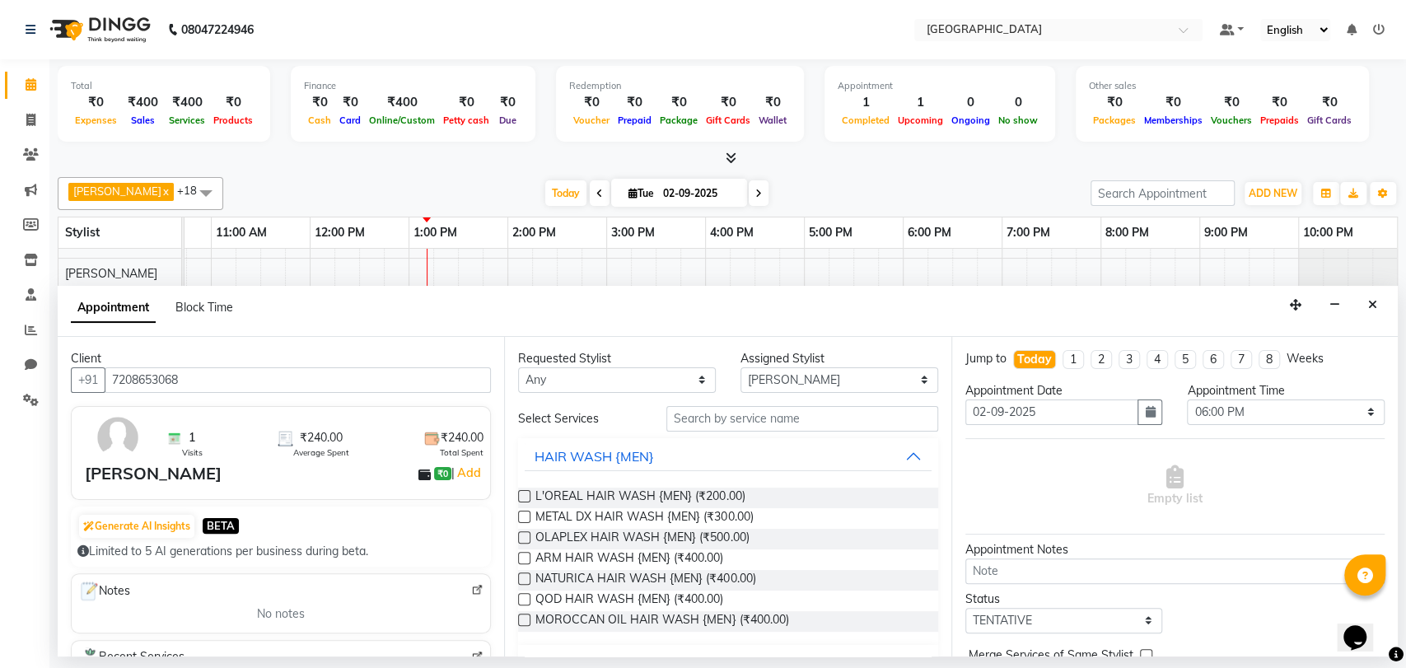
type input "7208653068"
click at [680, 376] on select "Any AARTI SURI ABDUL KALAM ANITA JHADAV APEKSHA MORE DC DEEPIKA SHETTY DILSHAD …" at bounding box center [617, 380] width 198 height 26
select select "85941"
click at [518, 367] on select "Any AARTI SURI ABDUL KALAM ANITA JHADAV APEKSHA MORE DC DEEPIKA SHETTY DILSHAD …" at bounding box center [617, 380] width 198 height 26
click at [744, 409] on input "text" at bounding box center [802, 419] width 272 height 26
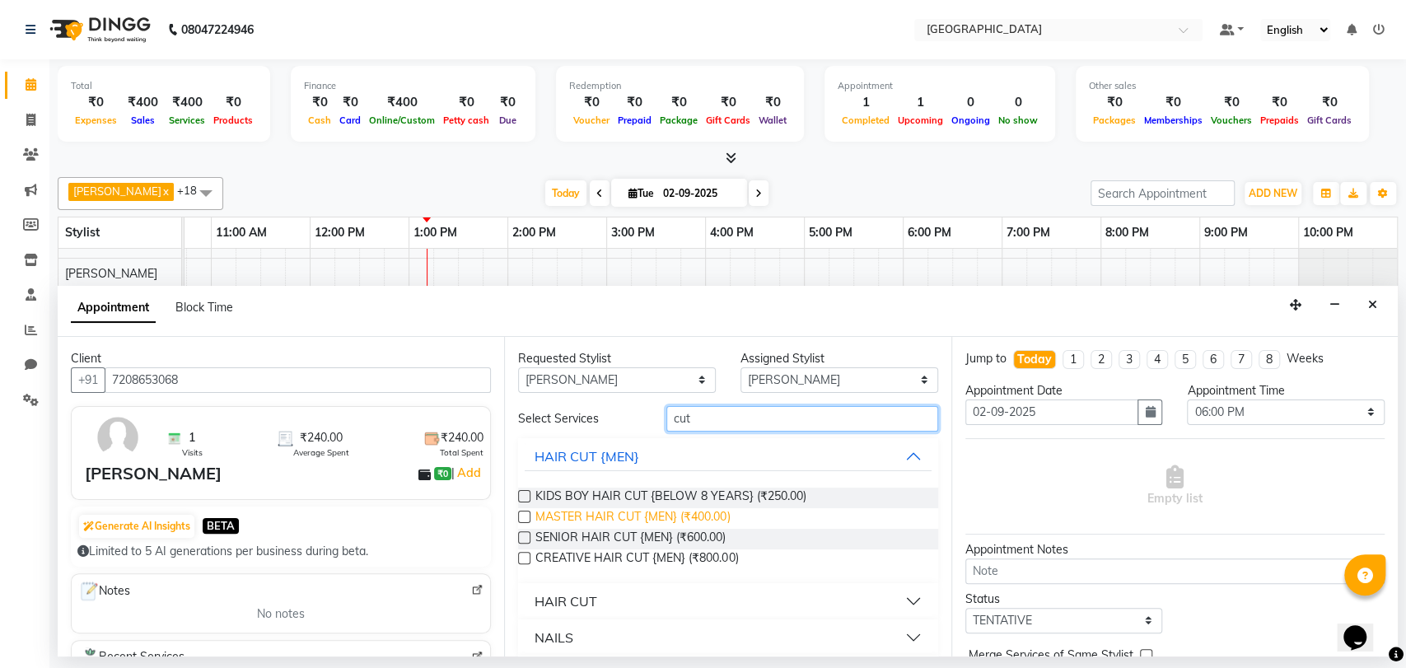
type input "cut"
click at [661, 515] on span "MASTER HAIR CUT {MEN} (₹400.00)" at bounding box center [632, 518] width 194 height 21
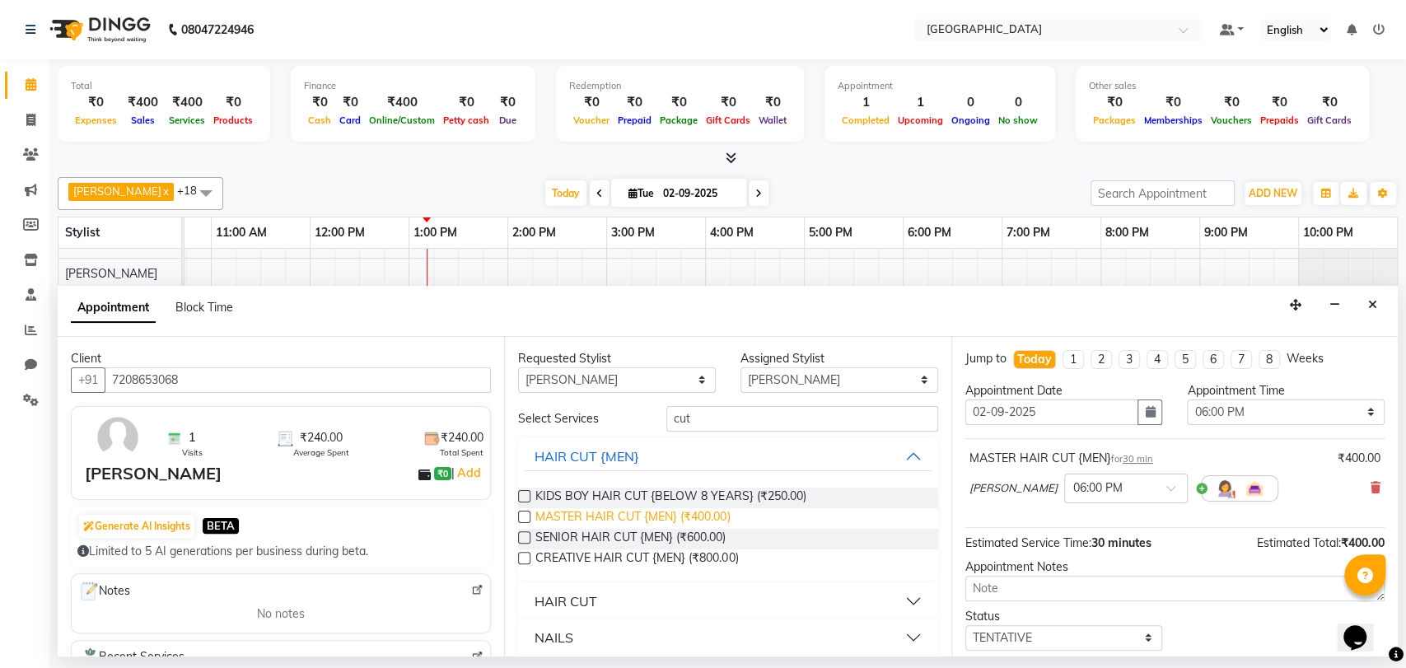
click at [669, 515] on span "MASTER HAIR CUT {MEN} (₹400.00)" at bounding box center [632, 518] width 194 height 21
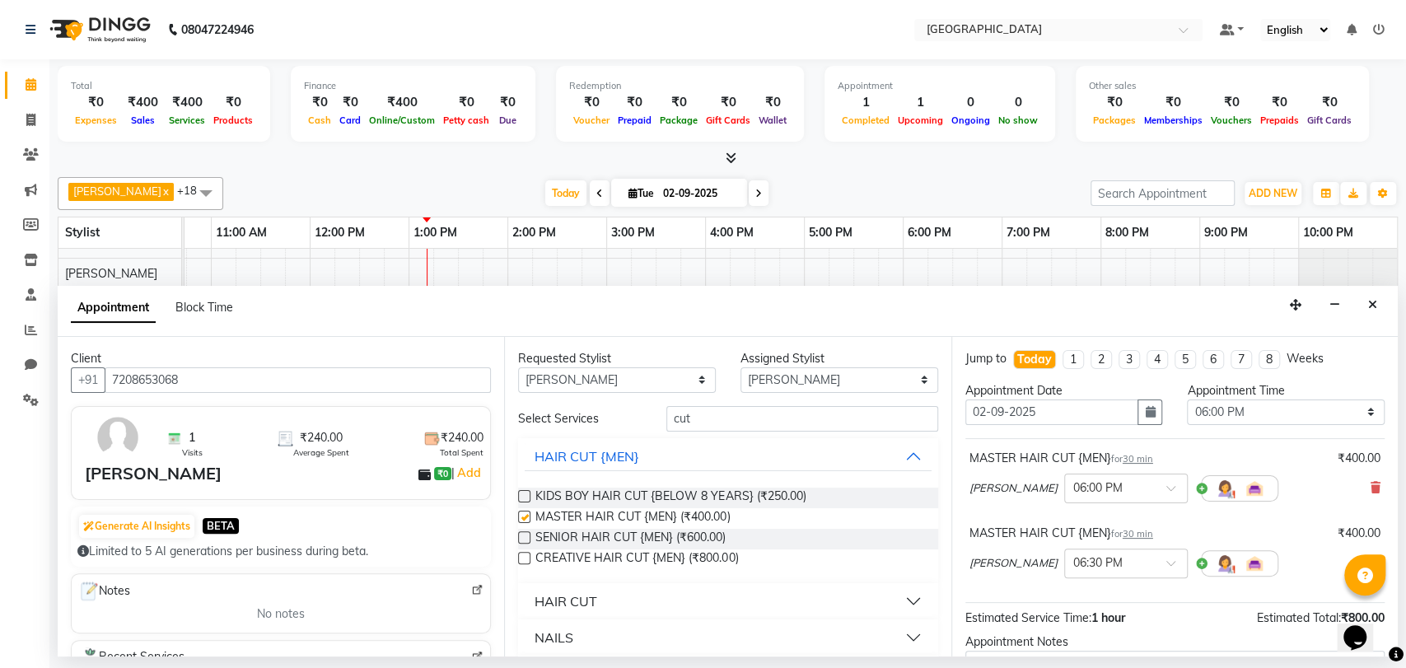
checkbox input "false"
click at [722, 415] on input "cut" at bounding box center [802, 419] width 272 height 26
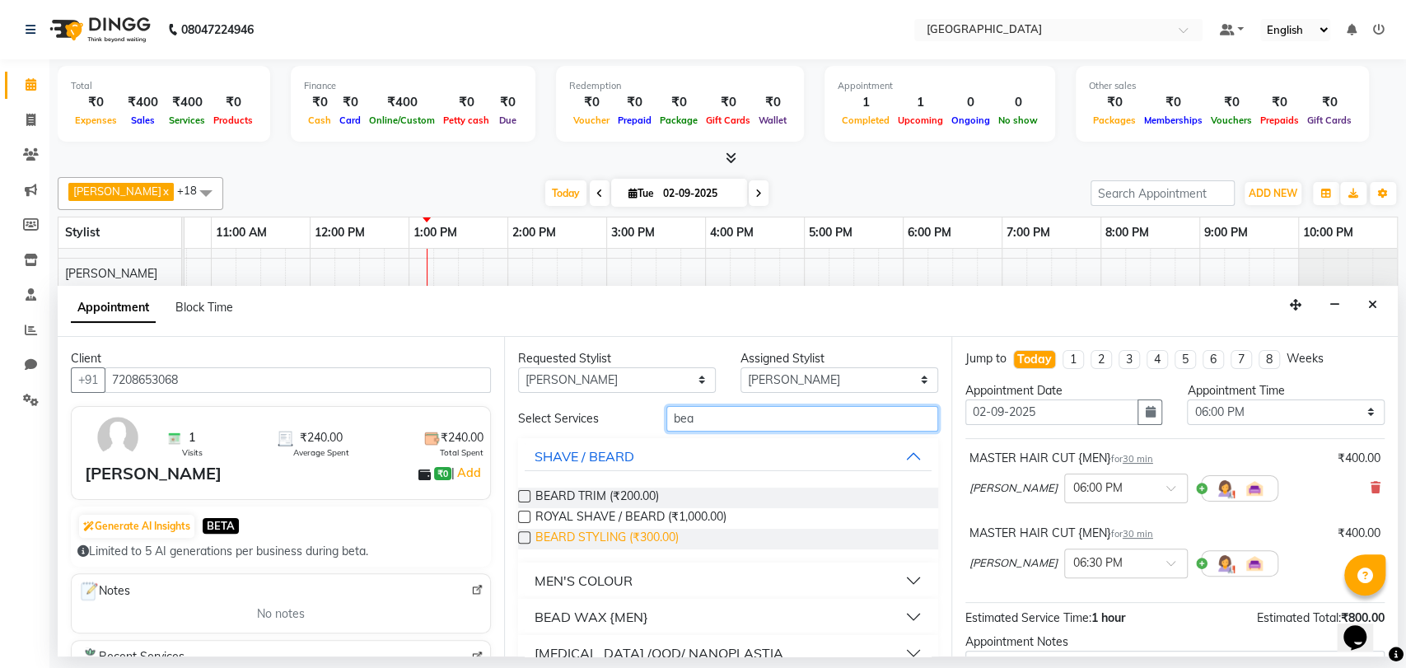
type input "bea"
click at [619, 529] on span "BEARD STYLING (₹300.00)" at bounding box center [606, 539] width 143 height 21
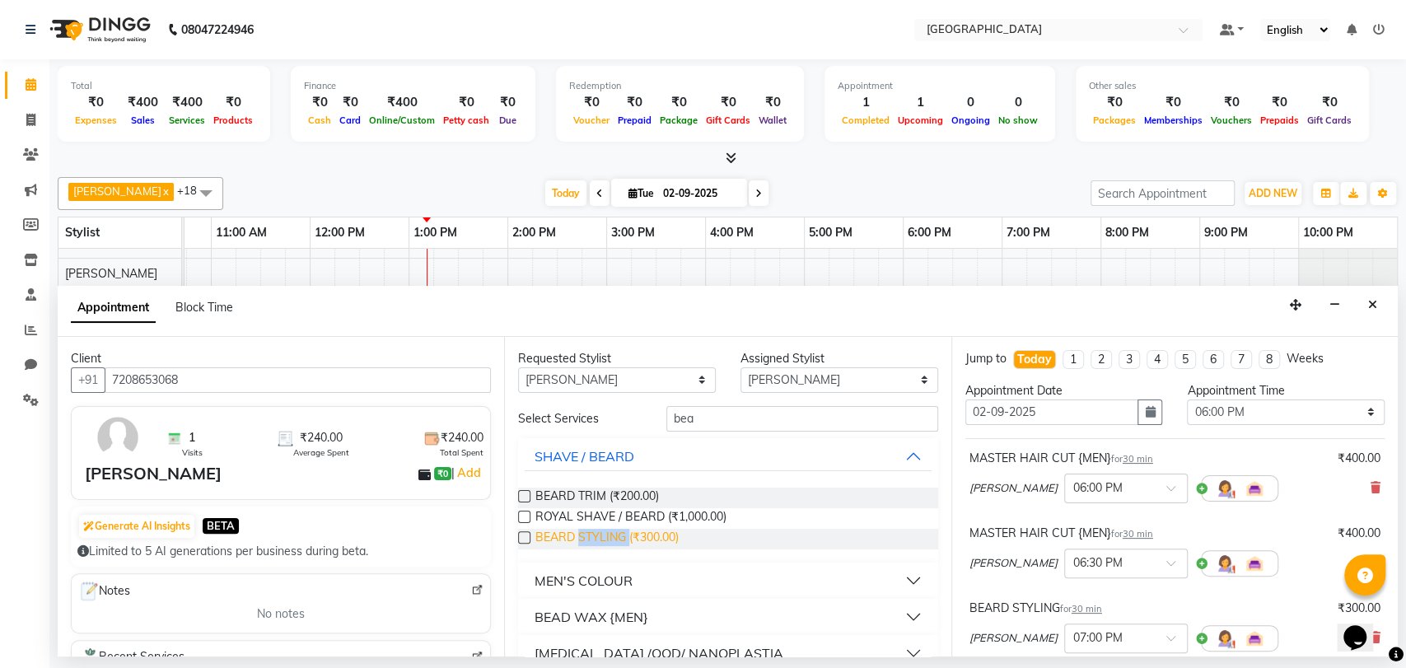
click at [619, 529] on span "BEARD STYLING (₹300.00)" at bounding box center [606, 539] width 143 height 21
checkbox input "false"
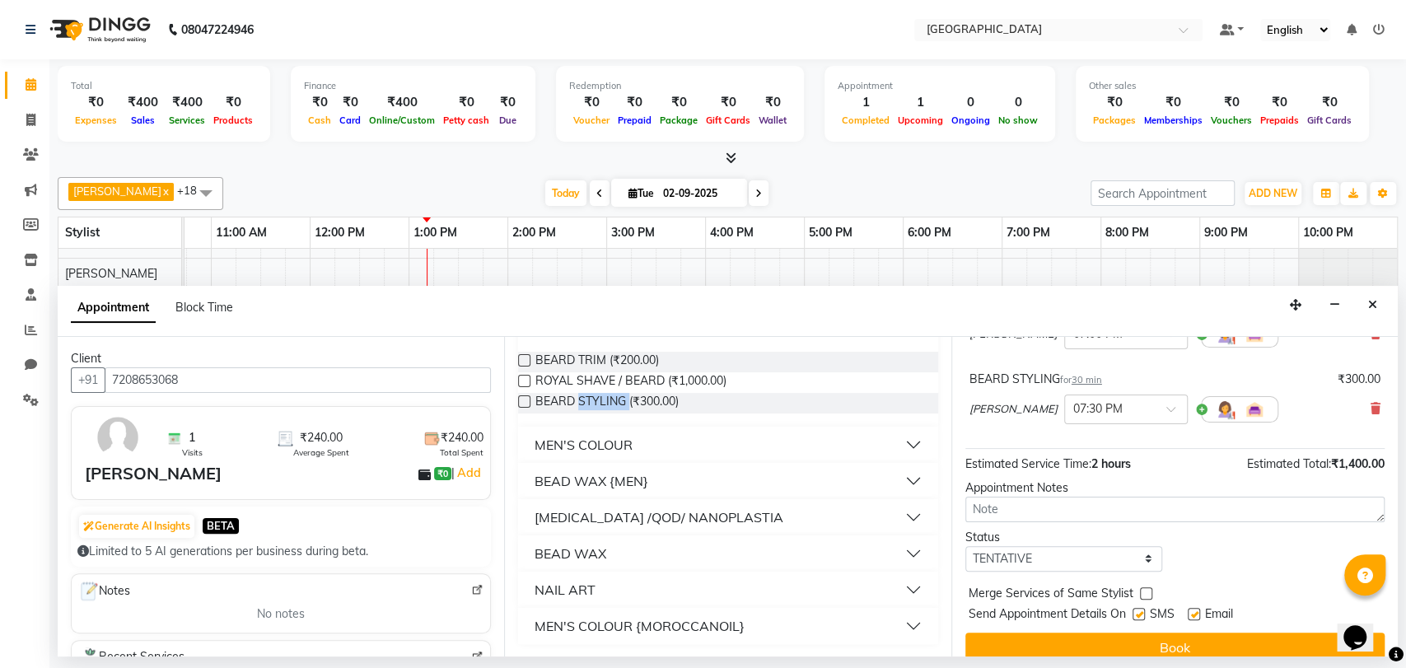
scroll to position [322, 0]
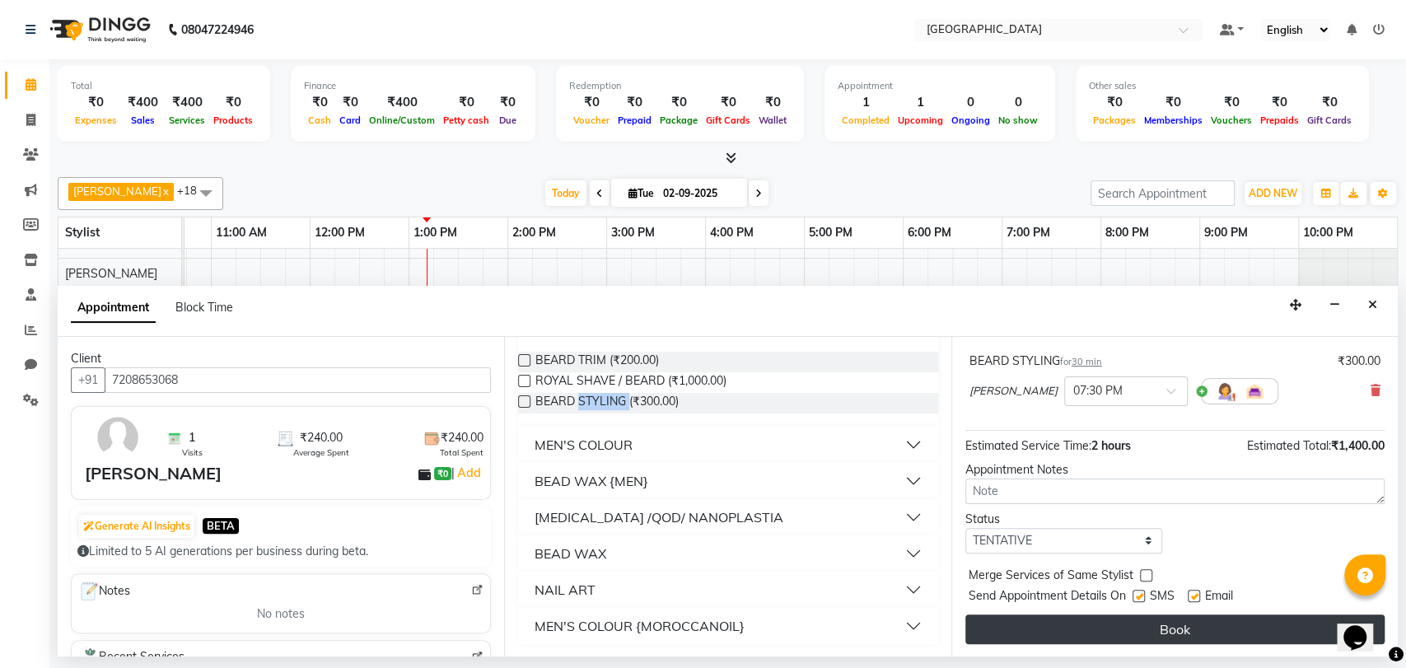
click at [1122, 640] on button "Book" at bounding box center [1174, 629] width 419 height 30
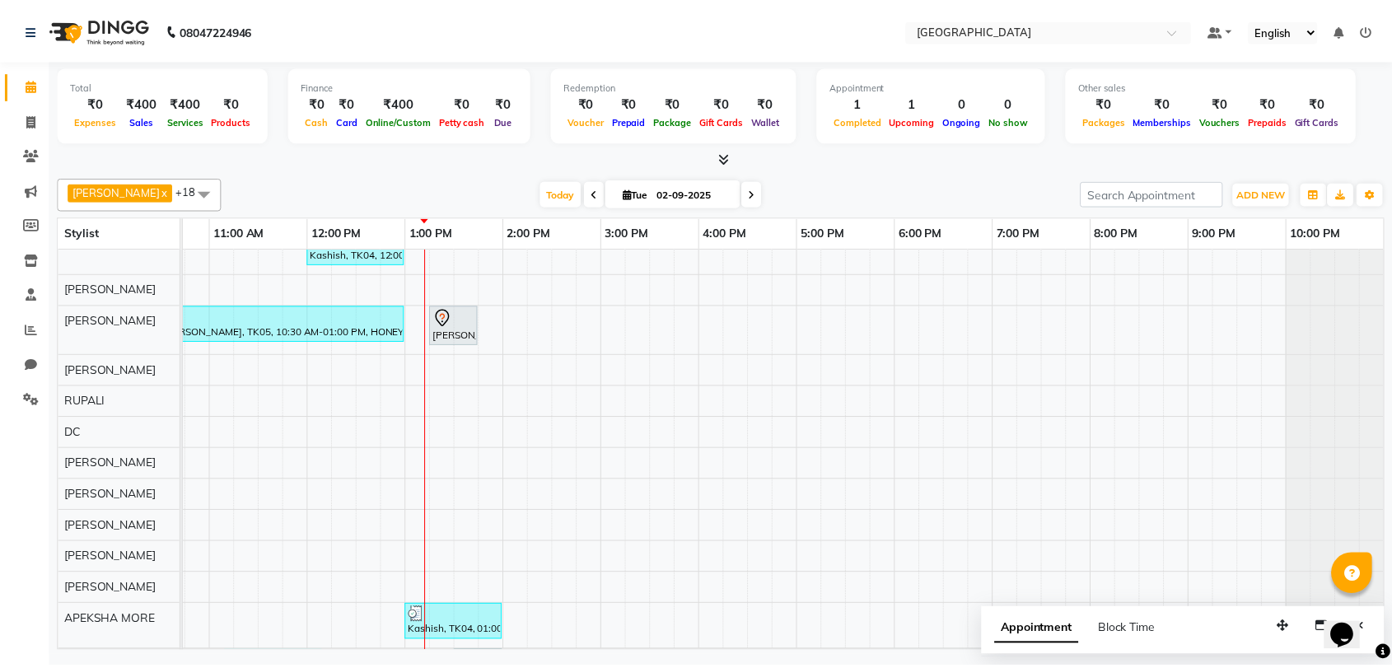
scroll to position [0, 0]
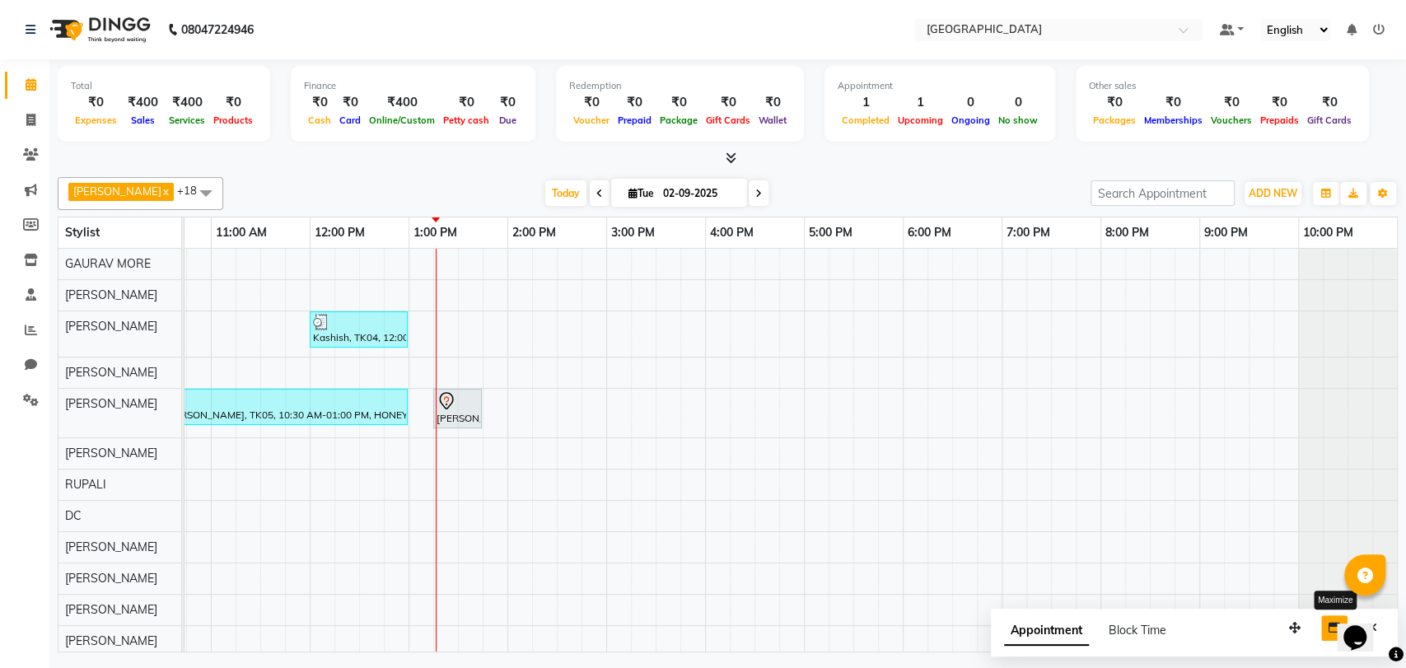
click at [1326, 627] on button "button" at bounding box center [1334, 628] width 26 height 26
select select "tentative"
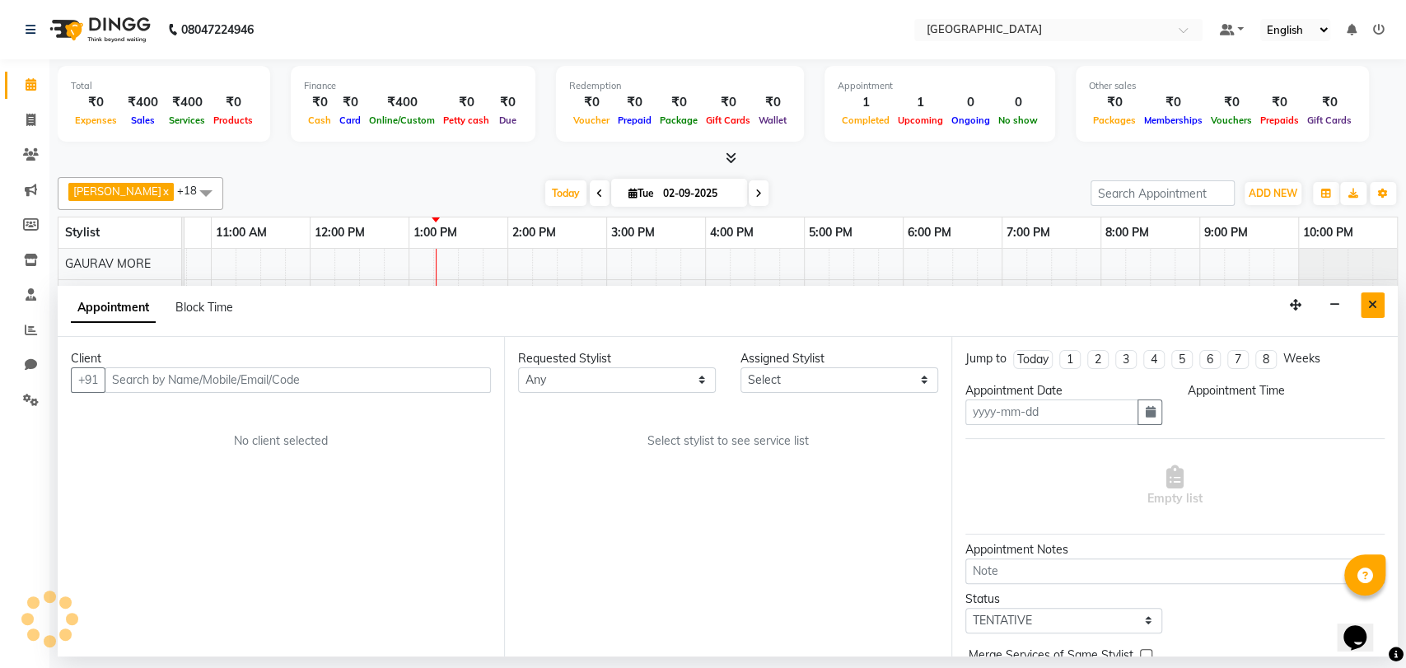
click at [1363, 308] on button "Close" at bounding box center [1372, 305] width 24 height 26
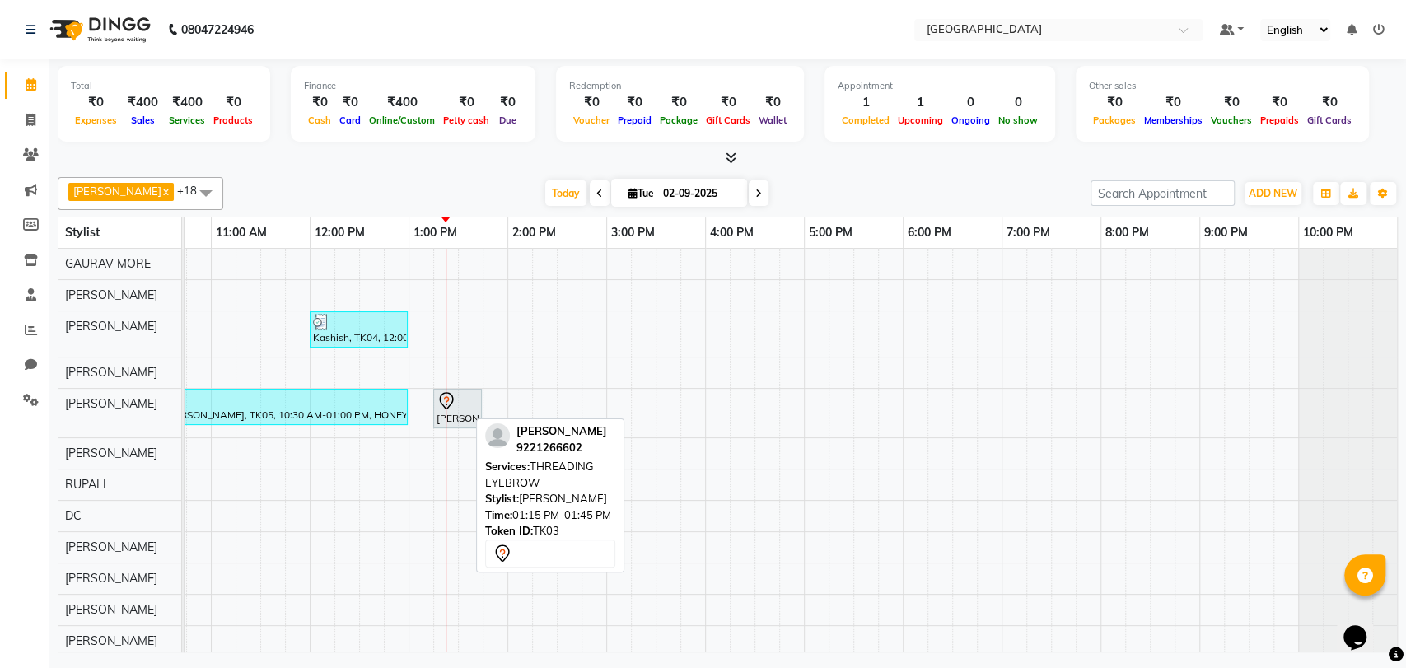
click at [444, 410] on div "[PERSON_NAME], TK03, 01:15 PM-01:45 PM, THREADING EYEBROW" at bounding box center [457, 408] width 45 height 35
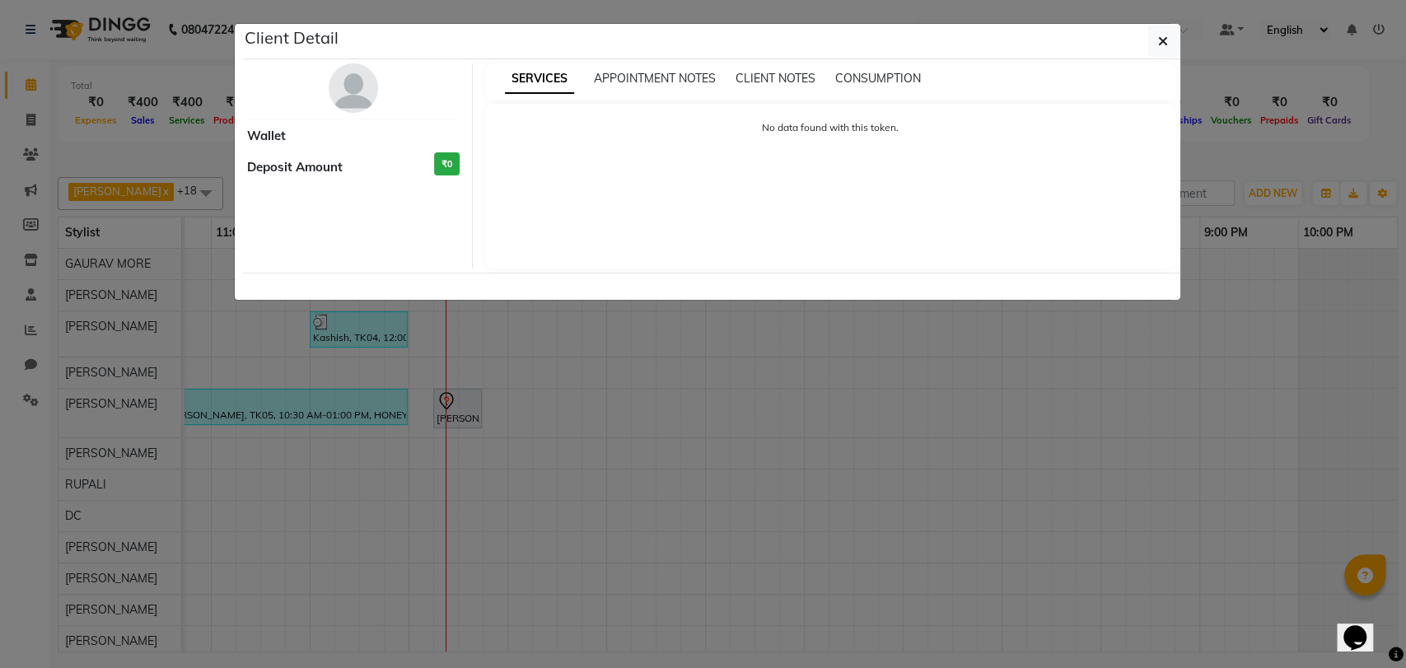
select select "7"
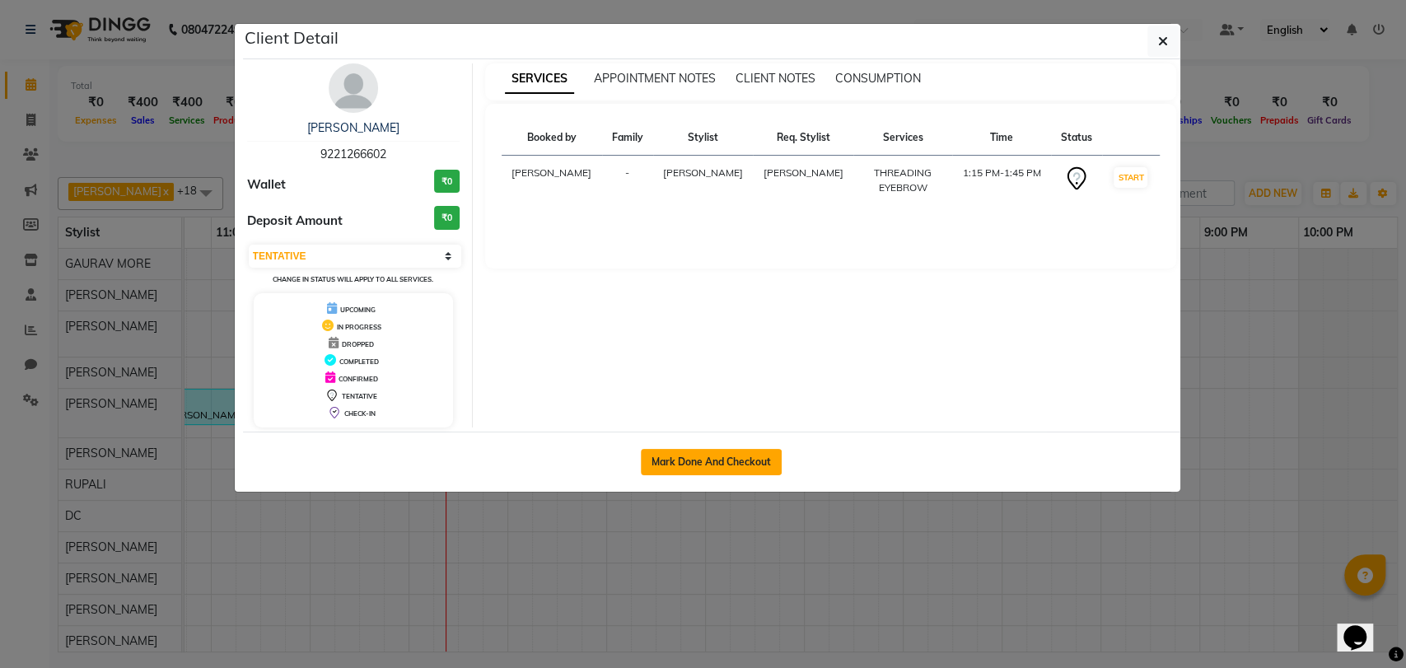
click at [683, 456] on button "Mark Done And Checkout" at bounding box center [711, 462] width 141 height 26
select select "8096"
select select "service"
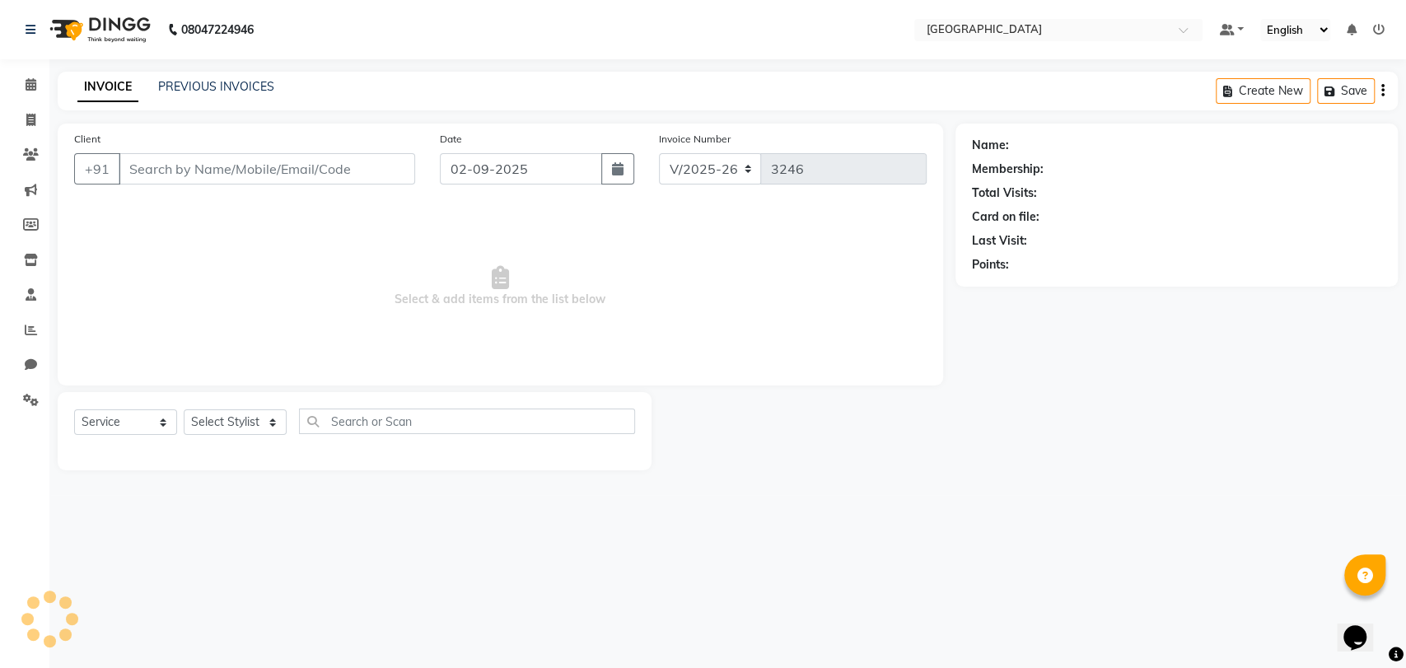
select select "3"
type input "9221266602"
select select "77225"
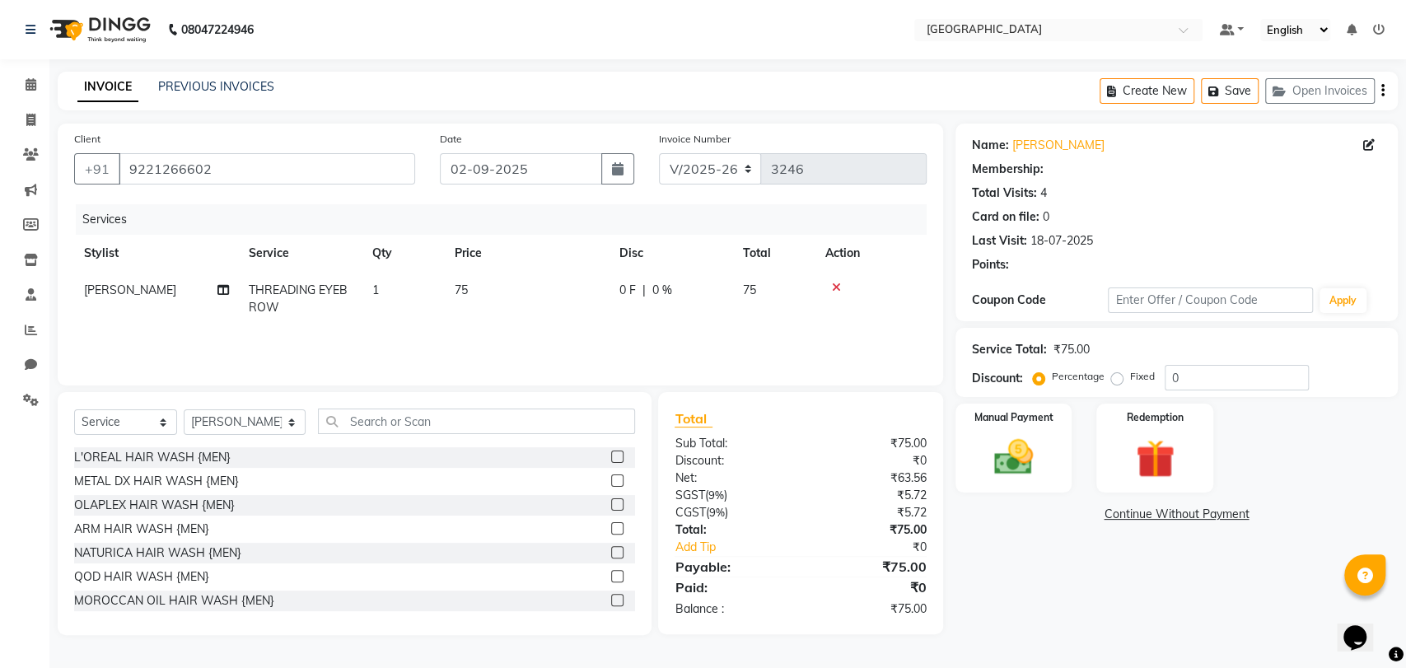
select select "2: Object"
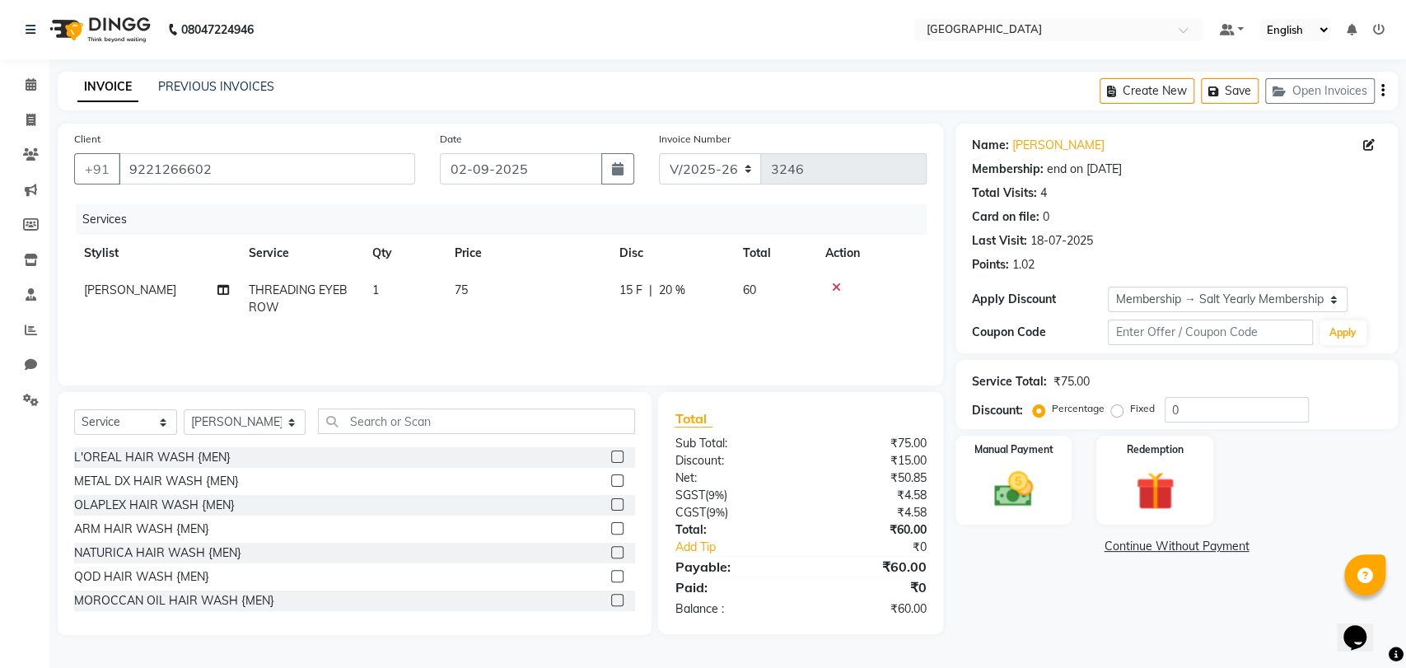
type input "20"
click at [360, 426] on input "text" at bounding box center [476, 421] width 317 height 26
click at [352, 403] on div "Select Service Product Membership Package Voucher Prepaid Gift Card Select Styl…" at bounding box center [355, 513] width 594 height 243
click at [343, 431] on input "text" at bounding box center [476, 421] width 317 height 26
click at [351, 417] on input "text" at bounding box center [476, 421] width 317 height 26
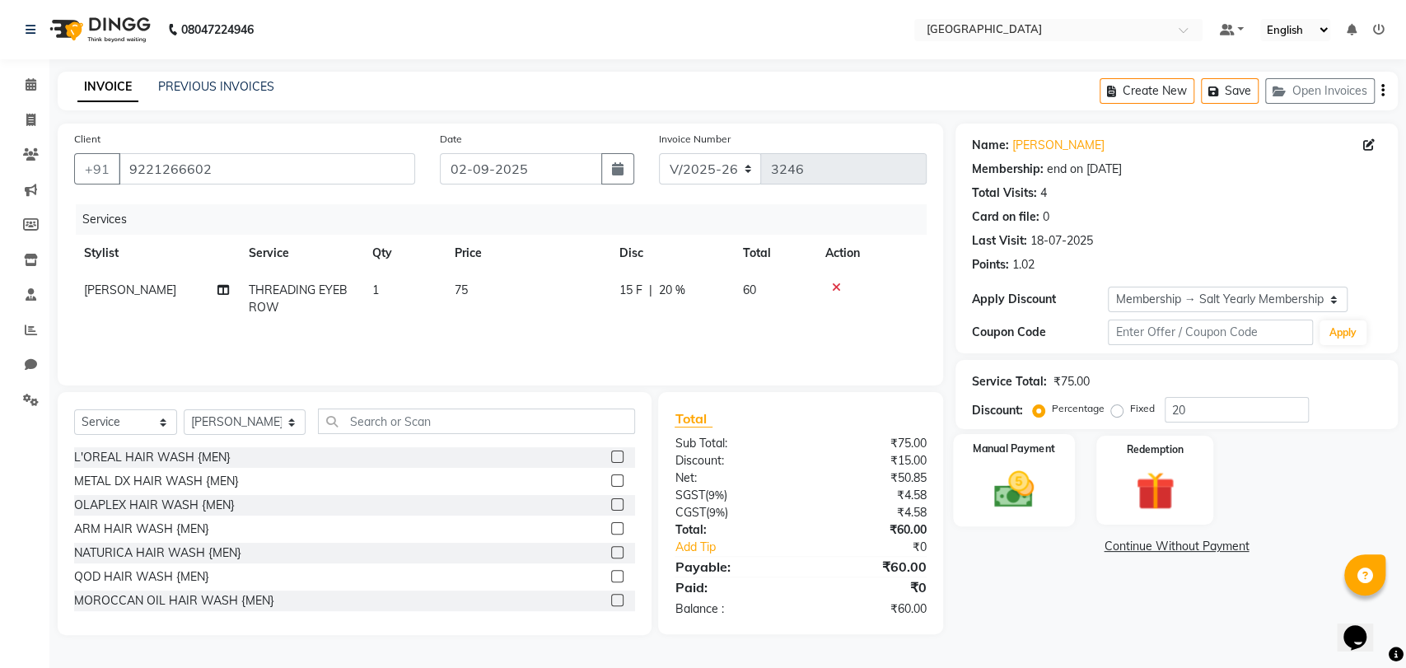
click at [1027, 455] on label "Manual Payment" at bounding box center [1013, 449] width 82 height 16
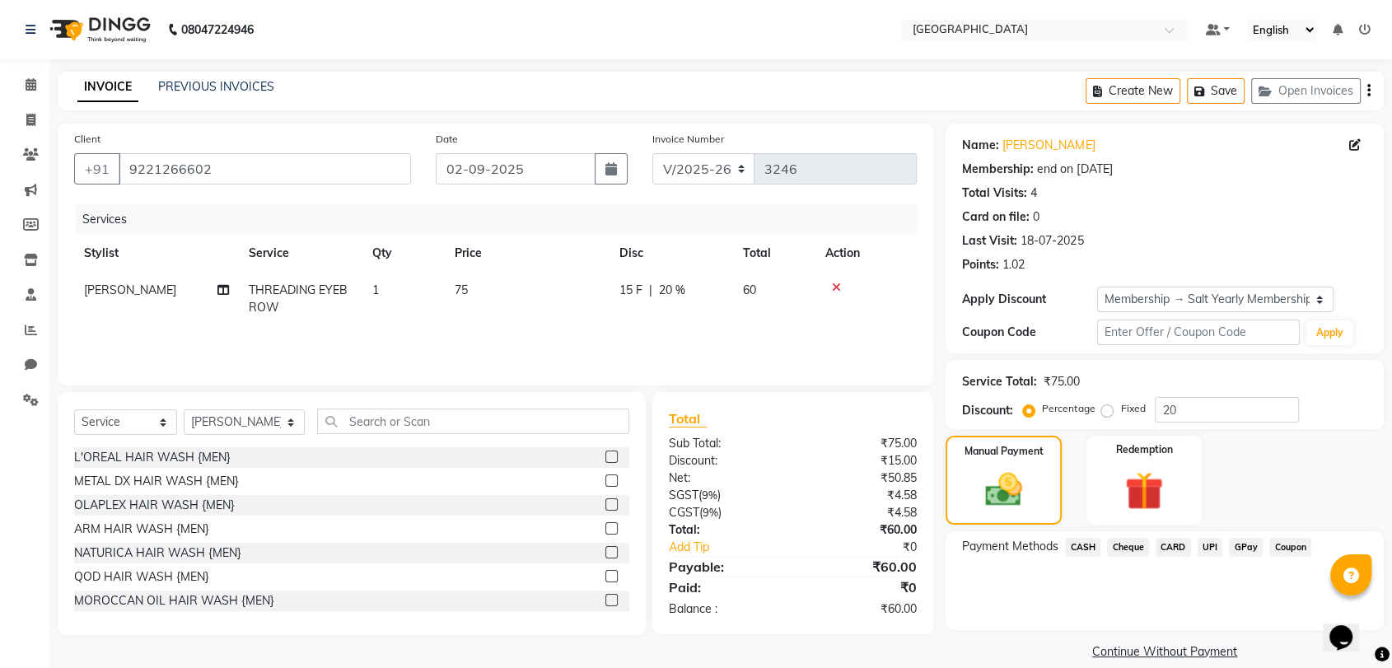
click at [1088, 545] on span "CASH" at bounding box center [1082, 547] width 35 height 19
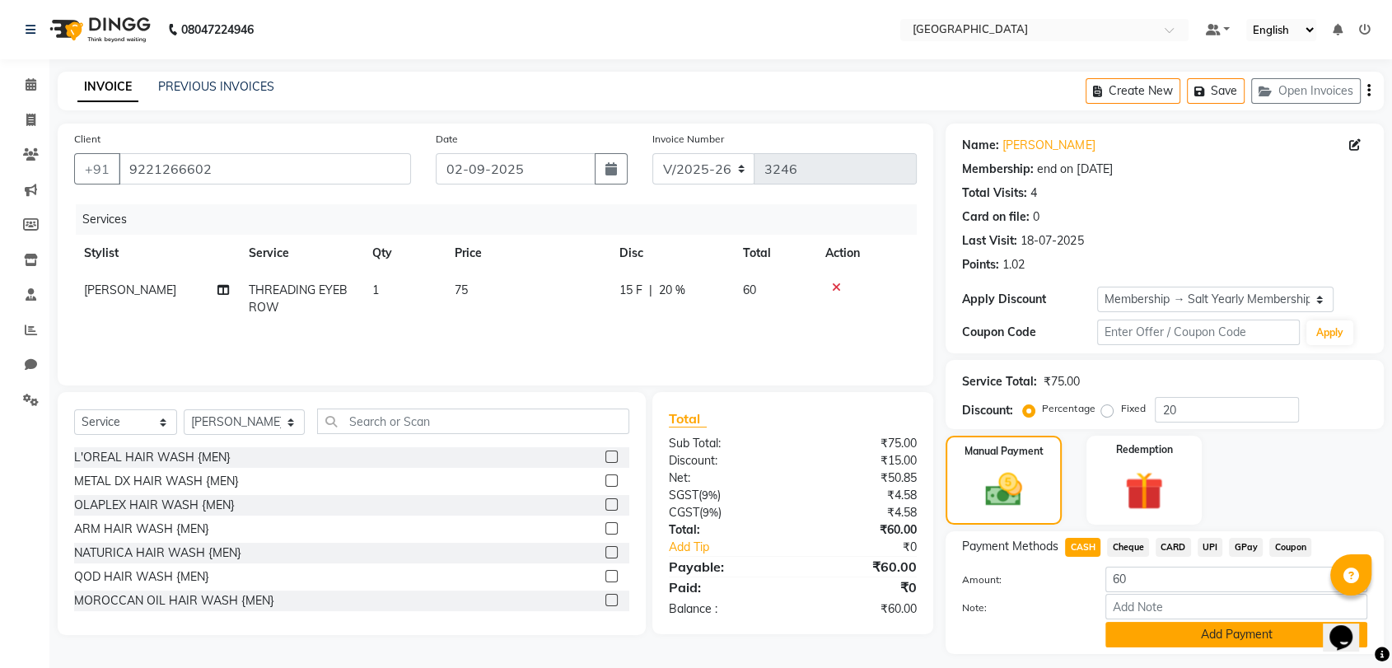
click at [1145, 627] on button "Add Payment" at bounding box center [1236, 635] width 262 height 26
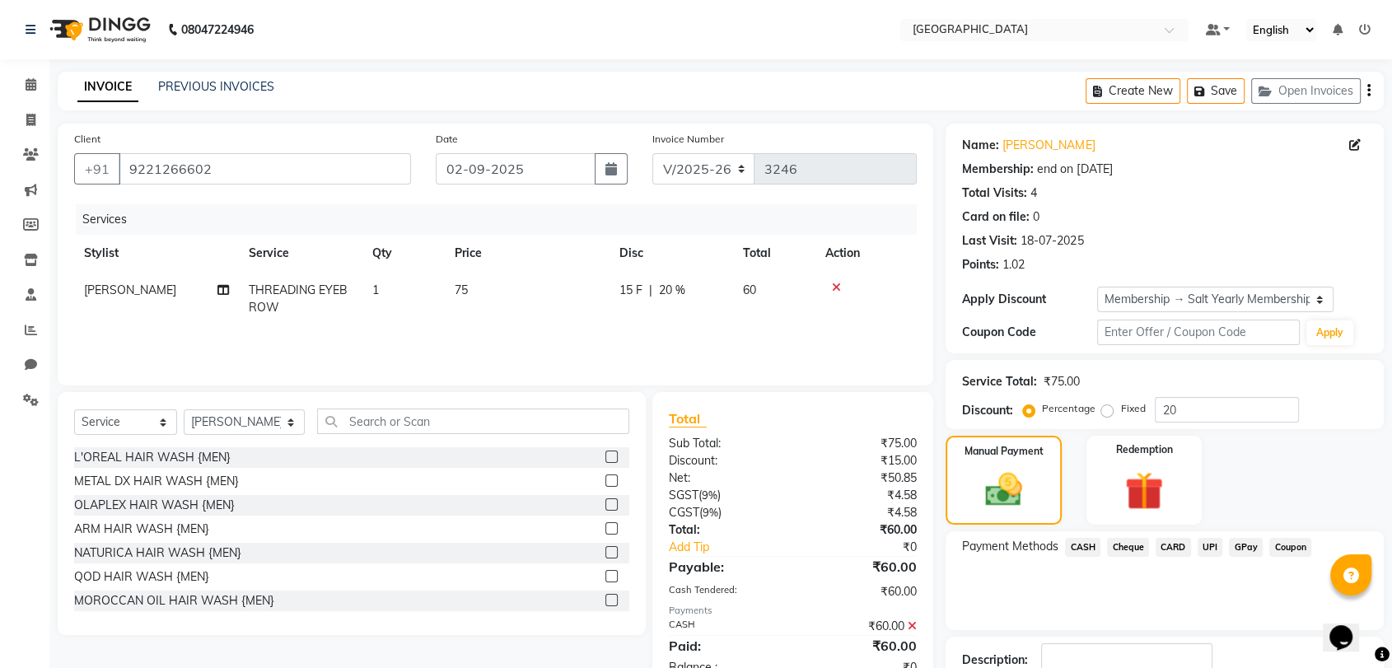
scroll to position [155, 0]
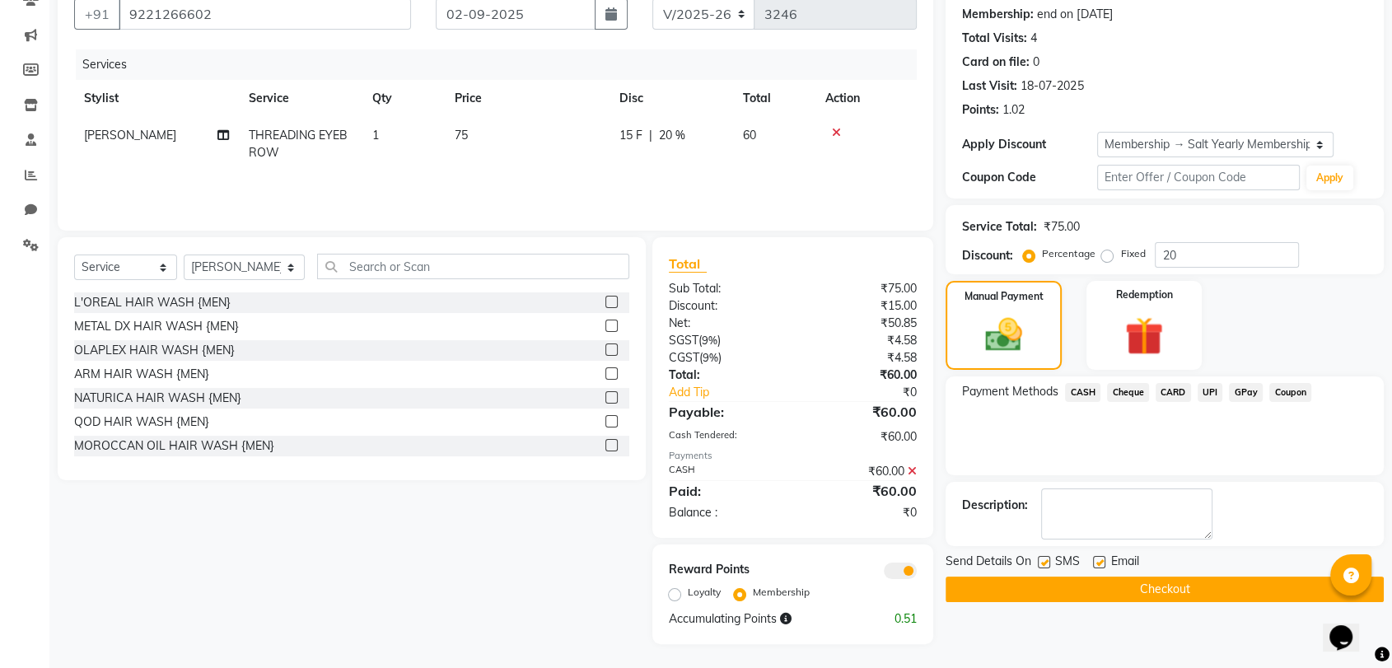
click at [1152, 591] on button "Checkout" at bounding box center [1164, 589] width 438 height 26
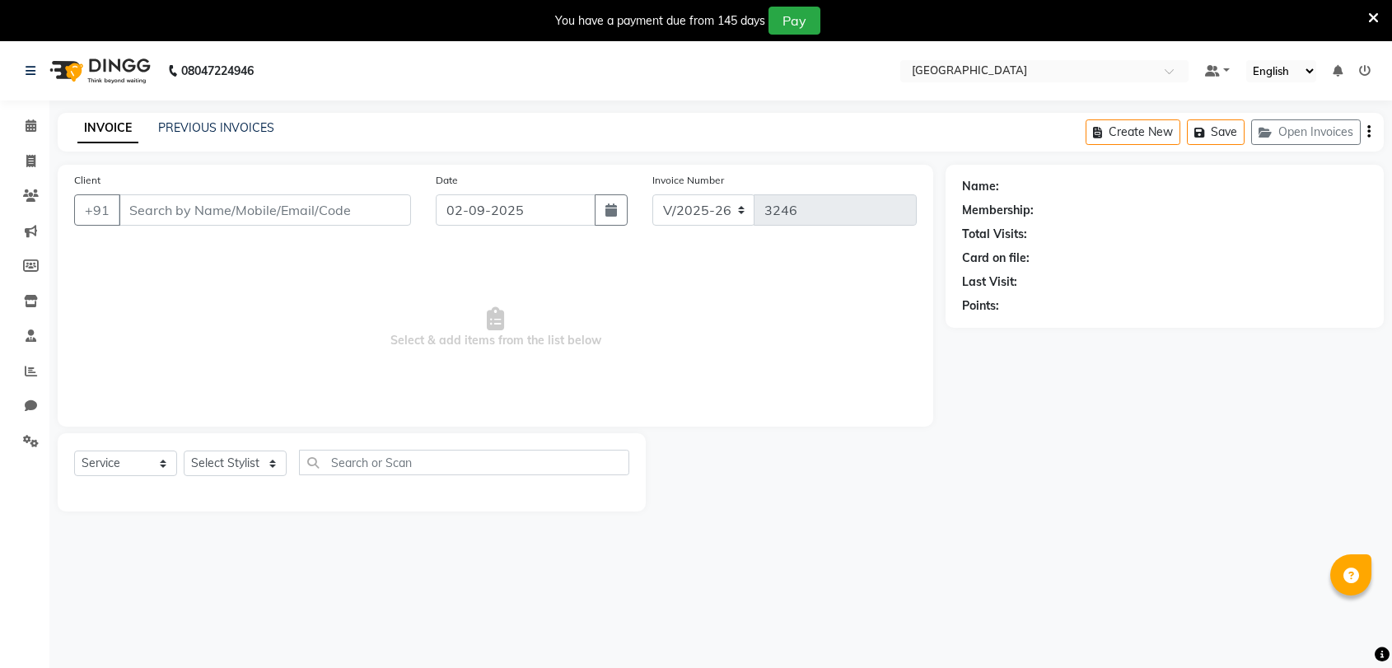
select select "8096"
select select "service"
type input "9221266602"
select select "77225"
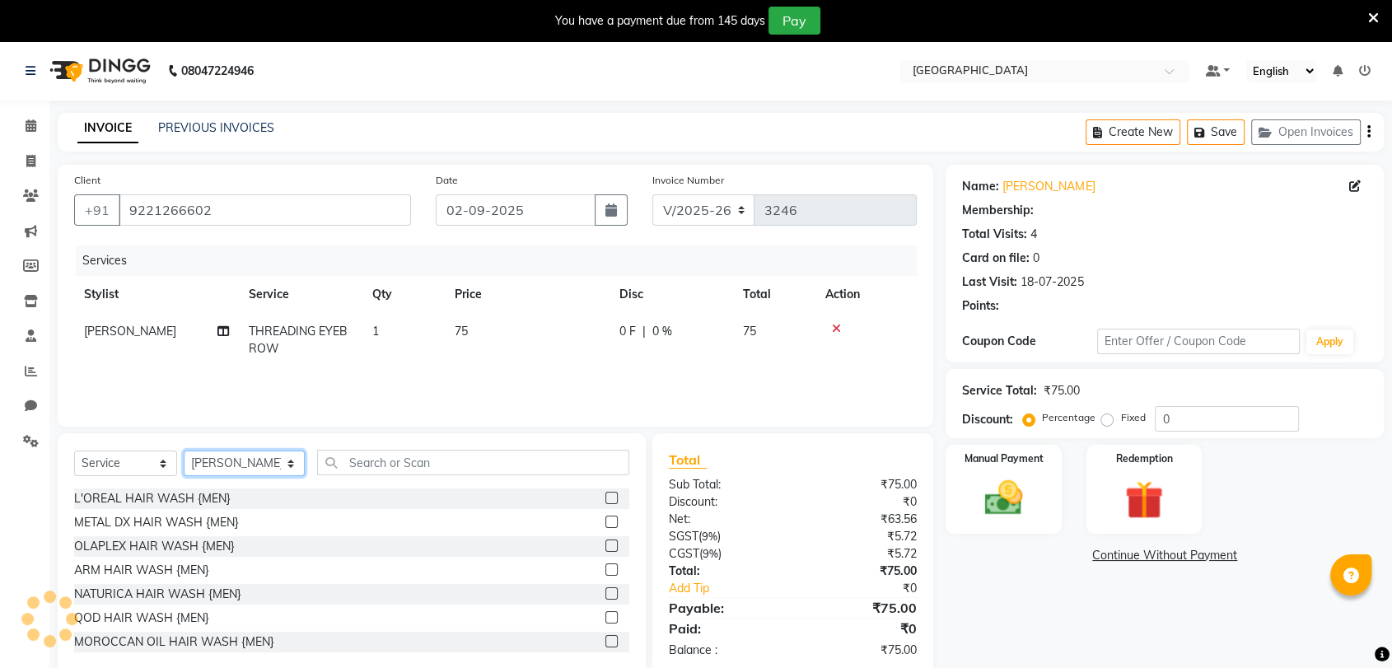
click at [240, 464] on select "Select Stylist [PERSON_NAME] [PERSON_NAME] [PERSON_NAME] [PERSON_NAME] MORE DC …" at bounding box center [244, 463] width 121 height 26
select select "2: Object"
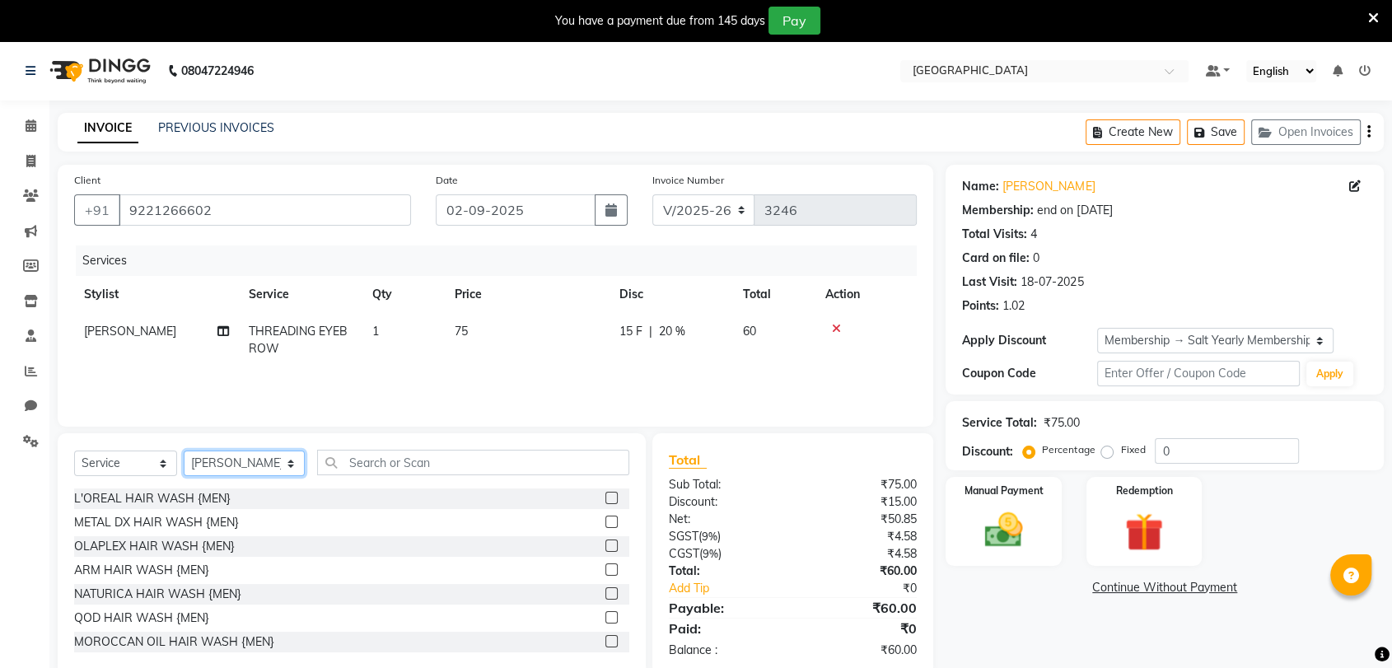
type input "20"
click at [205, 341] on td "[PERSON_NAME]" at bounding box center [156, 340] width 165 height 54
select select "77225"
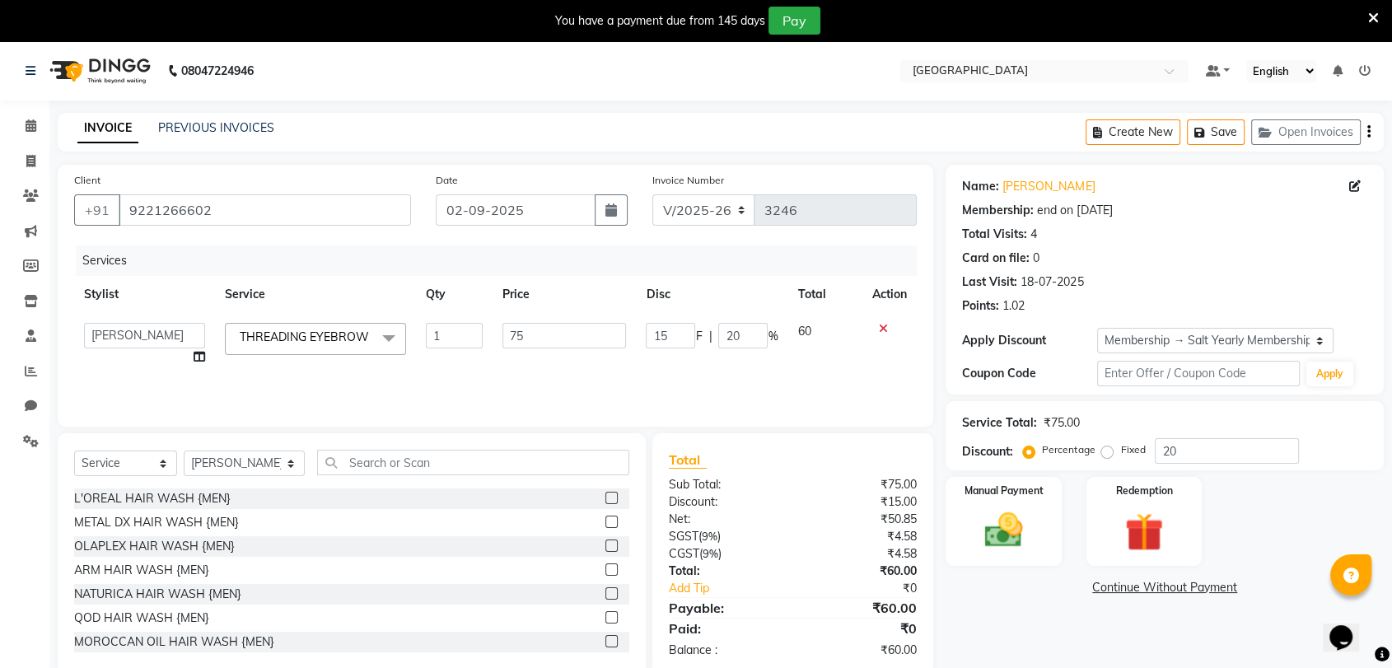
click at [1376, 15] on icon at bounding box center [1373, 18] width 11 height 15
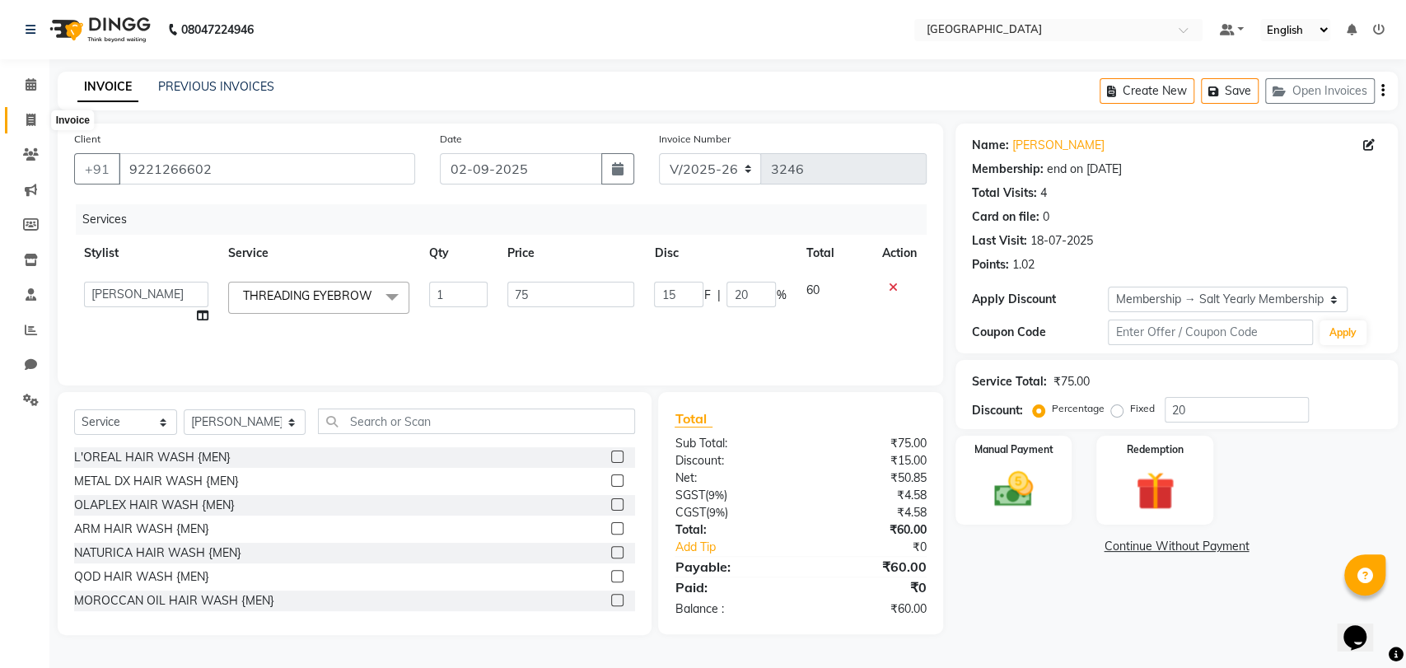
click at [20, 119] on span at bounding box center [30, 120] width 29 height 19
select select "8096"
select select "service"
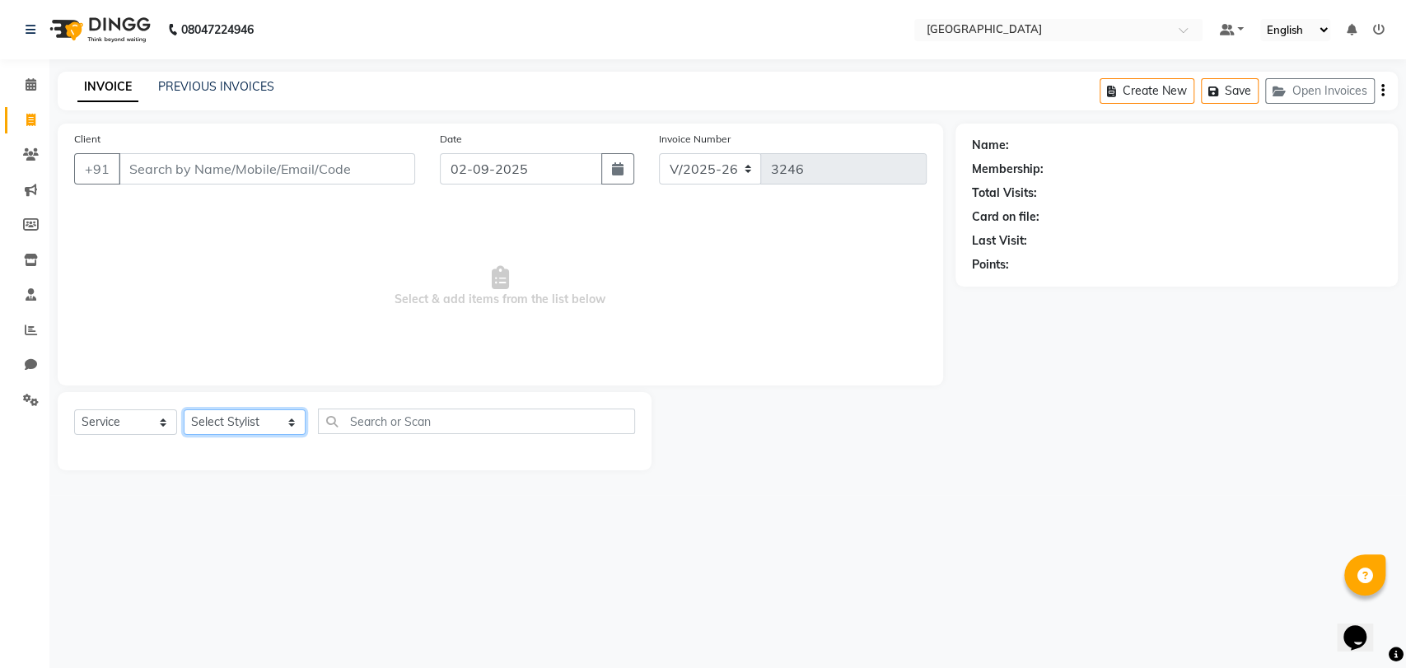
click at [217, 430] on select "Select Stylist [PERSON_NAME] [PERSON_NAME] [PERSON_NAME] [PERSON_NAME] MORE DC …" at bounding box center [245, 422] width 122 height 26
select select "77219"
click at [184, 409] on select "Select Stylist [PERSON_NAME] [PERSON_NAME] [PERSON_NAME] [PERSON_NAME] MORE DC …" at bounding box center [245, 422] width 122 height 26
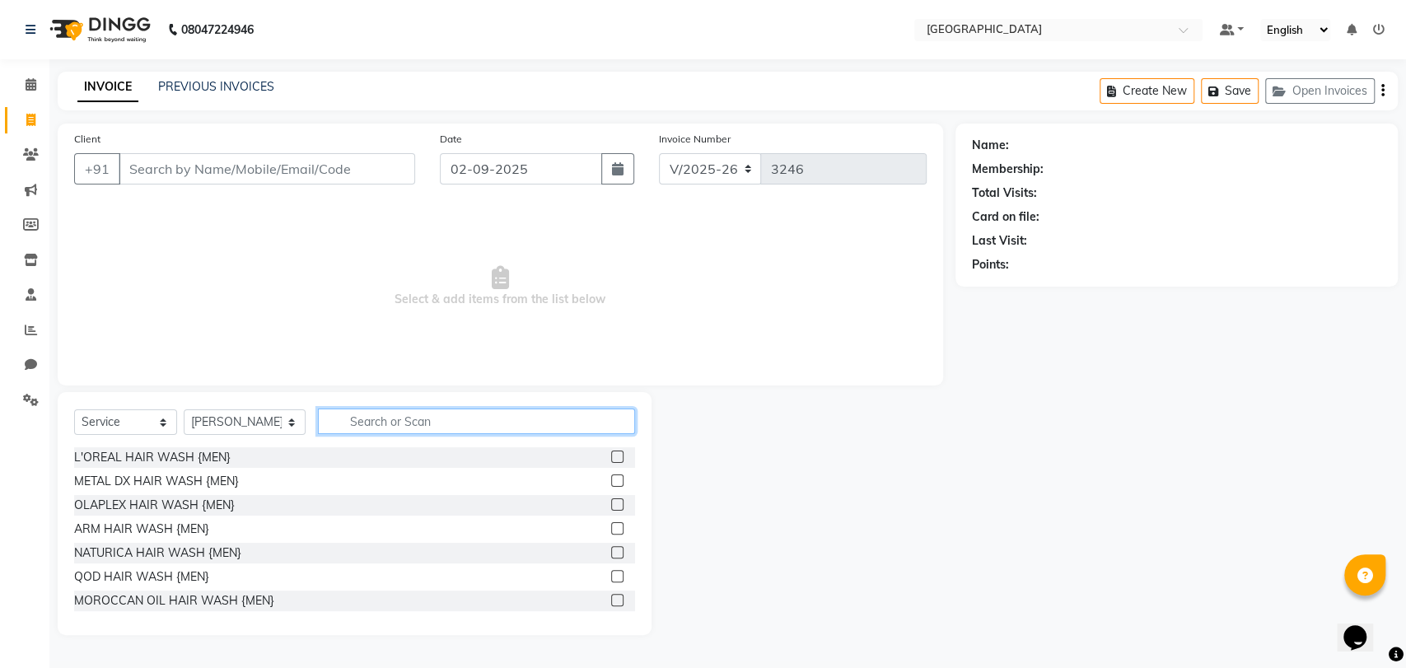
click at [391, 417] on input "text" at bounding box center [476, 421] width 317 height 26
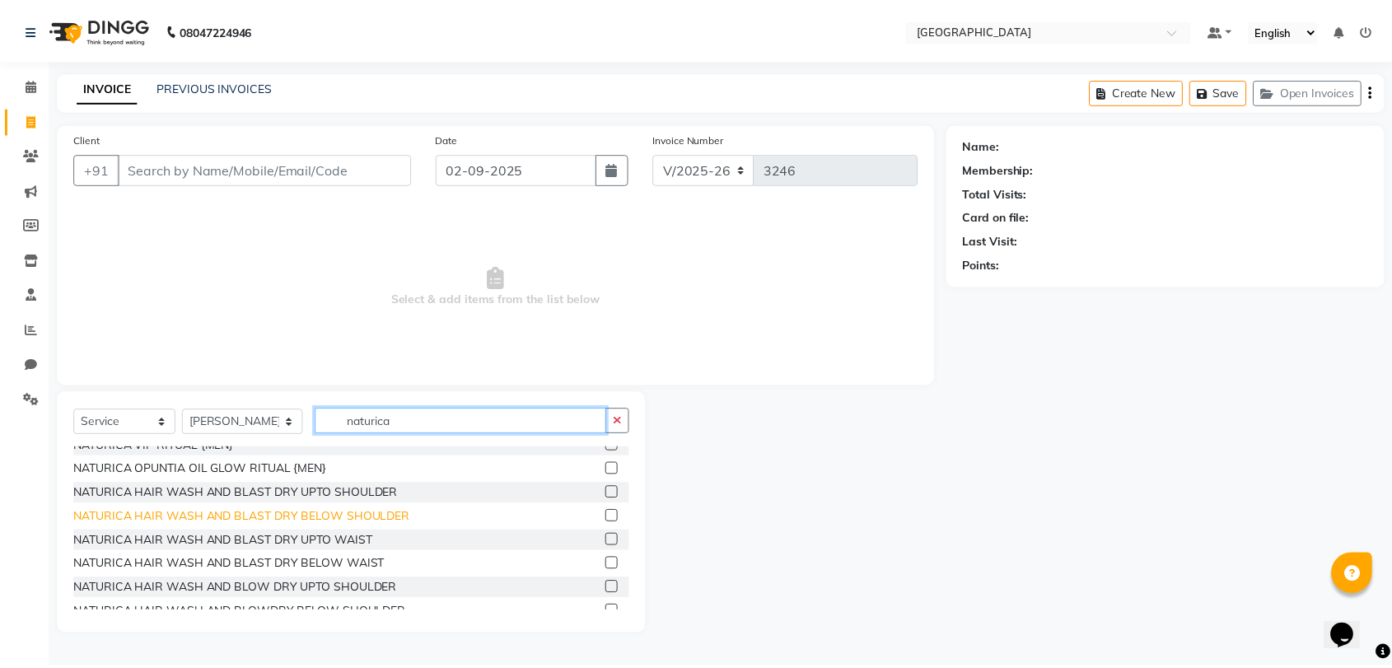
scroll to position [91, 0]
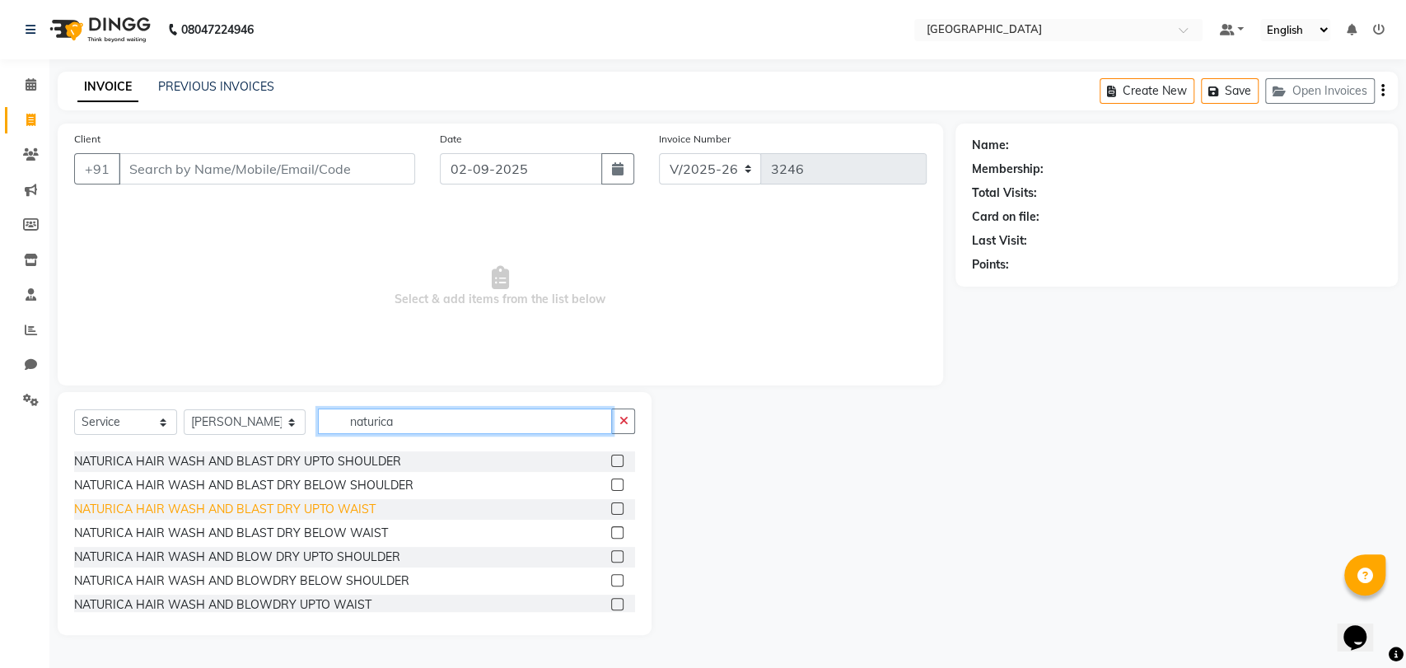
type input "naturica"
click at [355, 511] on div "NATURICA HAIR WASH AND BLAST DRY UPTO WAIST" at bounding box center [224, 509] width 301 height 17
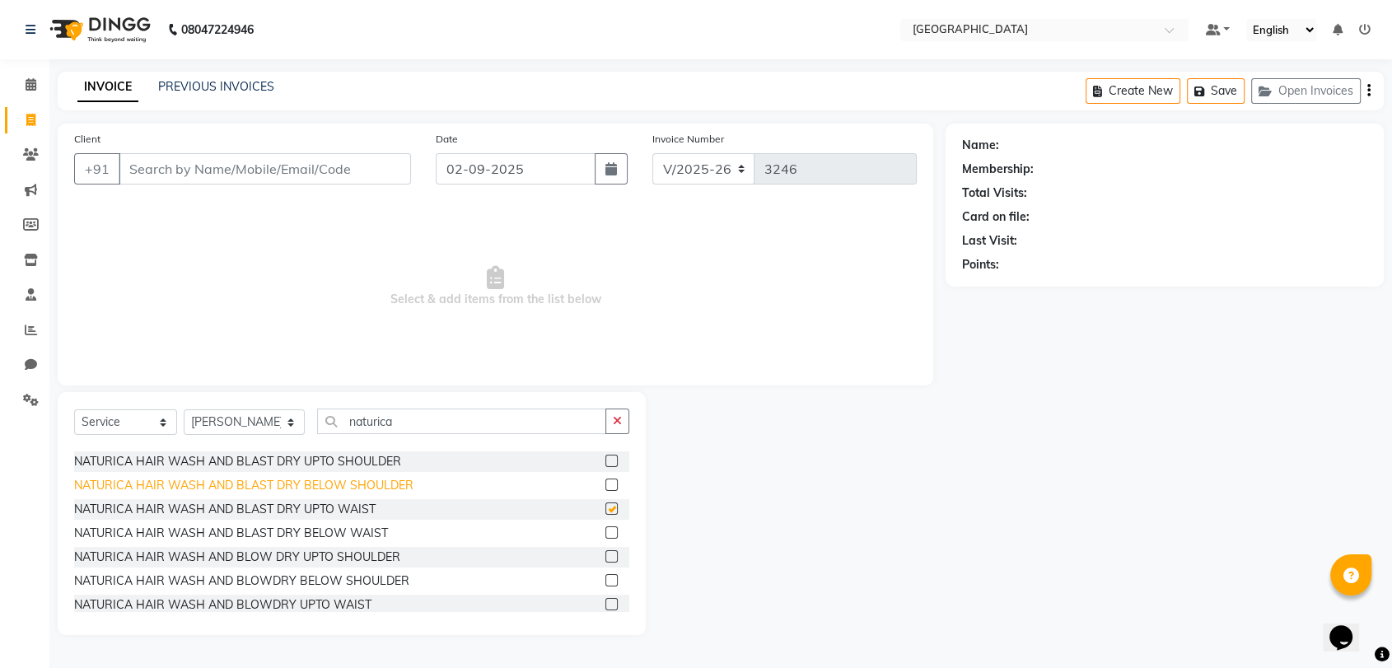
checkbox input "false"
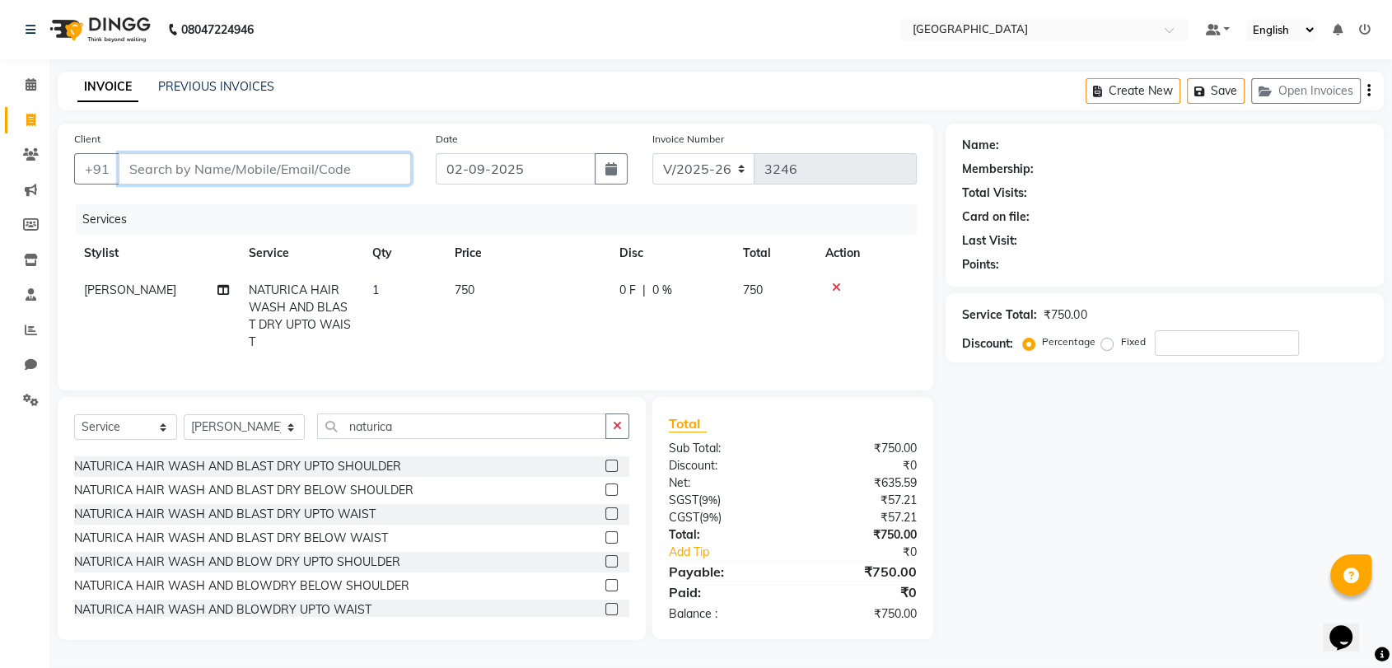
click at [311, 170] on input "Client" at bounding box center [265, 168] width 292 height 31
click at [308, 170] on input "Client" at bounding box center [265, 168] width 292 height 31
type input "9"
type input "0"
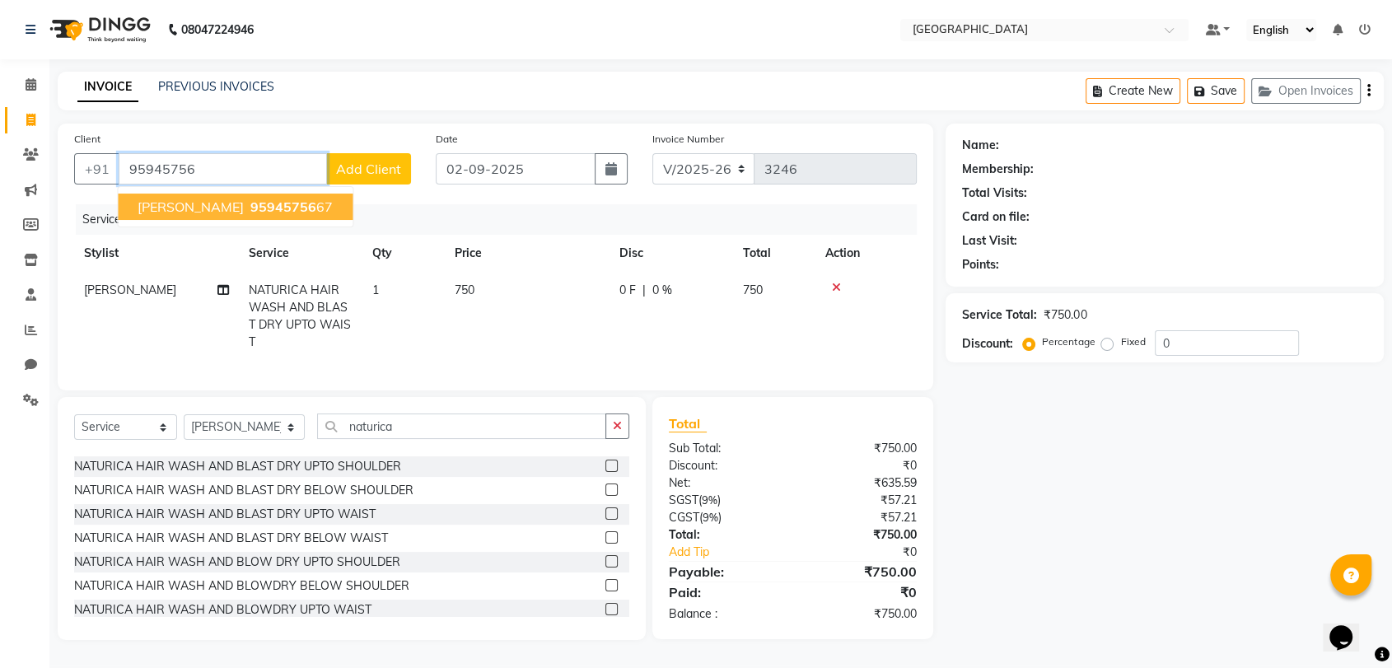
click at [249, 193] on button "[PERSON_NAME] 95945756 67" at bounding box center [235, 206] width 235 height 26
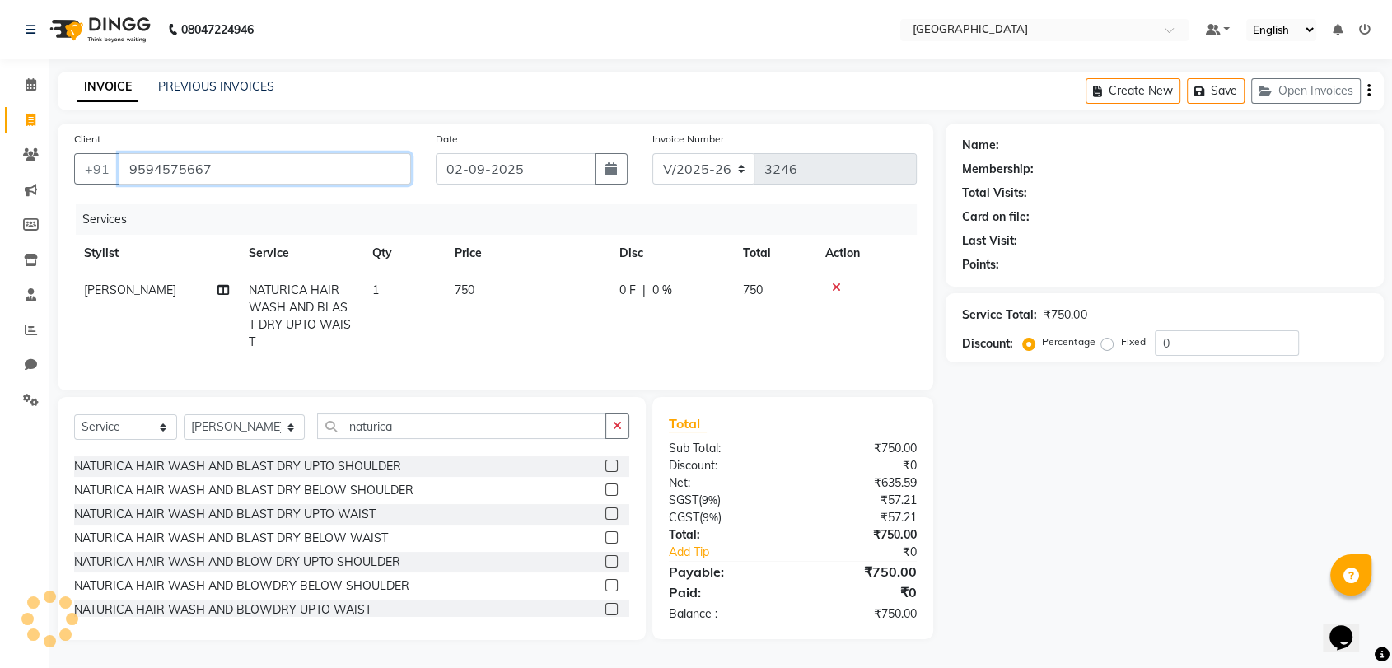
type input "9594575667"
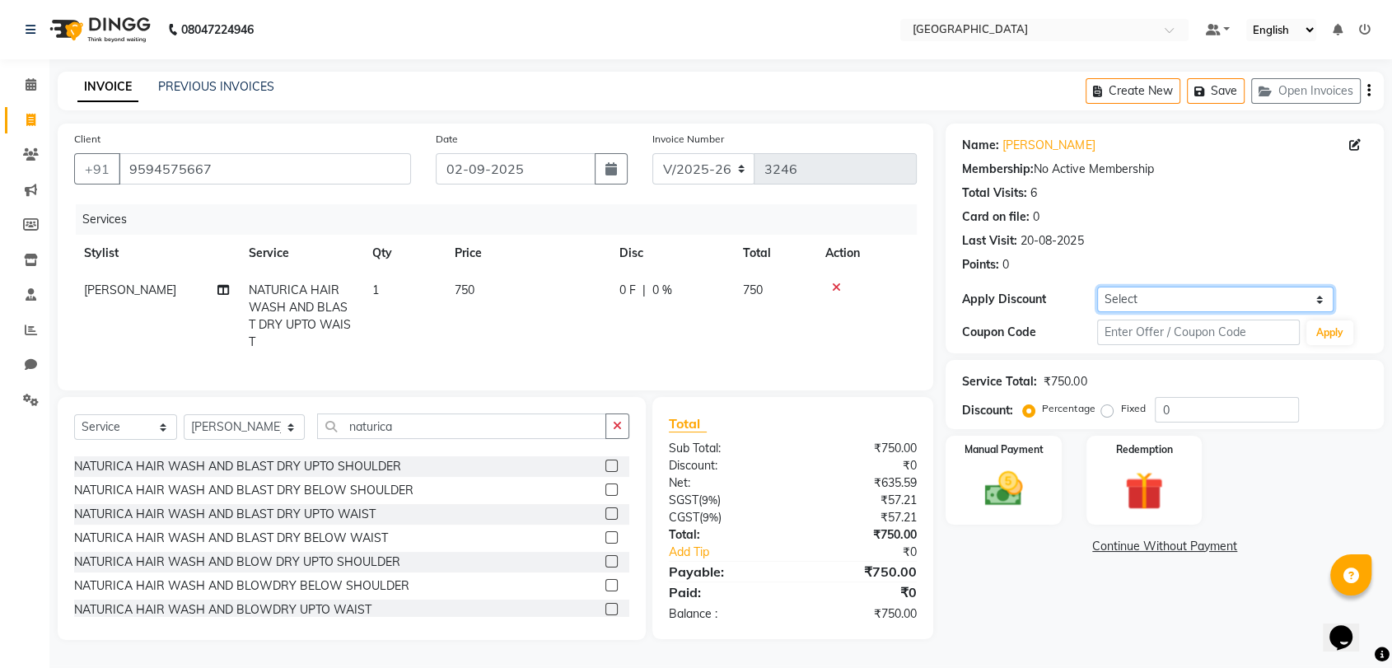
click at [1163, 297] on select "Select Coupon → 500 Coupons Coupon → Kalpataru20 Coupon → Veda20 Coupon → Salt-…" at bounding box center [1215, 300] width 236 height 26
select select "4: Object"
click at [1097, 287] on select "Select Coupon → 500 Coupons Coupon → Kalpataru20 Coupon → Veda20 Coupon → Salt-…" at bounding box center [1215, 300] width 236 height 26
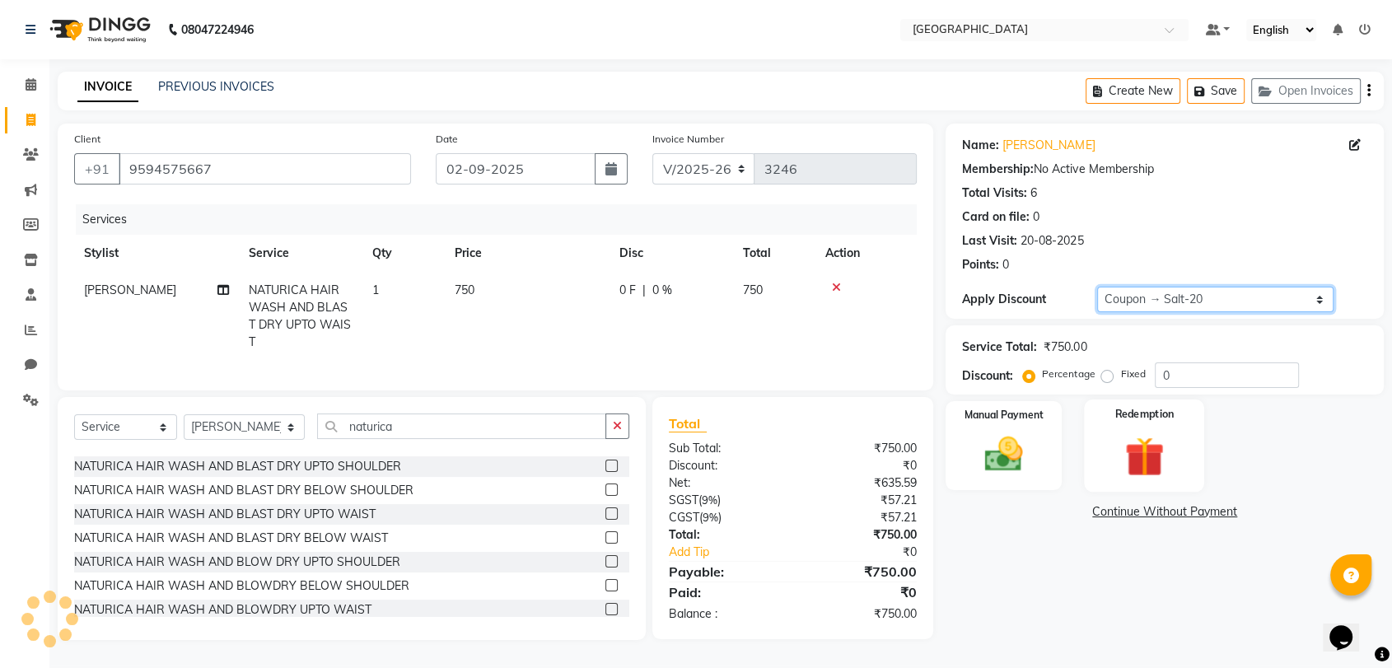
type input "20"
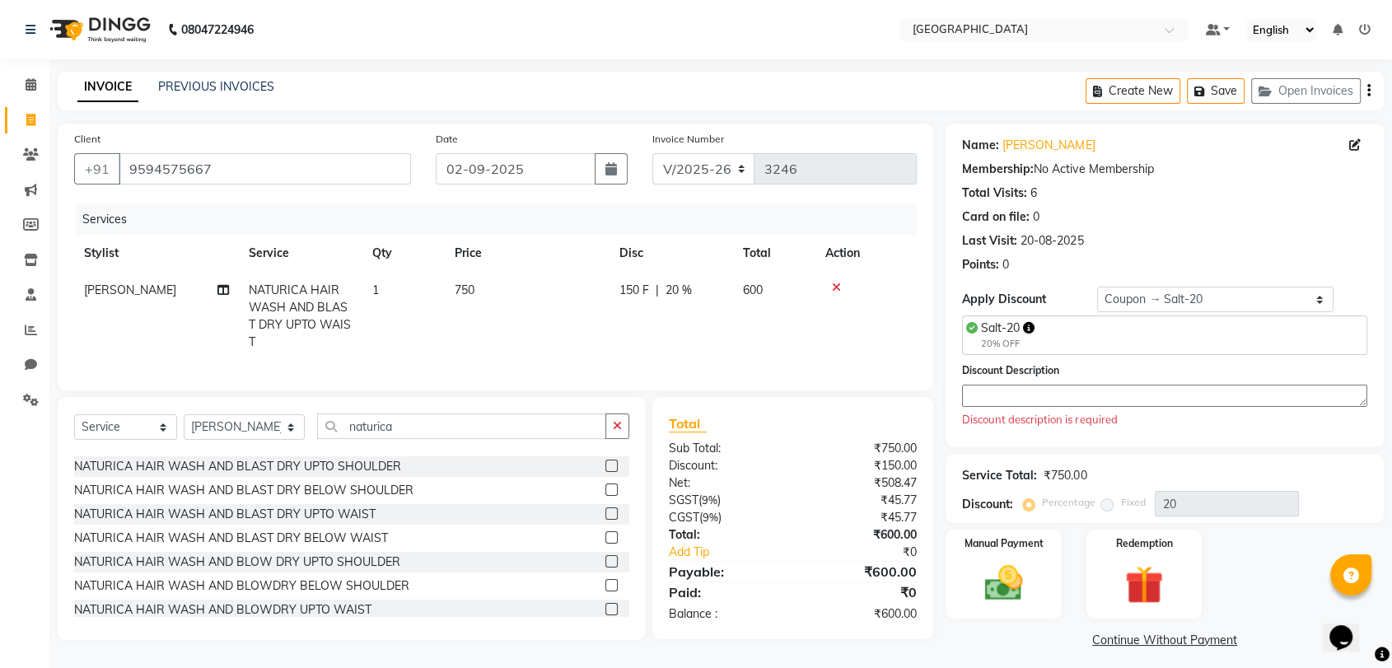
click at [1131, 390] on textarea at bounding box center [1164, 396] width 405 height 22
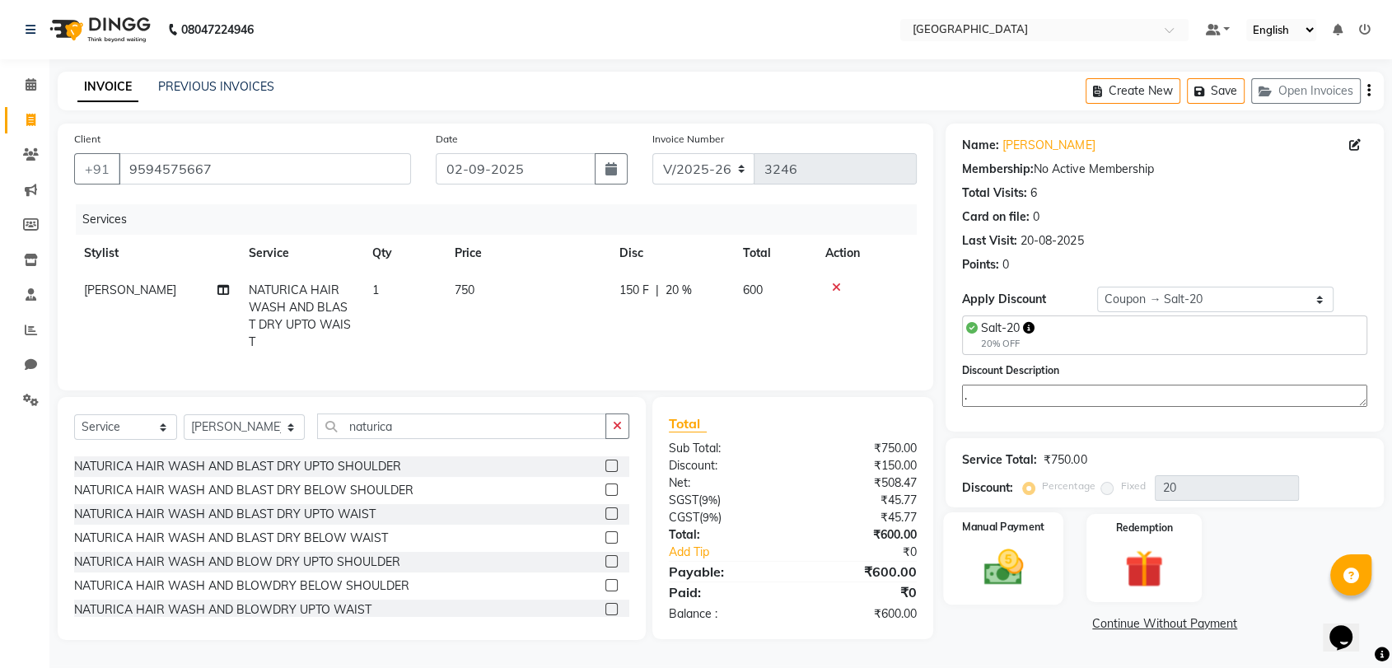
type textarea "."
click at [1019, 550] on img at bounding box center [1003, 567] width 64 height 46
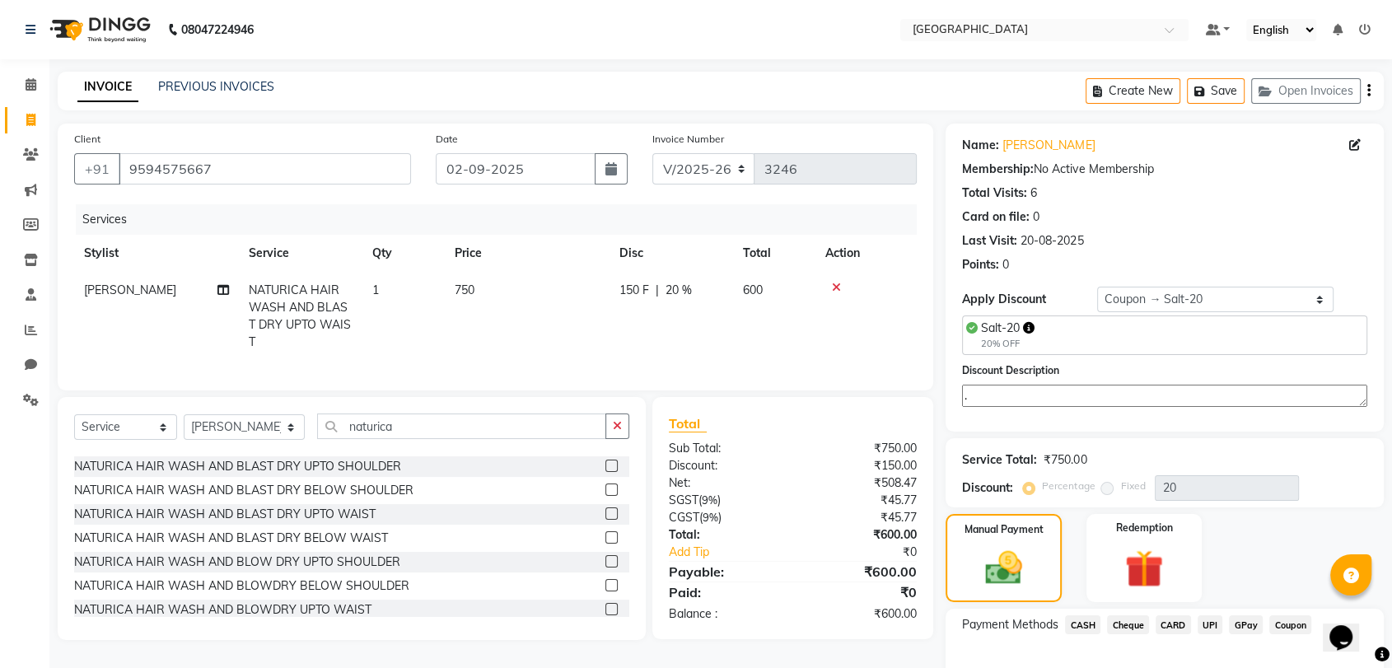
click at [1252, 627] on span "GPay" at bounding box center [1246, 624] width 34 height 19
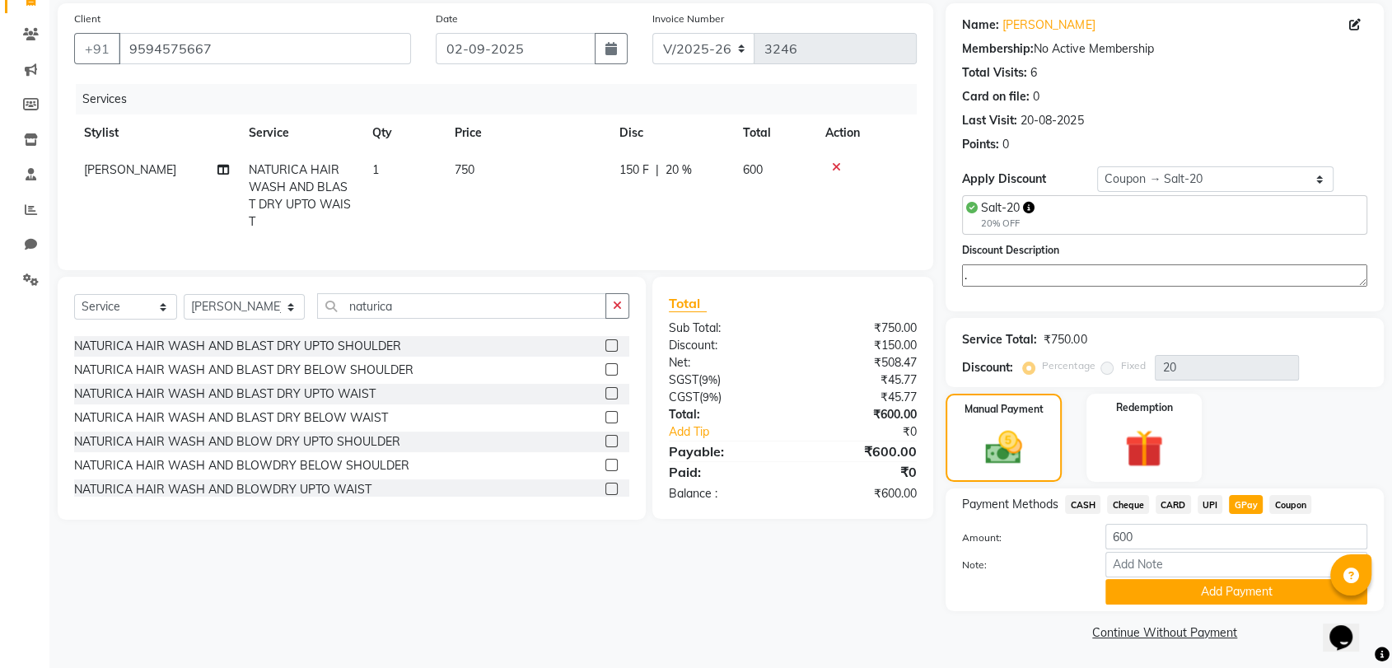
scroll to position [121, 0]
click at [1263, 590] on button "Add Payment" at bounding box center [1236, 591] width 262 height 26
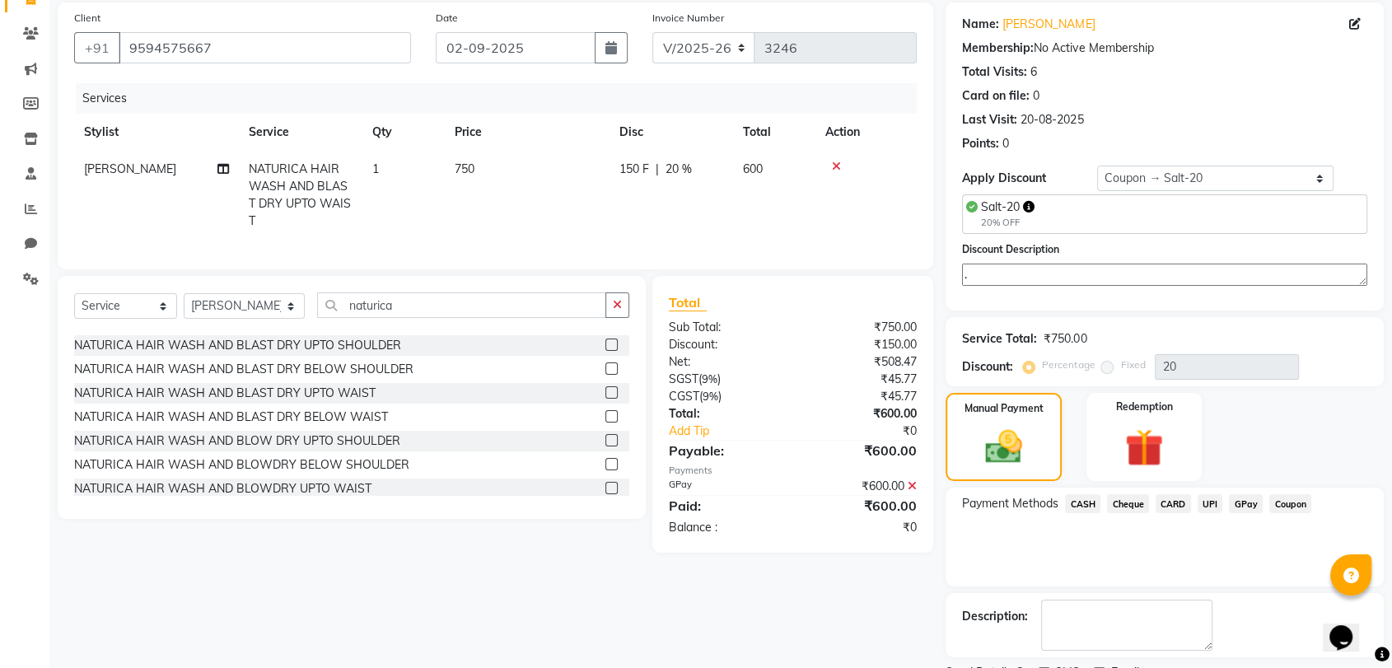
scroll to position [190, 0]
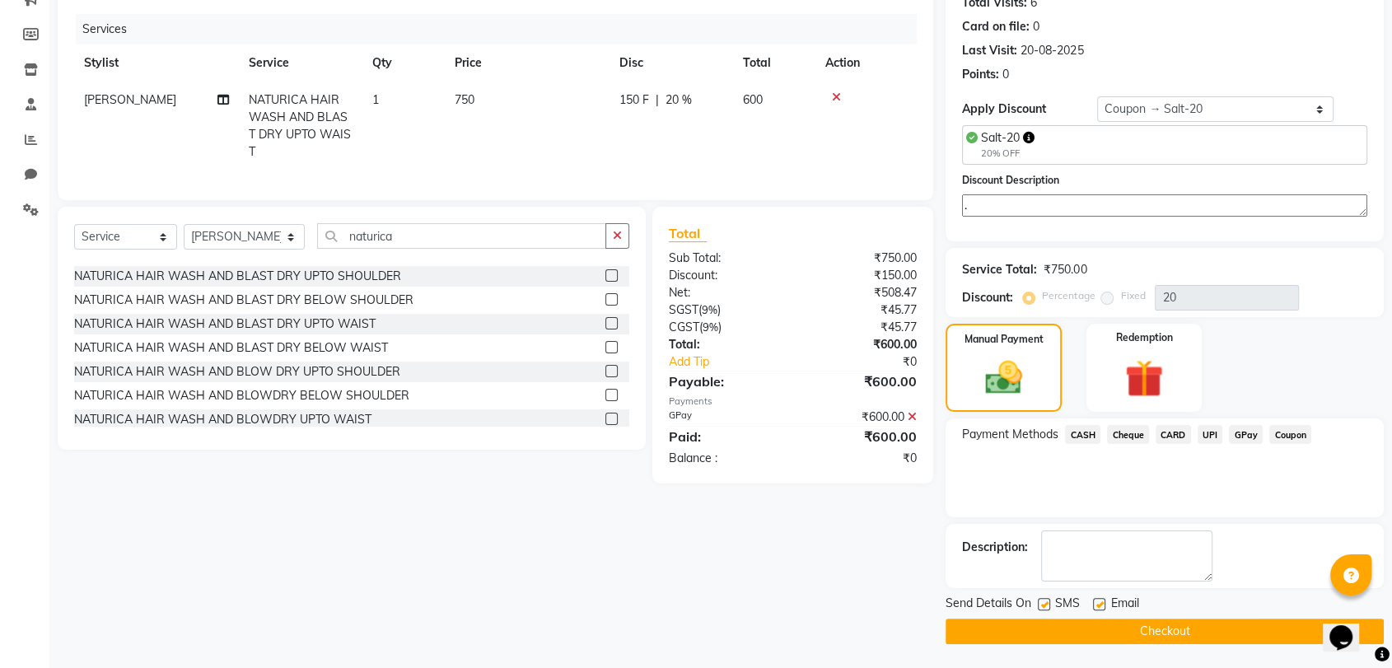
click at [1168, 623] on button "Checkout" at bounding box center [1164, 631] width 438 height 26
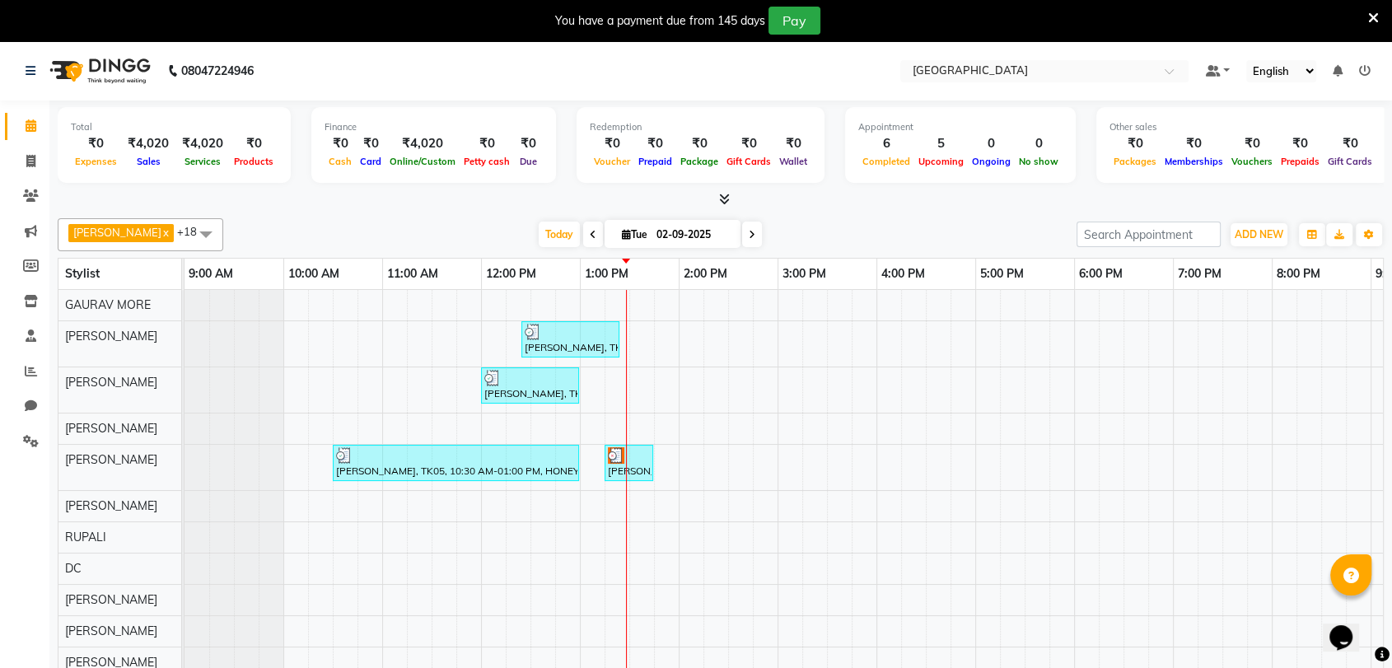
click at [1377, 20] on icon at bounding box center [1373, 18] width 11 height 15
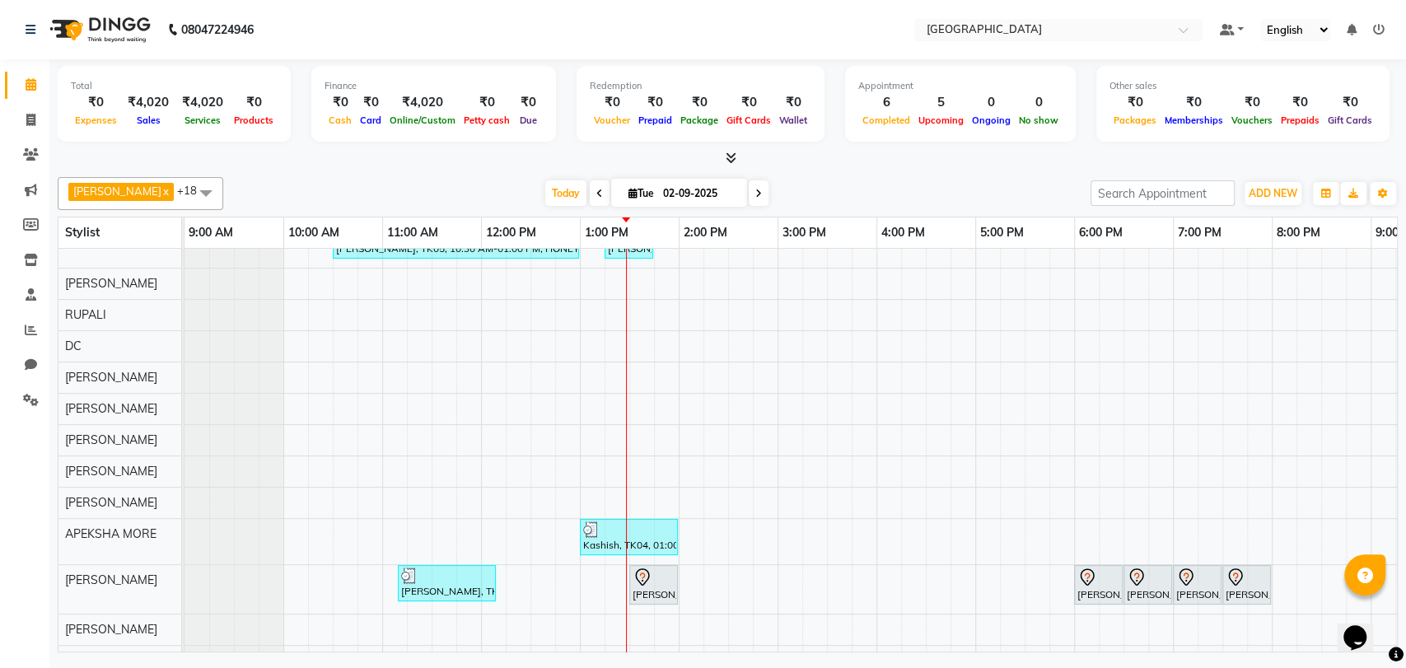
scroll to position [183, 0]
click at [889, 525] on div "[PERSON_NAME], TK07, 12:25 PM-01:25 PM, NATURICA HAIR WASH AND BLAST DRY UPTO W…" at bounding box center [875, 370] width 1383 height 608
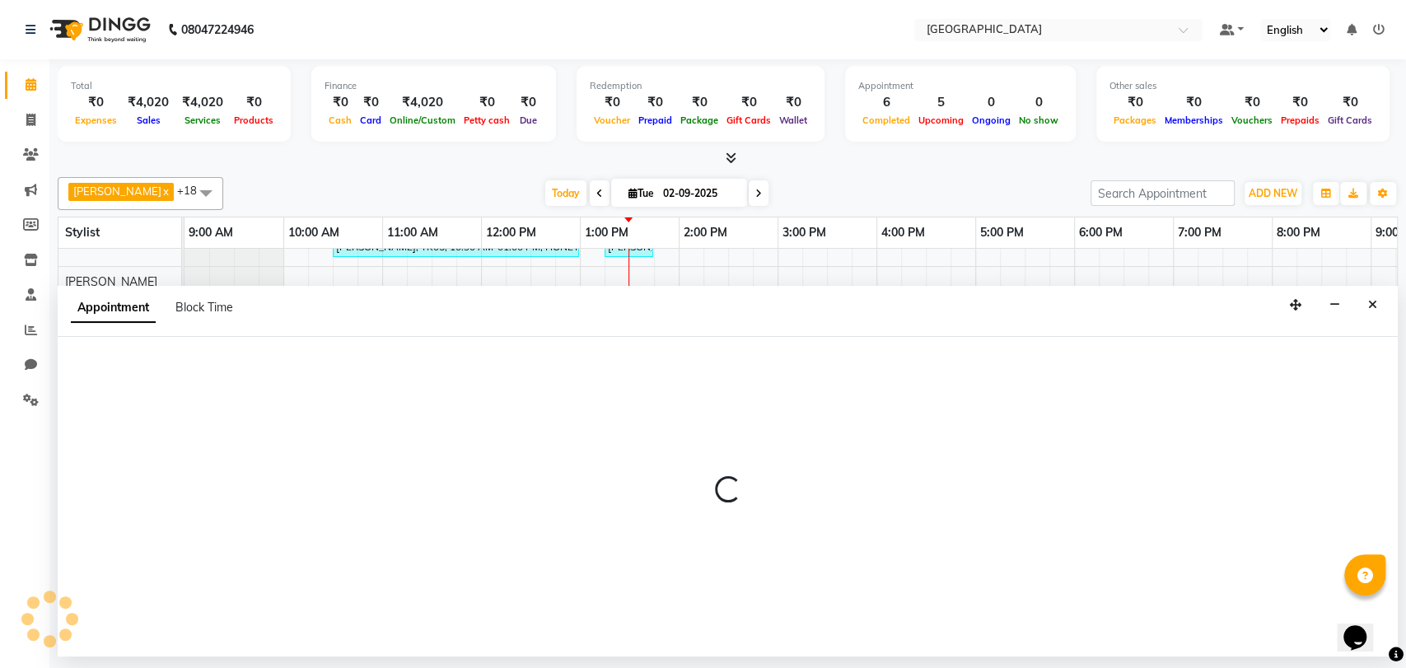
select select "82508"
select select "960"
select select "tentative"
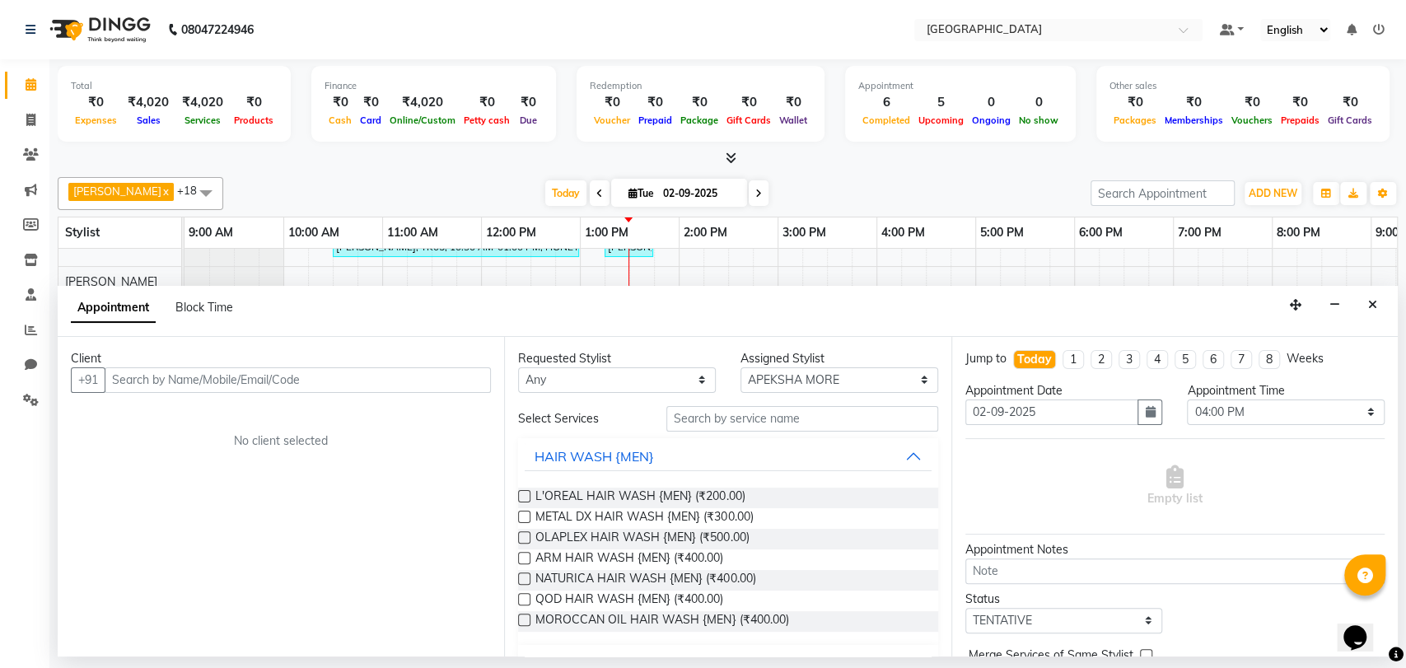
click at [185, 377] on input "text" at bounding box center [298, 380] width 386 height 26
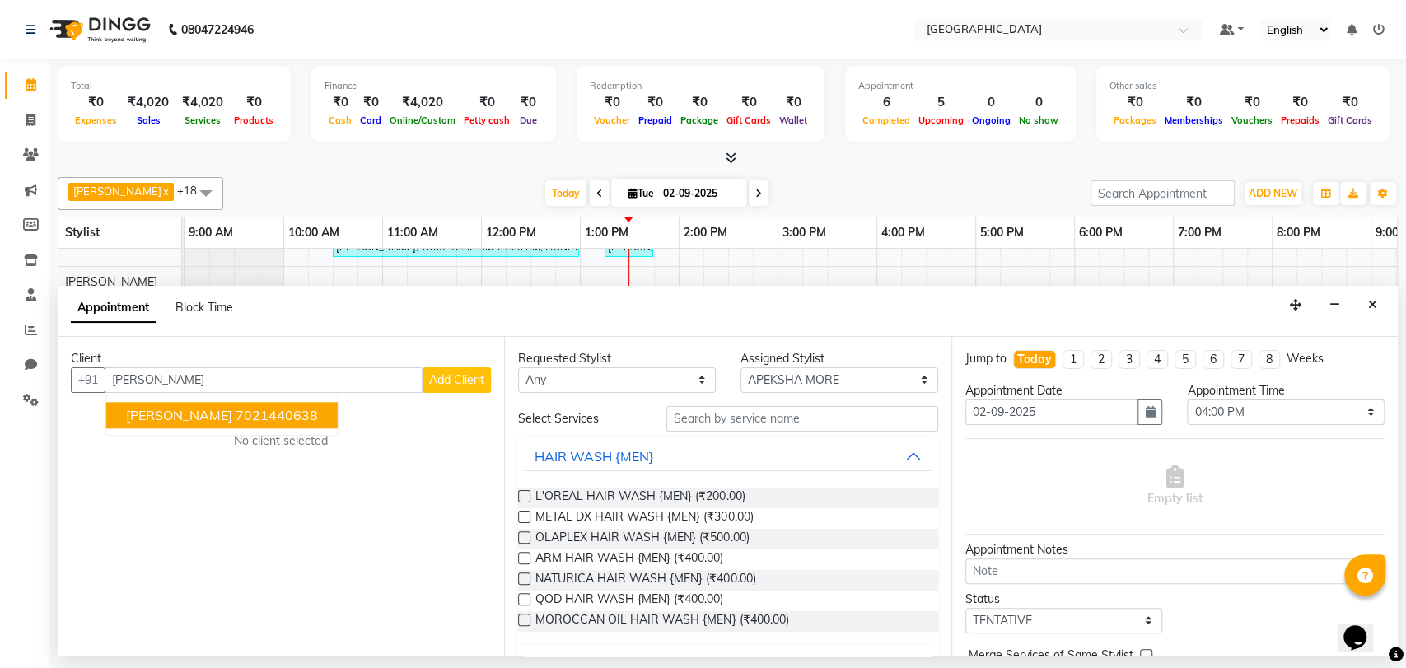
click at [269, 422] on ngb-highlight "7021440638" at bounding box center [276, 415] width 82 height 16
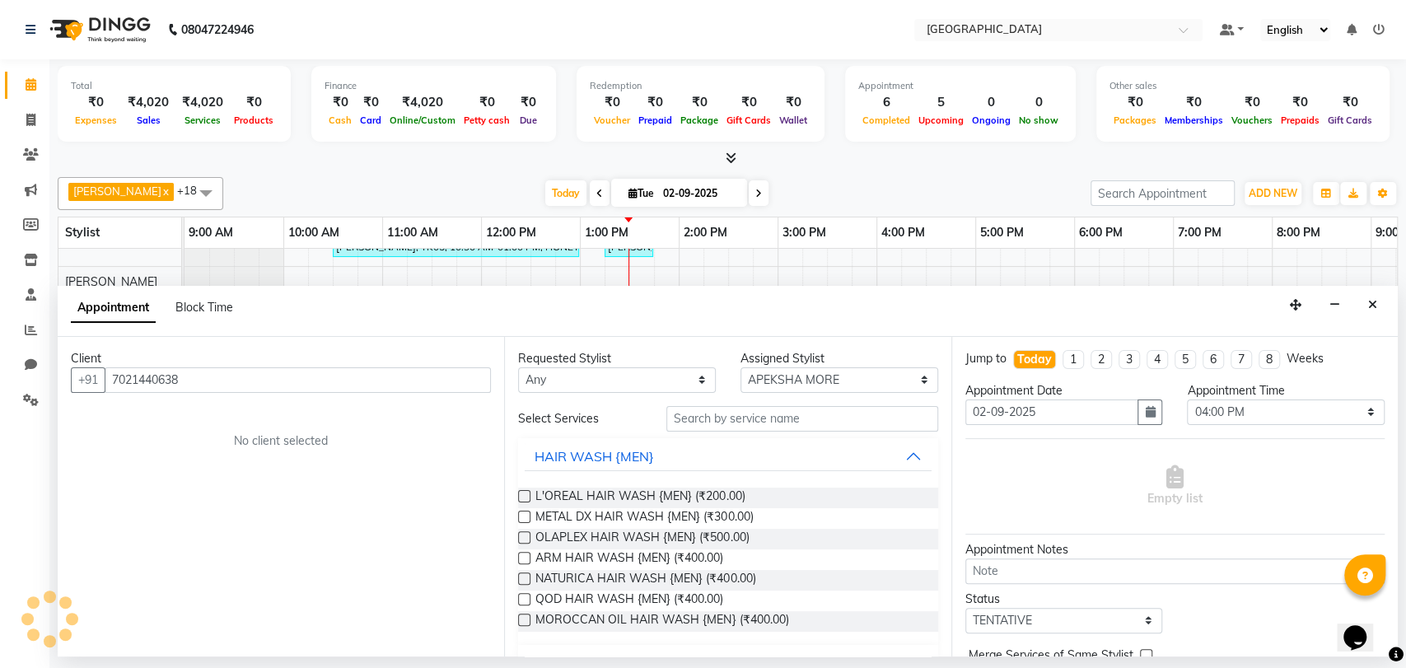
type input "7021440638"
click at [613, 375] on select "Any AARTI SURI [PERSON_NAME] [PERSON_NAME] [PERSON_NAME] MORE DC [PERSON_NAME] …" at bounding box center [617, 380] width 198 height 26
select select "82508"
click at [518, 367] on select "Any AARTI SURI [PERSON_NAME] [PERSON_NAME] [PERSON_NAME] MORE DC [PERSON_NAME] …" at bounding box center [617, 380] width 198 height 26
click at [746, 420] on input "text" at bounding box center [802, 419] width 272 height 26
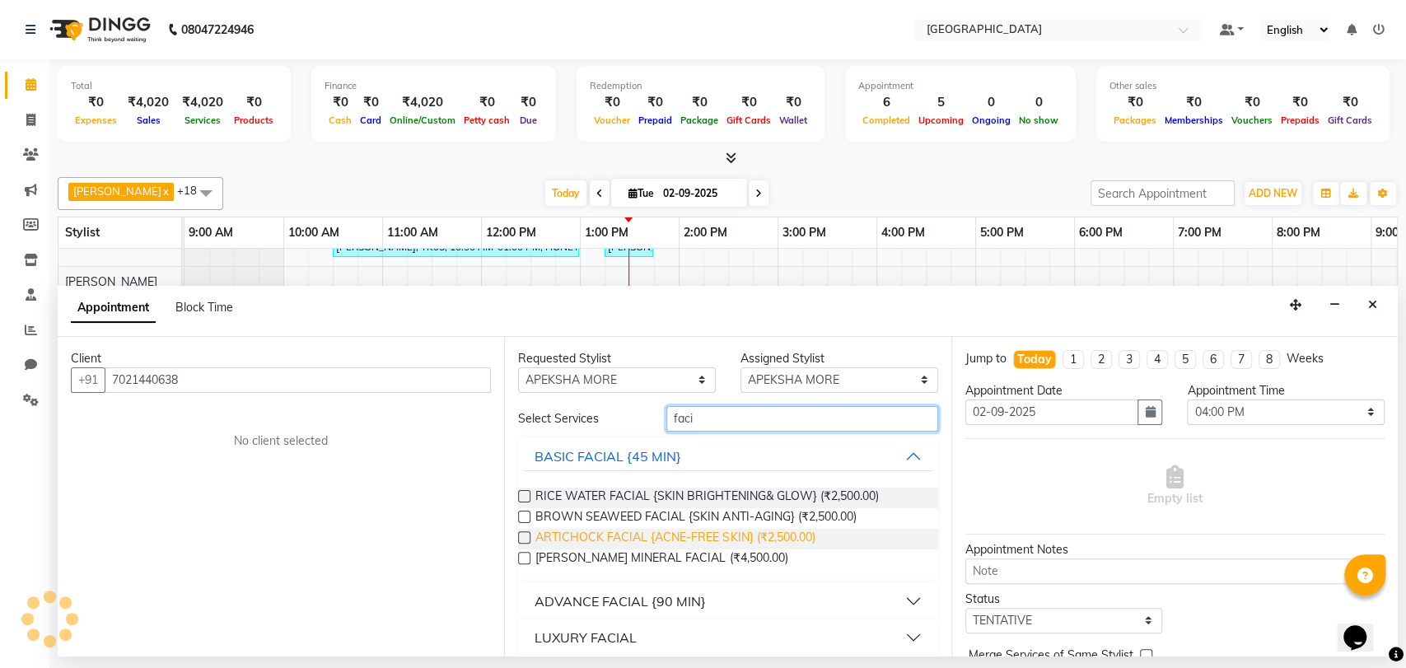
scroll to position [91, 0]
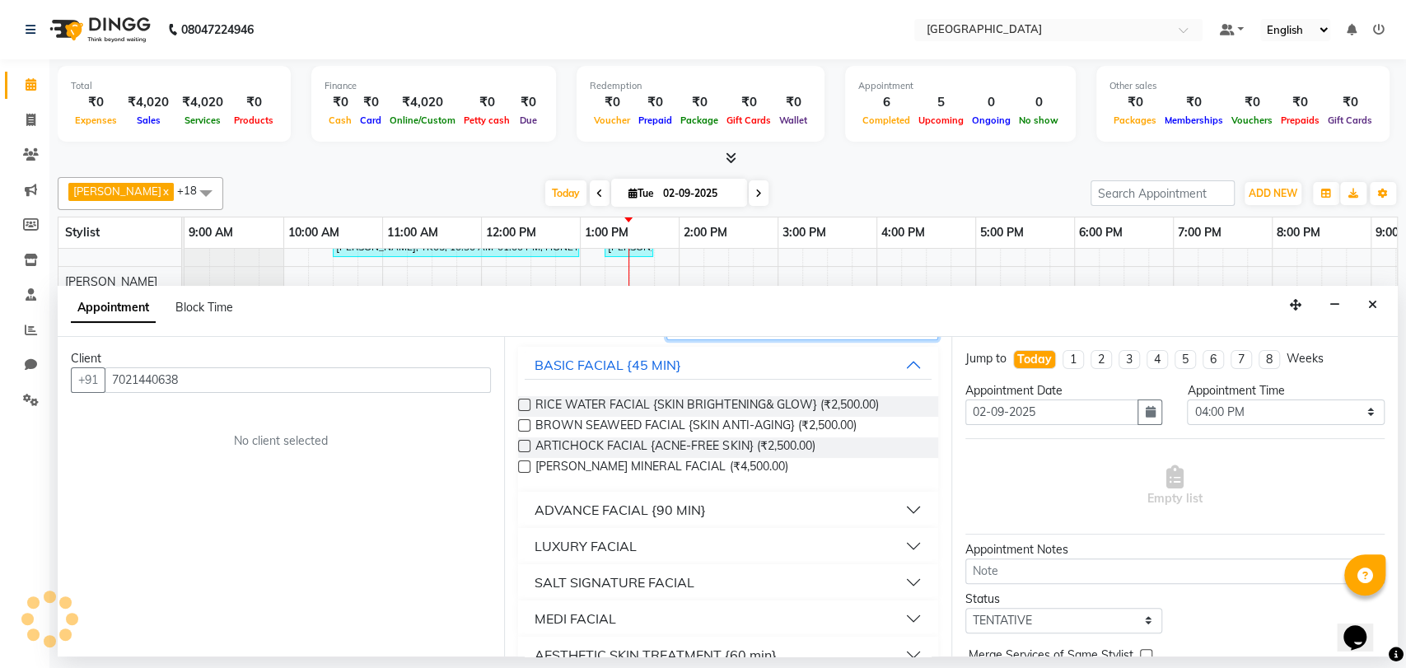
type input "faci"
click at [655, 513] on div "ADVANCE FACIAL {90 MIN}" at bounding box center [619, 510] width 171 height 20
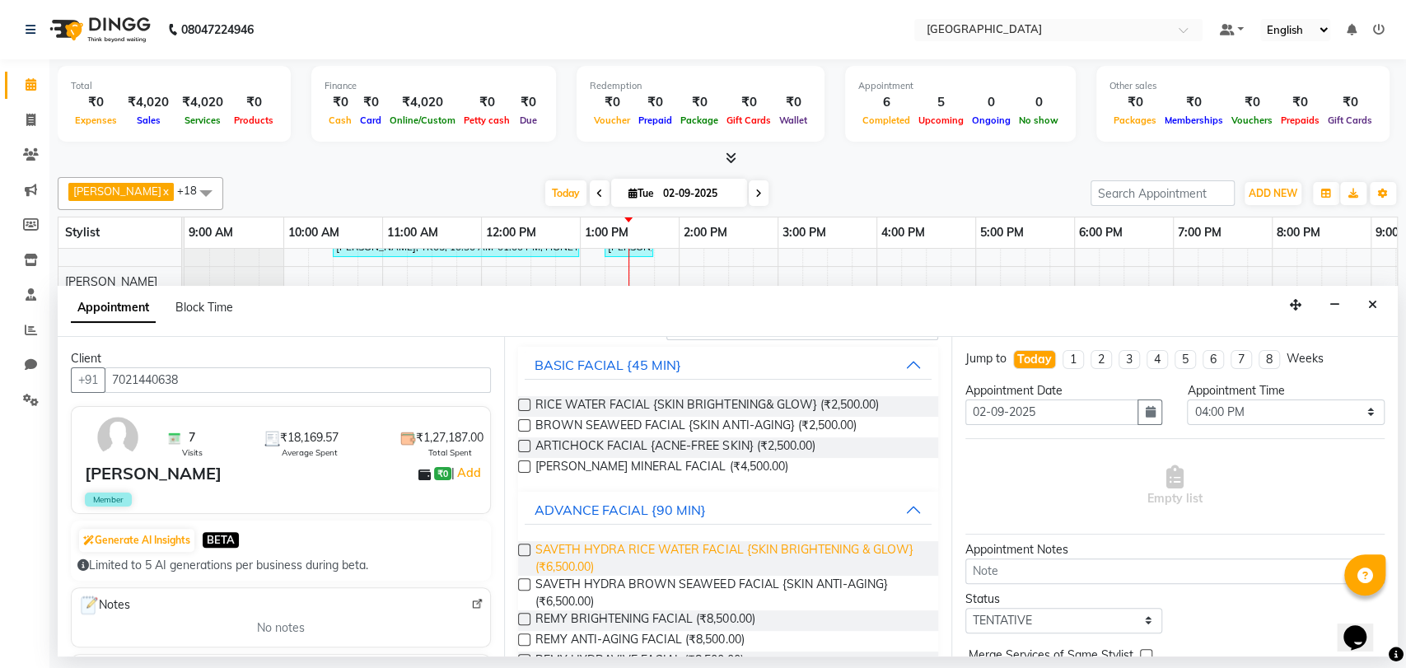
click at [662, 555] on span "SAVETH HYDRA RICE WATER FACIAL {SKIN BRIGHTENING & GLOW} (₹6,500.00)" at bounding box center [729, 558] width 389 height 35
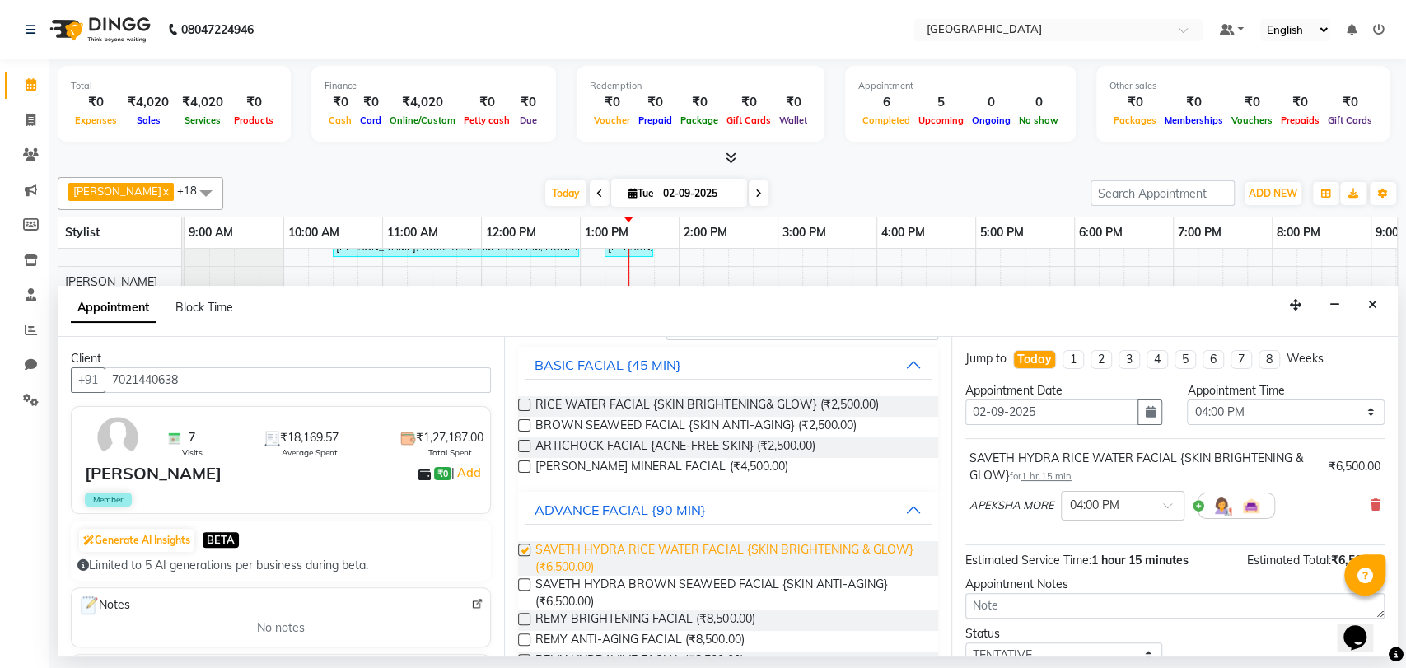
checkbox input "false"
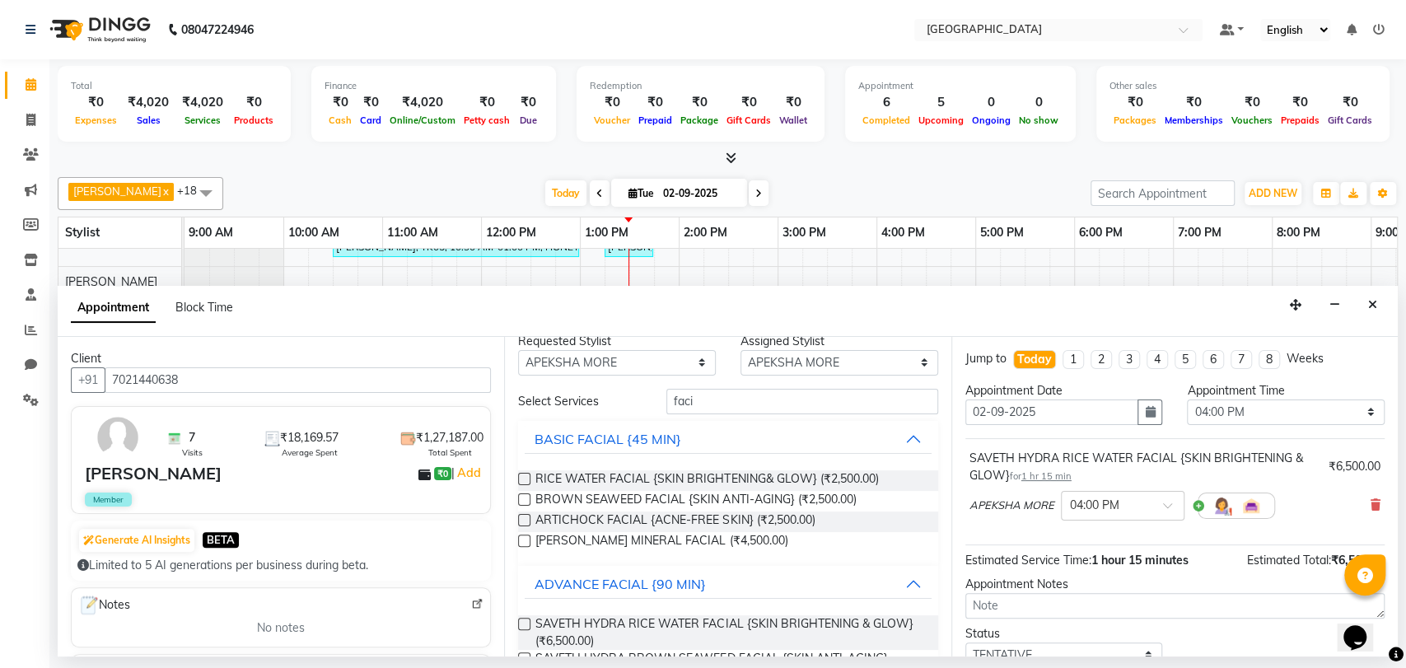
scroll to position [0, 0]
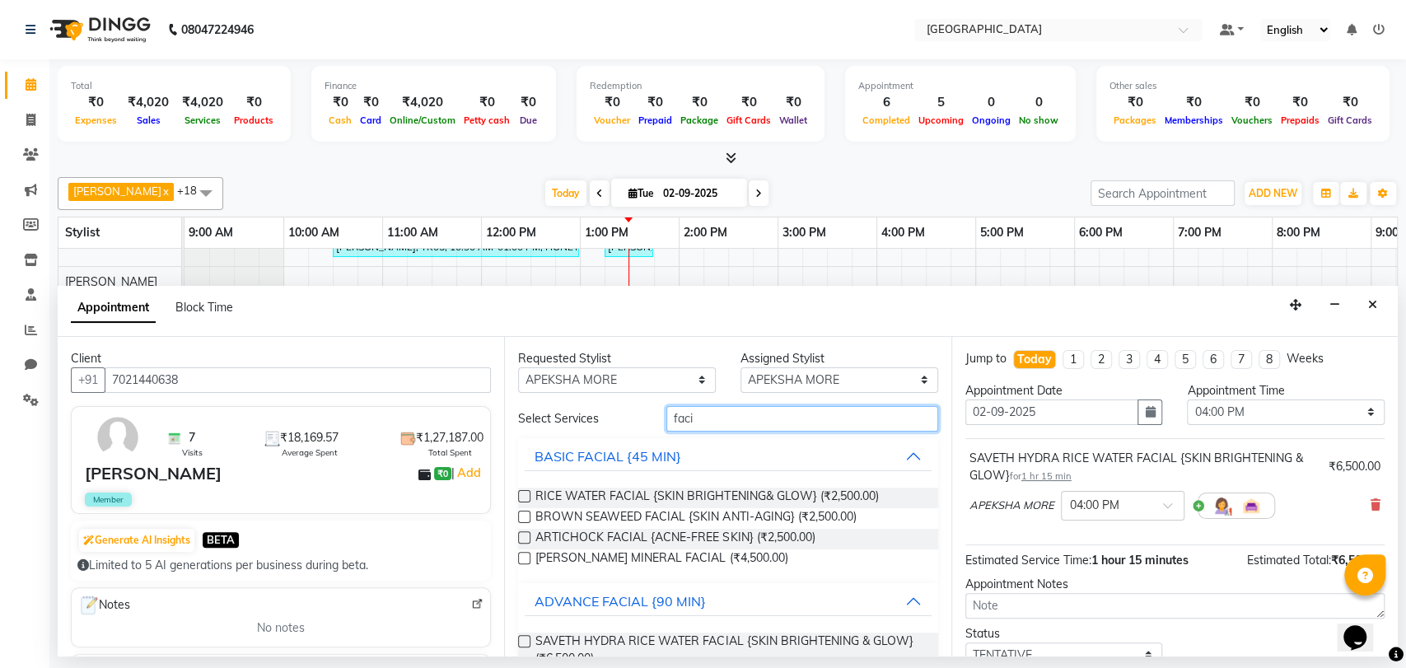
click at [739, 414] on input "faci" at bounding box center [802, 419] width 272 height 26
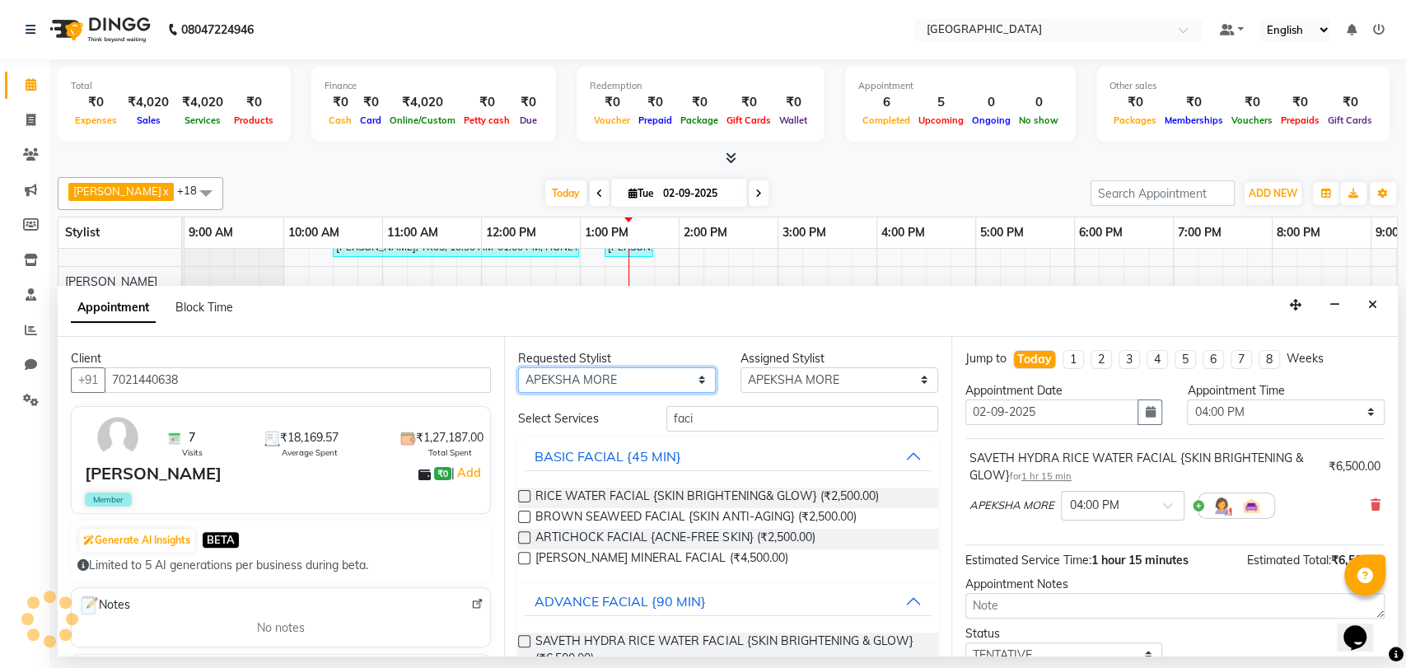
click at [674, 378] on select "Any AARTI SURI [PERSON_NAME] [PERSON_NAME] [PERSON_NAME] MORE DC [PERSON_NAME] …" at bounding box center [617, 380] width 198 height 26
select select "77532"
click at [518, 367] on select "Any AARTI SURI [PERSON_NAME] [PERSON_NAME] [PERSON_NAME] MORE DC [PERSON_NAME] …" at bounding box center [617, 380] width 198 height 26
select select "77532"
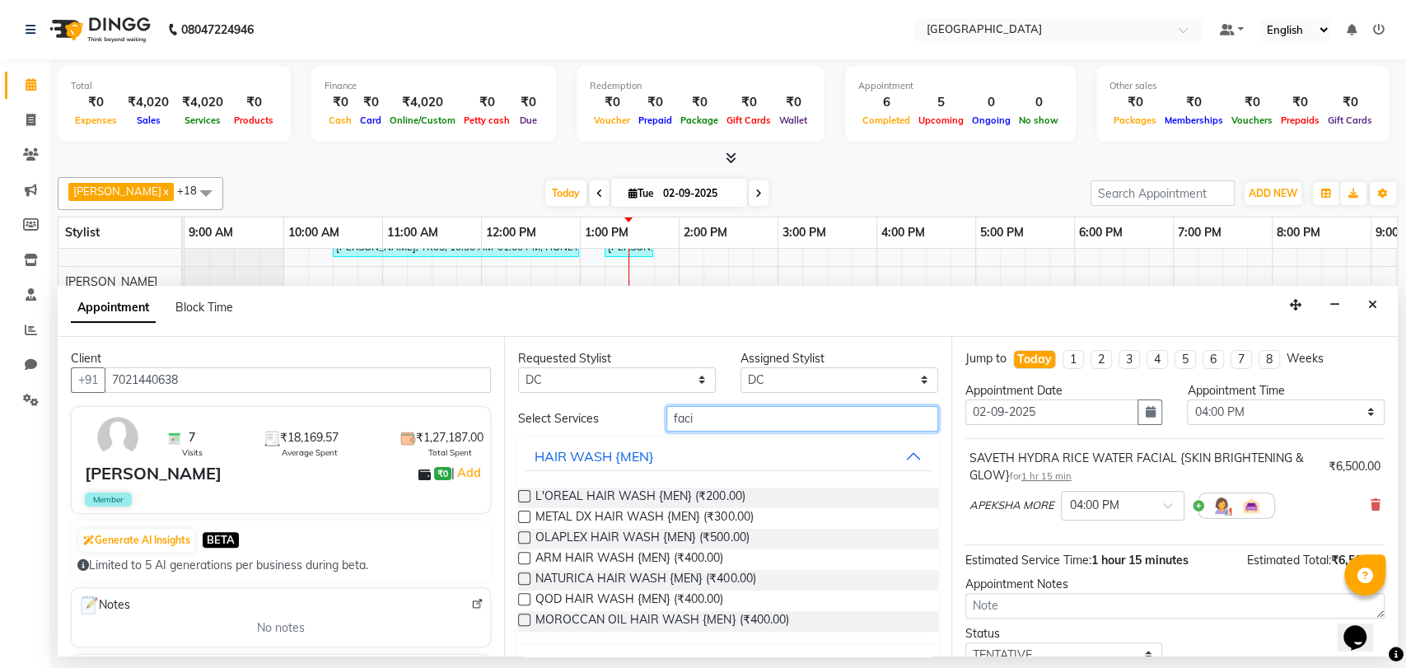
click at [779, 406] on input "faci" at bounding box center [802, 419] width 272 height 26
type input "mani"
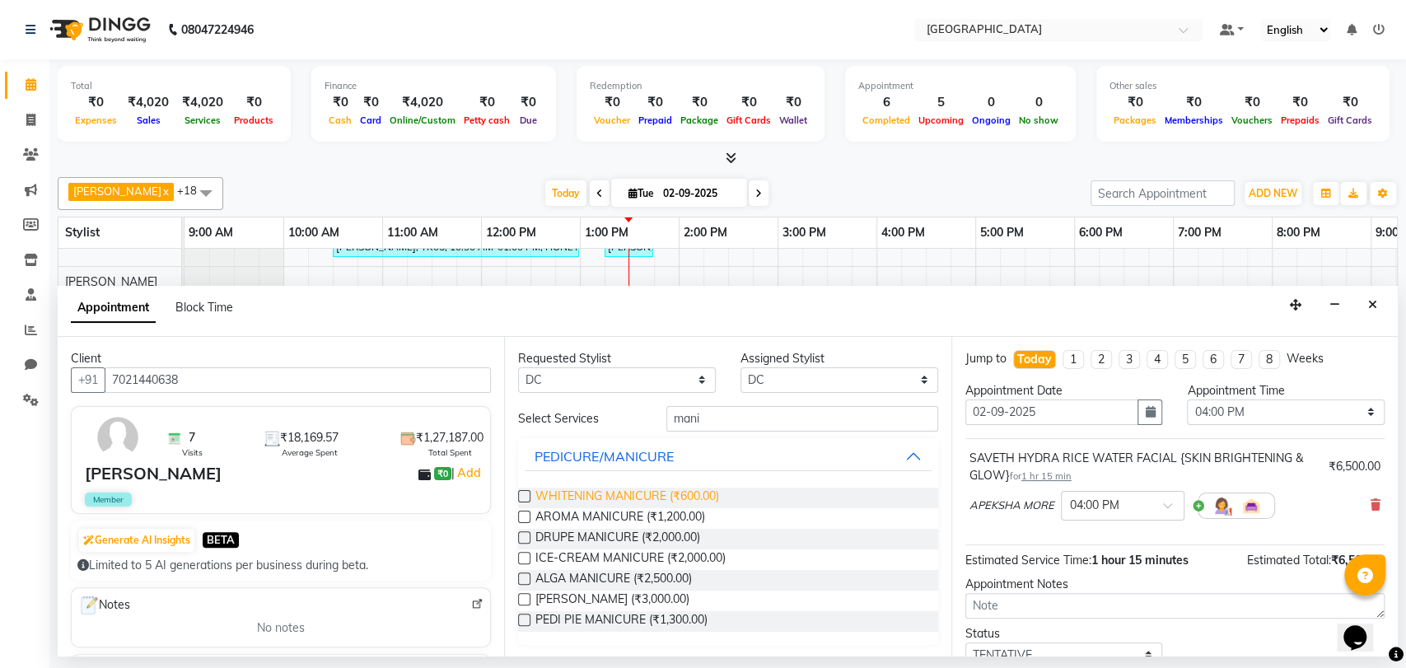
click at [642, 497] on span "WHITENING MANICURE (₹600.00)" at bounding box center [627, 497] width 184 height 21
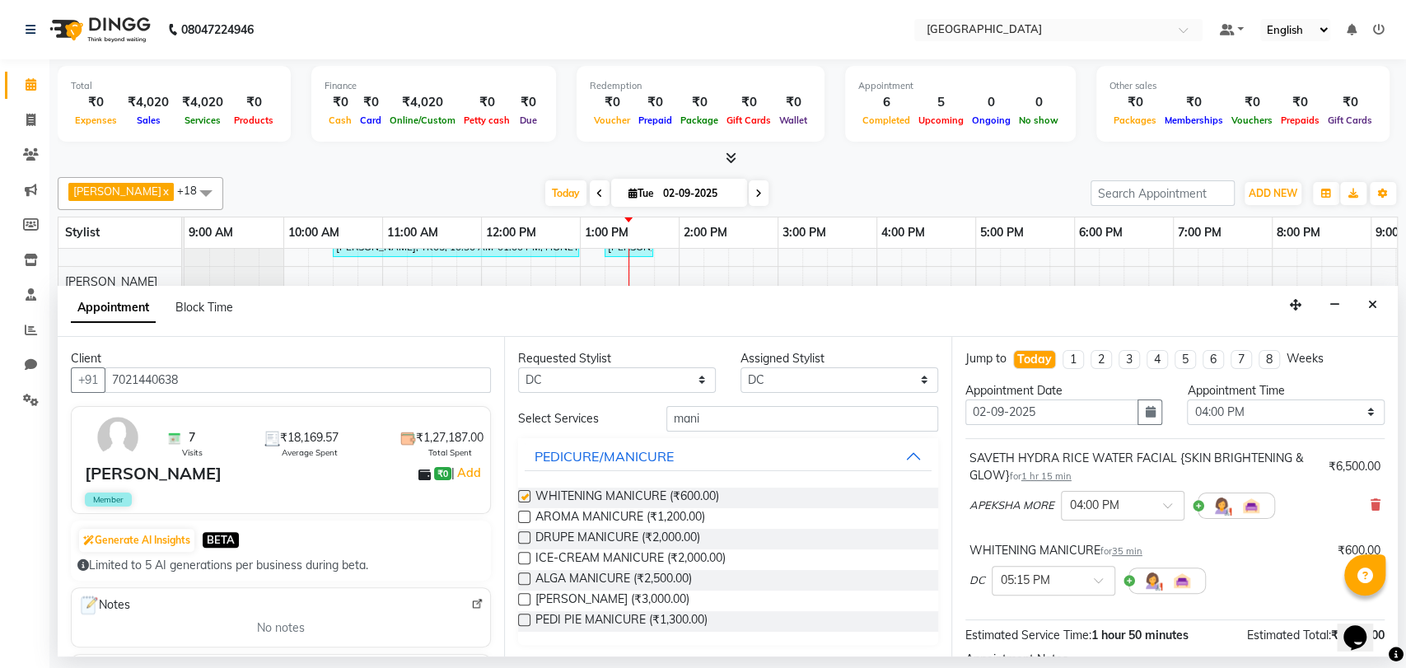
checkbox input "false"
click at [704, 417] on input "mani" at bounding box center [802, 419] width 272 height 26
click at [703, 417] on input "mani" at bounding box center [802, 419] width 272 height 26
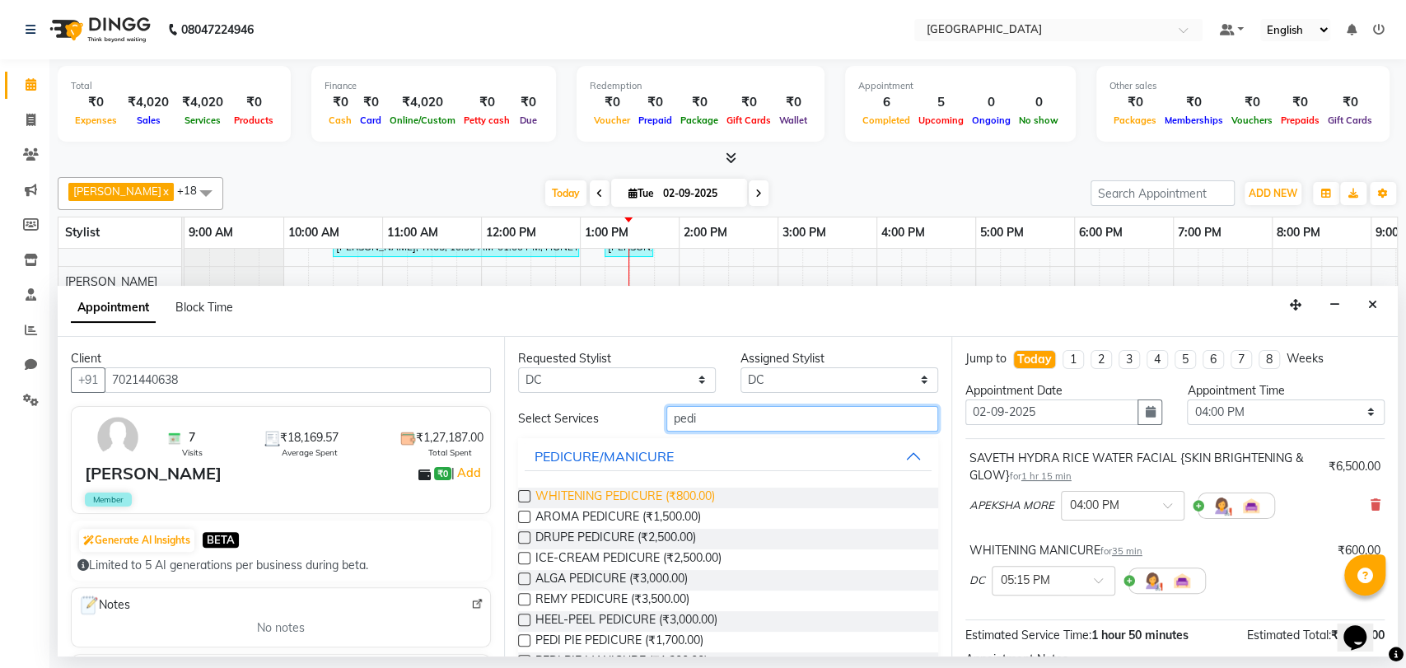
type input "pedi"
click at [697, 501] on span "WHITENING PEDICURE (₹800.00)" at bounding box center [625, 497] width 180 height 21
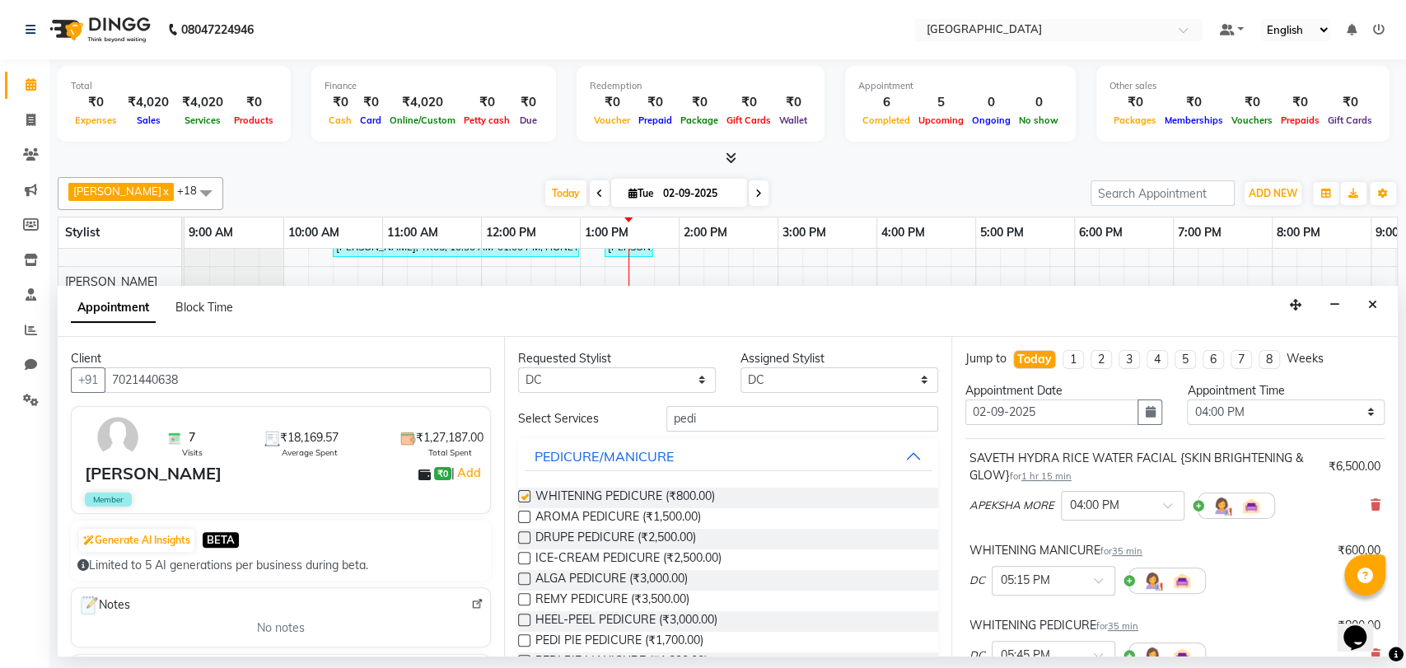
checkbox input "false"
click at [698, 382] on select "Any AARTI SURI [PERSON_NAME] [PERSON_NAME] [PERSON_NAME] MORE DC [PERSON_NAME] …" at bounding box center [617, 380] width 198 height 26
click at [701, 406] on input "pedi" at bounding box center [802, 419] width 272 height 26
click at [697, 412] on input "pedi" at bounding box center [802, 419] width 272 height 26
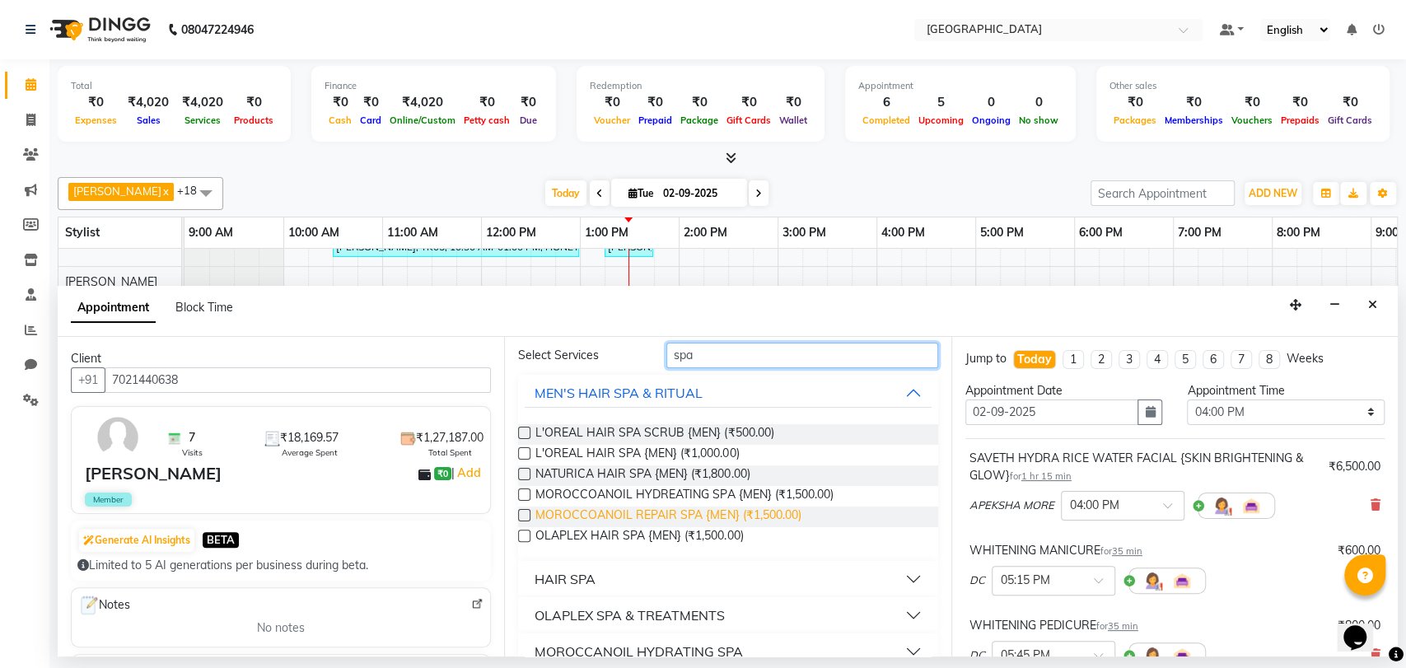
scroll to position [91, 0]
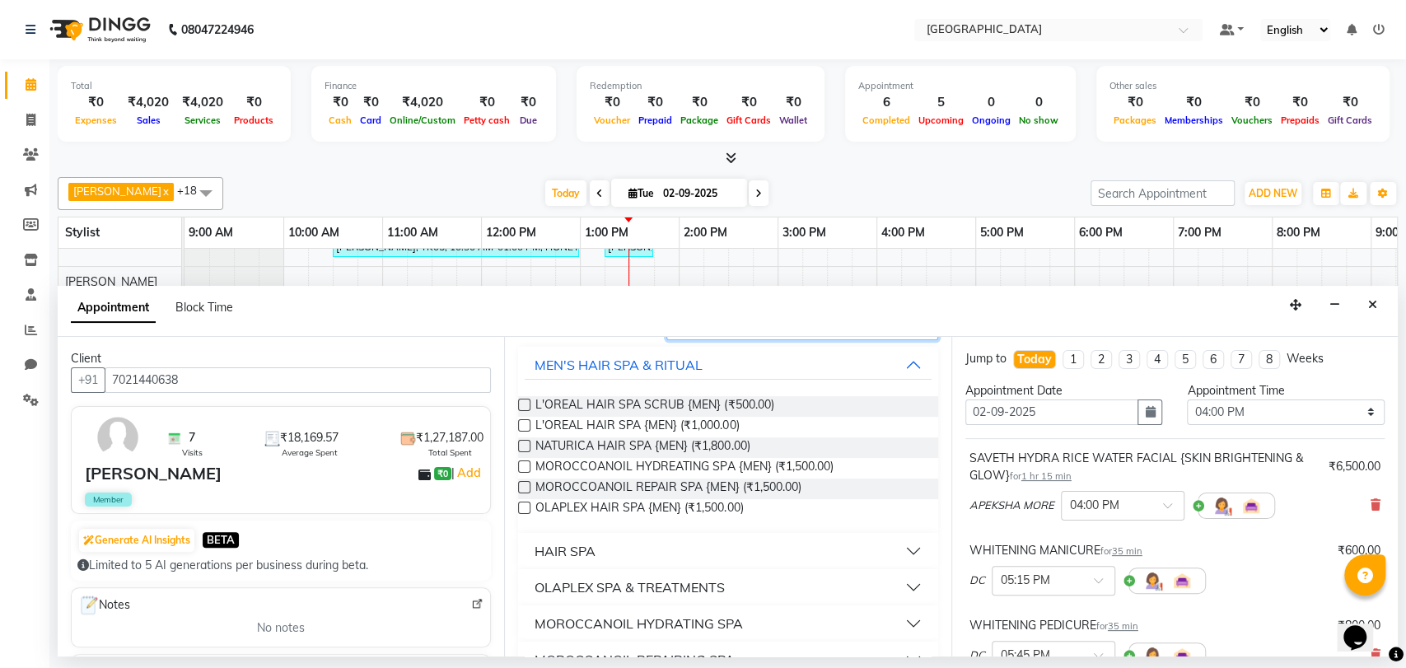
type input "spa"
click at [626, 555] on button "HAIR SPA" at bounding box center [728, 551] width 406 height 30
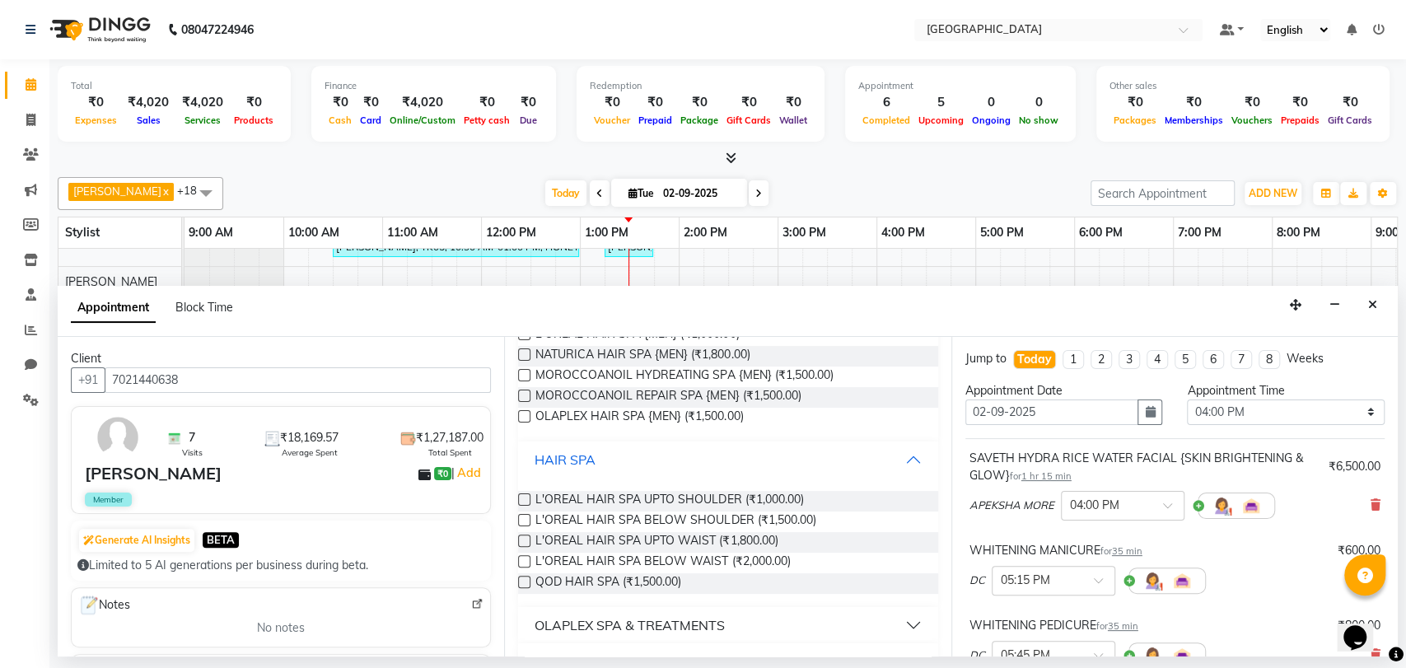
scroll to position [274, 0]
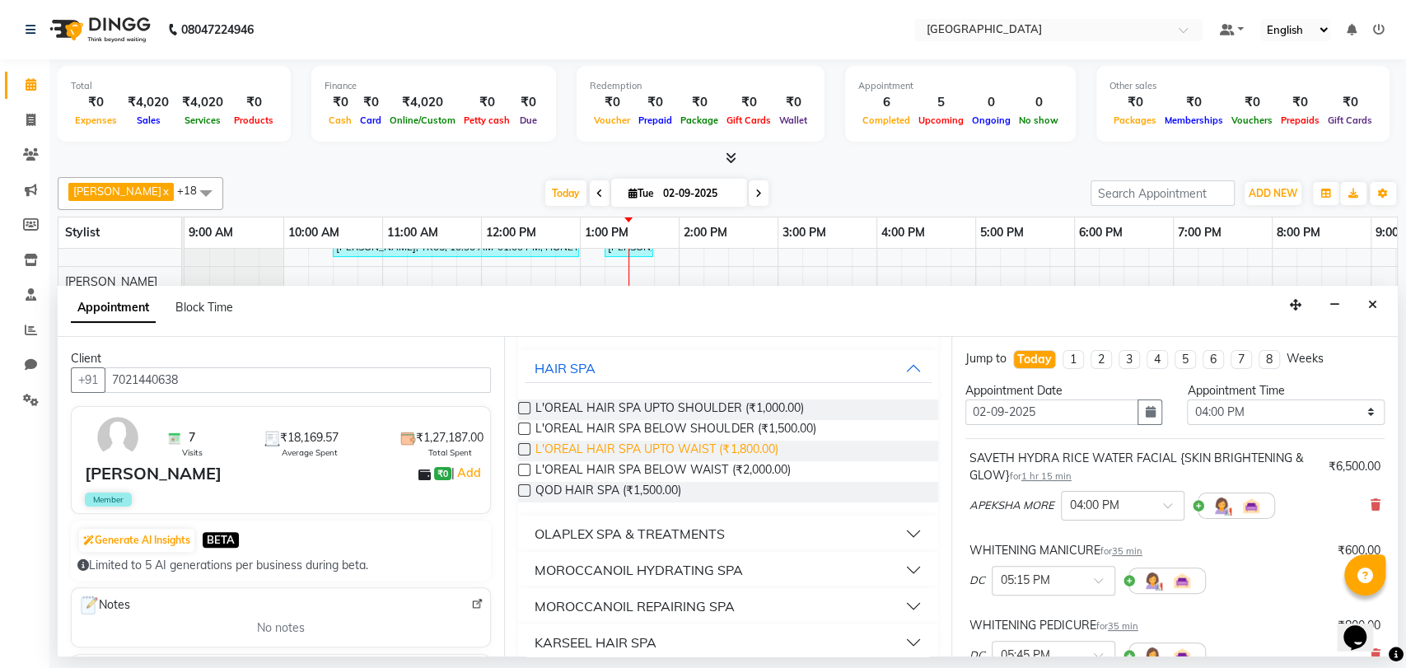
click at [621, 454] on span "L'OREAL HAIR SPA UPTO WAIST (₹1,800.00)" at bounding box center [656, 451] width 242 height 21
checkbox input "false"
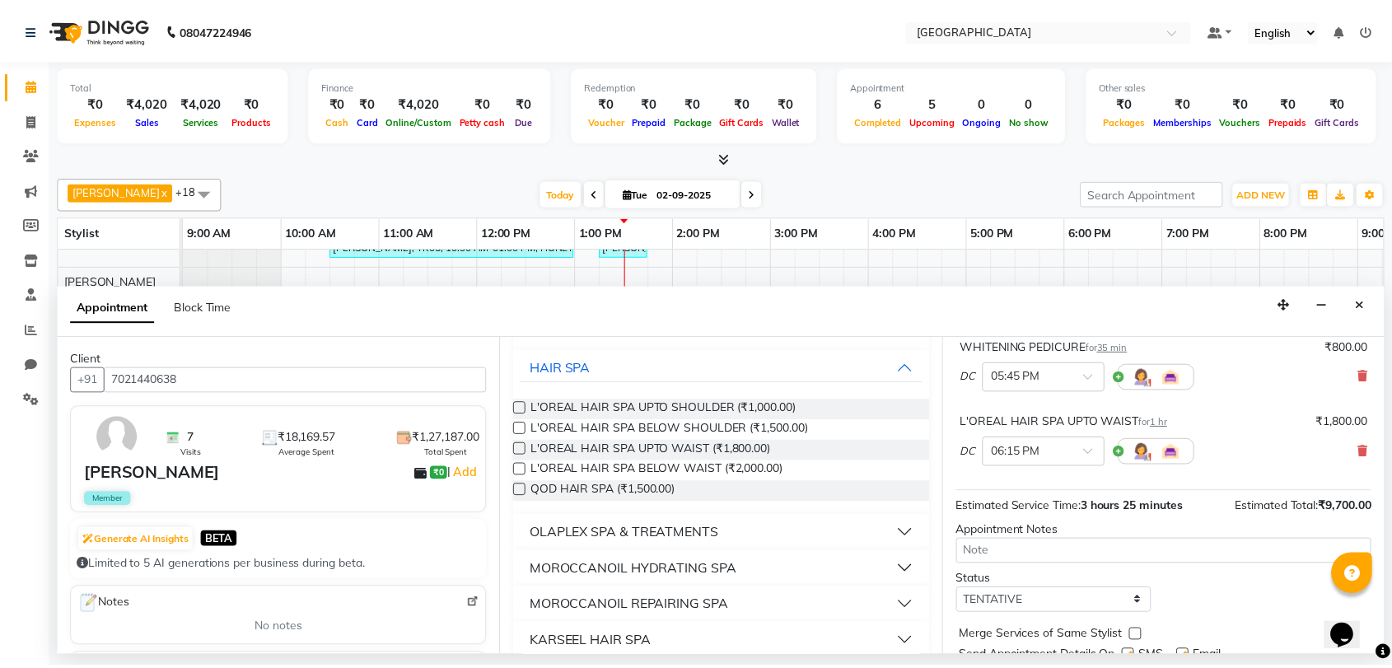
scroll to position [339, 0]
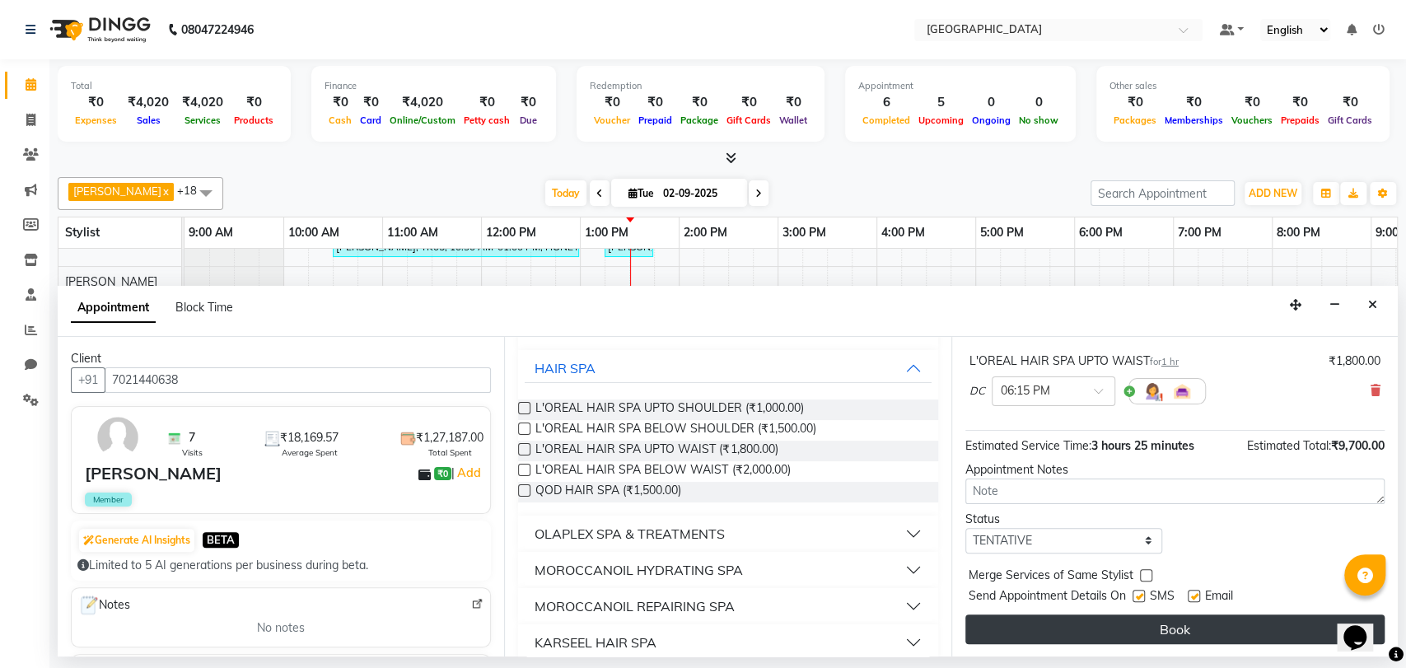
click at [1151, 633] on button "Book" at bounding box center [1174, 629] width 419 height 30
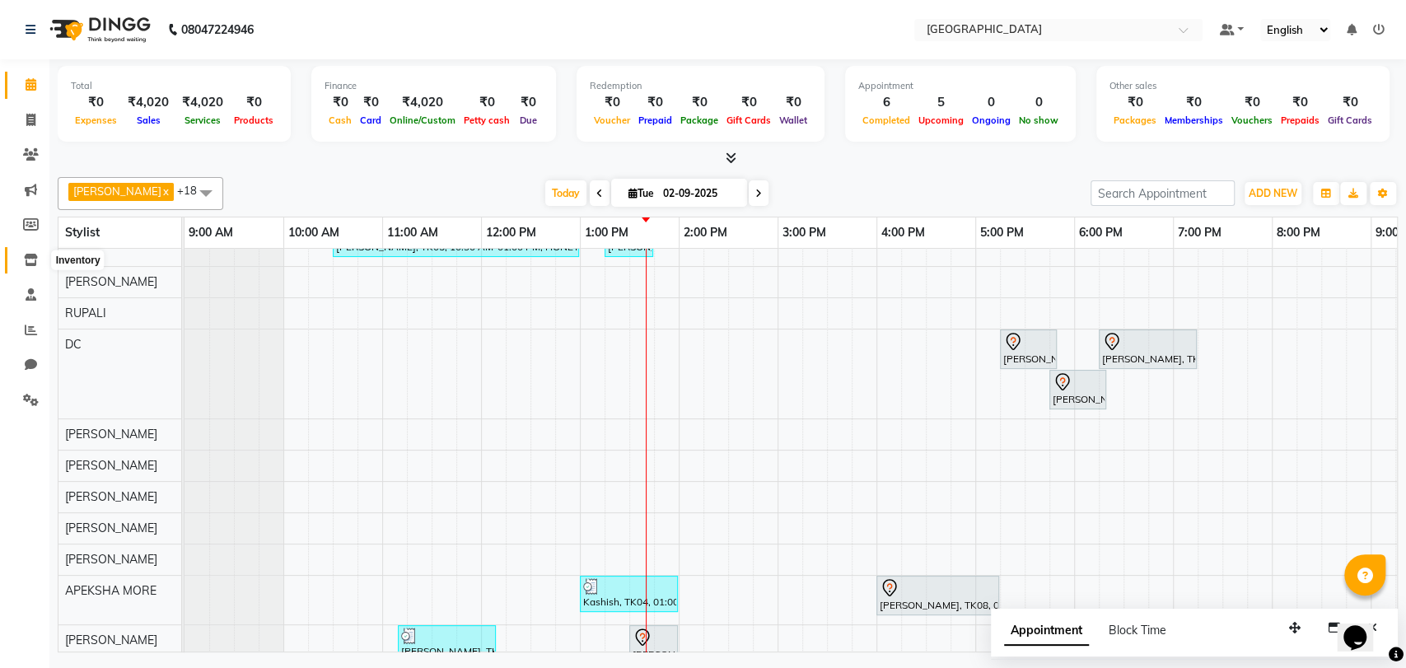
click at [24, 259] on icon at bounding box center [31, 260] width 14 height 12
select select
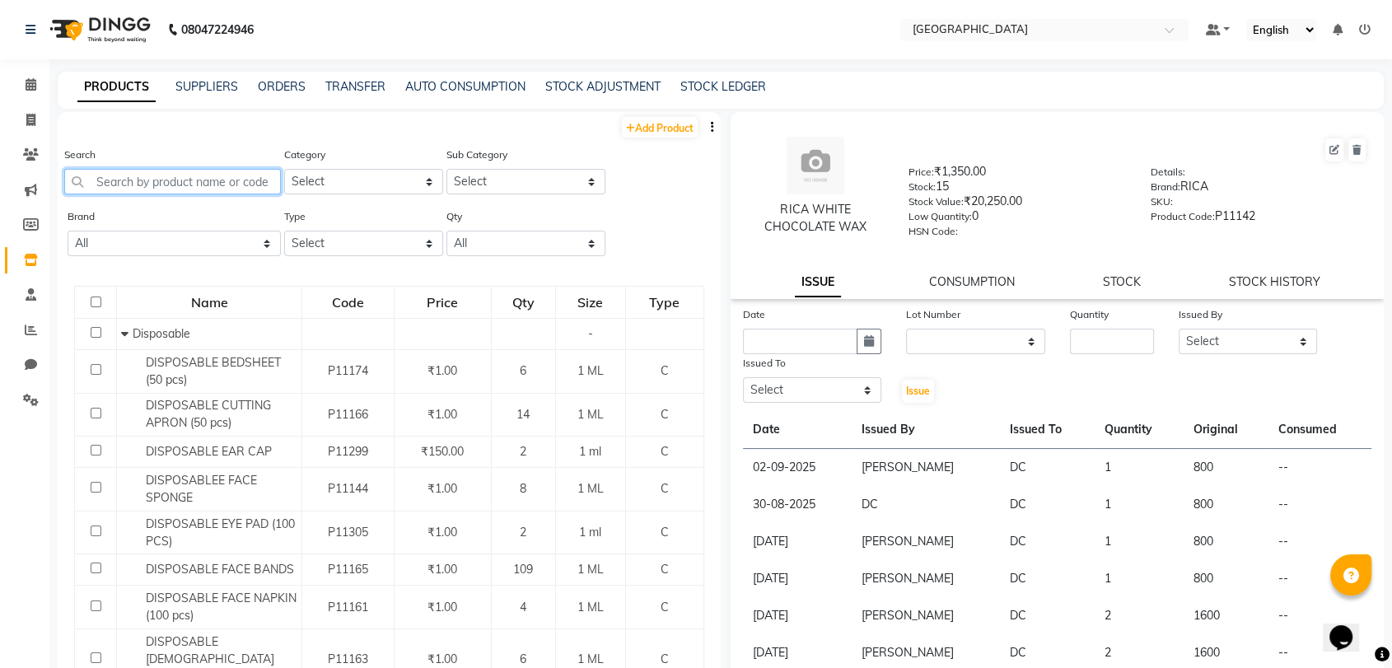
click at [215, 179] on input "text" at bounding box center [172, 182] width 217 height 26
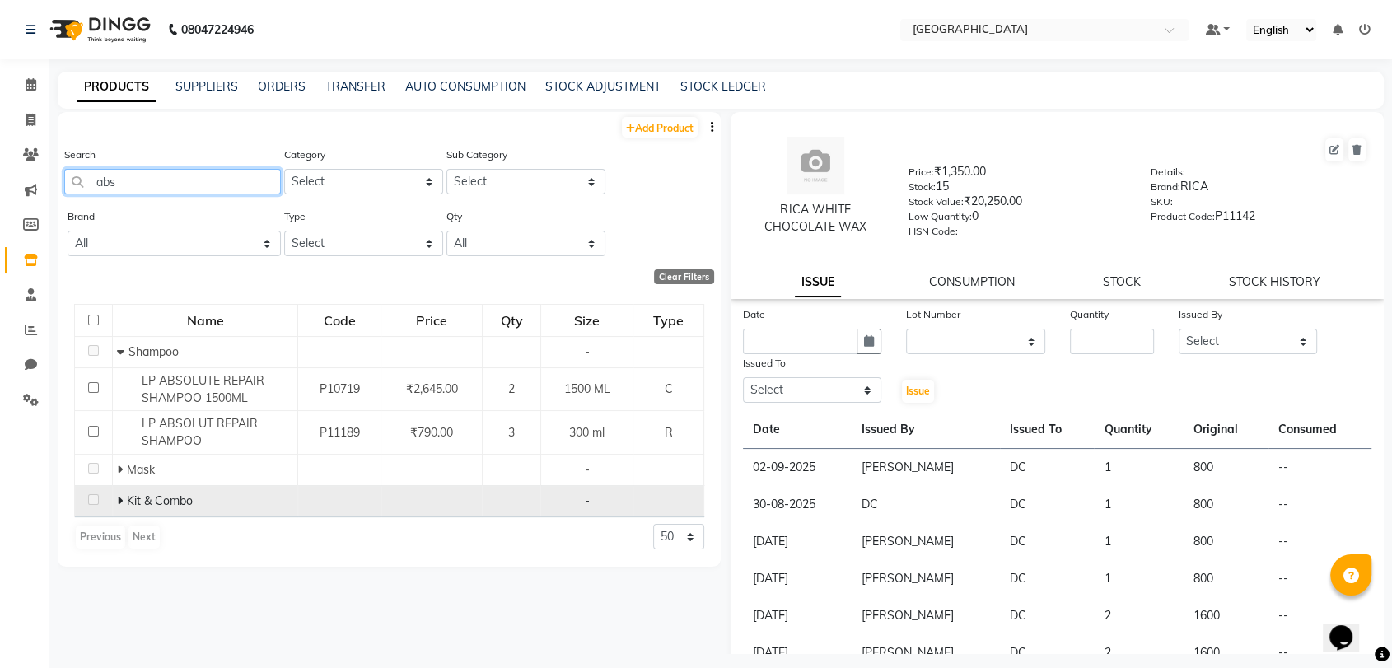
type input "abs"
click at [124, 502] on span at bounding box center [122, 500] width 10 height 15
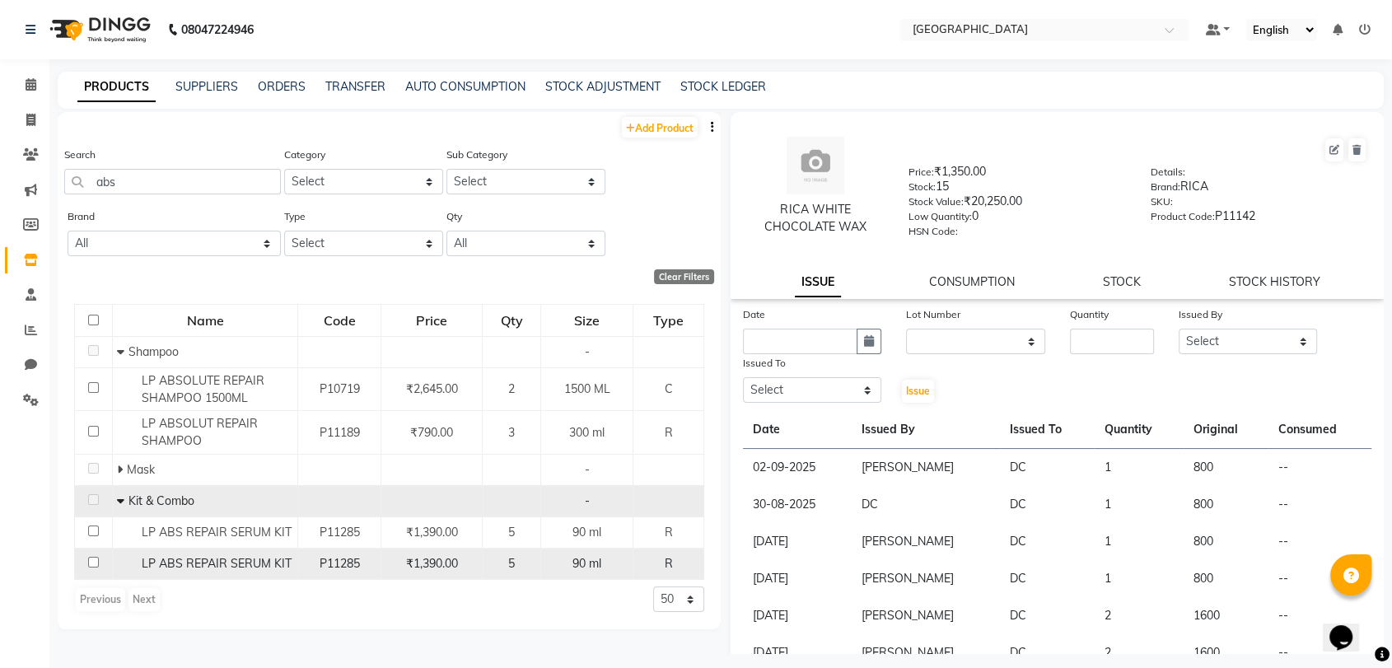
click at [179, 568] on span "LP ABS REPAIR SERUM KIT" at bounding box center [217, 563] width 150 height 15
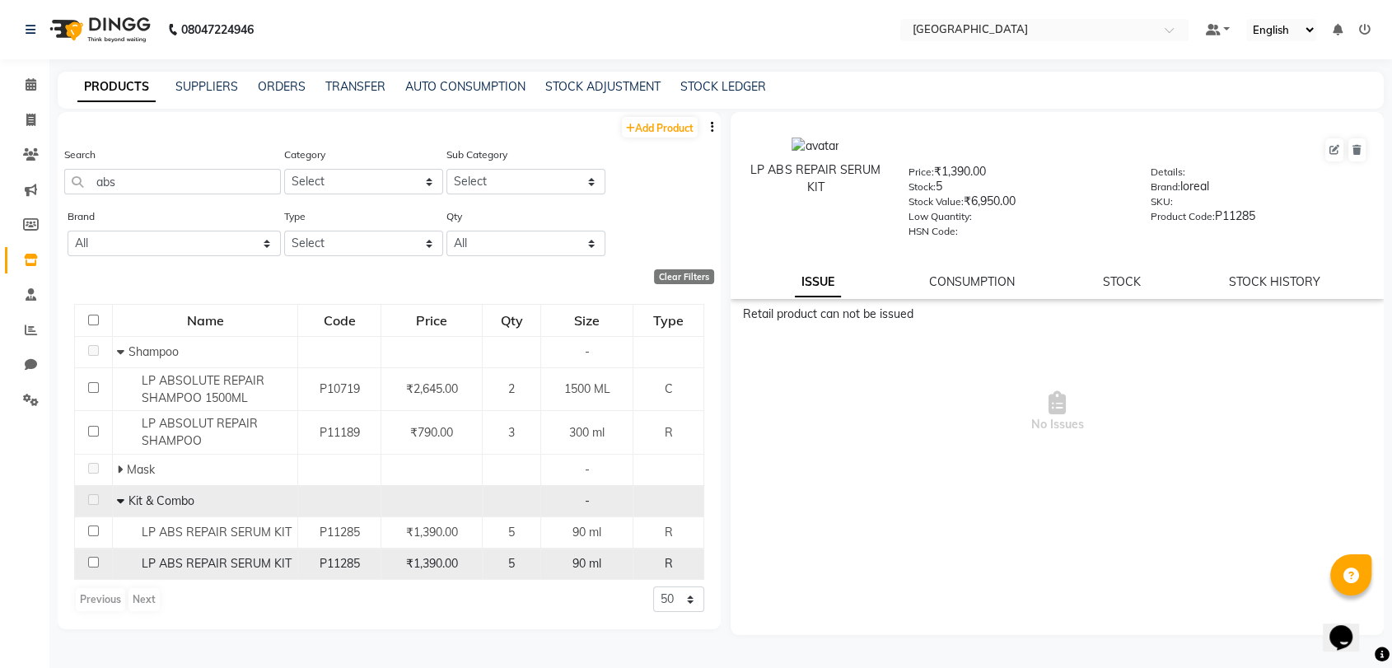
click at [327, 562] on span "P11285" at bounding box center [339, 563] width 40 height 15
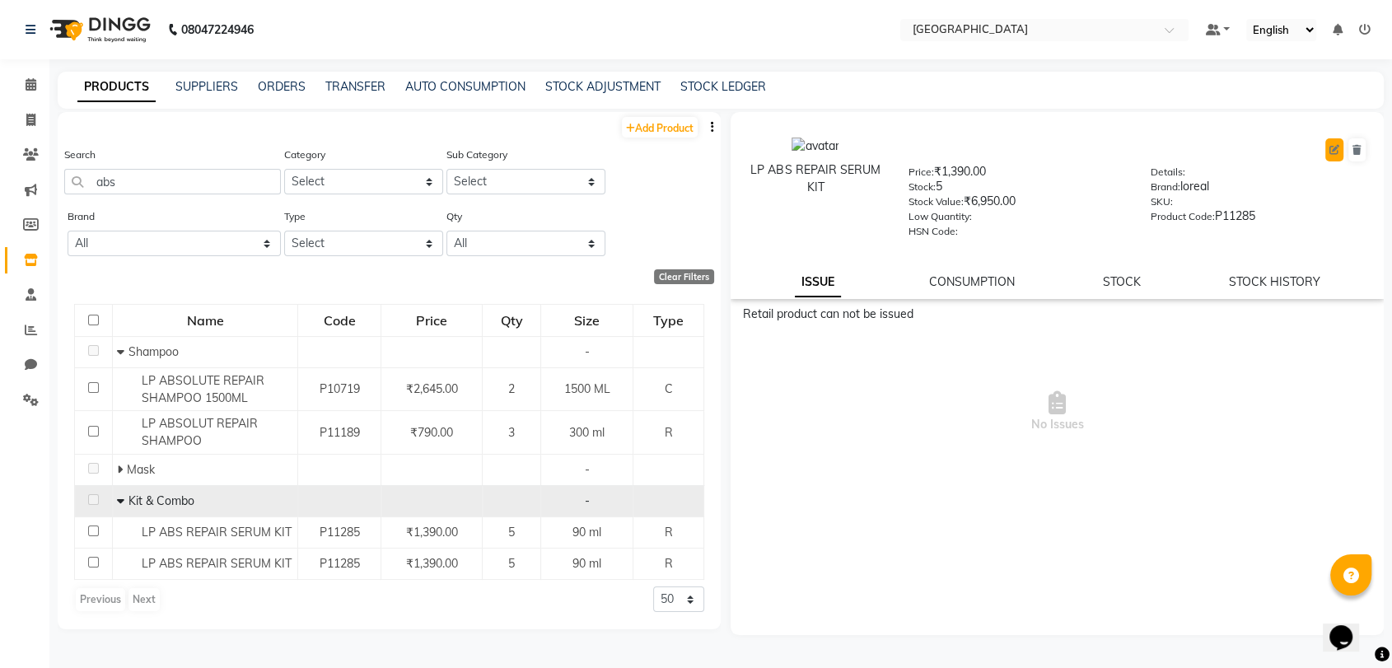
click at [1325, 152] on button at bounding box center [1334, 149] width 18 height 23
select select "R"
select select "true"
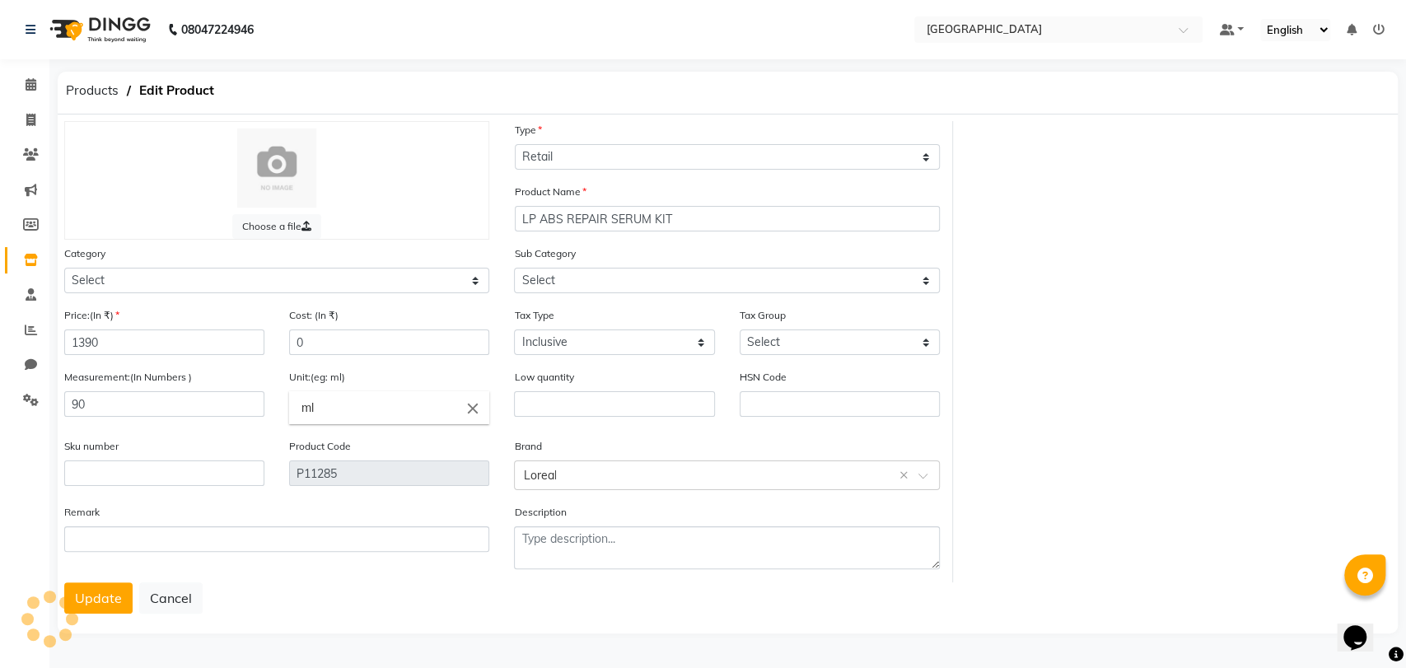
select select "1482201100"
select select "1482201111"
select select "3631"
click at [41, 252] on span at bounding box center [30, 260] width 29 height 19
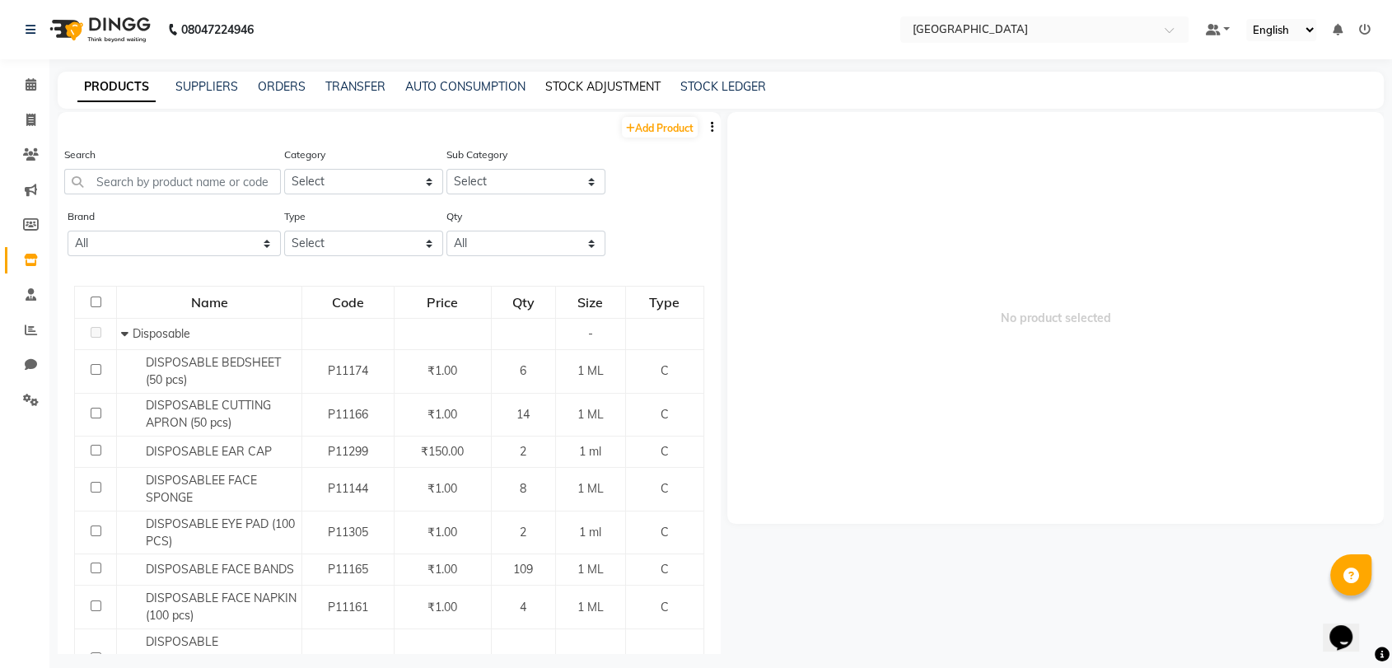
click at [557, 82] on link "STOCK ADJUSTMENT" at bounding box center [602, 86] width 115 height 15
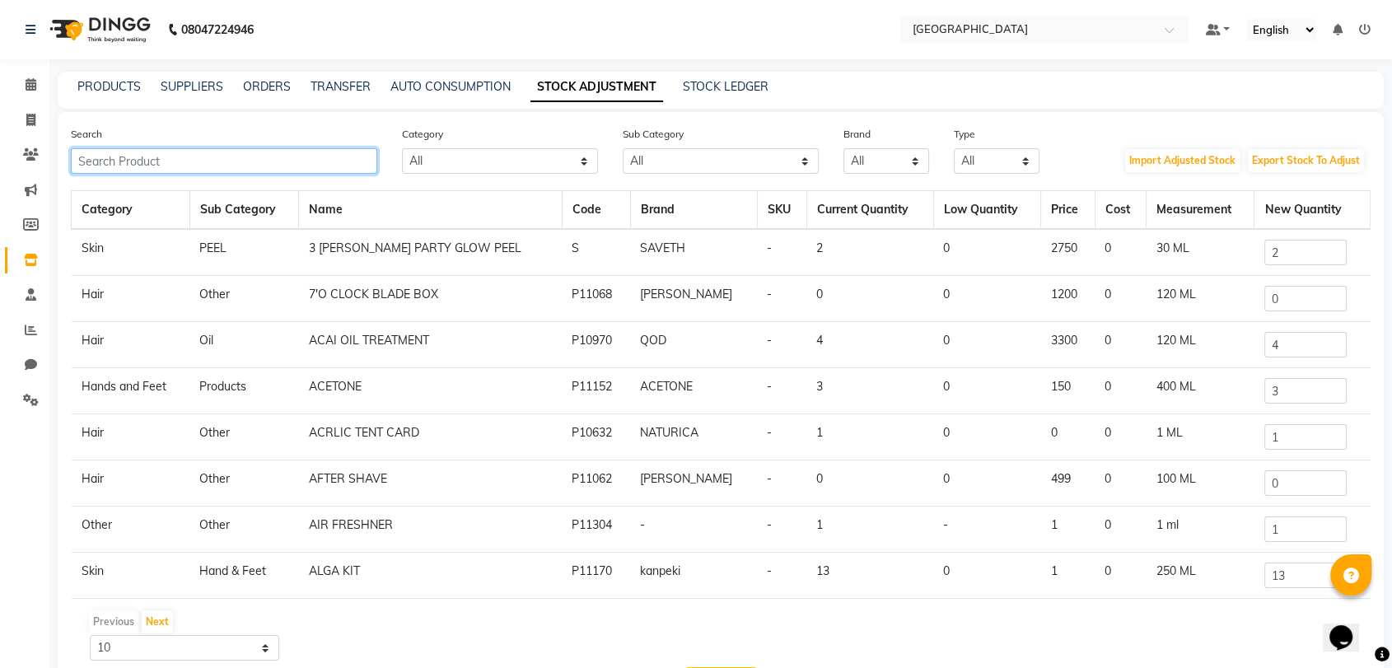
click at [260, 161] on input "text" at bounding box center [224, 161] width 306 height 26
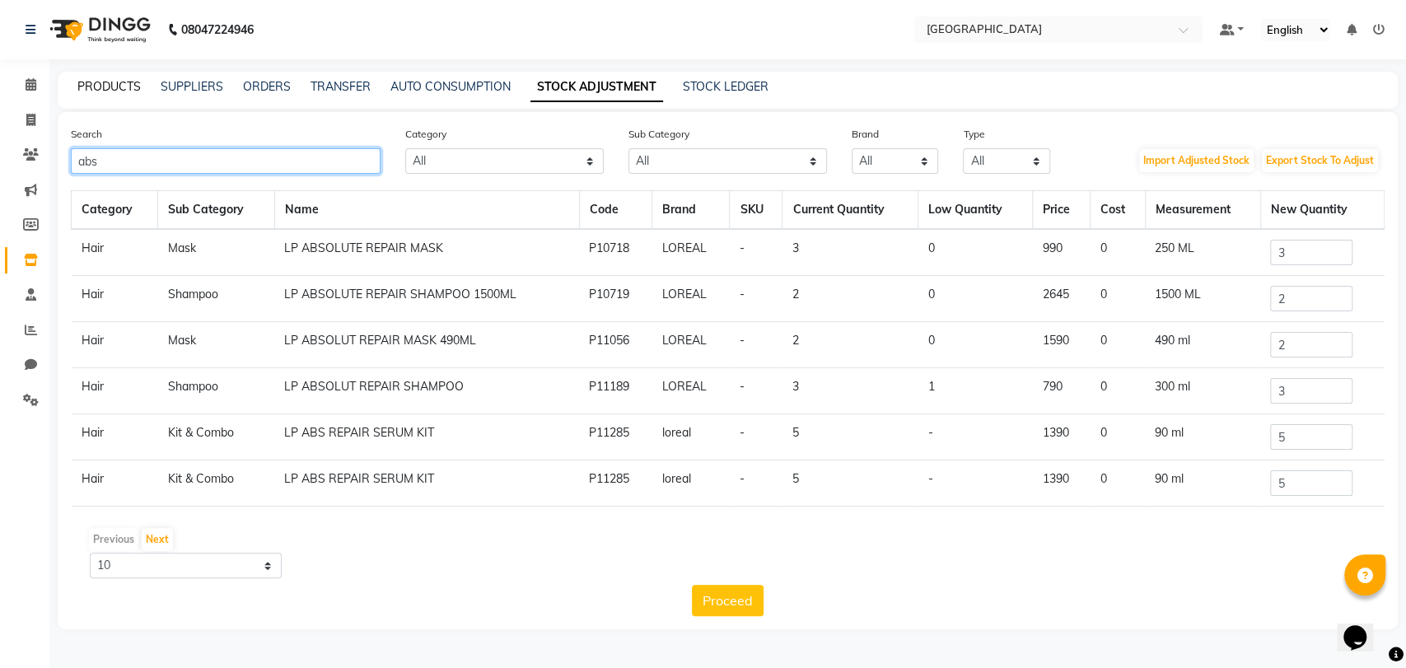
type input "abs"
click at [119, 82] on link "PRODUCTS" at bounding box center [108, 86] width 63 height 15
